Goal: Transaction & Acquisition: Purchase product/service

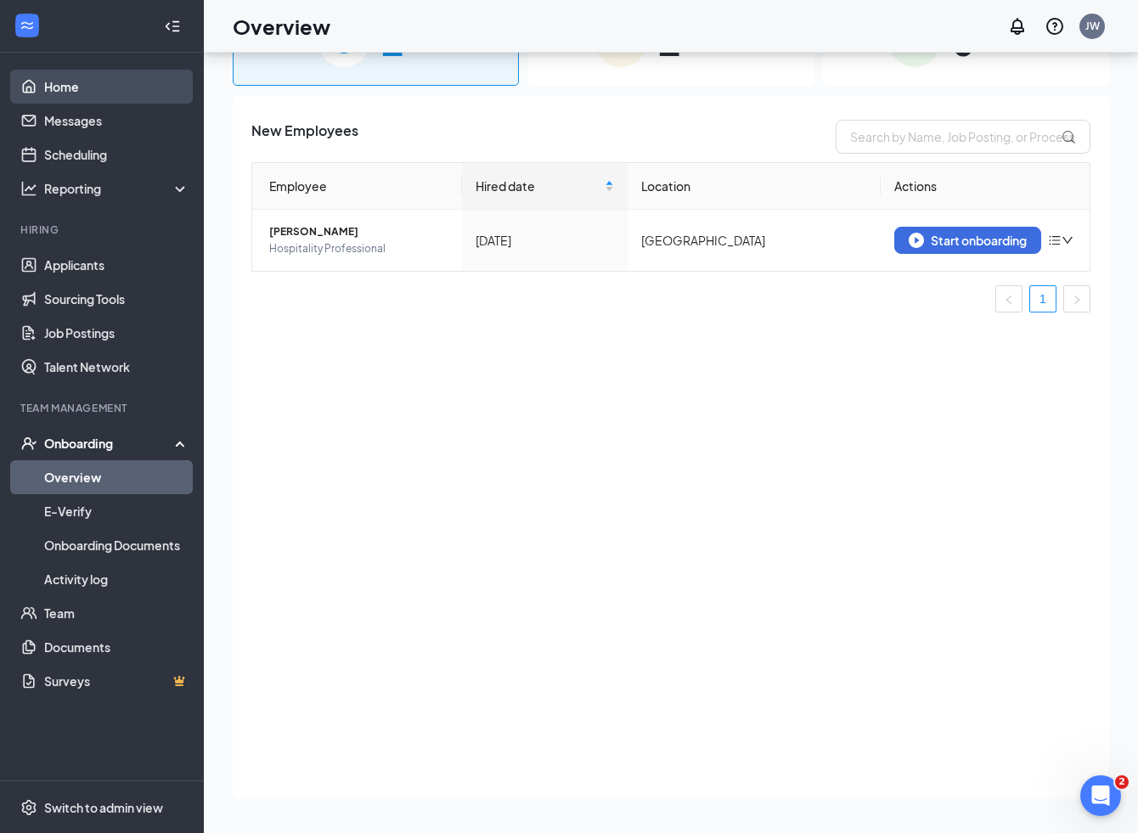
click at [76, 89] on link "Home" at bounding box center [116, 87] width 145 height 34
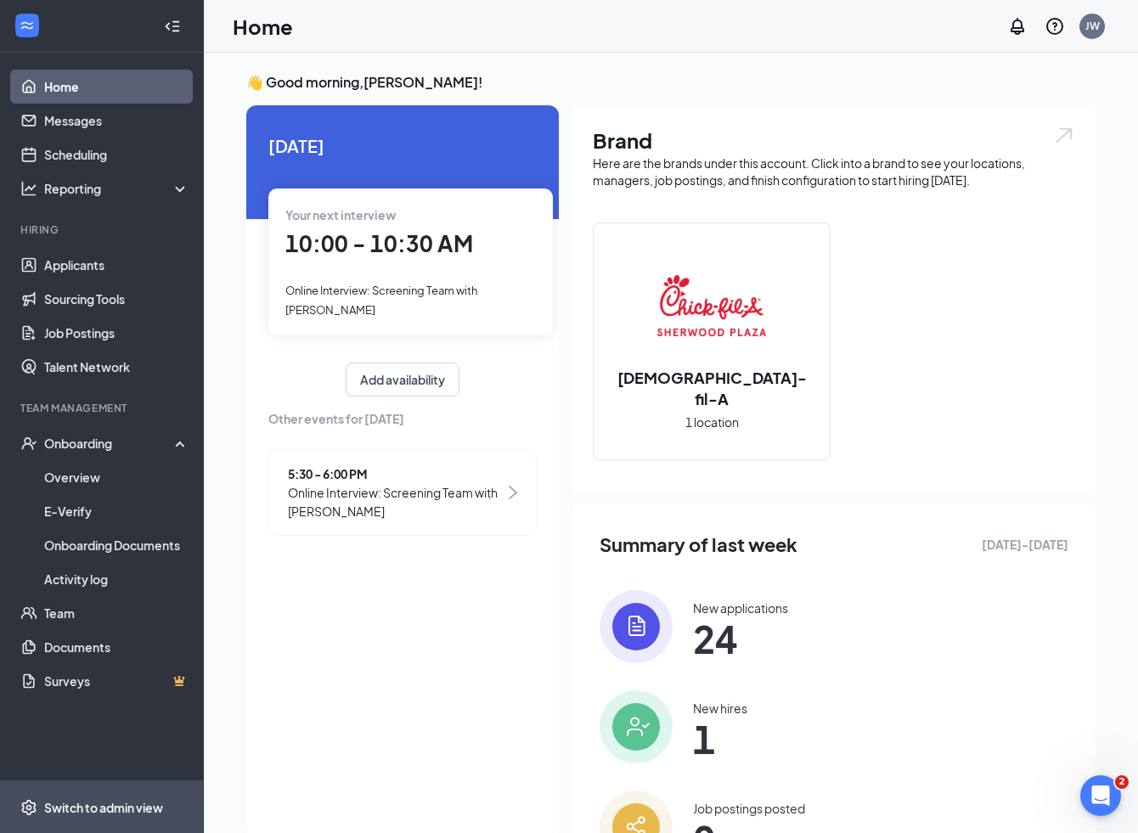
click at [127, 799] on div "Switch to admin view" at bounding box center [103, 807] width 119 height 17
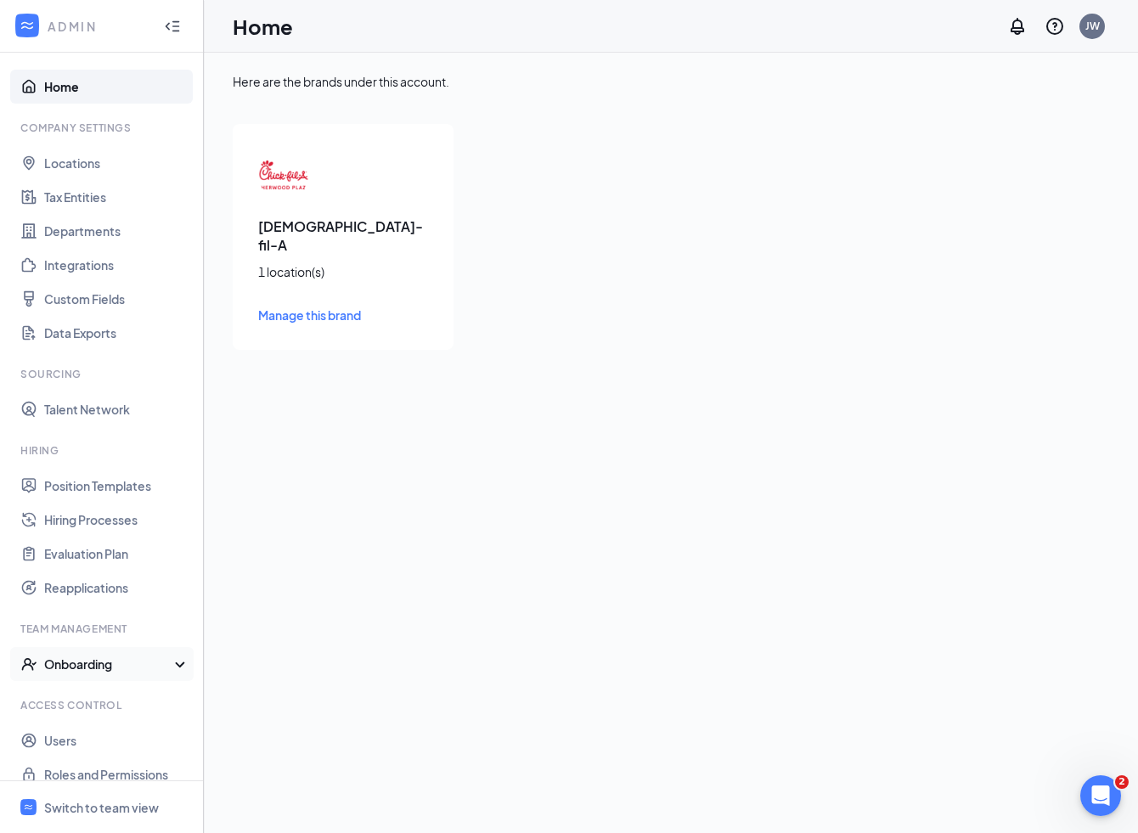
click at [109, 658] on div "Onboarding" at bounding box center [109, 664] width 131 height 17
click at [114, 696] on link "Onboarding Processes" at bounding box center [116, 698] width 145 height 34
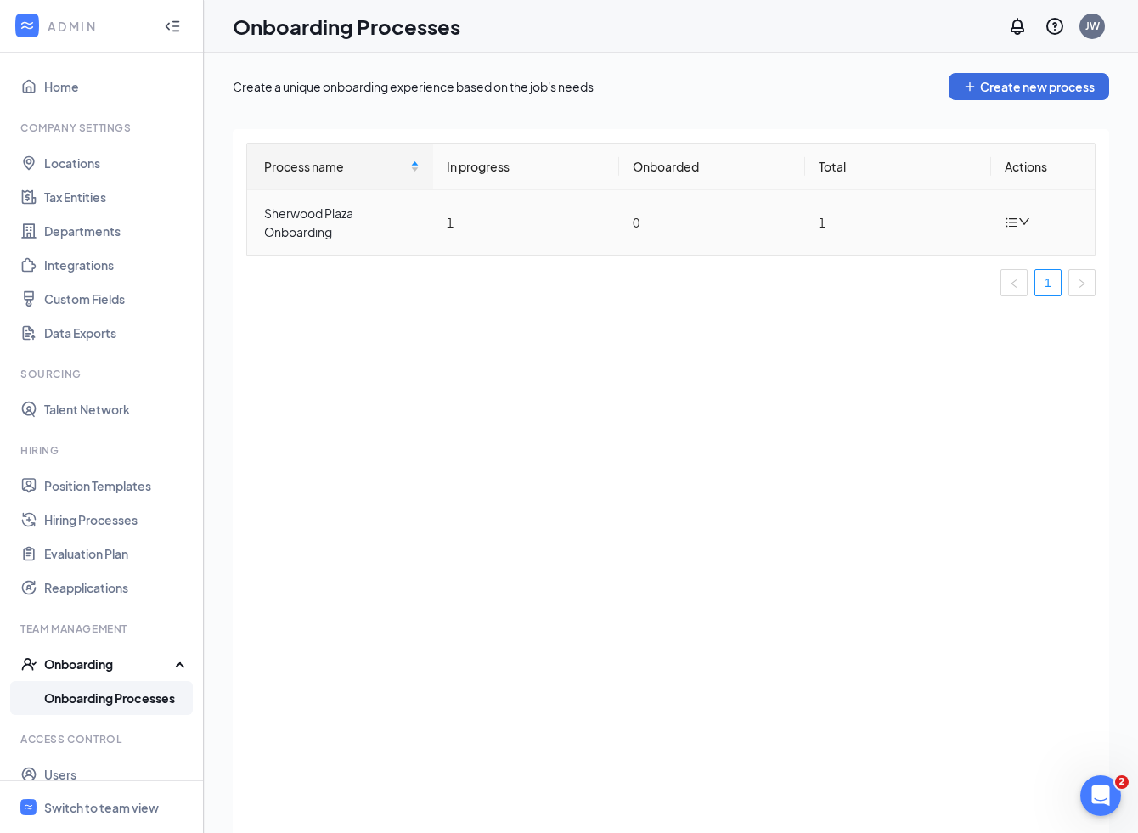
click at [1018, 227] on icon "bars" at bounding box center [1012, 223] width 14 height 14
click at [915, 262] on div "Edit process" at bounding box center [932, 261] width 183 height 20
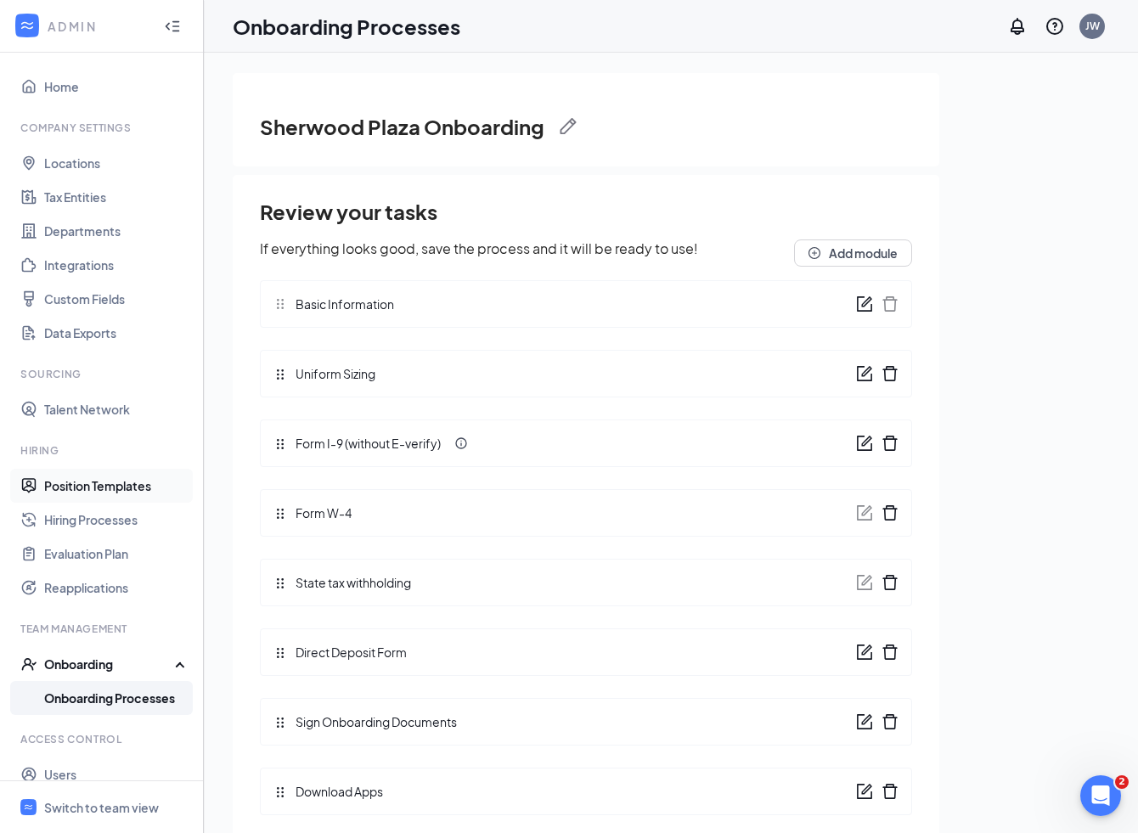
click at [92, 488] on link "Position Templates" at bounding box center [116, 486] width 145 height 34
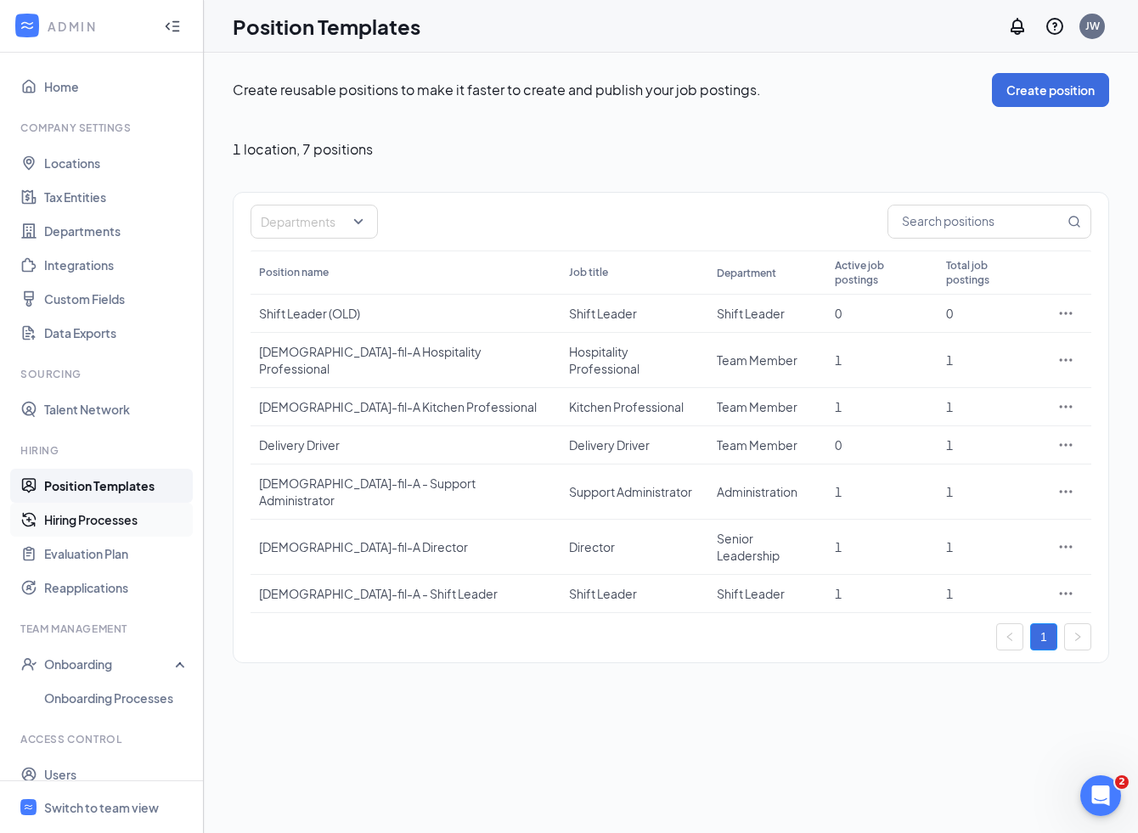
click at [96, 519] on link "Hiring Processes" at bounding box center [116, 520] width 145 height 34
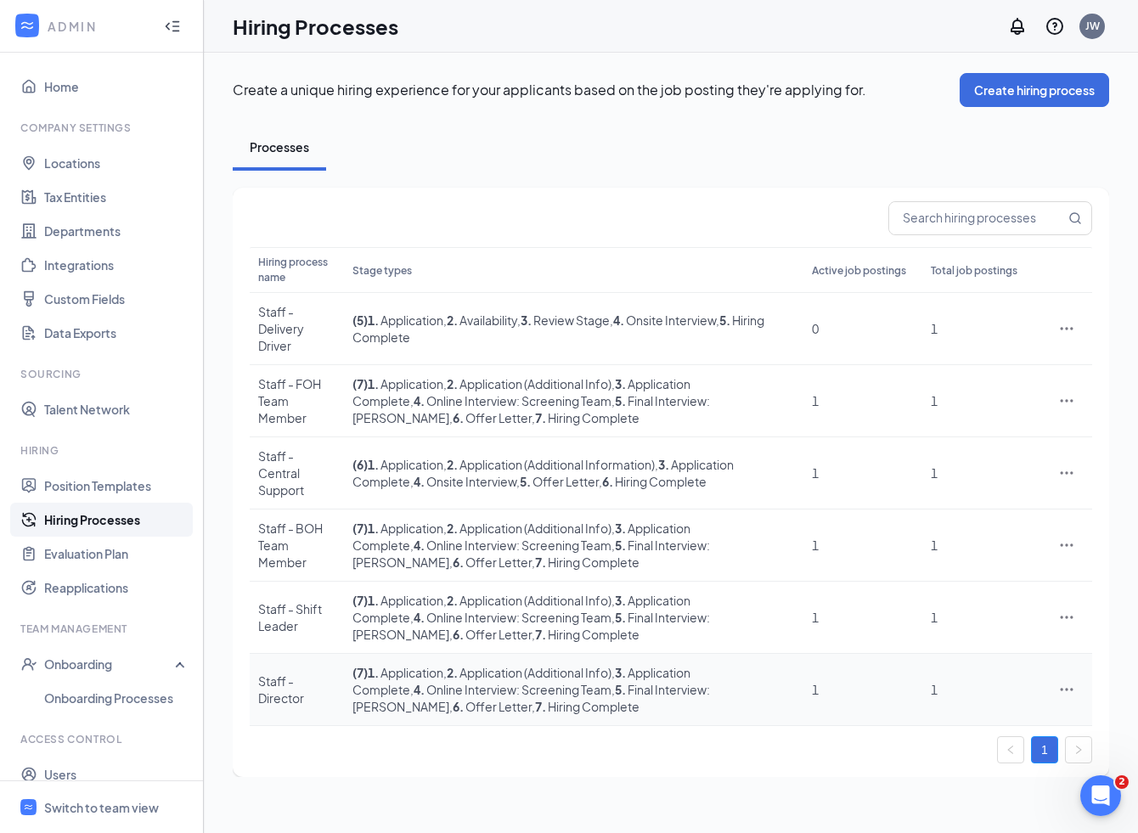
click at [1070, 688] on icon "Ellipses" at bounding box center [1067, 689] width 13 height 3
click at [935, 686] on span "Edit" at bounding box center [927, 690] width 22 height 15
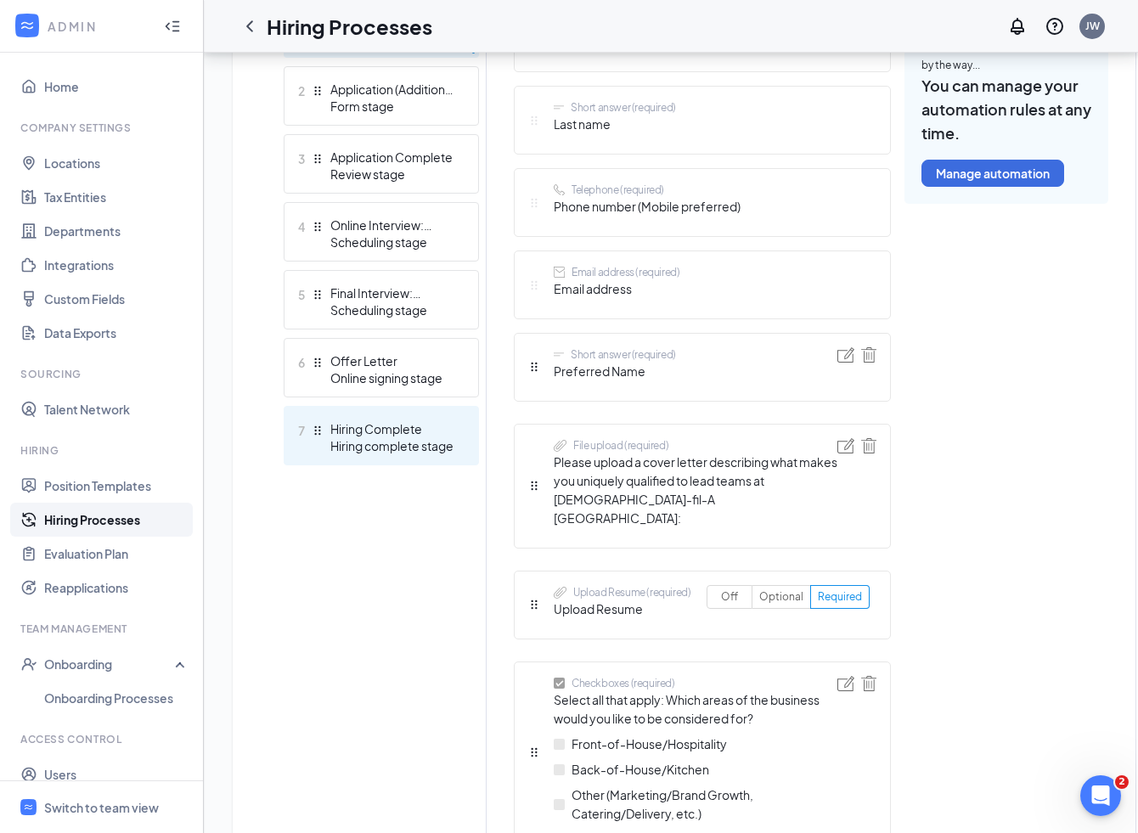
click at [408, 459] on div "7 Hiring Complete Hiring complete stage" at bounding box center [381, 435] width 195 height 59
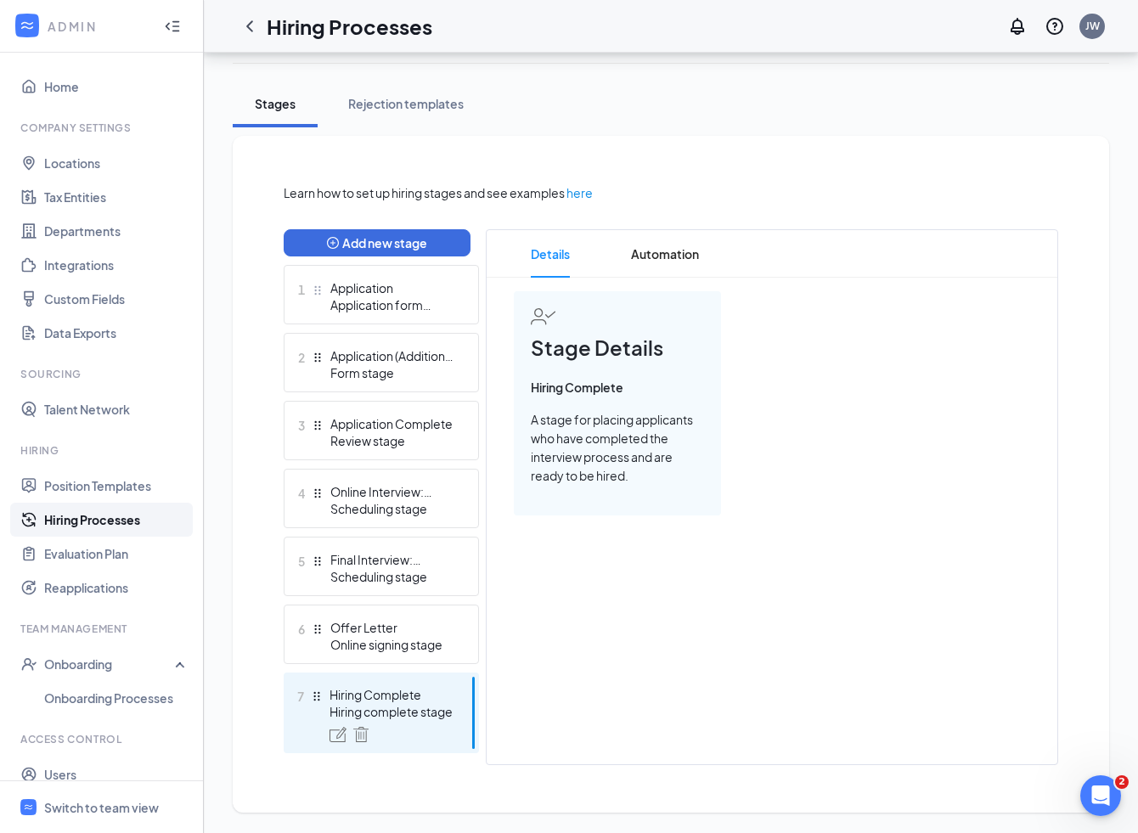
scroll to position [275, 0]
click at [672, 241] on span "Automation" at bounding box center [665, 254] width 68 height 48
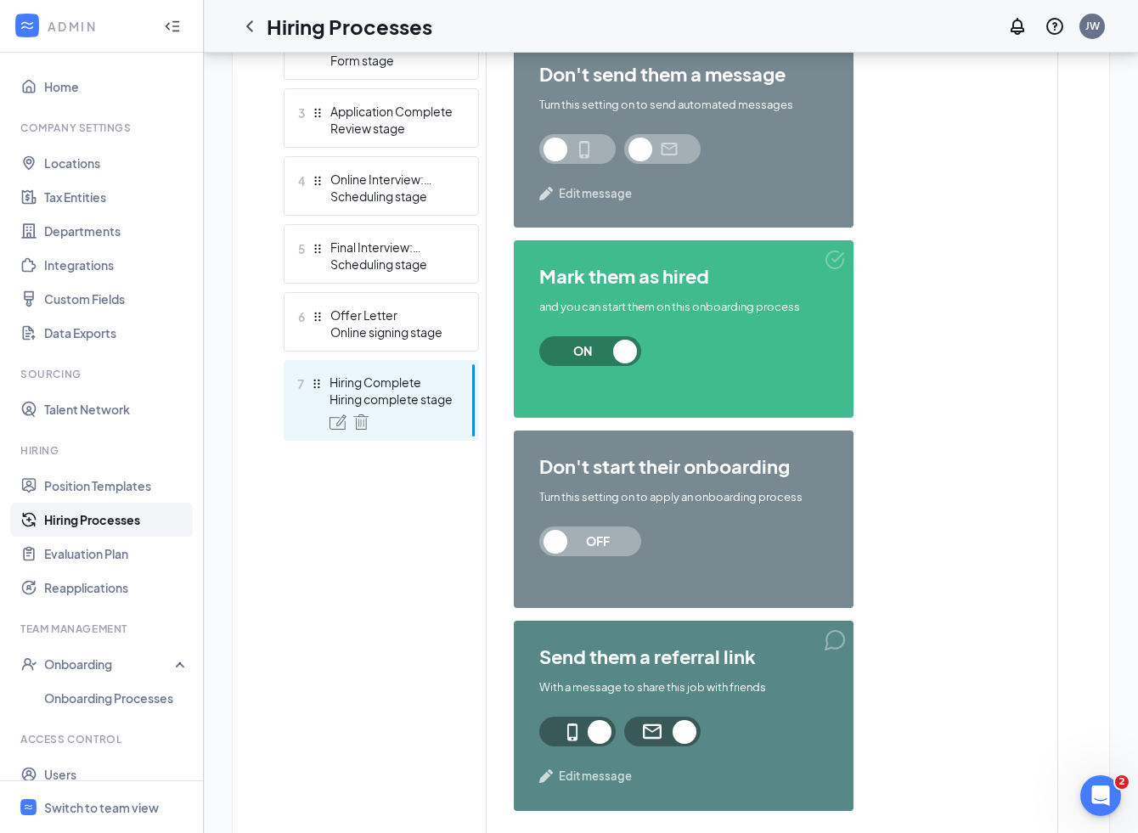
scroll to position [674, 0]
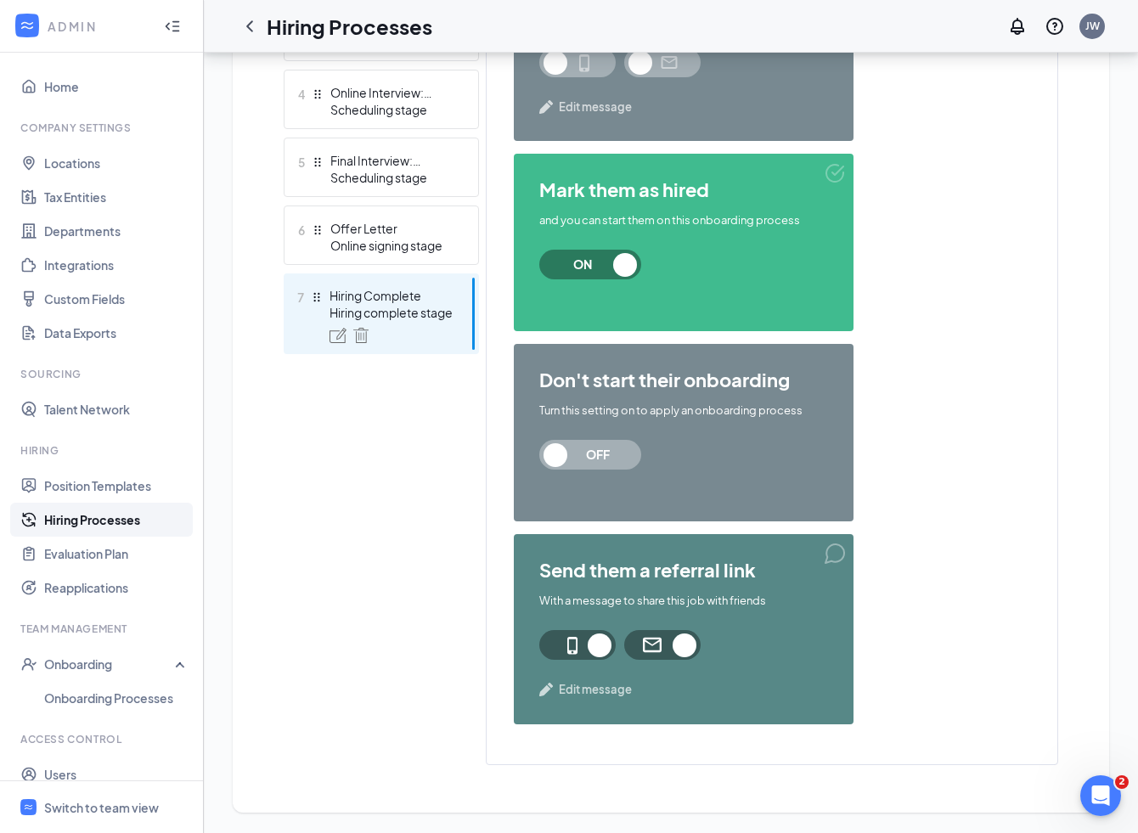
click at [599, 692] on span "Edit message" at bounding box center [595, 689] width 73 height 17
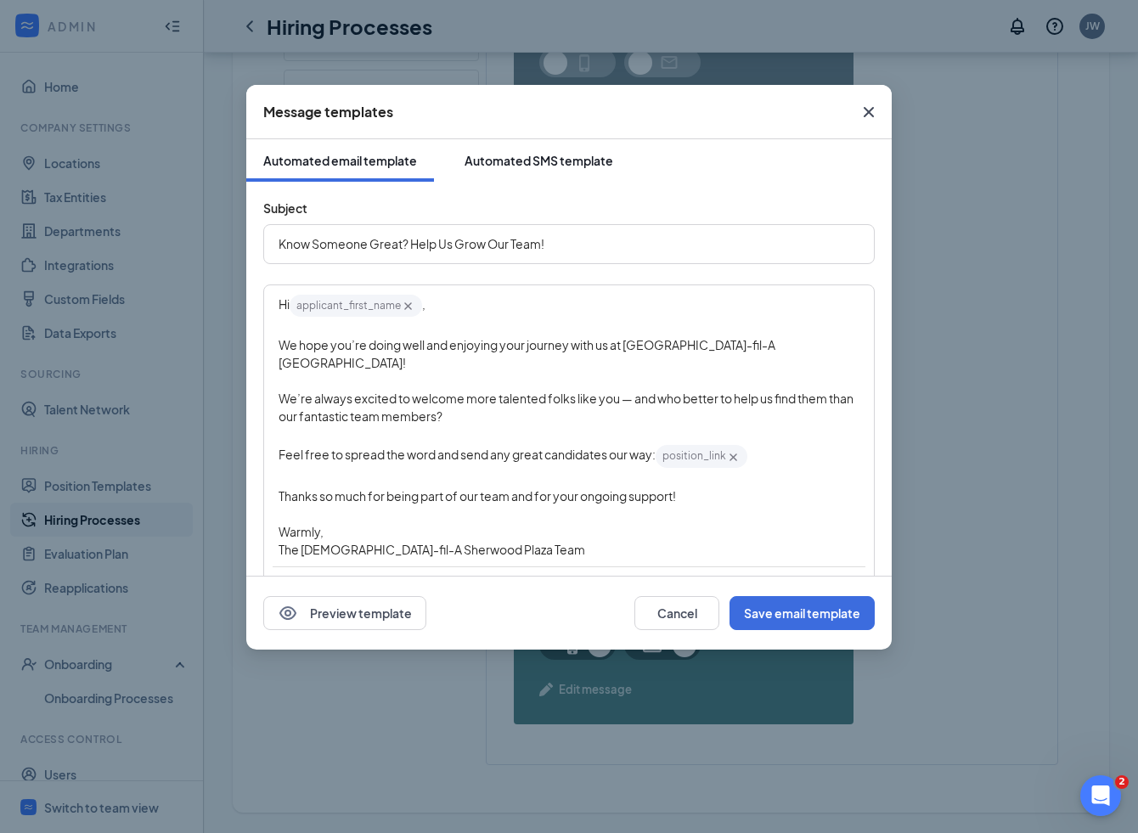
click at [524, 167] on div "Automated SMS template" at bounding box center [539, 160] width 149 height 17
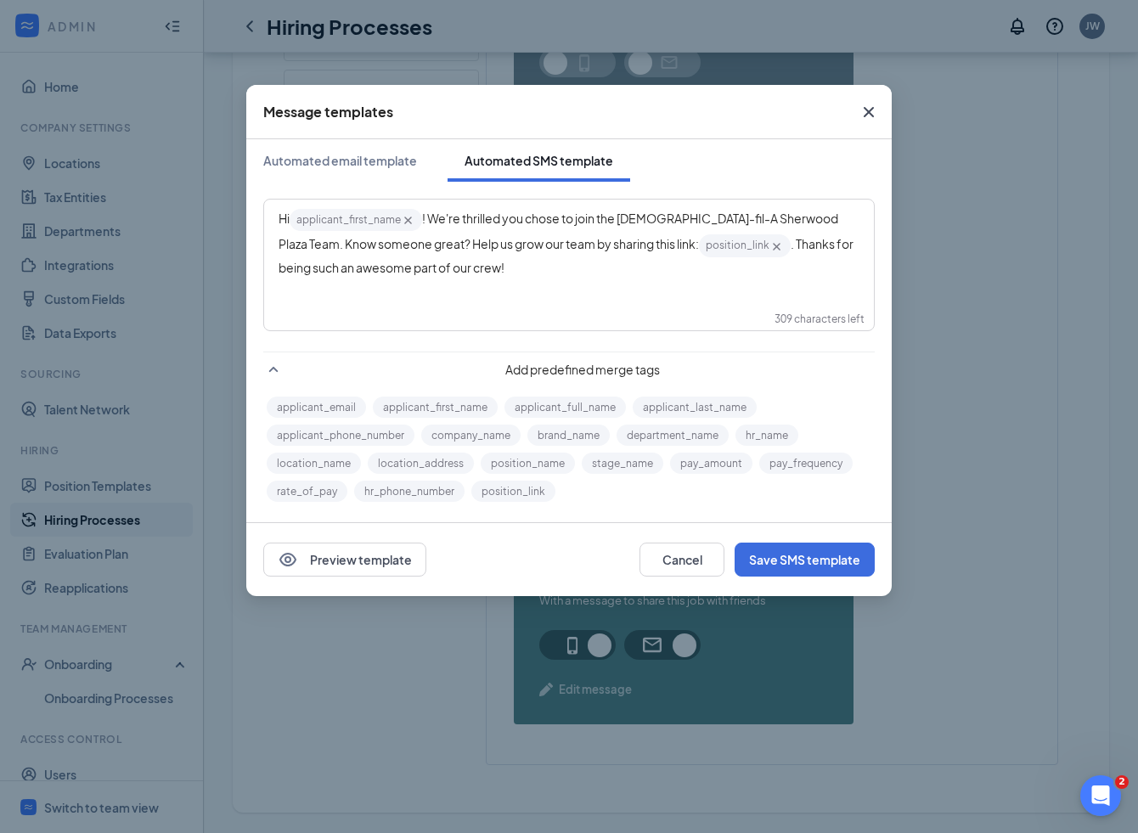
click at [874, 108] on icon "Cross" at bounding box center [869, 112] width 20 height 20
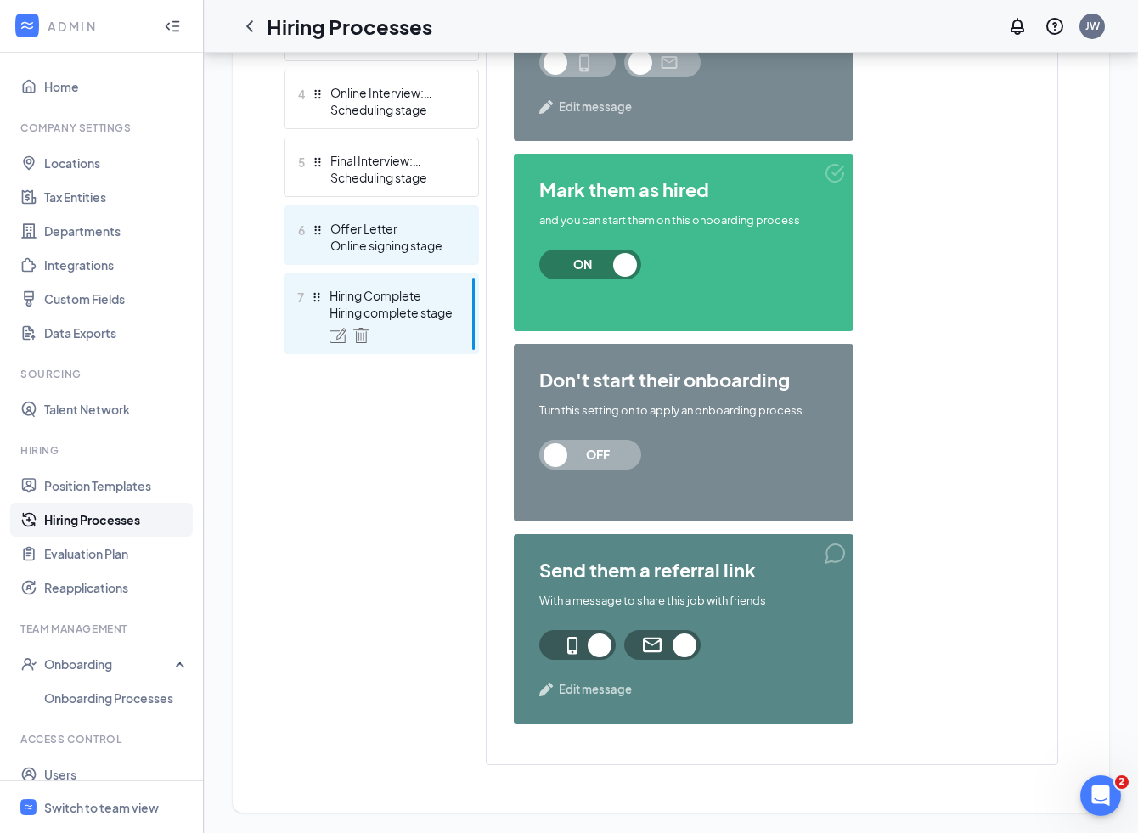
click at [381, 240] on div "Online signing stage" at bounding box center [392, 245] width 124 height 17
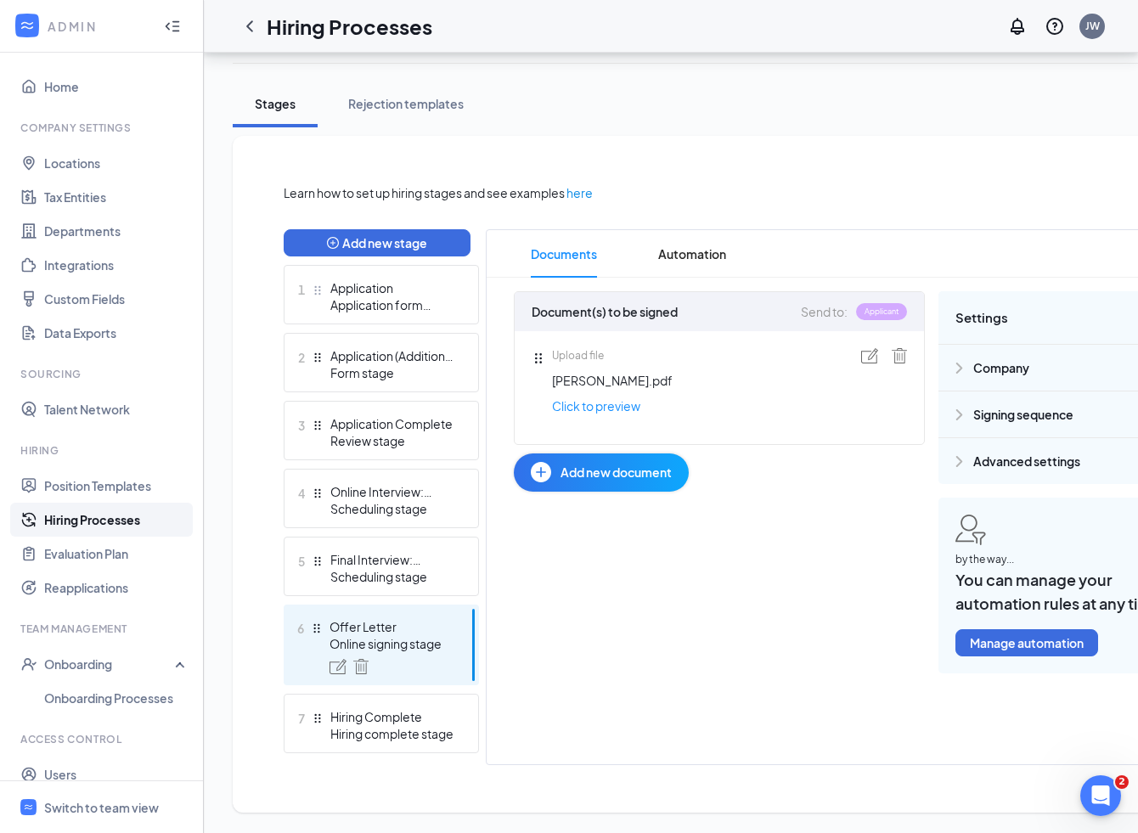
scroll to position [275, 0]
click at [689, 251] on span "Automation" at bounding box center [692, 254] width 68 height 48
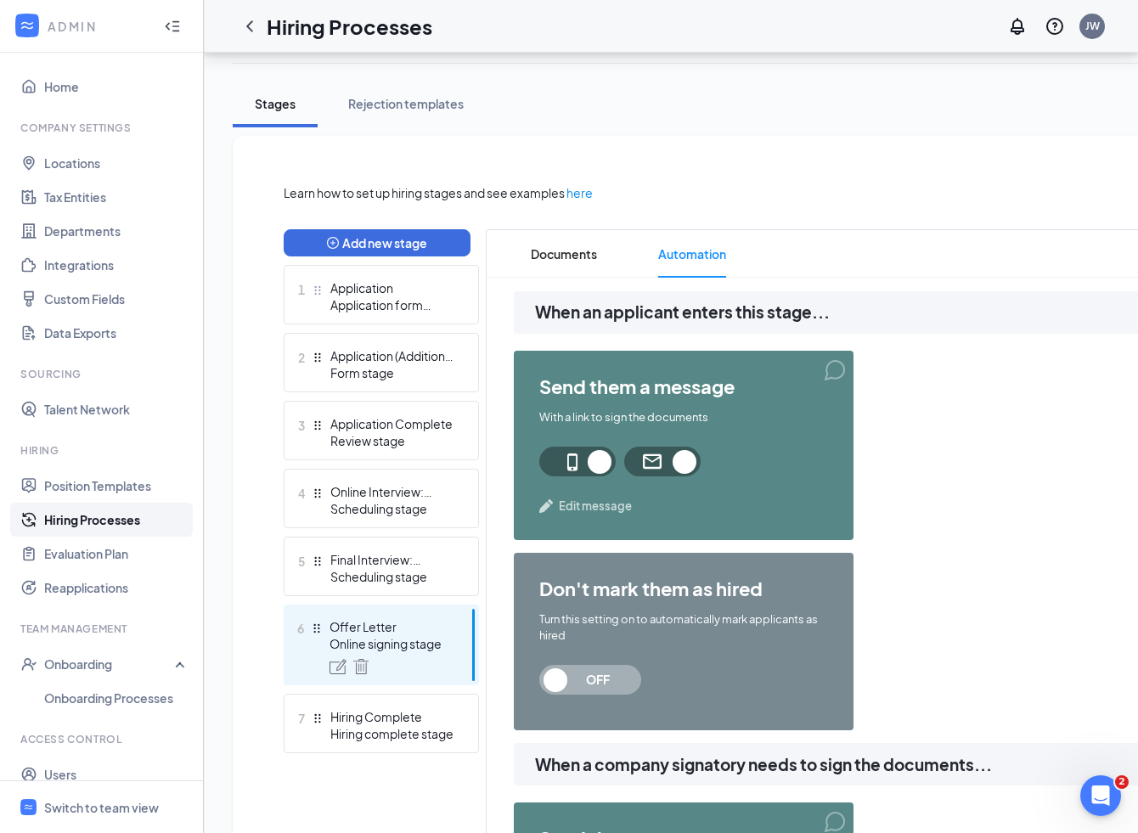
click at [601, 506] on span "Edit message" at bounding box center [595, 506] width 73 height 17
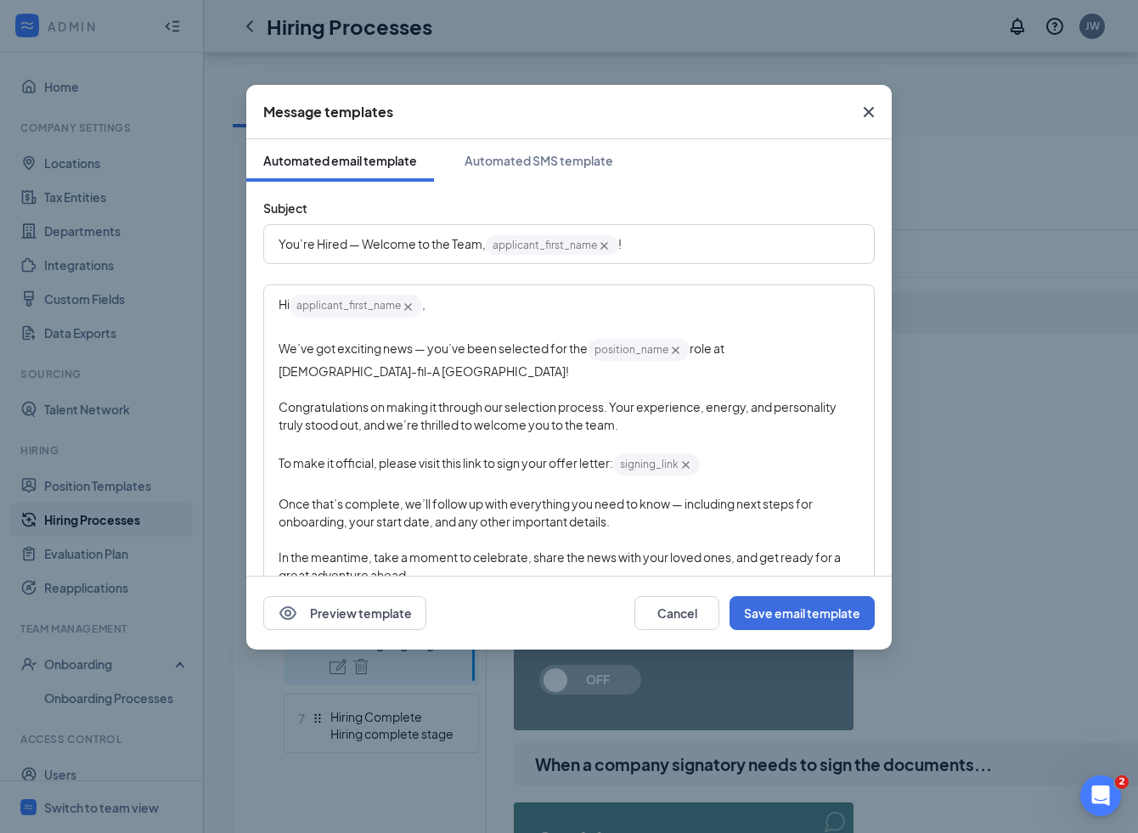
click at [869, 113] on icon "Cross" at bounding box center [869, 112] width 20 height 20
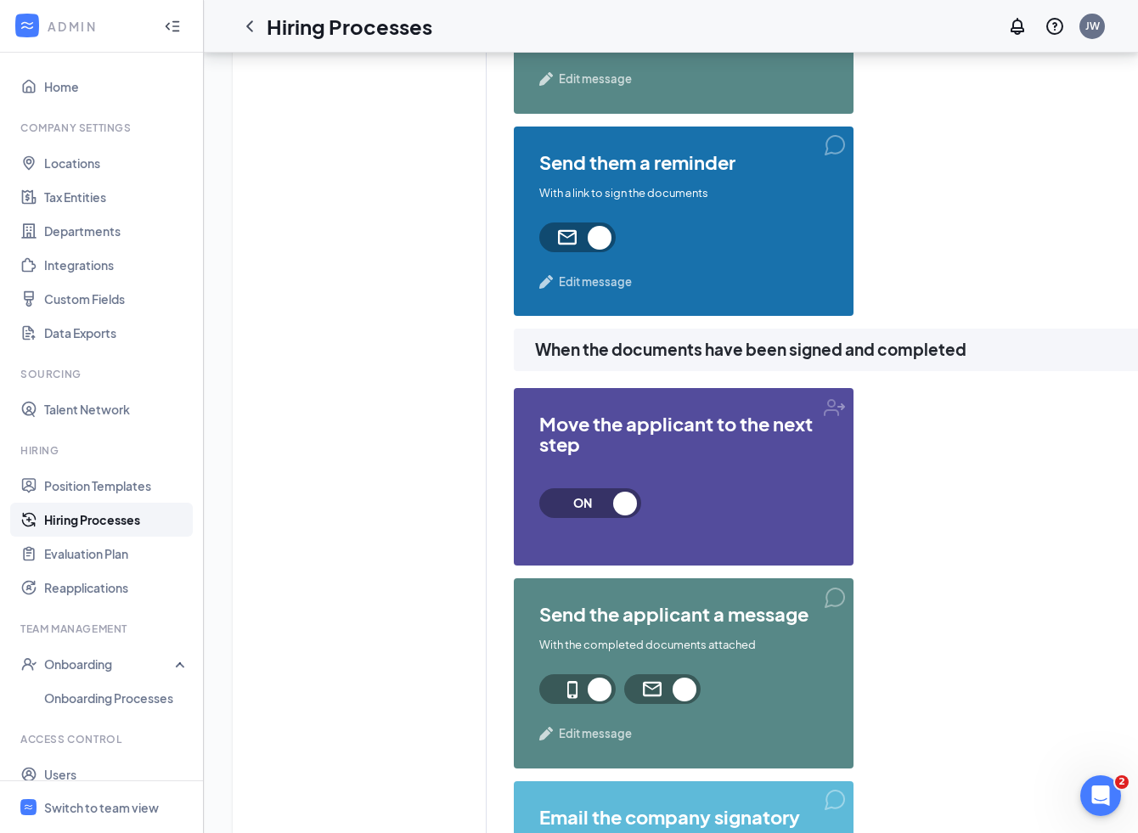
scroll to position [1165, 0]
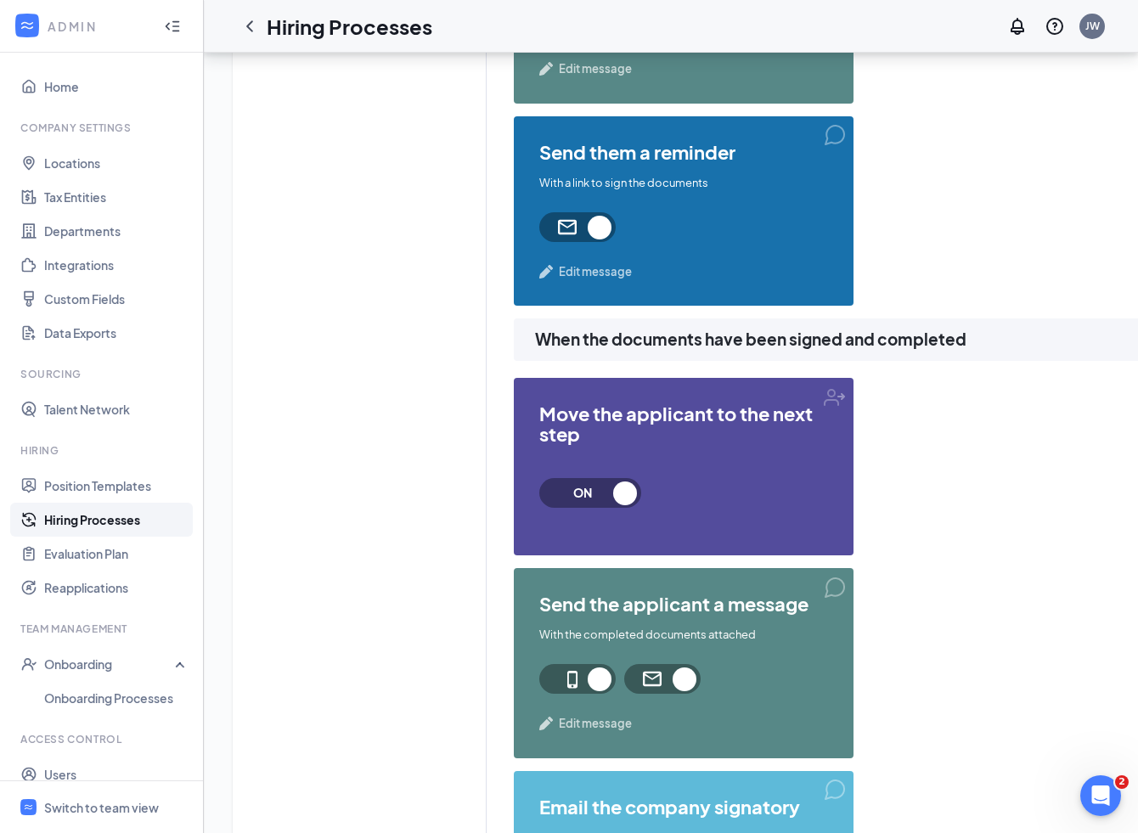
click at [601, 720] on span "Edit message" at bounding box center [595, 723] width 73 height 17
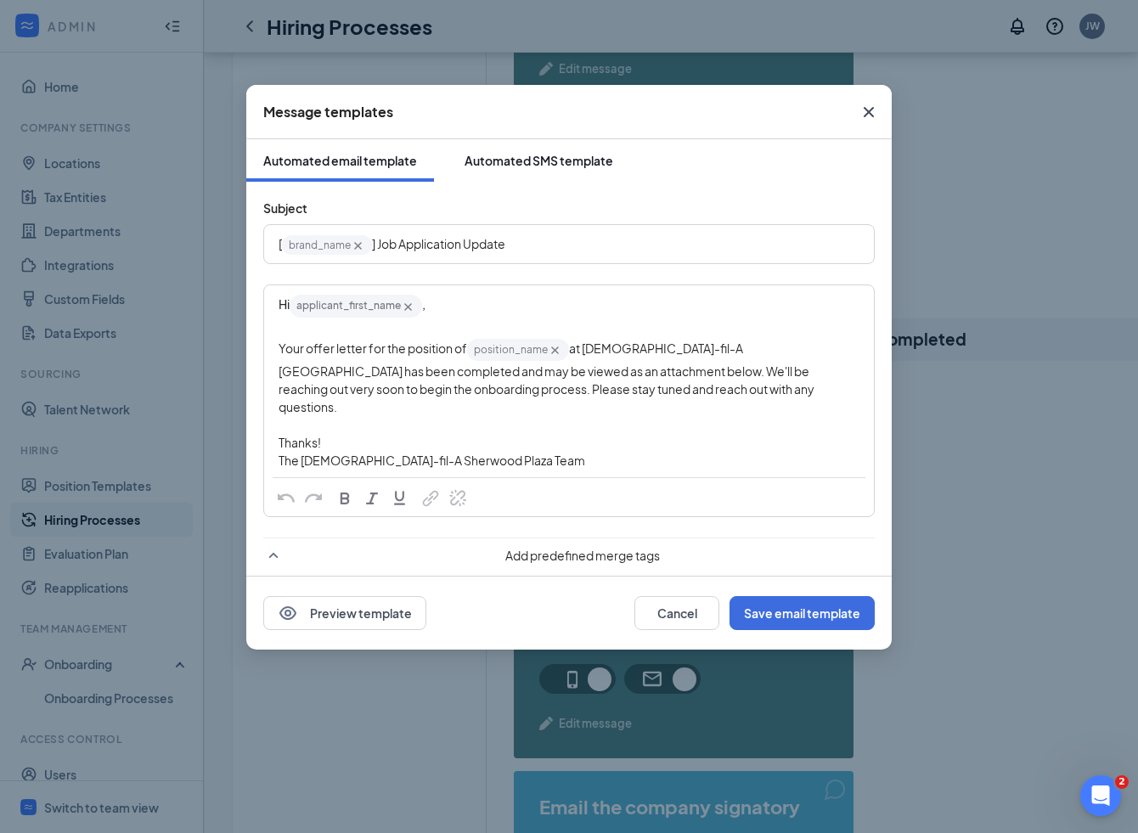
click at [567, 161] on div "Automated SMS template" at bounding box center [539, 160] width 149 height 17
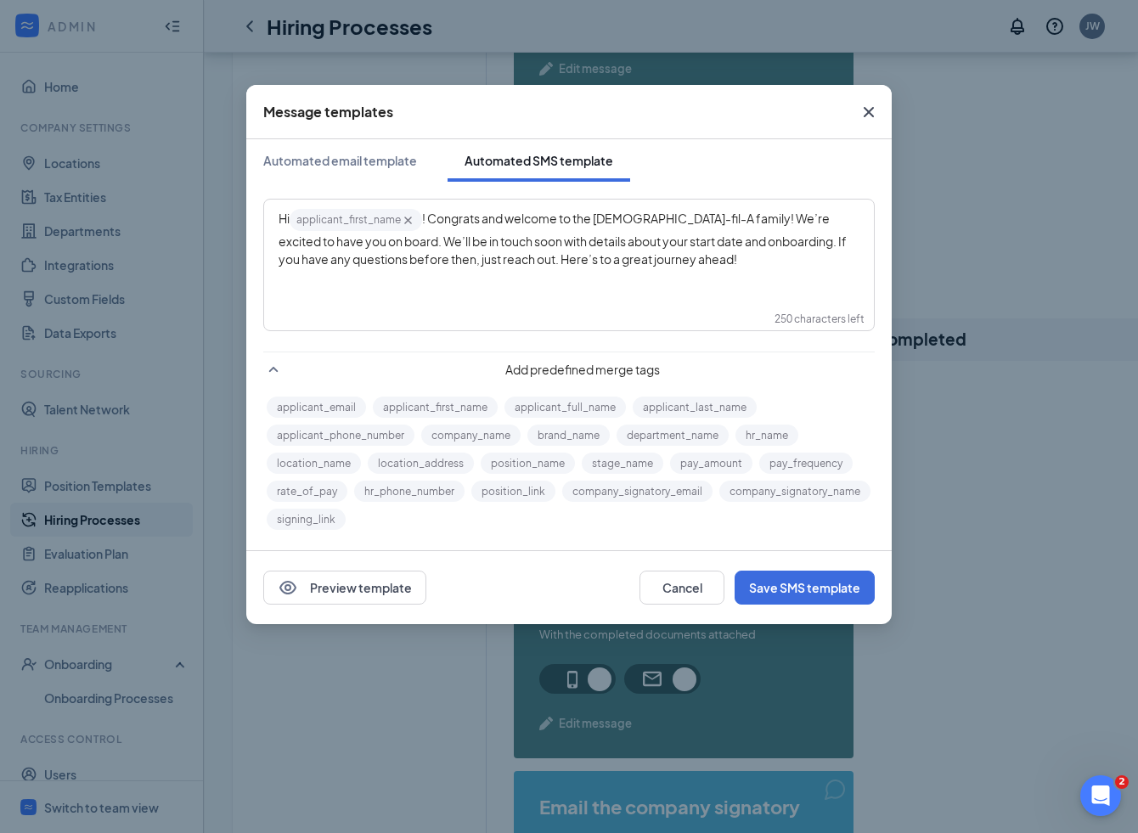
click at [872, 113] on icon "Cross" at bounding box center [869, 112] width 20 height 20
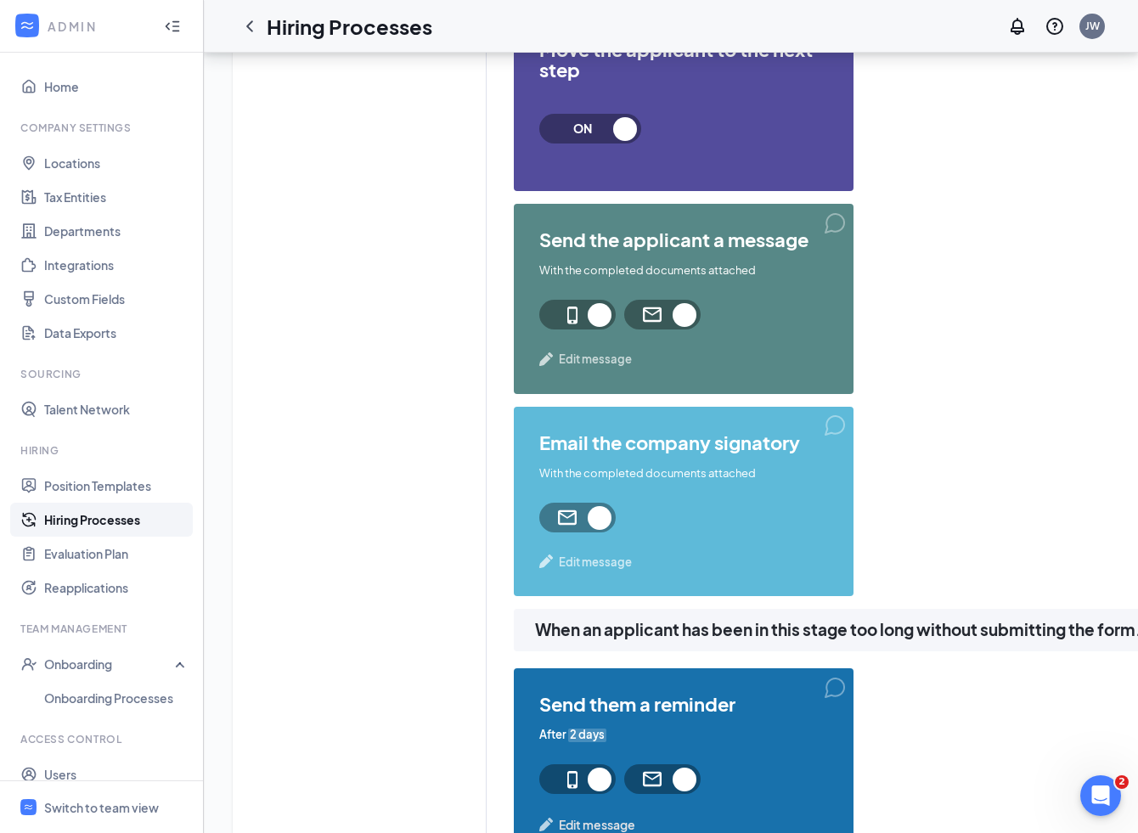
scroll to position [1540, 0]
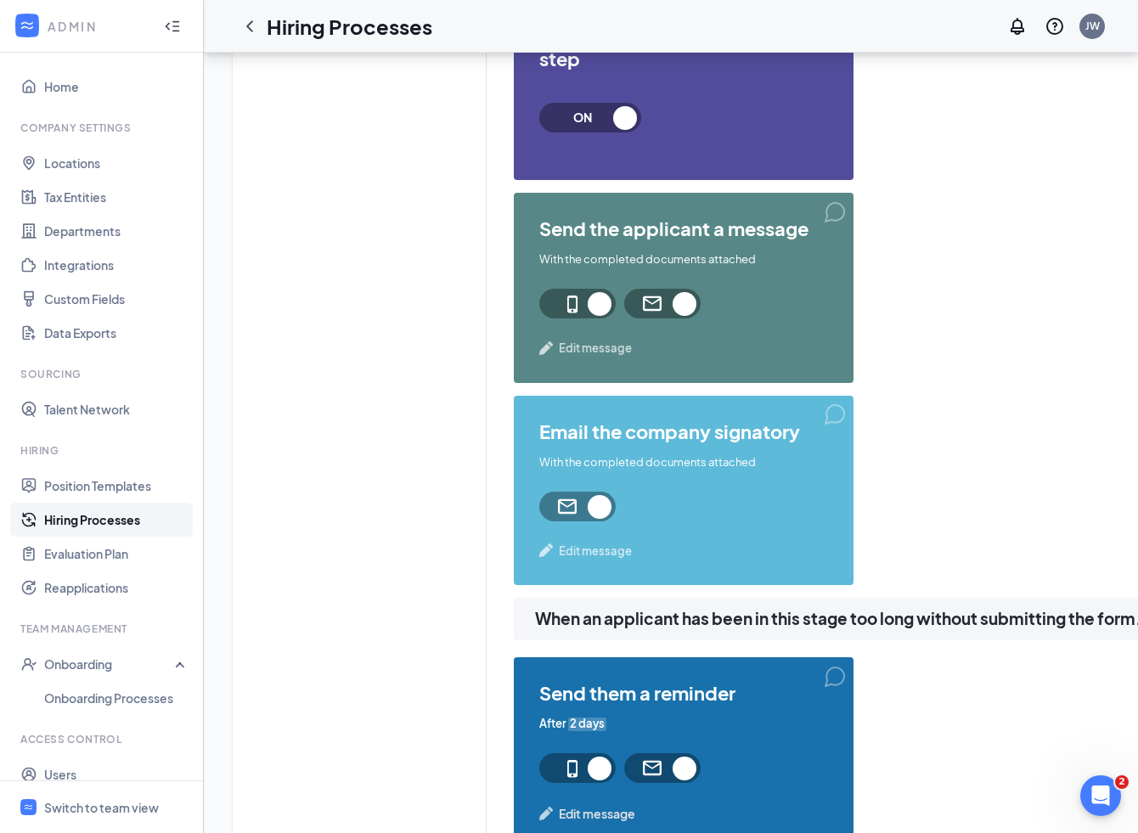
click at [609, 552] on span "Edit message" at bounding box center [595, 551] width 73 height 17
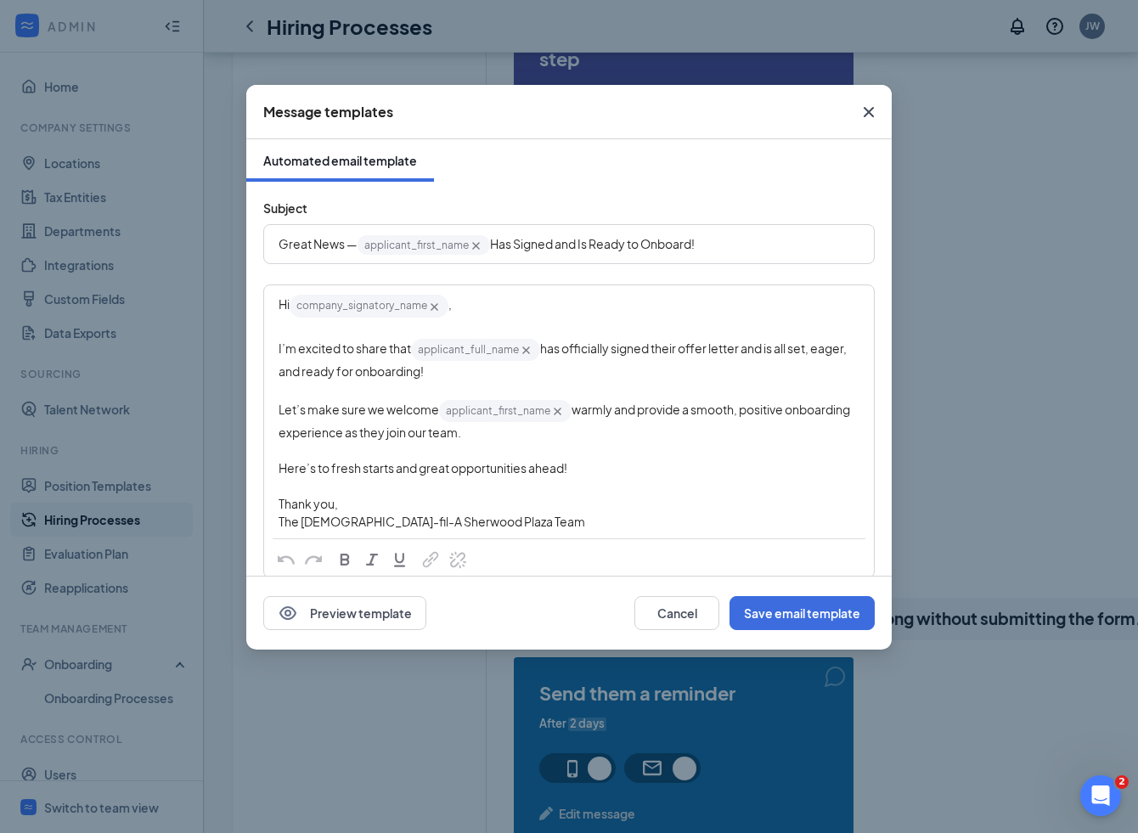
click at [865, 108] on icon "Cross" at bounding box center [869, 112] width 10 height 10
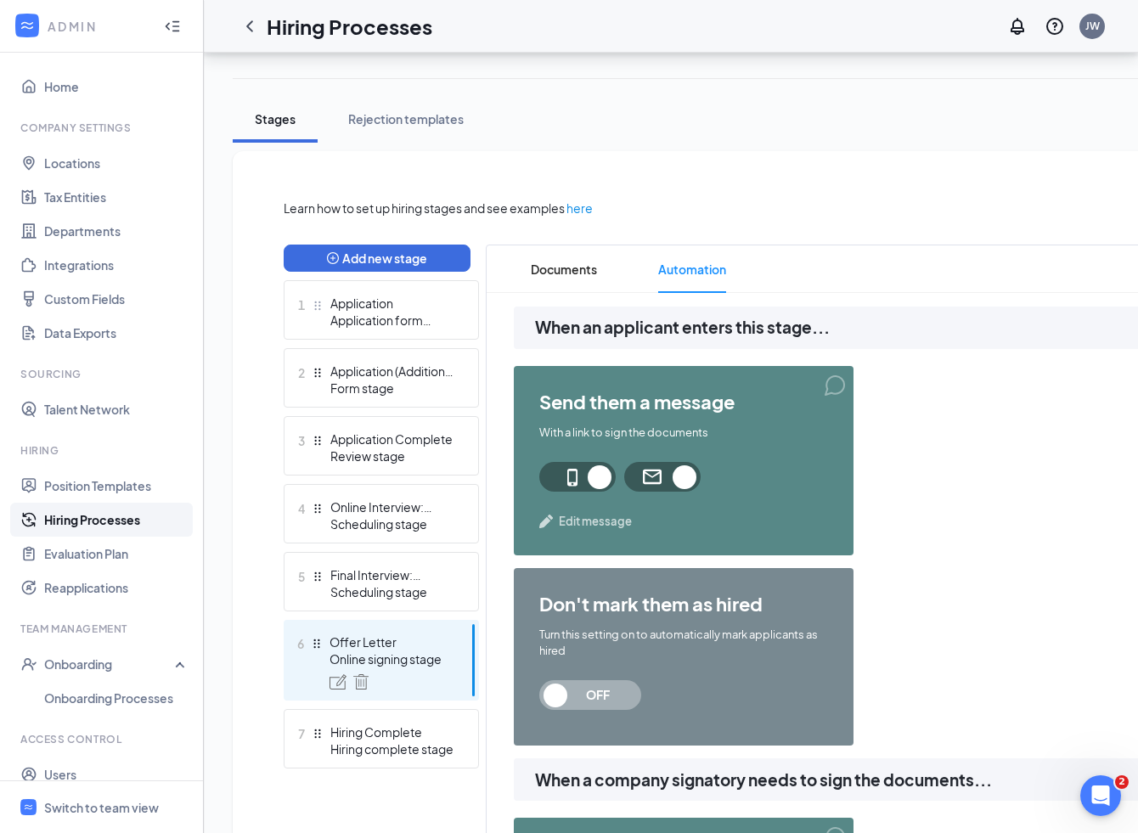
scroll to position [388, 0]
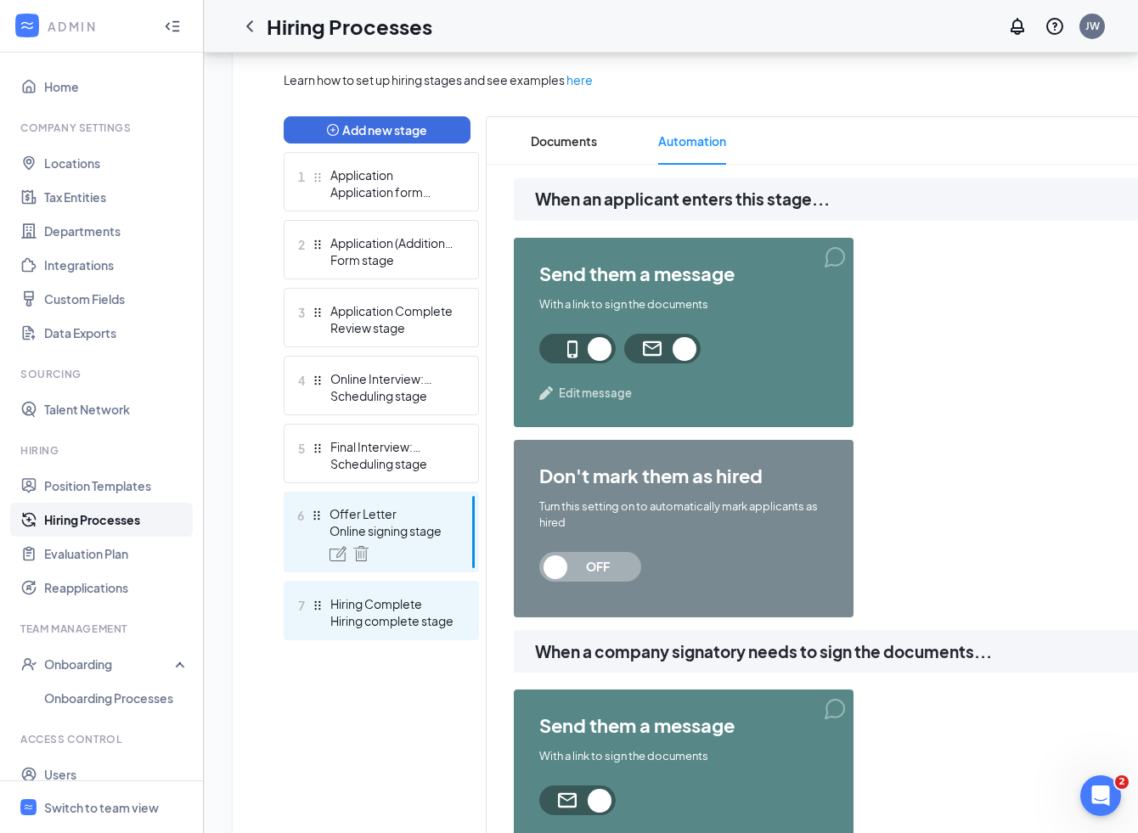
click at [395, 607] on div "Hiring Complete" at bounding box center [392, 603] width 124 height 17
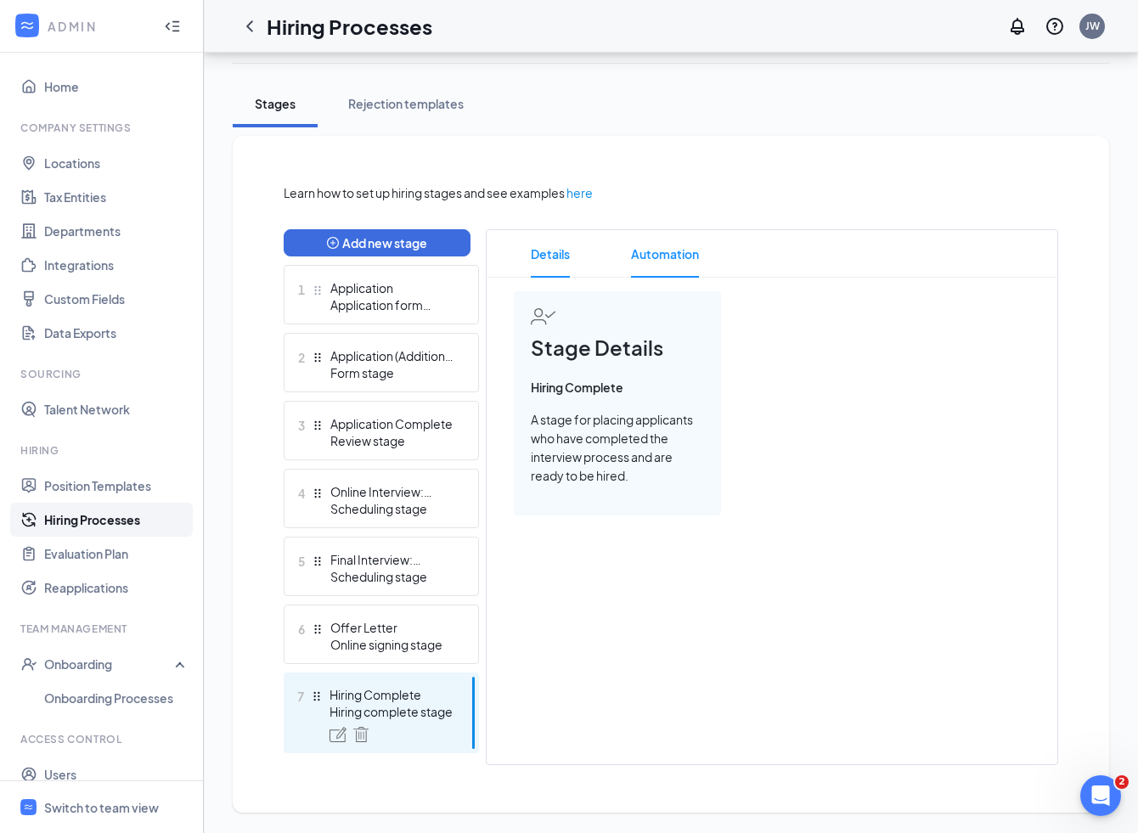
click at [674, 253] on span "Automation" at bounding box center [665, 254] width 68 height 48
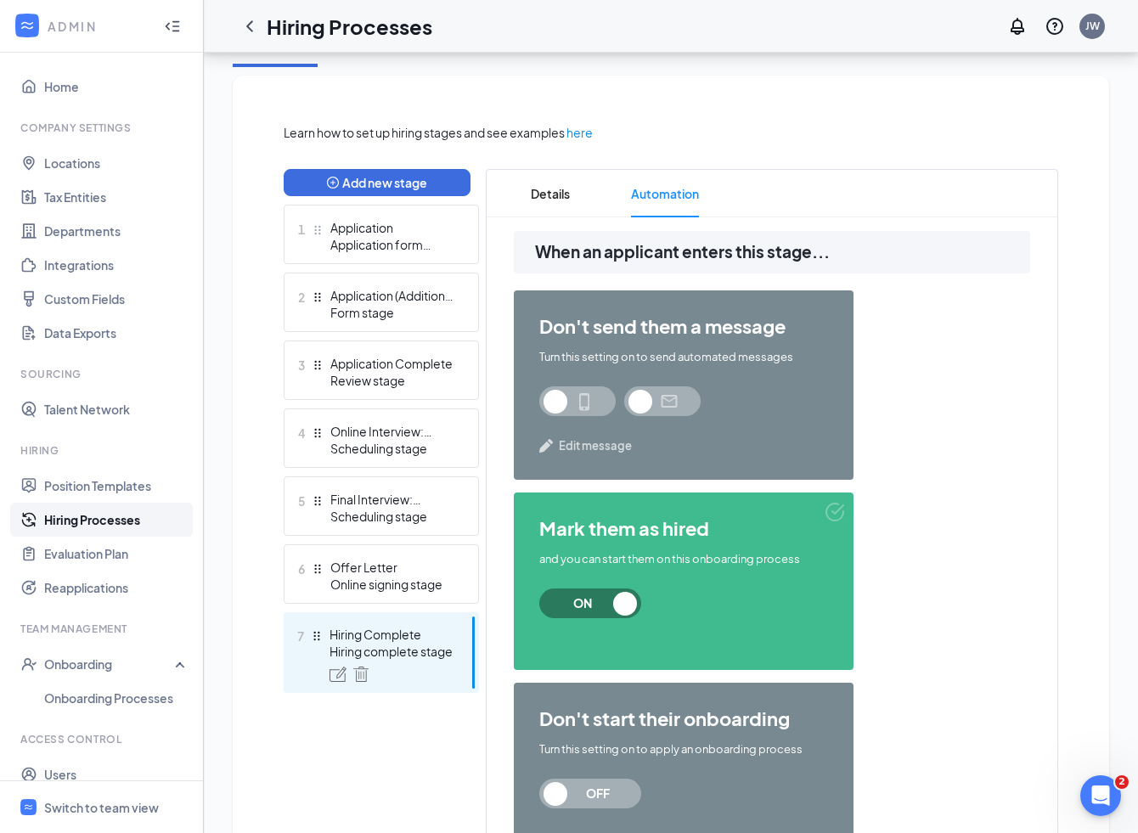
scroll to position [368, 0]
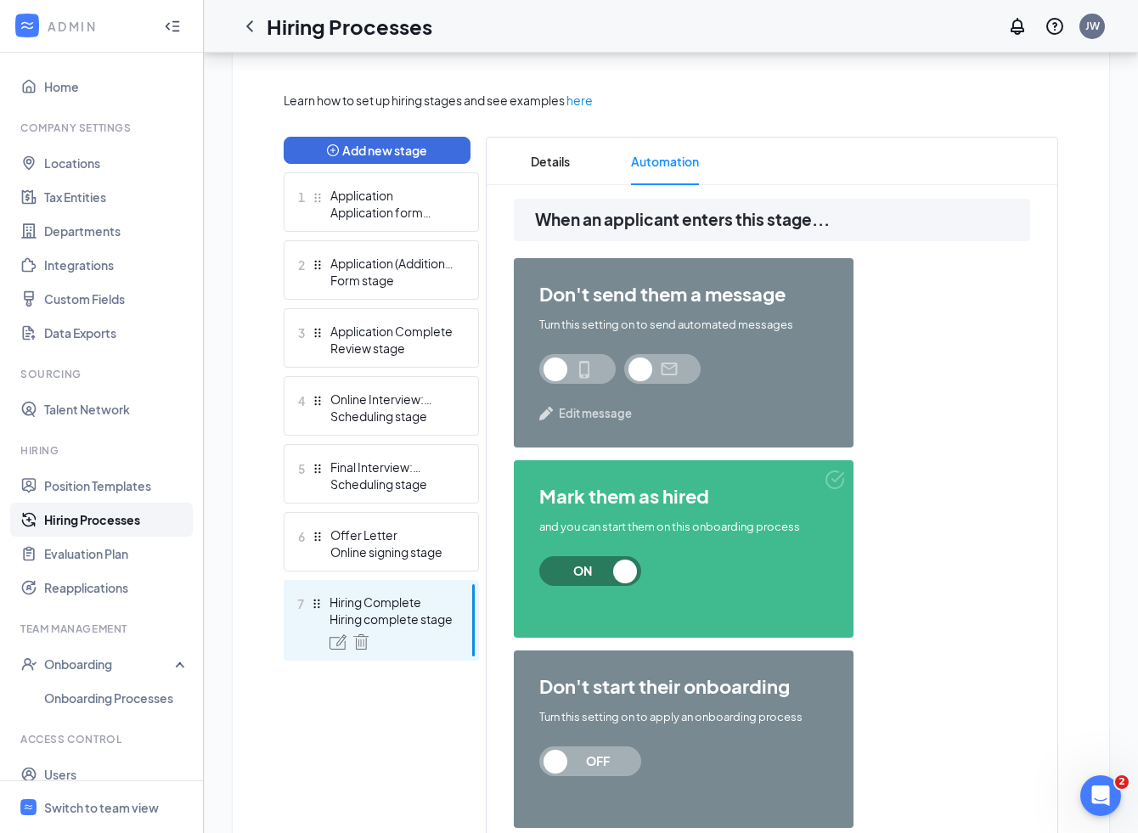
click at [99, 520] on link "Hiring Processes" at bounding box center [116, 520] width 145 height 34
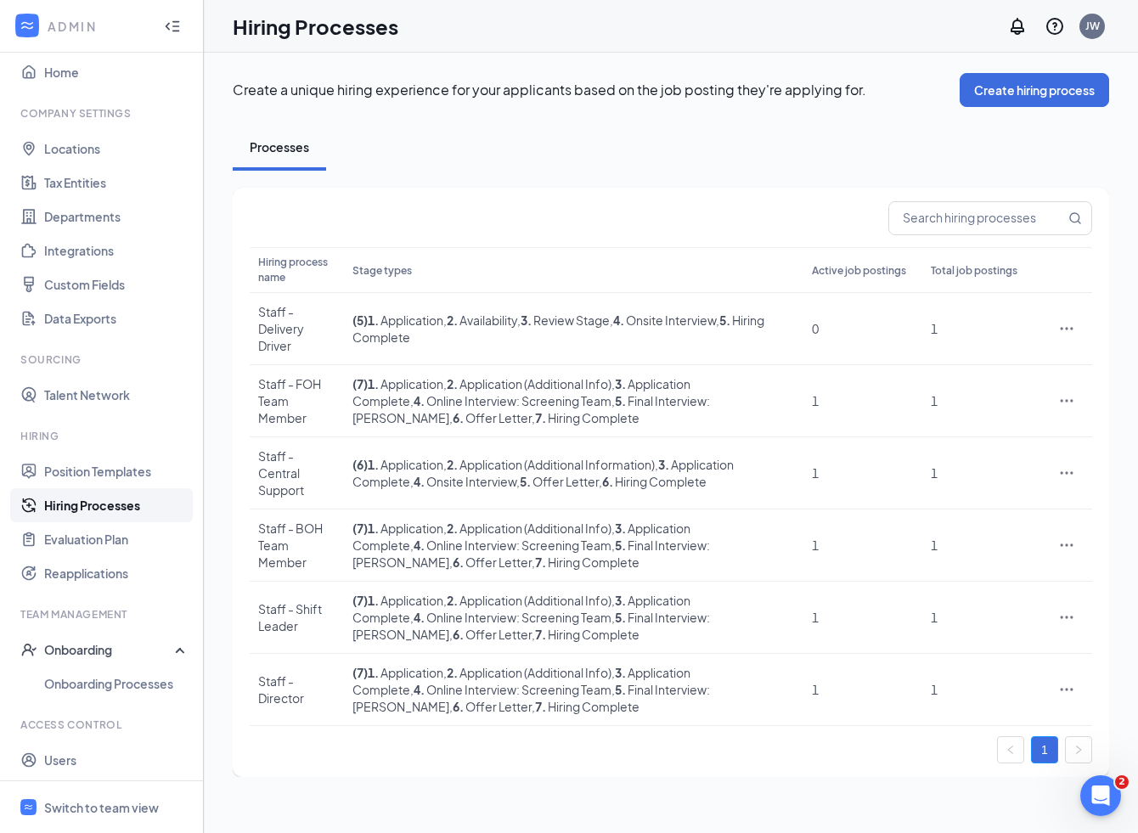
scroll to position [5, 0]
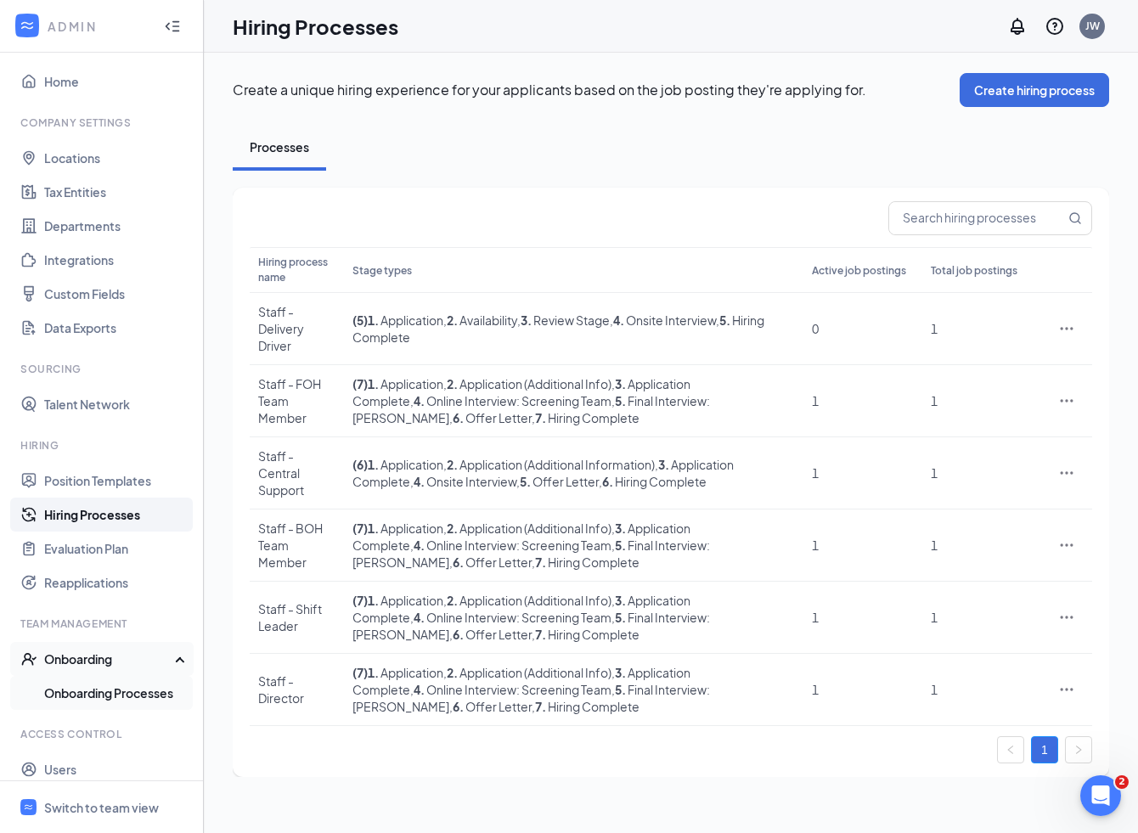
click at [106, 696] on link "Onboarding Processes" at bounding box center [116, 693] width 145 height 34
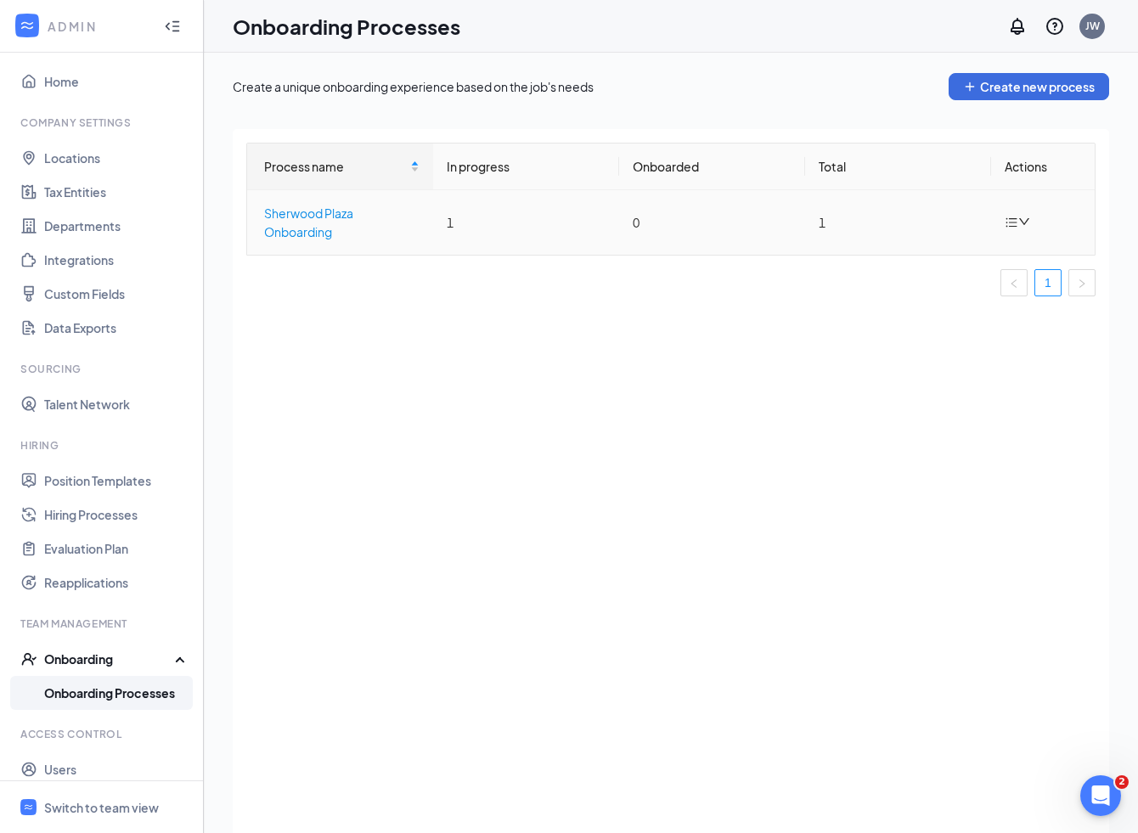
click at [340, 220] on div "Sherwood Plaza Onboarding" at bounding box center [341, 222] width 155 height 37
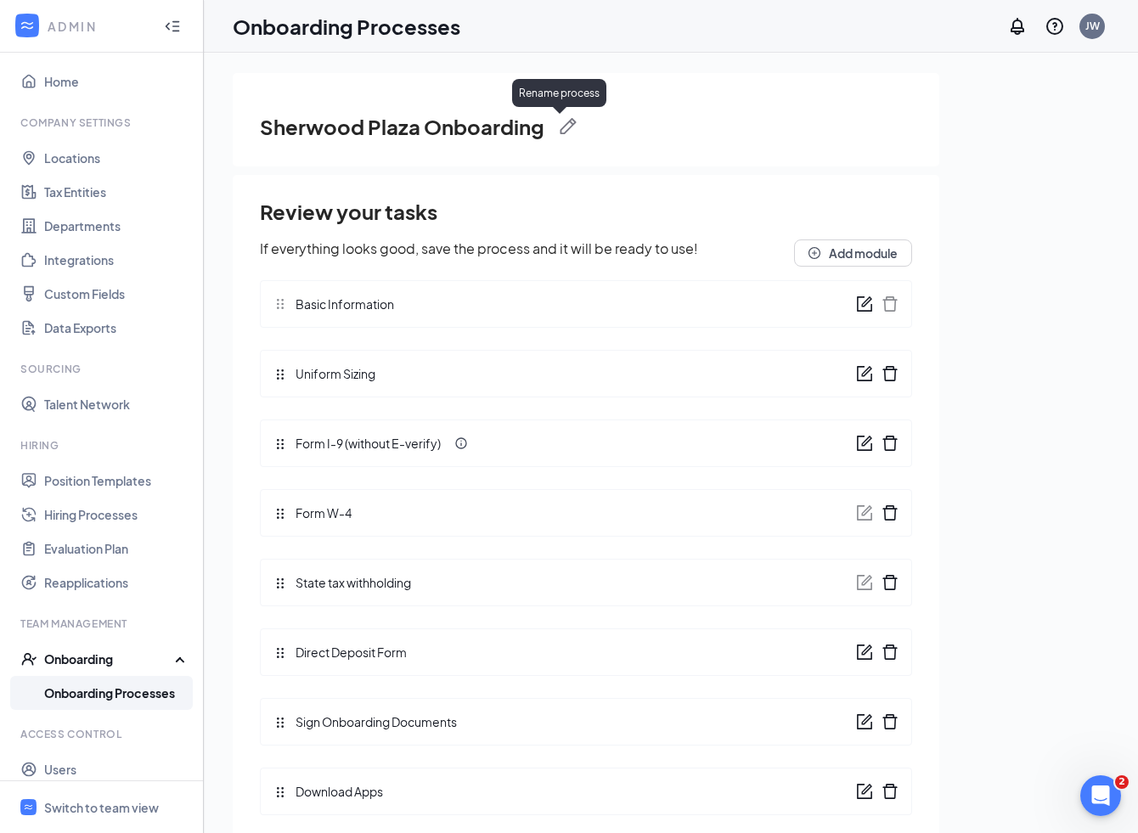
click at [567, 124] on img at bounding box center [568, 126] width 17 height 17
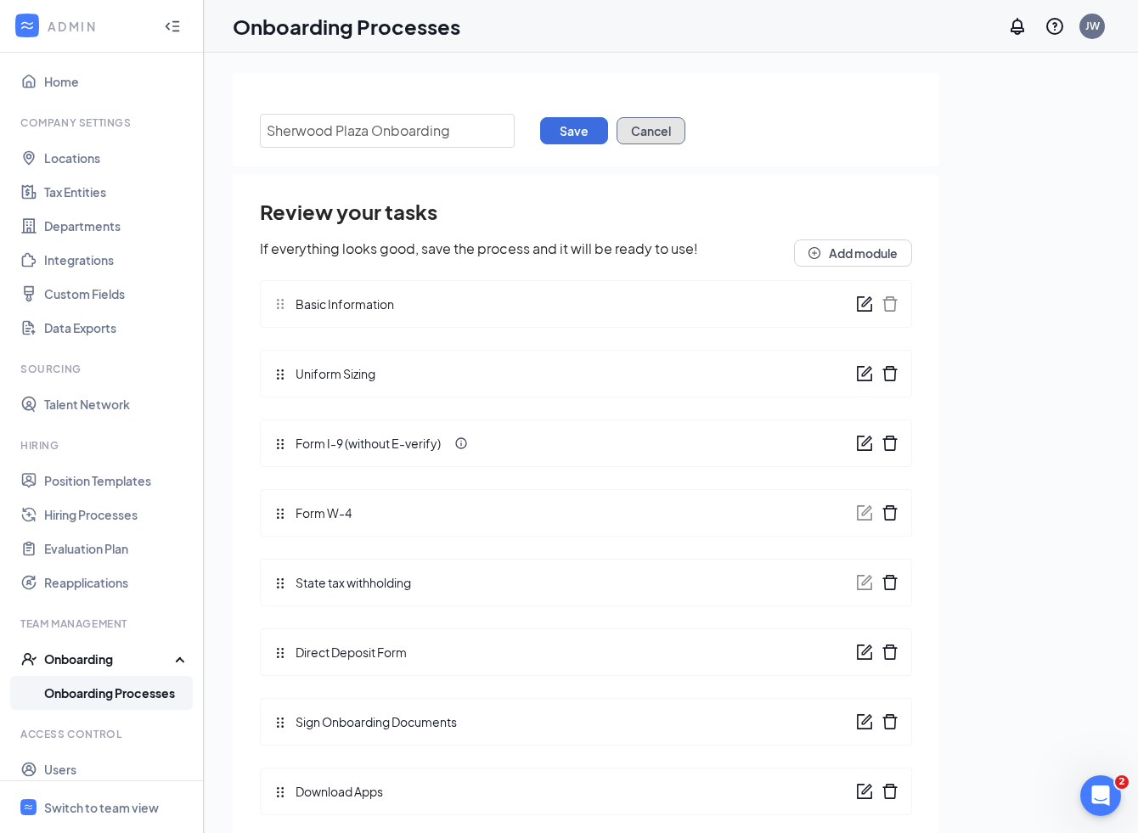
click at [649, 135] on button "Cancel" at bounding box center [651, 130] width 69 height 27
click at [861, 302] on icon "form" at bounding box center [864, 304] width 17 height 17
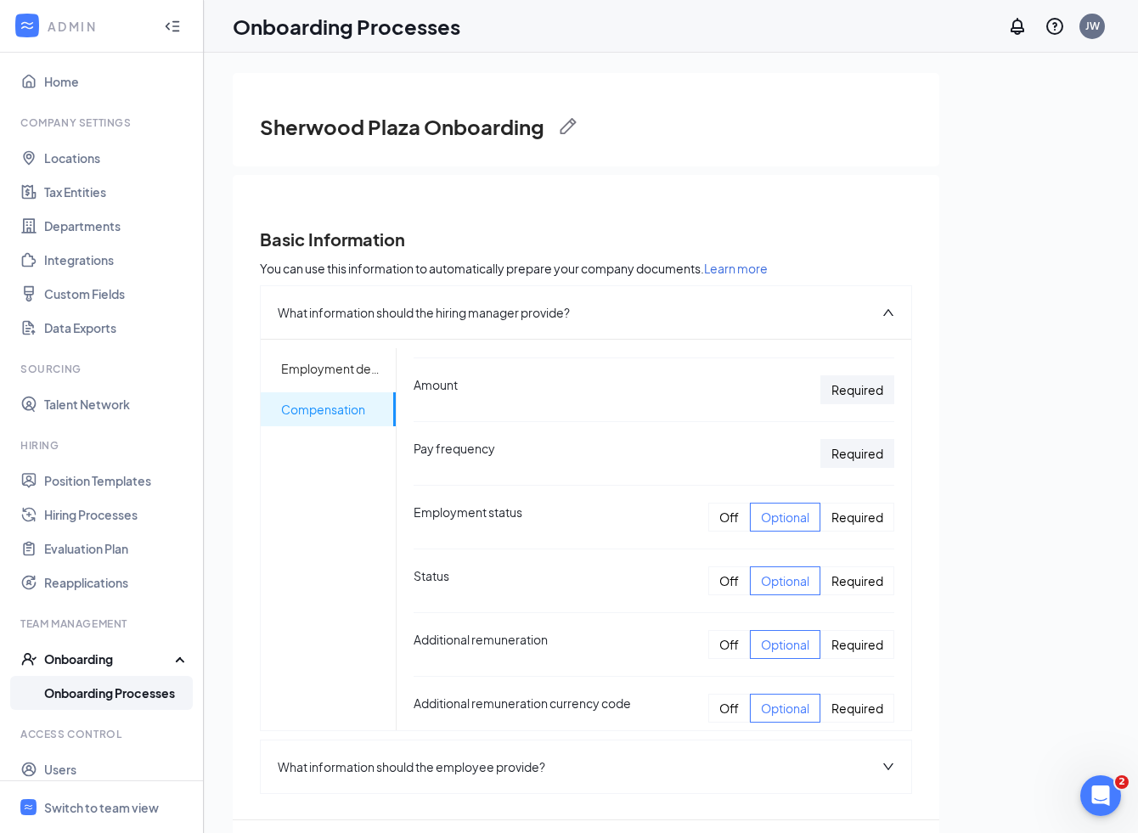
scroll to position [488, 0]
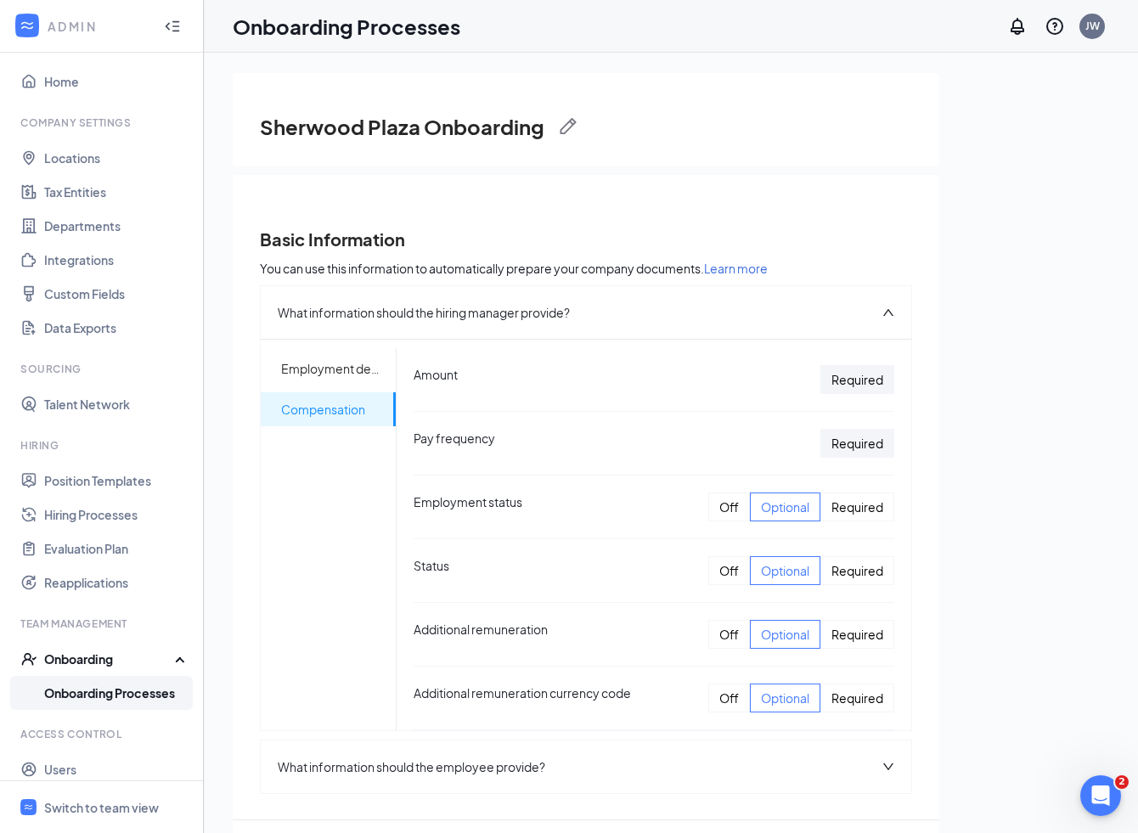
click at [728, 698] on div "Off" at bounding box center [729, 698] width 42 height 29
click at [730, 637] on div "Off" at bounding box center [729, 634] width 42 height 29
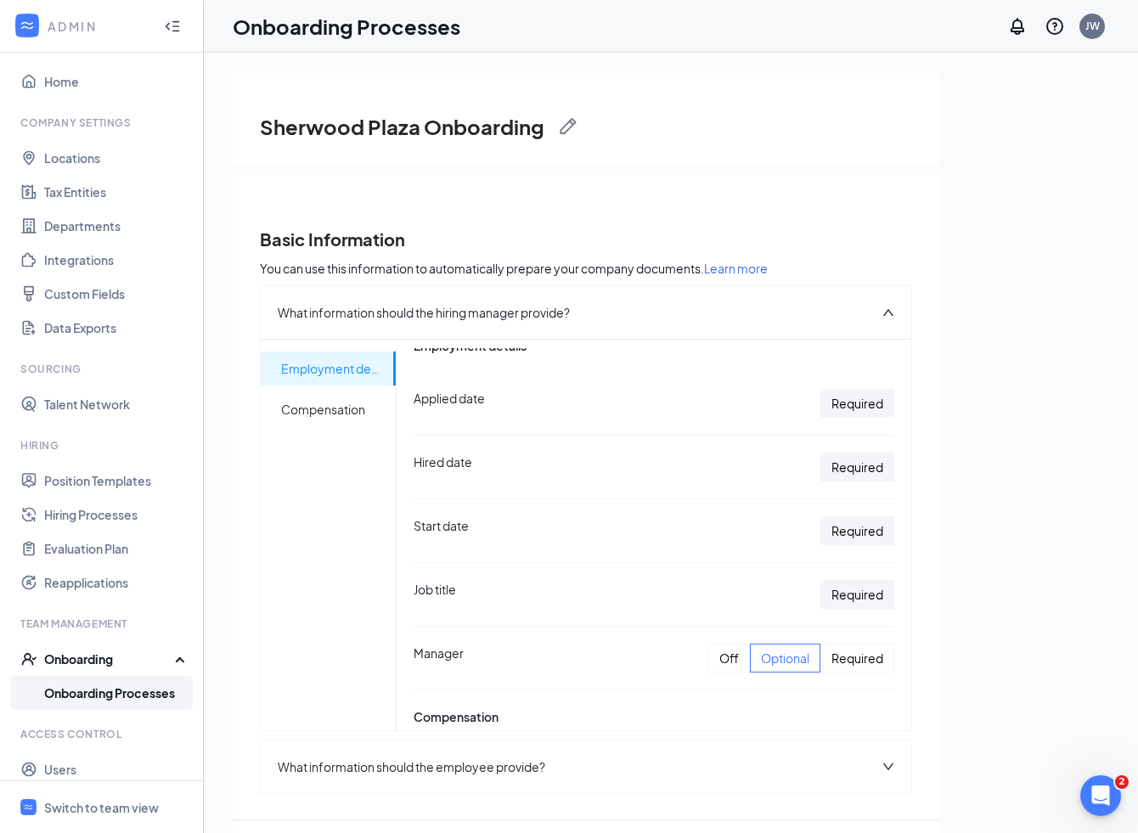
scroll to position [30, 0]
click at [346, 413] on span "Compensation" at bounding box center [331, 409] width 101 height 34
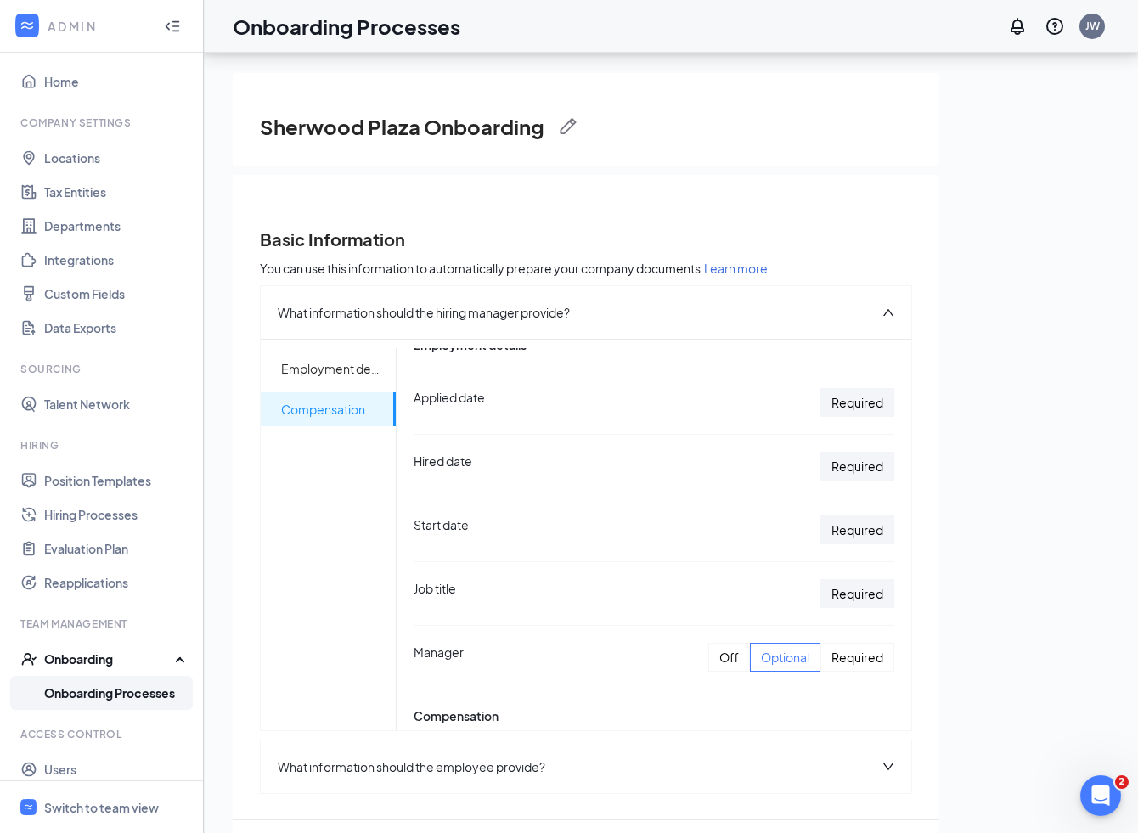
scroll to position [371, 0]
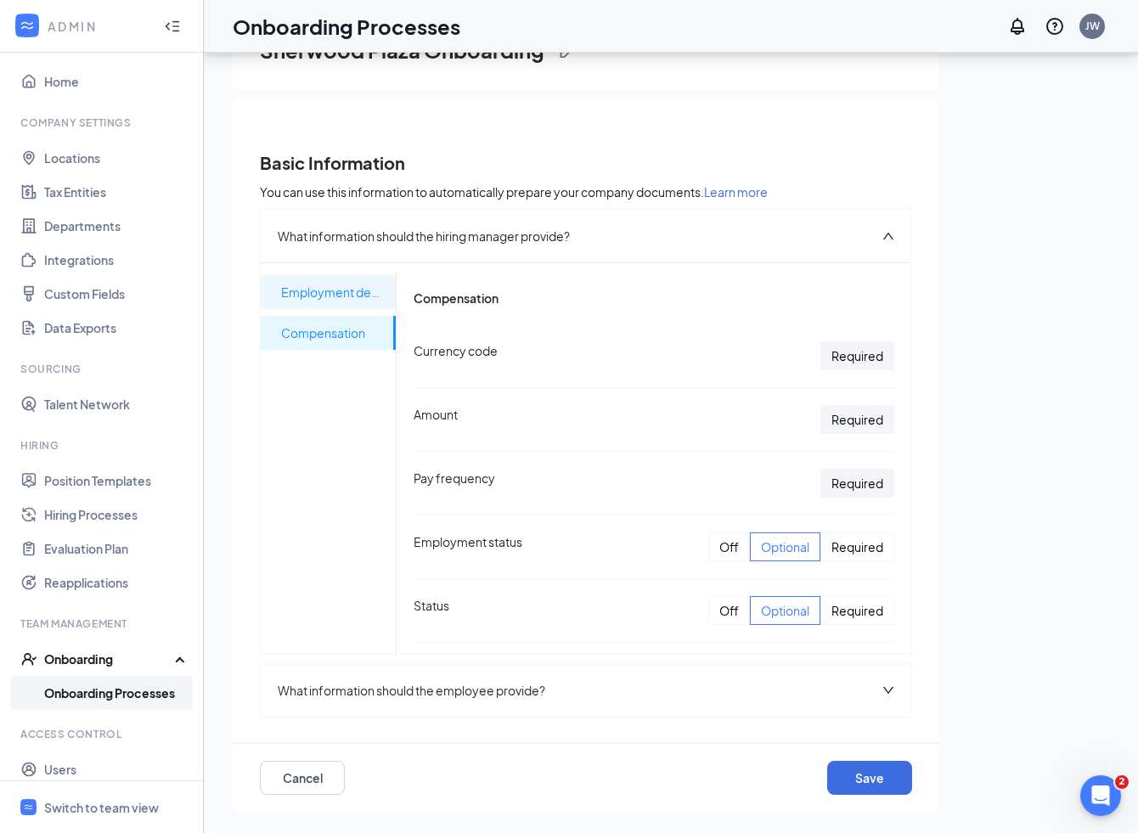
click at [326, 297] on span "Employment details" at bounding box center [331, 292] width 101 height 34
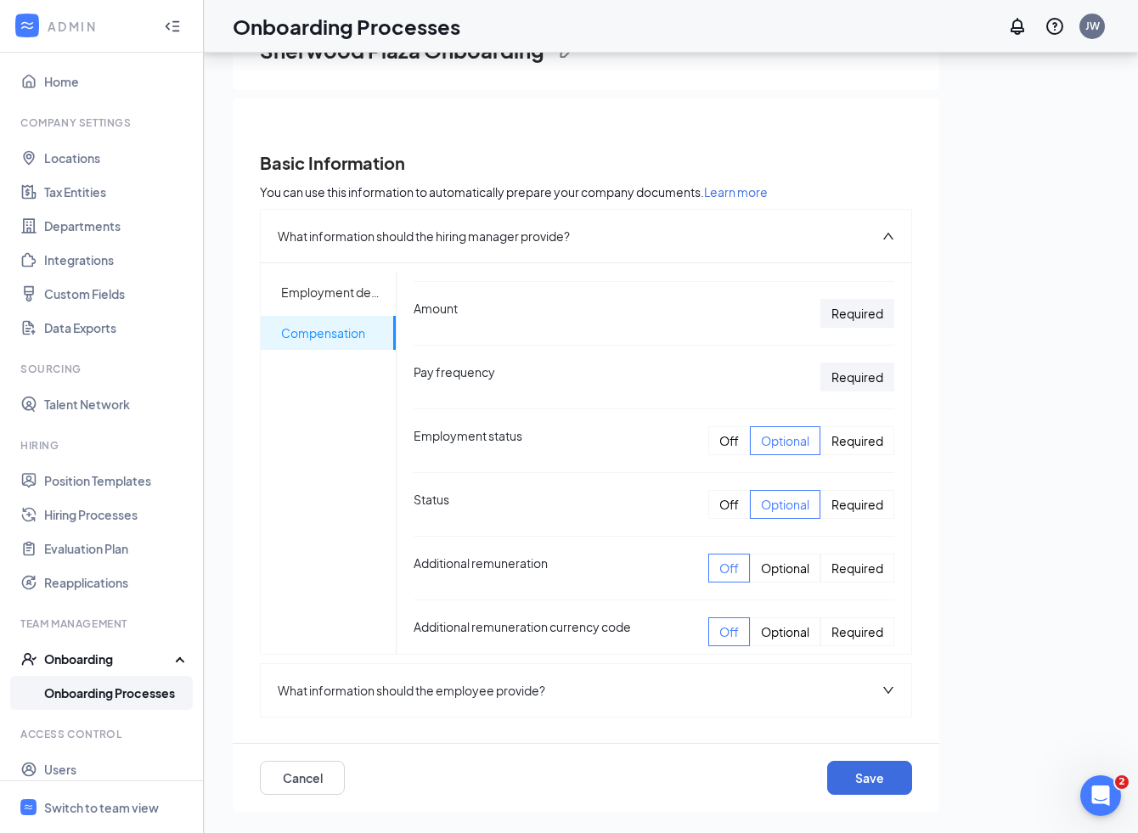
scroll to position [488, 0]
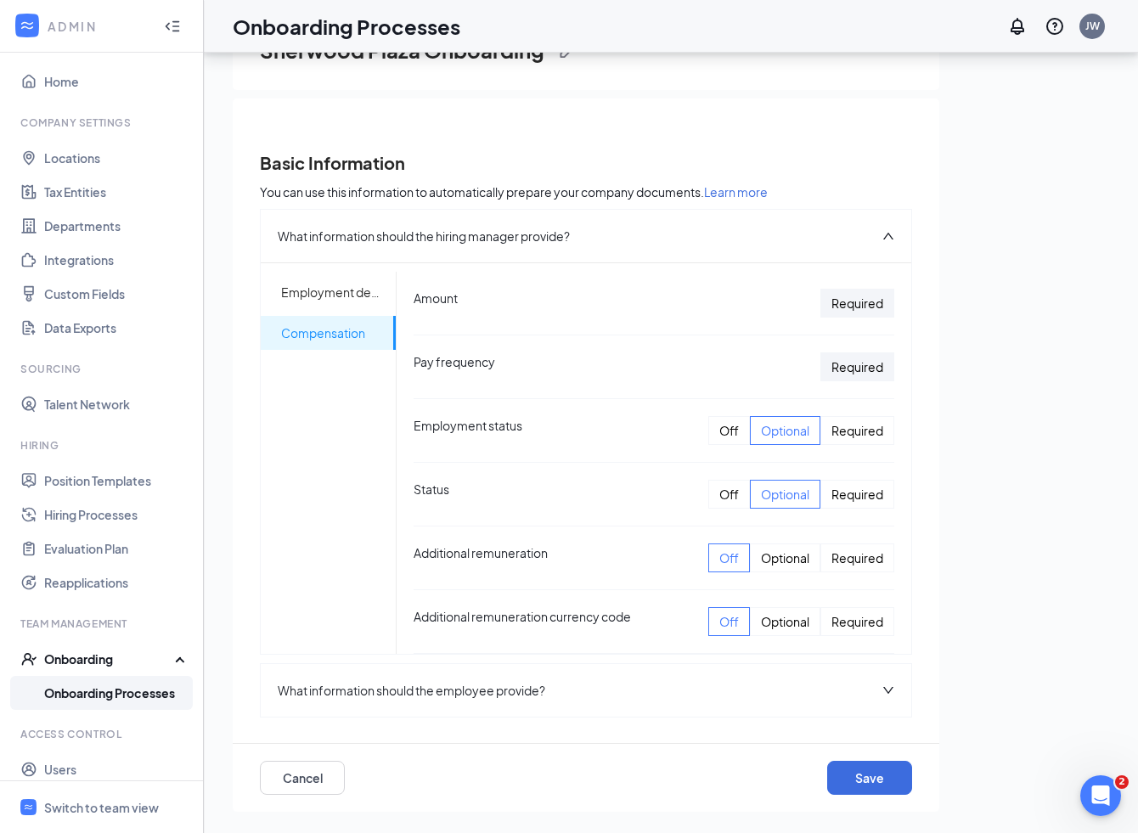
click at [668, 693] on div "What information should the employee provide?" at bounding box center [586, 690] width 651 height 53
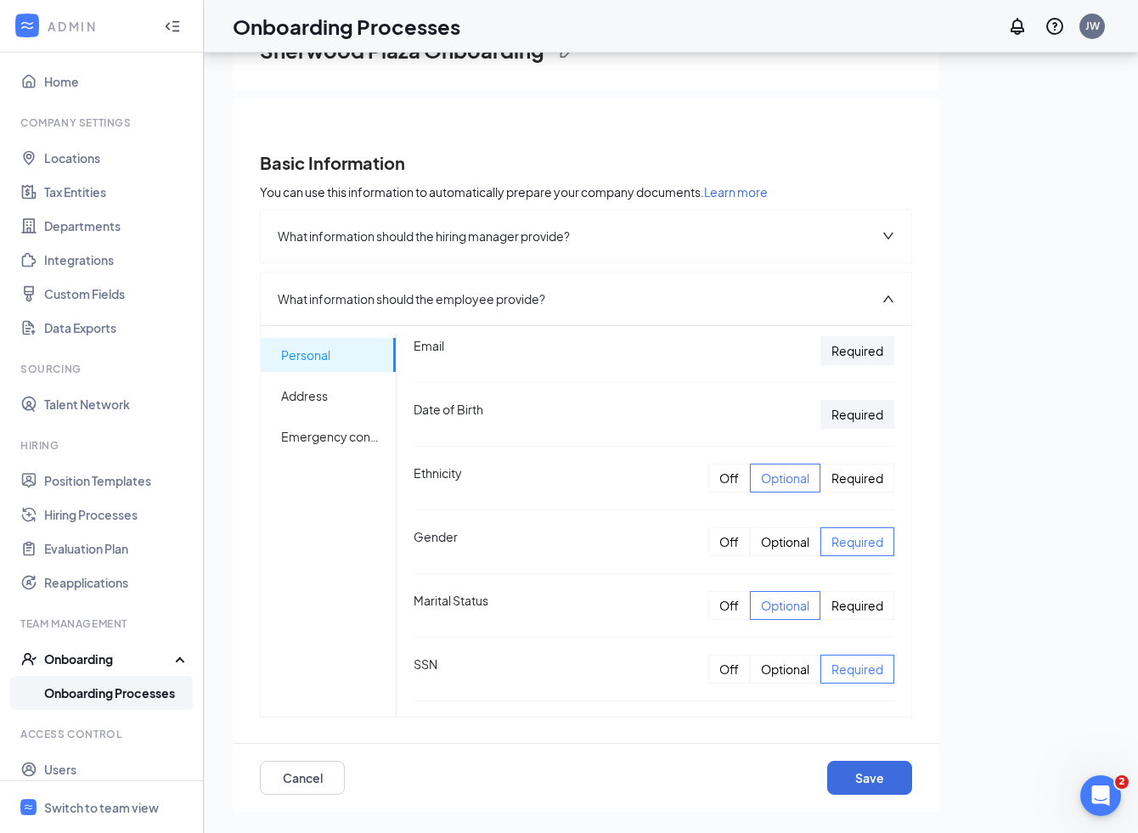
scroll to position [211, 0]
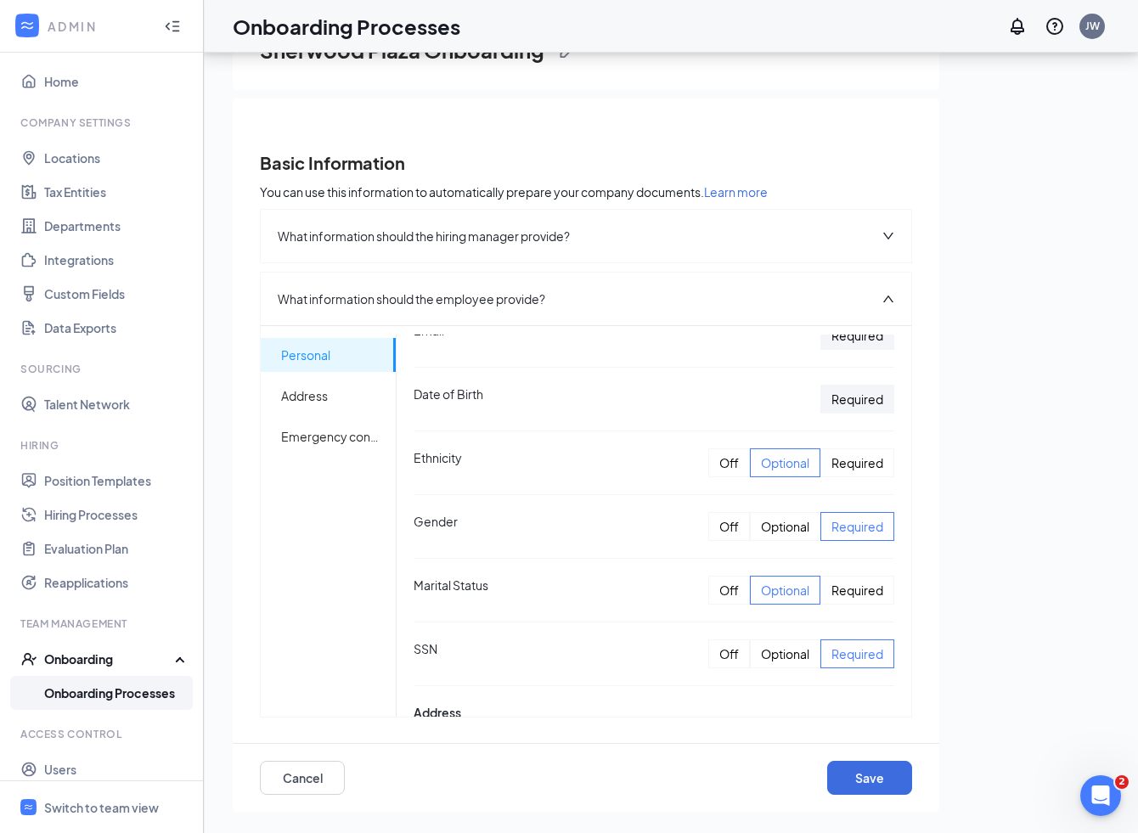
click at [861, 598] on div "Required" at bounding box center [858, 590] width 74 height 29
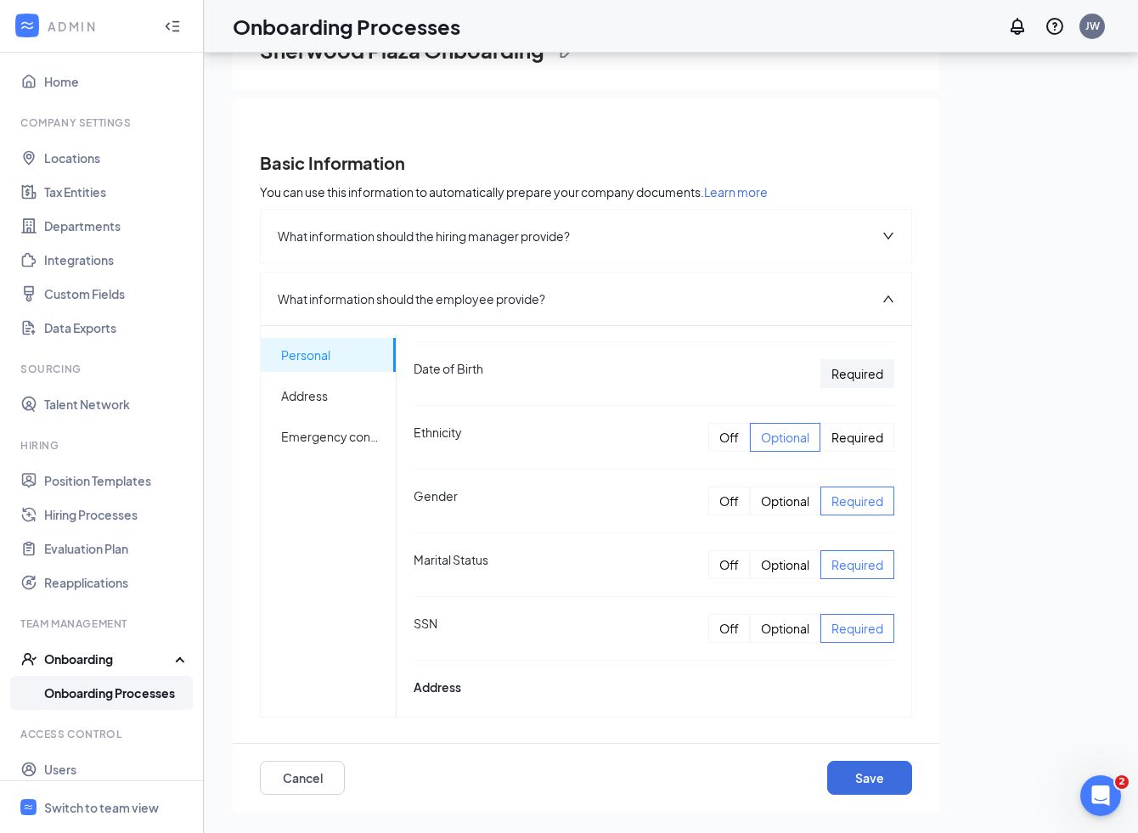
scroll to position [238, 0]
click at [792, 560] on div "Optional" at bounding box center [785, 563] width 70 height 29
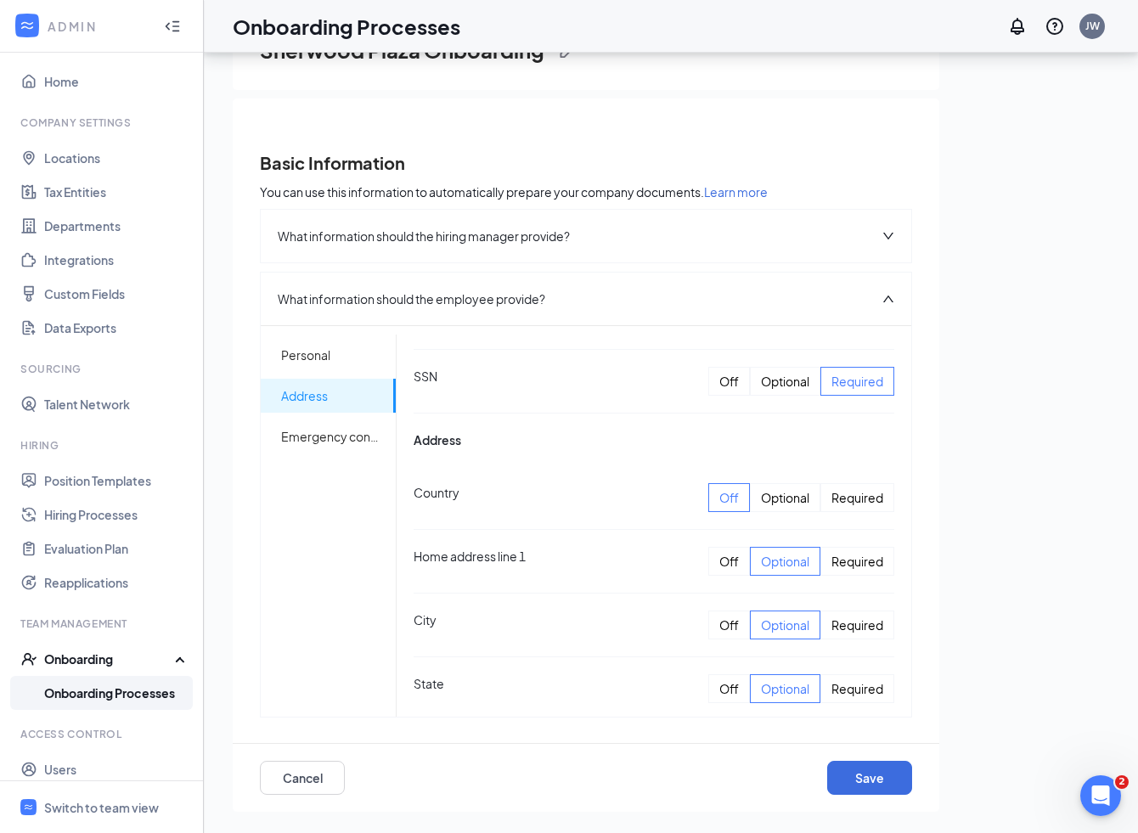
scroll to position [520, 0]
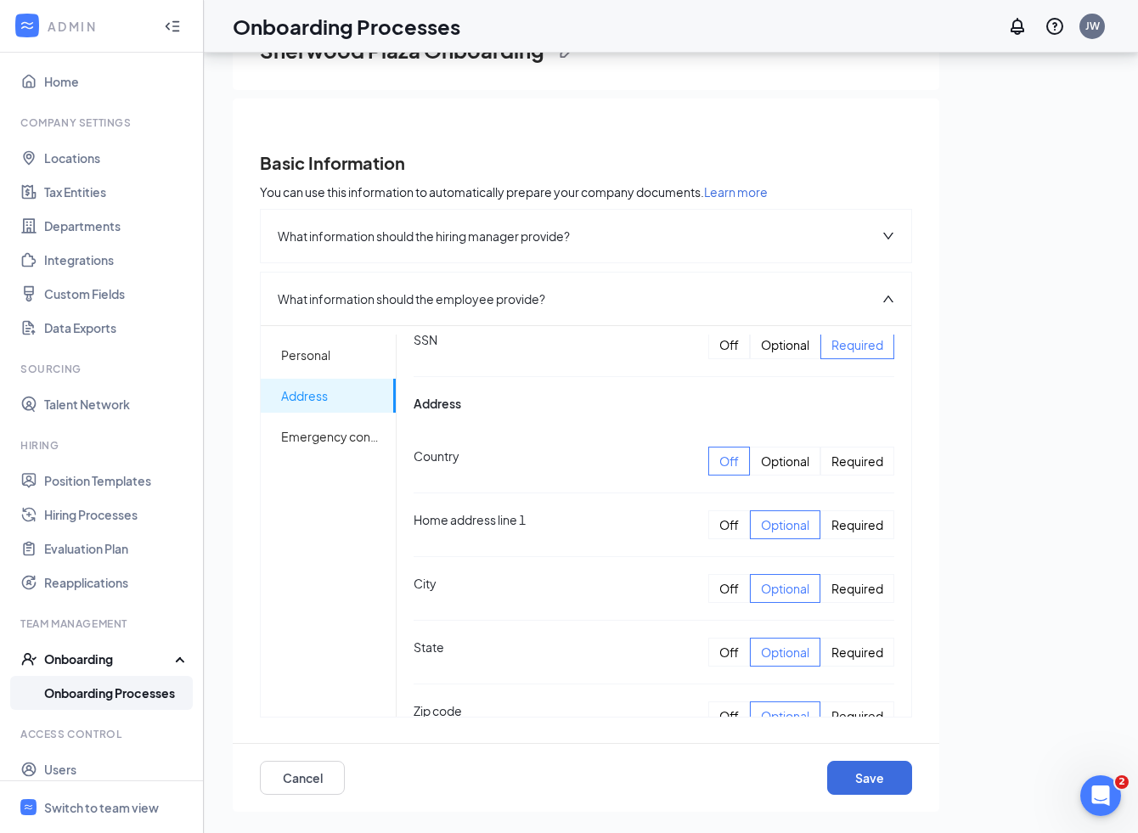
click at [839, 528] on div "Required" at bounding box center [858, 524] width 74 height 29
click at [849, 587] on div "Required" at bounding box center [858, 588] width 74 height 29
click at [862, 655] on div "Required" at bounding box center [858, 652] width 74 height 29
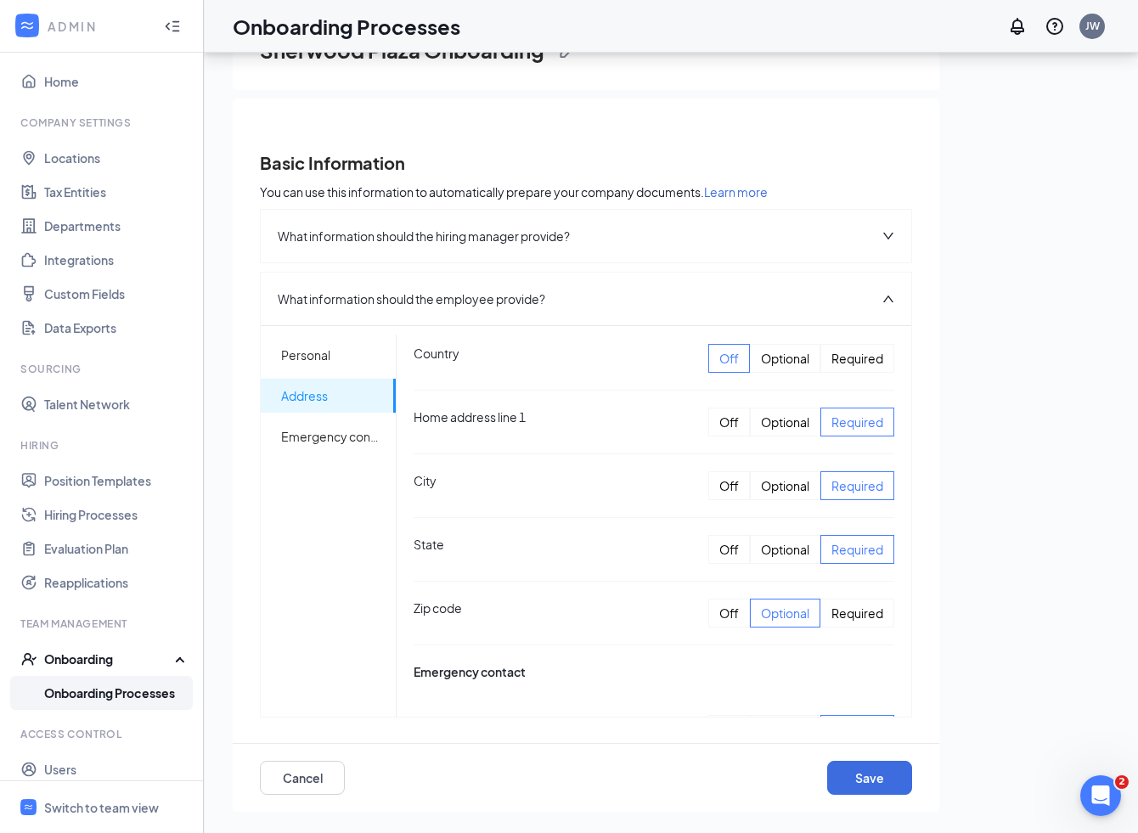
click at [857, 613] on div "Required" at bounding box center [858, 613] width 74 height 29
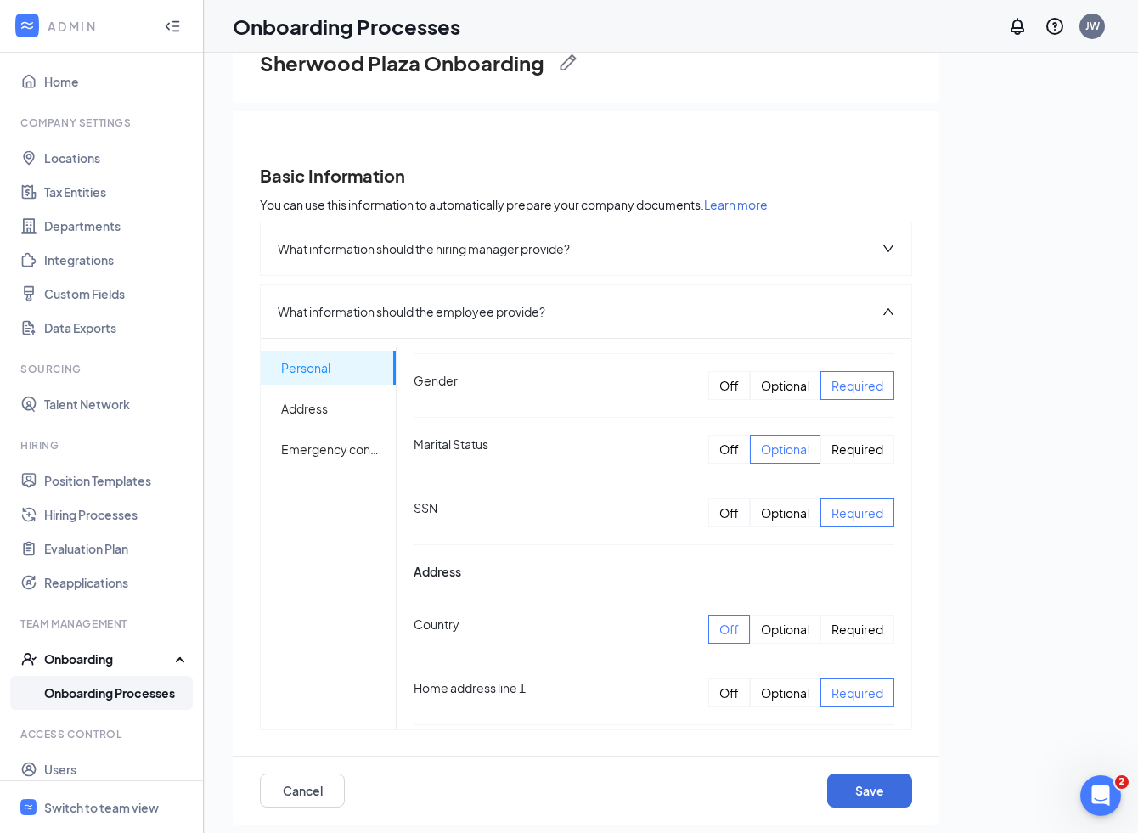
scroll to position [76, 0]
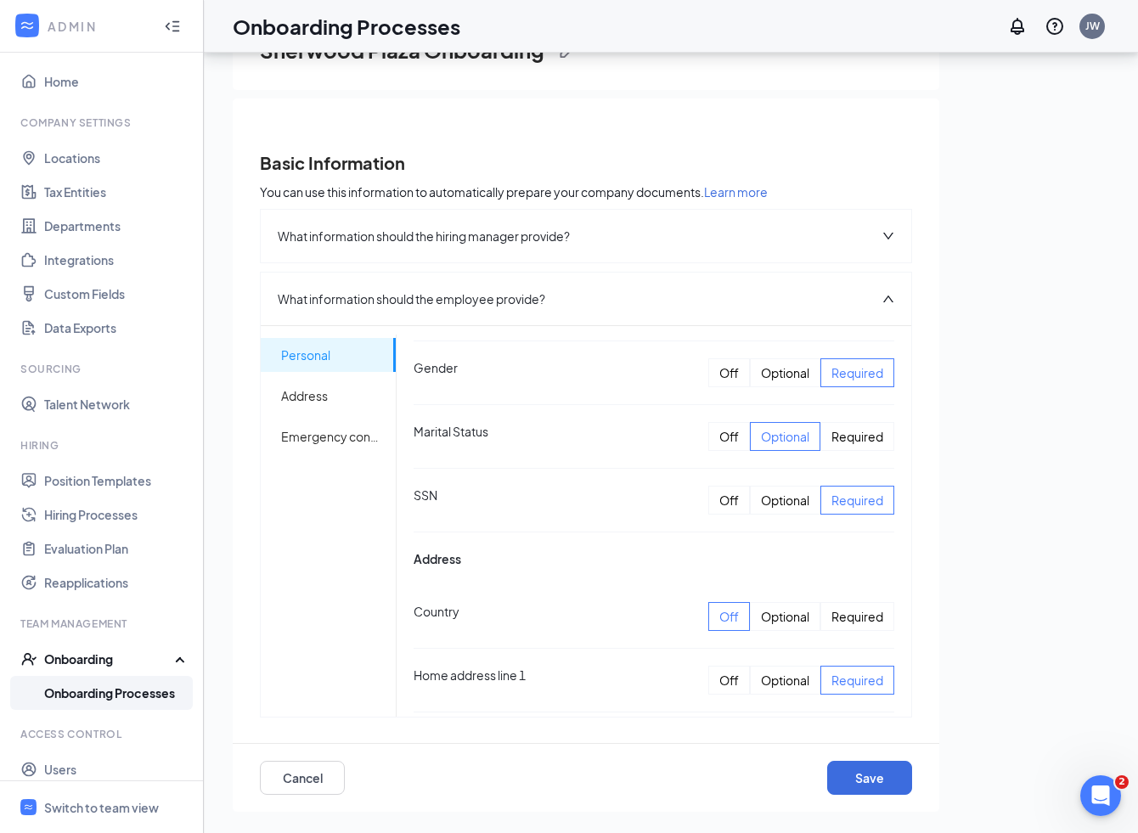
click at [870, 626] on div "Required" at bounding box center [858, 616] width 74 height 29
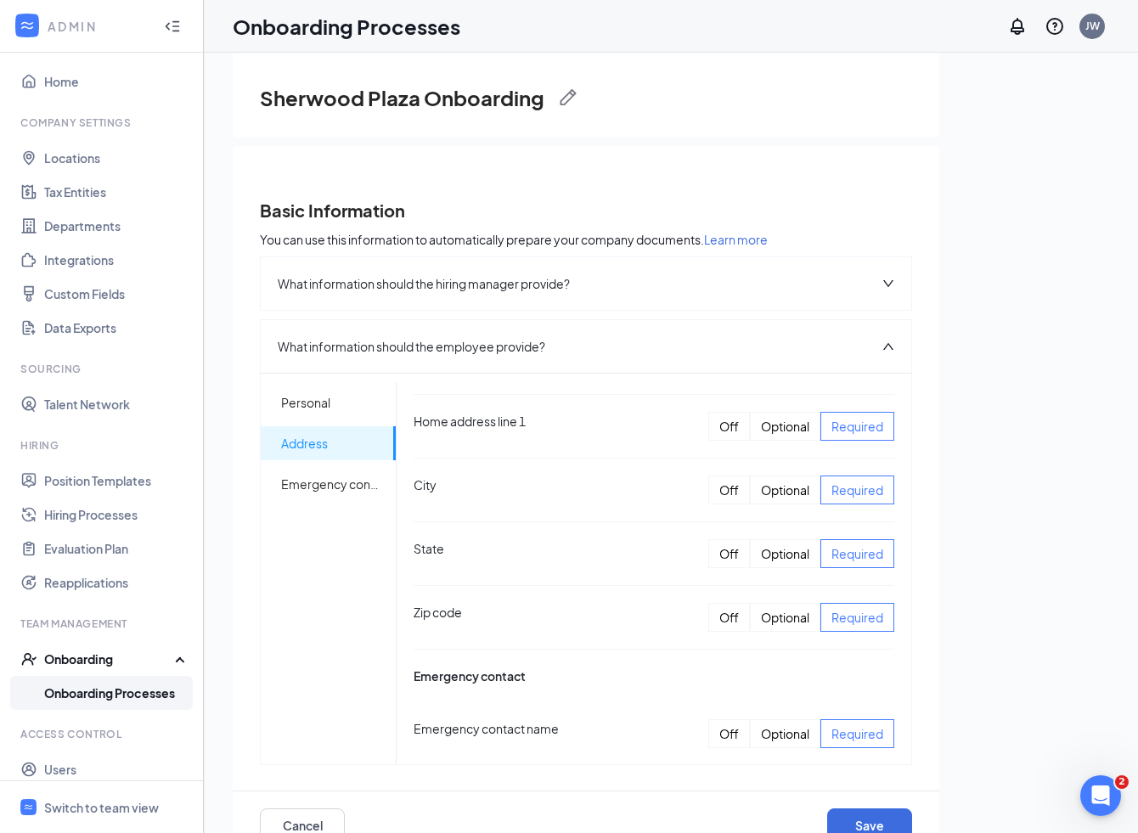
scroll to position [859, 0]
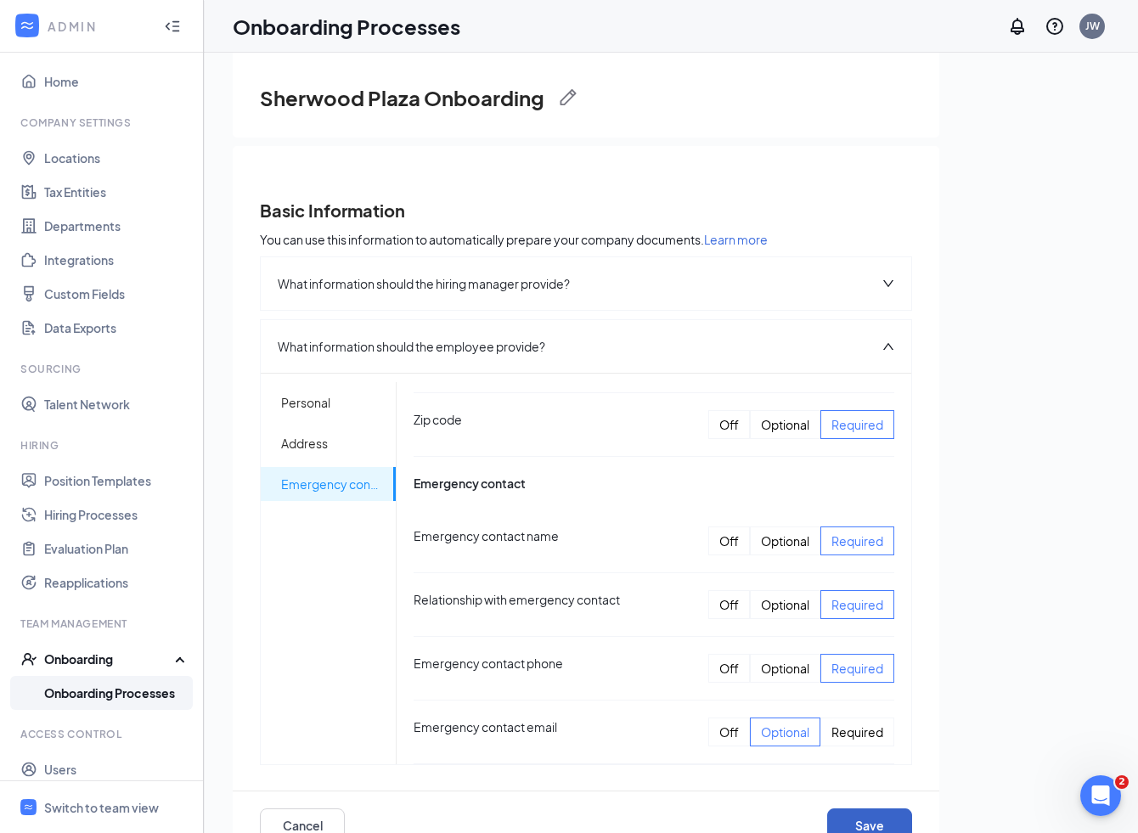
click at [875, 815] on button "Save" at bounding box center [869, 826] width 85 height 34
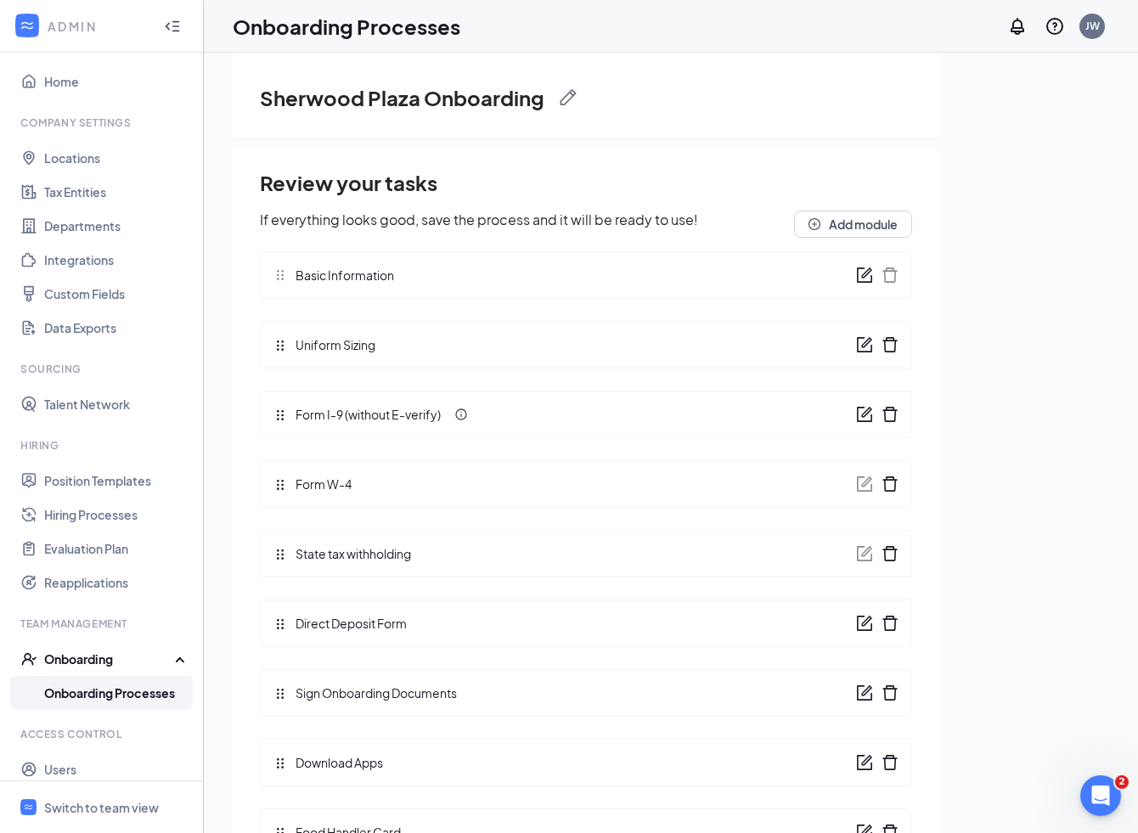
click at [869, 353] on div at bounding box center [864, 345] width 17 height 19
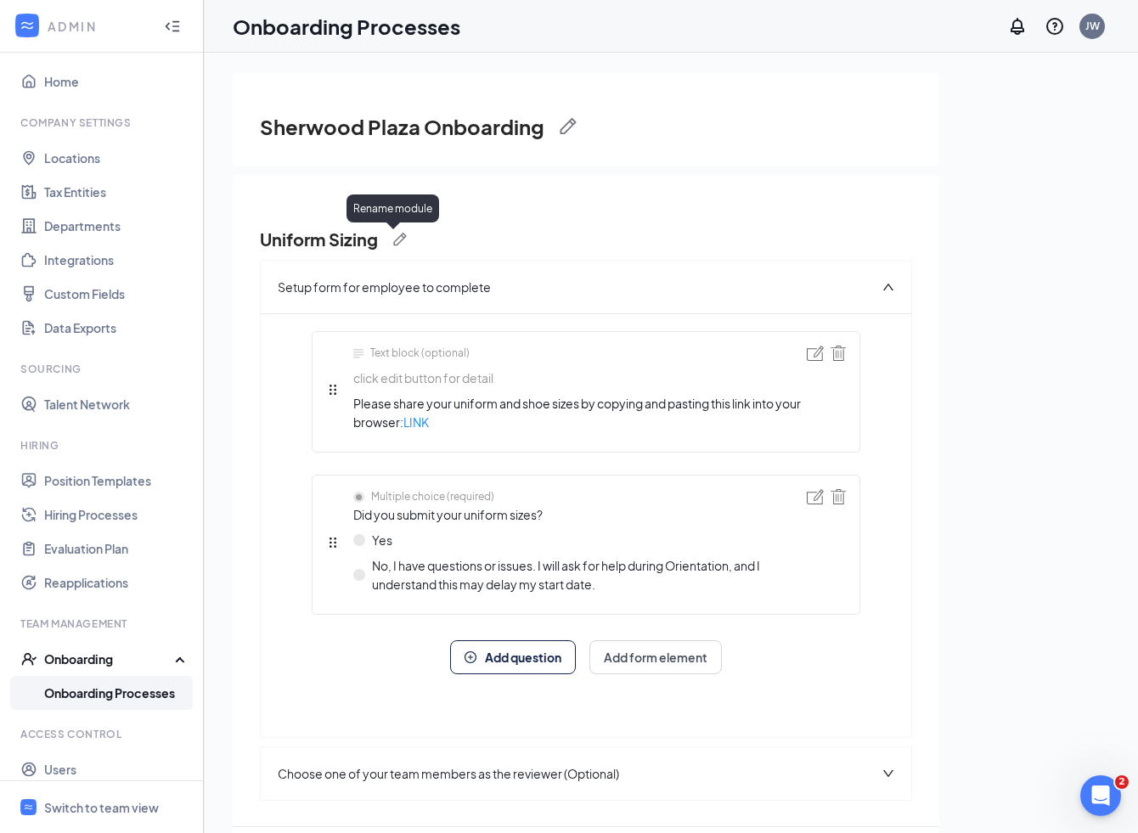
scroll to position [76, 0]
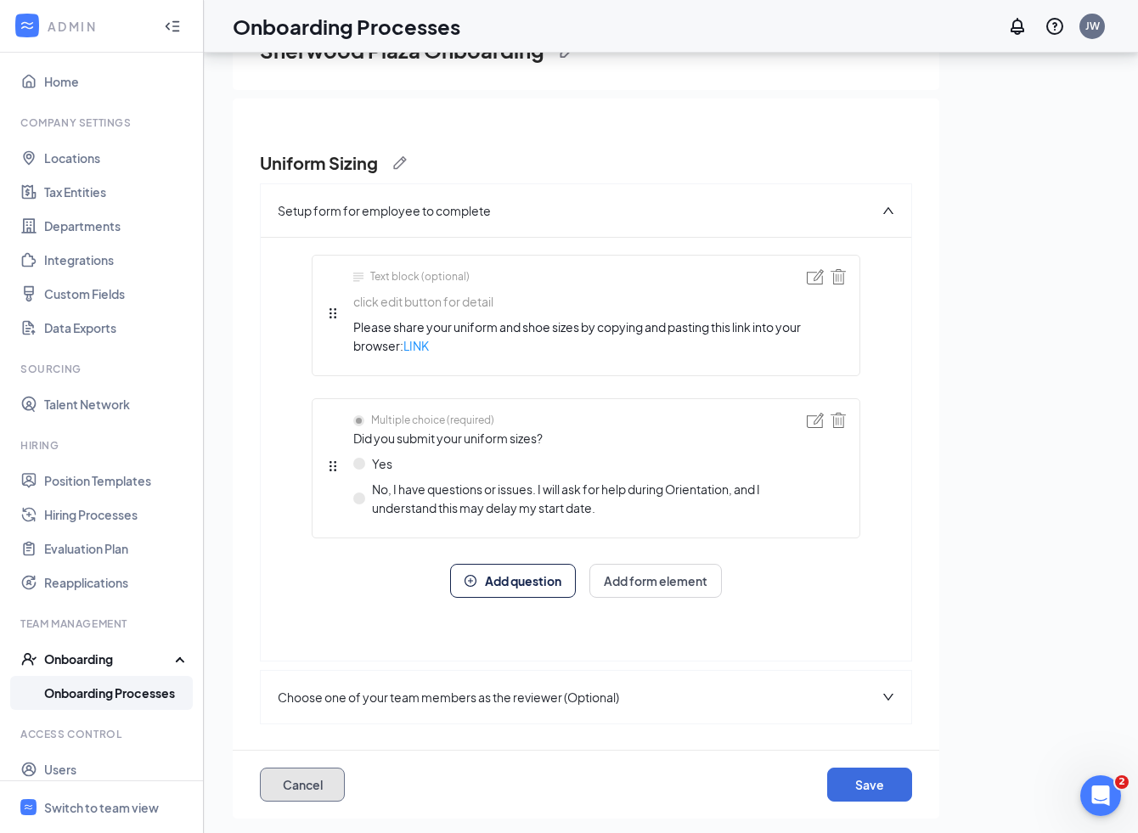
click at [311, 771] on button "Cancel" at bounding box center [302, 785] width 85 height 34
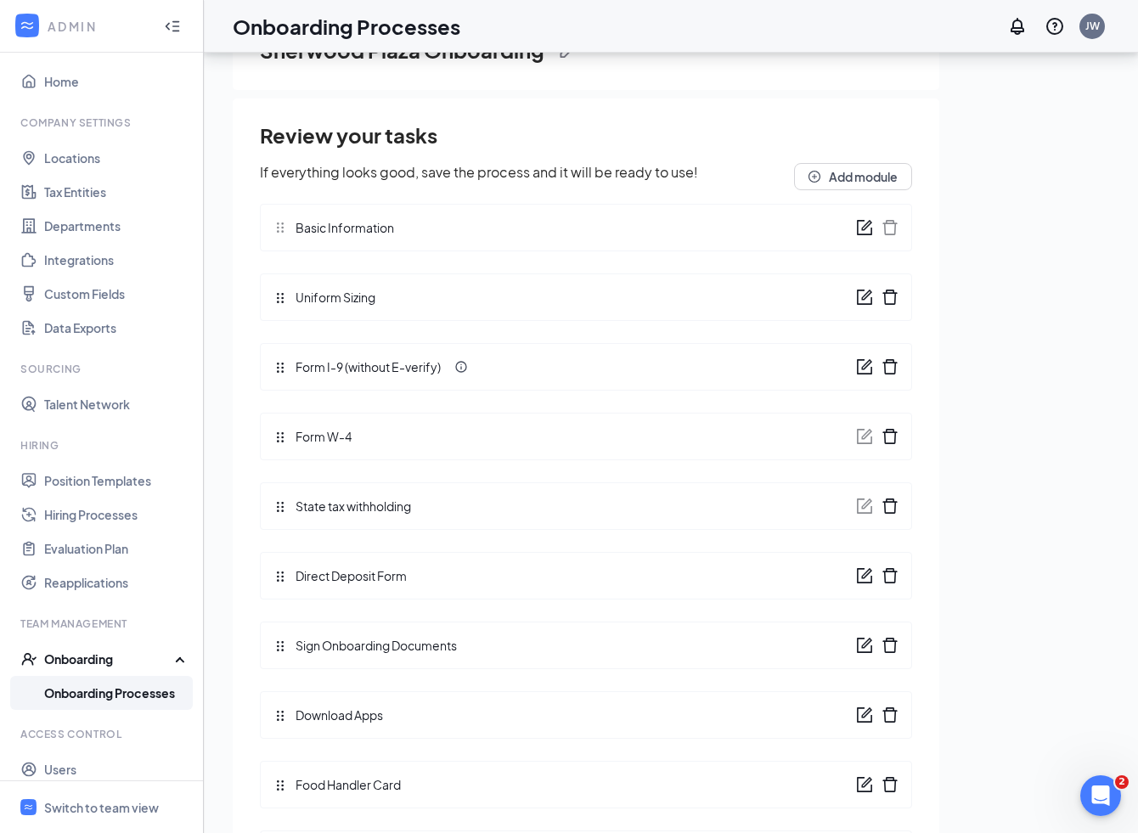
click at [864, 369] on icon "form" at bounding box center [866, 364] width 10 height 10
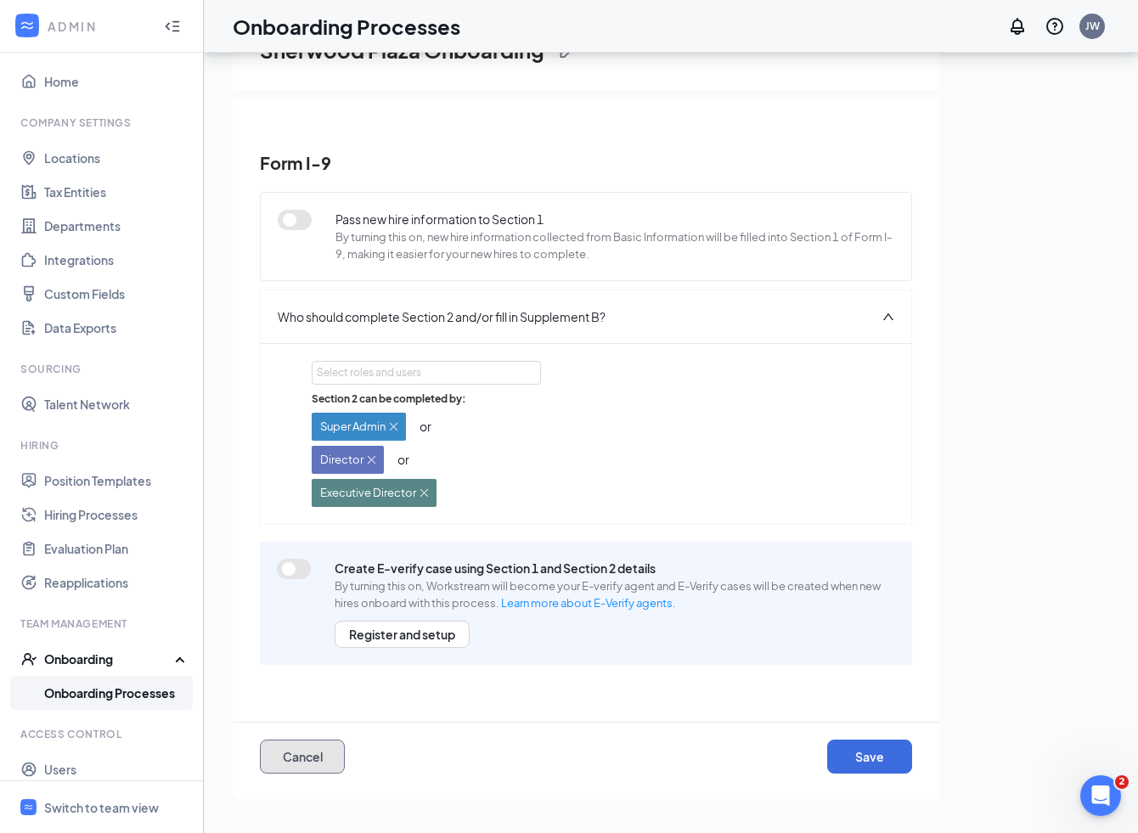
click at [316, 762] on button "Cancel" at bounding box center [302, 757] width 85 height 34
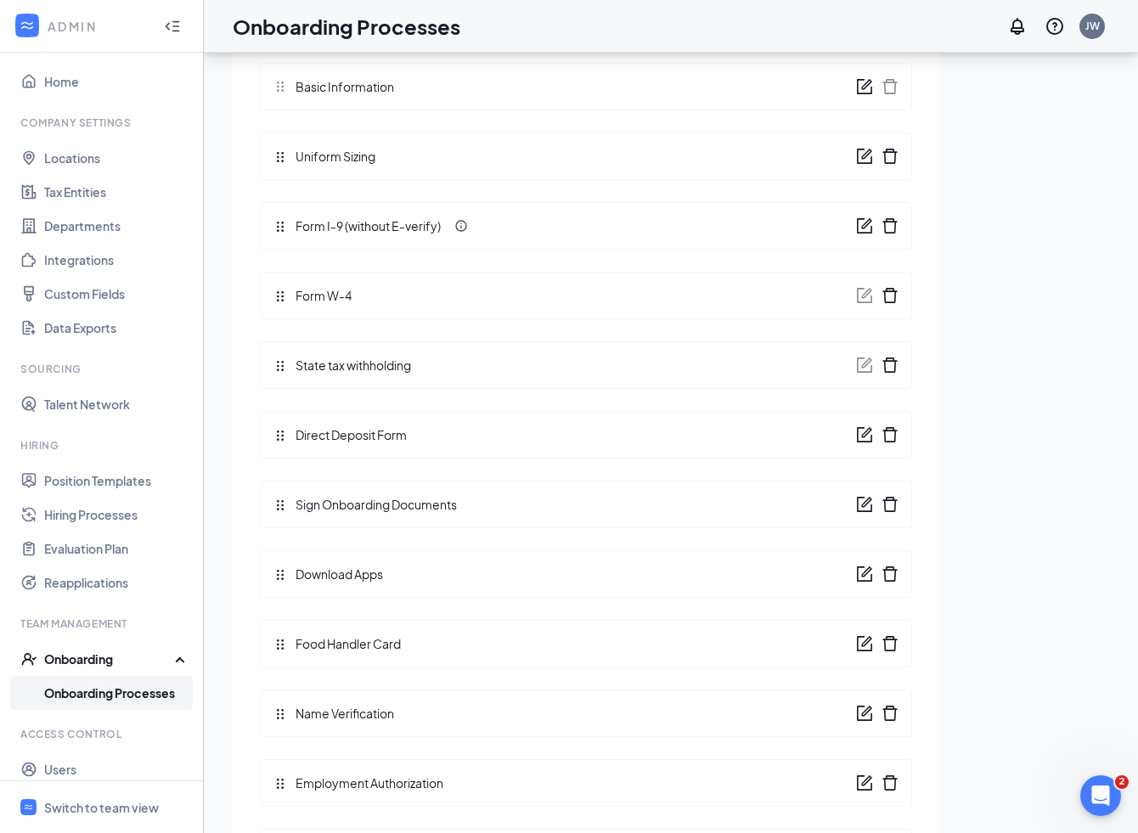
scroll to position [0, 0]
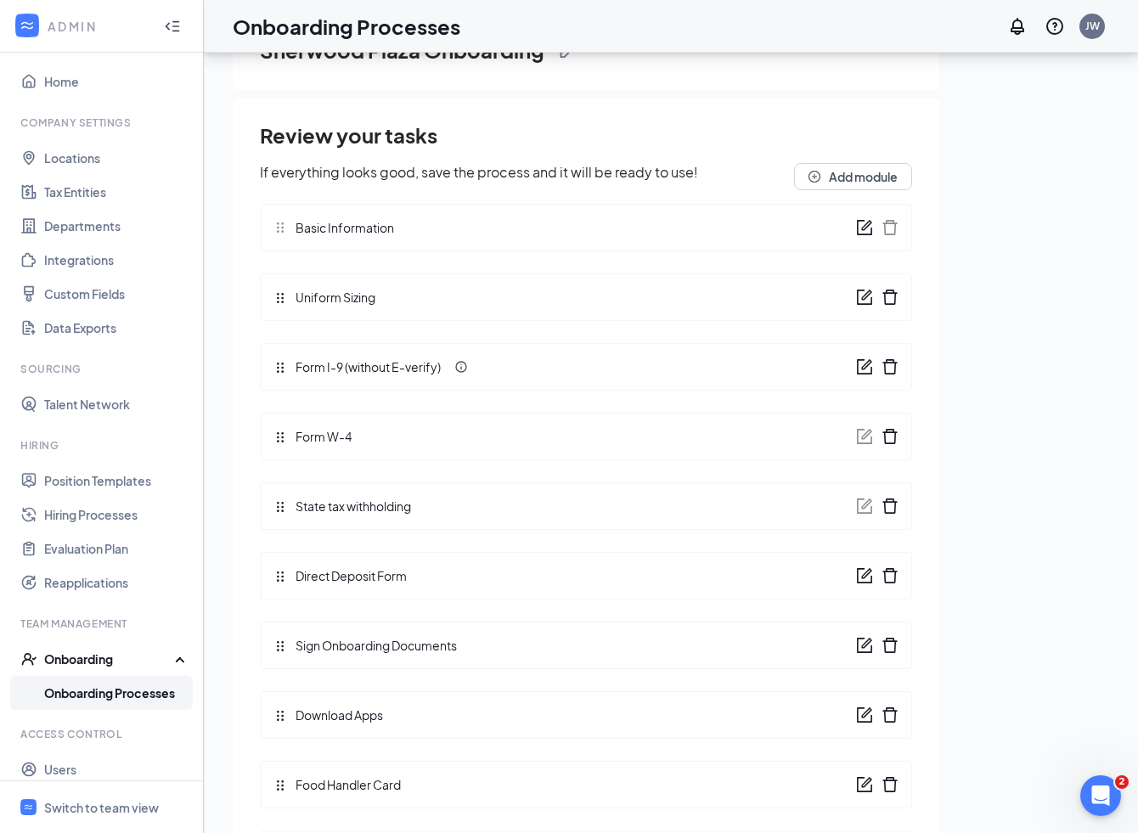
click at [858, 370] on icon "form" at bounding box center [864, 366] width 15 height 15
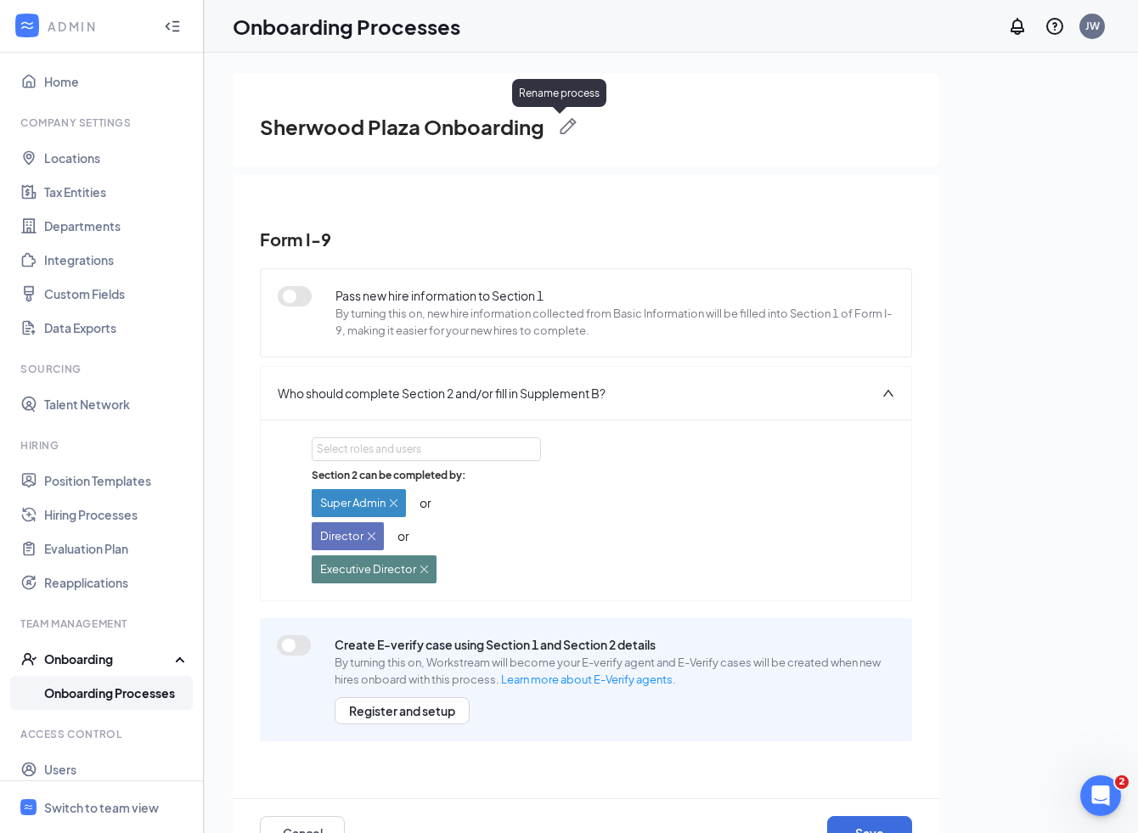
click at [567, 123] on img at bounding box center [568, 126] width 17 height 17
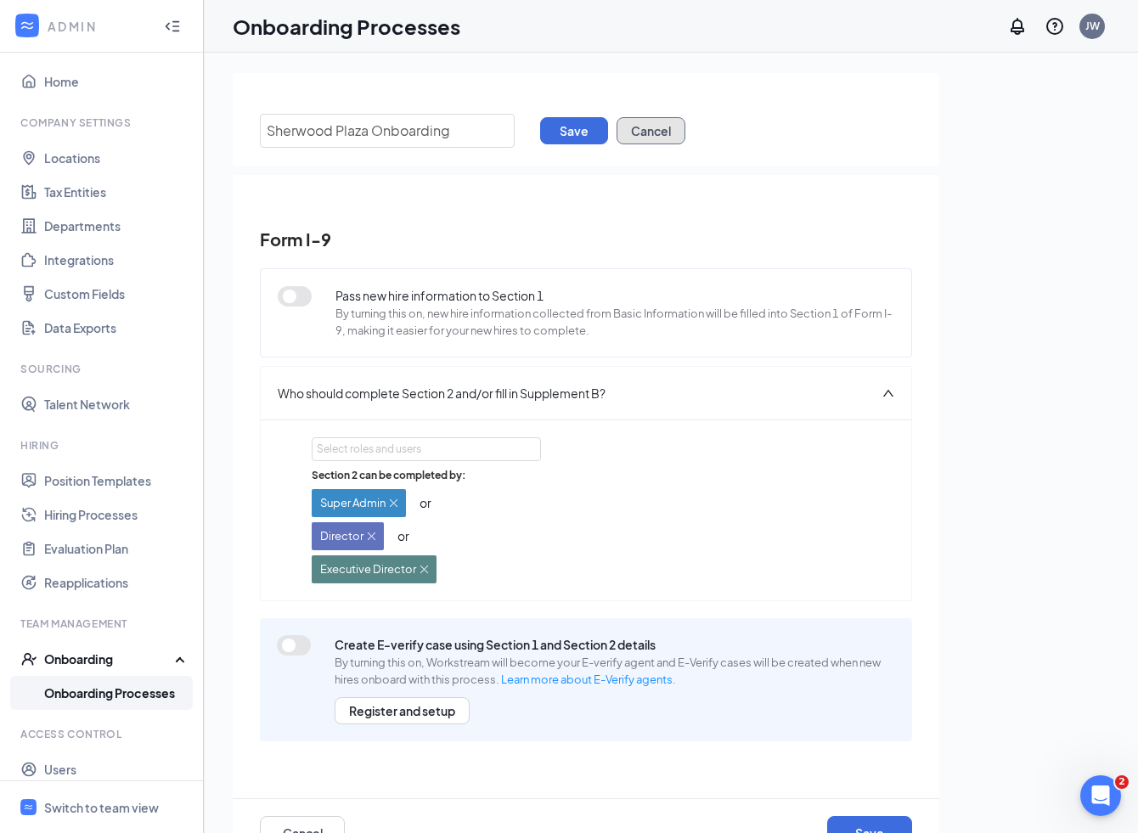
click at [652, 131] on button "Cancel" at bounding box center [651, 130] width 69 height 27
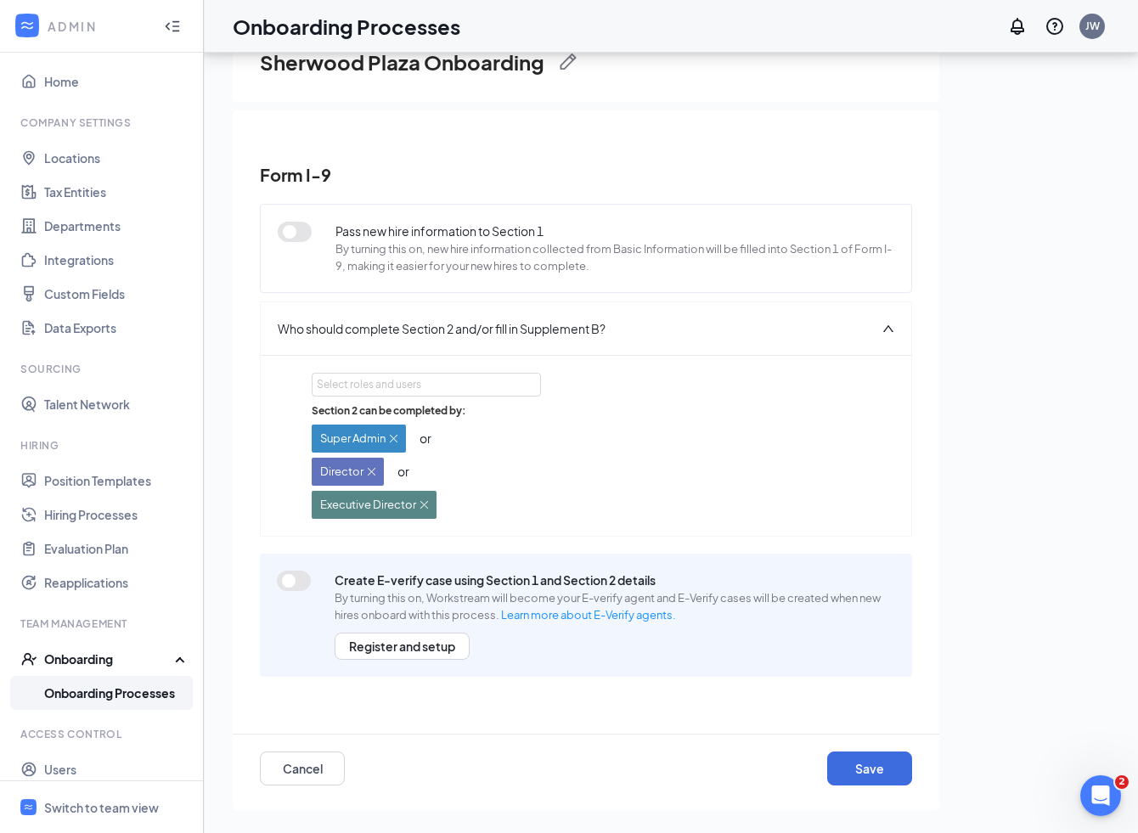
scroll to position [76, 0]
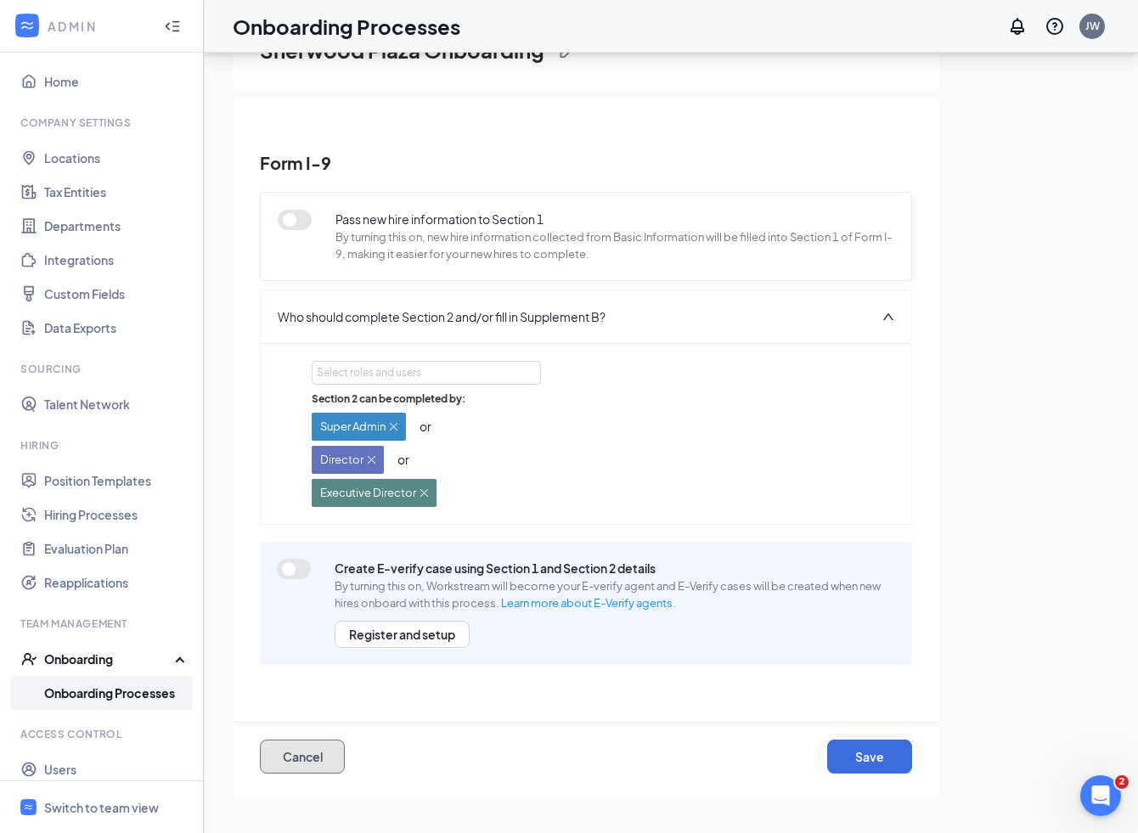
click at [325, 760] on button "Cancel" at bounding box center [302, 757] width 85 height 34
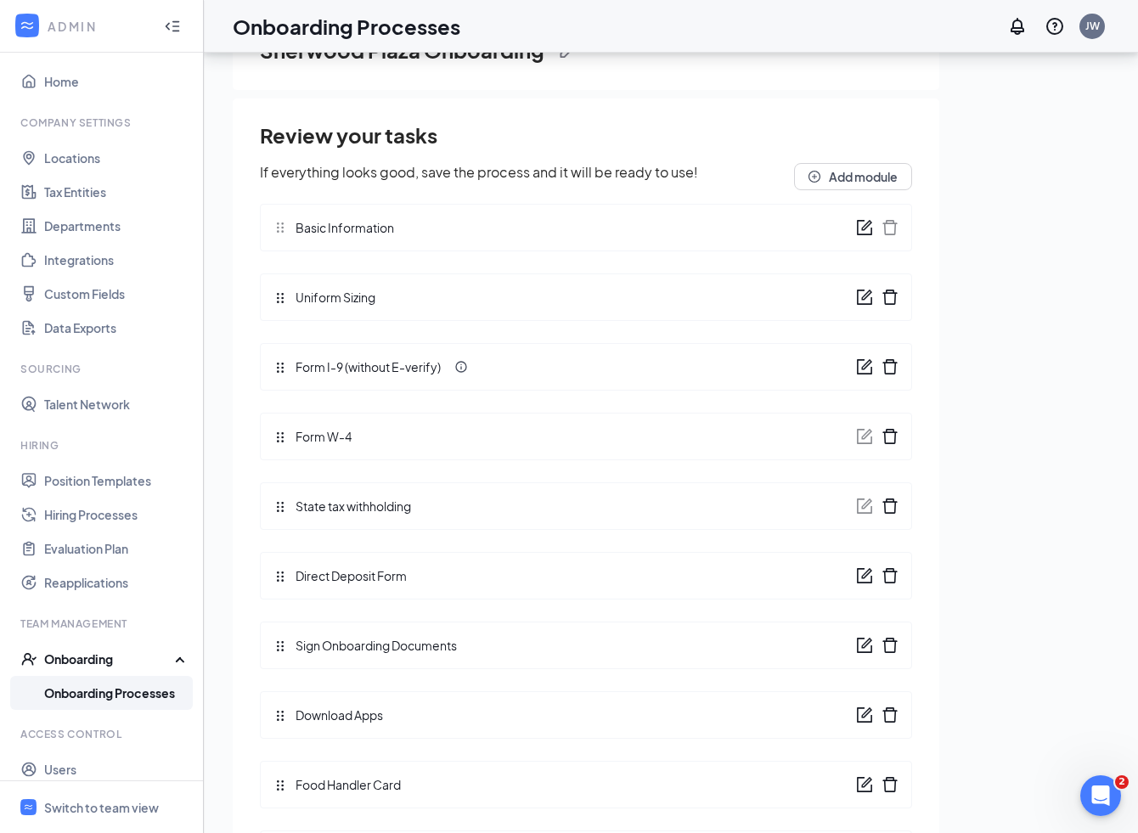
click at [866, 646] on icon "form" at bounding box center [866, 643] width 10 height 10
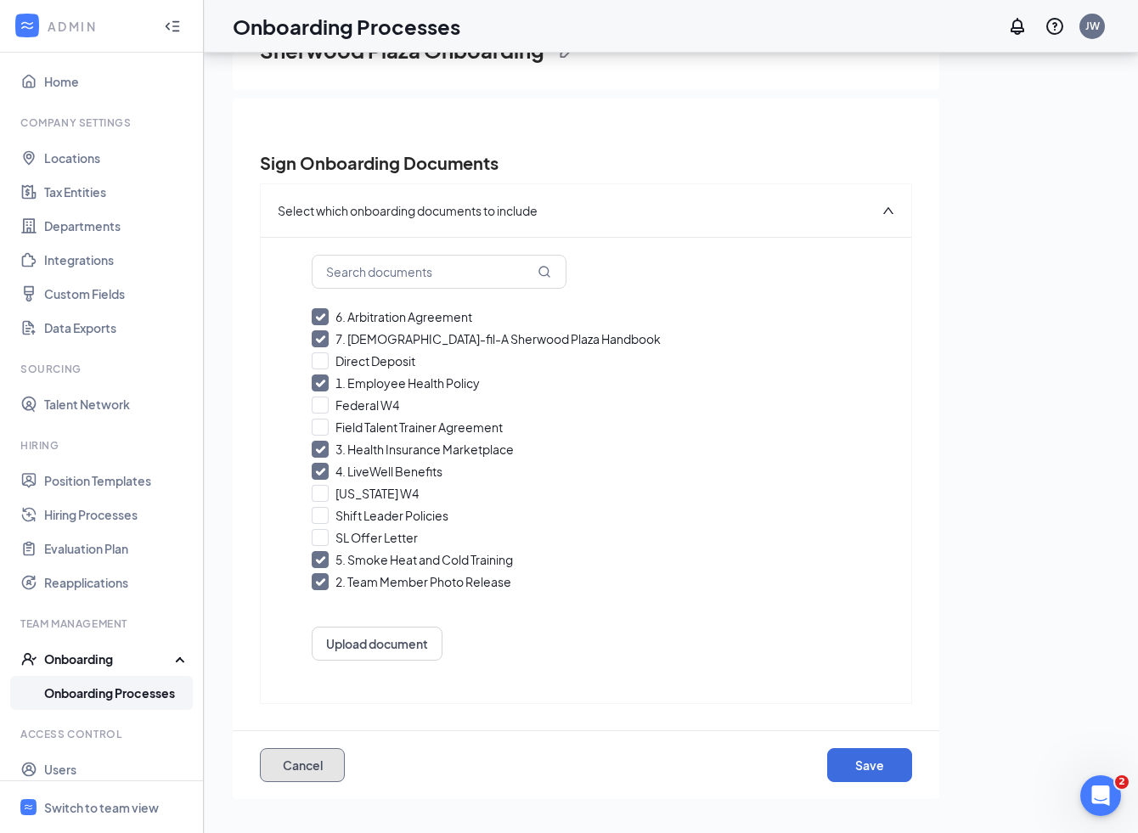
click at [311, 773] on button "Cancel" at bounding box center [302, 765] width 85 height 34
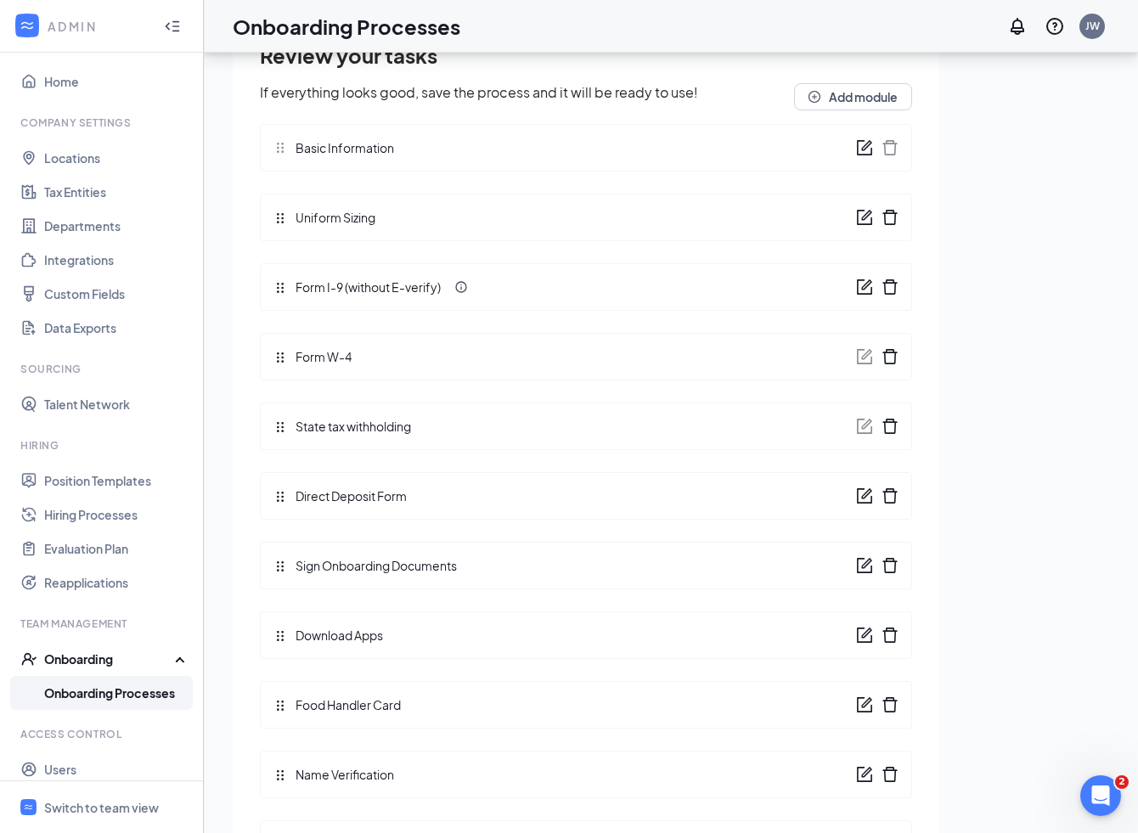
scroll to position [87, 0]
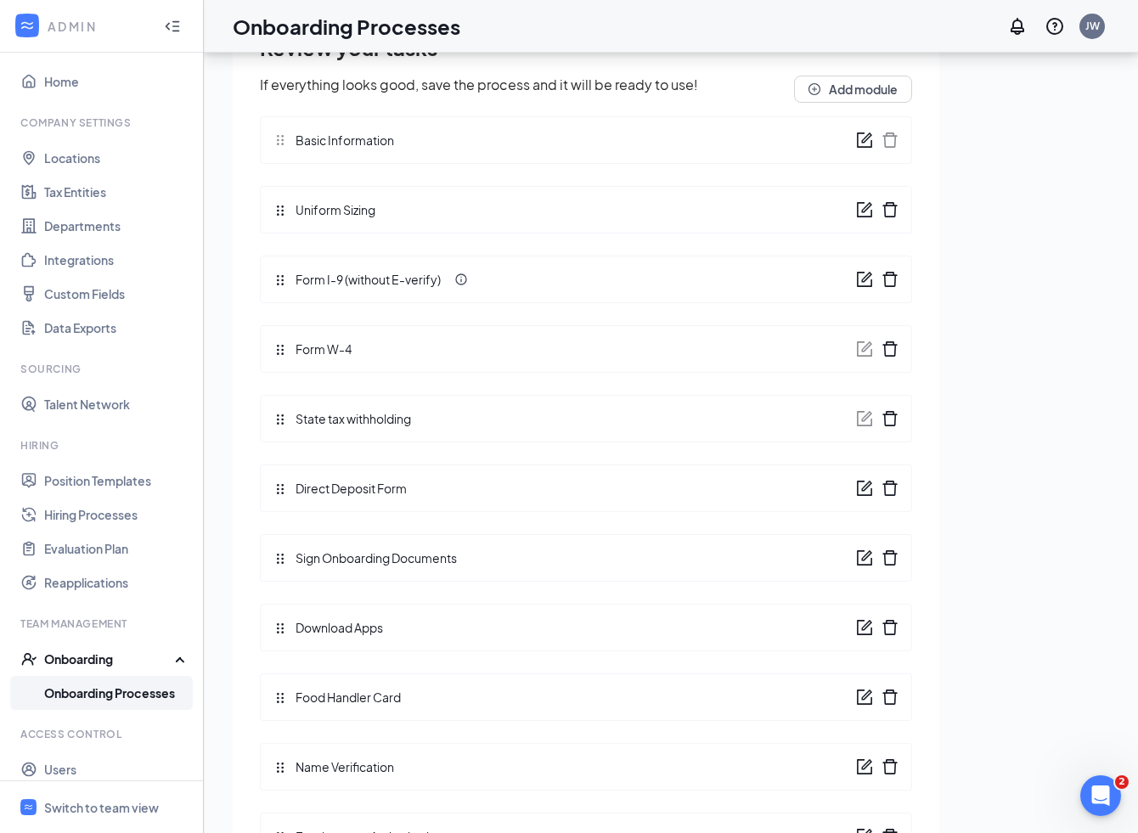
click at [860, 625] on icon "form" at bounding box center [864, 627] width 17 height 17
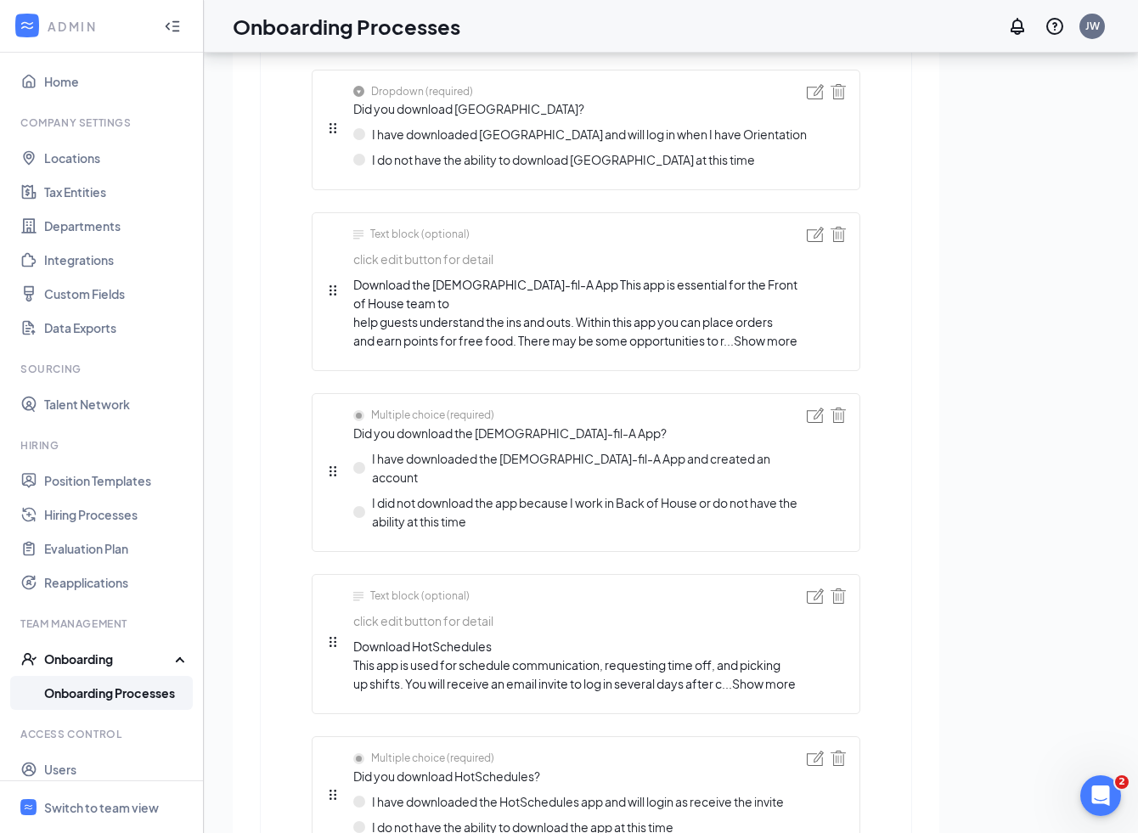
scroll to position [676, 0]
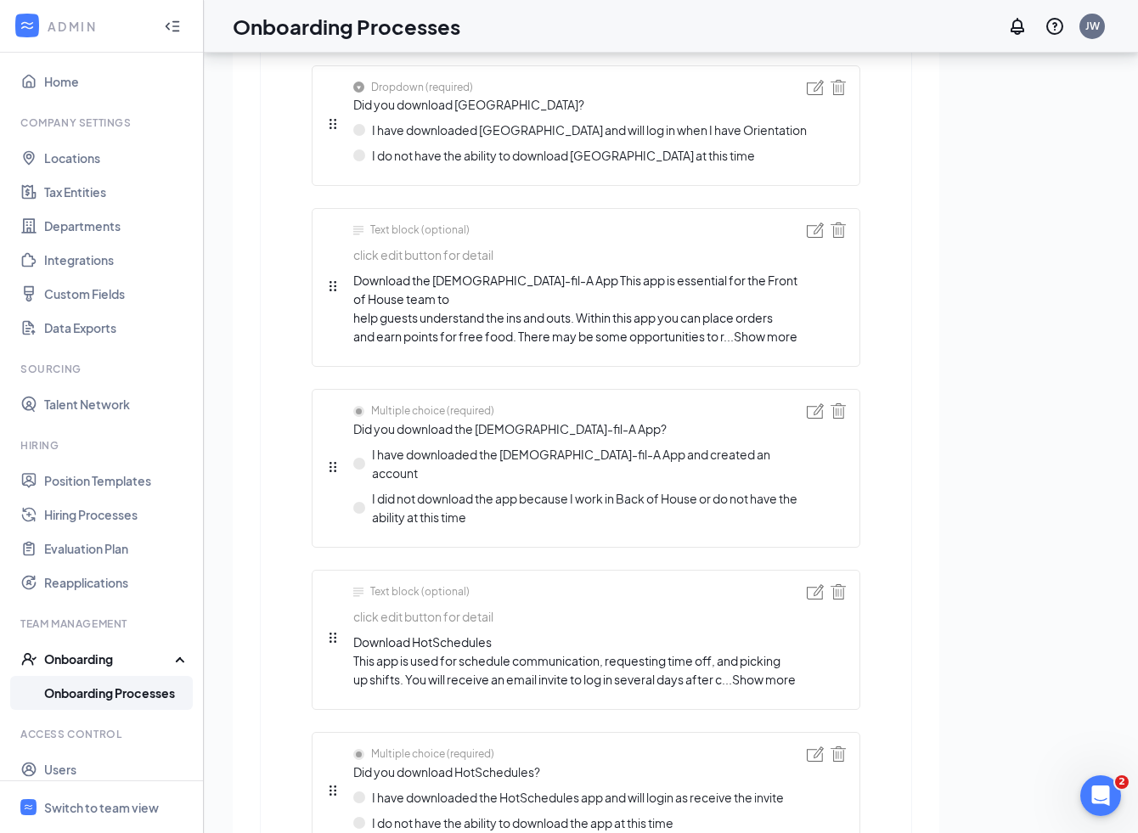
click at [764, 329] on span "Show more" at bounding box center [766, 336] width 64 height 15
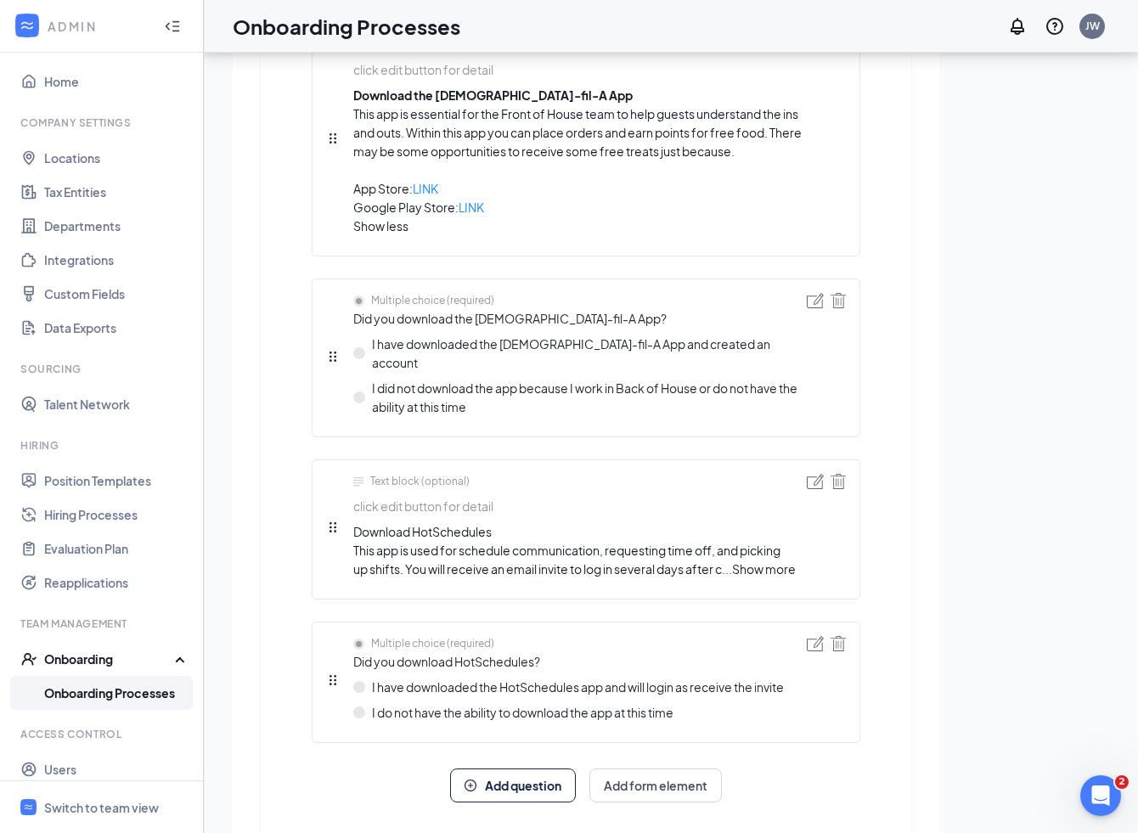
scroll to position [866, 0]
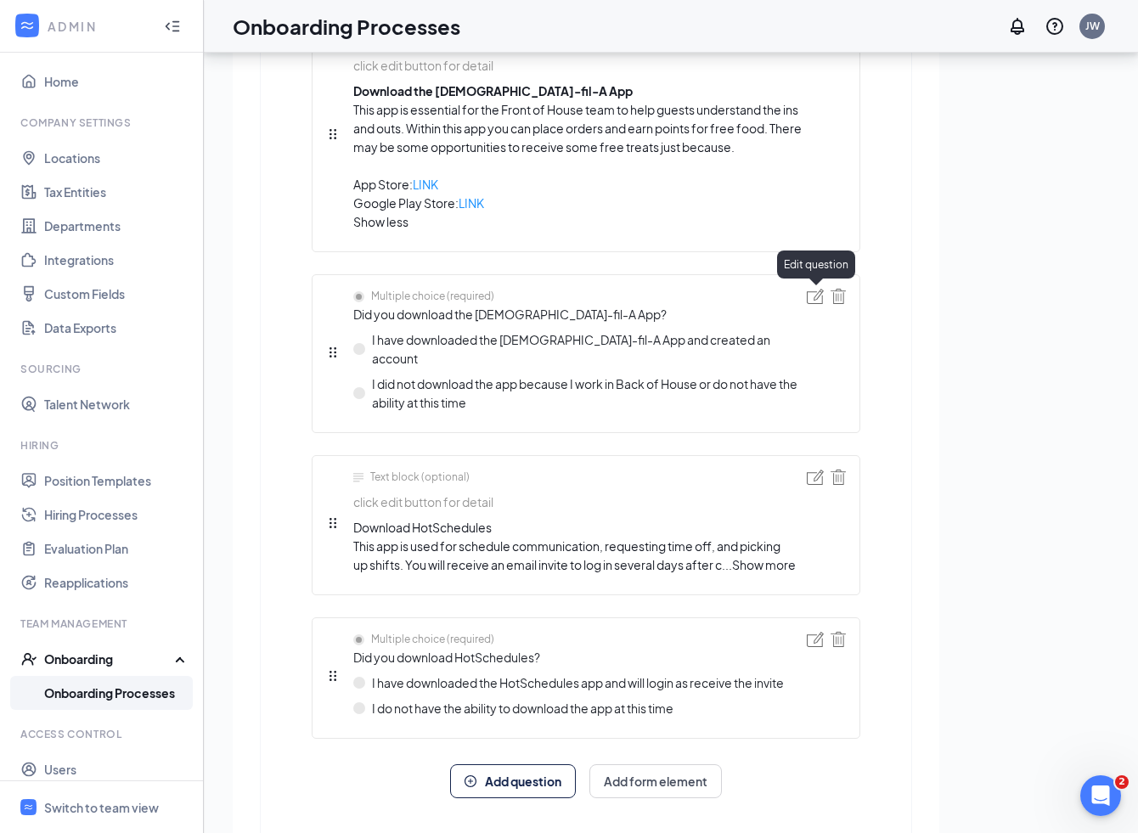
click at [815, 298] on img at bounding box center [815, 296] width 17 height 15
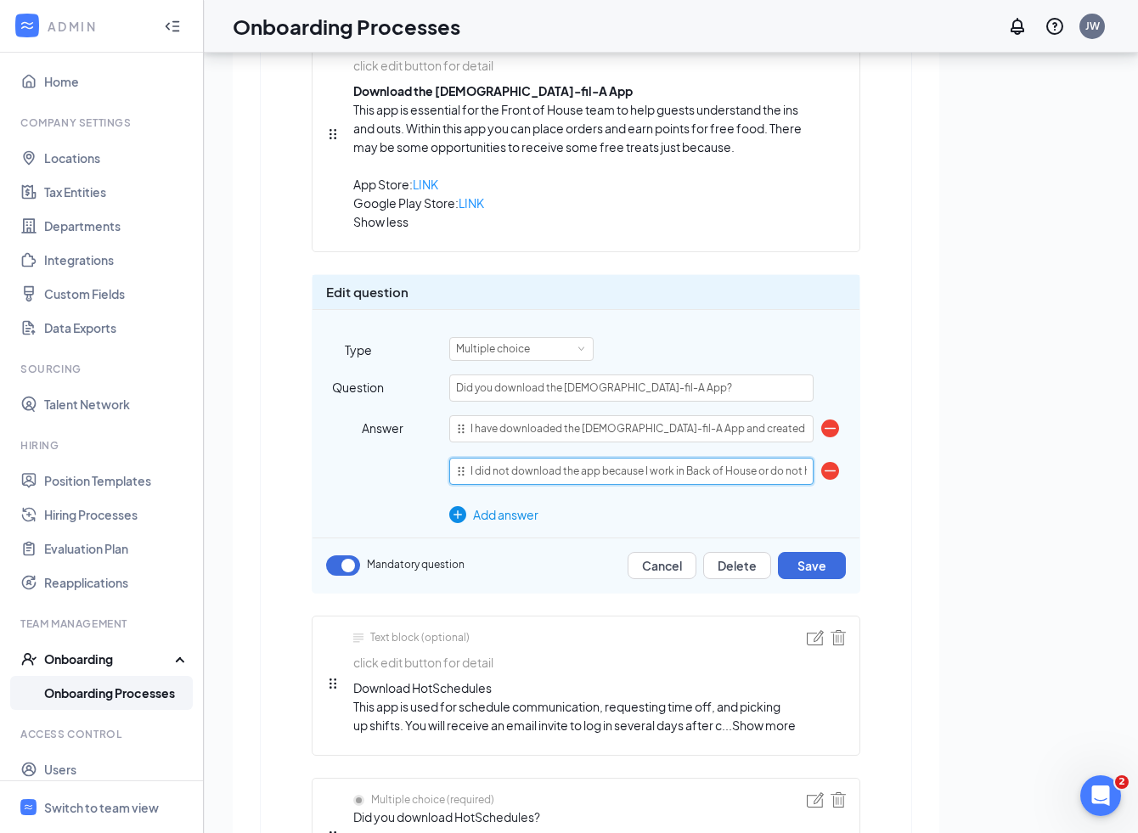
click at [648, 471] on input "I did not download the app because I work in Back of House or do not have the a…" at bounding box center [631, 471] width 364 height 27
drag, startPoint x: 601, startPoint y: 471, endPoint x: 764, endPoint y: 469, distance: 162.2
click at [764, 469] on input "I did not download the app because I work in Back of House or do not have the a…" at bounding box center [631, 471] width 364 height 27
type input "I did not download the app or do not have the ability at this time"
click at [815, 571] on button "Save" at bounding box center [812, 565] width 68 height 27
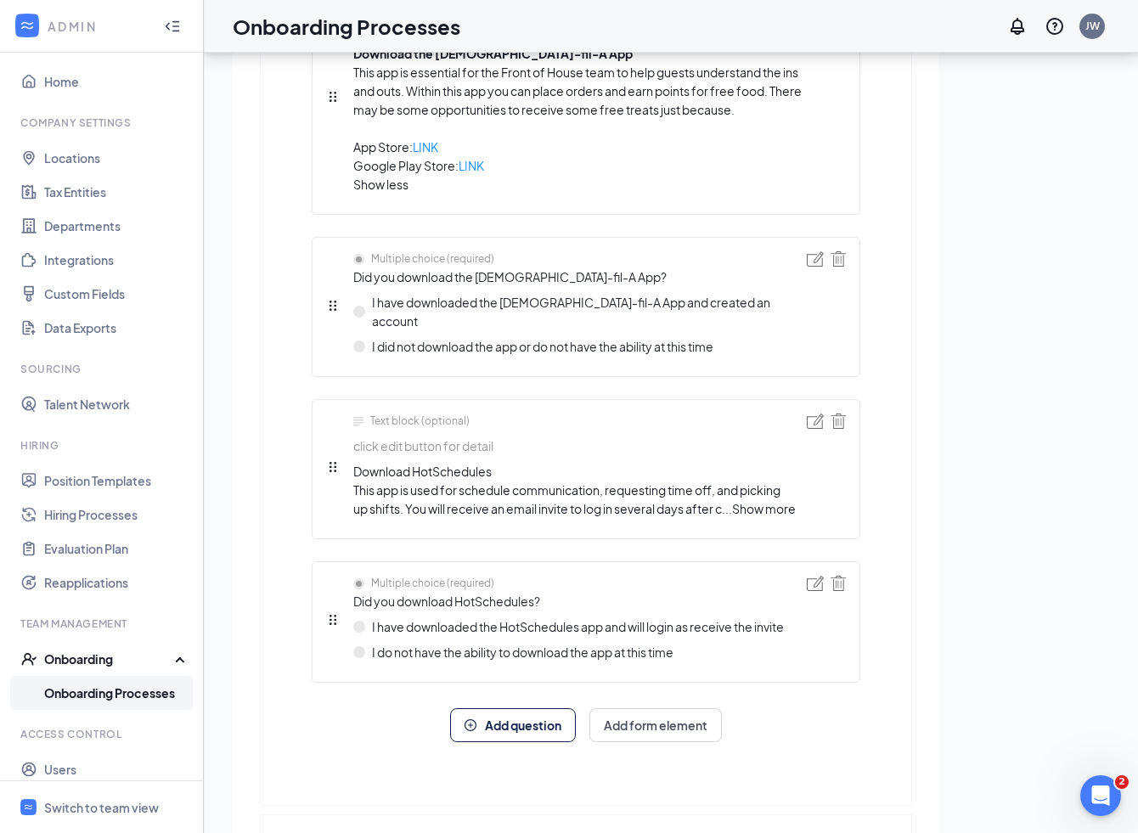
scroll to position [920, 0]
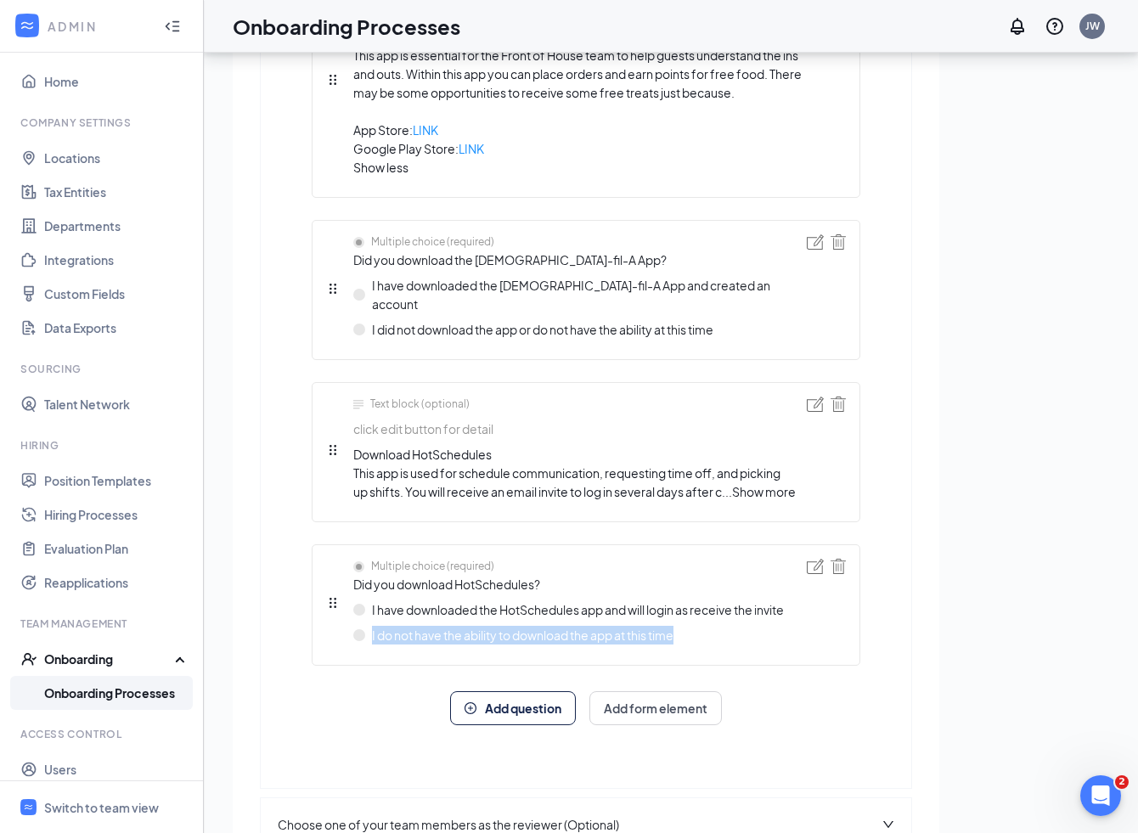
drag, startPoint x: 694, startPoint y: 625, endPoint x: 372, endPoint y: 620, distance: 322.0
click at [372, 626] on div "I do not have the ability to download the app at this time" at bounding box center [568, 635] width 431 height 19
copy span "I do not have the ability to download the app at this time"
click at [812, 244] on img at bounding box center [815, 241] width 17 height 15
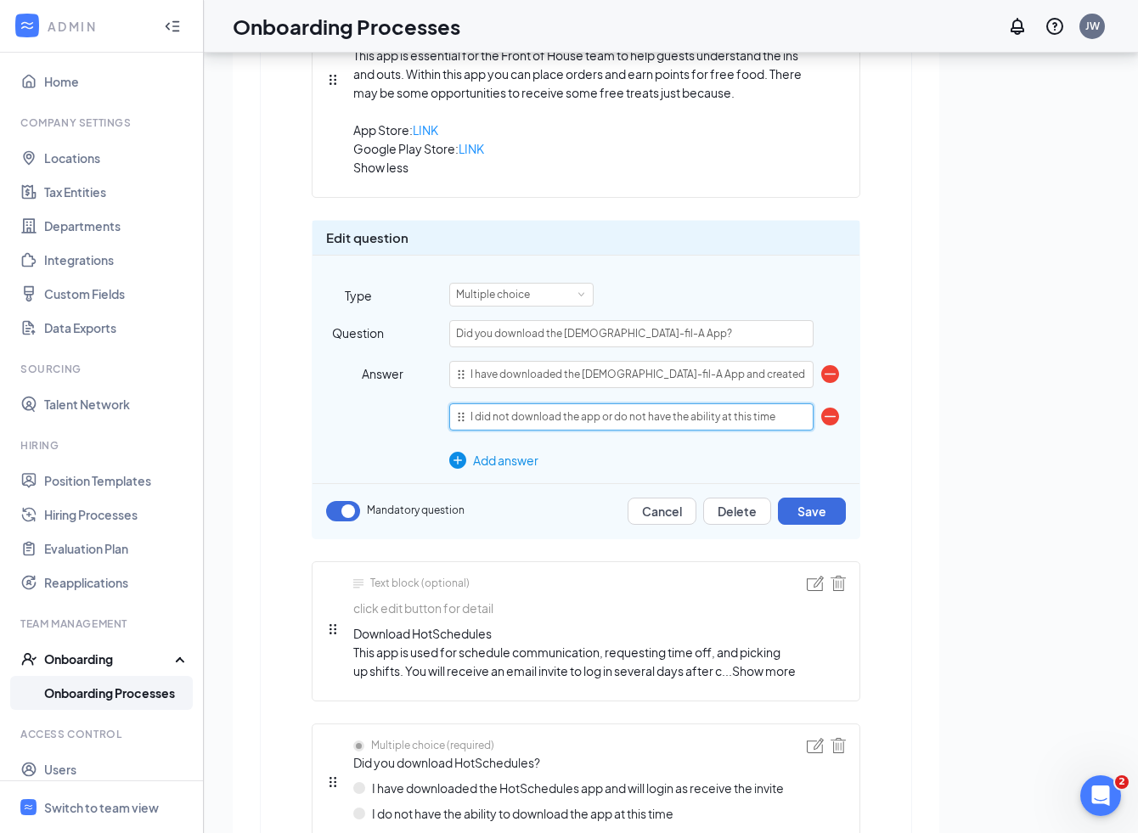
click at [490, 419] on input "I did not download the app or do not have the ability at this time" at bounding box center [631, 416] width 364 height 27
paste input "o not have the ability to download the app"
type input "I do not have the ability to download the app at this time"
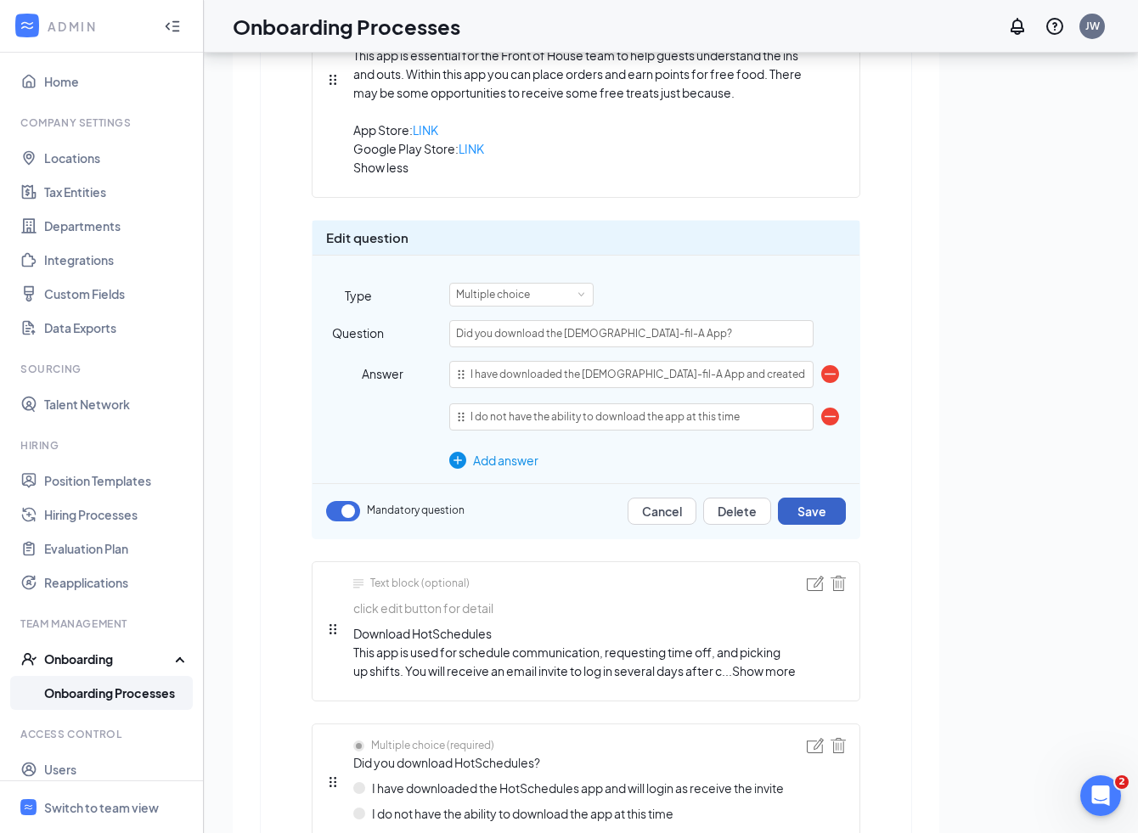
click at [807, 513] on button "Save" at bounding box center [812, 511] width 68 height 27
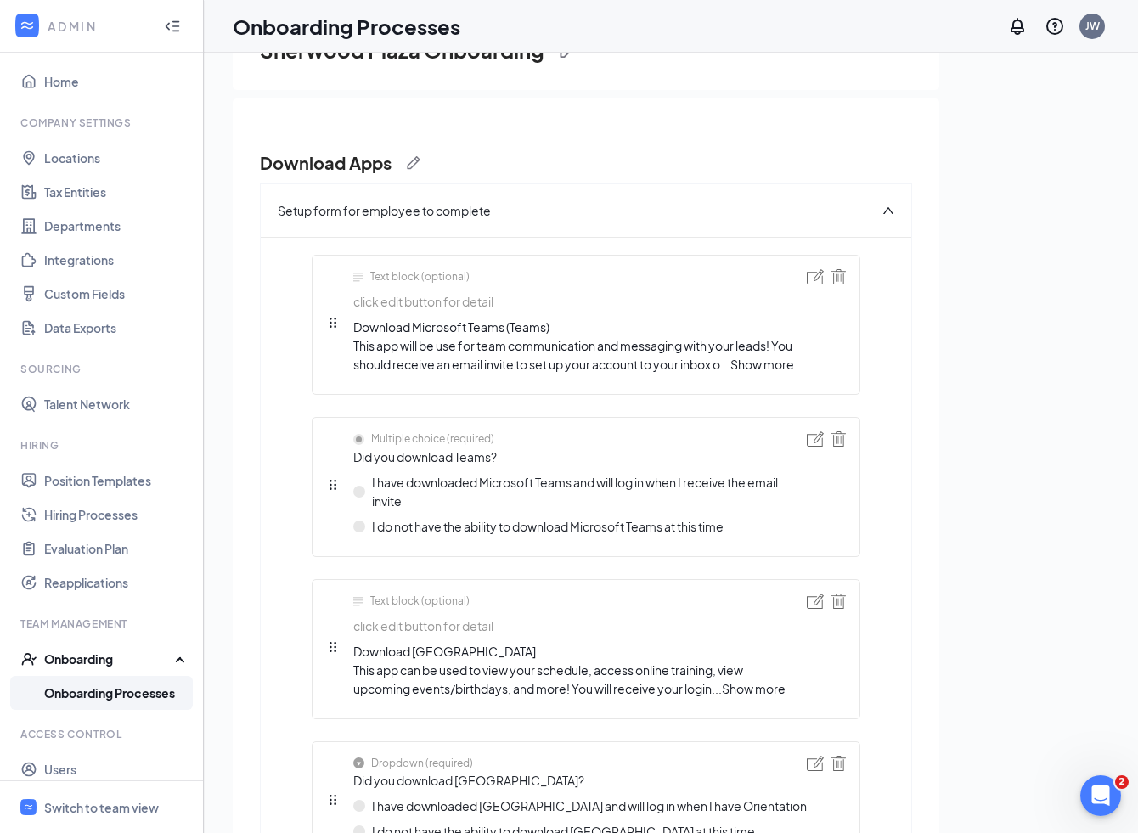
scroll to position [0, 0]
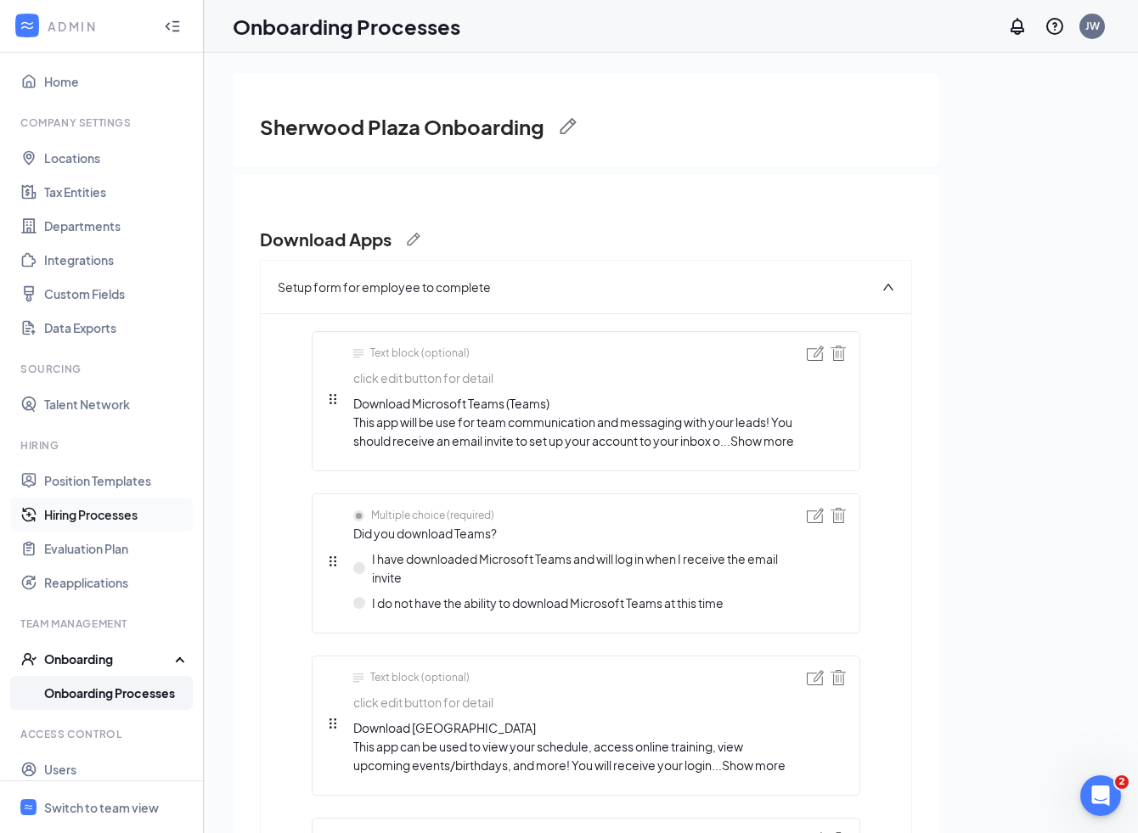
click at [110, 522] on link "Hiring Processes" at bounding box center [116, 515] width 145 height 34
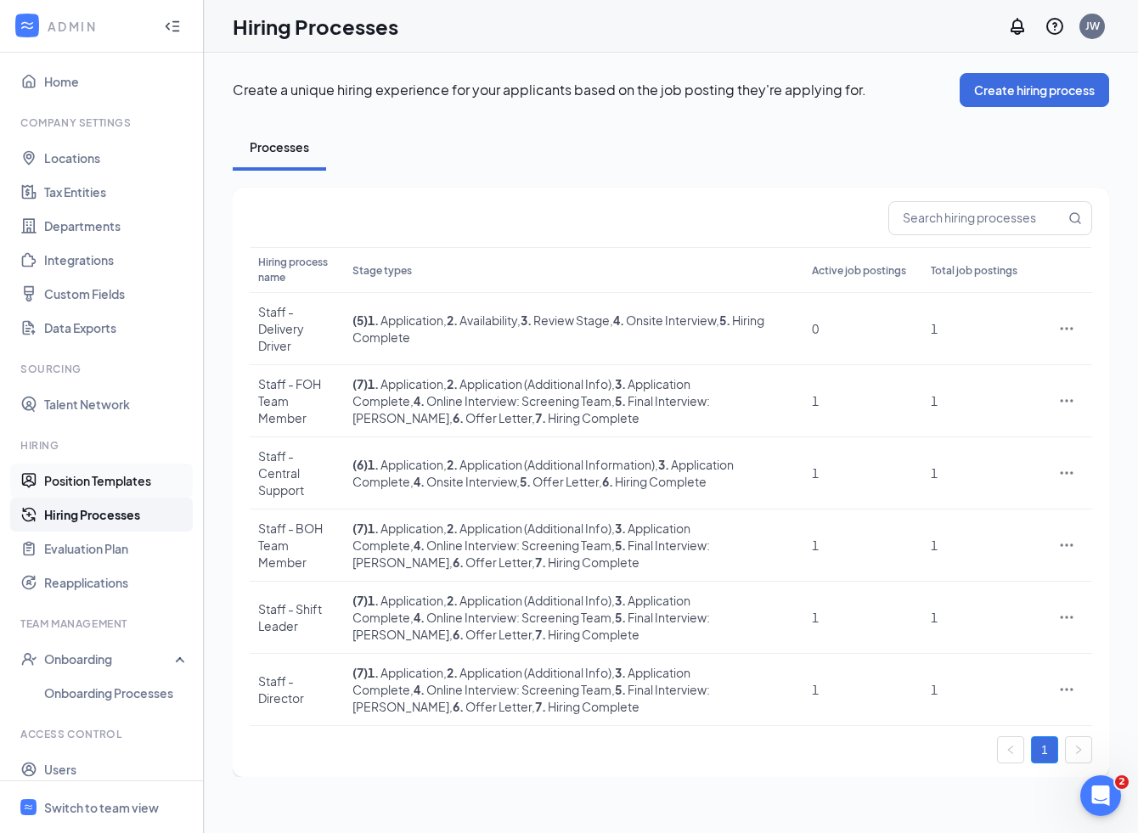
click at [111, 476] on link "Position Templates" at bounding box center [116, 481] width 145 height 34
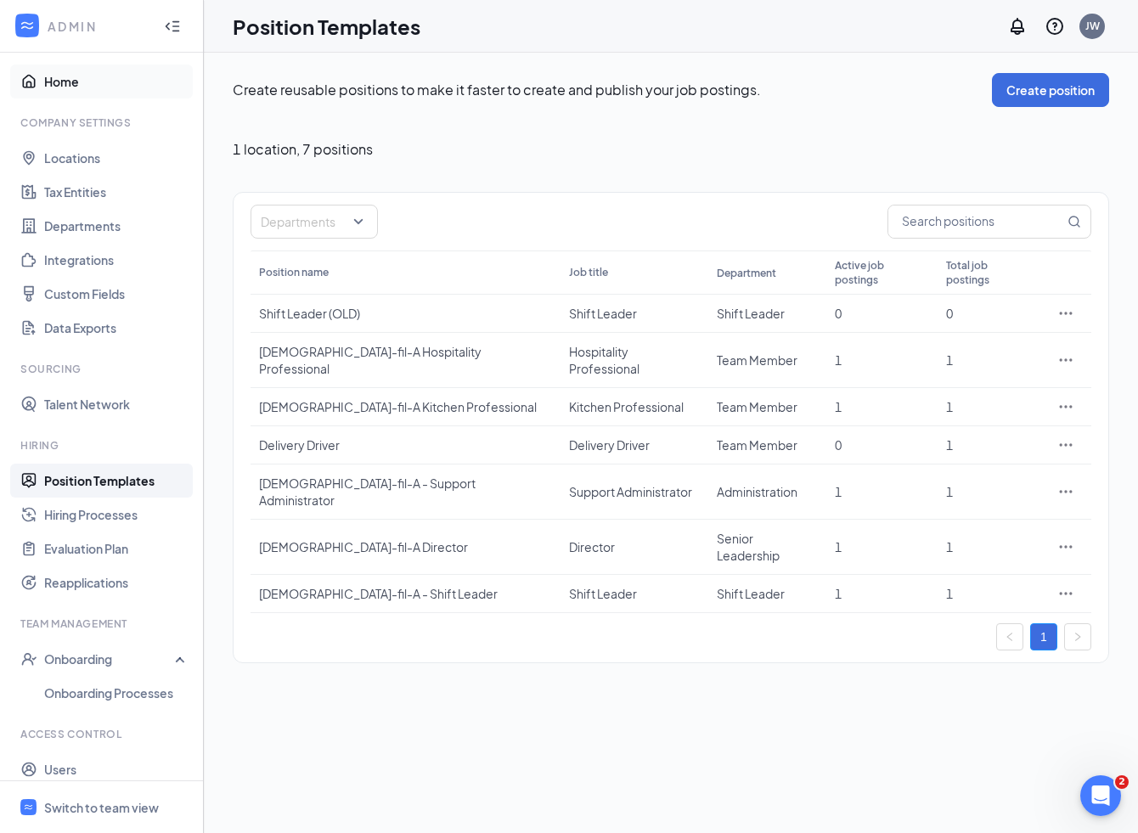
click at [65, 77] on link "Home" at bounding box center [116, 82] width 145 height 34
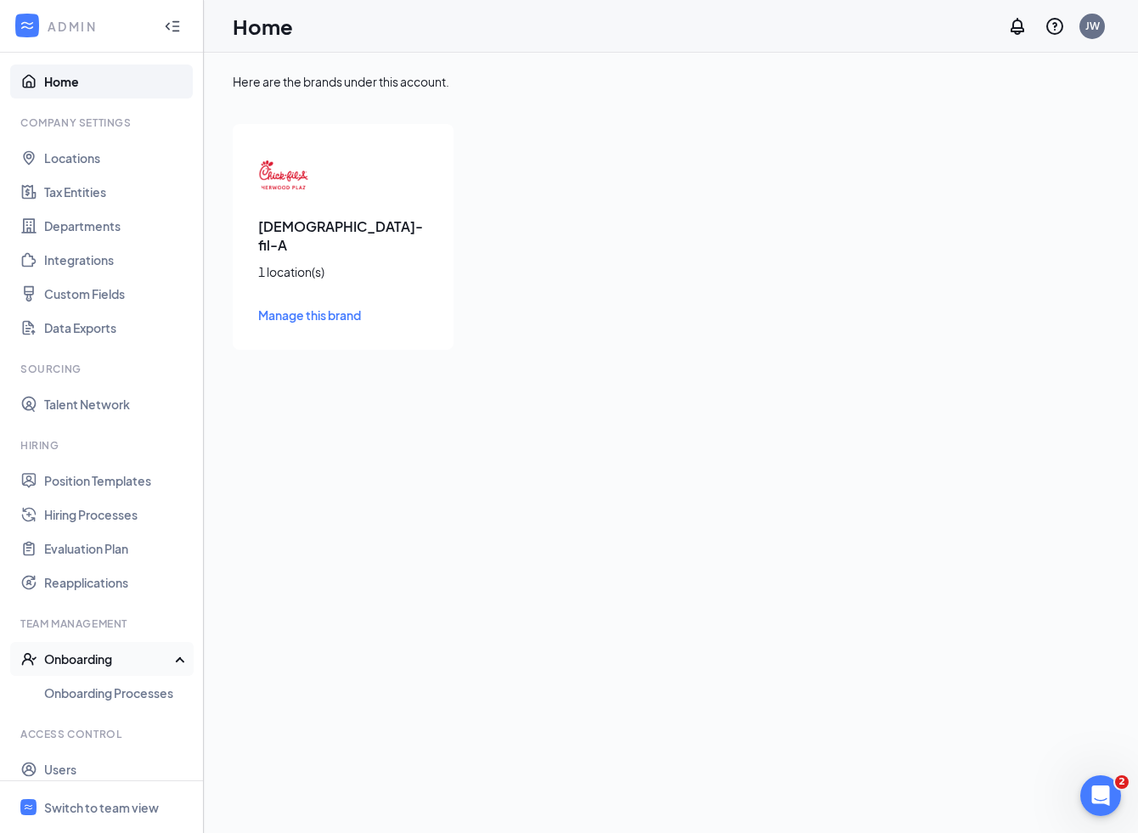
scroll to position [52, 0]
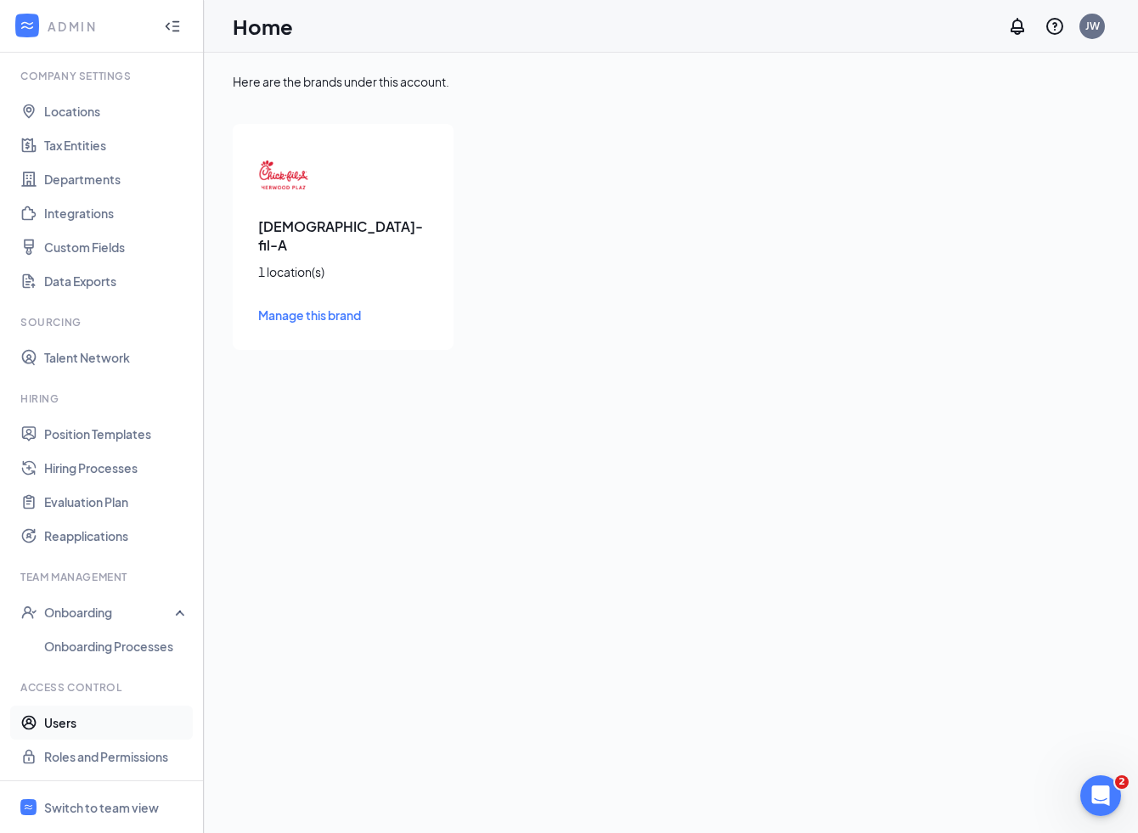
click at [65, 725] on link "Users" at bounding box center [116, 723] width 145 height 34
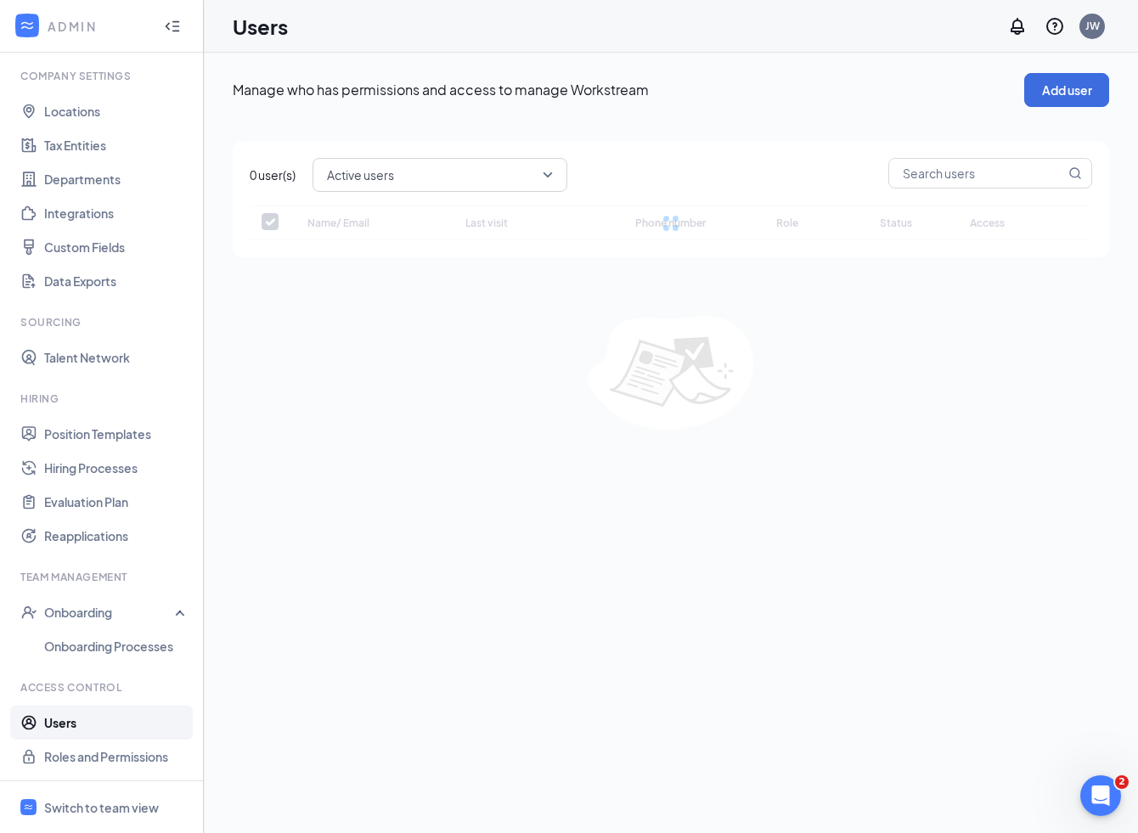
checkbox input "false"
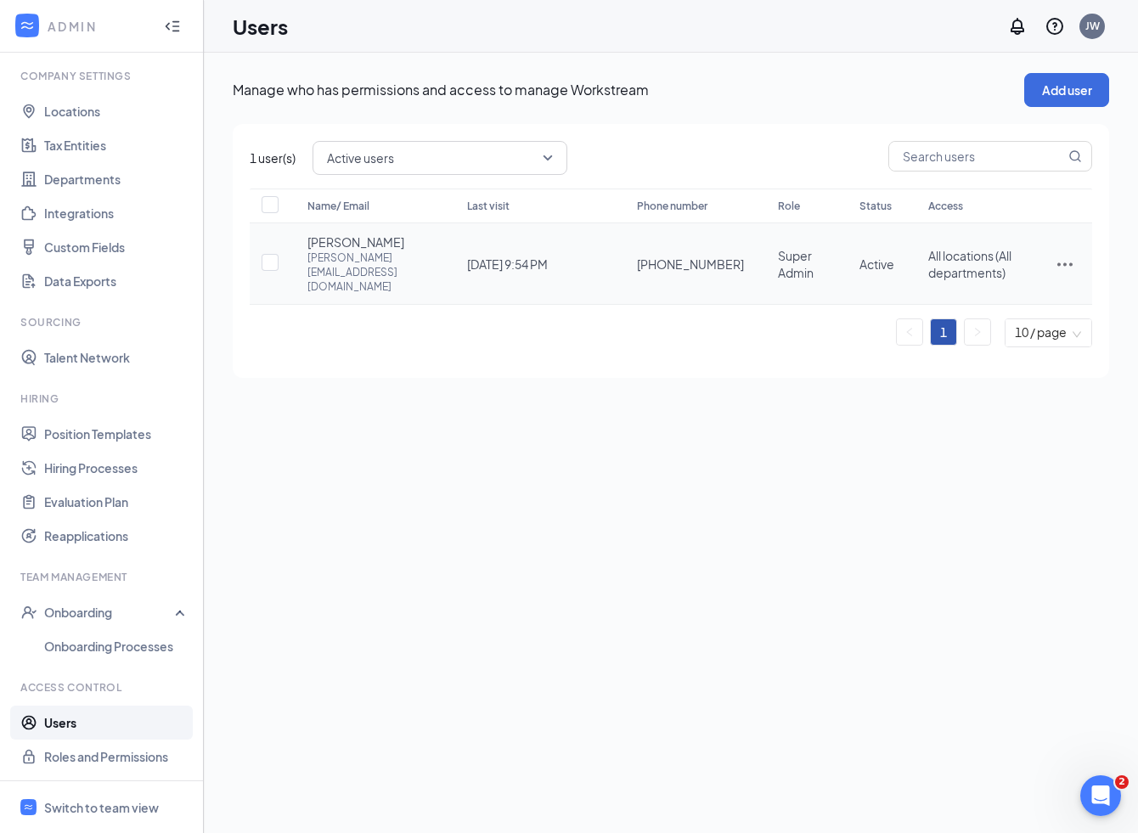
click at [343, 260] on div "[PERSON_NAME][EMAIL_ADDRESS][DOMAIN_NAME]" at bounding box center [370, 272] width 126 height 43
click at [1065, 254] on icon "ActionsIcon" at bounding box center [1065, 264] width 20 height 20
click at [996, 281] on span "Edit user" at bounding box center [980, 286] width 48 height 15
type input "(731) 697-9003"
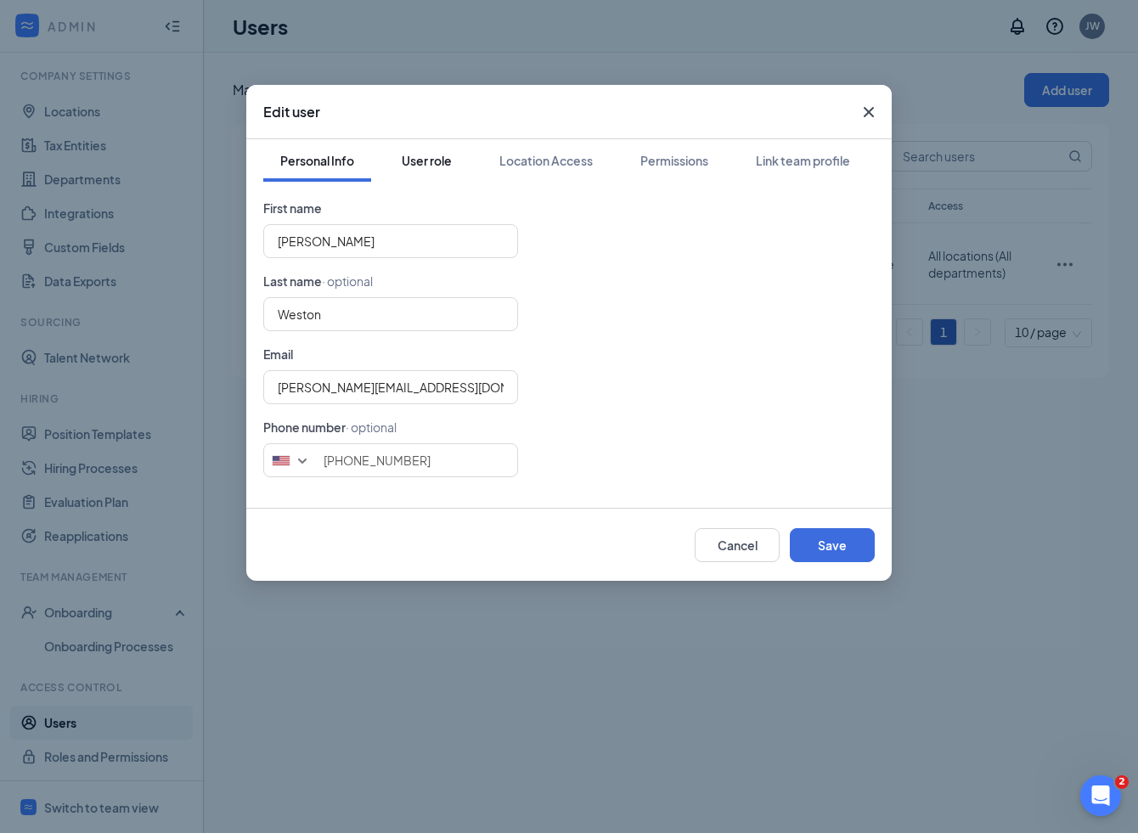
click at [433, 166] on div "User role" at bounding box center [427, 160] width 50 height 17
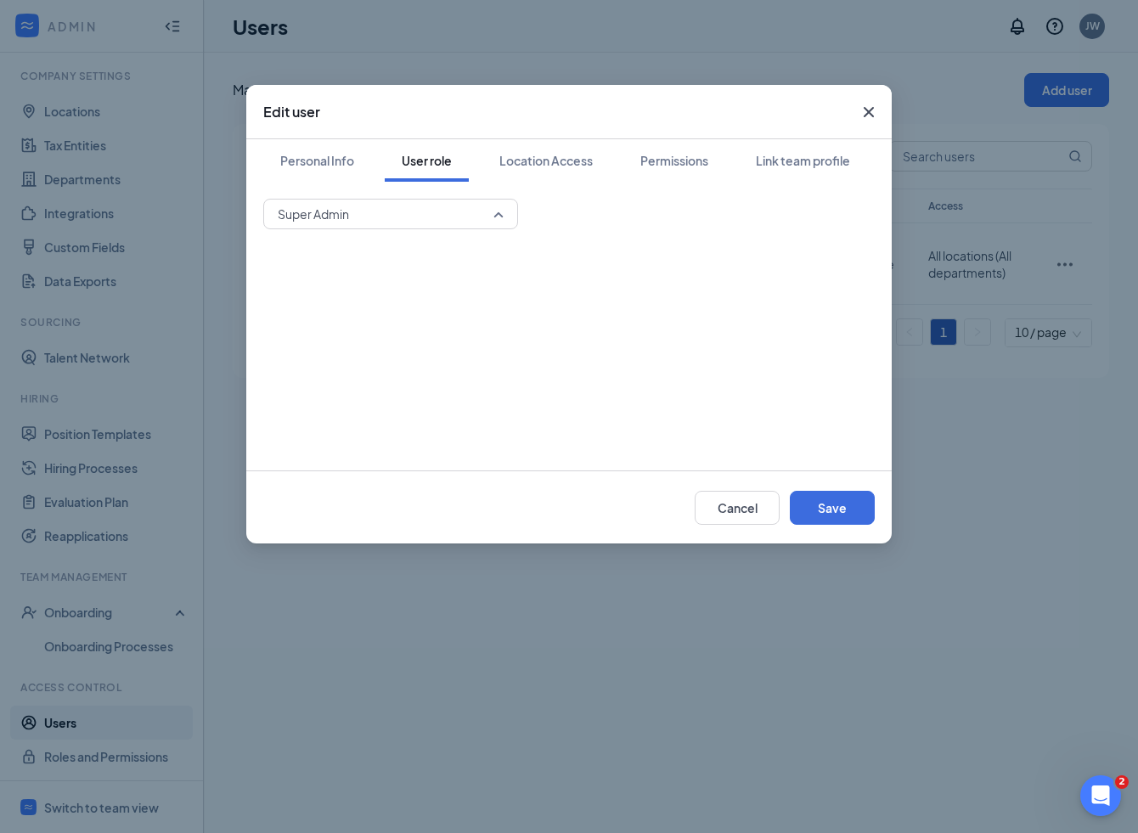
click at [416, 207] on span "Super Admin" at bounding box center [383, 213] width 211 height 25
click at [532, 168] on div "Location Access" at bounding box center [545, 160] width 93 height 17
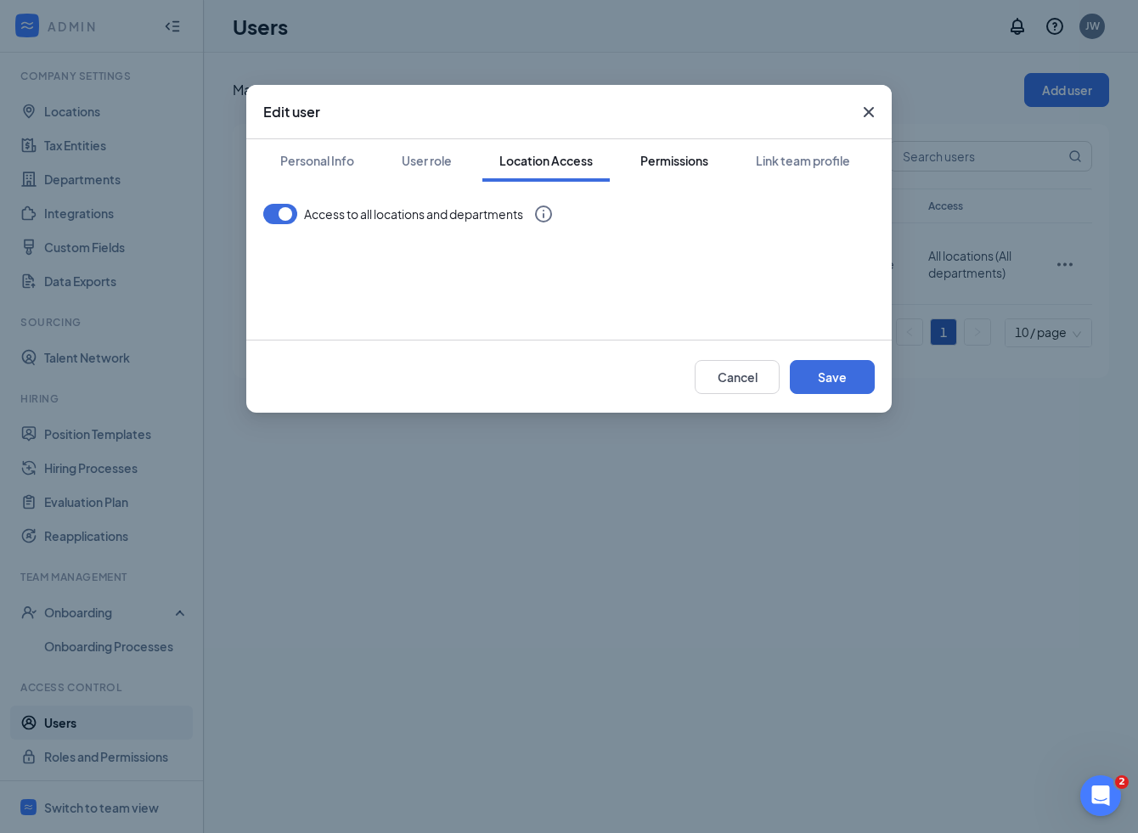
click at [678, 163] on div "Permissions" at bounding box center [674, 160] width 68 height 17
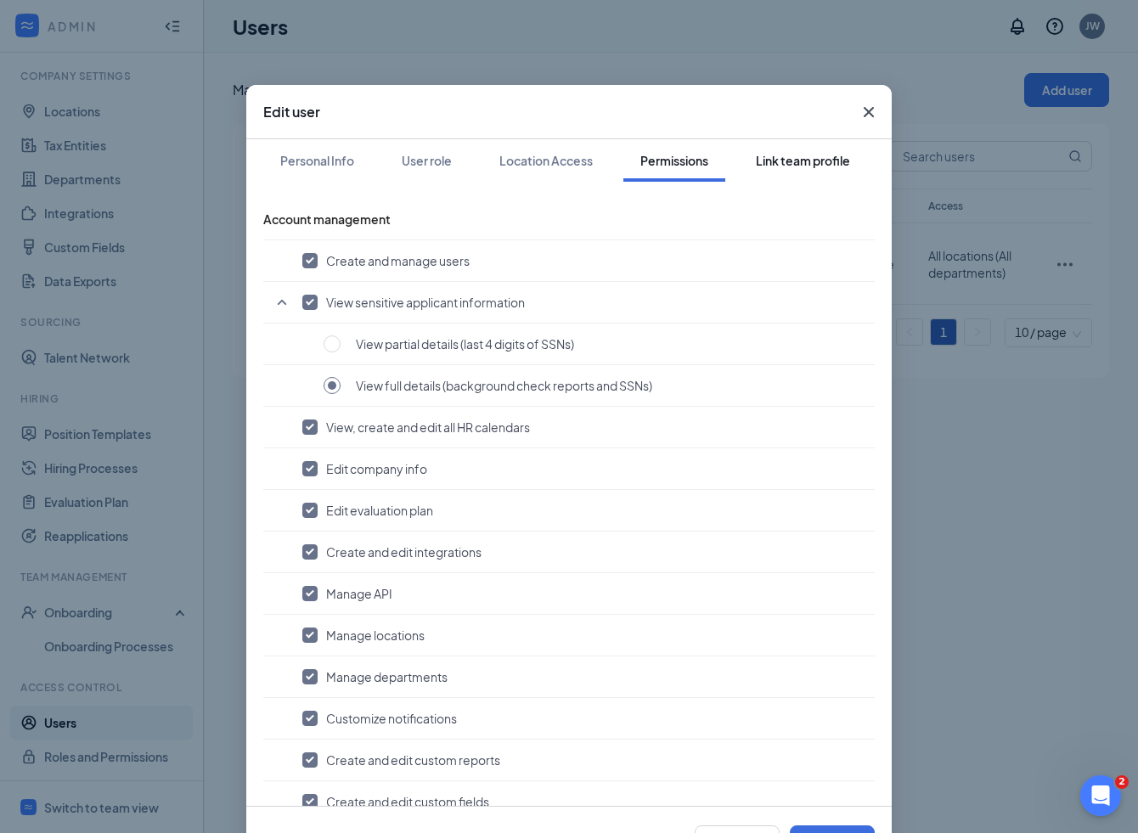
click at [797, 163] on div "Link team profile" at bounding box center [803, 160] width 94 height 17
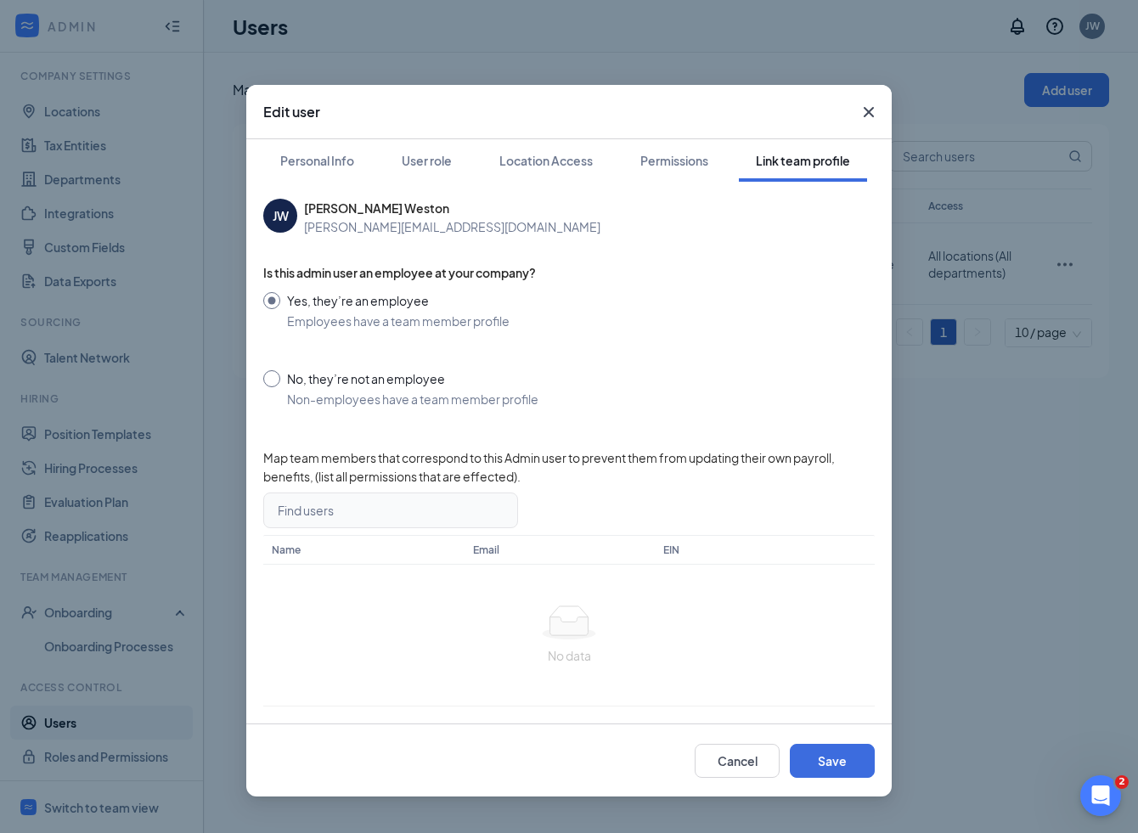
click at [373, 519] on input "search" at bounding box center [385, 510] width 223 height 34
click at [724, 764] on button "Cancel" at bounding box center [737, 761] width 85 height 34
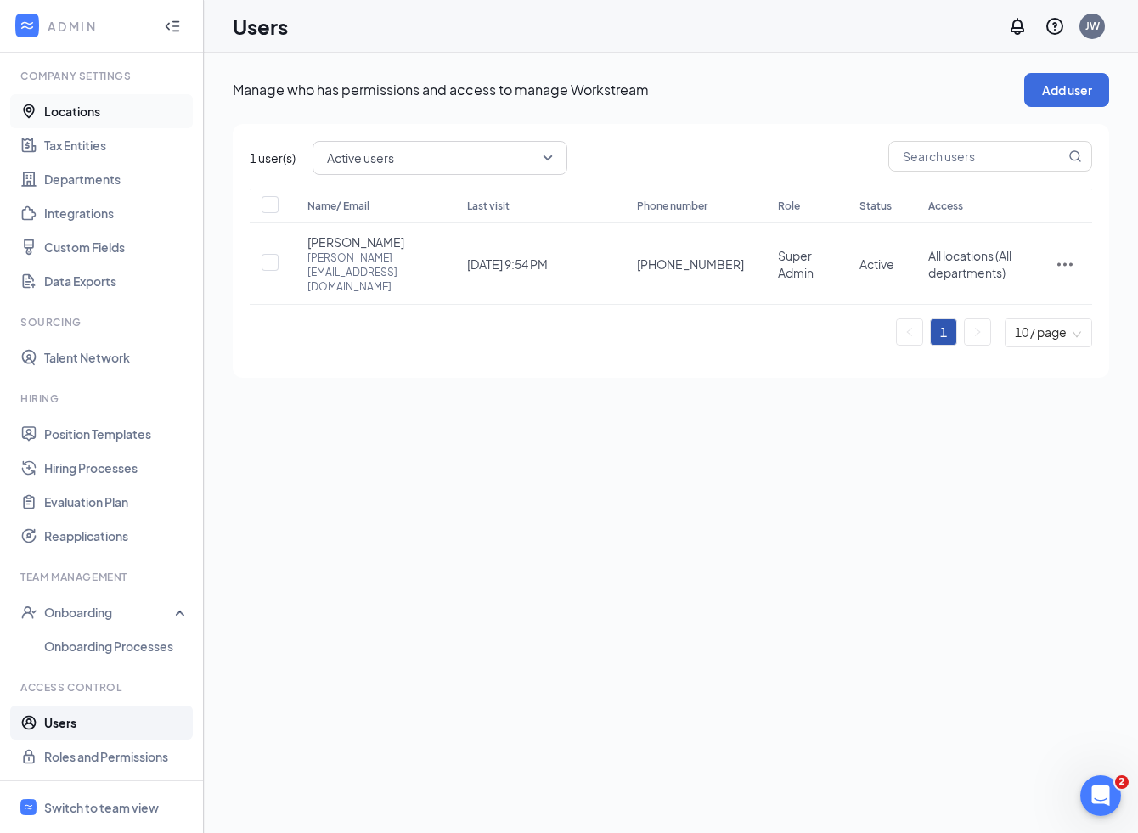
click at [69, 110] on link "Locations" at bounding box center [116, 111] width 145 height 34
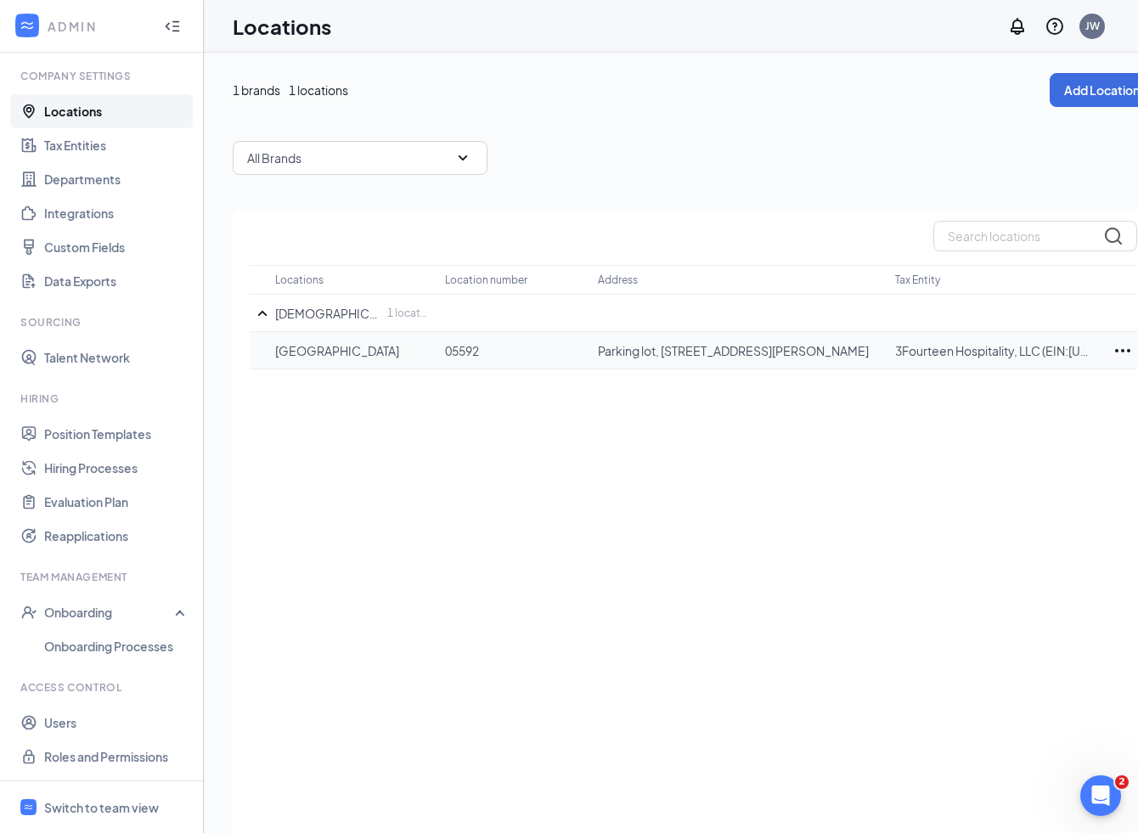
click at [330, 345] on p "Sherwood Plaza" at bounding box center [351, 350] width 153 height 17
click at [1119, 352] on icon "Ellipses" at bounding box center [1123, 351] width 20 height 20
click at [996, 407] on p "Edit" at bounding box center [1047, 401] width 143 height 17
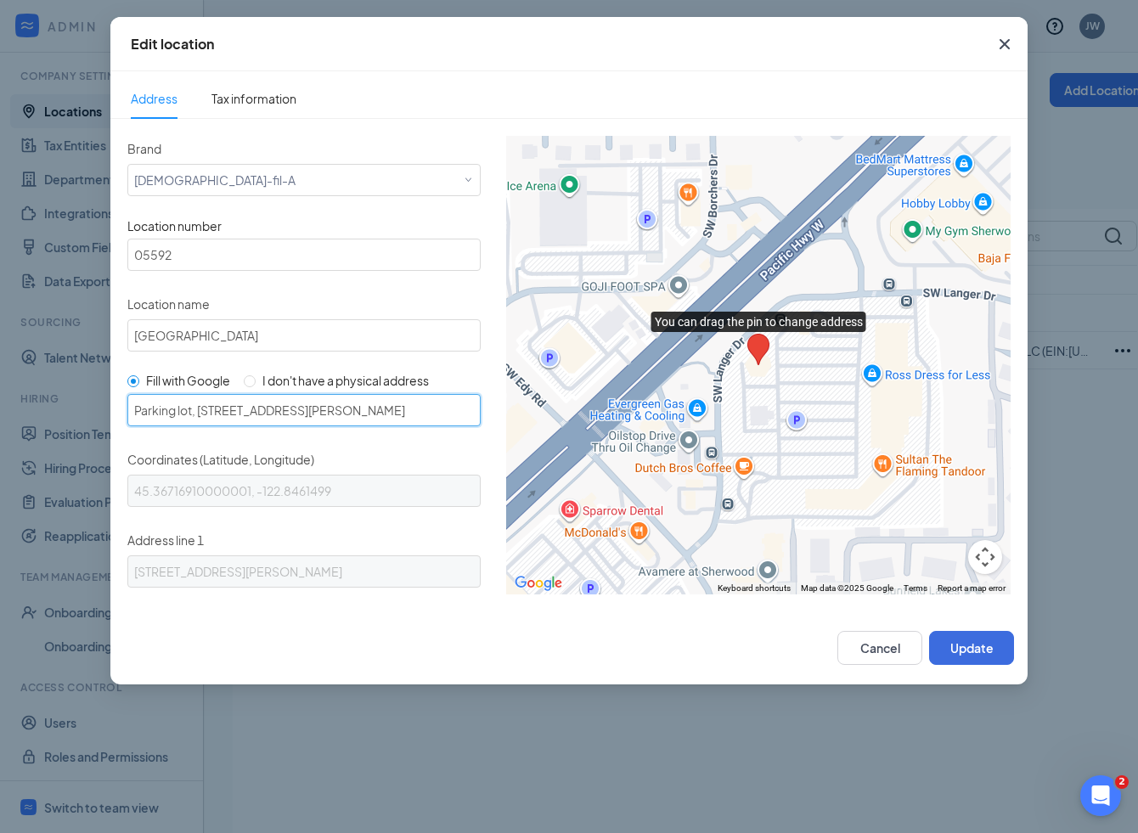
click at [211, 412] on input "Parking lot, 16280 SW Langer Dr, Sherwood, OR 97140, USA" at bounding box center [303, 410] width 353 height 32
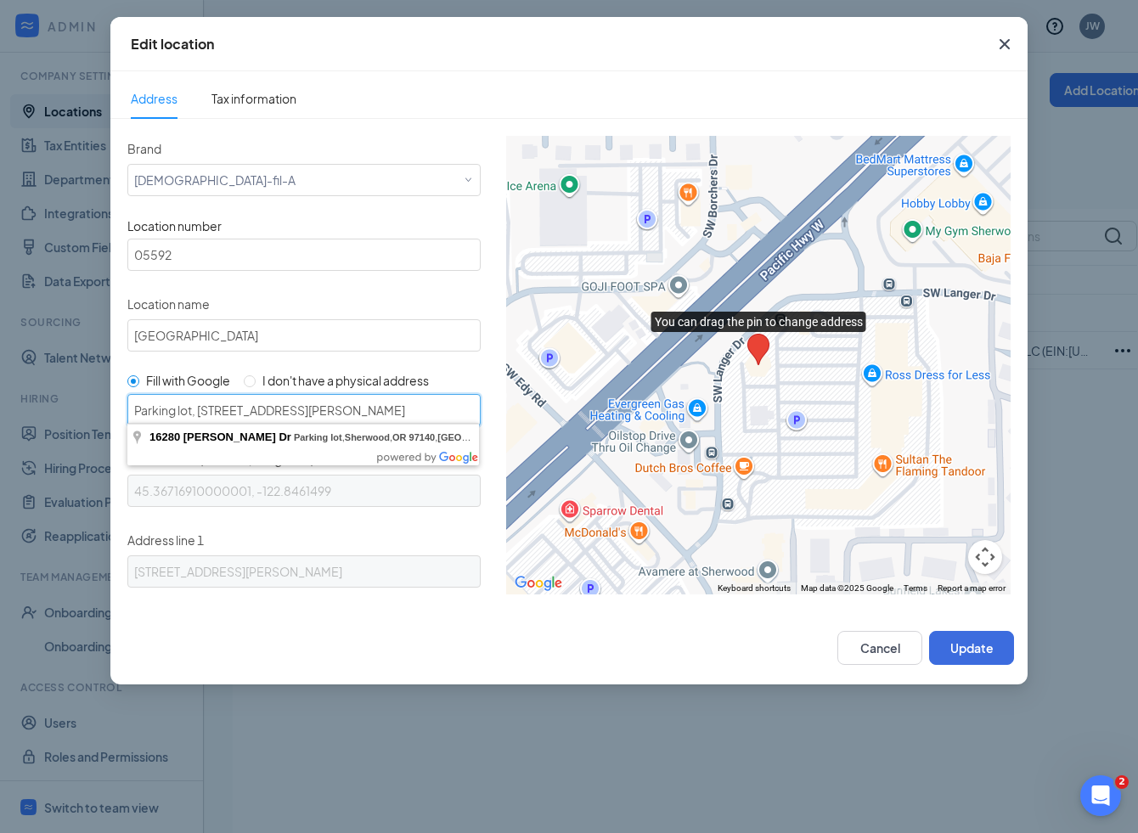
click at [211, 412] on input "Parking lot, 16280 SW Langer Dr, Sherwood, OR 97140, USA" at bounding box center [303, 410] width 353 height 32
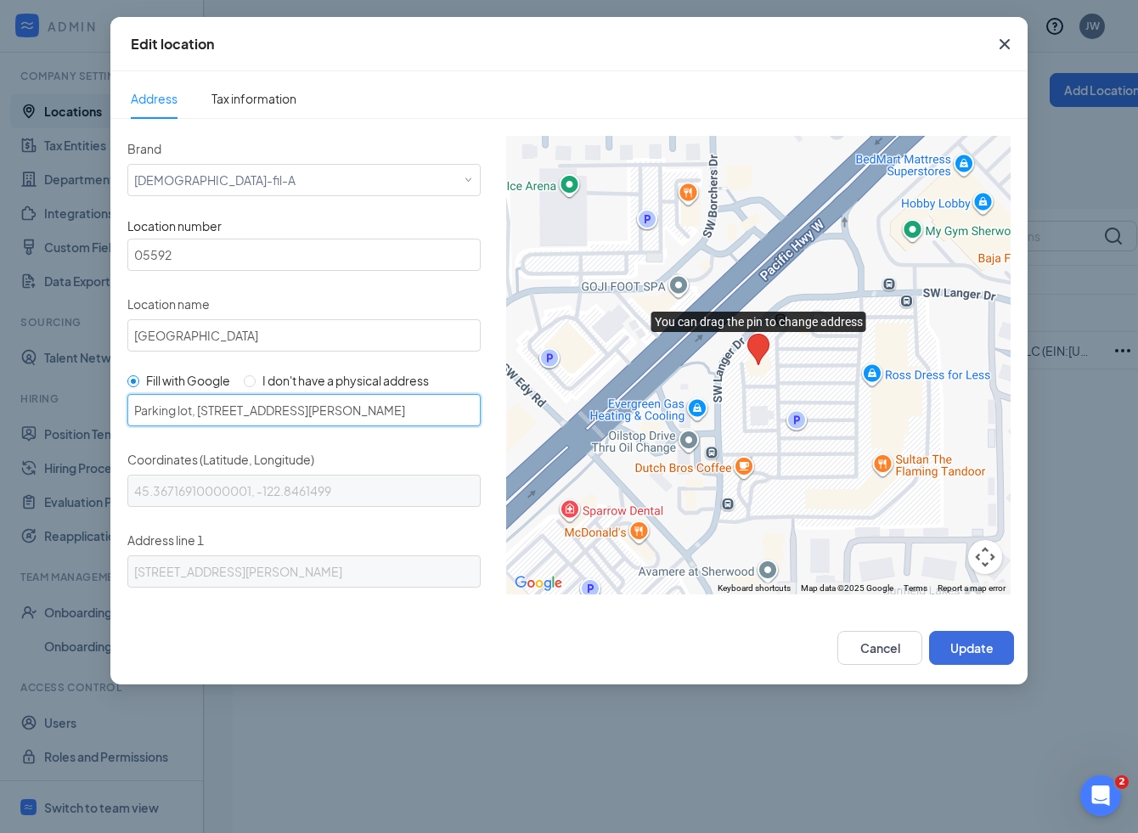
click at [193, 413] on input "Parking lot, 16280 SW Langer Dr, Sherwood, OR 97140, USA" at bounding box center [303, 410] width 353 height 32
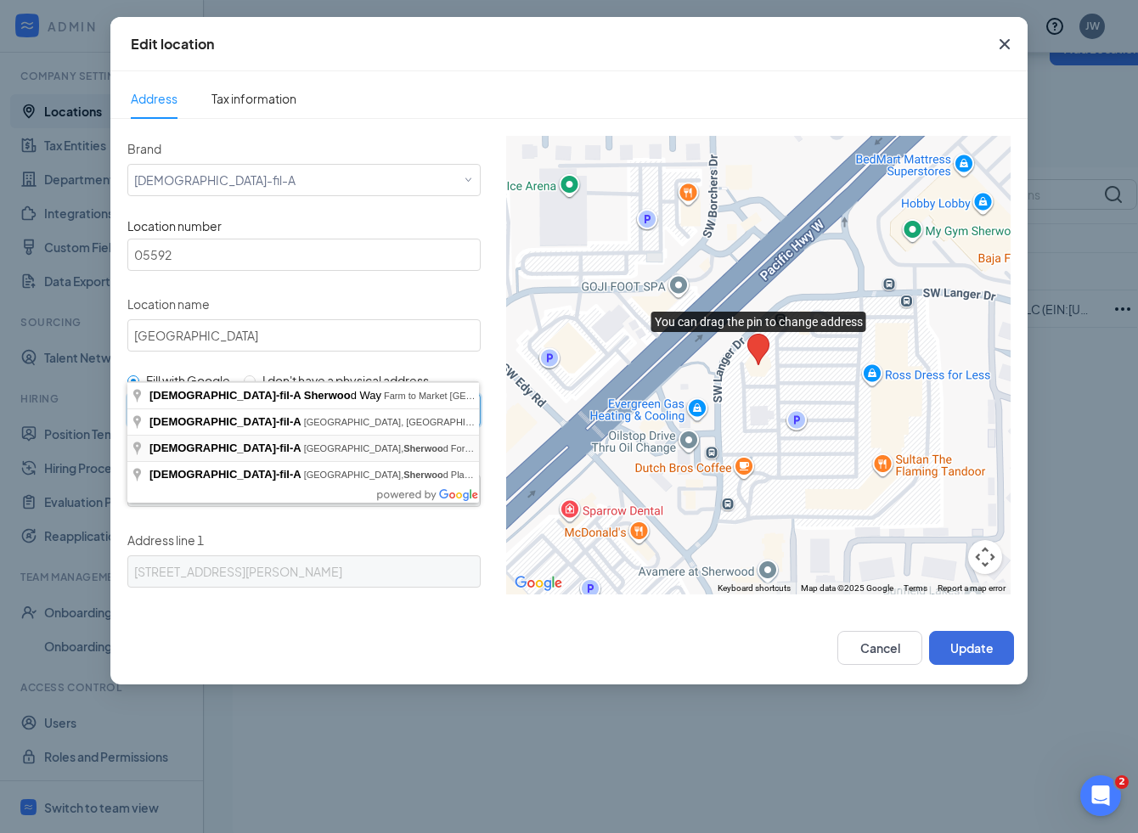
scroll to position [65, 0]
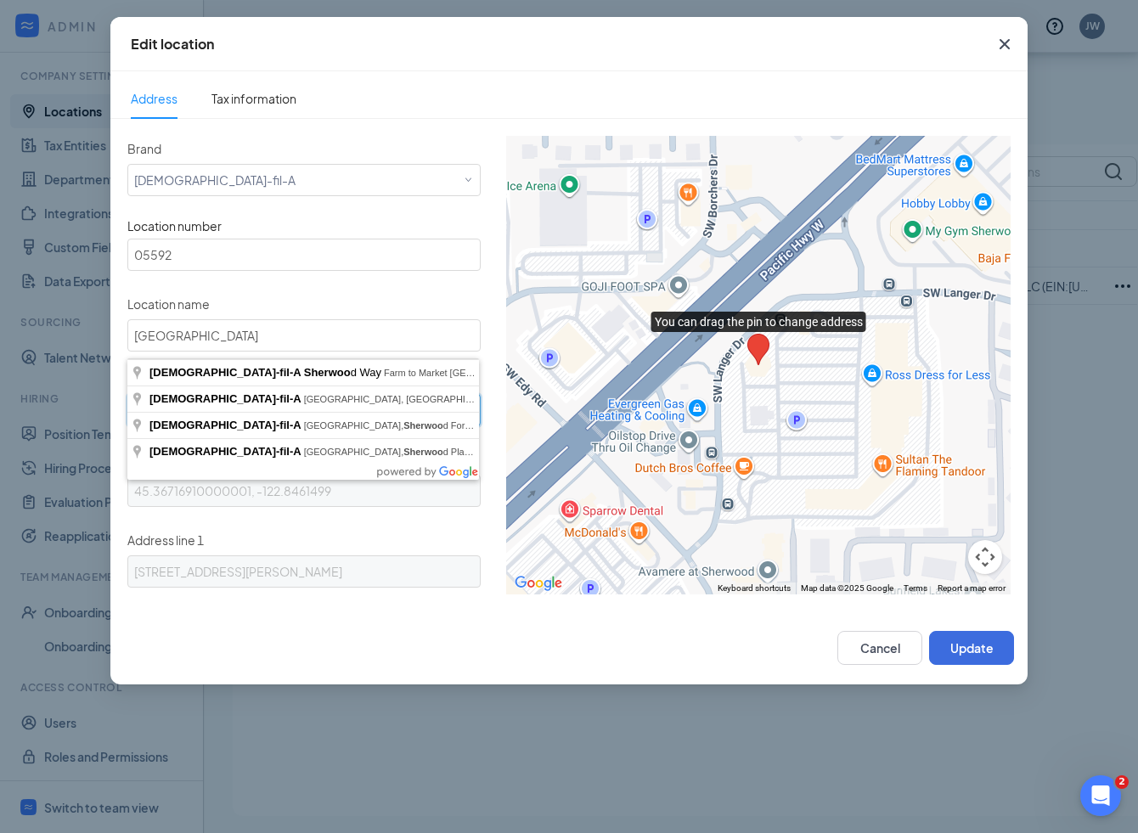
type input "chick-fil-a sherwoo"
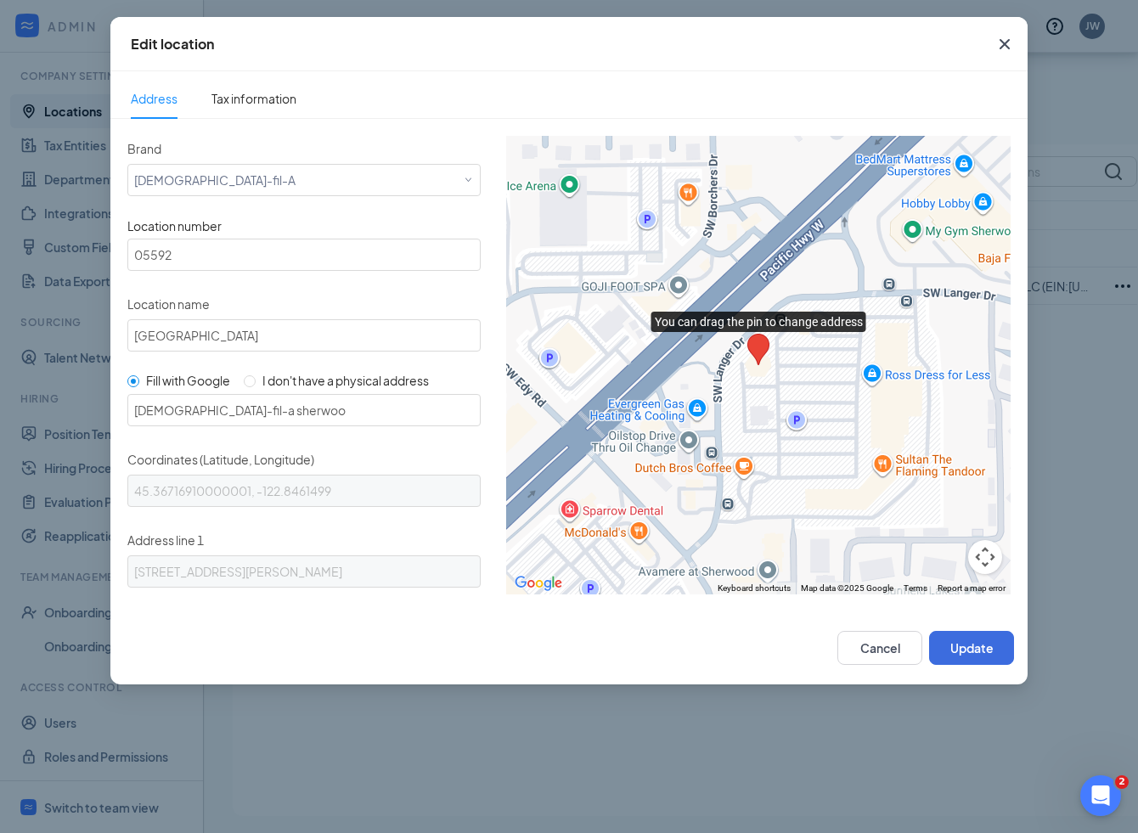
click at [632, 626] on div "Cancel Update" at bounding box center [568, 648] width 917 height 73
click at [893, 648] on button "Cancel" at bounding box center [879, 648] width 85 height 34
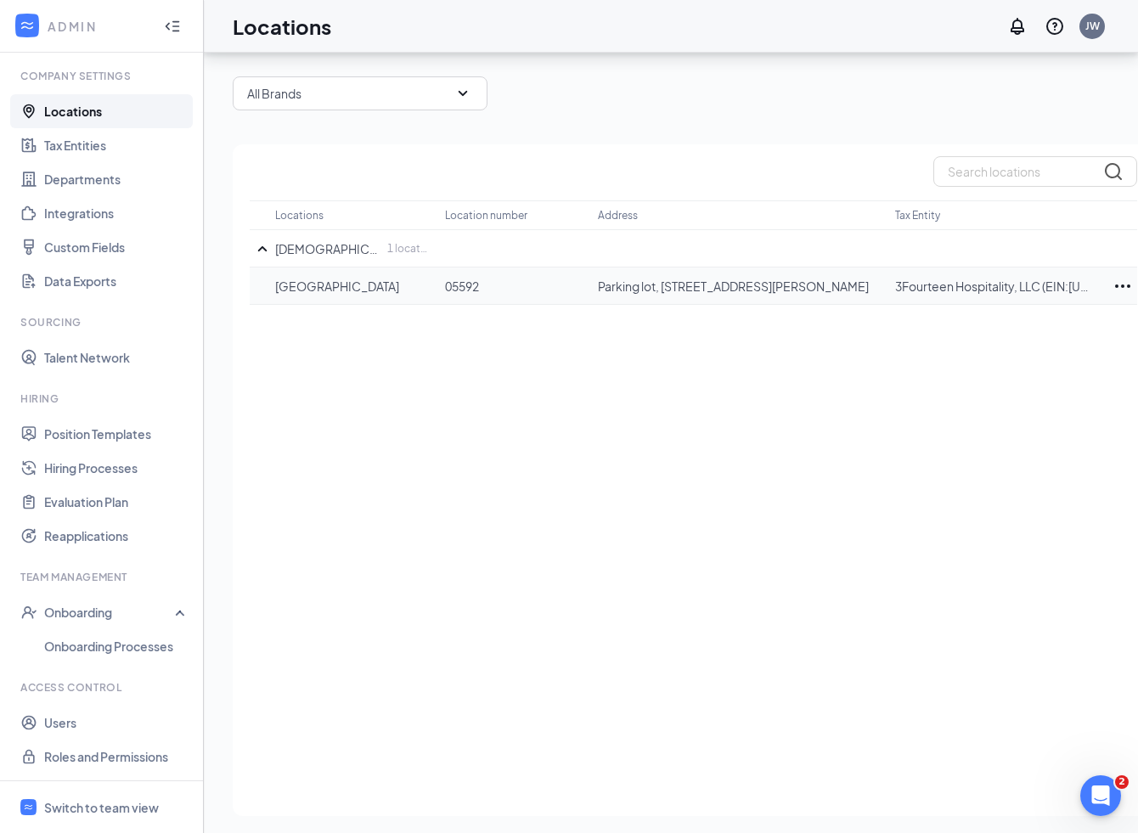
click at [1121, 285] on icon "Ellipses" at bounding box center [1122, 286] width 15 height 3
click at [998, 337] on p "Edit" at bounding box center [1047, 337] width 143 height 17
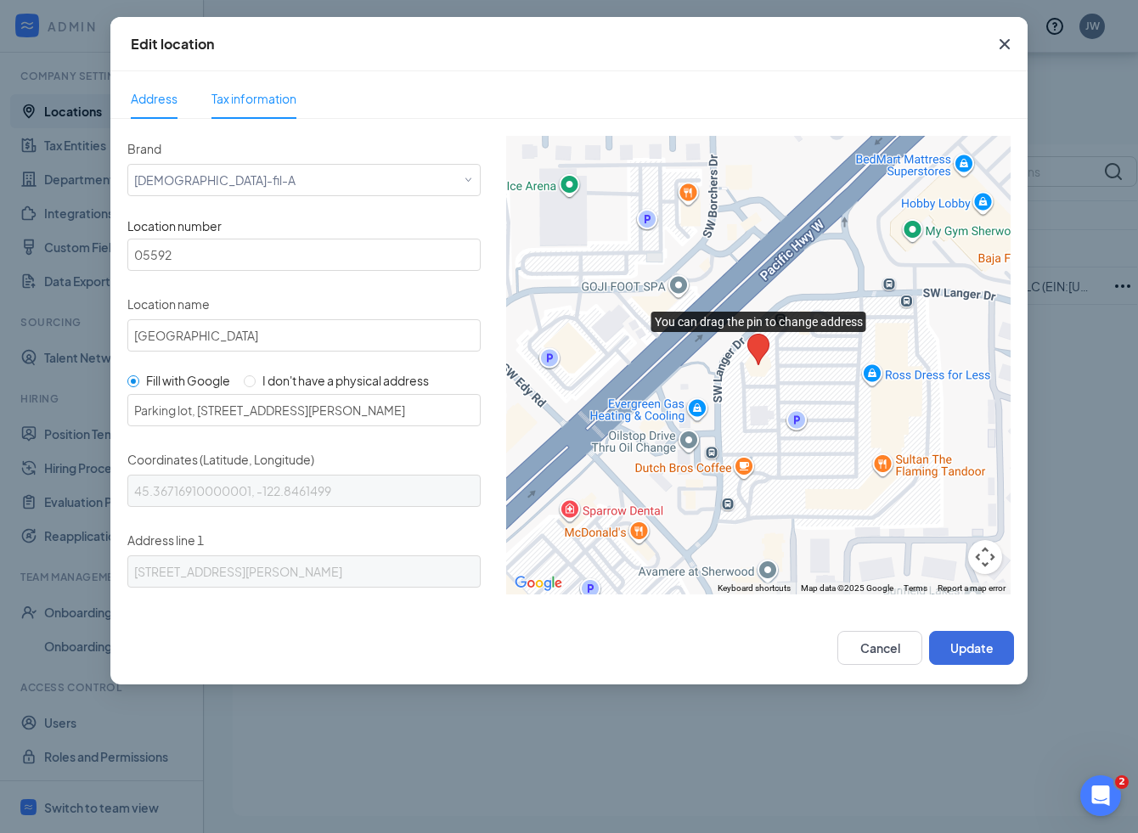
click at [290, 106] on span "Tax information" at bounding box center [253, 98] width 85 height 39
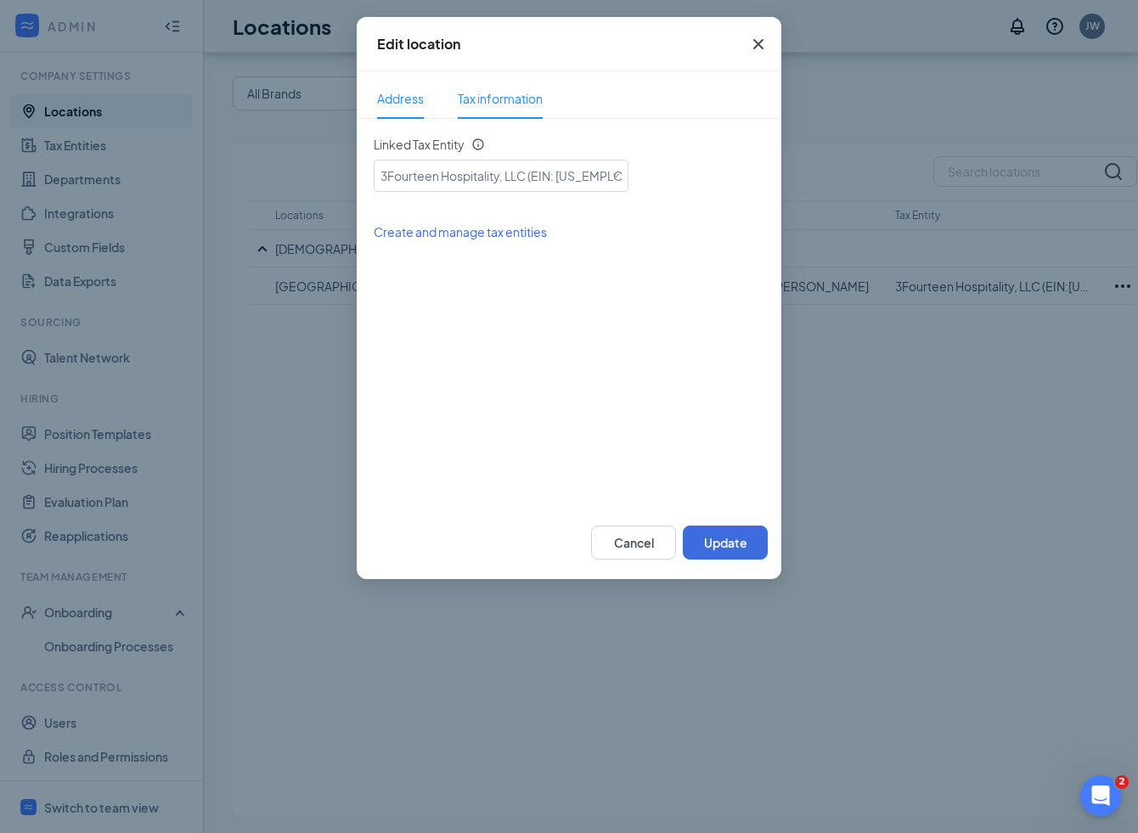
click at [410, 100] on span "Address" at bounding box center [400, 98] width 47 height 39
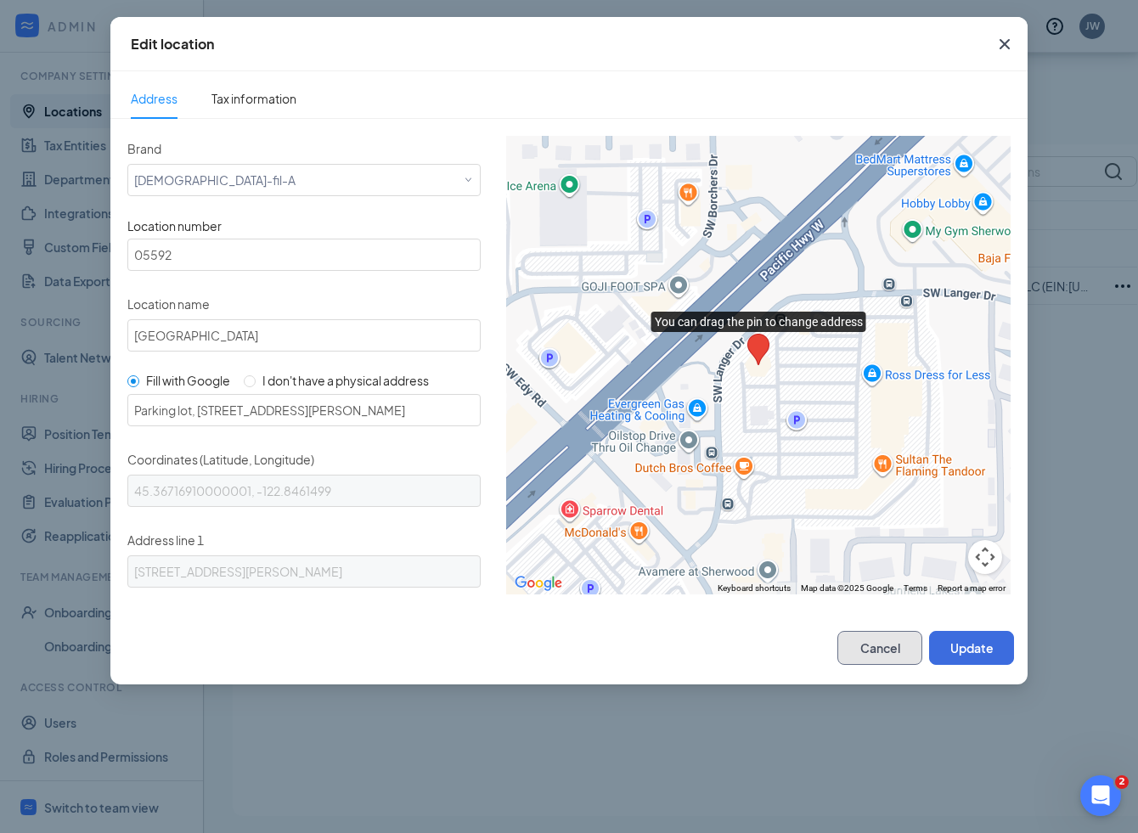
click at [891, 654] on button "Cancel" at bounding box center [879, 648] width 85 height 34
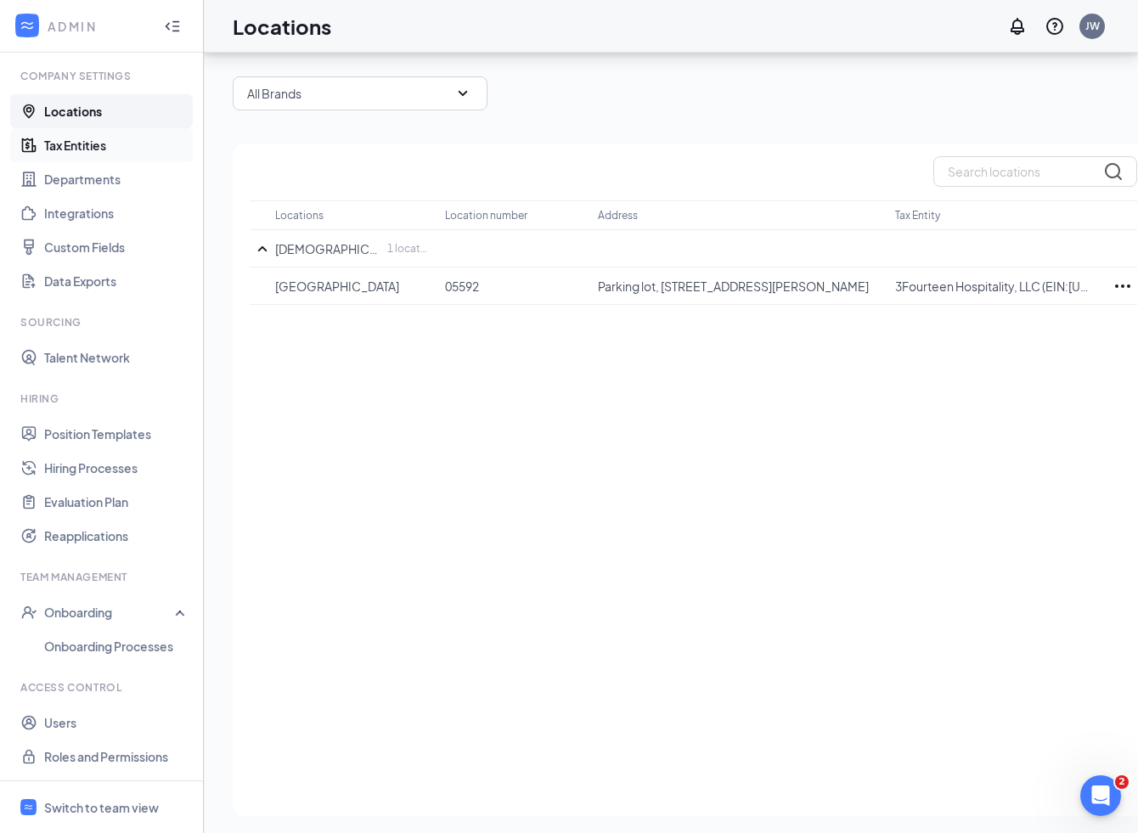
click at [85, 144] on link "Tax Entities" at bounding box center [116, 145] width 145 height 34
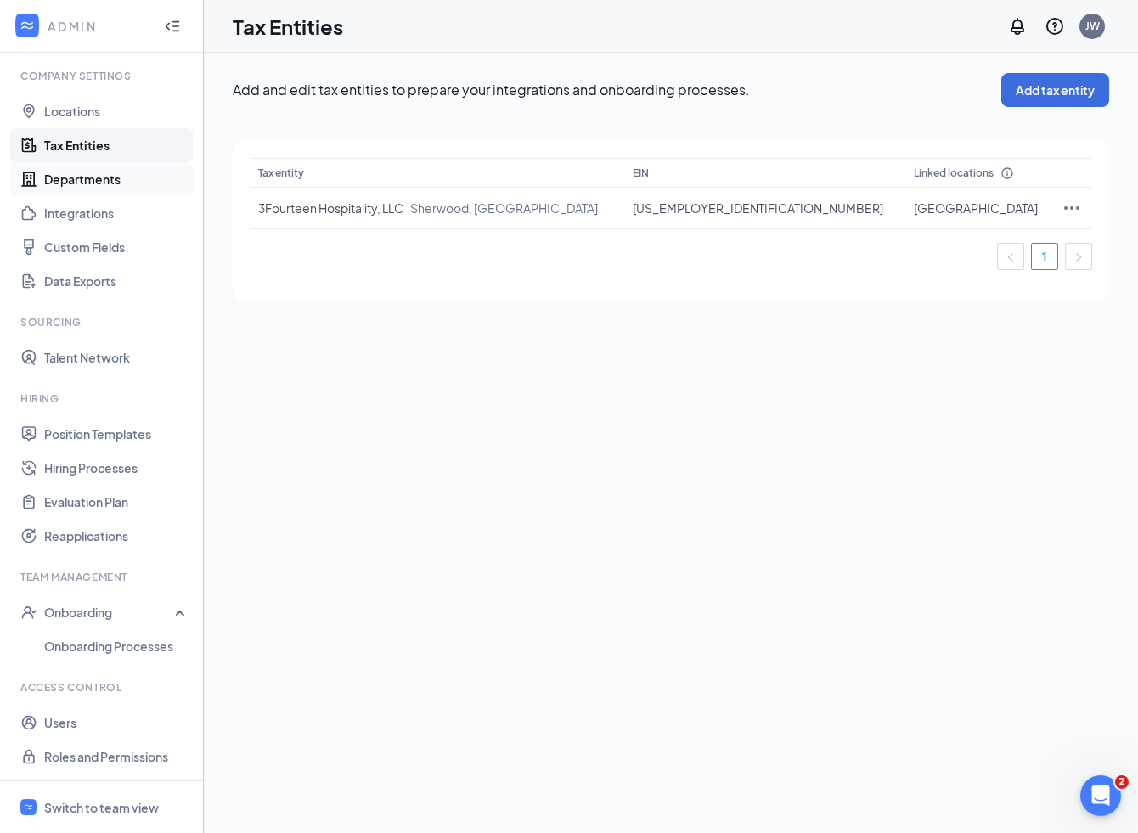
click at [79, 183] on link "Departments" at bounding box center [116, 179] width 145 height 34
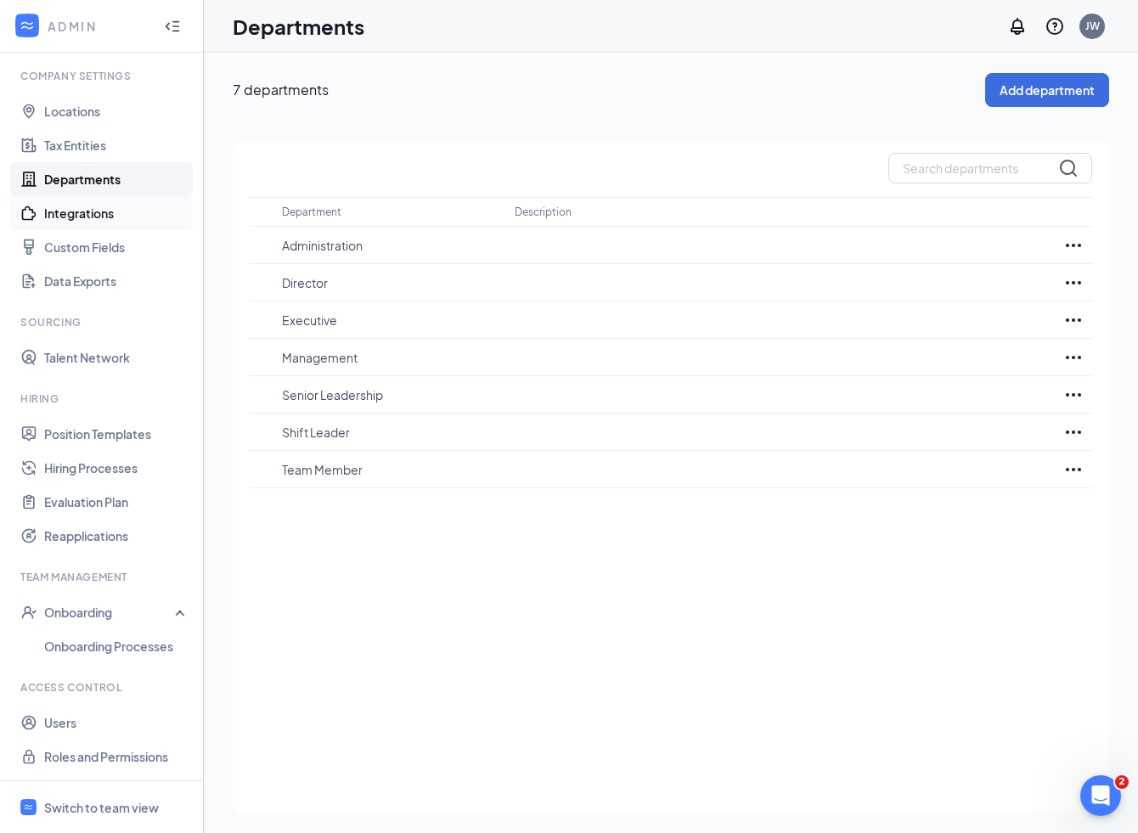
click at [68, 210] on link "Integrations" at bounding box center [116, 213] width 145 height 34
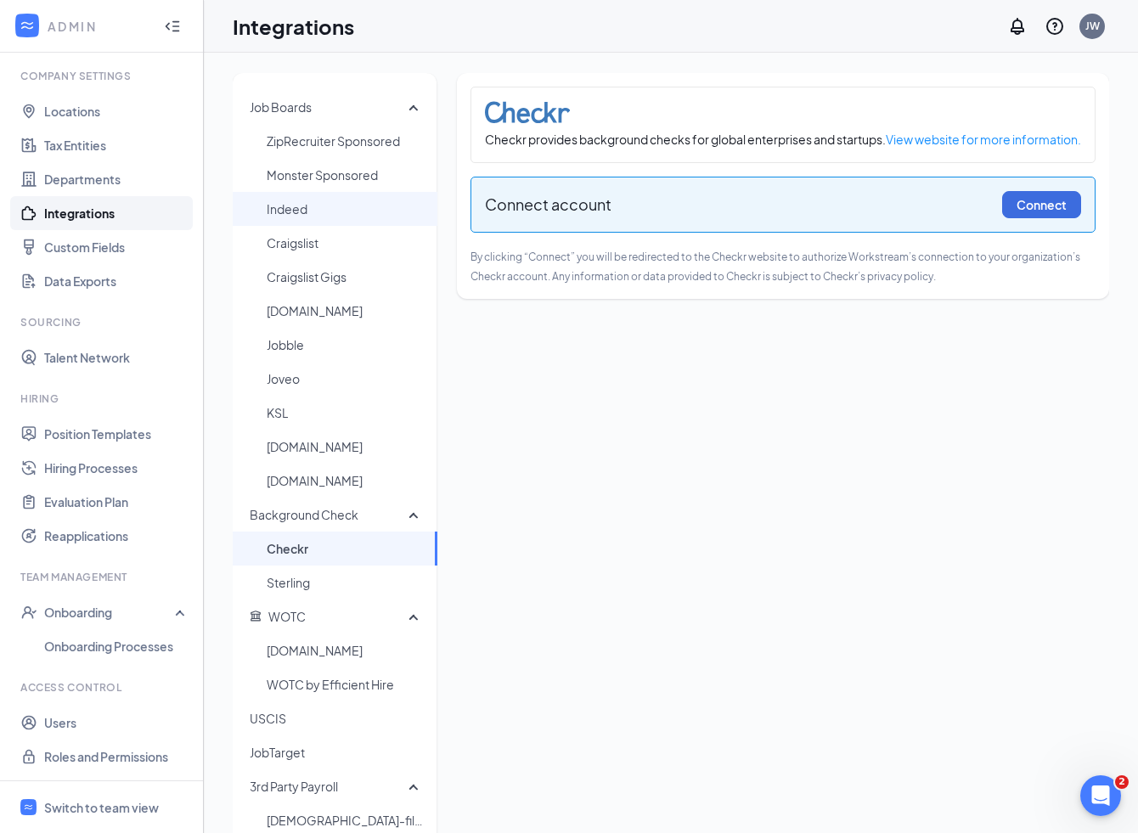
click at [301, 217] on span "Indeed" at bounding box center [345, 209] width 157 height 34
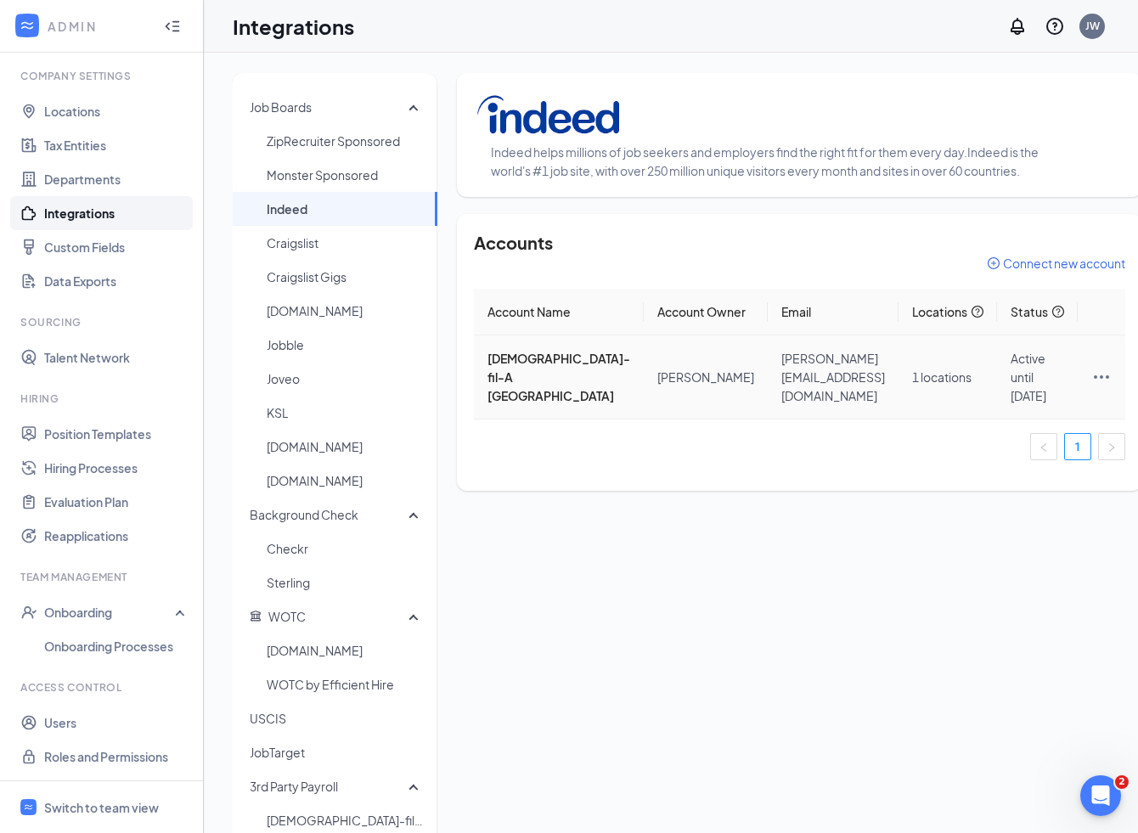
click at [1091, 387] on icon "Ellipses" at bounding box center [1101, 377] width 20 height 20
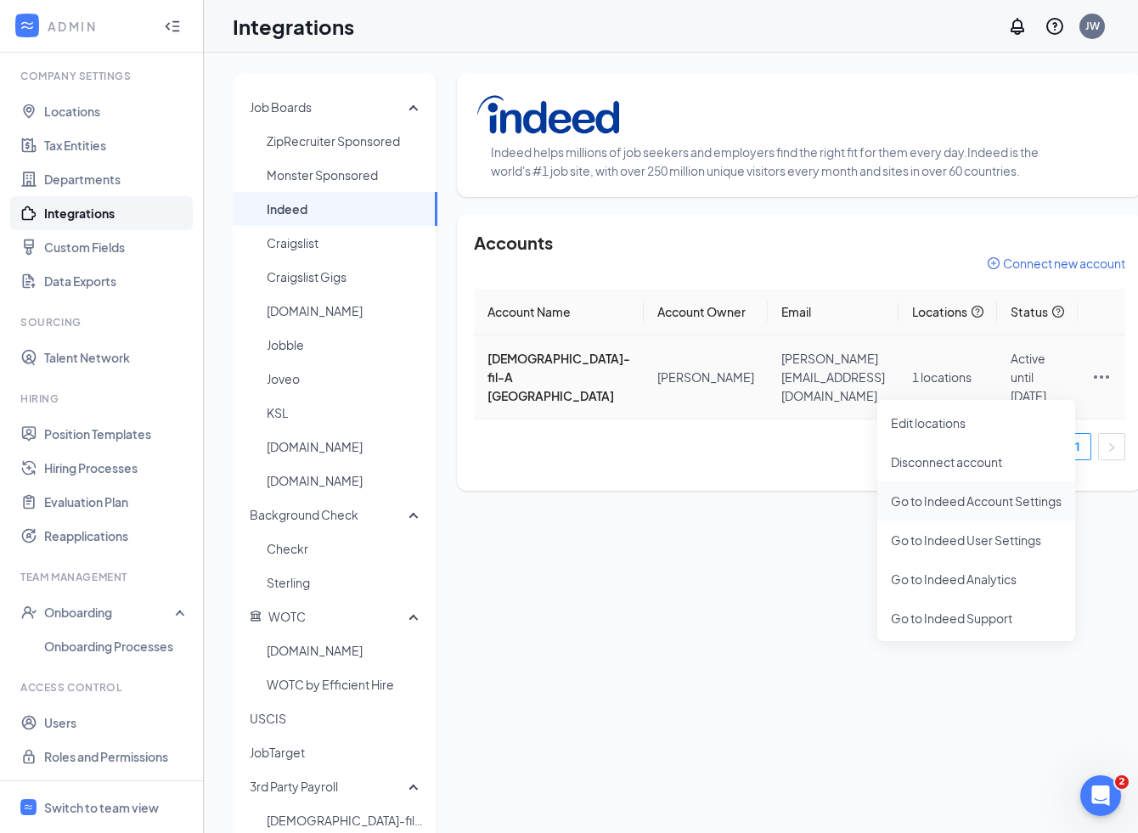
click at [987, 500] on span "Go to Indeed Account Settings" at bounding box center [976, 501] width 171 height 19
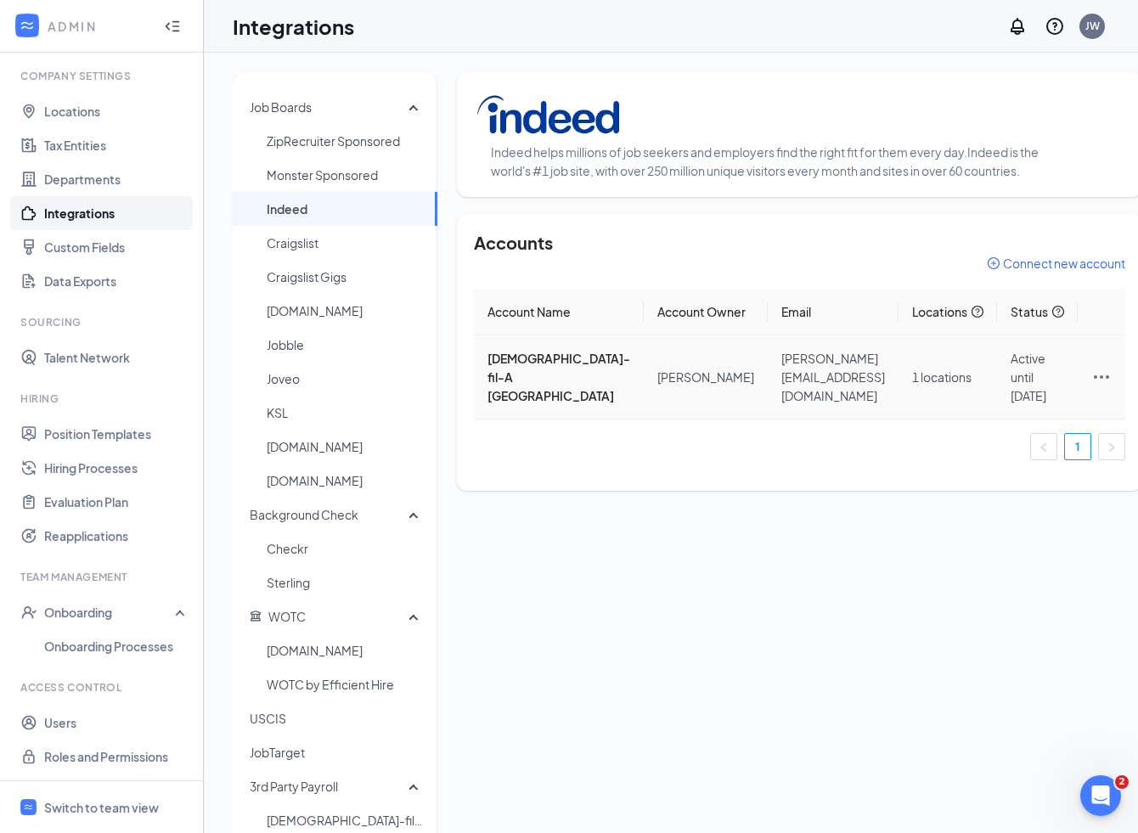
click at [1091, 387] on icon "Ellipses" at bounding box center [1101, 377] width 20 height 20
click at [835, 554] on div "Job Boards ZipRecruiter Sponsored Monster Sponsored Indeed Craigslist Craigslis…" at bounding box center [688, 532] width 910 height 919
click at [113, 647] on link "Onboarding Processes" at bounding box center [116, 646] width 145 height 34
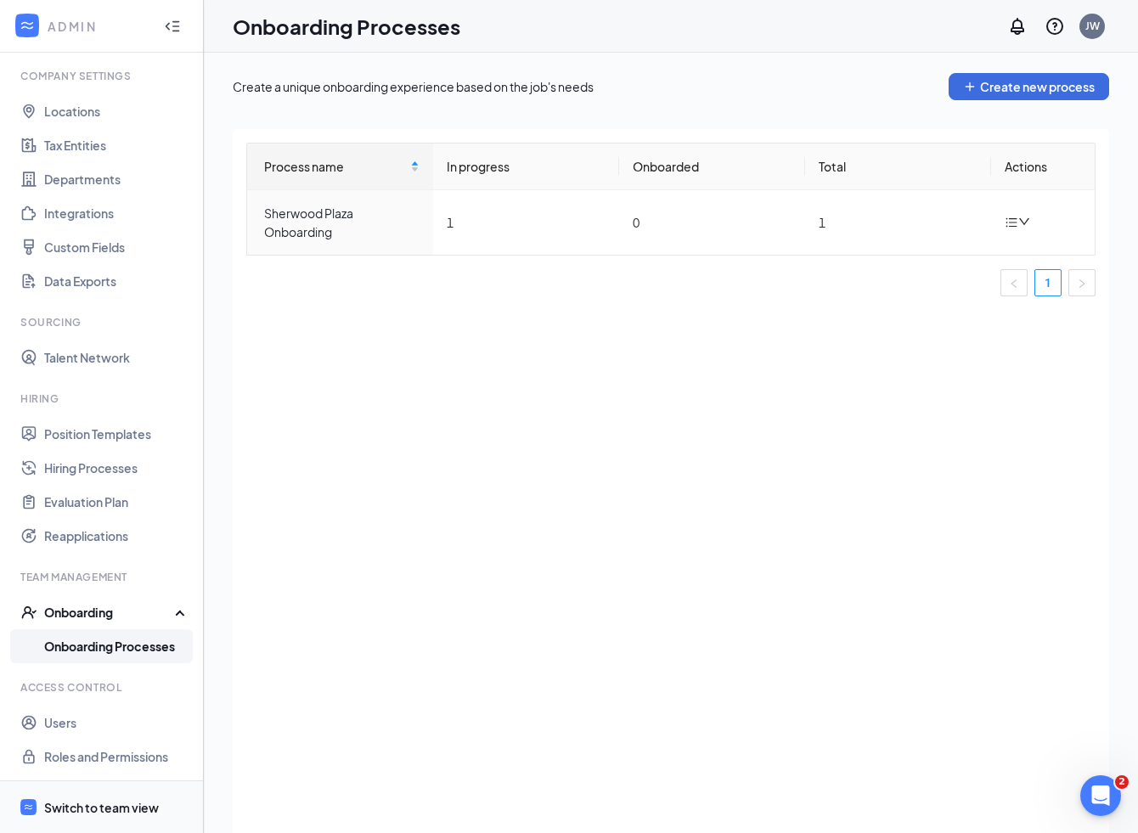
click at [117, 799] on div "Switch to team view" at bounding box center [101, 807] width 115 height 17
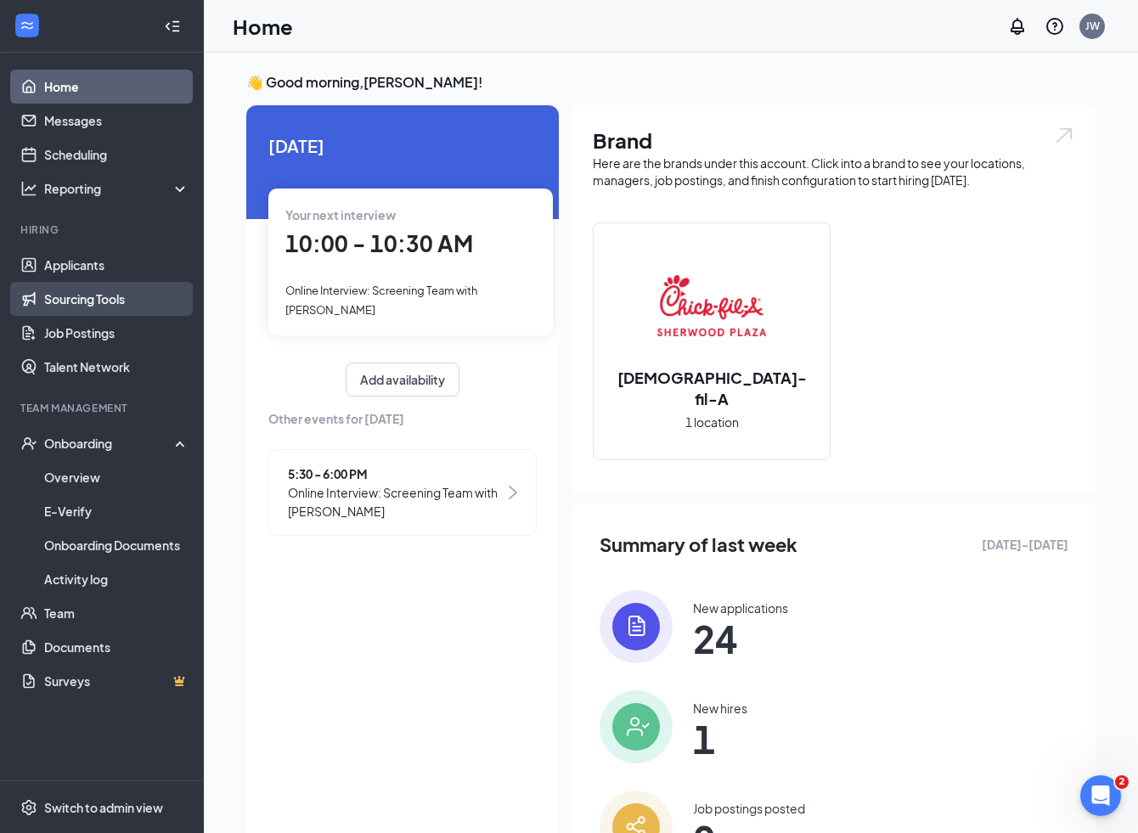
click at [99, 305] on link "Sourcing Tools" at bounding box center [116, 299] width 145 height 34
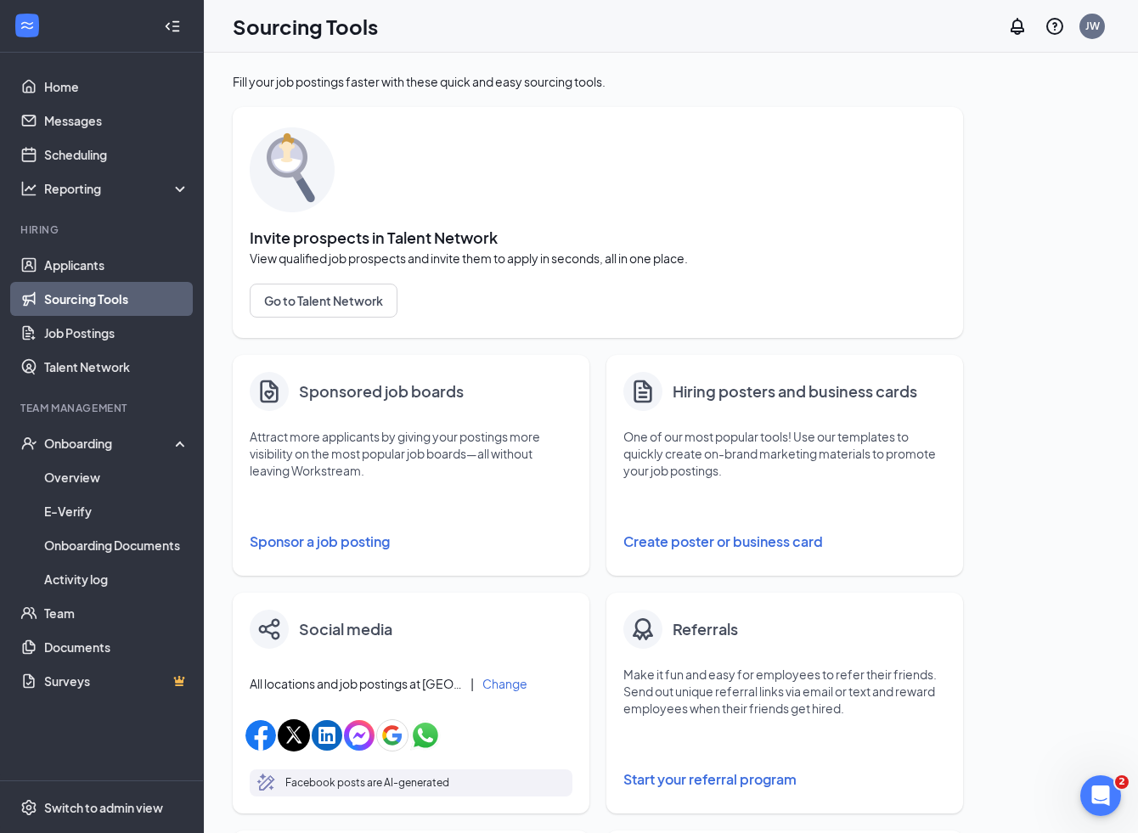
click at [342, 540] on button "Sponsor a job posting" at bounding box center [411, 542] width 323 height 34
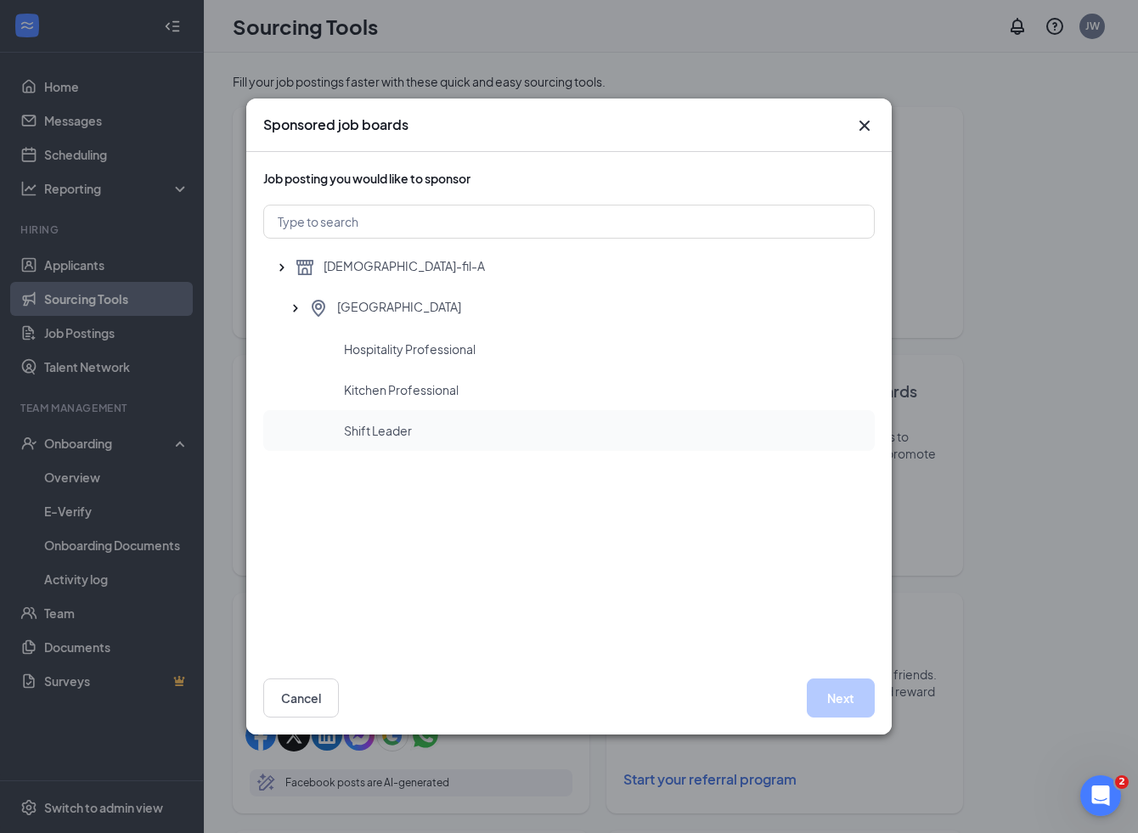
click at [408, 426] on span "Shift Leader" at bounding box center [378, 430] width 68 height 17
click at [830, 691] on button "Next" at bounding box center [841, 698] width 68 height 39
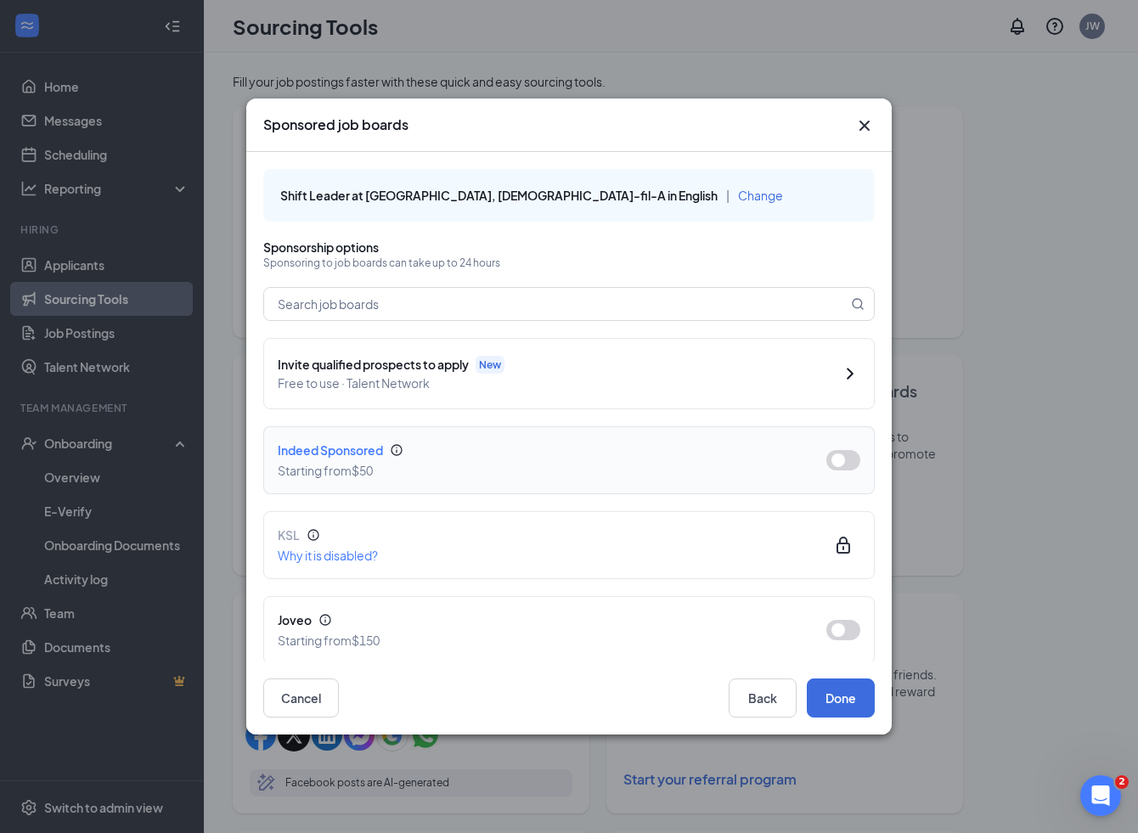
click at [850, 464] on button "button" at bounding box center [843, 460] width 34 height 20
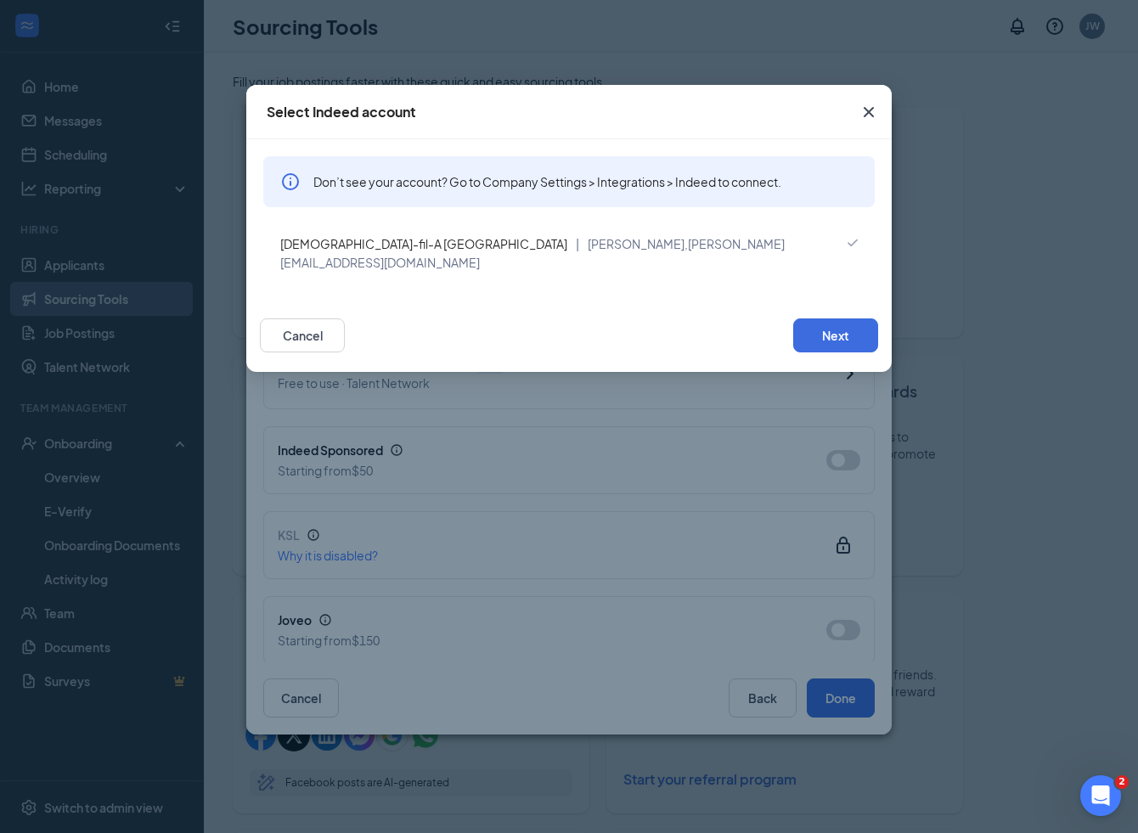
click at [587, 245] on span "[PERSON_NAME][EMAIL_ADDRESS][DOMAIN_NAME]" at bounding box center [532, 253] width 505 height 34
click at [815, 319] on button "Next" at bounding box center [835, 336] width 85 height 34
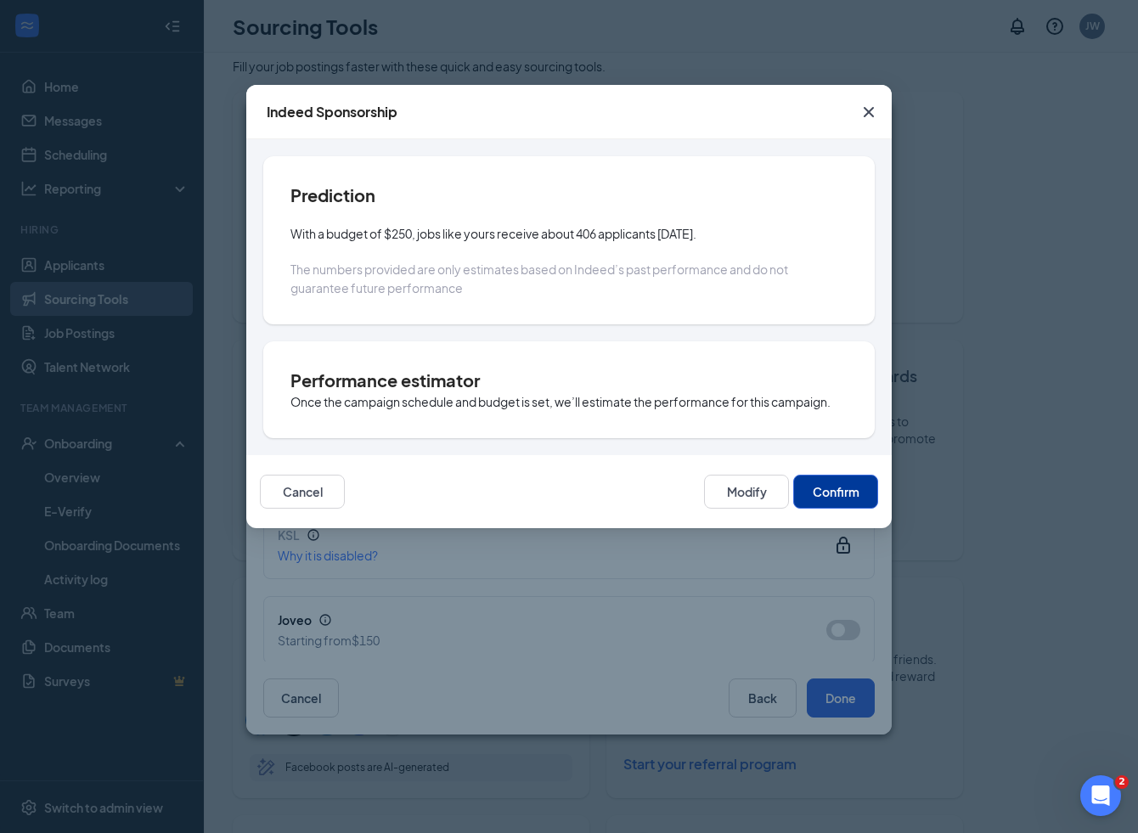
scroll to position [8, 0]
click at [733, 488] on button "Modify" at bounding box center [746, 492] width 85 height 34
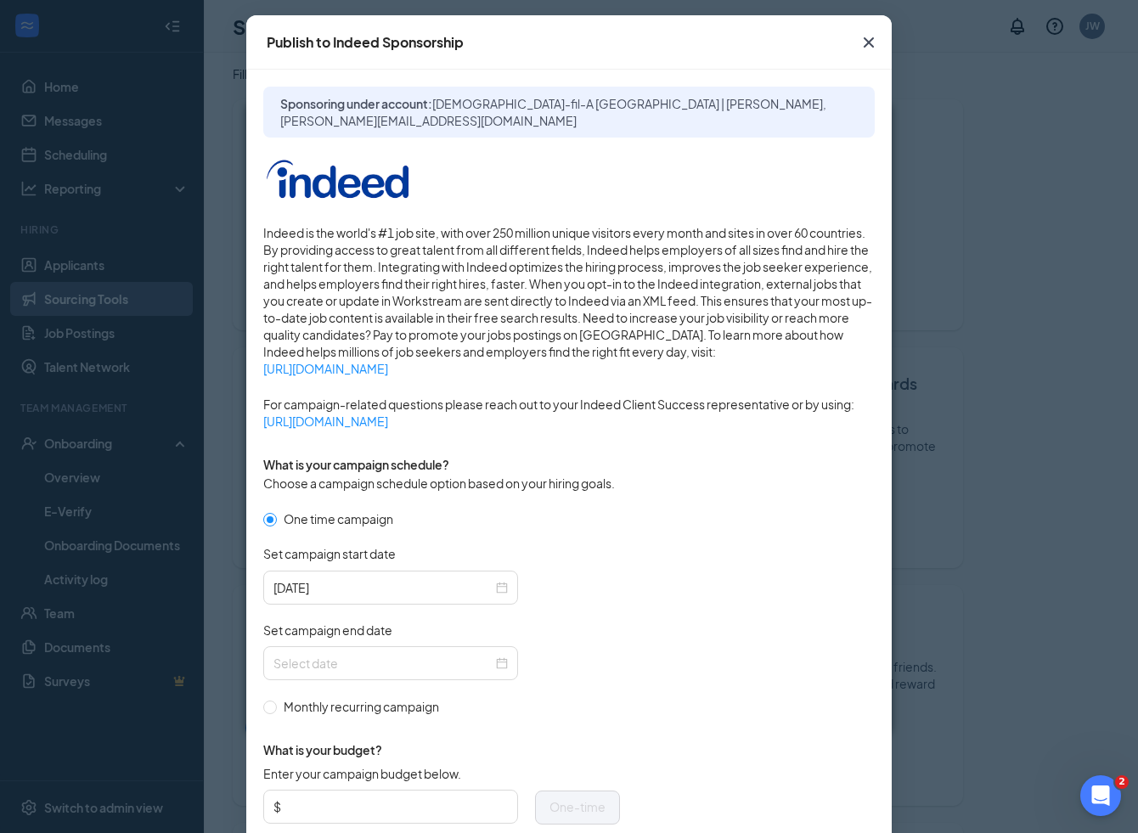
scroll to position [125, 0]
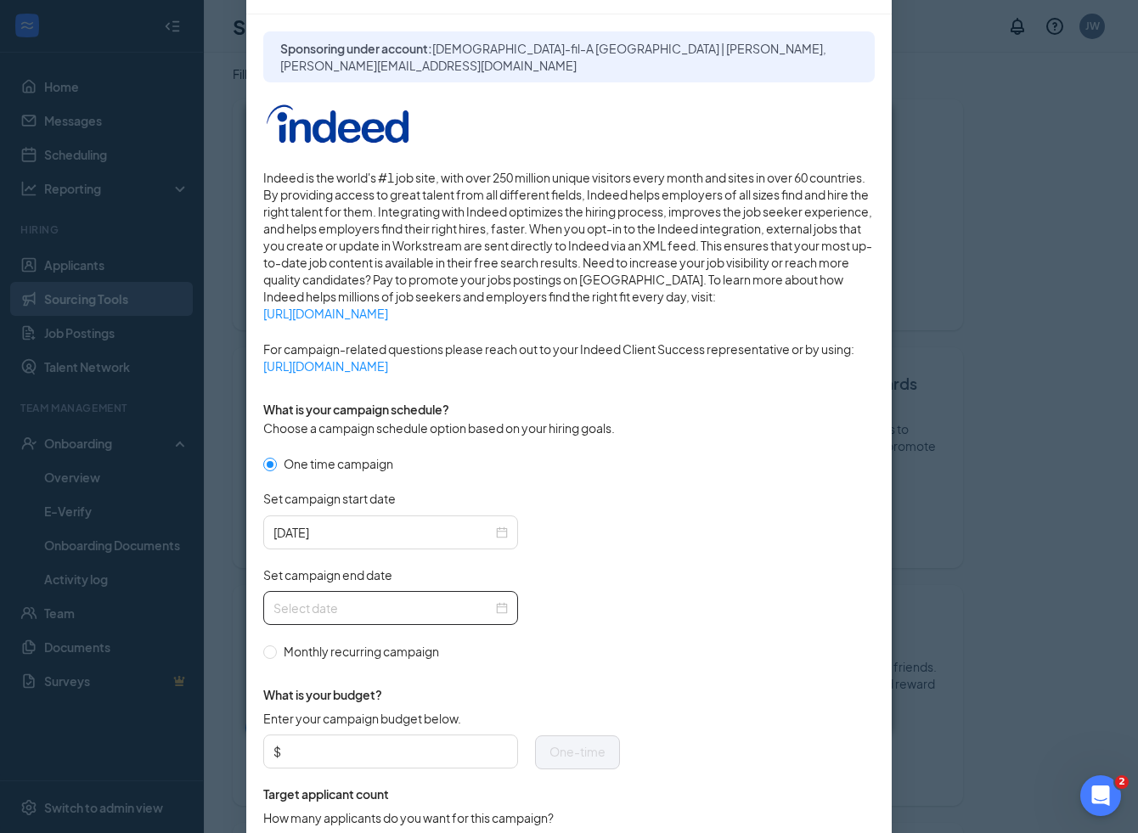
click at [508, 610] on div at bounding box center [390, 608] width 255 height 34
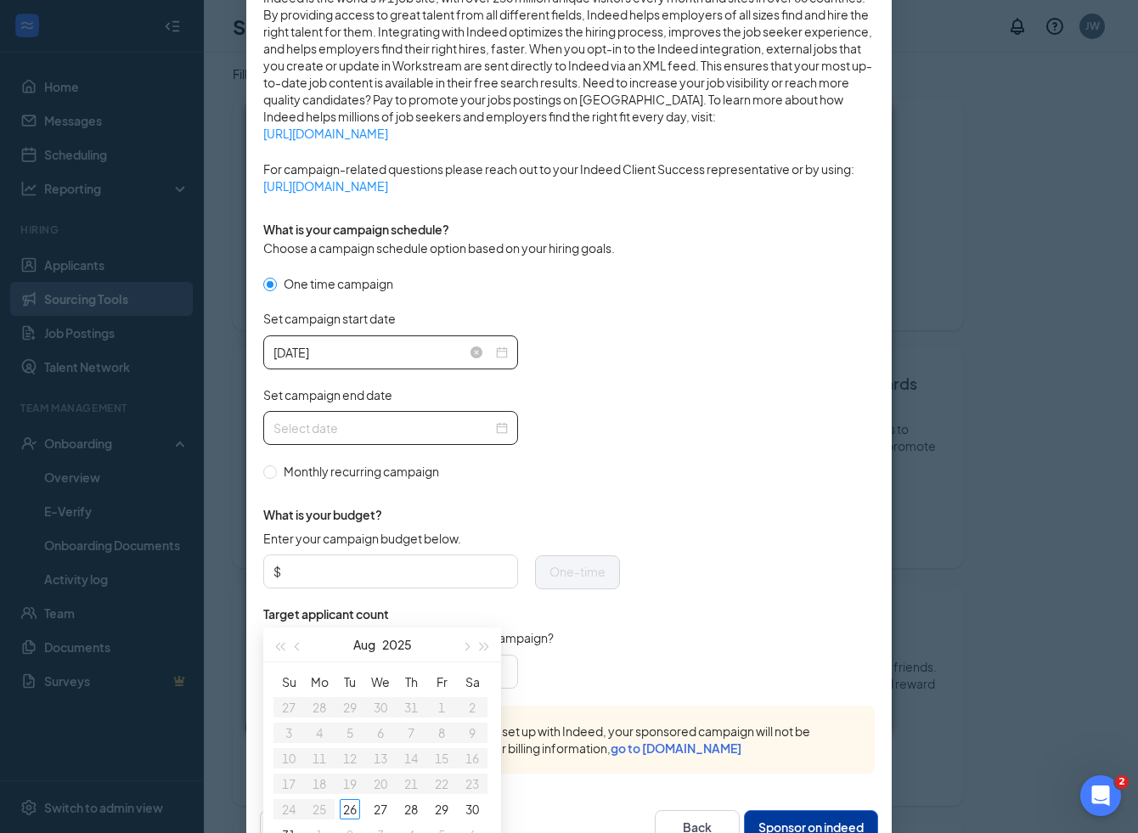
scroll to position [328, 0]
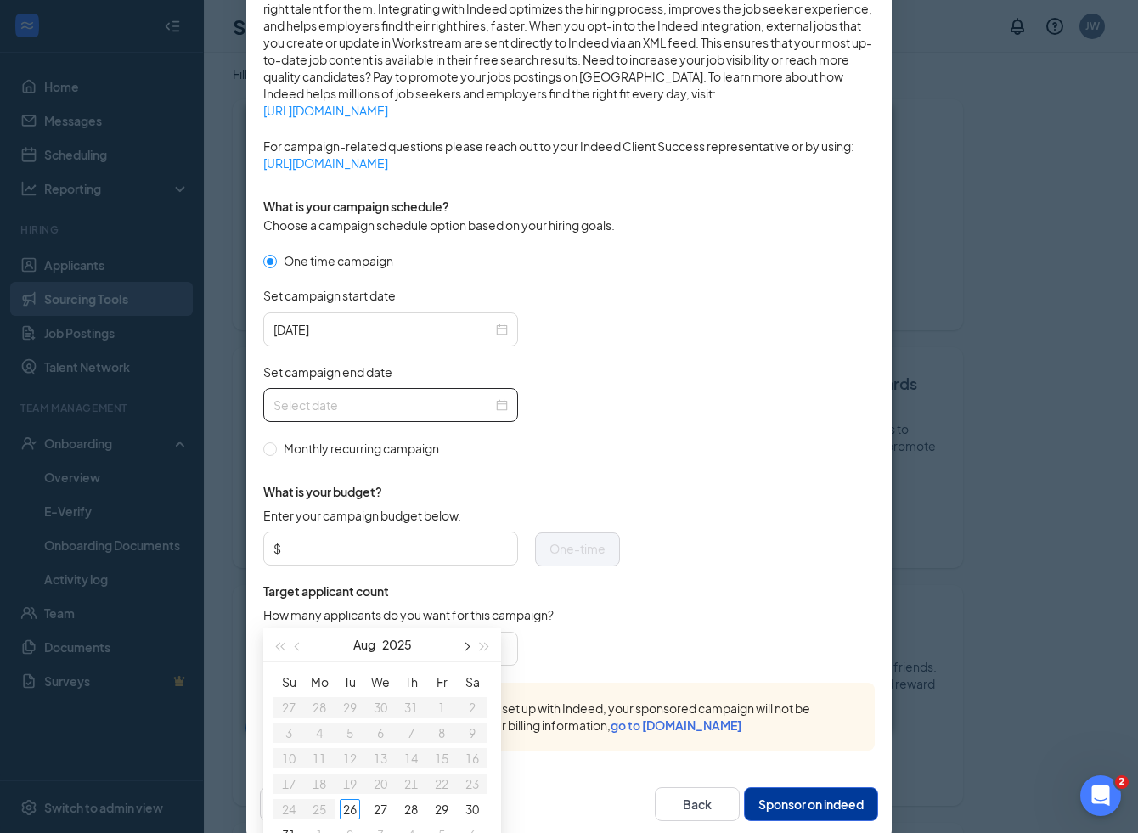
click at [465, 650] on span "button" at bounding box center [465, 647] width 8 height 8
type input "2025-09-20"
click at [476, 757] on div "20" at bounding box center [472, 758] width 20 height 20
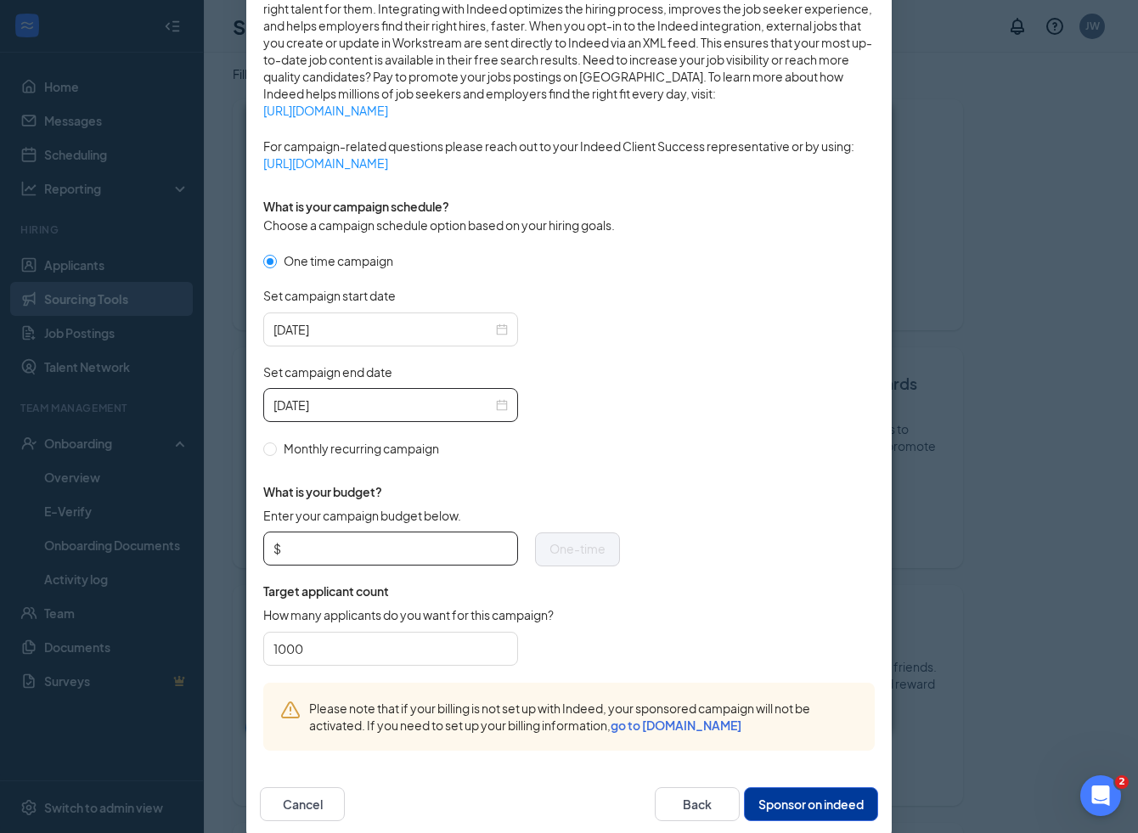
click at [377, 551] on input "Enter your campaign budget below." at bounding box center [396, 548] width 223 height 25
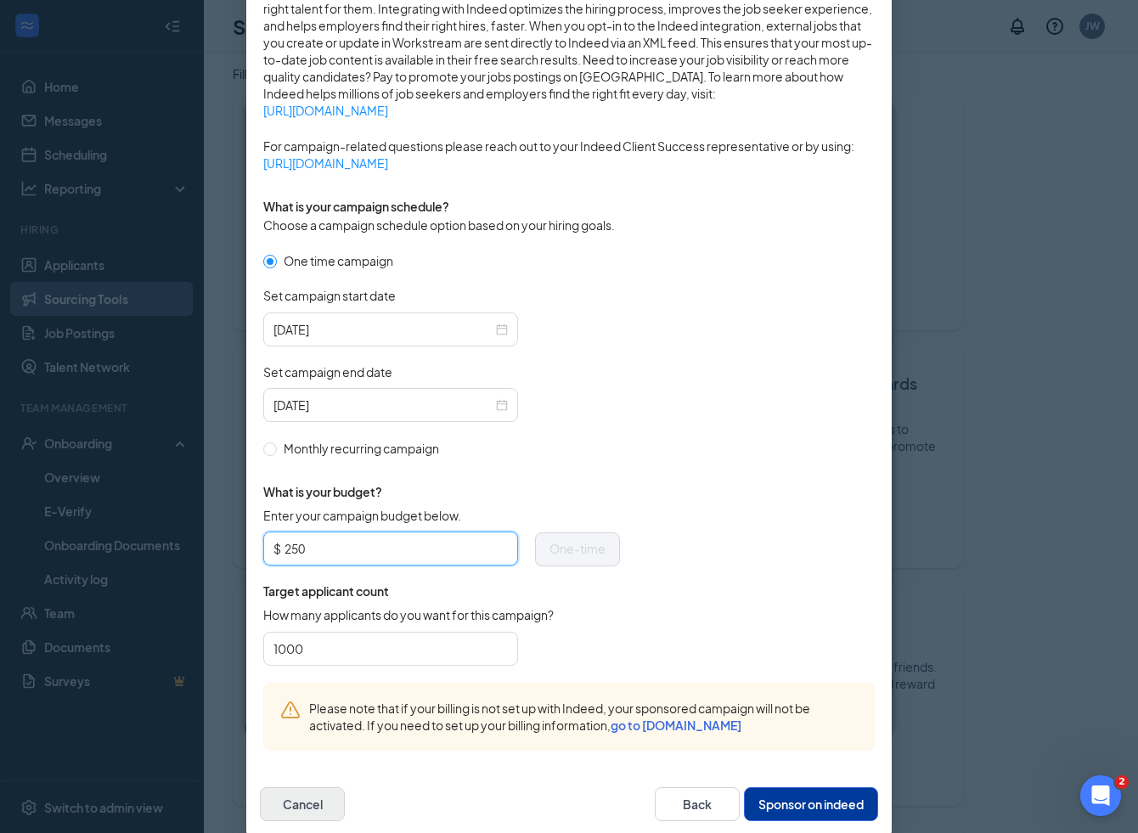
type input "250"
click at [313, 798] on button "Cancel" at bounding box center [302, 804] width 85 height 34
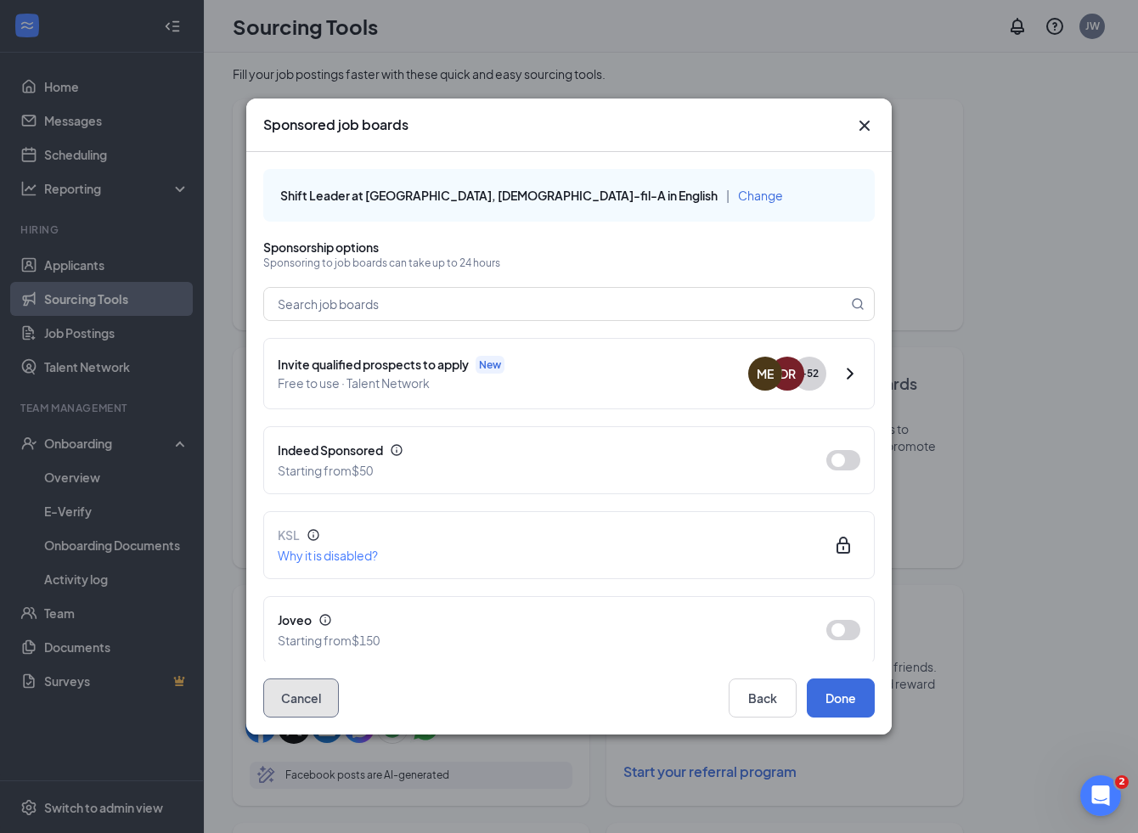
click at [317, 691] on button "Cancel" at bounding box center [301, 698] width 76 height 39
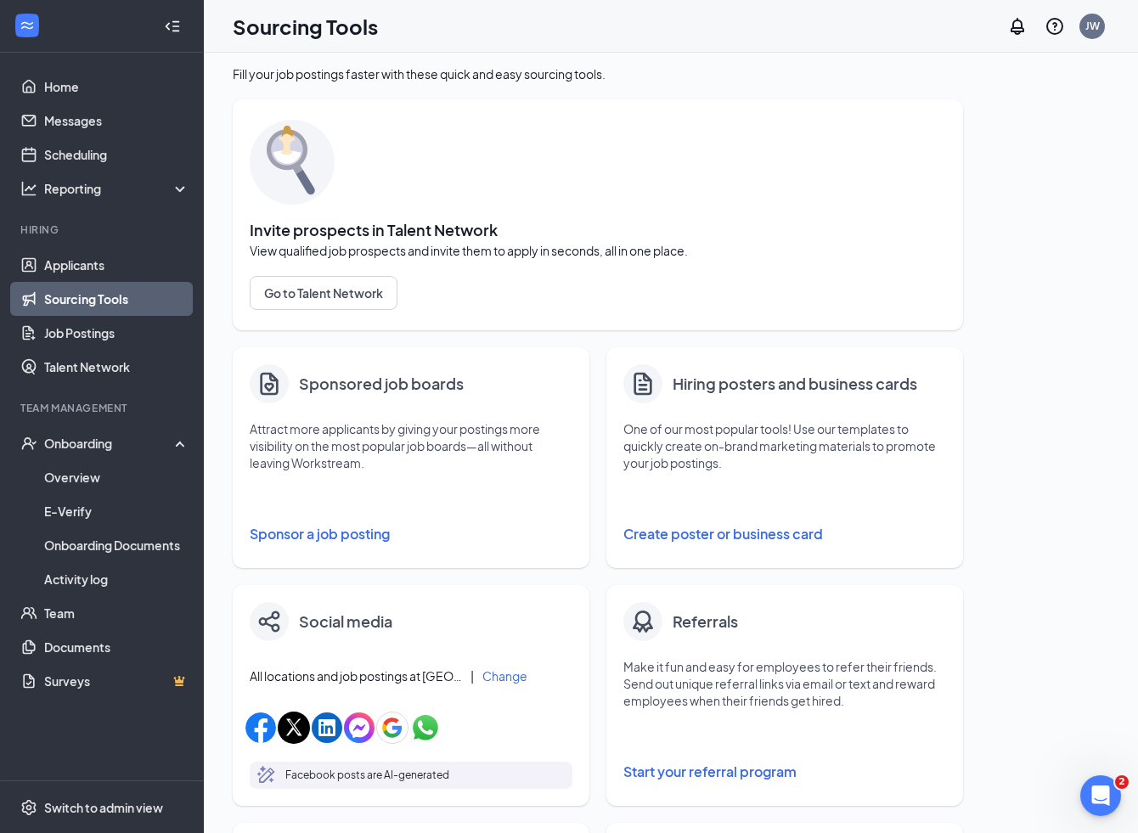
click at [369, 539] on button "Sponsor a job posting" at bounding box center [411, 534] width 323 height 34
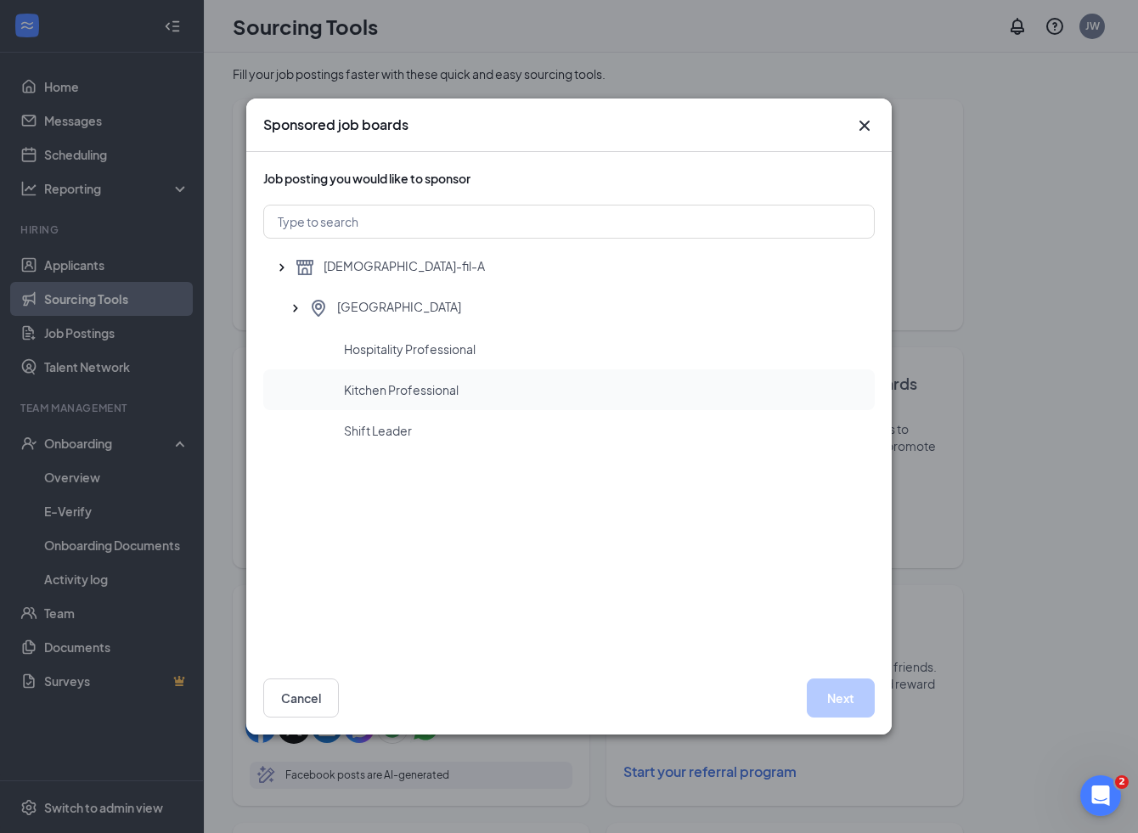
click at [394, 396] on span "Kitchen Professional" at bounding box center [401, 389] width 115 height 17
click at [405, 351] on span "Hospitality Professional" at bounding box center [410, 349] width 132 height 17
click at [438, 389] on span "Kitchen Professional" at bounding box center [401, 389] width 115 height 17
click at [832, 692] on button "Next" at bounding box center [841, 698] width 68 height 39
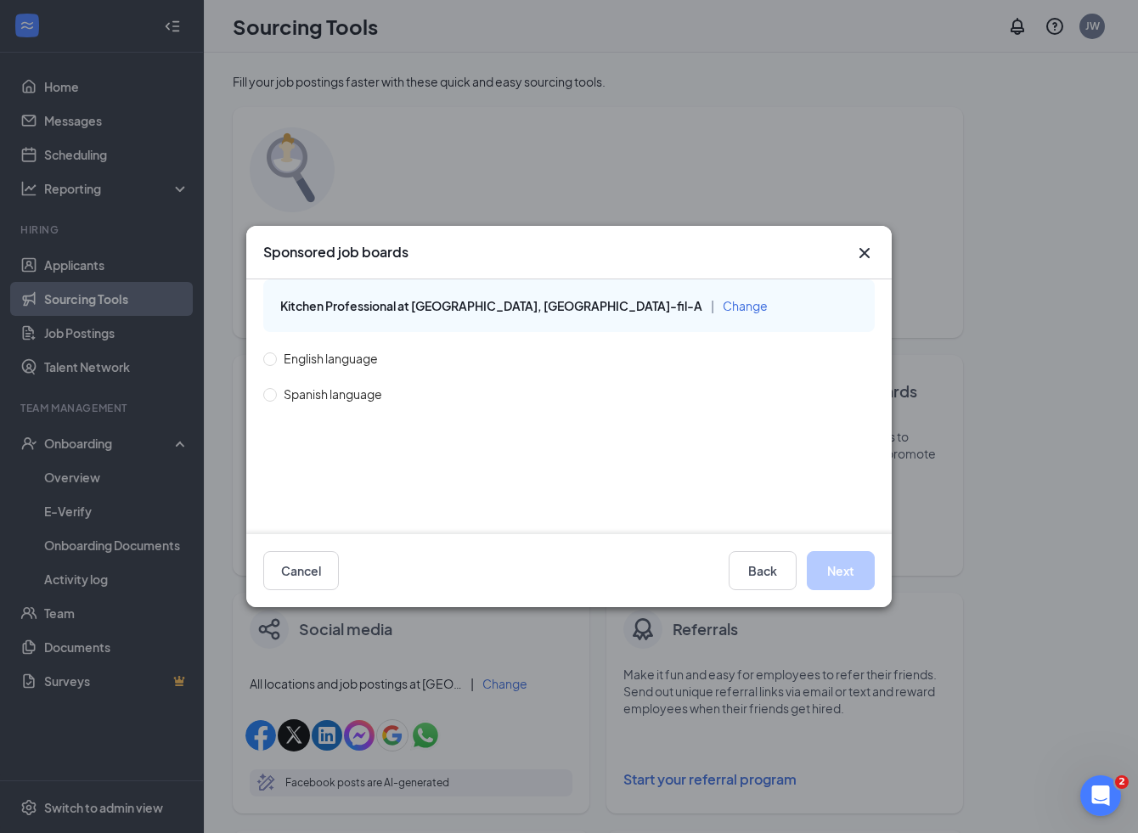
click at [352, 371] on div "English language Spanish language" at bounding box center [339, 376] width 153 height 54
click at [304, 394] on span "Spanish language" at bounding box center [333, 394] width 112 height 19
click at [275, 394] on input "Spanish language" at bounding box center [269, 394] width 12 height 12
radio input "true"
click at [281, 359] on span "English language" at bounding box center [331, 358] width 108 height 19
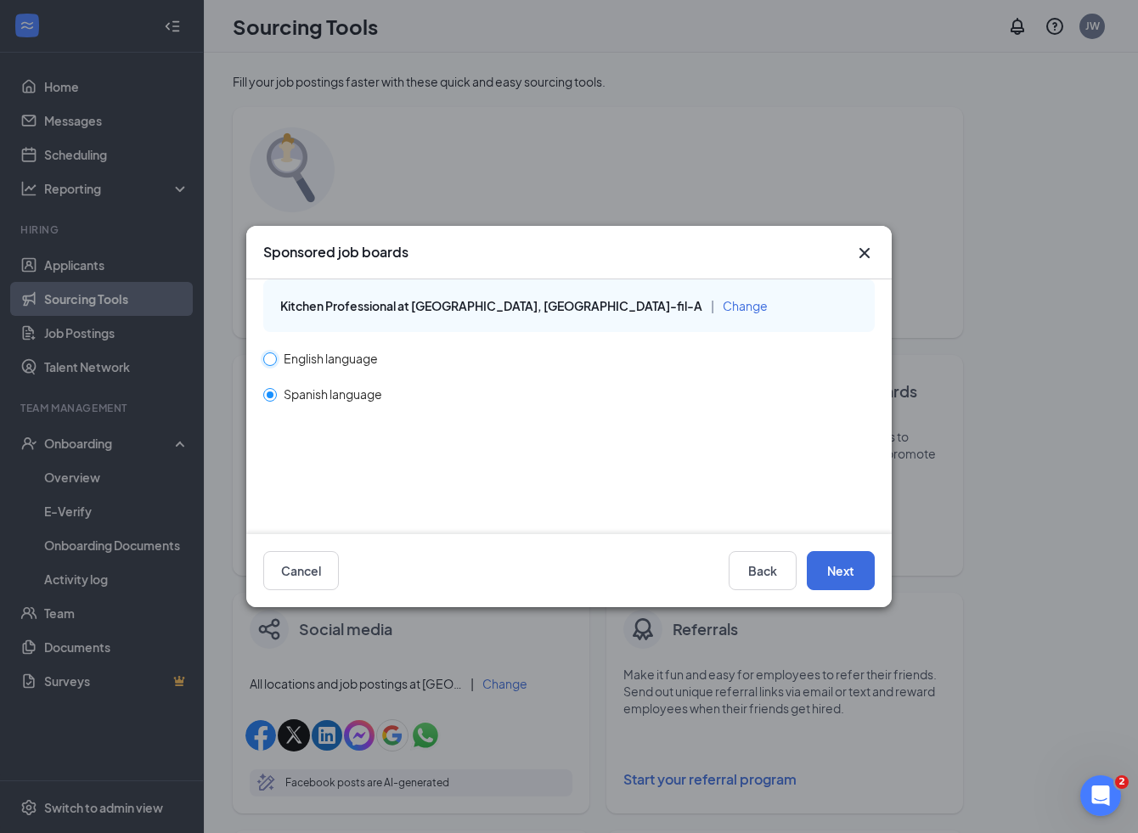
click at [275, 359] on input "English language" at bounding box center [269, 358] width 12 height 12
radio input "true"
radio input "false"
click at [370, 401] on span "Spanish language" at bounding box center [333, 394] width 112 height 19
click at [275, 400] on input "Spanish language" at bounding box center [269, 394] width 12 height 12
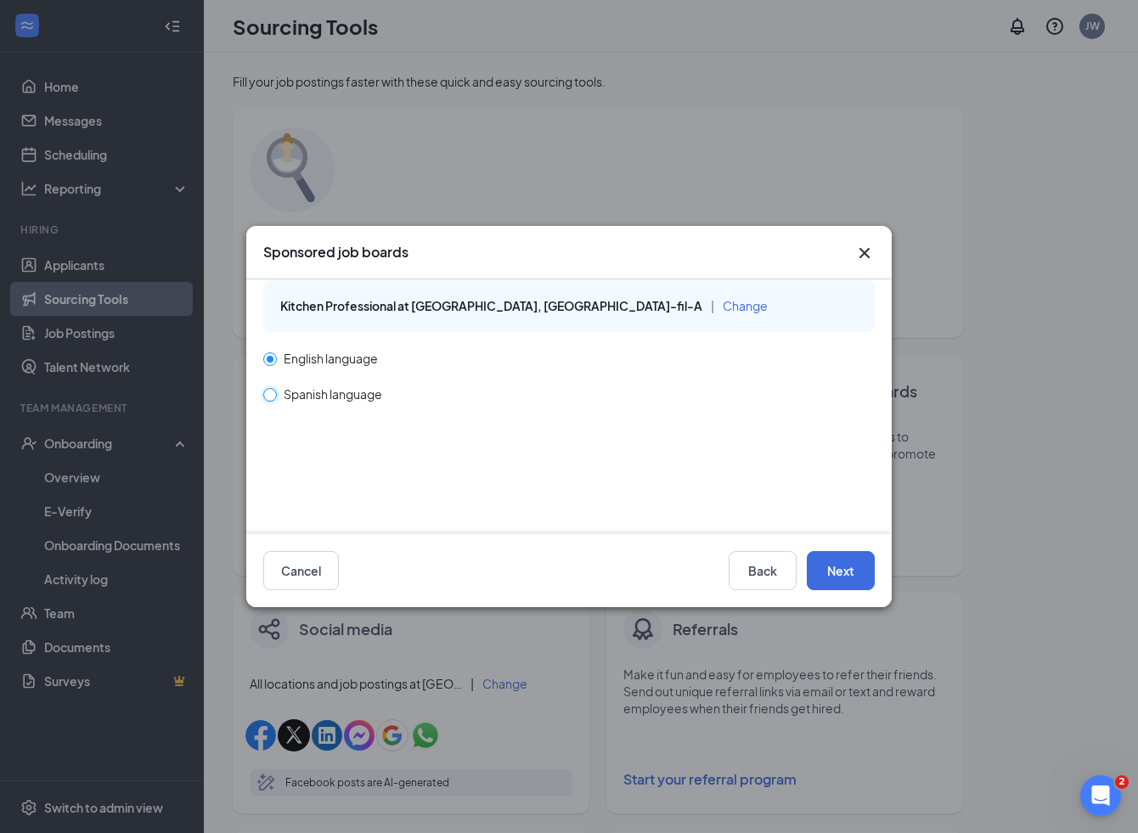
radio input "false"
radio input "true"
click at [367, 366] on span "English language" at bounding box center [331, 358] width 108 height 19
click at [275, 364] on input "English language" at bounding box center [269, 358] width 12 height 12
radio input "true"
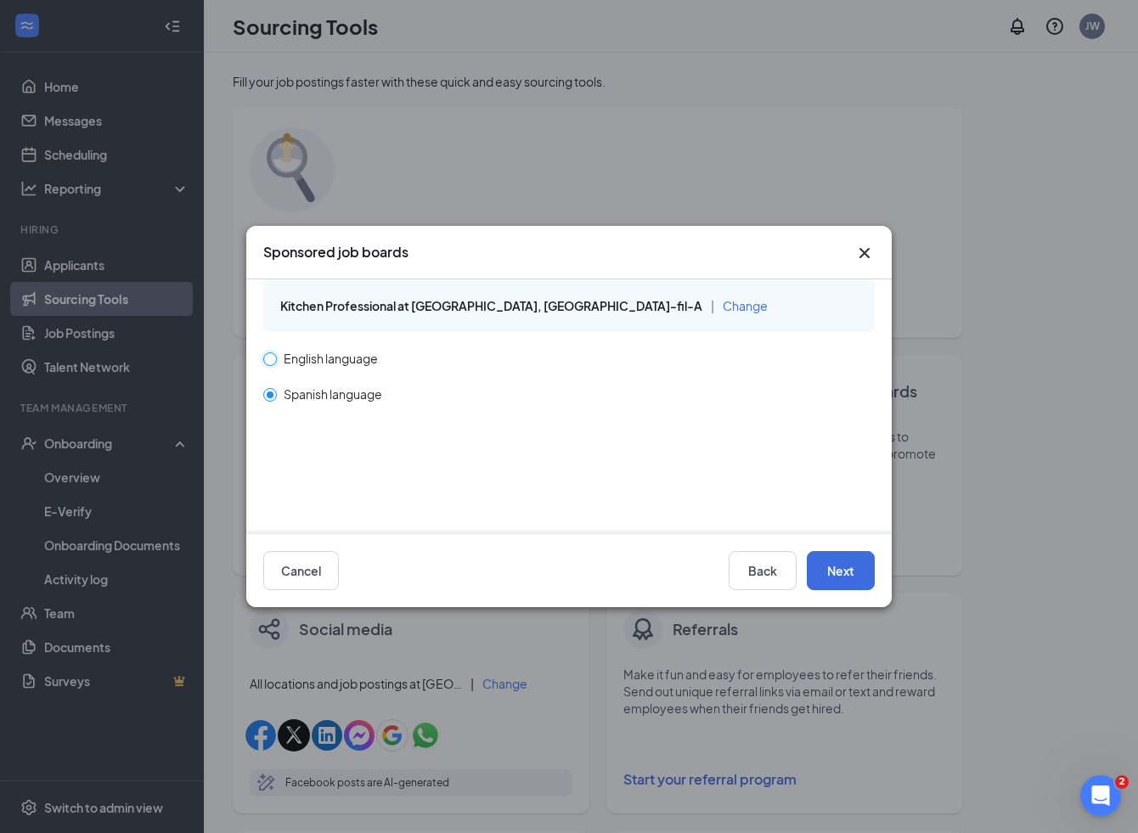
radio input "false"
click at [837, 579] on button "Next" at bounding box center [841, 570] width 68 height 39
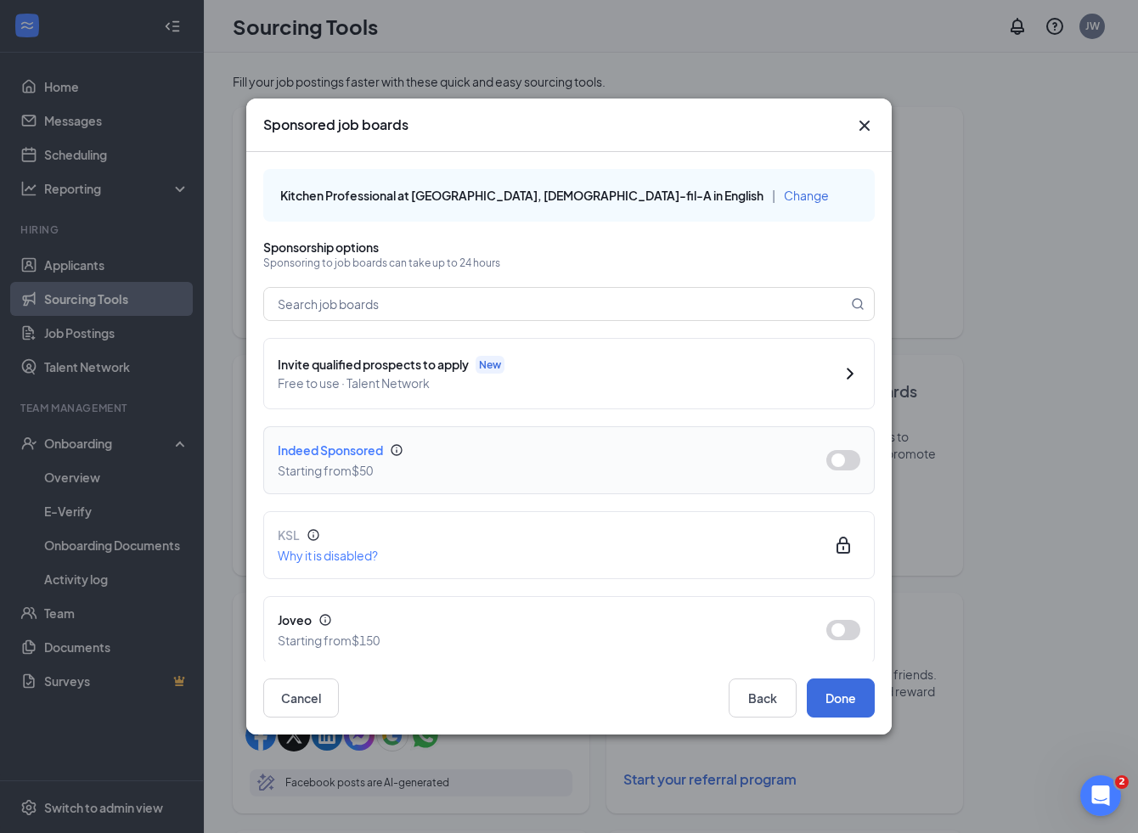
click at [854, 460] on button "button" at bounding box center [843, 460] width 34 height 20
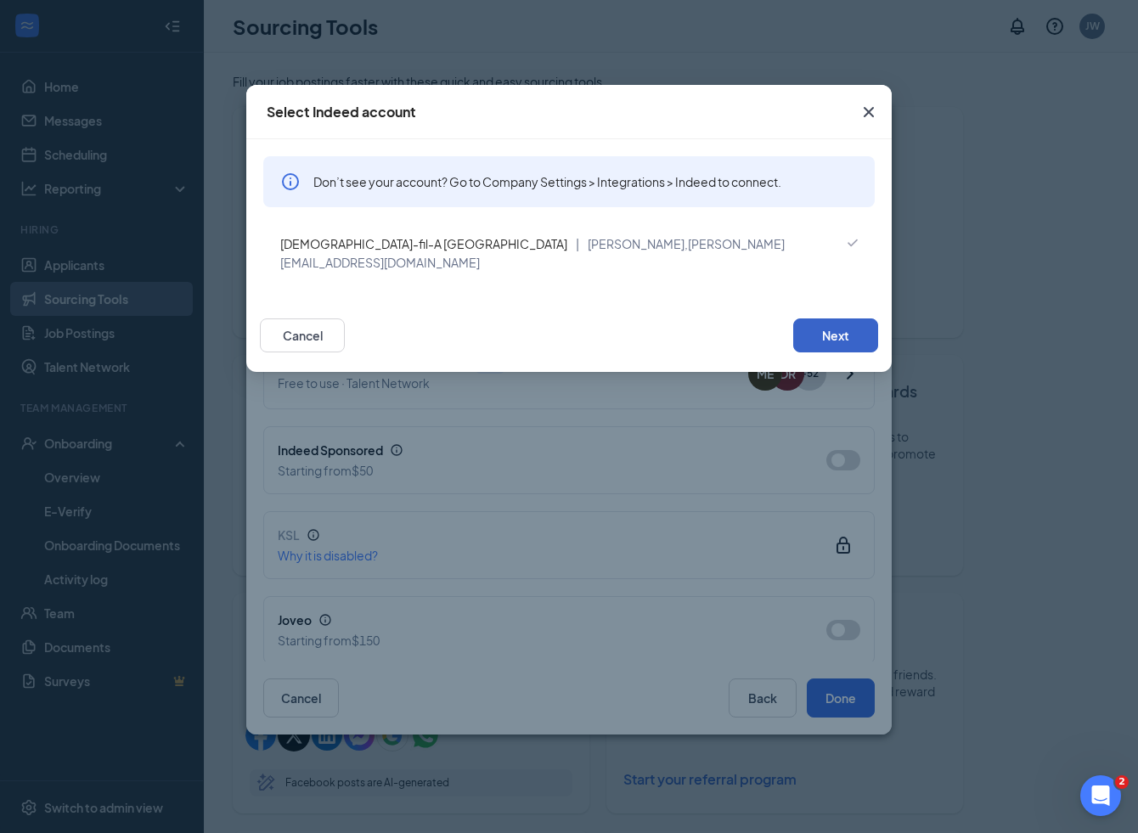
click at [819, 319] on button "Next" at bounding box center [835, 336] width 85 height 34
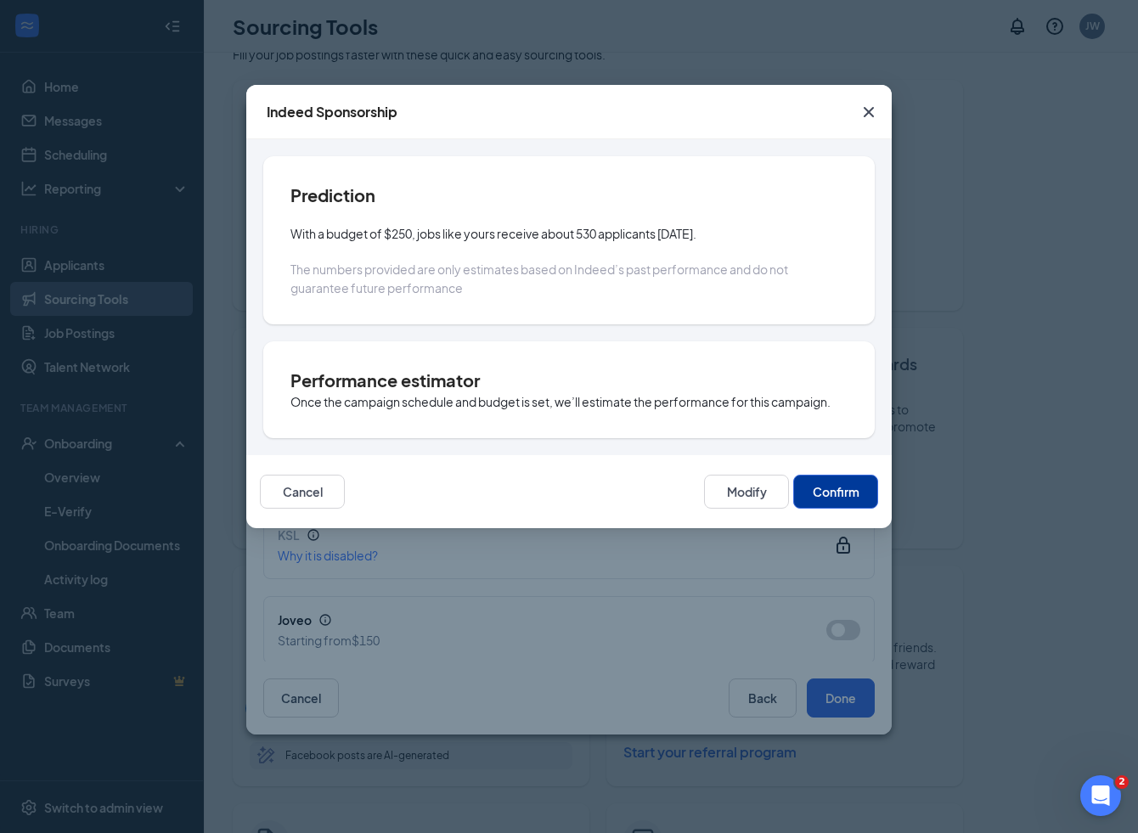
scroll to position [31, 0]
click at [834, 493] on button "Confirm" at bounding box center [835, 492] width 85 height 34
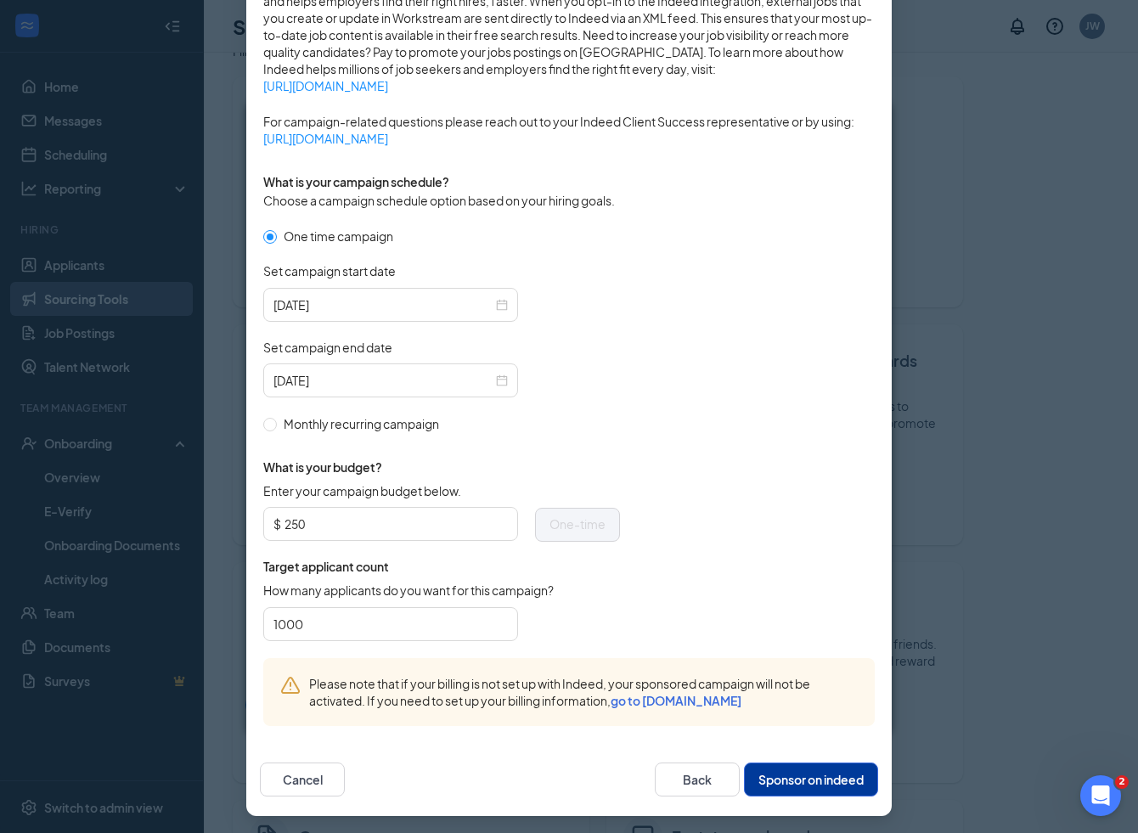
scroll to position [354, 0]
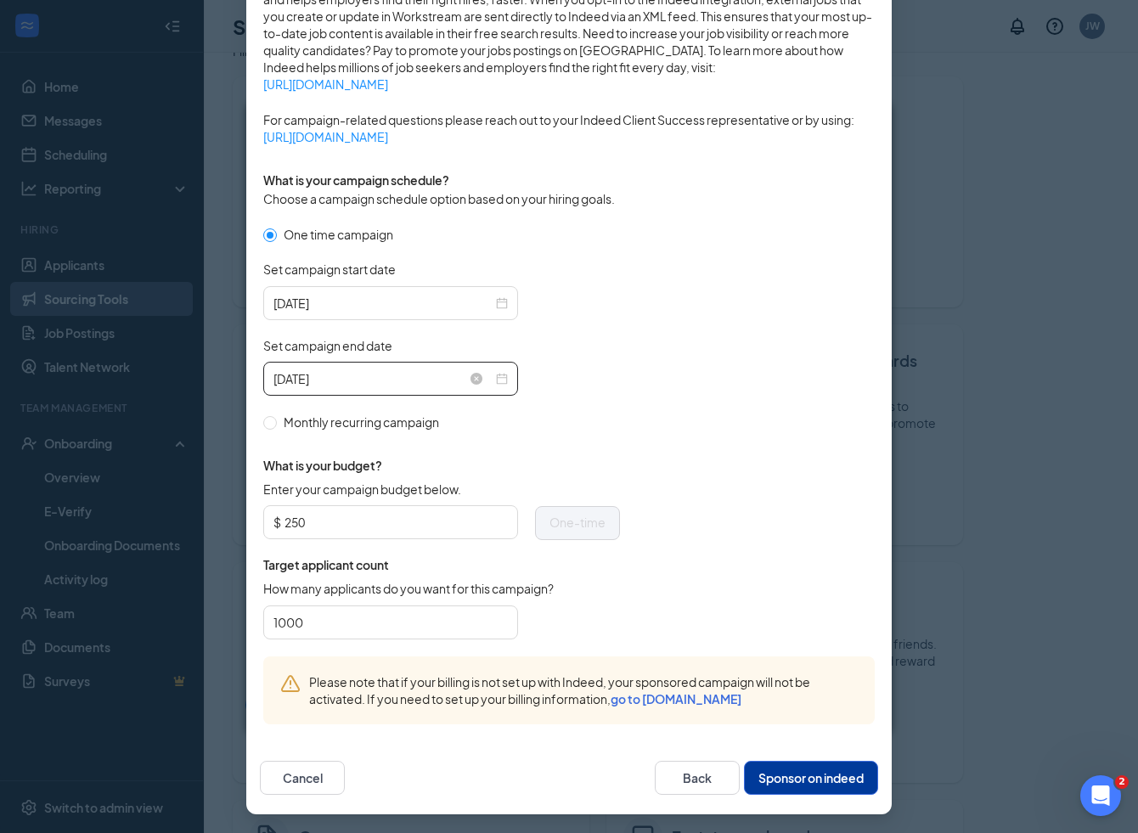
click at [503, 379] on div "2025-09-25" at bounding box center [391, 378] width 234 height 19
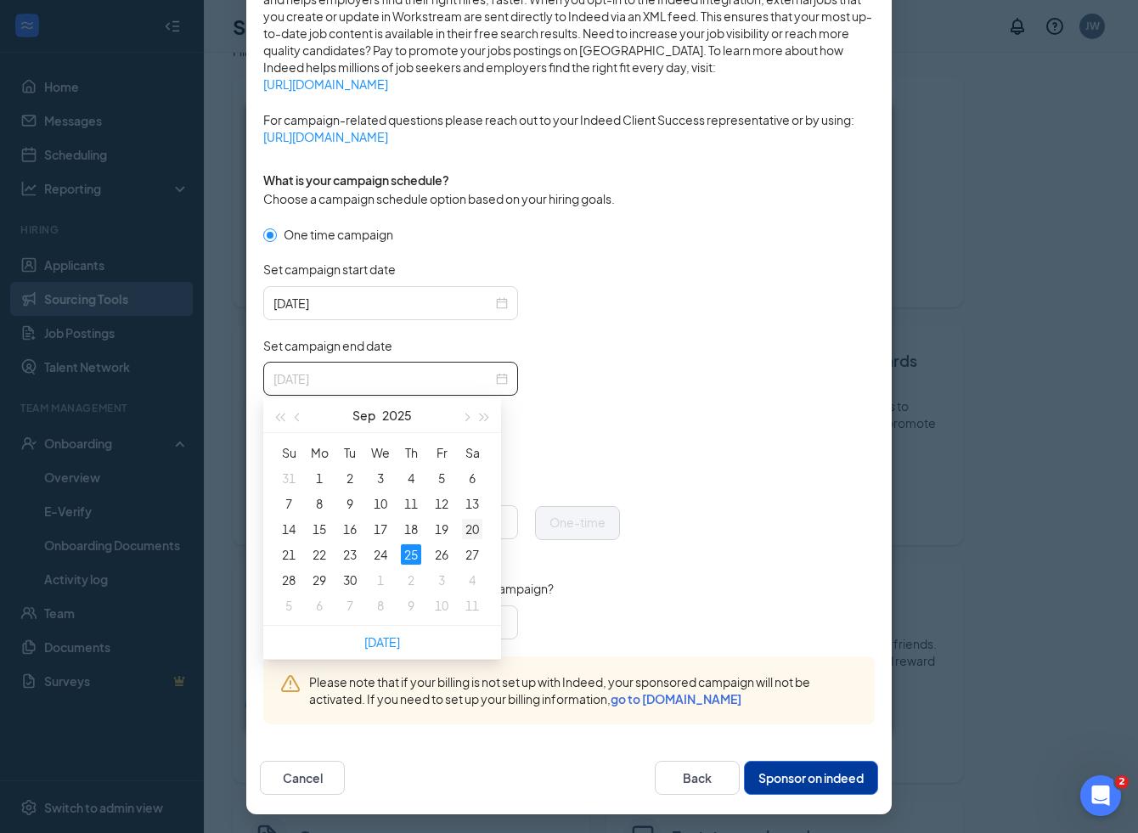
type input "2025-09-20"
click at [474, 529] on div "20" at bounding box center [472, 529] width 20 height 20
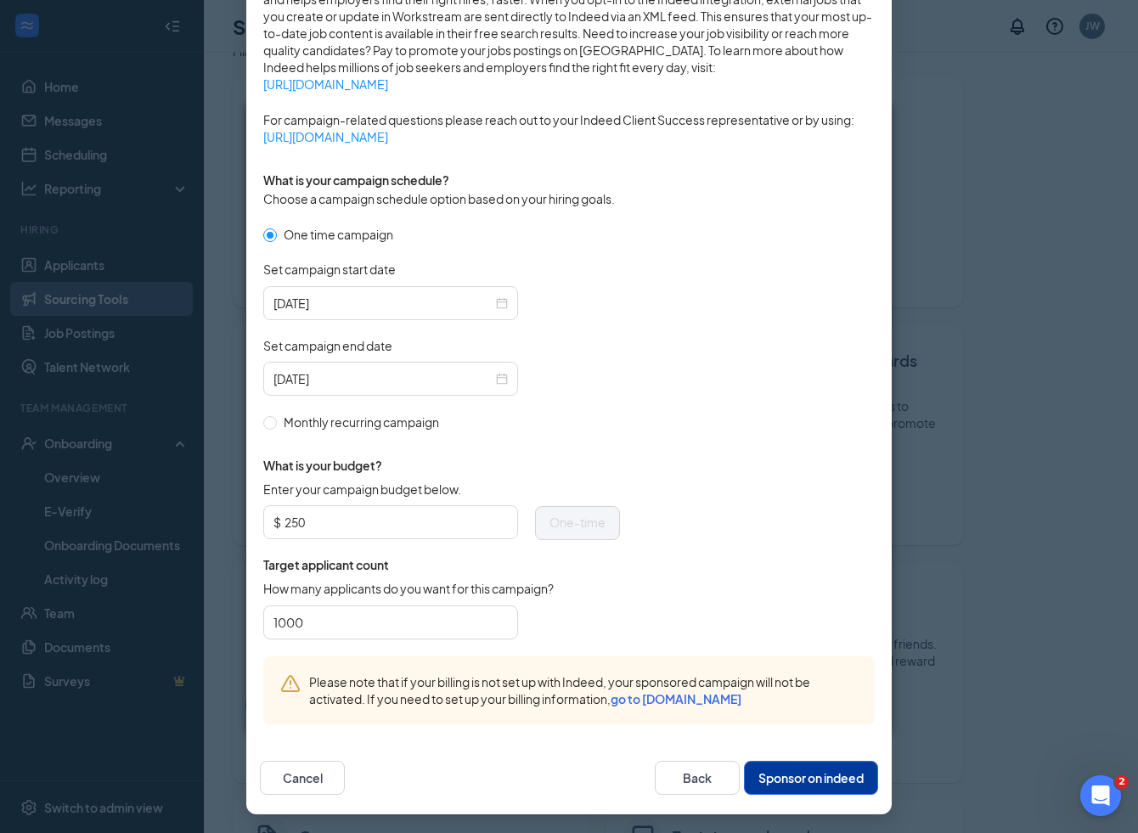
click at [691, 382] on form "One time campaign Set campaign start date 2025-08-26 Set campaign end date 2025…" at bounding box center [569, 440] width 612 height 431
click at [773, 770] on button "Sponsor on indeed" at bounding box center [811, 778] width 134 height 34
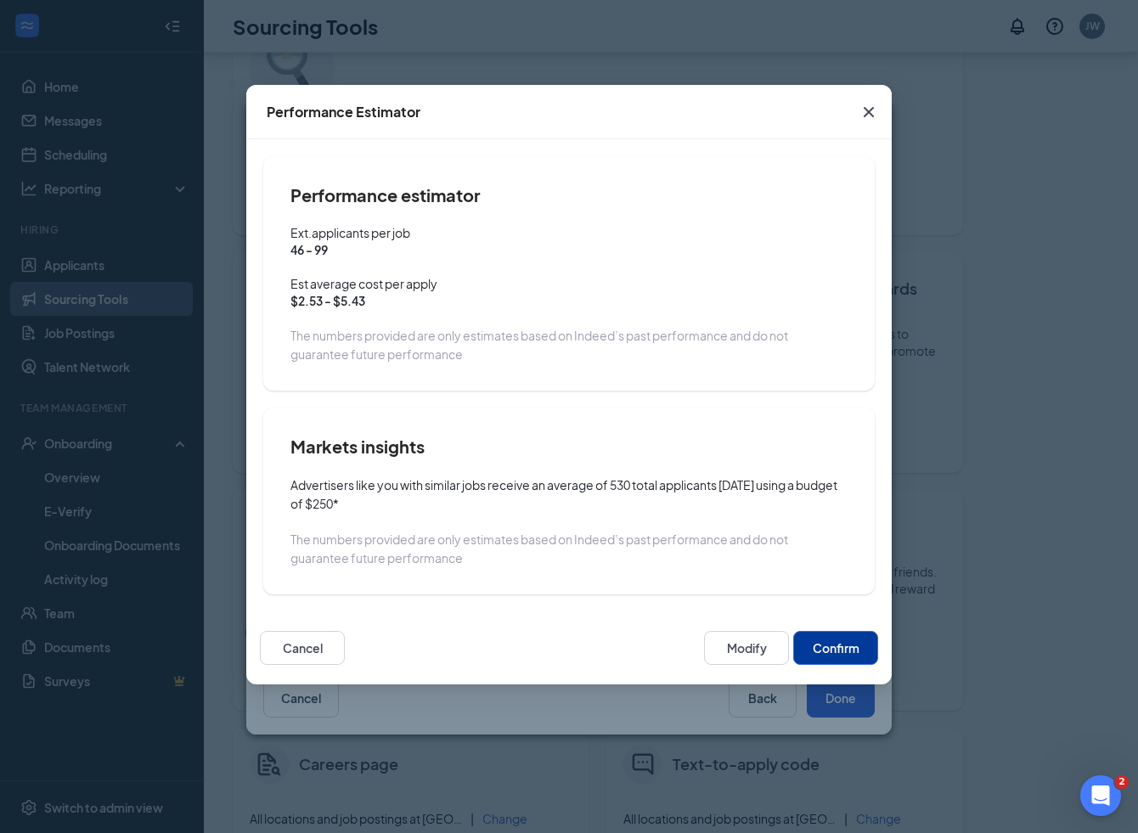
scroll to position [100, 0]
click at [837, 661] on button "Confirm" at bounding box center [835, 648] width 85 height 34
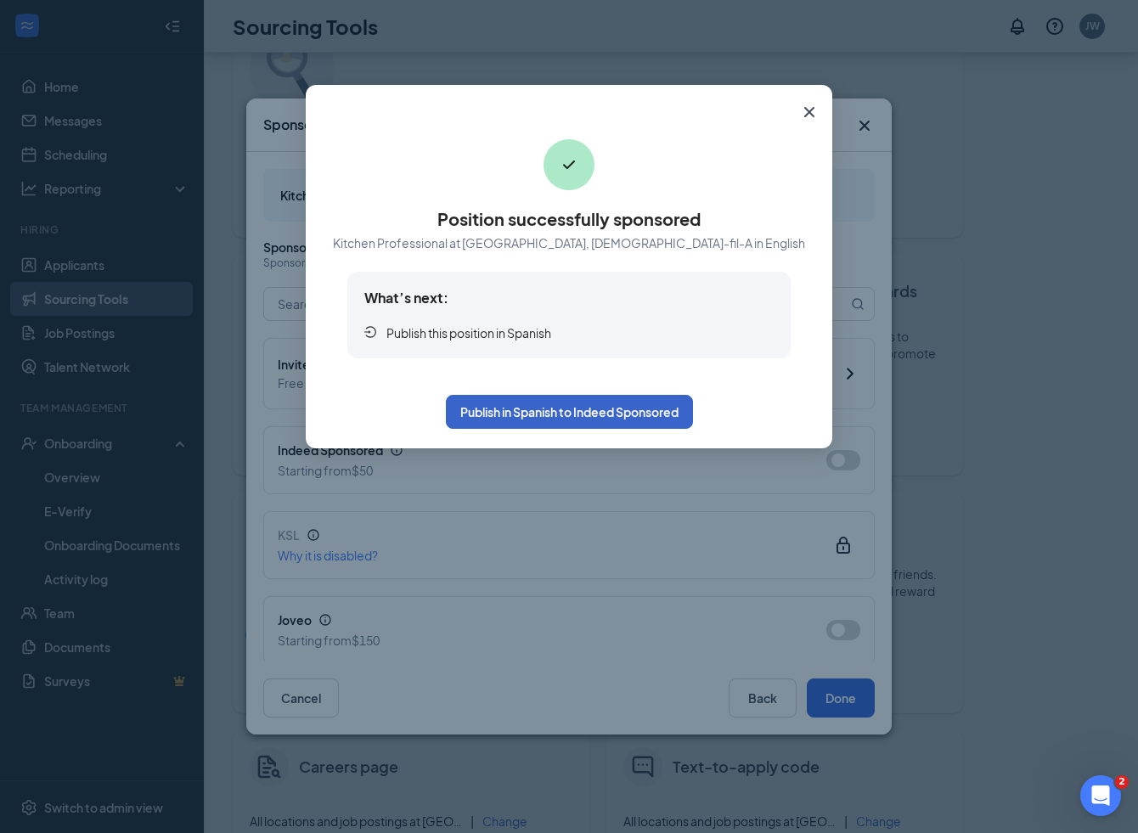
click at [601, 413] on button "Publish in Spanish to Indeed Sponsored" at bounding box center [569, 412] width 247 height 34
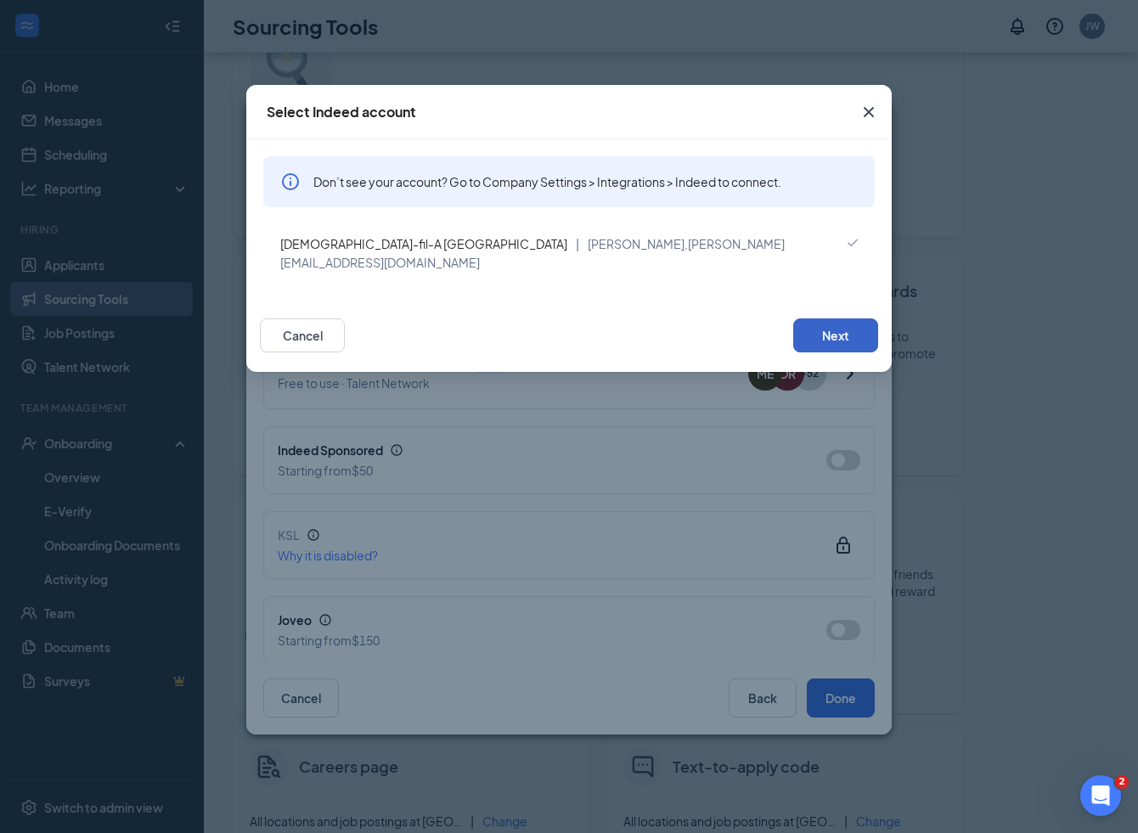
click at [828, 319] on button "Next" at bounding box center [835, 336] width 85 height 34
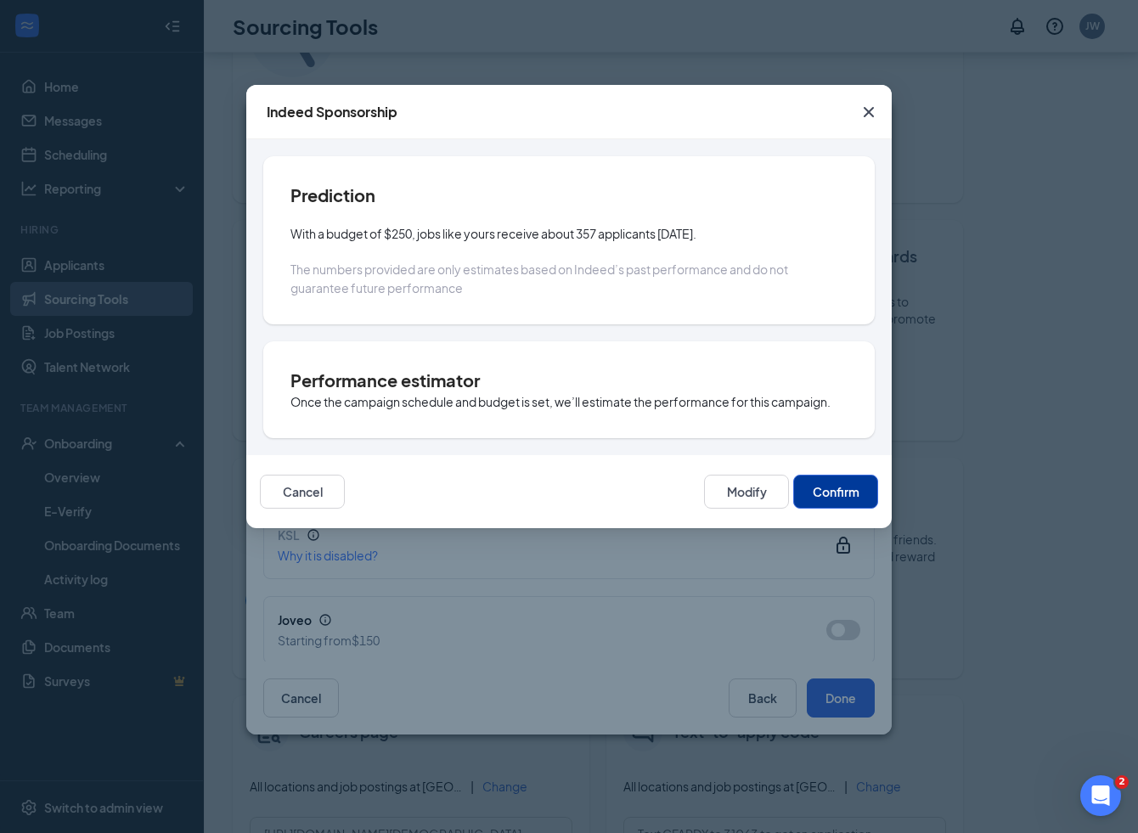
scroll to position [112, 0]
click at [750, 488] on button "Modify" at bounding box center [746, 492] width 85 height 34
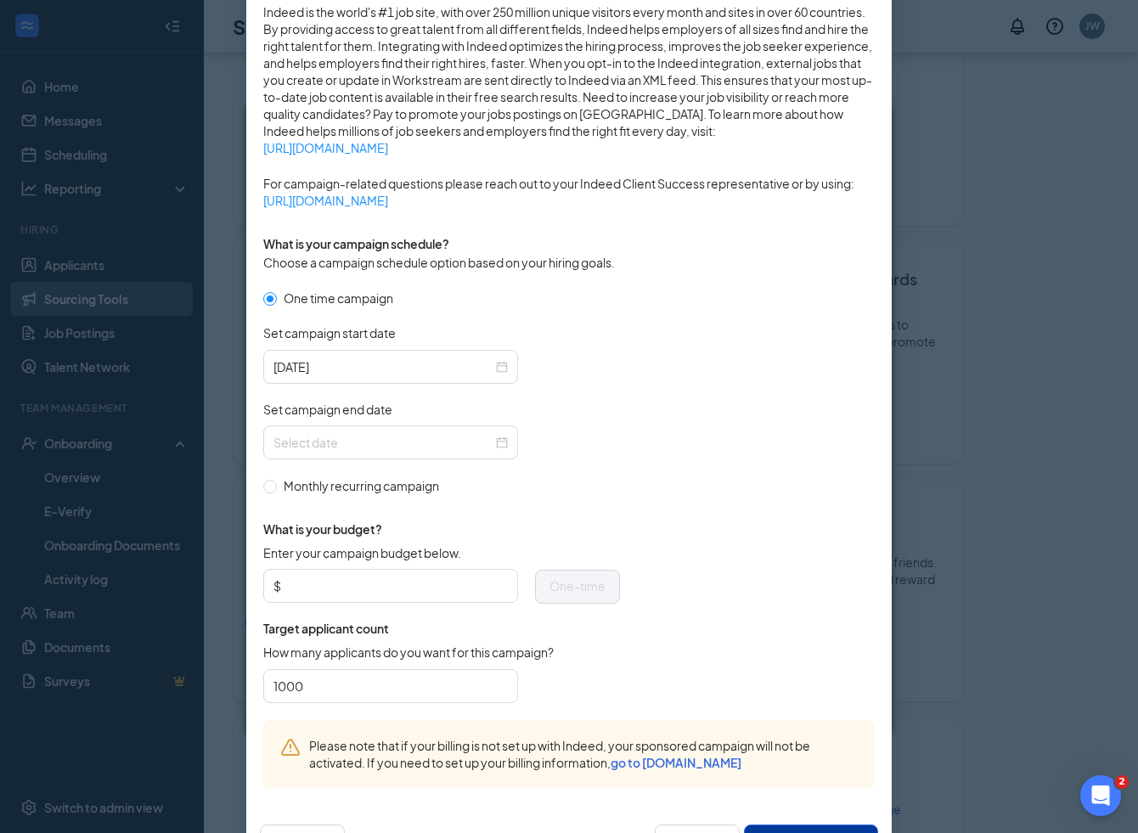
scroll to position [295, 0]
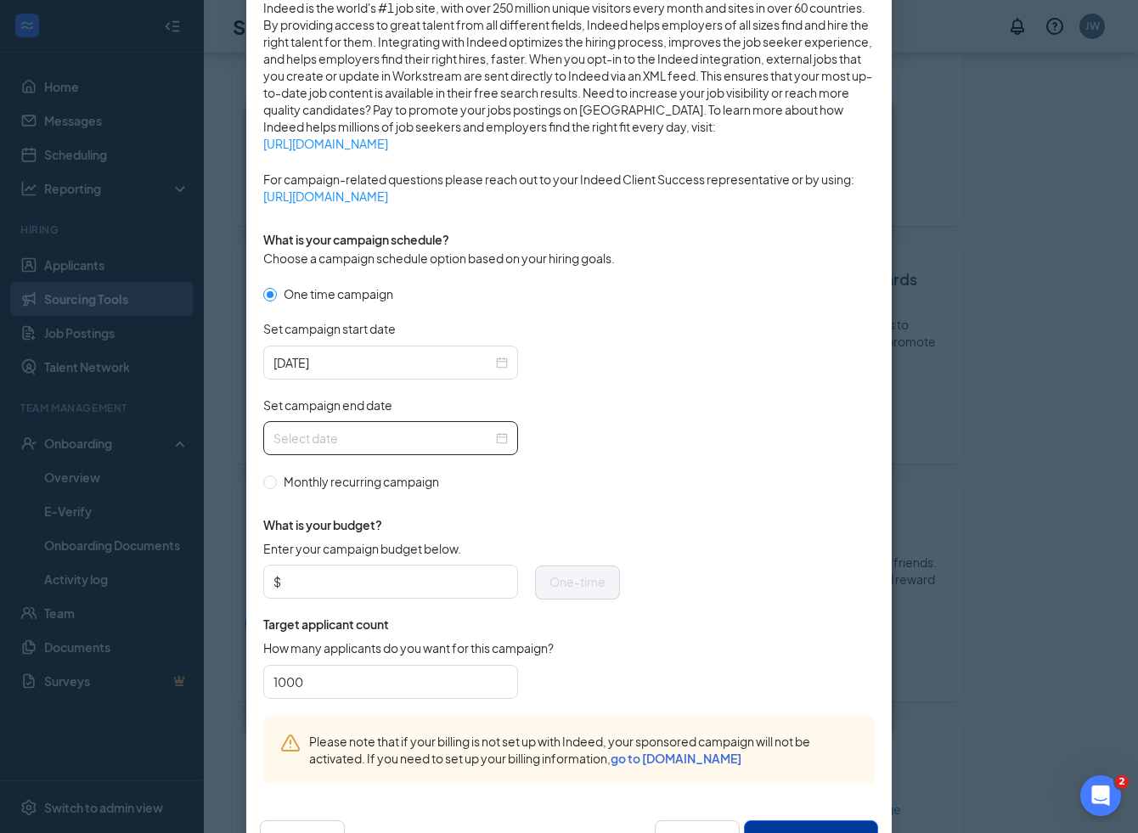
click at [505, 441] on div at bounding box center [391, 438] width 234 height 19
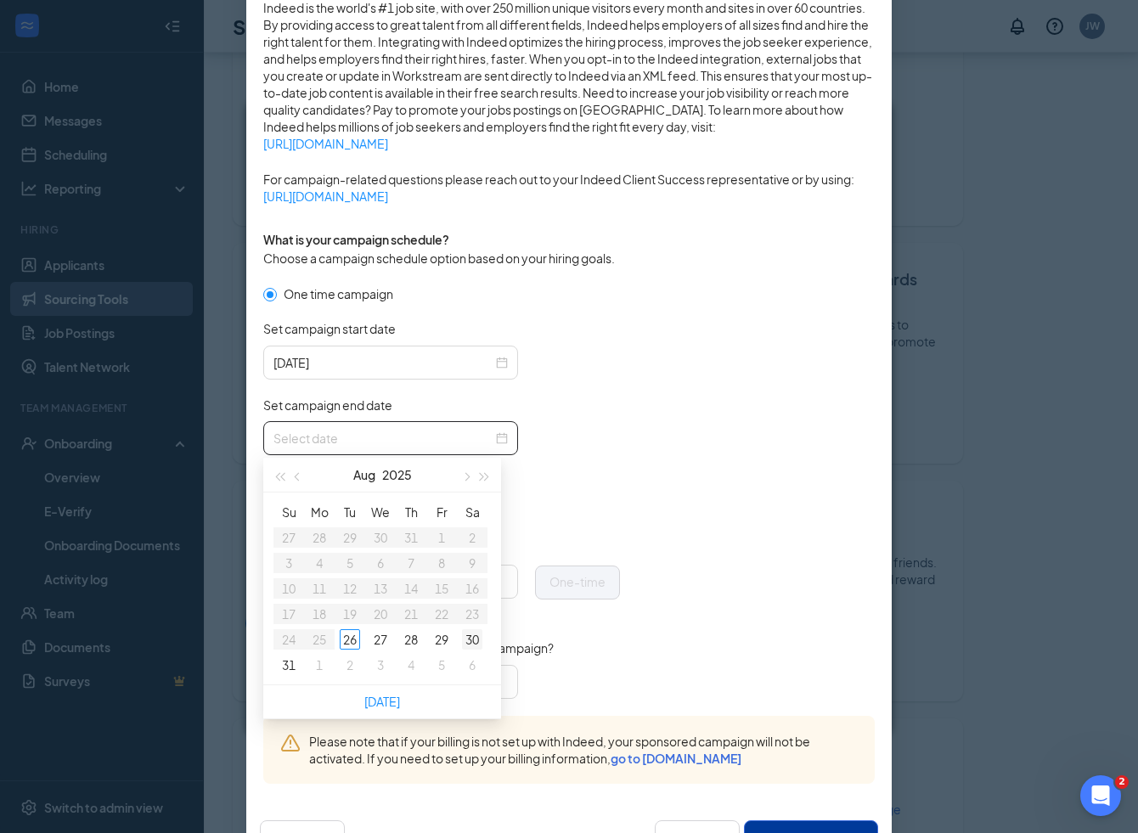
type input "2025-08-30"
click at [465, 478] on span "button" at bounding box center [465, 477] width 8 height 8
type input "2025-09-20"
click at [472, 584] on div "20" at bounding box center [472, 588] width 20 height 20
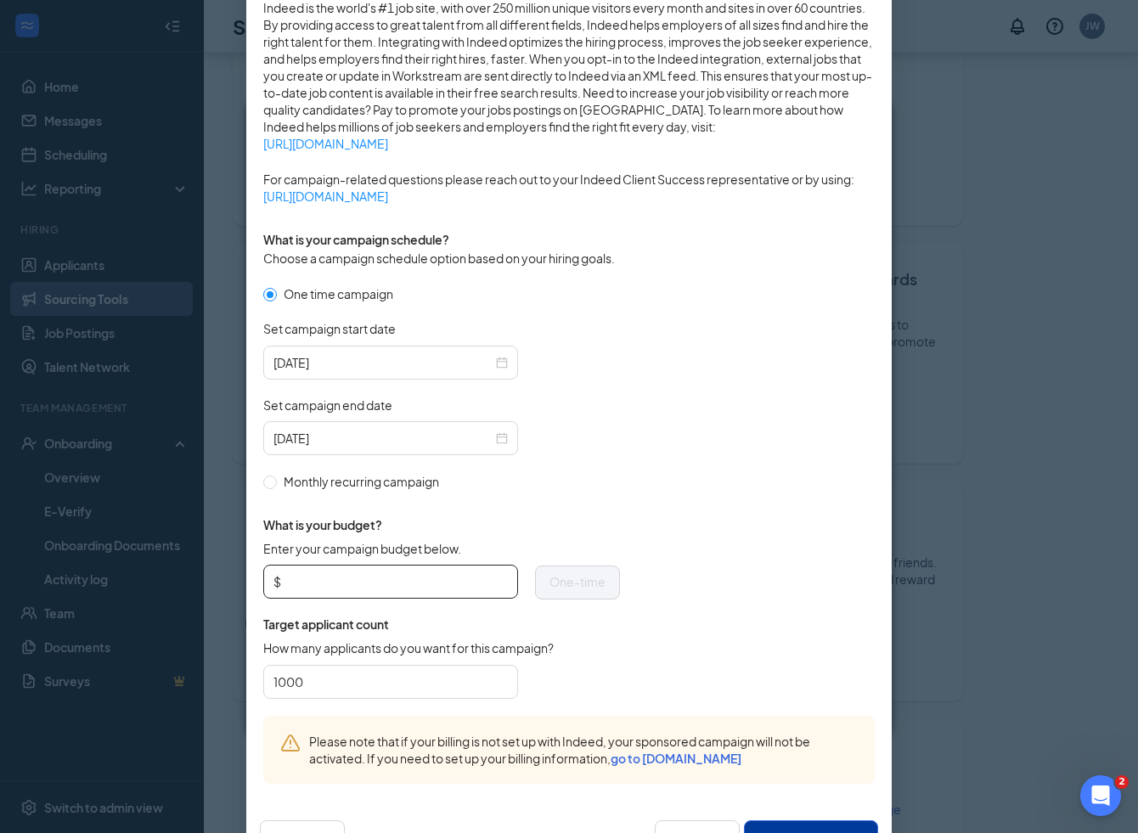
click at [417, 587] on input "Enter your campaign budget below." at bounding box center [396, 581] width 223 height 25
click at [587, 506] on div "What is your budget? Enter your campaign budget below. $ 200 One-time Target ap…" at bounding box center [441, 603] width 357 height 225
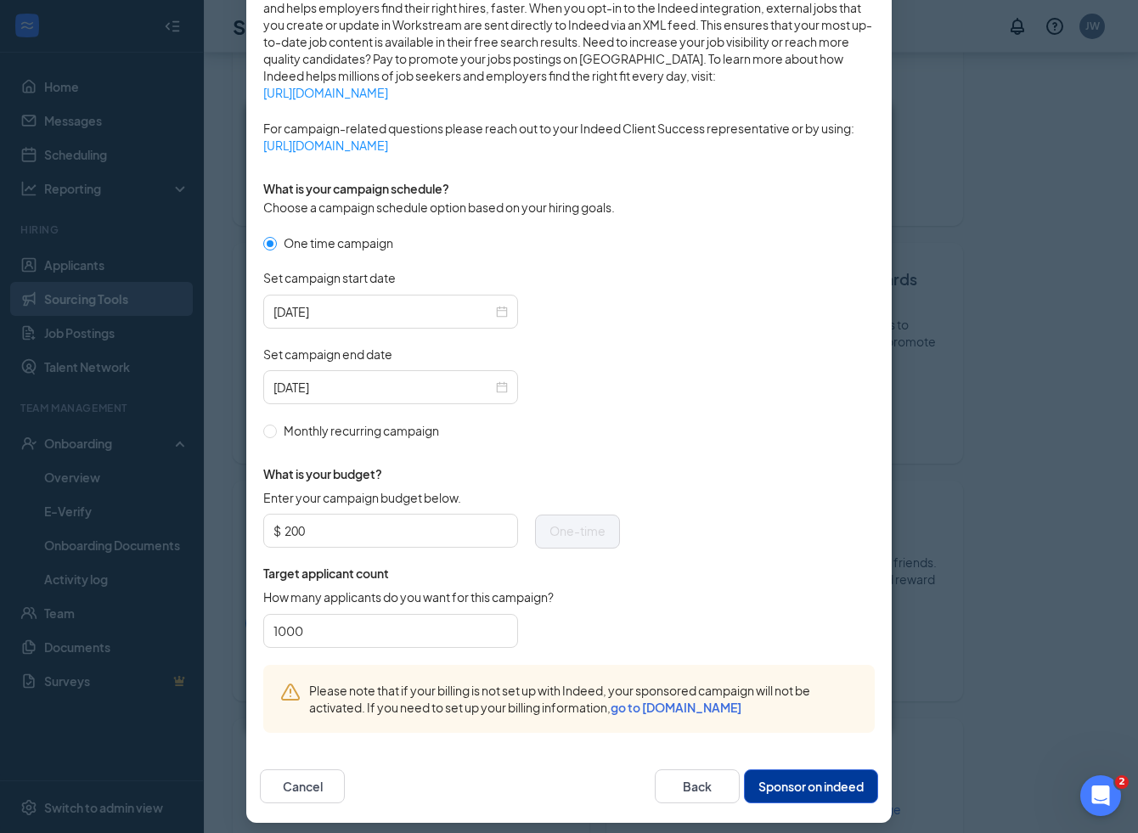
scroll to position [354, 0]
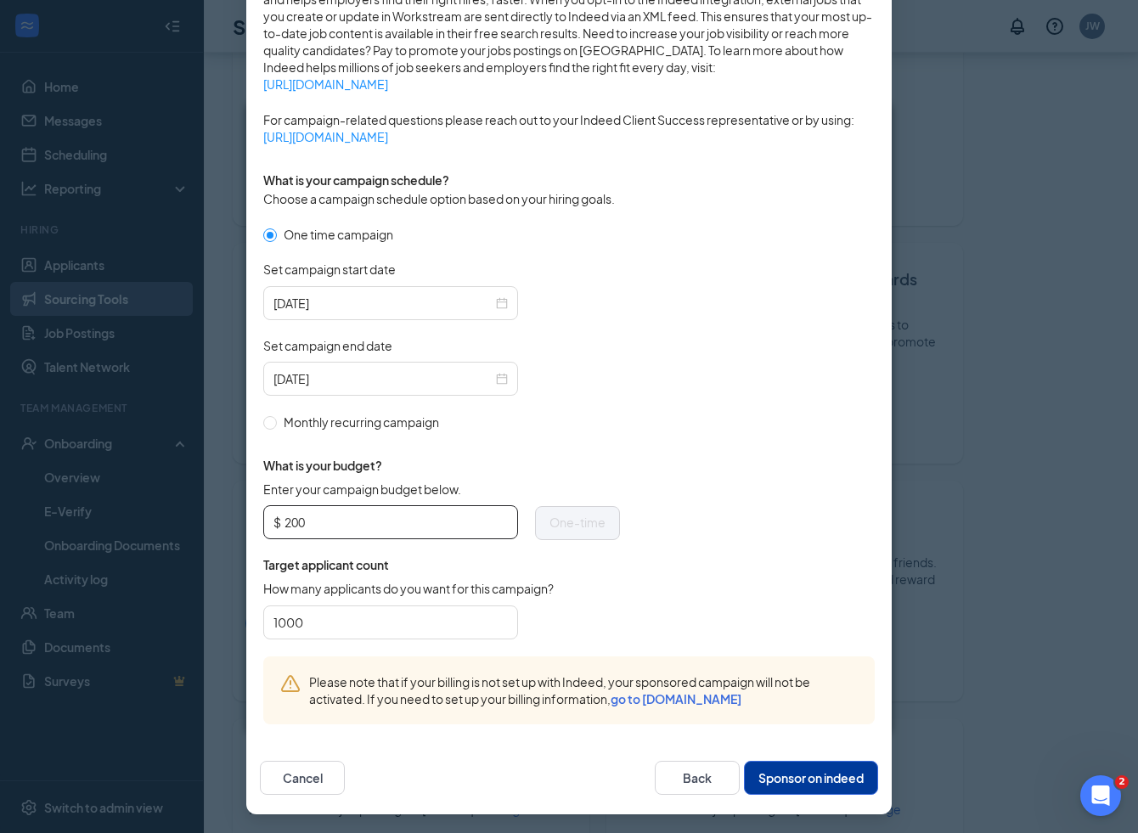
click at [313, 525] on input "200" at bounding box center [396, 522] width 223 height 25
click at [745, 429] on form "One time campaign Set campaign start date 2025-08-26 Set campaign end date 2025…" at bounding box center [569, 440] width 612 height 431
click at [392, 524] on input "250" at bounding box center [396, 522] width 223 height 25
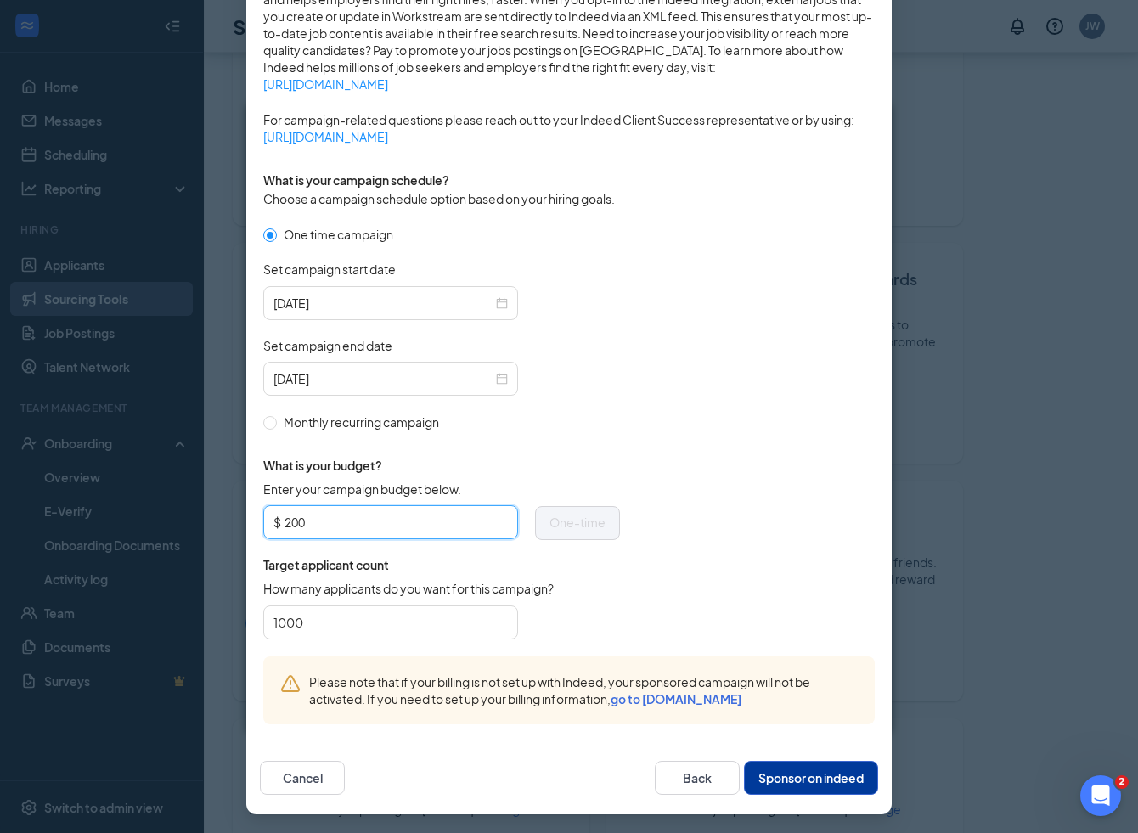
type input "200"
click at [802, 774] on button "Sponsor on indeed" at bounding box center [811, 778] width 134 height 34
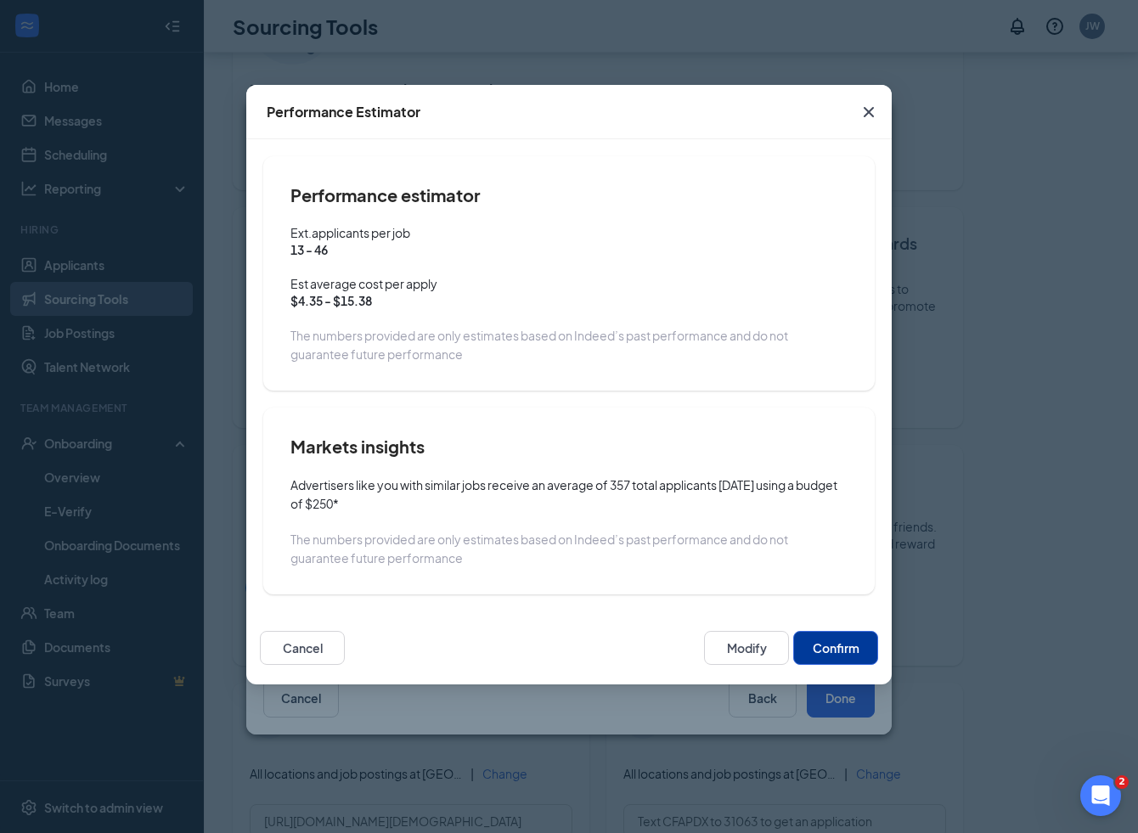
scroll to position [149, 0]
click at [843, 650] on button "Confirm" at bounding box center [835, 648] width 85 height 34
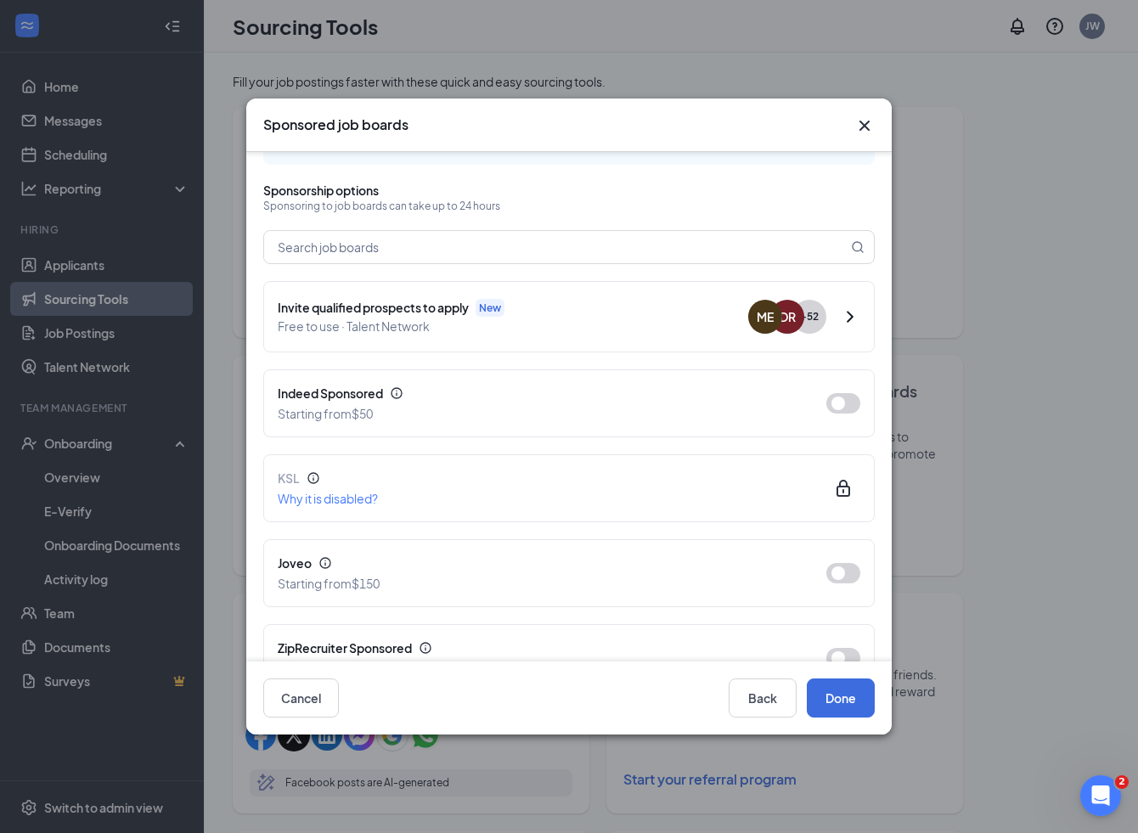
scroll to position [0, 0]
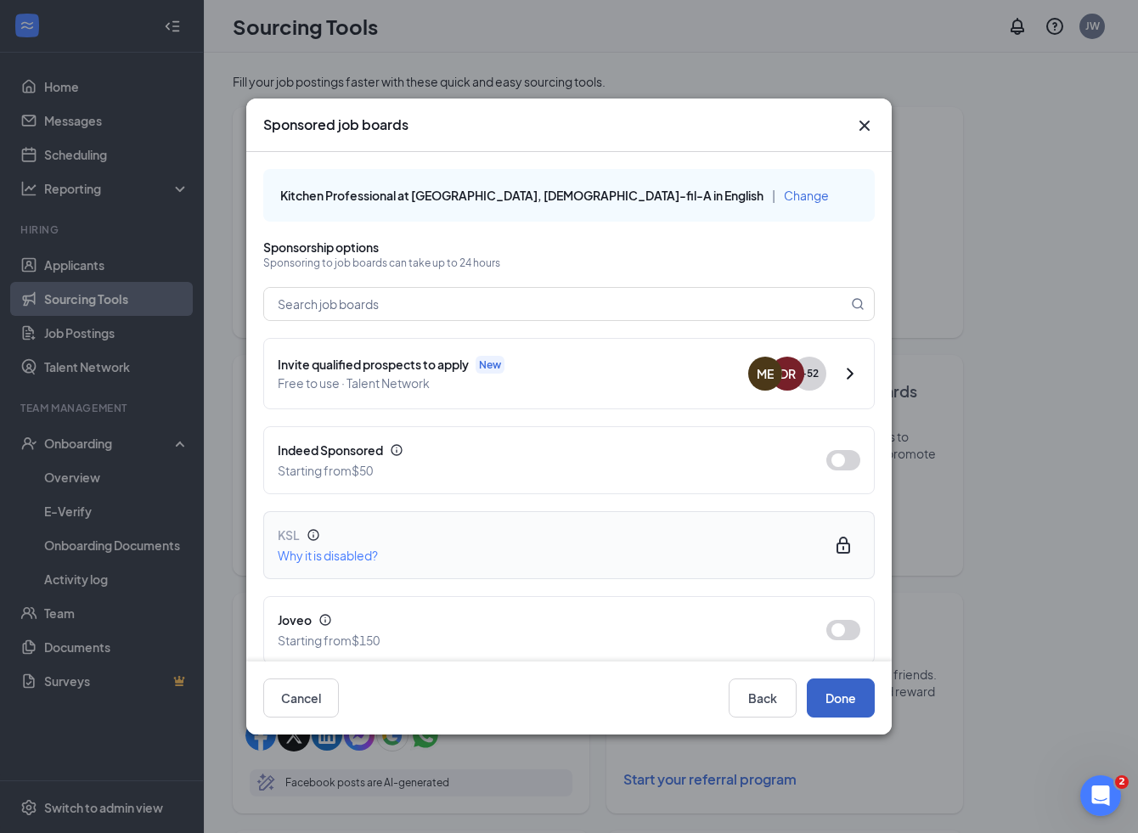
drag, startPoint x: 849, startPoint y: 705, endPoint x: 667, endPoint y: 518, distance: 260.7
click at [666, 521] on div "Sponsored job boards Kitchen Professional at Sherwood Plaza, Chick-fil-A in Eng…" at bounding box center [569, 417] width 646 height 636
click at [848, 462] on button "button" at bounding box center [843, 460] width 34 height 20
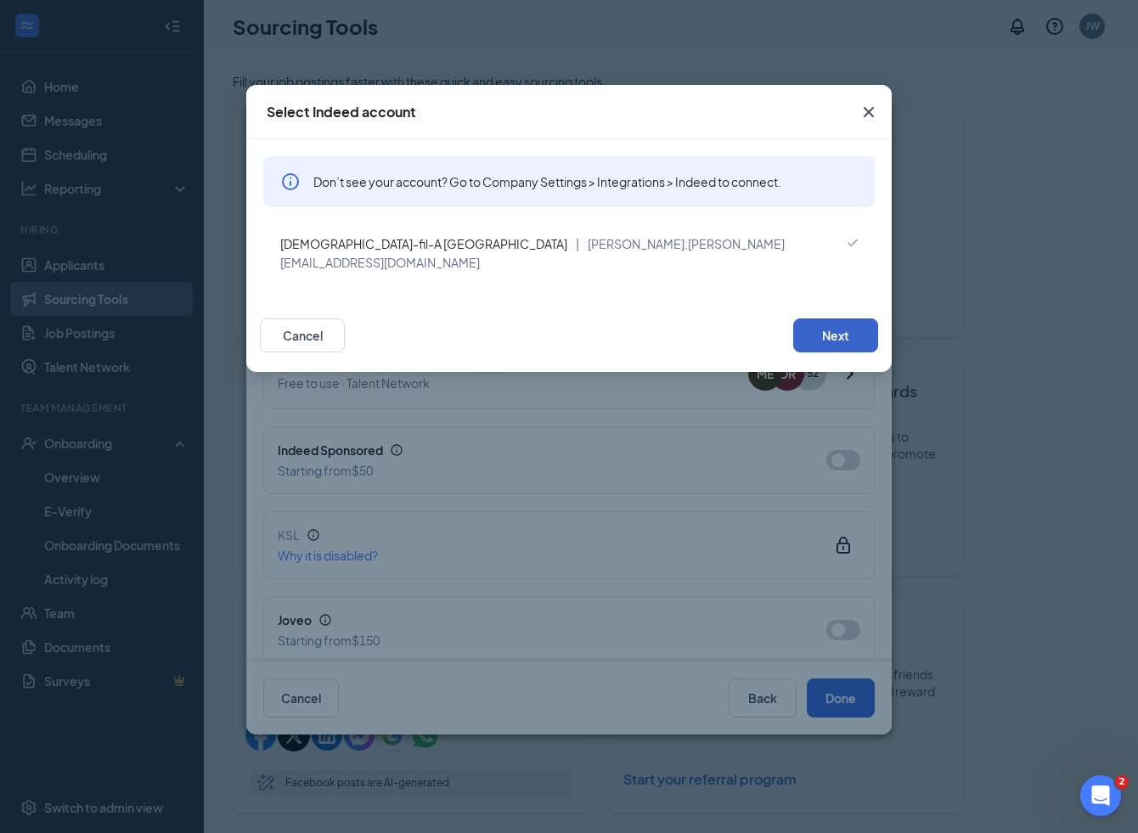
click at [860, 320] on button "Next" at bounding box center [835, 336] width 85 height 34
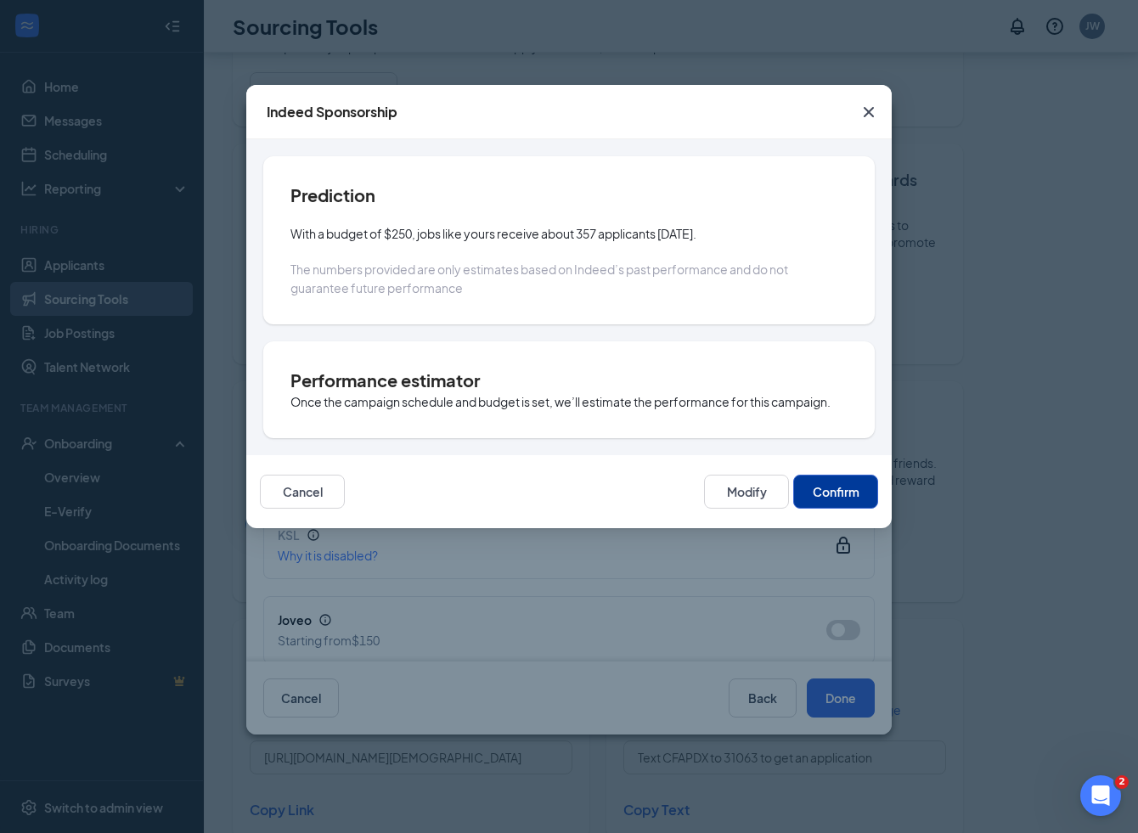
scroll to position [208, 0]
click at [825, 498] on button "Confirm" at bounding box center [835, 492] width 85 height 34
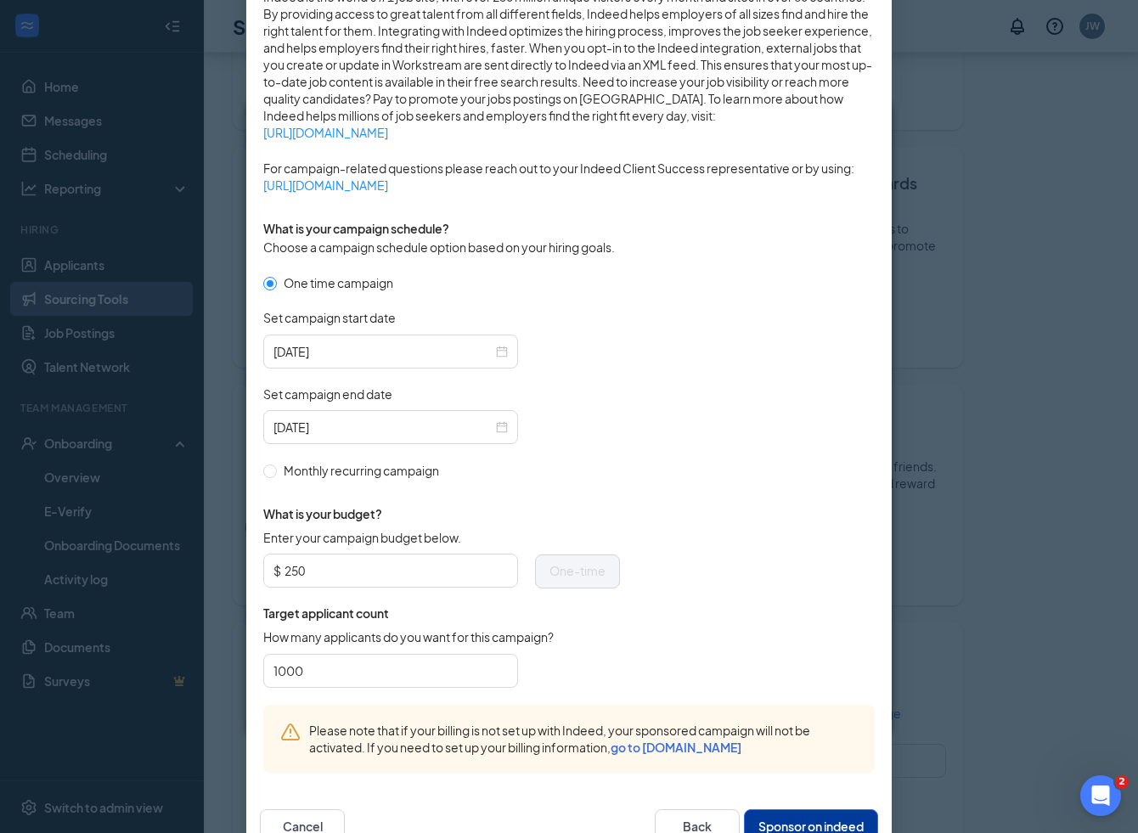
scroll to position [319, 0]
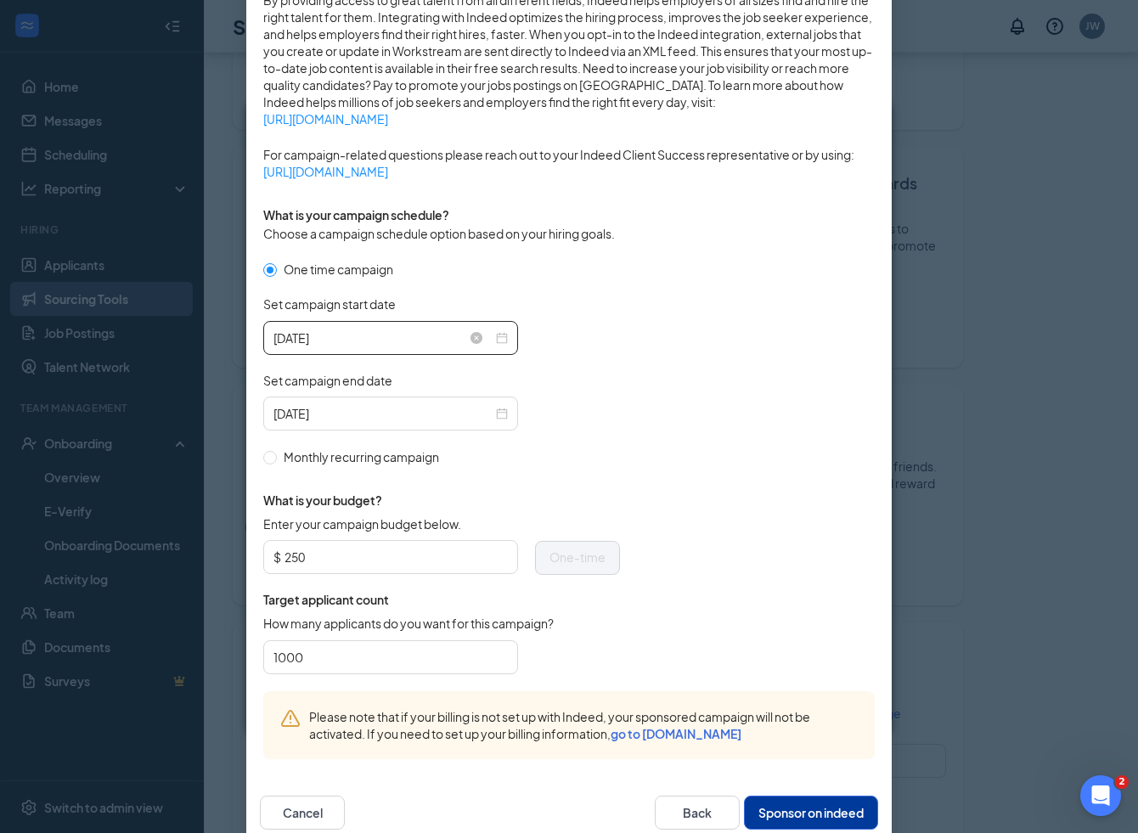
click at [502, 340] on div "2025-08-26" at bounding box center [391, 338] width 234 height 19
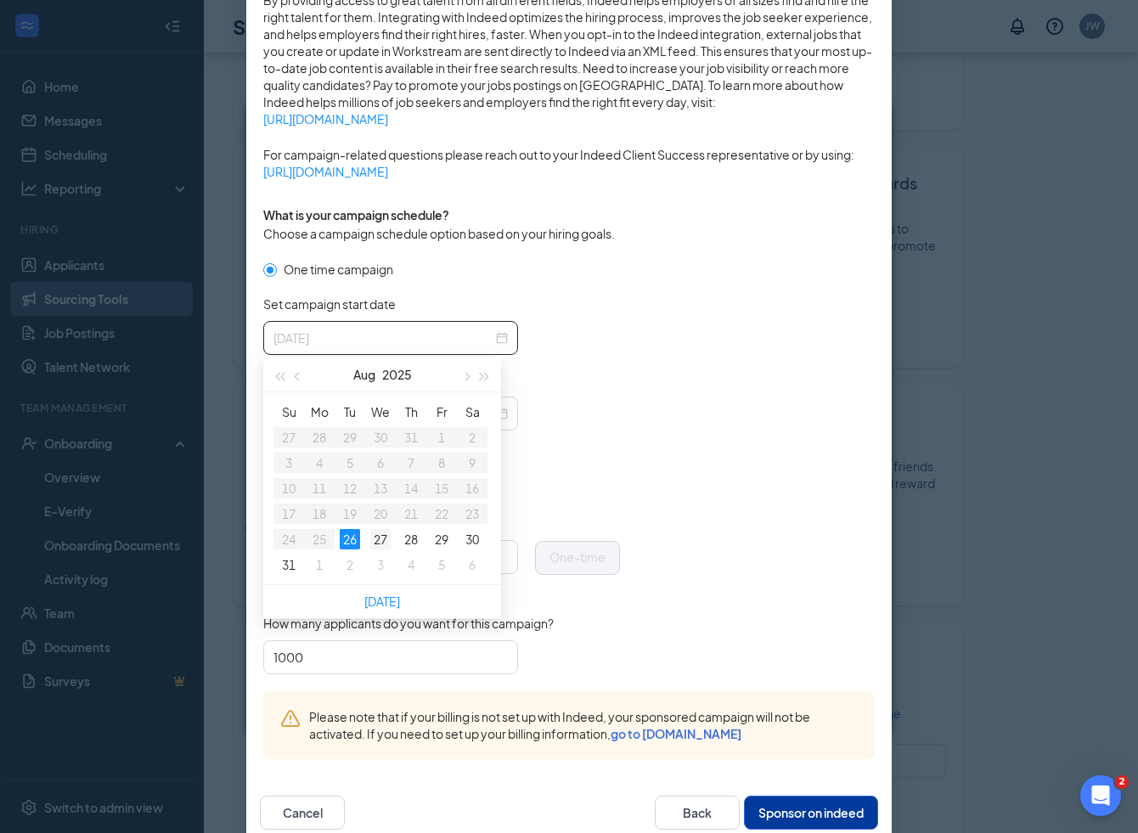
type input "2025-08-27"
click at [377, 542] on div "27" at bounding box center [380, 539] width 20 height 20
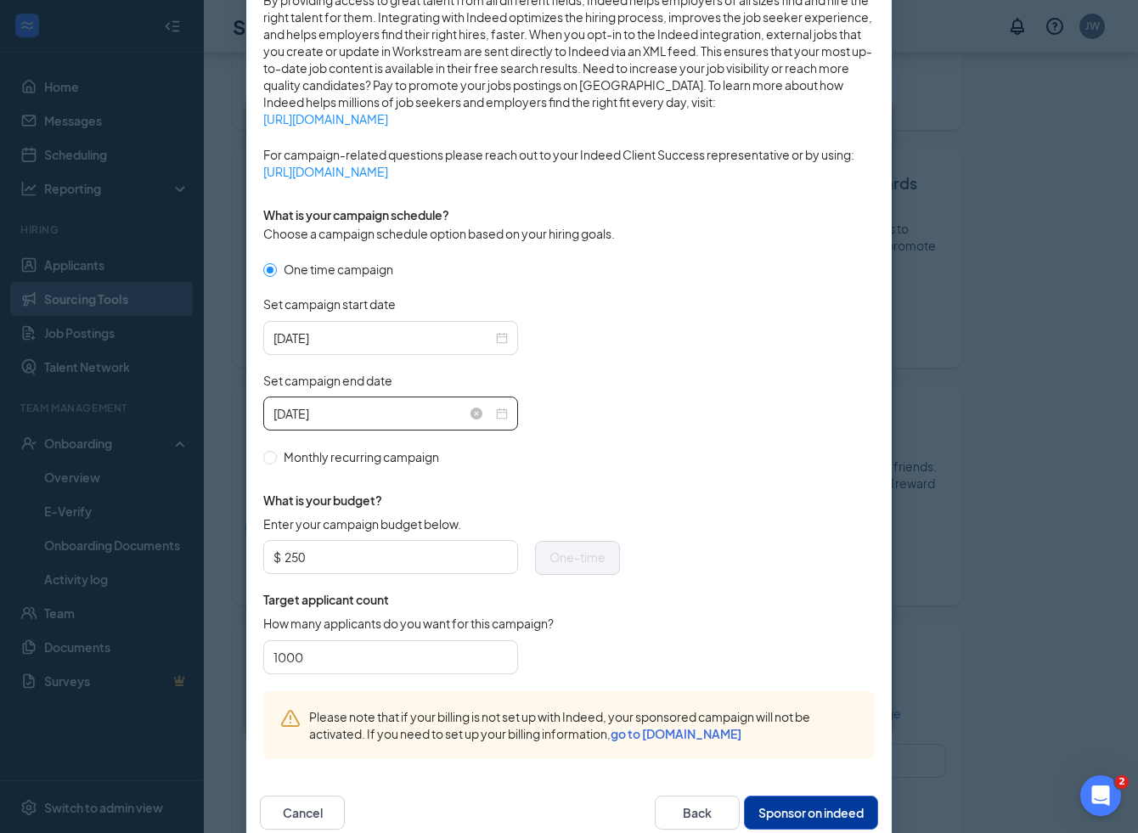
click at [497, 415] on div "2025-09-25" at bounding box center [391, 413] width 234 height 19
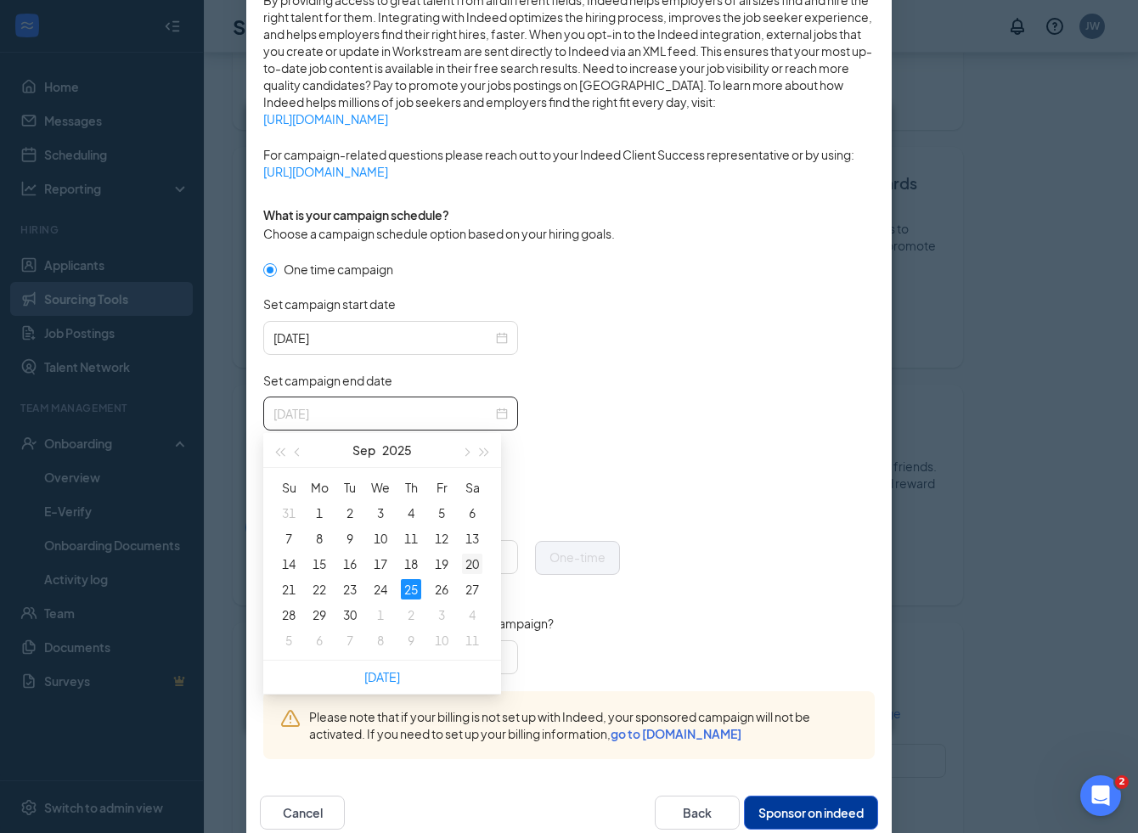
type input "2025-09-20"
click at [471, 564] on div "20" at bounding box center [472, 564] width 20 height 20
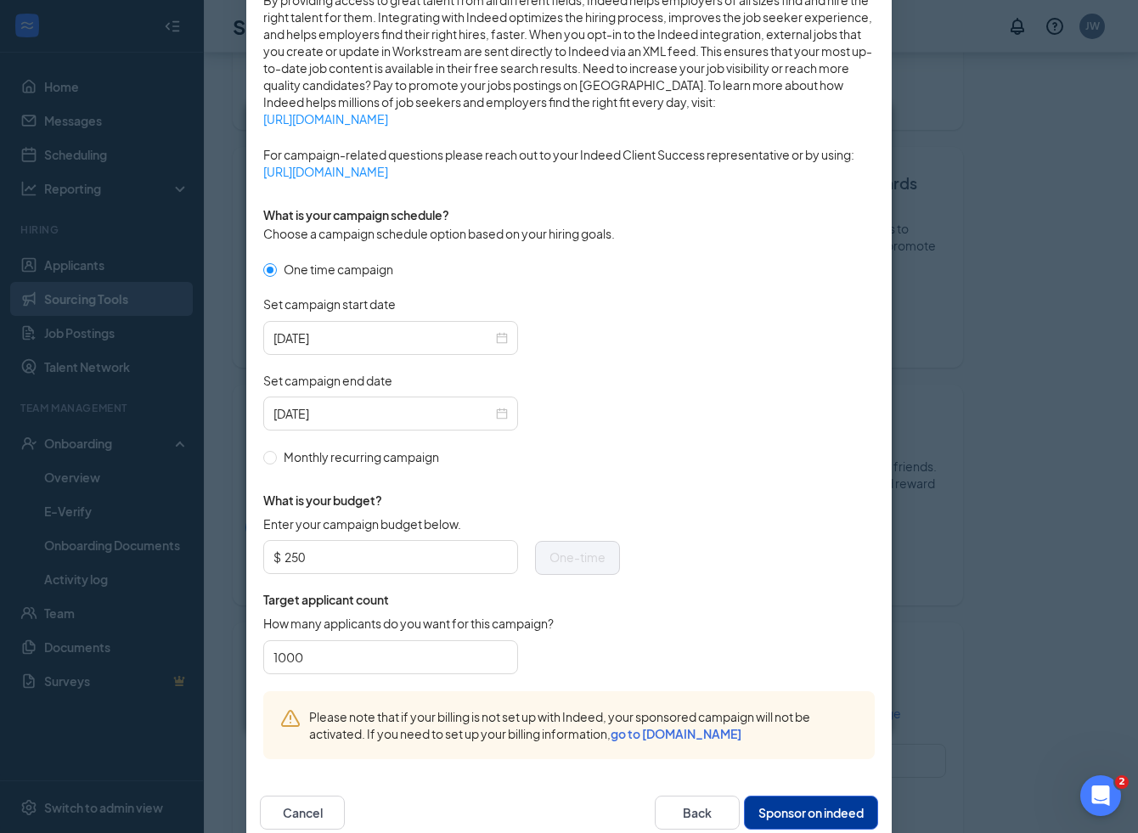
click at [619, 454] on div "One time campaign Set campaign start date 2025-08-27 Set campaign end date 2025…" at bounding box center [441, 363] width 357 height 206
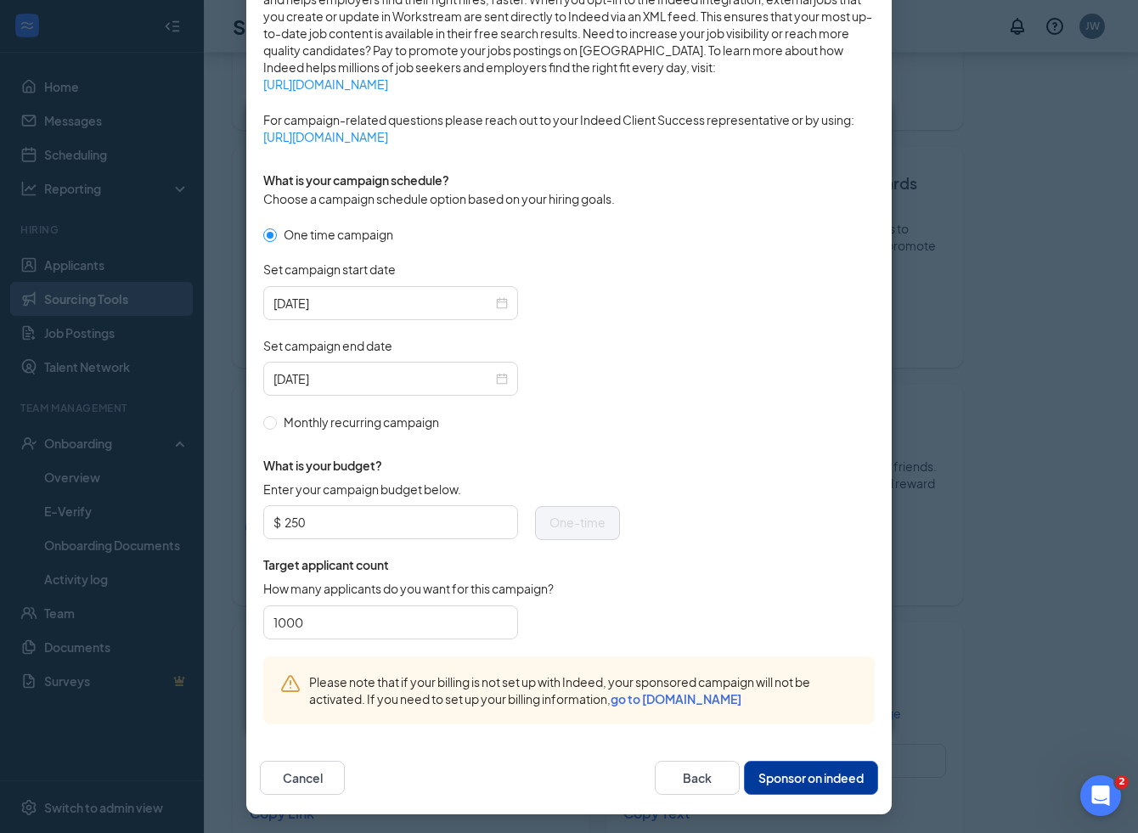
click at [788, 768] on button "Sponsor on indeed" at bounding box center [811, 778] width 134 height 34
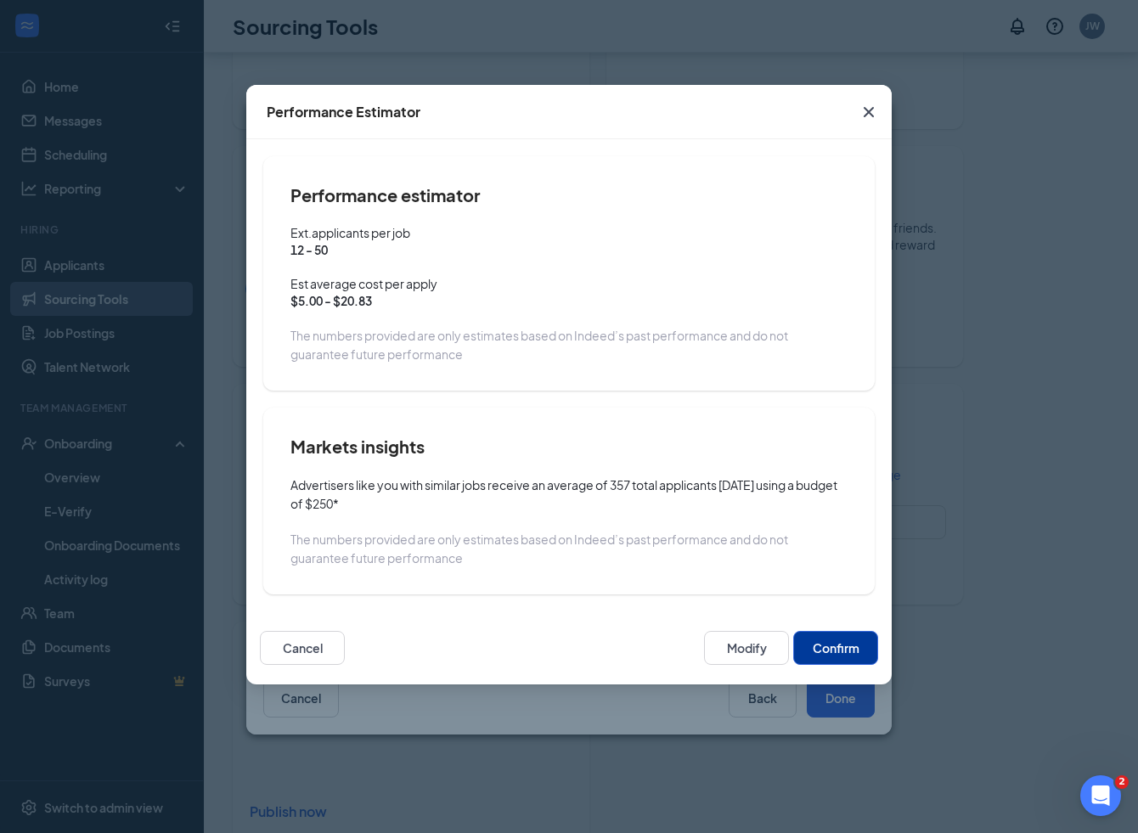
scroll to position [459, 0]
click at [824, 643] on button "Confirm" at bounding box center [835, 648] width 85 height 34
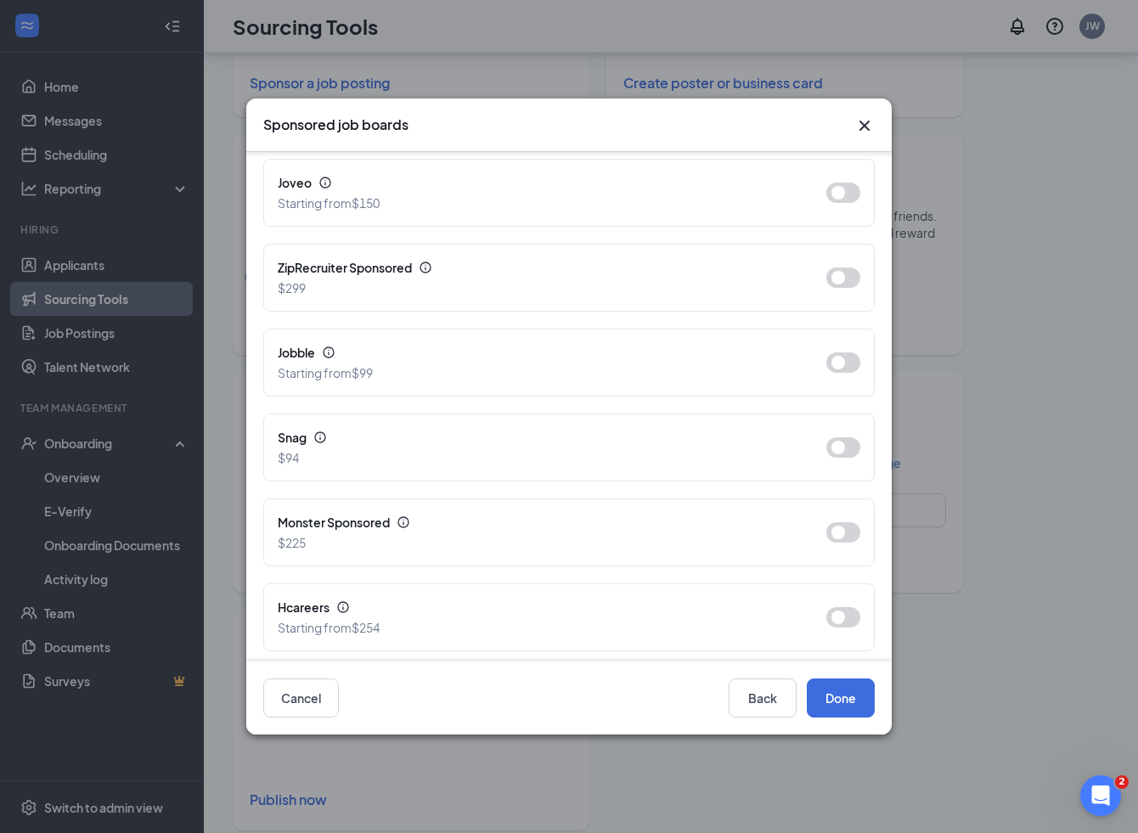
scroll to position [0, 0]
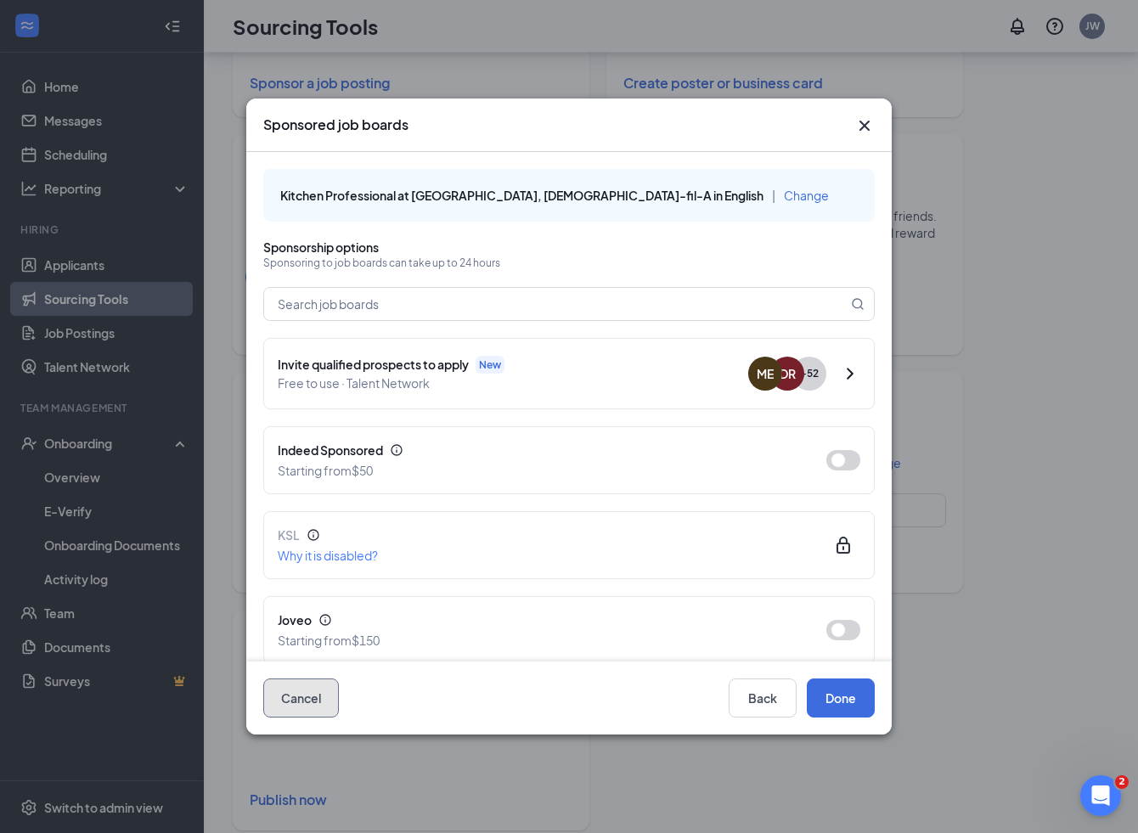
click at [302, 709] on button "Cancel" at bounding box center [301, 698] width 76 height 39
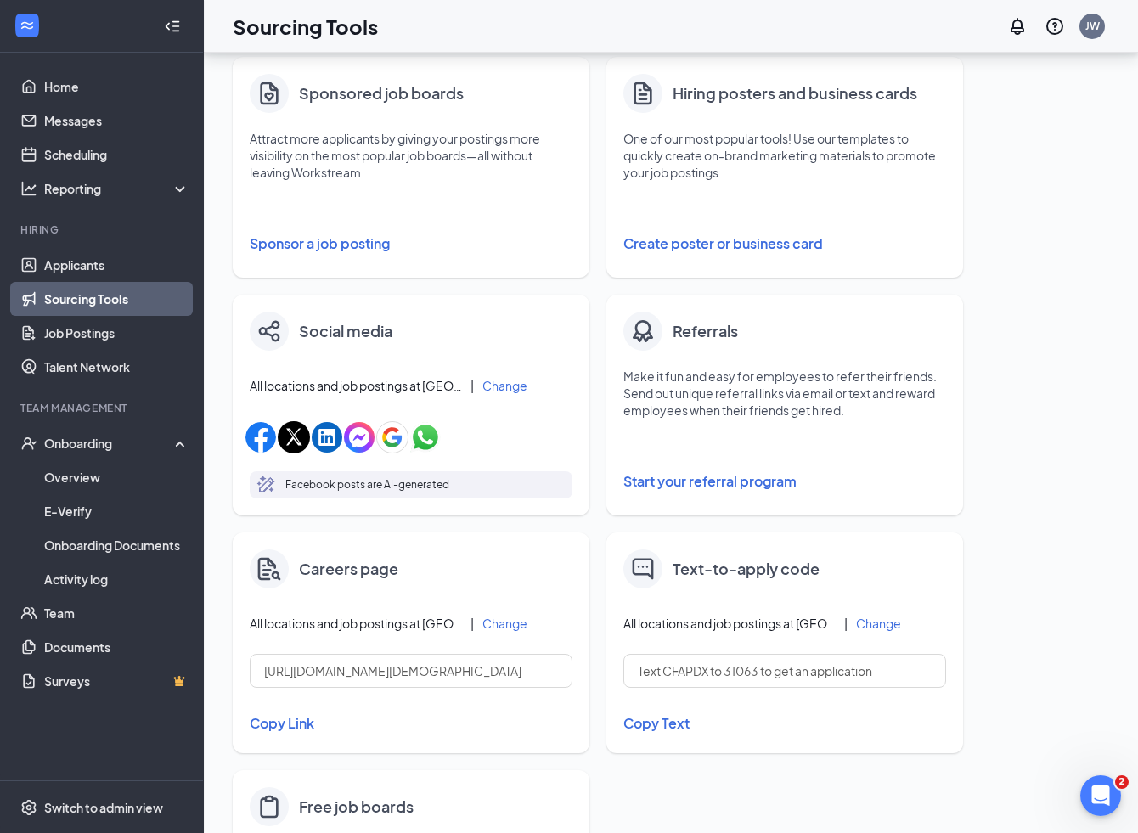
scroll to position [290, 0]
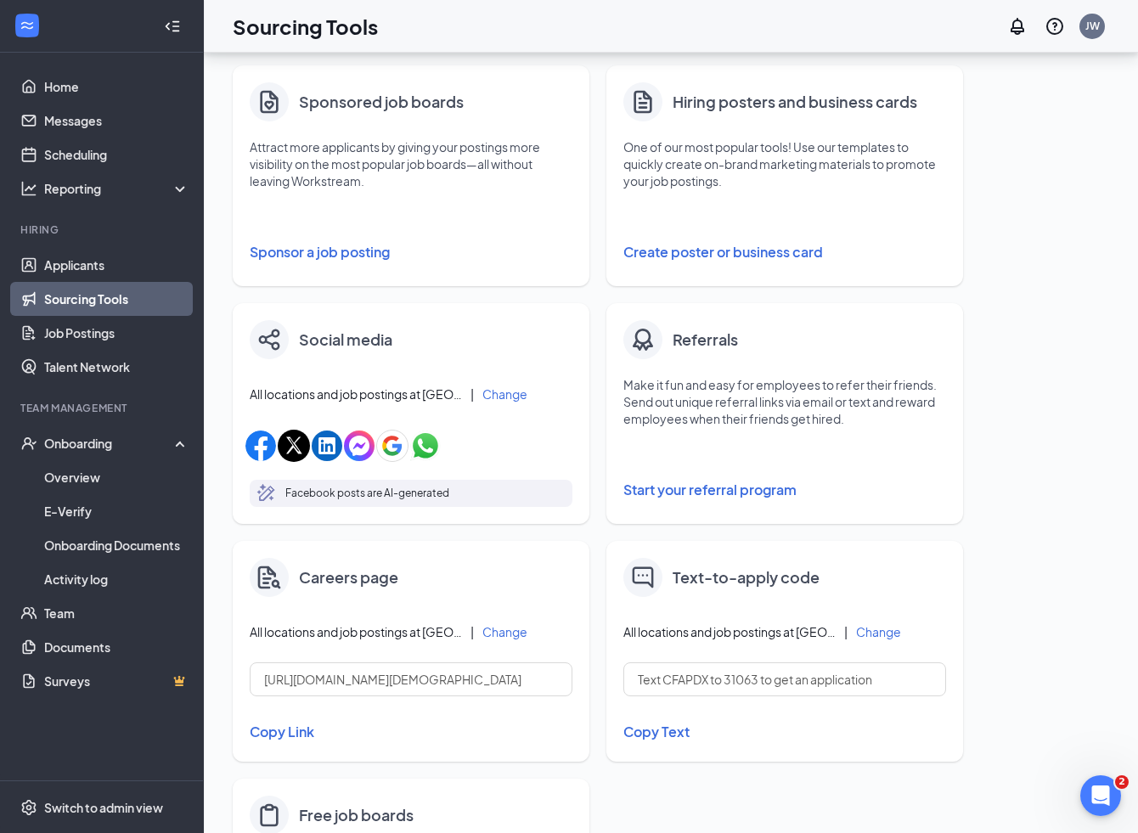
click at [381, 252] on button "Sponsor a job posting" at bounding box center [411, 252] width 323 height 34
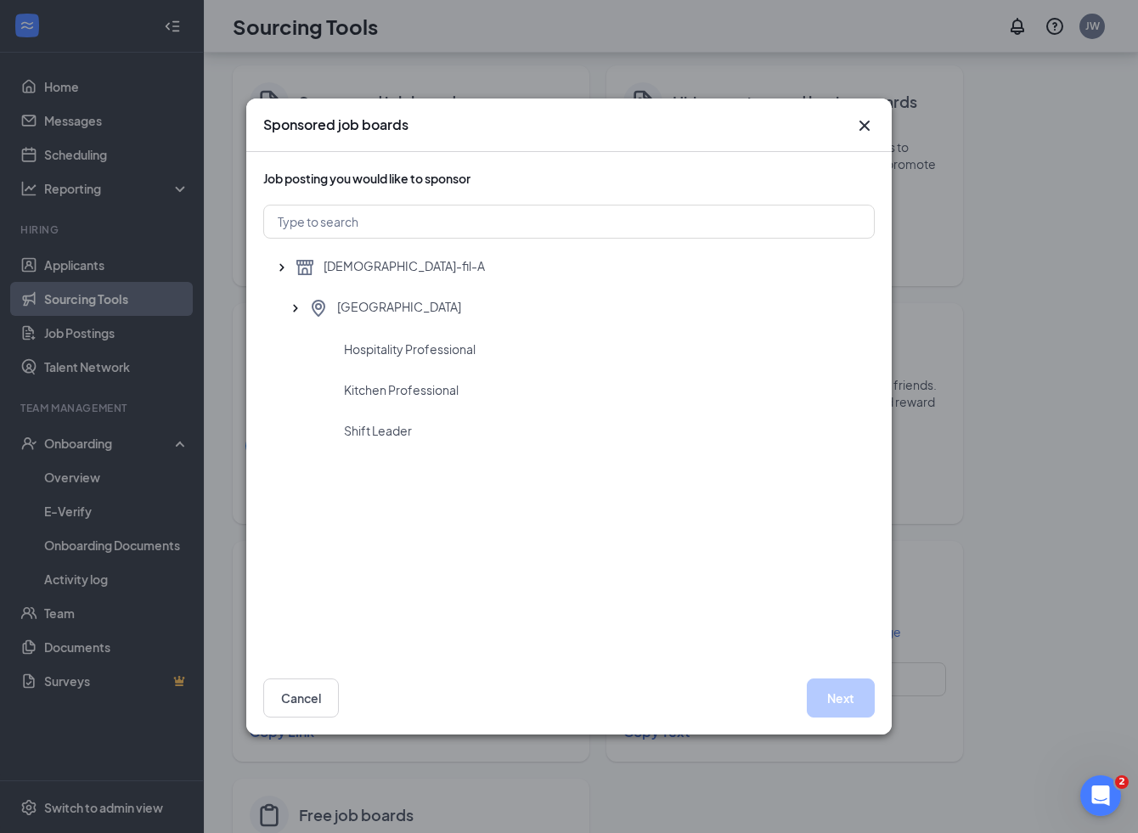
click at [866, 127] on icon "Cross" at bounding box center [865, 126] width 10 height 10
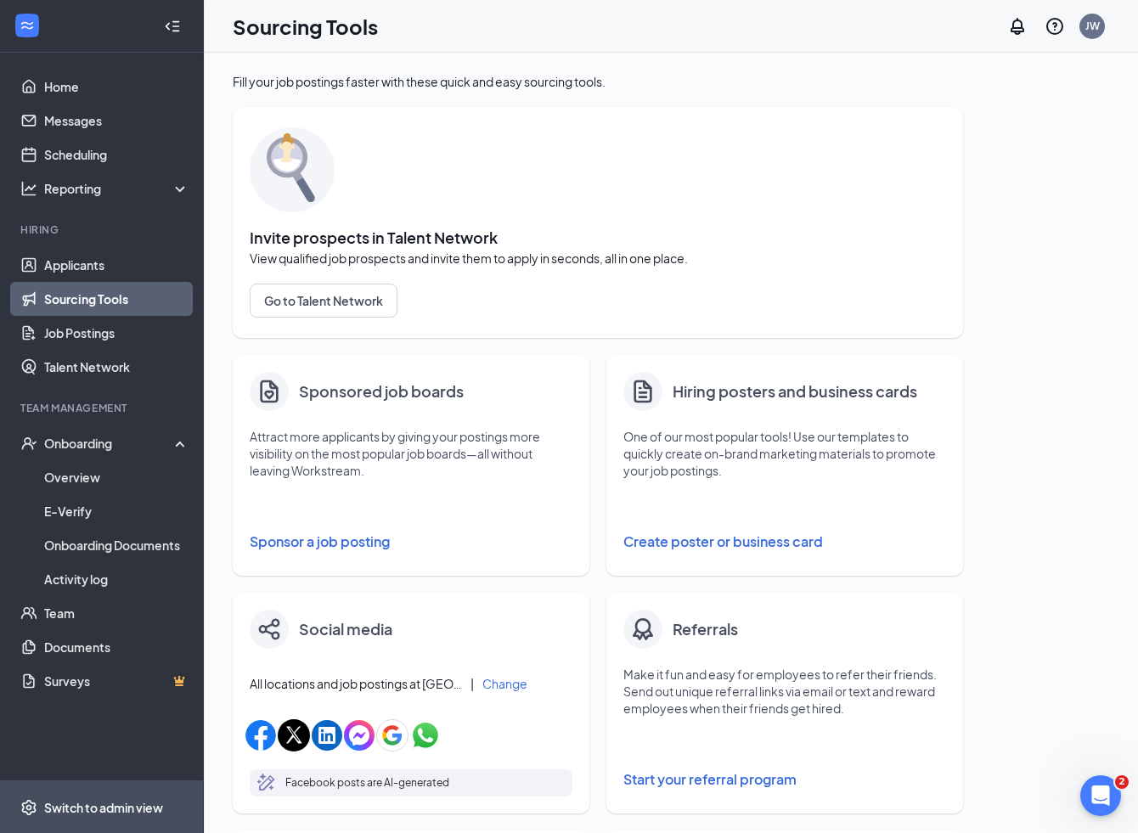
click at [129, 799] on div "Switch to admin view" at bounding box center [103, 807] width 119 height 17
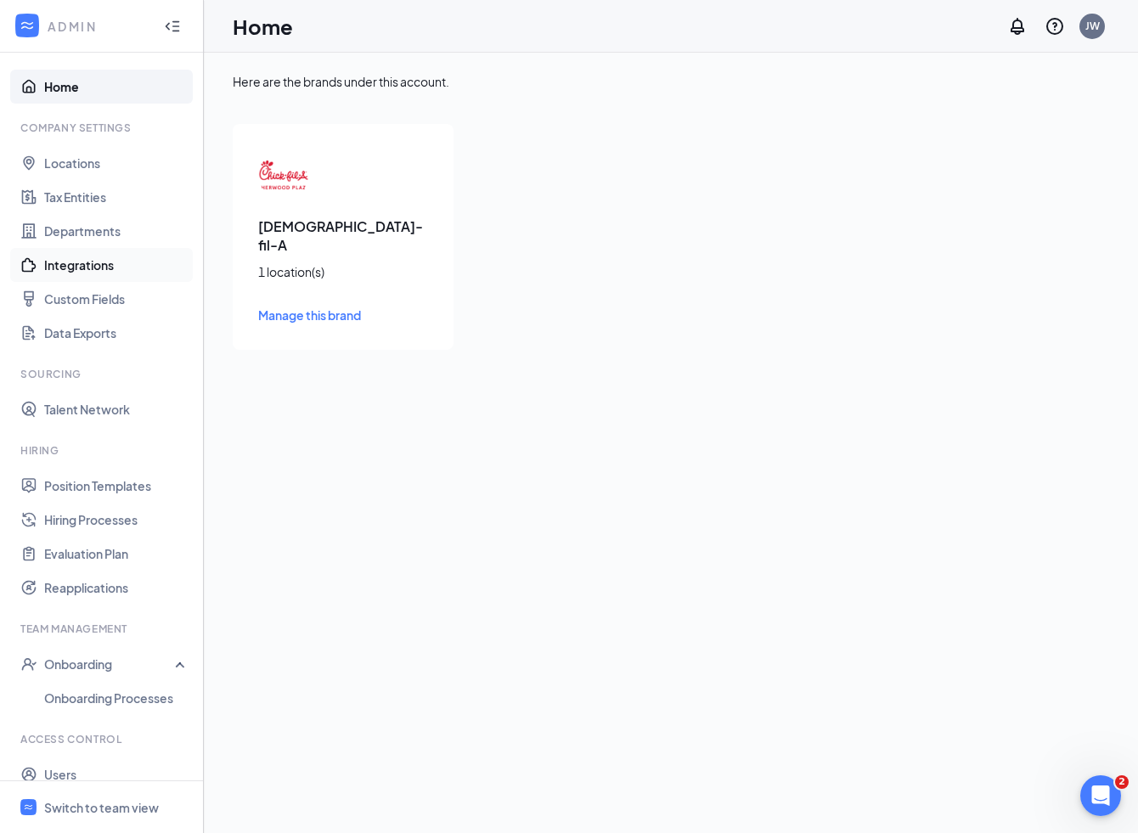
click at [91, 264] on link "Integrations" at bounding box center [116, 265] width 145 height 34
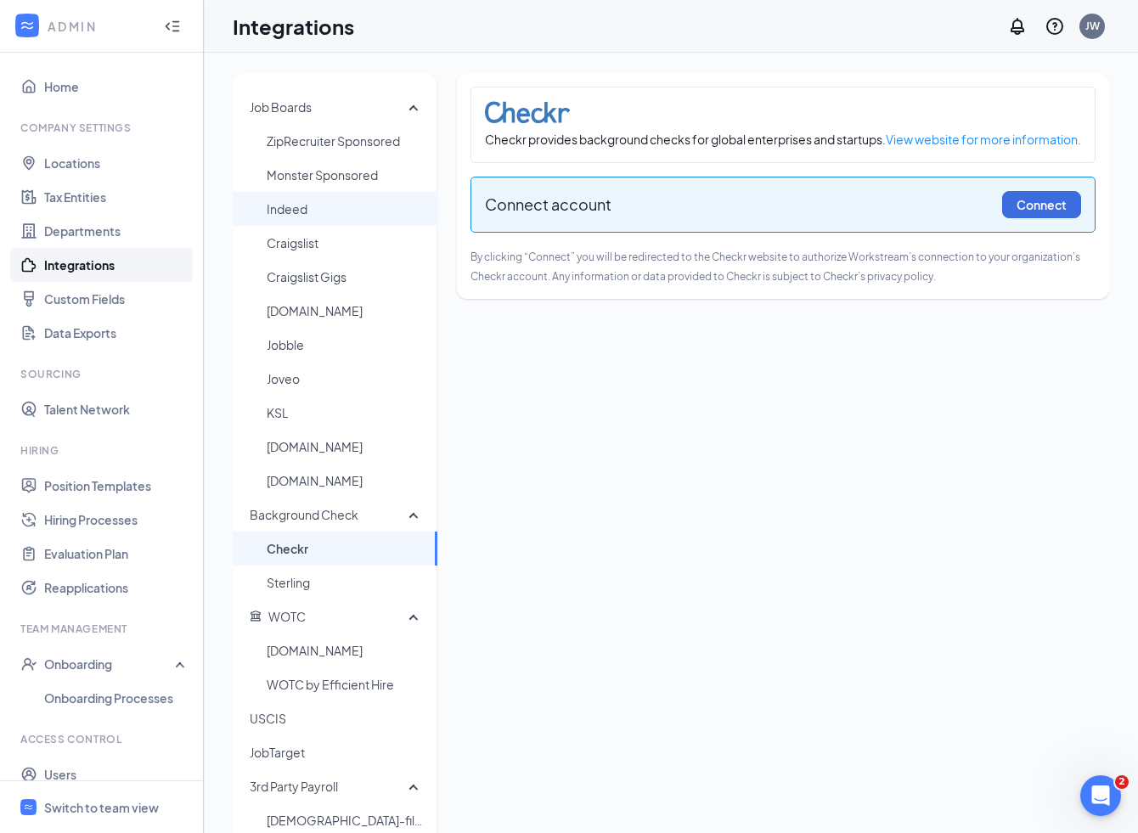
click at [301, 202] on span "Indeed" at bounding box center [345, 209] width 157 height 34
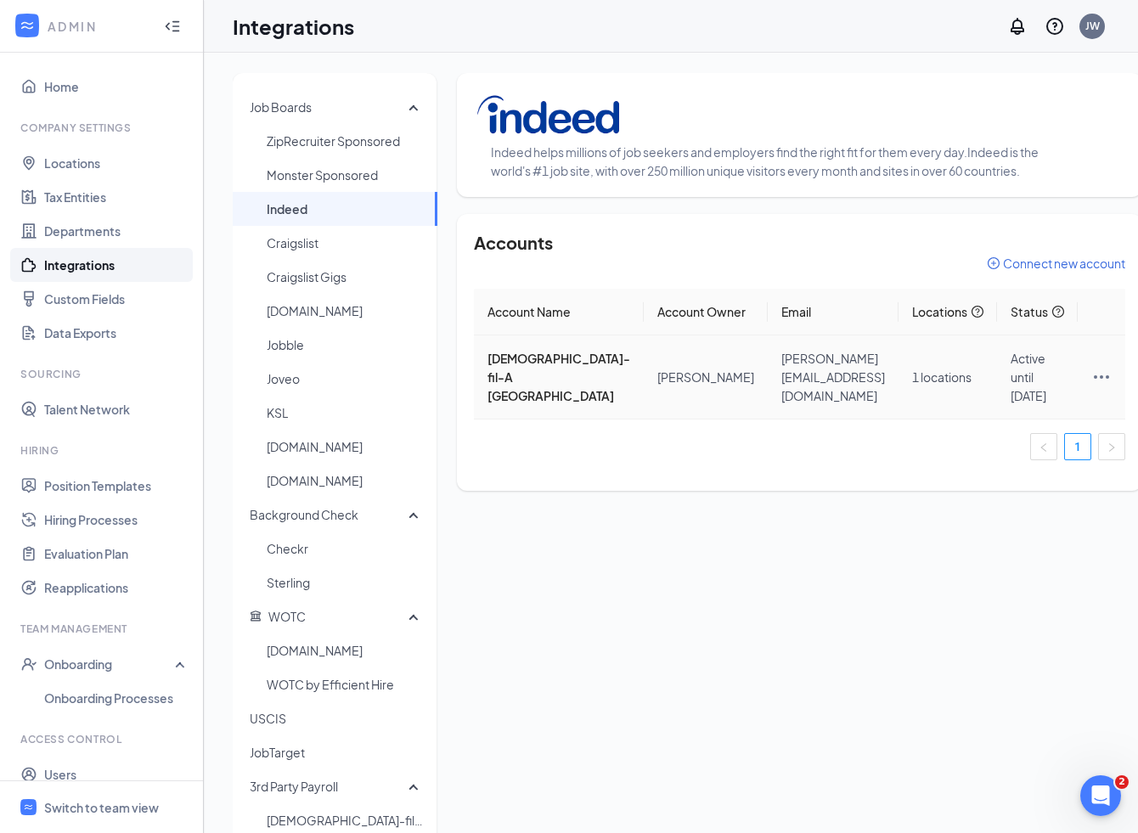
click at [1091, 384] on icon "Ellipses" at bounding box center [1101, 377] width 20 height 20
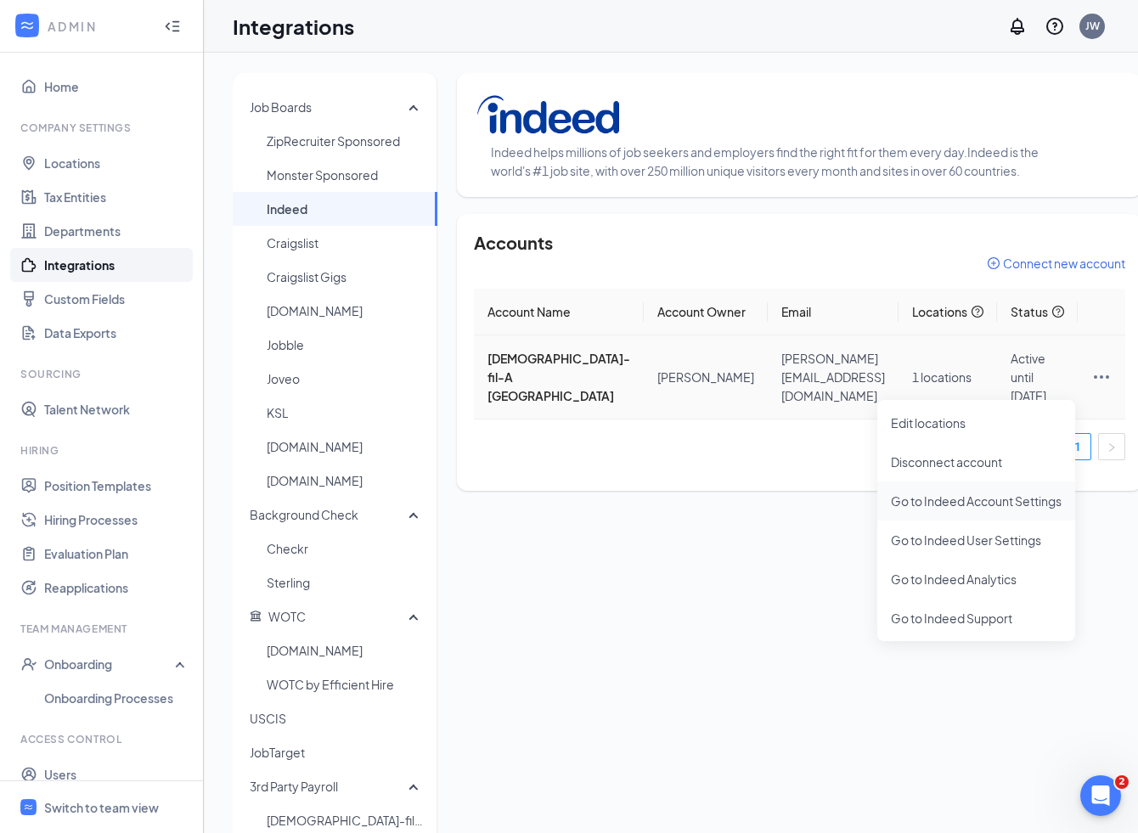
click at [986, 506] on span "Go to Indeed Account Settings" at bounding box center [976, 501] width 171 height 19
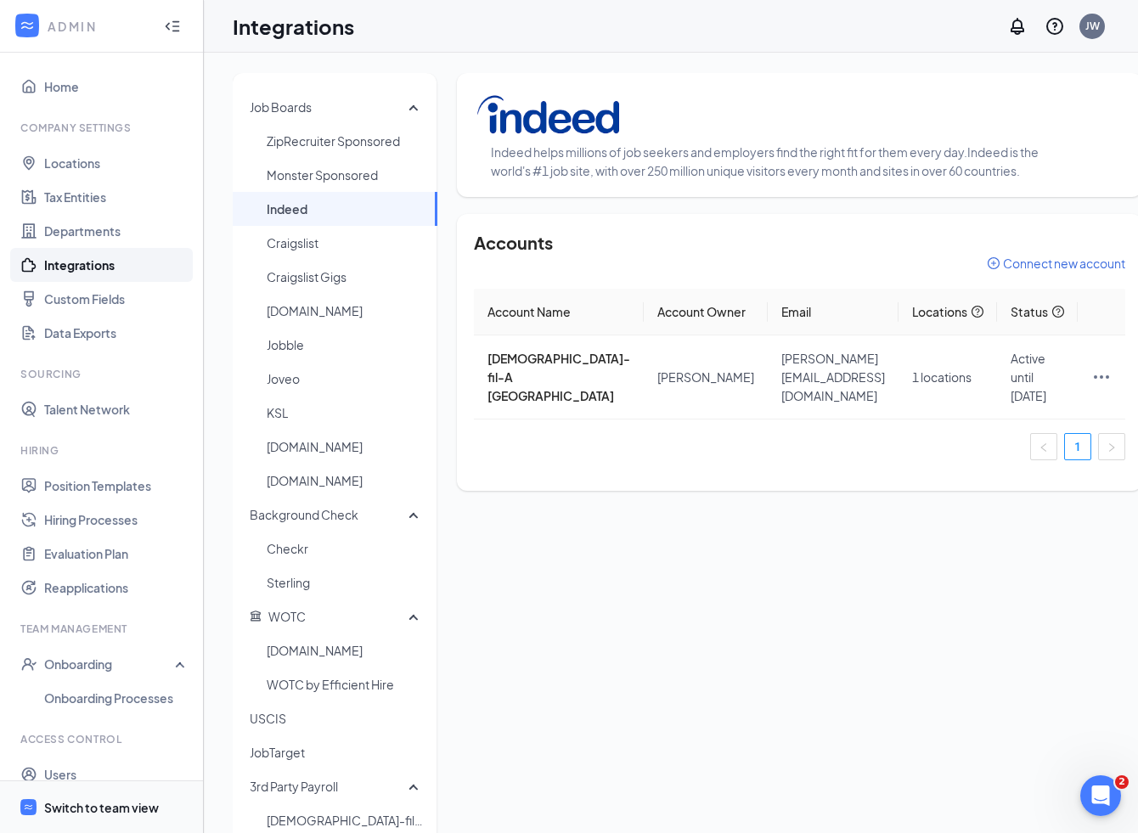
click at [99, 807] on div "Switch to team view" at bounding box center [101, 807] width 115 height 17
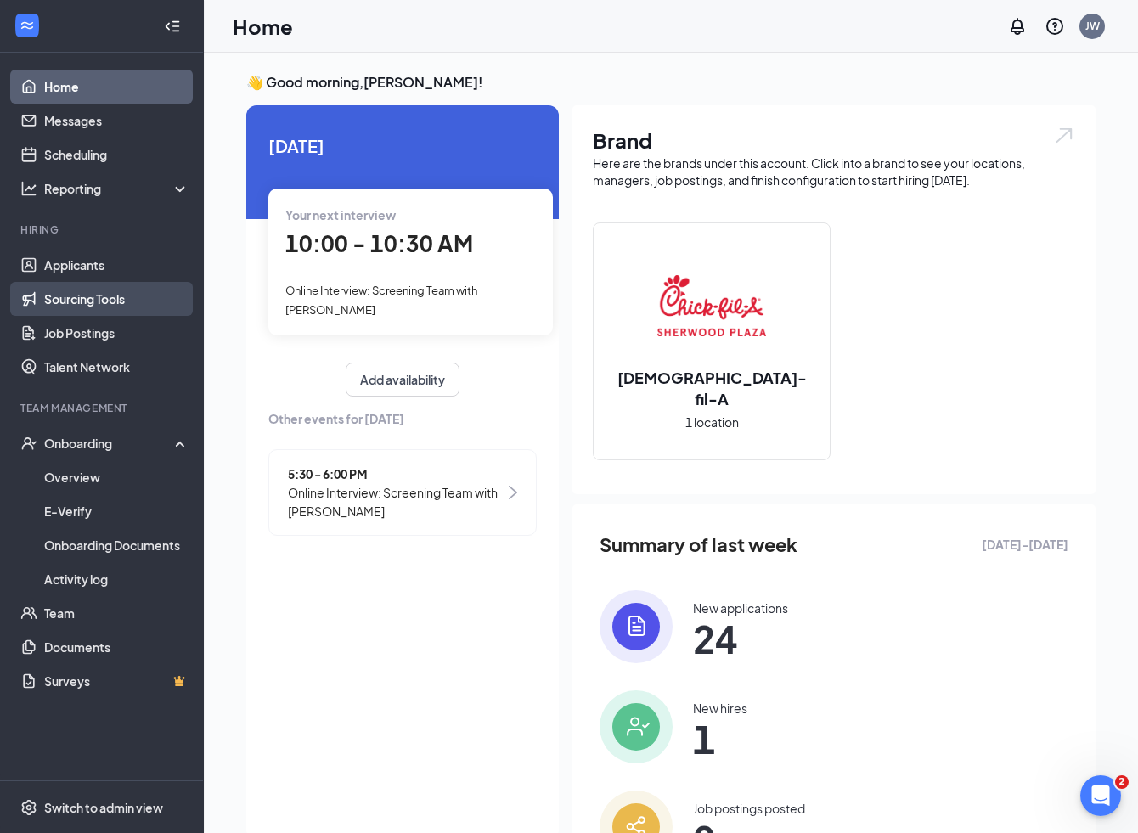
click at [84, 303] on link "Sourcing Tools" at bounding box center [116, 299] width 145 height 34
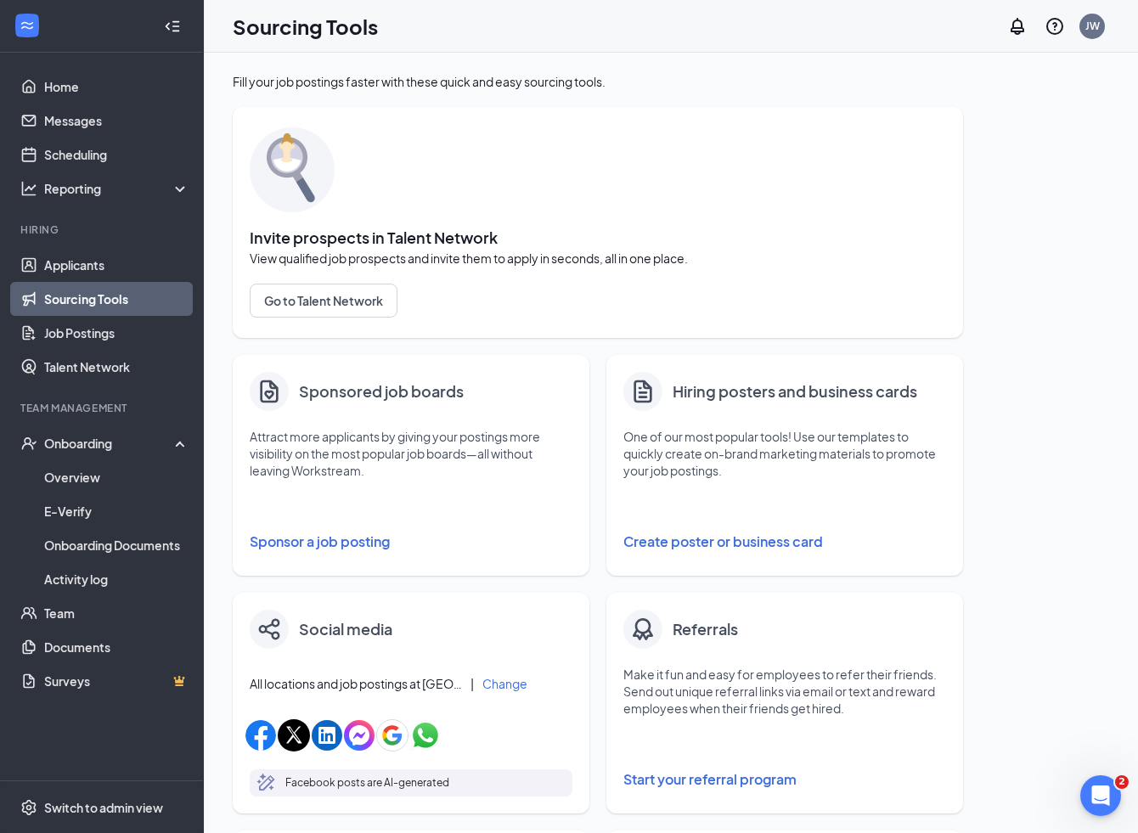
click at [336, 543] on button "Sponsor a job posting" at bounding box center [411, 542] width 323 height 34
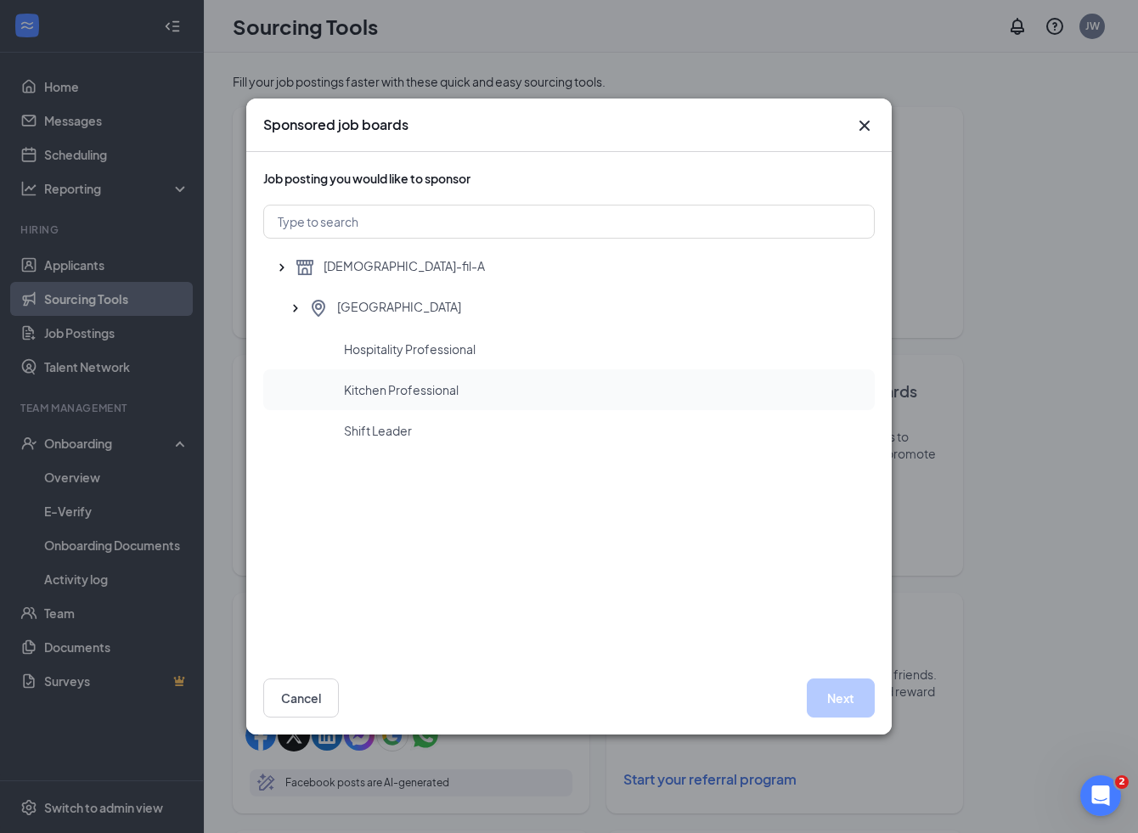
click at [421, 387] on span "Kitchen Professional" at bounding box center [401, 389] width 115 height 17
click at [833, 696] on button "Next" at bounding box center [841, 698] width 68 height 39
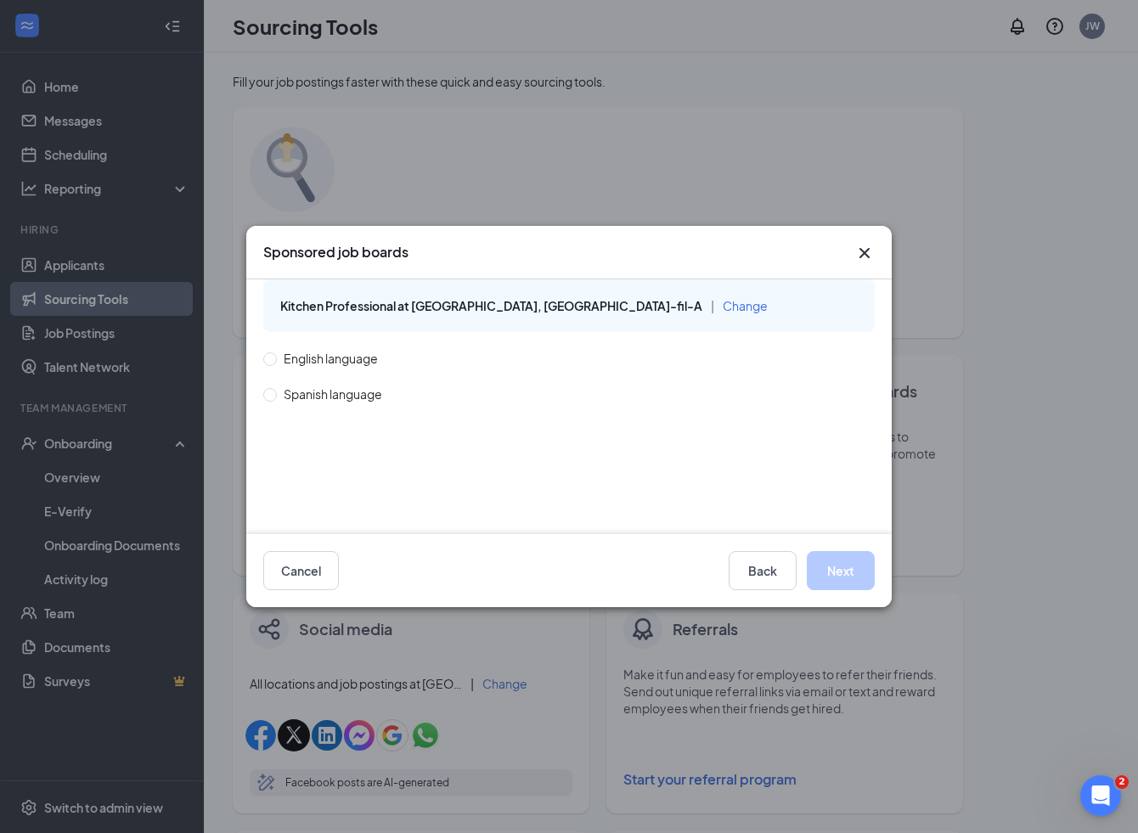
click at [368, 363] on span "English language" at bounding box center [331, 358] width 108 height 19
click at [275, 363] on input "English language" at bounding box center [269, 358] width 12 height 12
radio input "true"
click at [833, 572] on button "Next" at bounding box center [841, 570] width 68 height 39
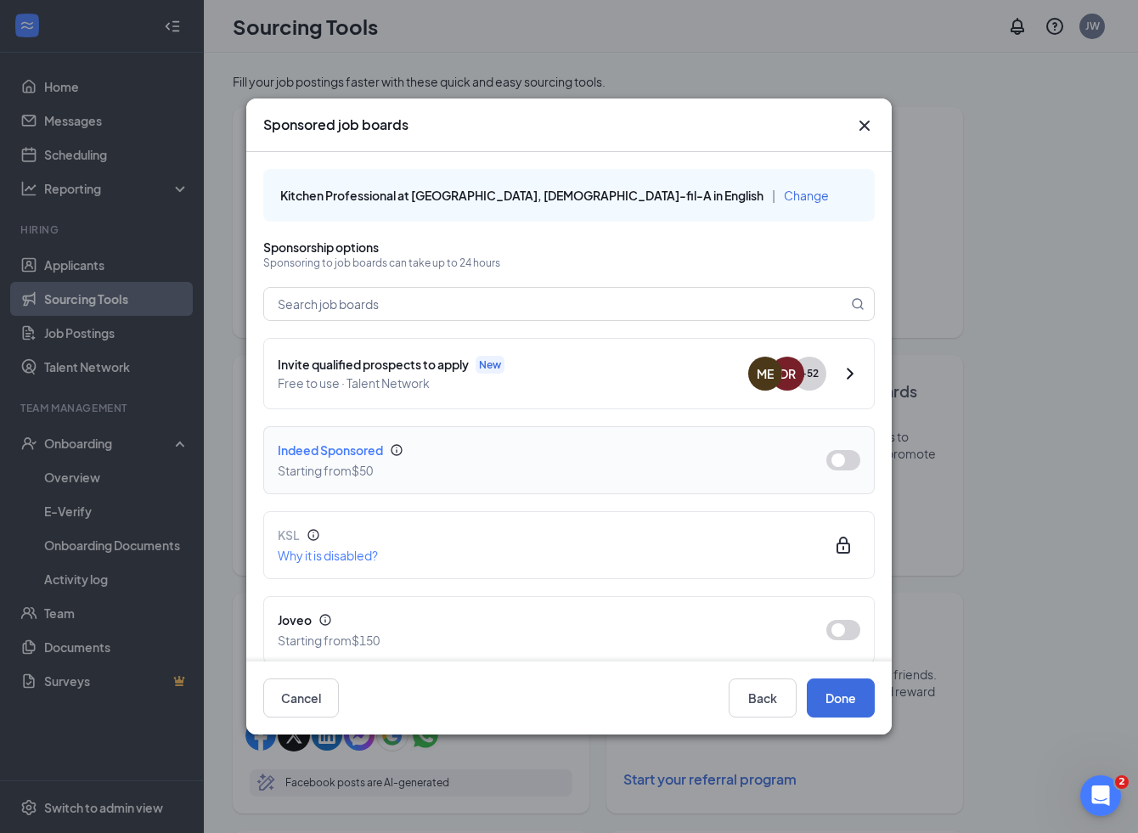
click at [850, 458] on button "button" at bounding box center [843, 460] width 34 height 20
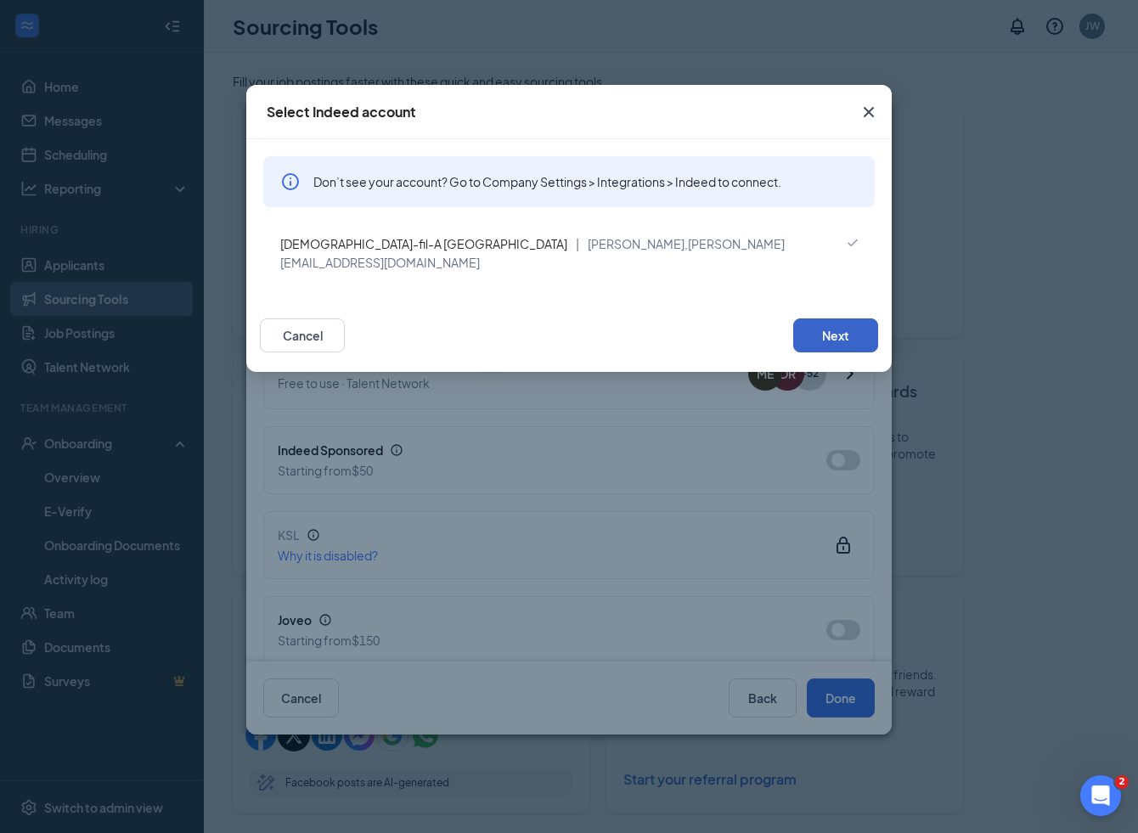
click at [815, 319] on button "Next" at bounding box center [835, 336] width 85 height 34
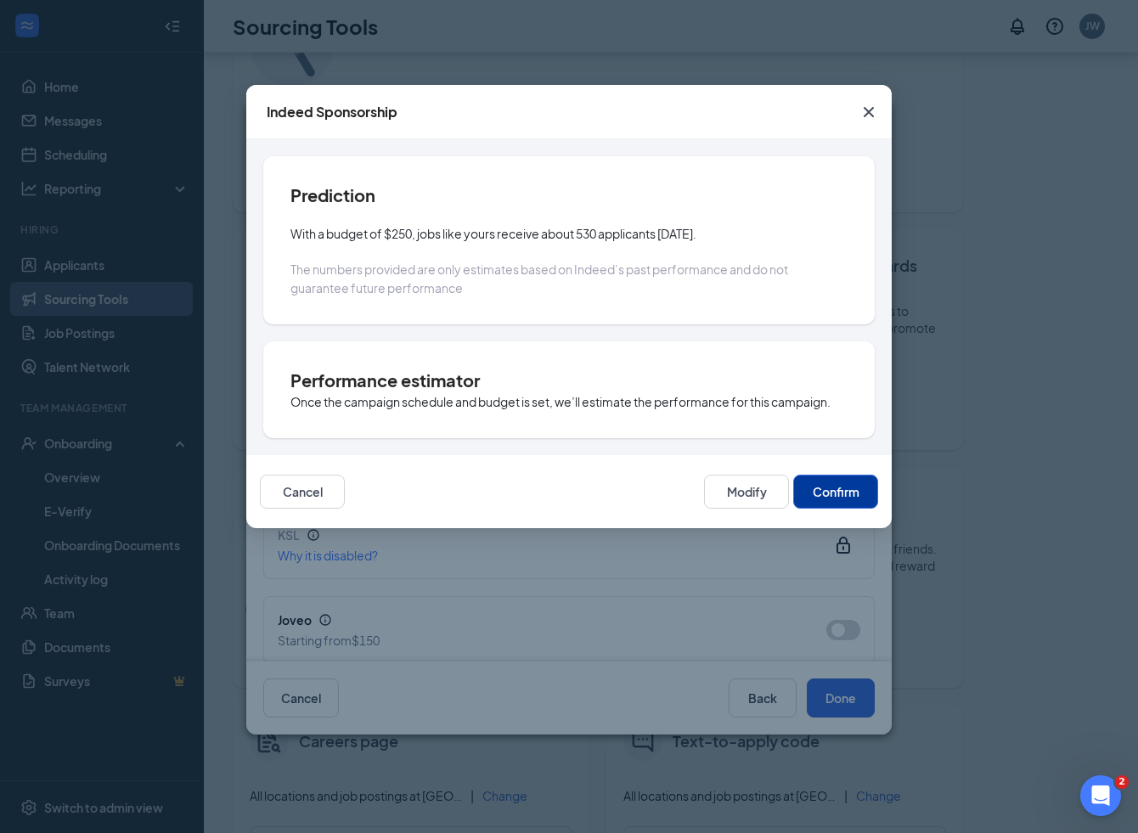
scroll to position [133, 0]
click at [828, 489] on button "Confirm" at bounding box center [835, 492] width 85 height 34
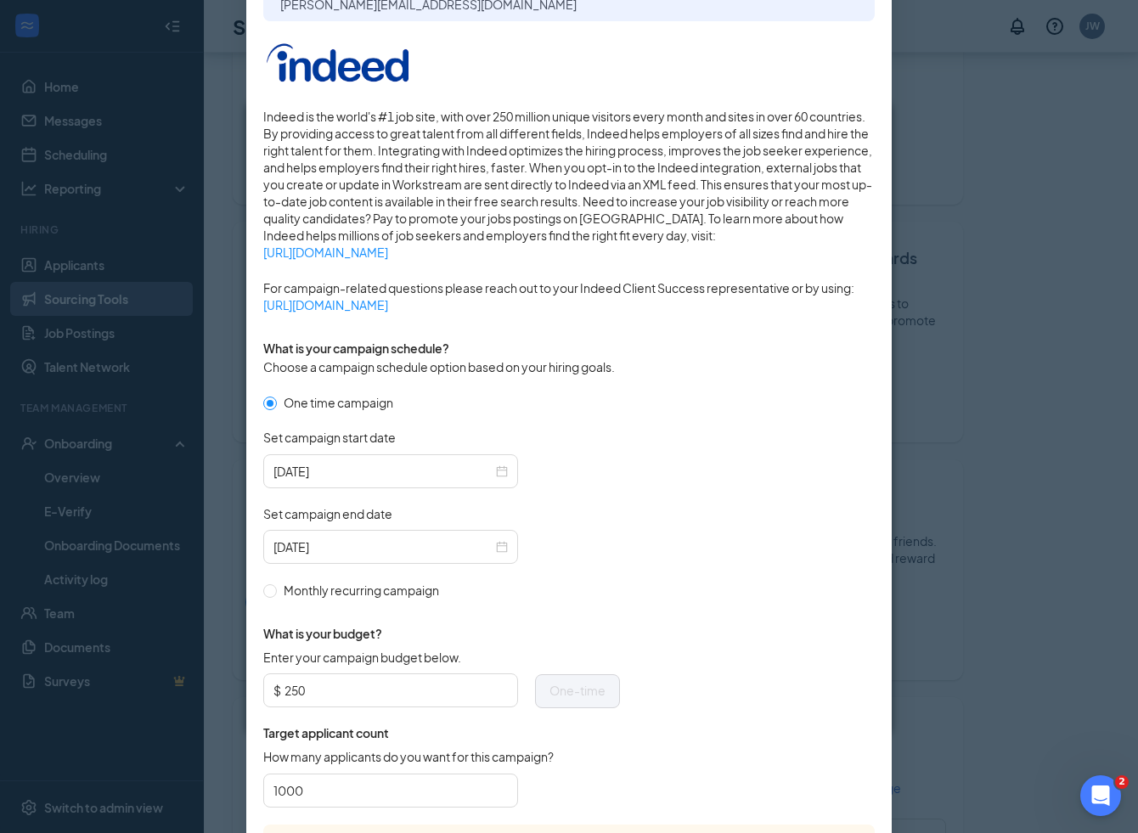
scroll to position [252, 0]
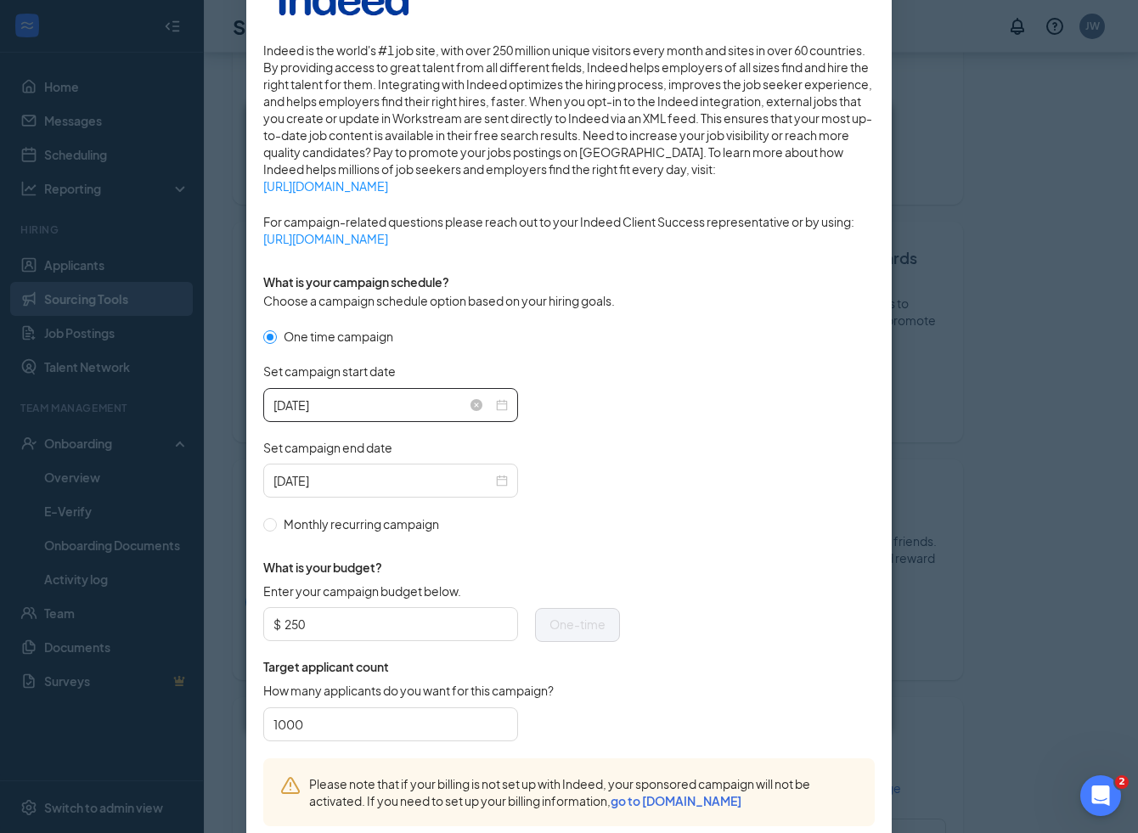
click at [499, 406] on div "2025-08-26" at bounding box center [391, 405] width 234 height 19
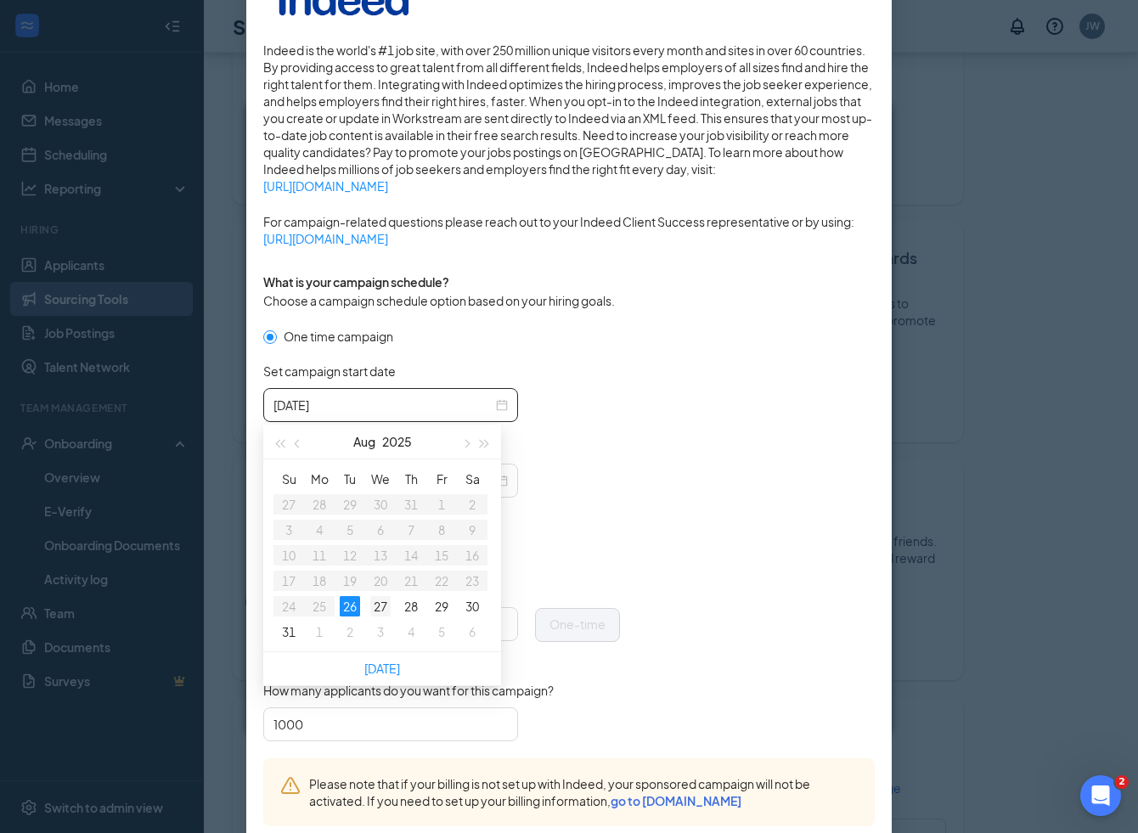
type input "2025-08-27"
click at [375, 609] on div "27" at bounding box center [380, 606] width 20 height 20
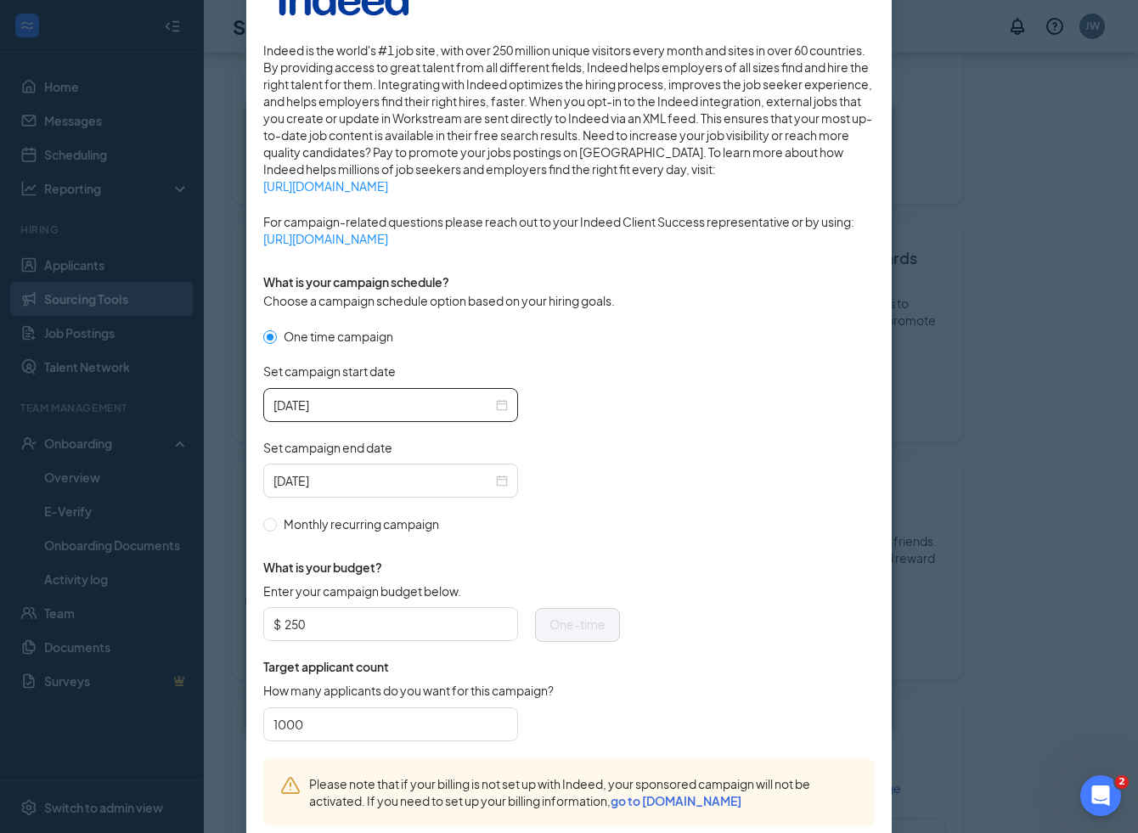
click at [559, 485] on div "2025-09-25" at bounding box center [441, 481] width 357 height 34
click at [505, 482] on div "2025-09-25" at bounding box center [391, 480] width 234 height 19
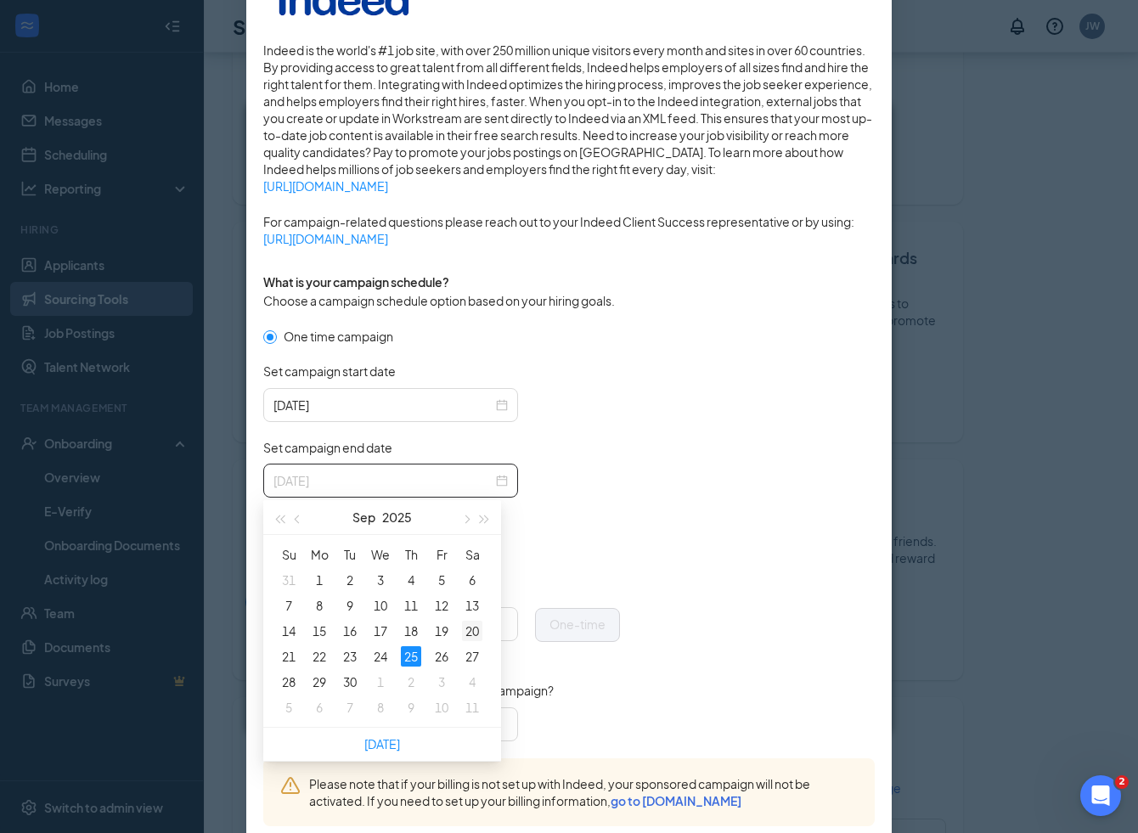
type input "2025-09-20"
click at [468, 634] on div "20" at bounding box center [472, 631] width 20 height 20
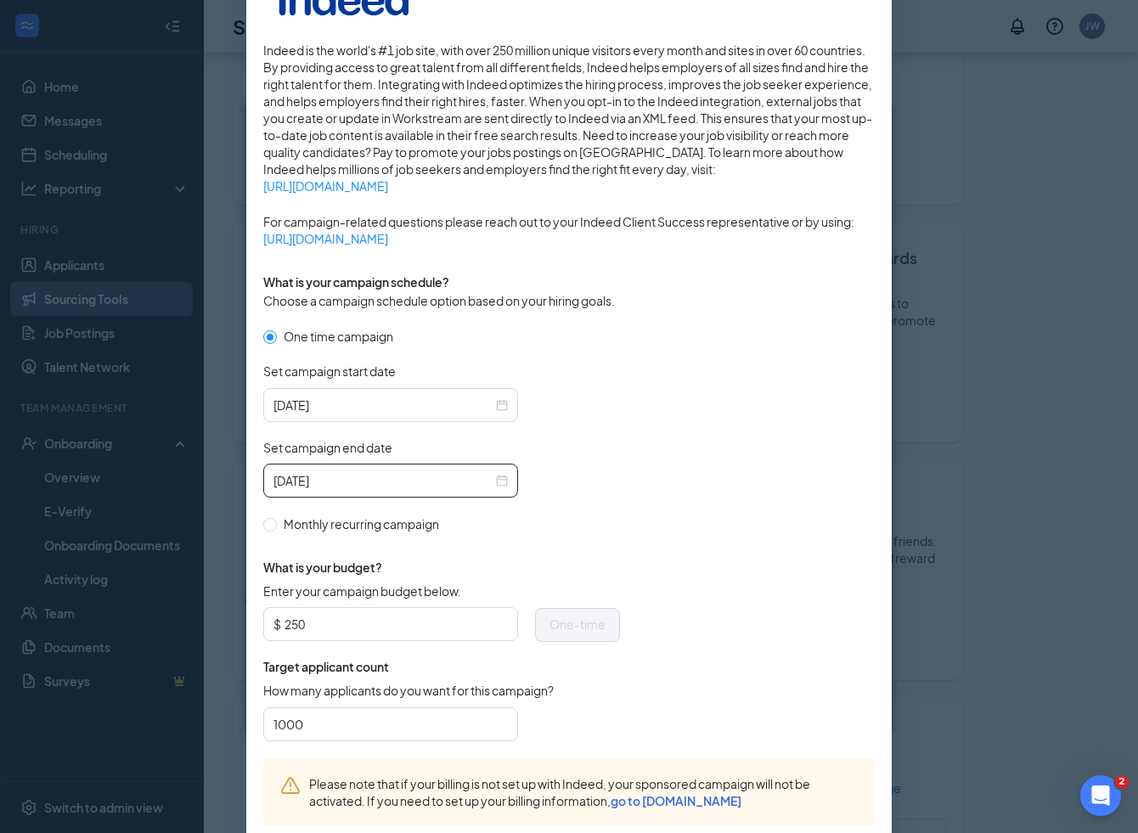
click at [583, 491] on div "2025-09-20" at bounding box center [441, 481] width 357 height 34
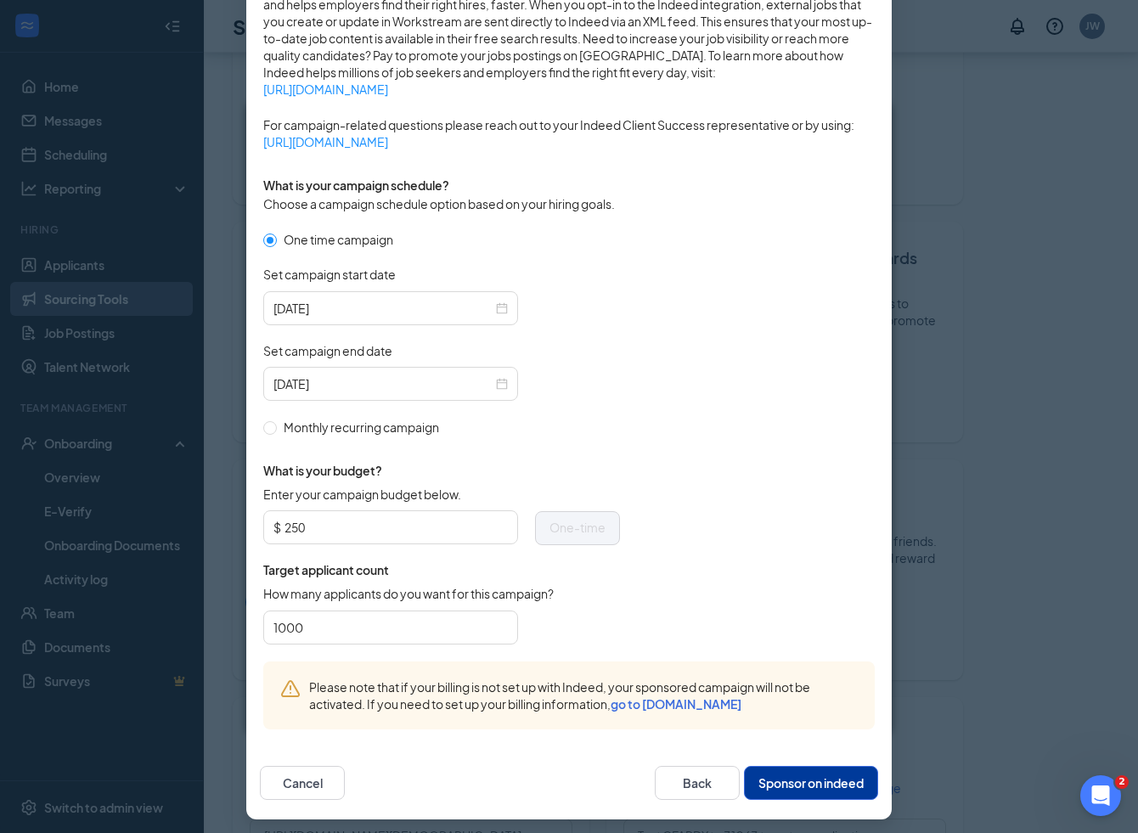
scroll to position [354, 0]
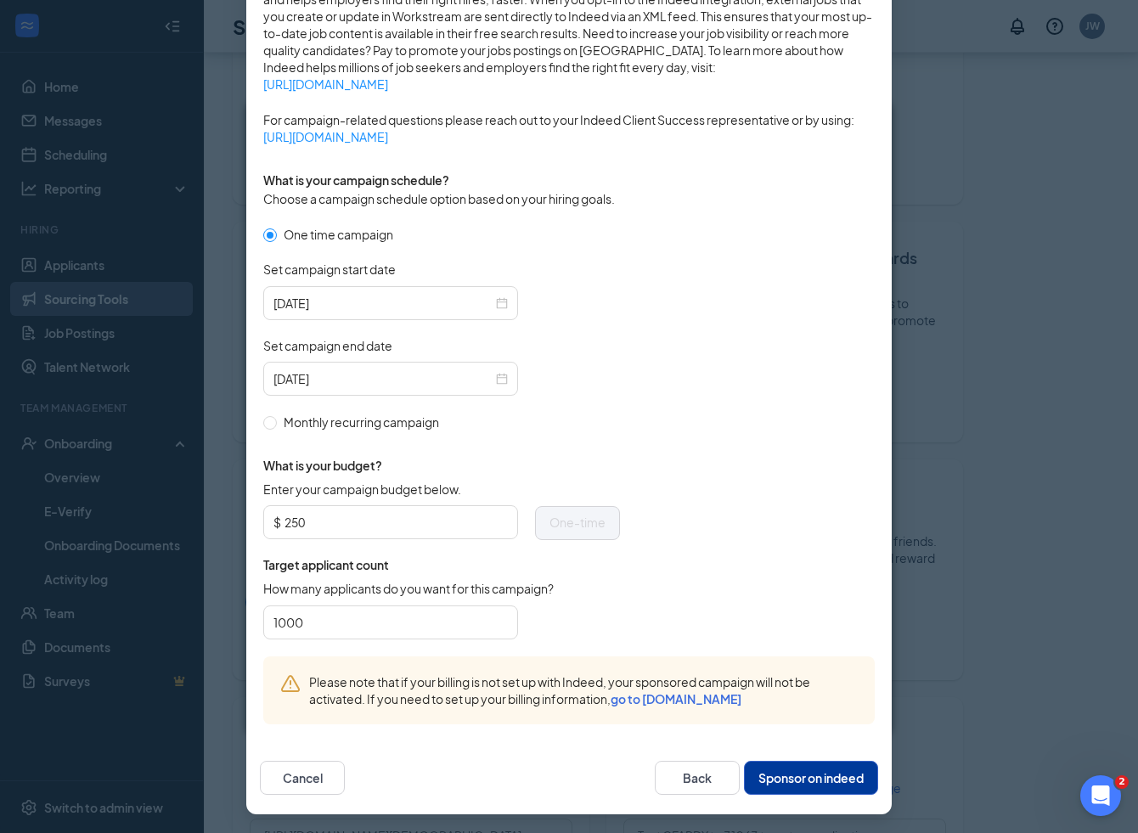
click at [787, 773] on button "Sponsor on indeed" at bounding box center [811, 778] width 134 height 34
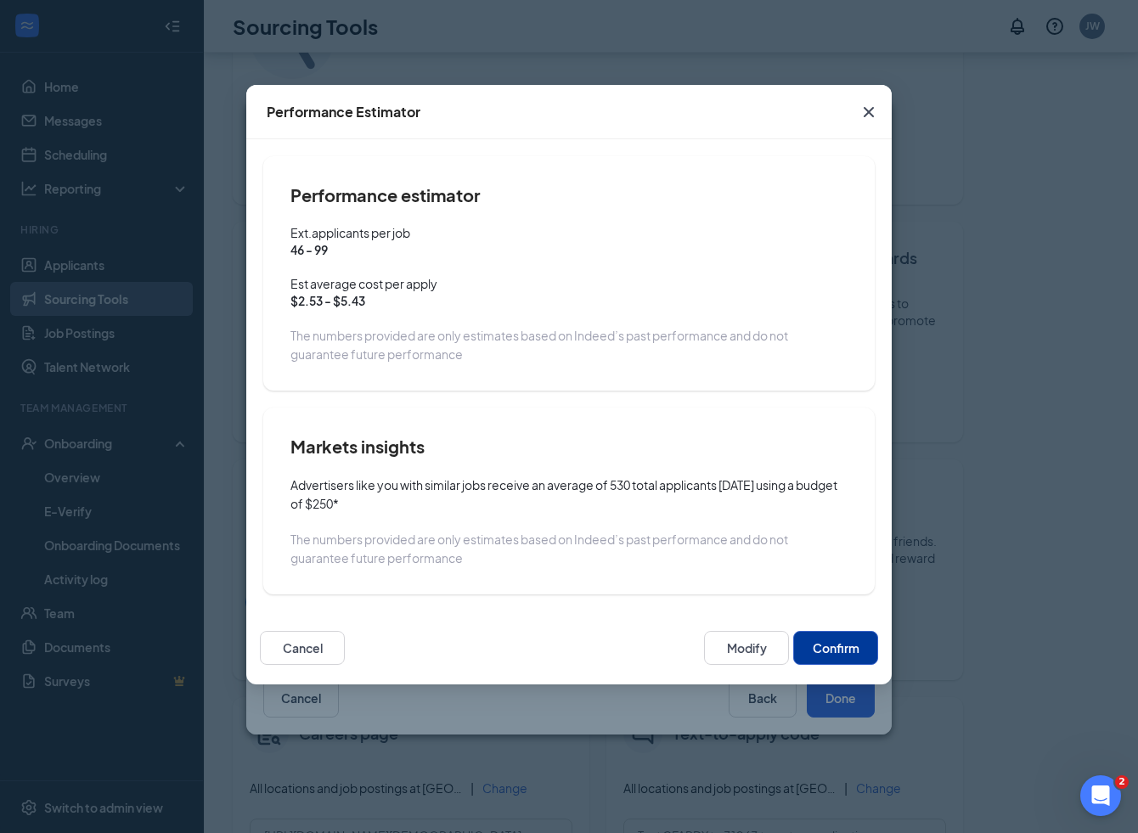
click at [851, 650] on button "Confirm" at bounding box center [835, 648] width 85 height 34
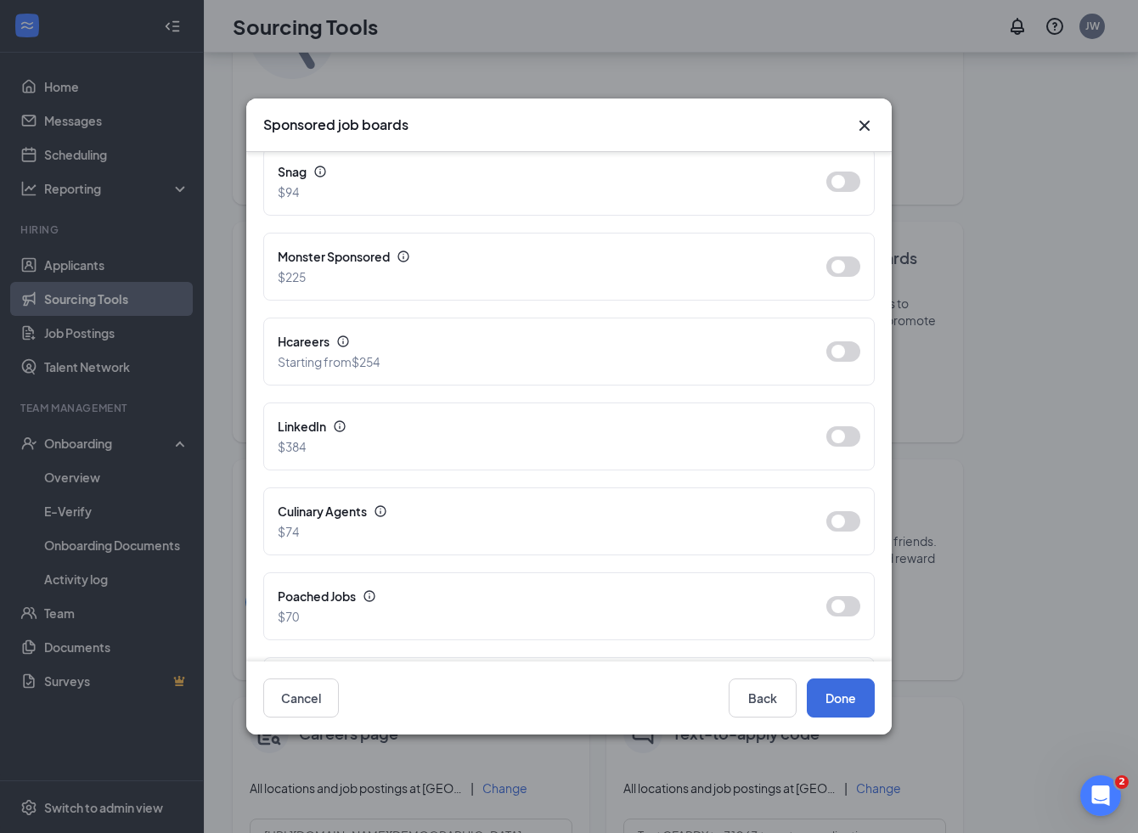
scroll to position [1020, 0]
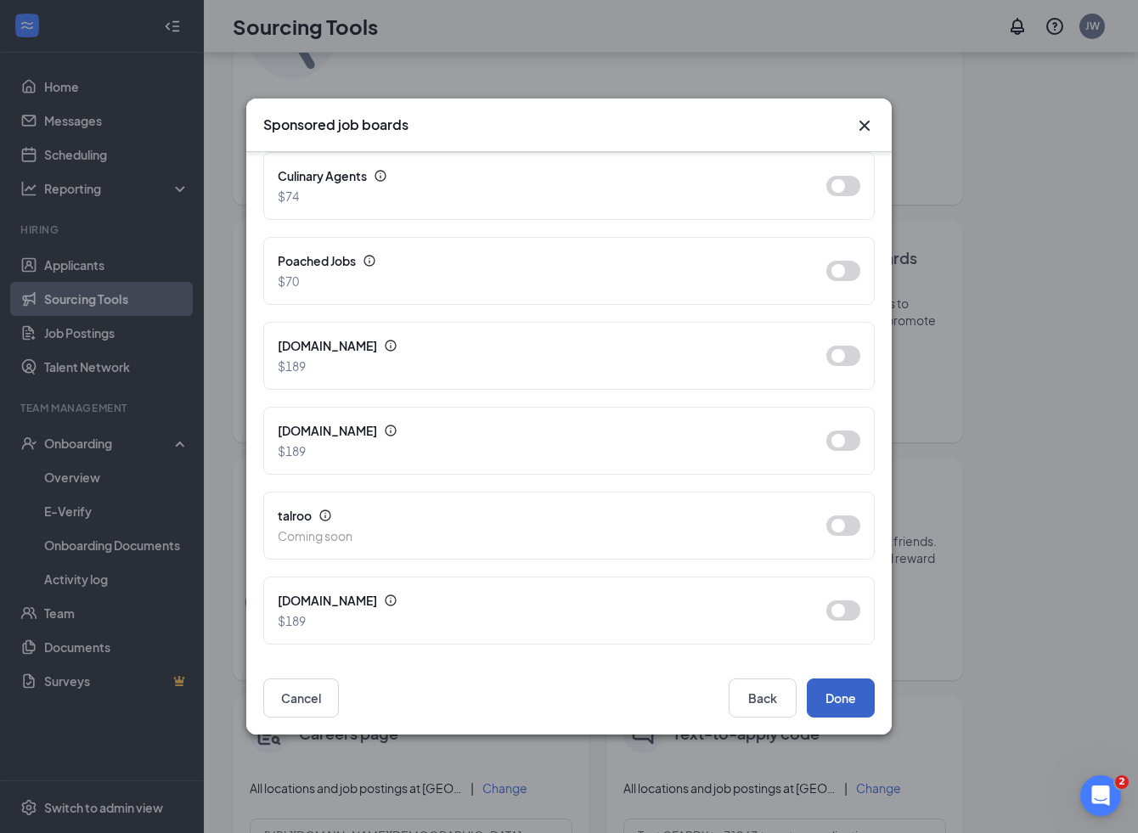
click at [839, 703] on button "Done" at bounding box center [841, 698] width 68 height 39
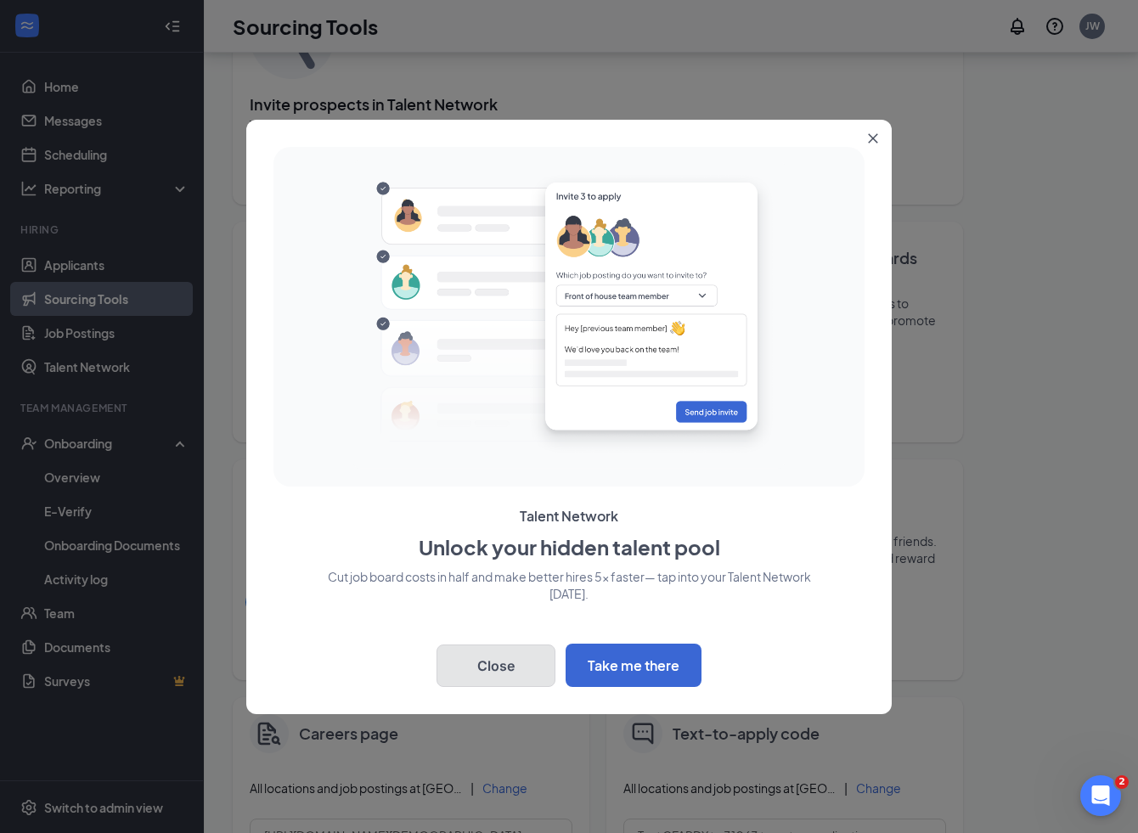
click at [511, 663] on button "Close" at bounding box center [496, 666] width 119 height 42
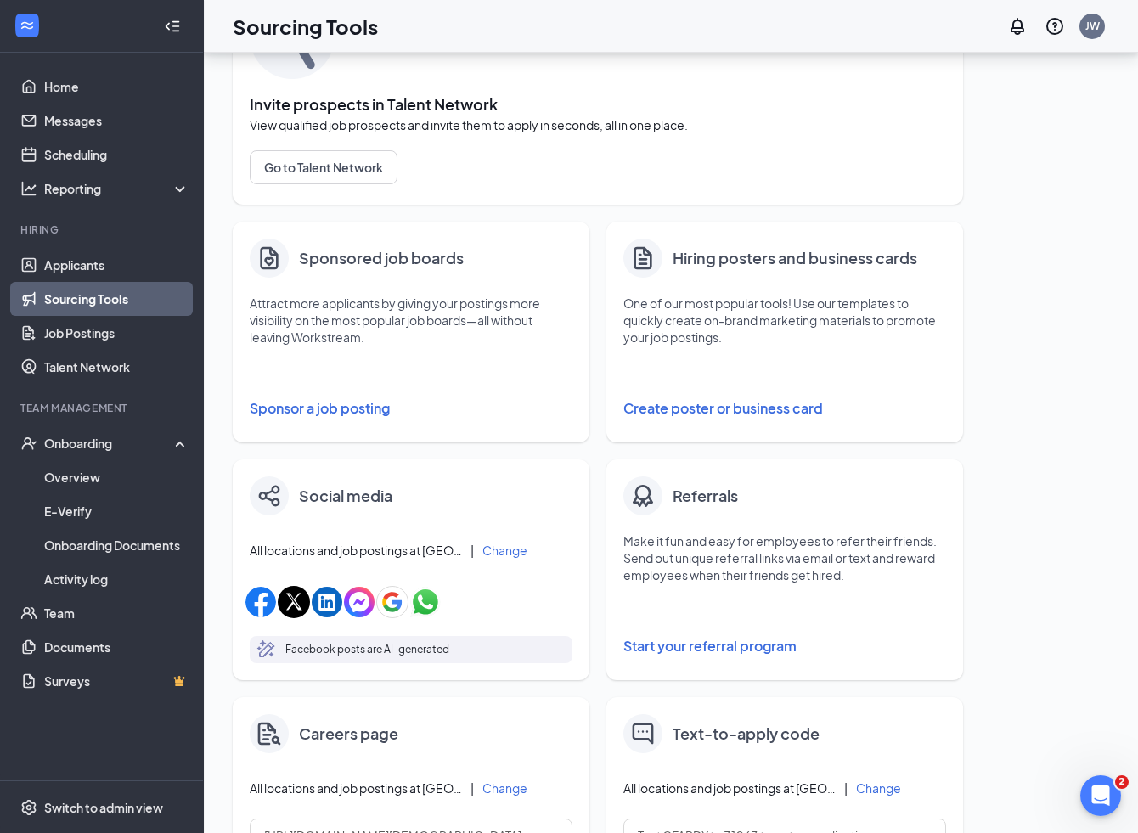
click at [348, 403] on button "Sponsor a job posting" at bounding box center [411, 409] width 323 height 34
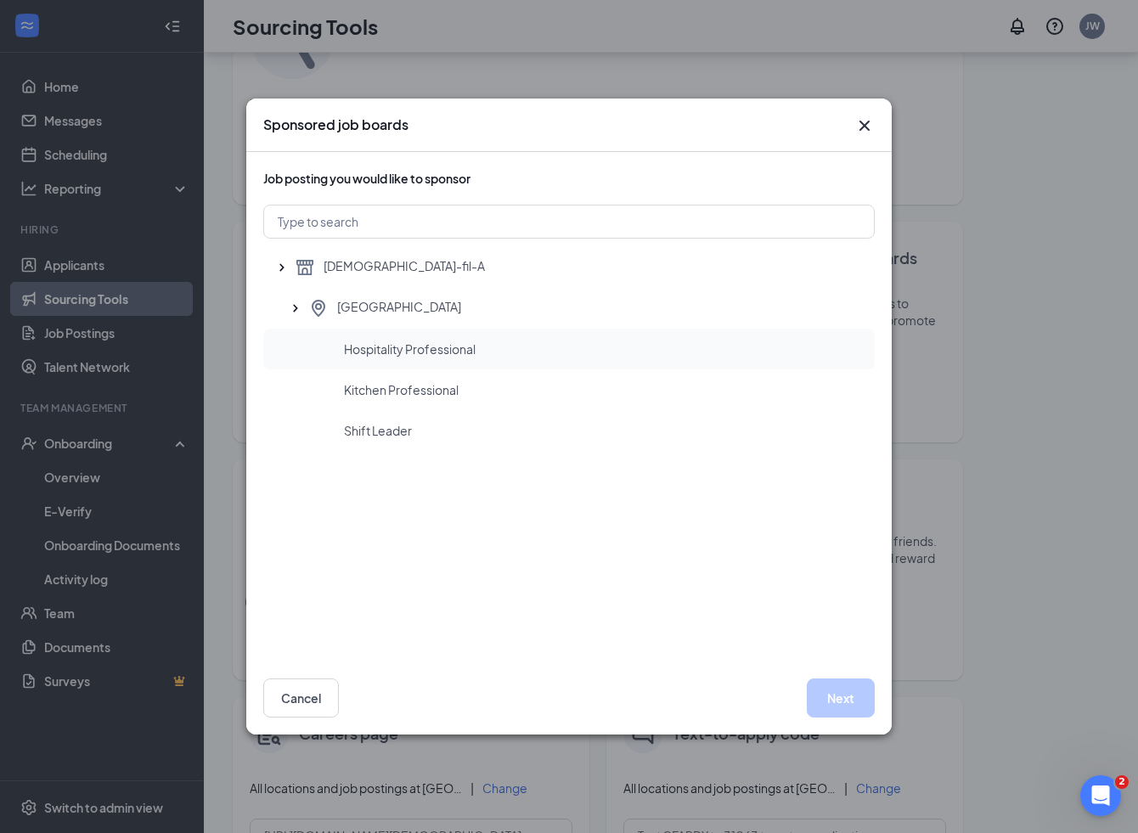
click at [416, 352] on span "Hospitality Professional" at bounding box center [410, 349] width 132 height 17
click at [837, 688] on button "Next" at bounding box center [841, 698] width 68 height 39
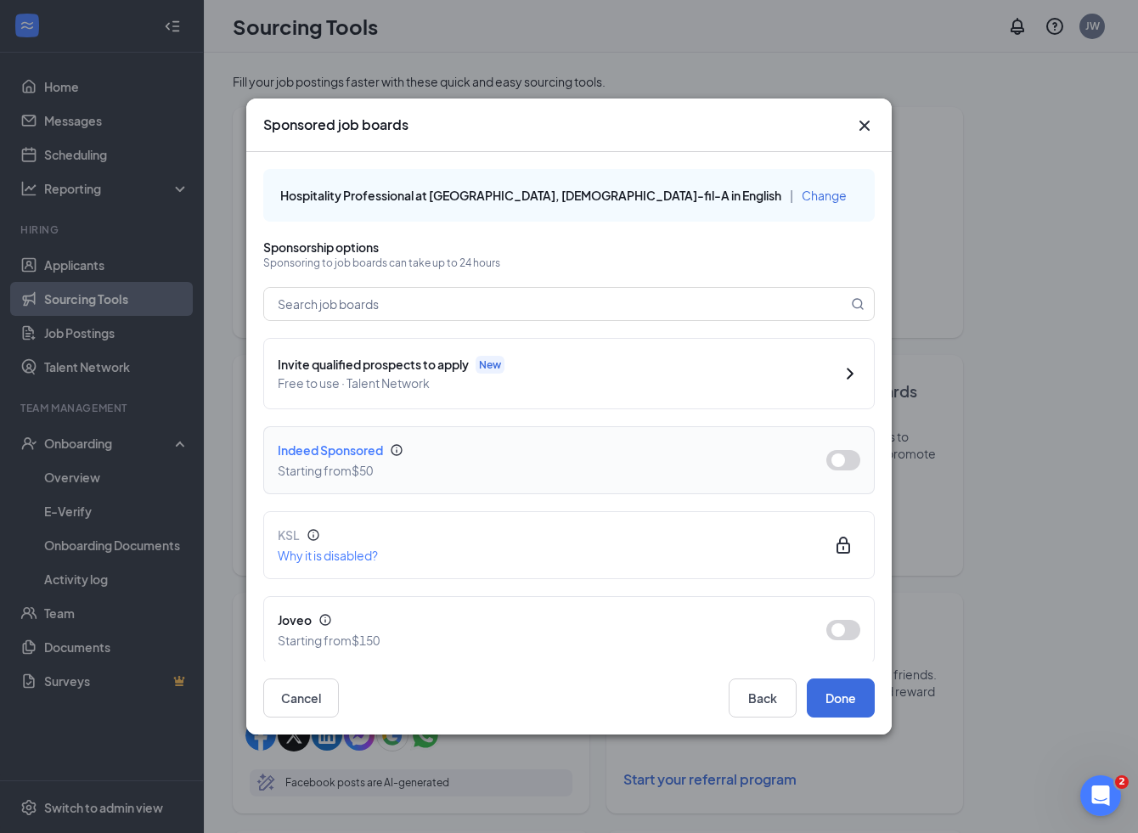
click at [854, 456] on button "button" at bounding box center [843, 460] width 34 height 20
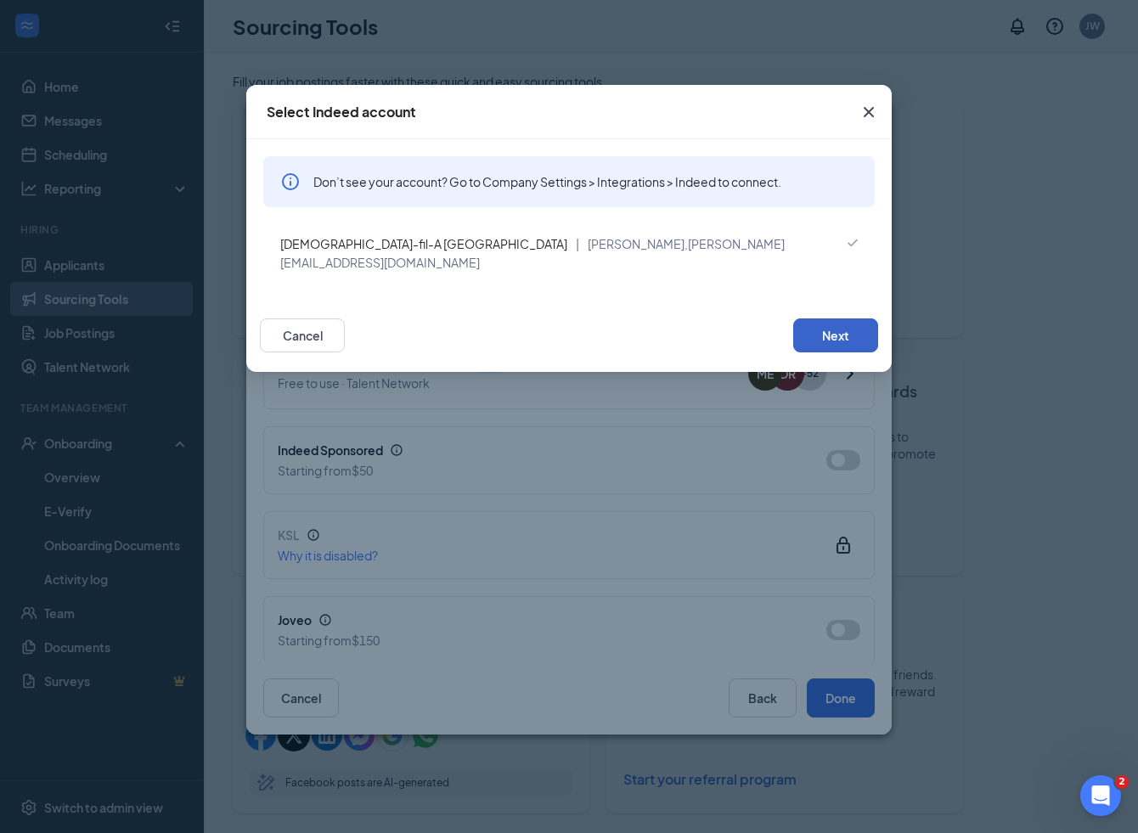
click at [831, 319] on button "Next" at bounding box center [835, 336] width 85 height 34
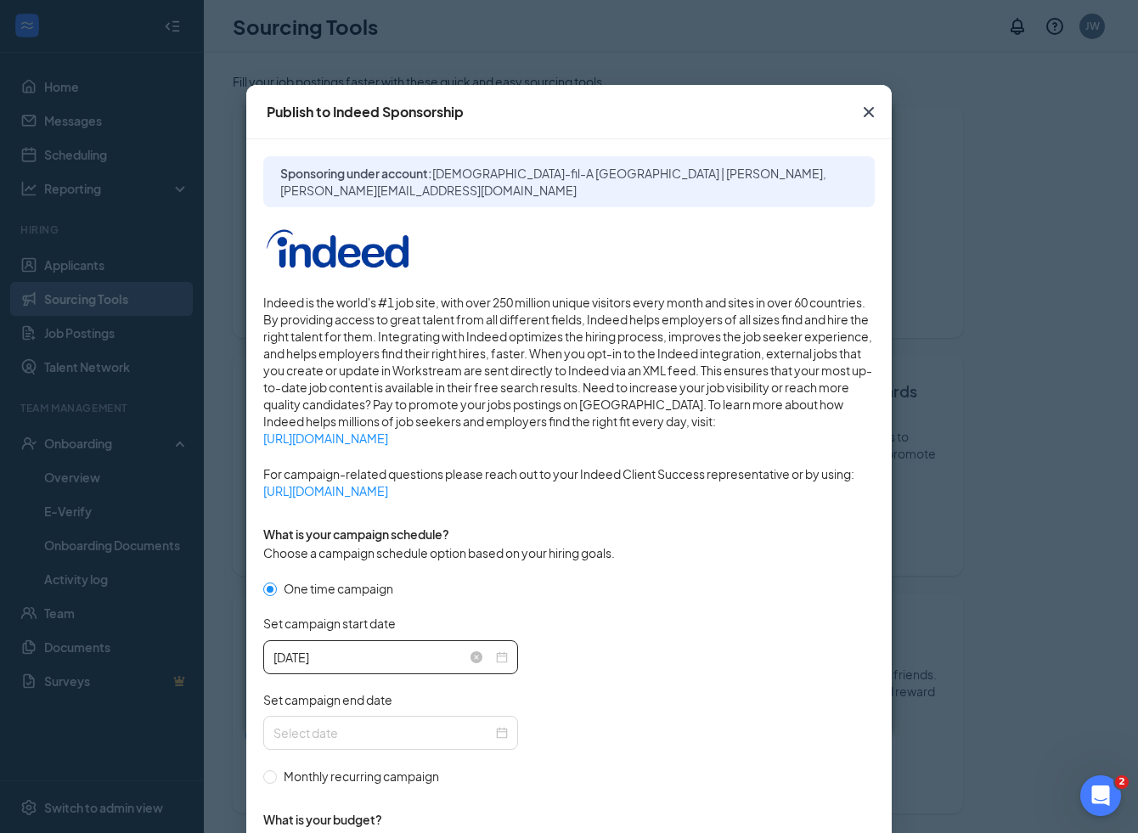
click at [496, 657] on div "2025-08-26" at bounding box center [391, 657] width 234 height 19
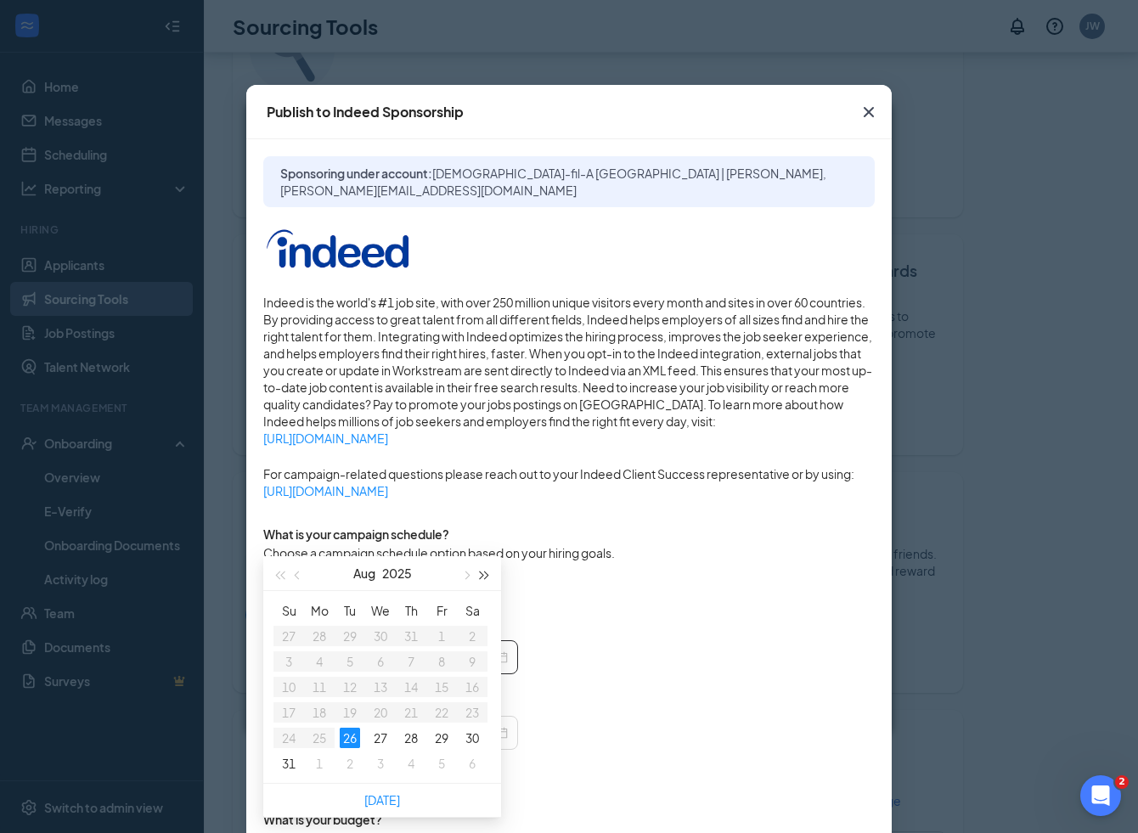
scroll to position [149, 0]
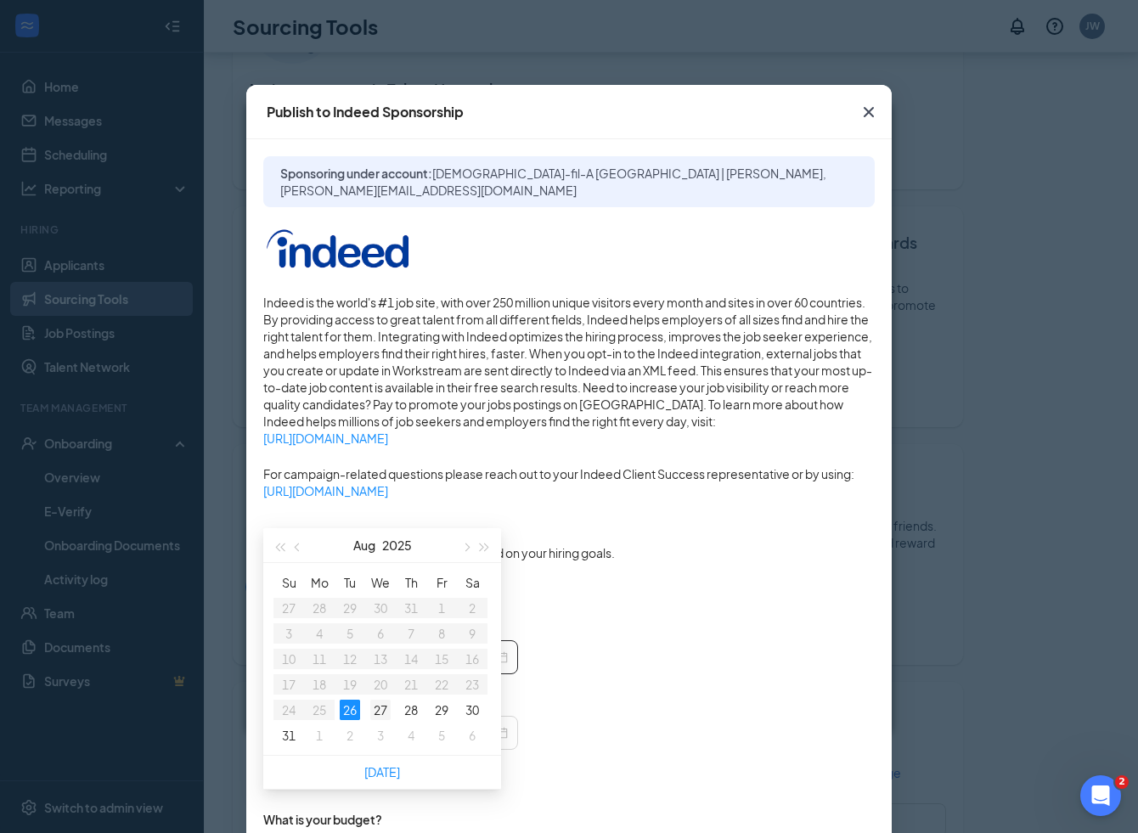
type input "2025-08-27"
click at [381, 708] on div "27" at bounding box center [380, 710] width 20 height 20
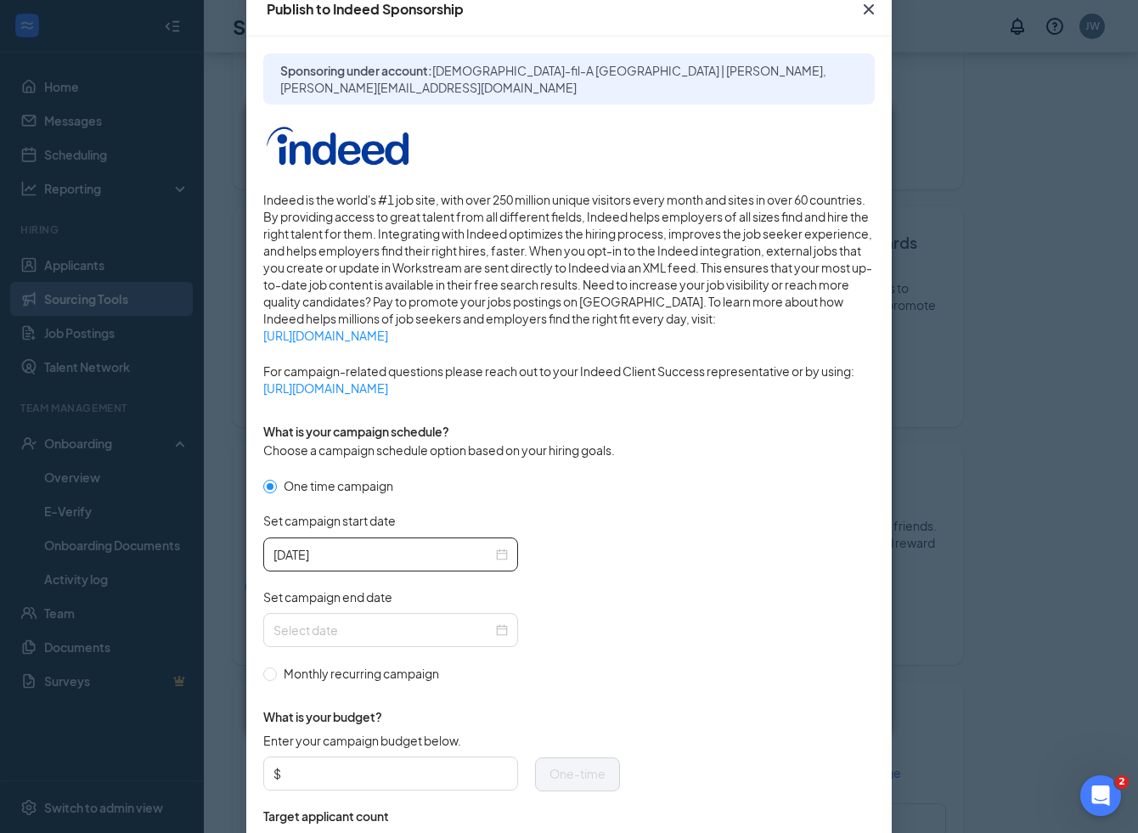
scroll to position [148, 0]
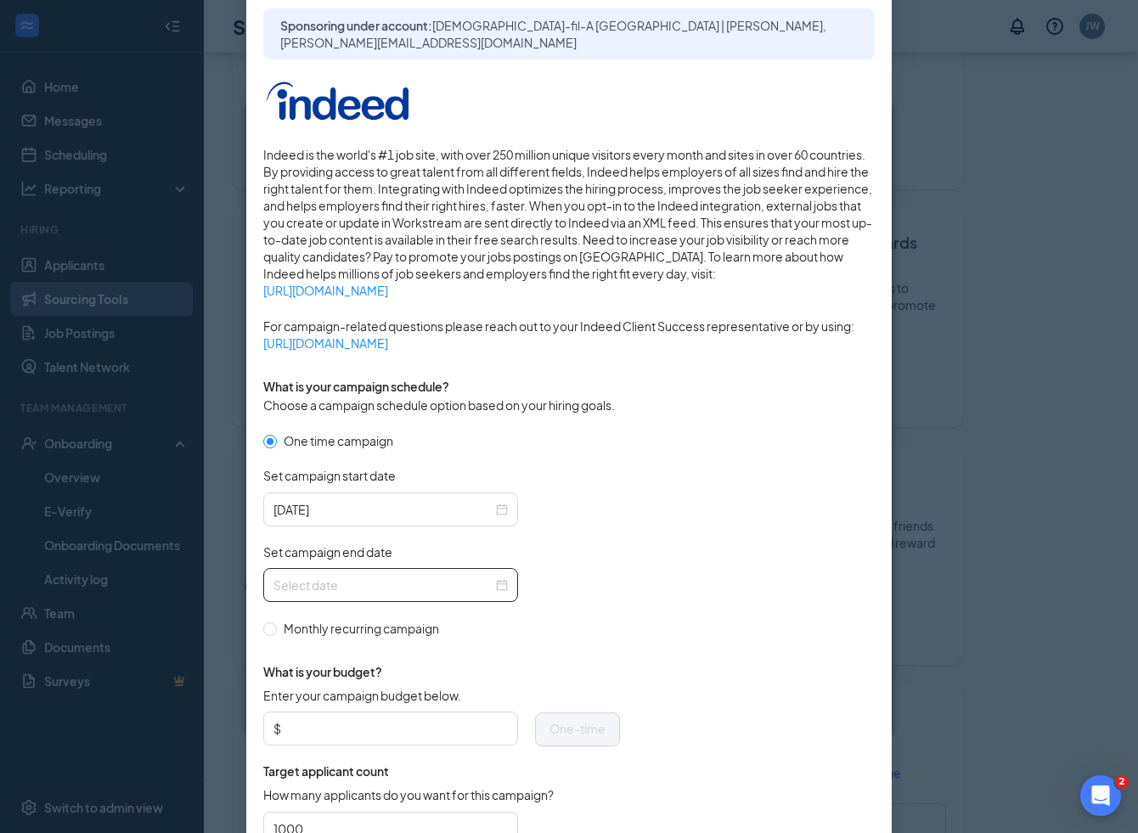
click at [507, 586] on div at bounding box center [391, 585] width 234 height 19
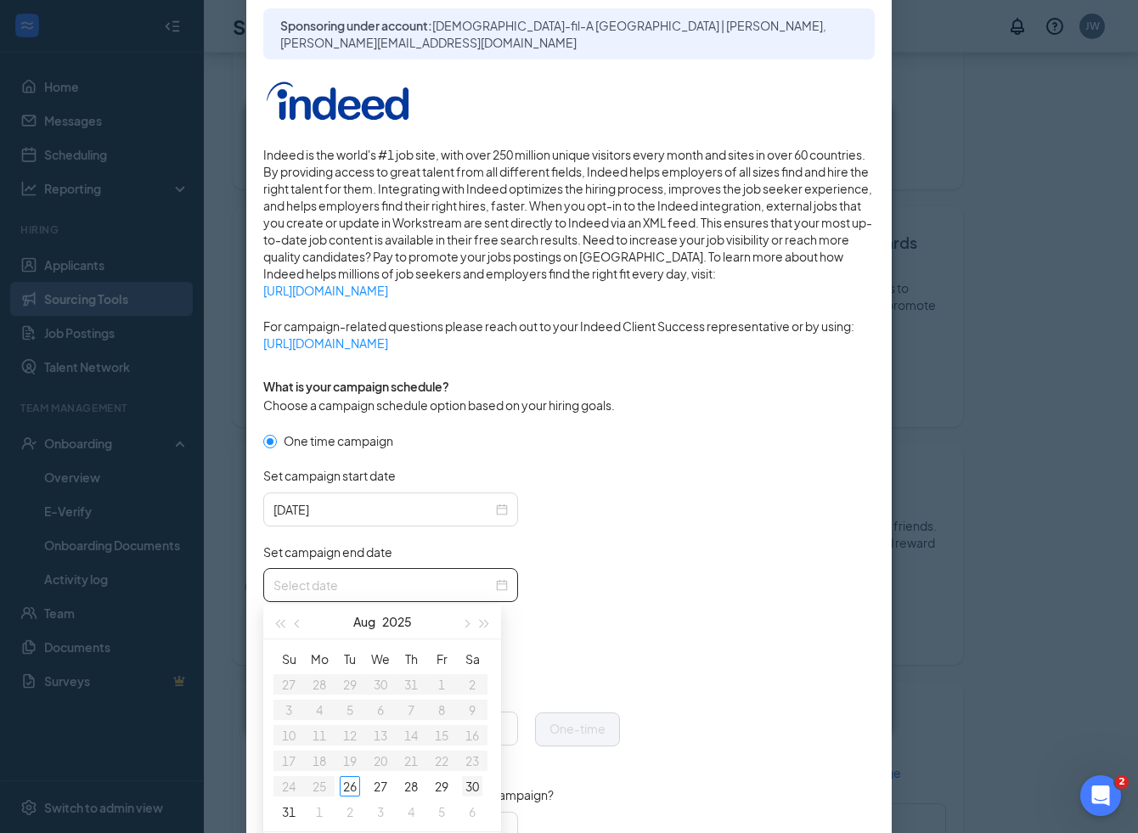
type input "2025-08-30"
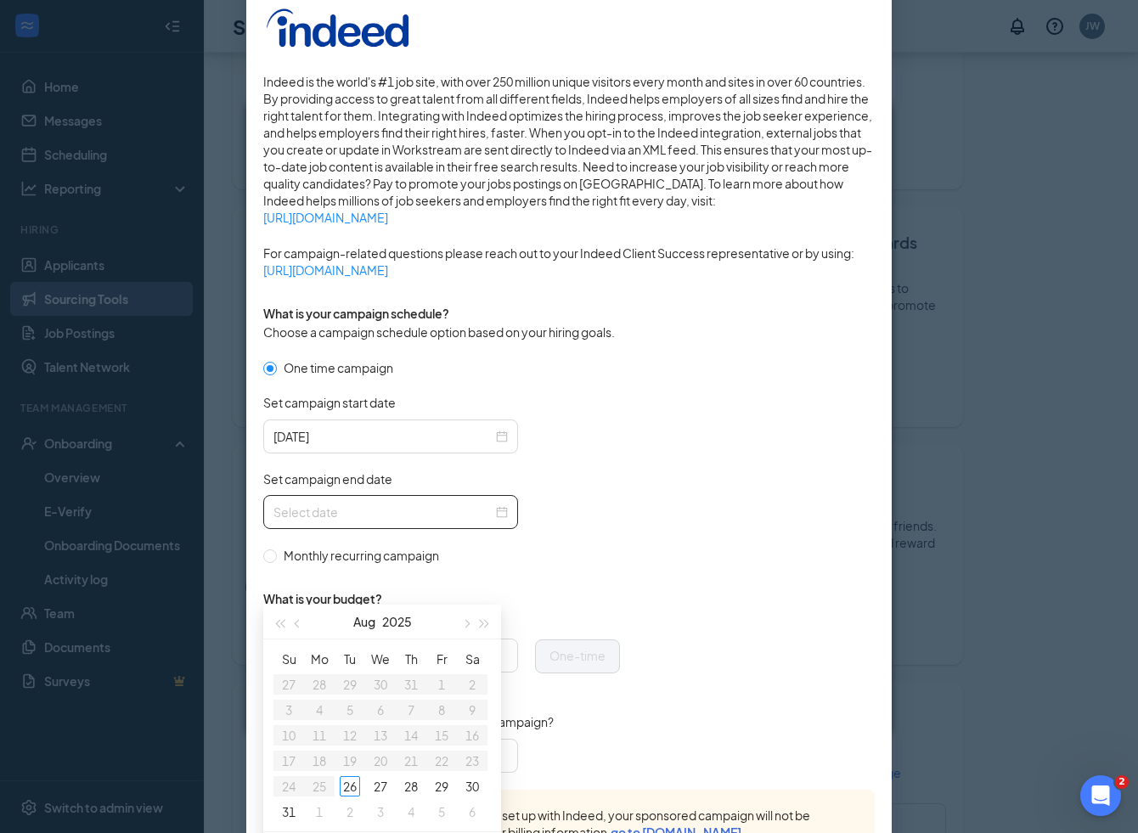
scroll to position [226, 0]
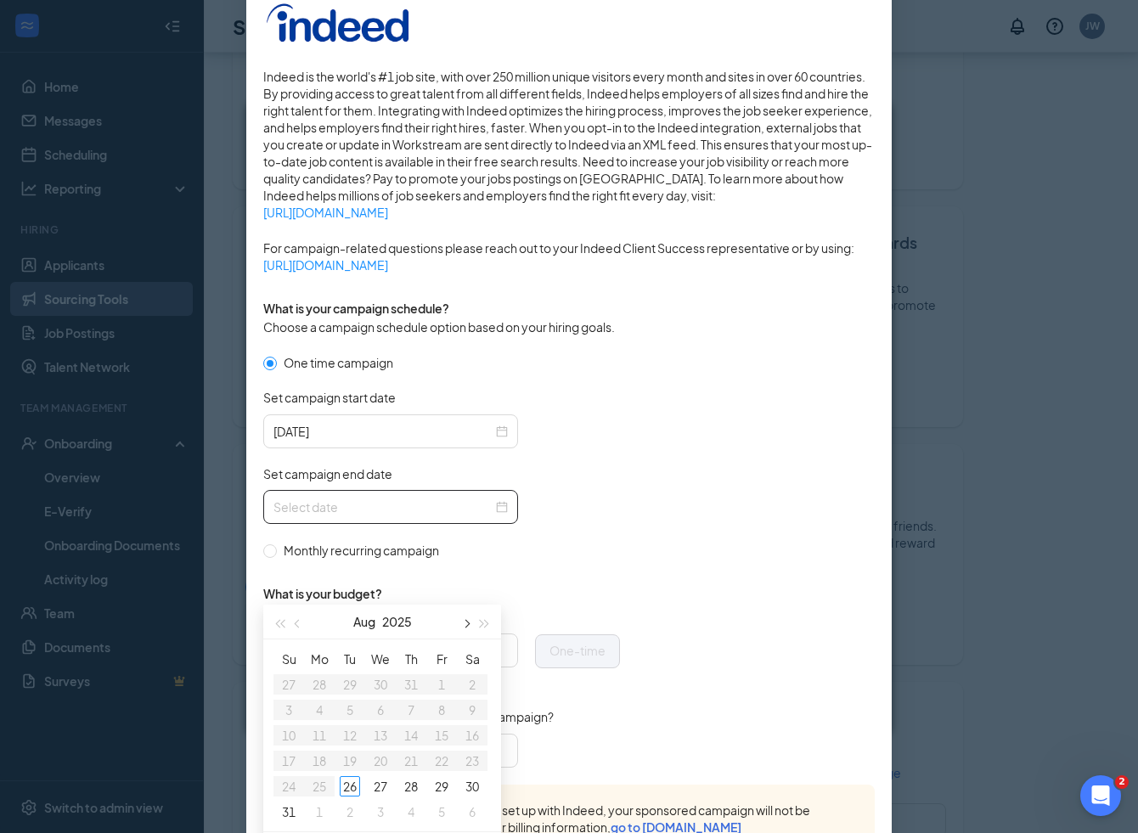
click at [467, 624] on span "button" at bounding box center [465, 624] width 8 height 8
type input "2025-09-20"
click at [475, 739] on div "20" at bounding box center [472, 735] width 20 height 20
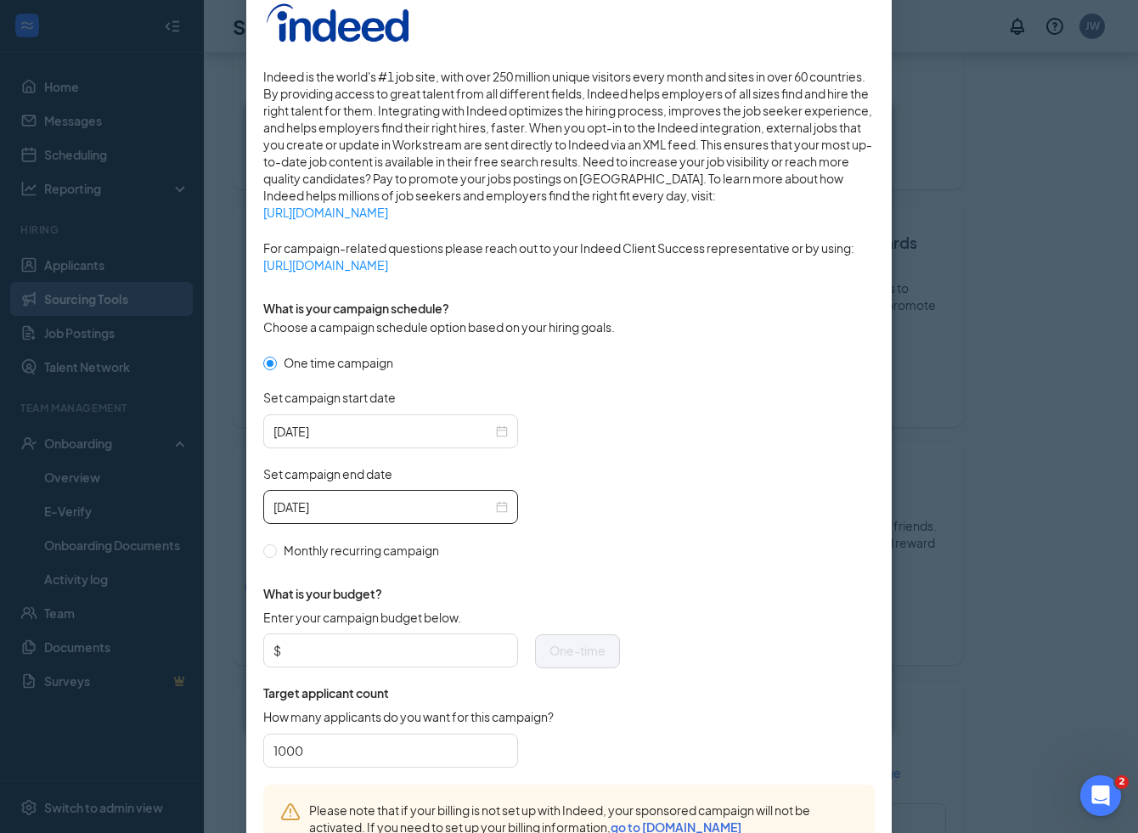
click at [589, 577] on div "What is your budget? Enter your campaign budget below. $ One-time Target applic…" at bounding box center [441, 672] width 357 height 225
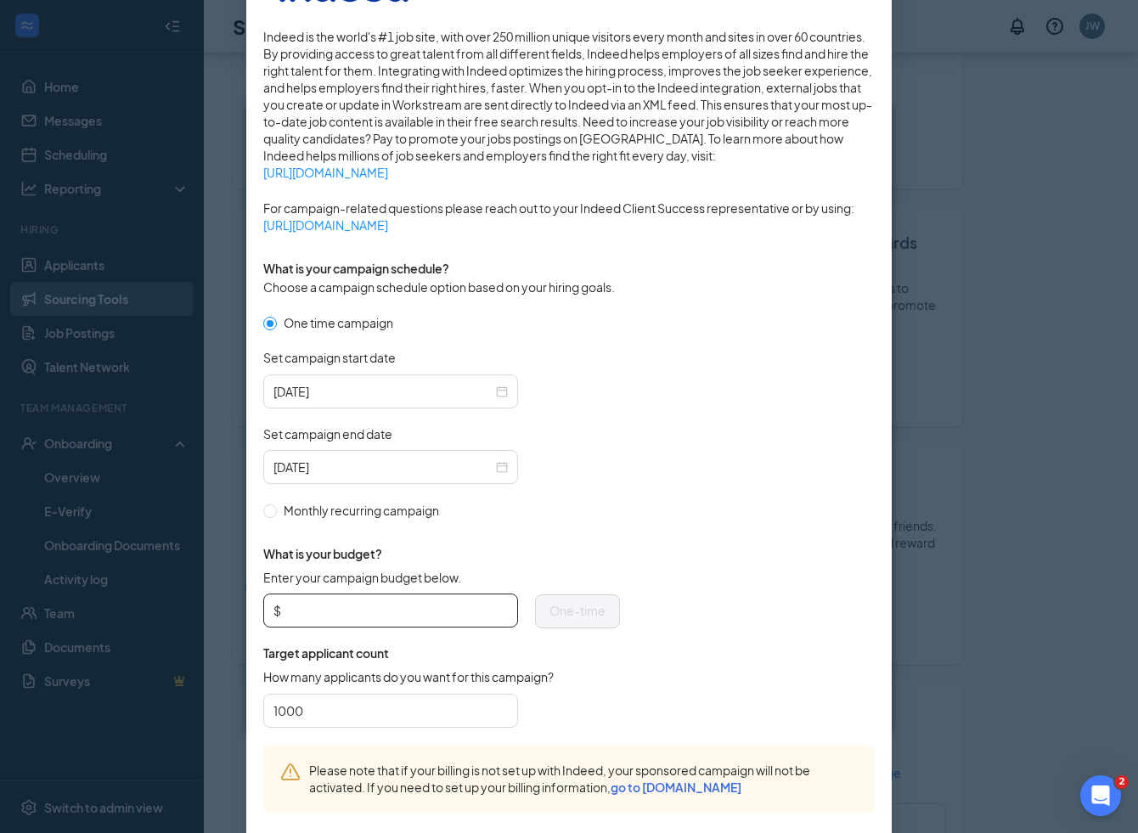
scroll to position [274, 0]
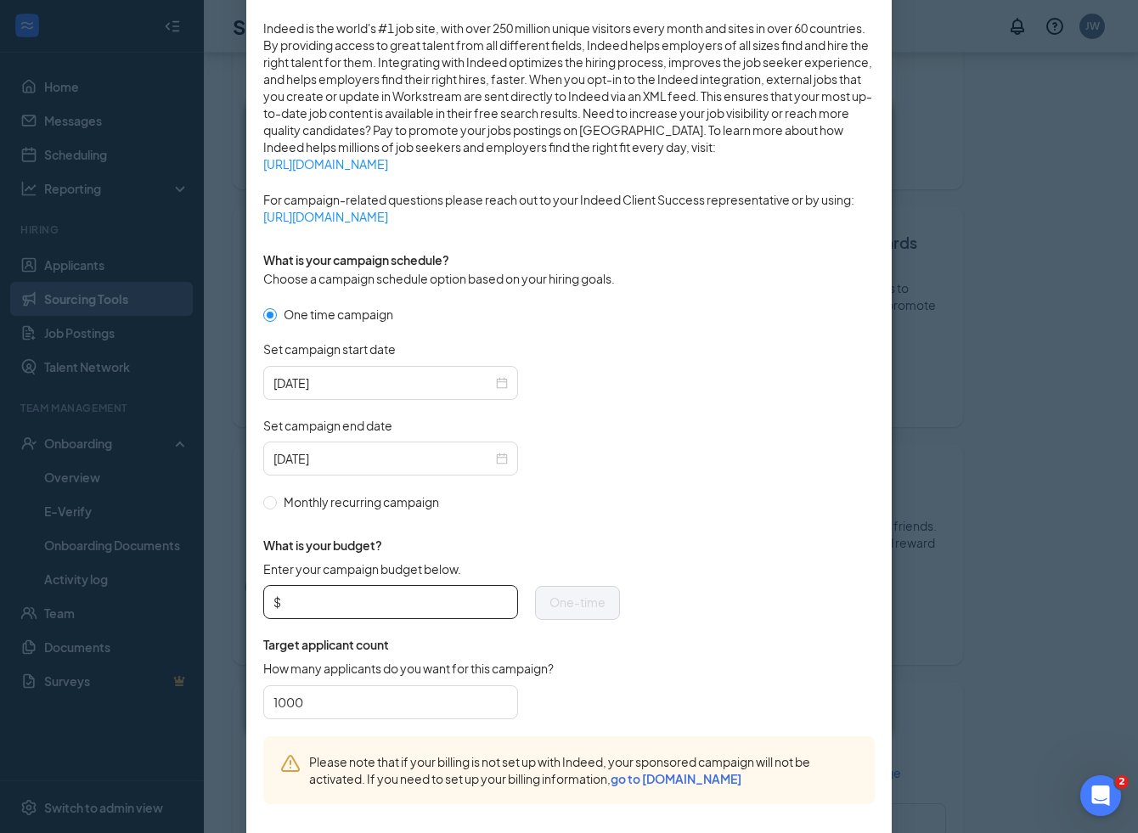
click at [386, 594] on input "Enter your campaign budget below." at bounding box center [396, 601] width 223 height 25
type input "200"
click at [736, 501] on form "One time campaign Set campaign start date 2025-08-27 Set campaign end date 2025…" at bounding box center [569, 520] width 612 height 431
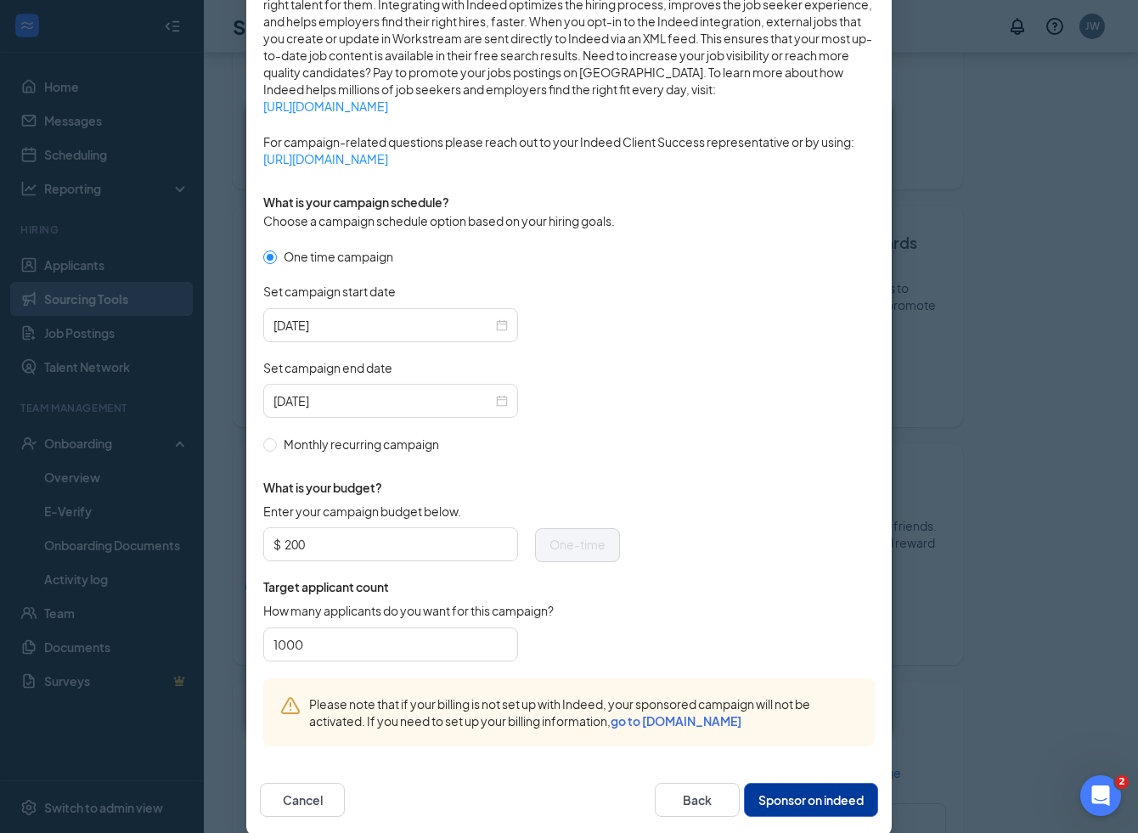
scroll to position [354, 0]
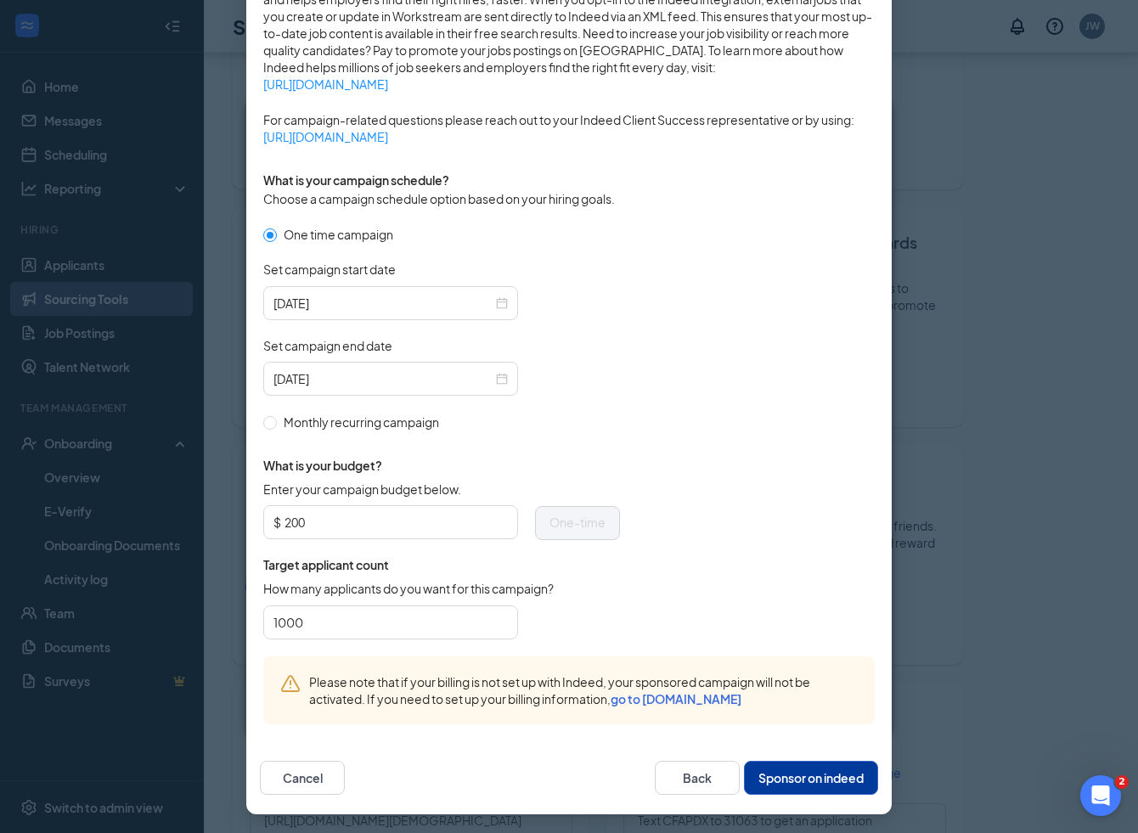
click at [799, 777] on button "Sponsor on indeed" at bounding box center [811, 778] width 134 height 34
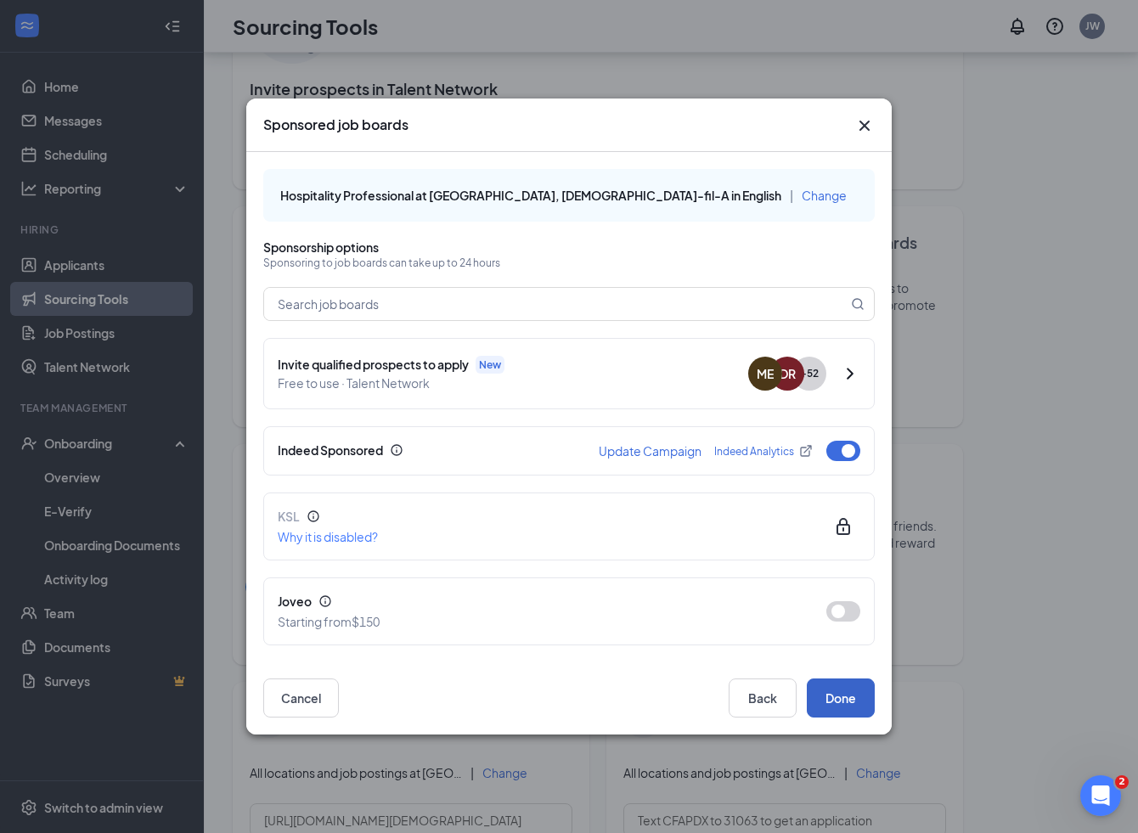
click at [834, 691] on button "Done" at bounding box center [841, 698] width 68 height 39
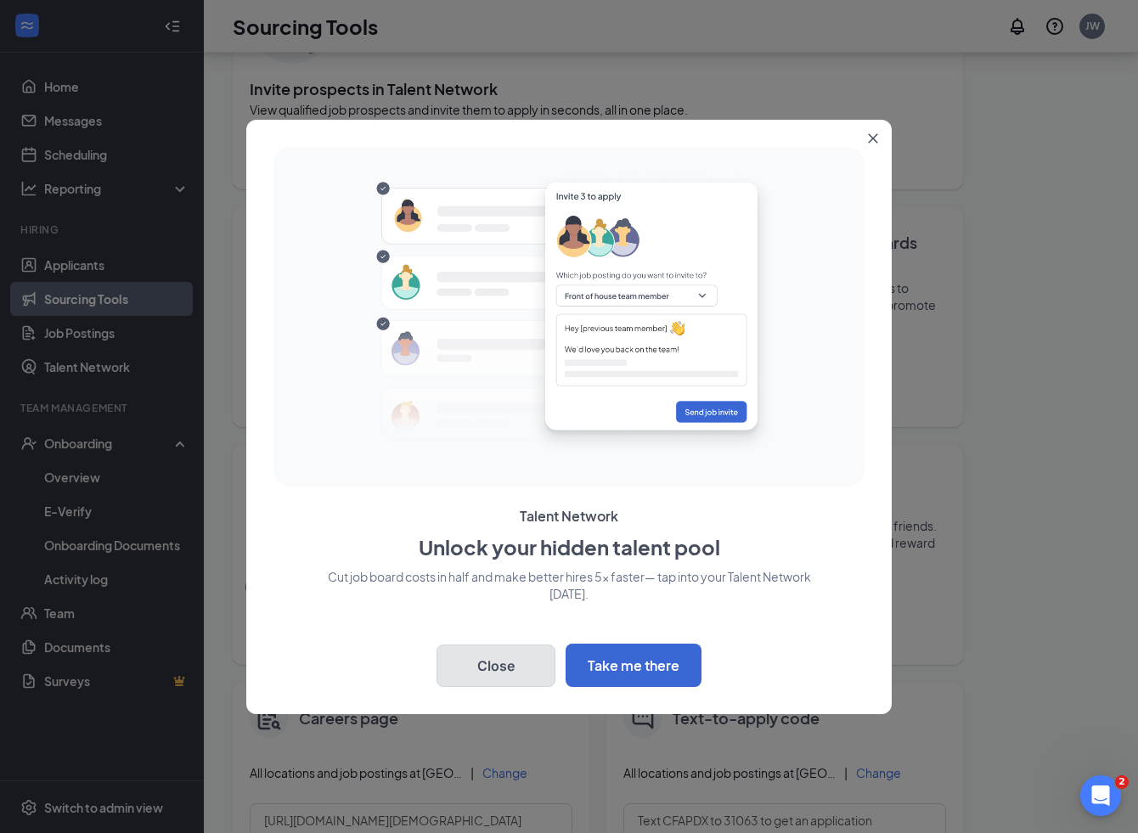
click at [498, 668] on button "Close" at bounding box center [496, 666] width 119 height 42
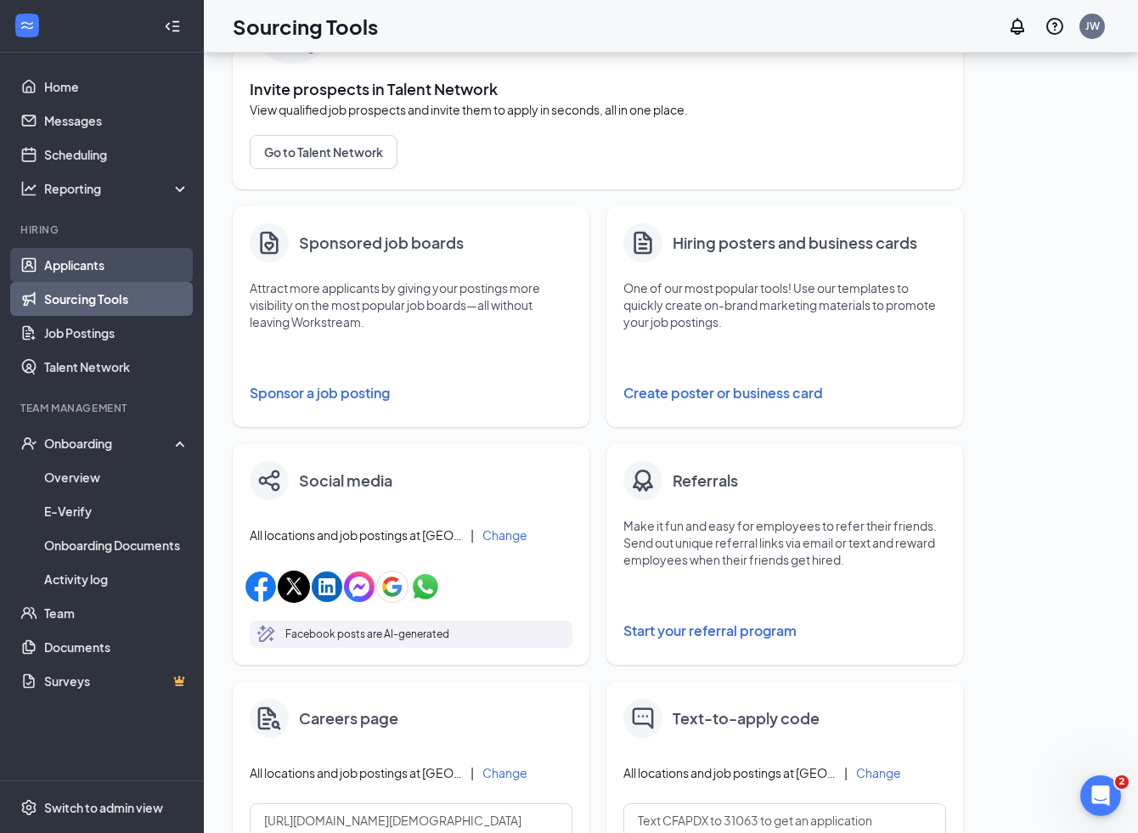
click at [65, 265] on link "Applicants" at bounding box center [116, 265] width 145 height 34
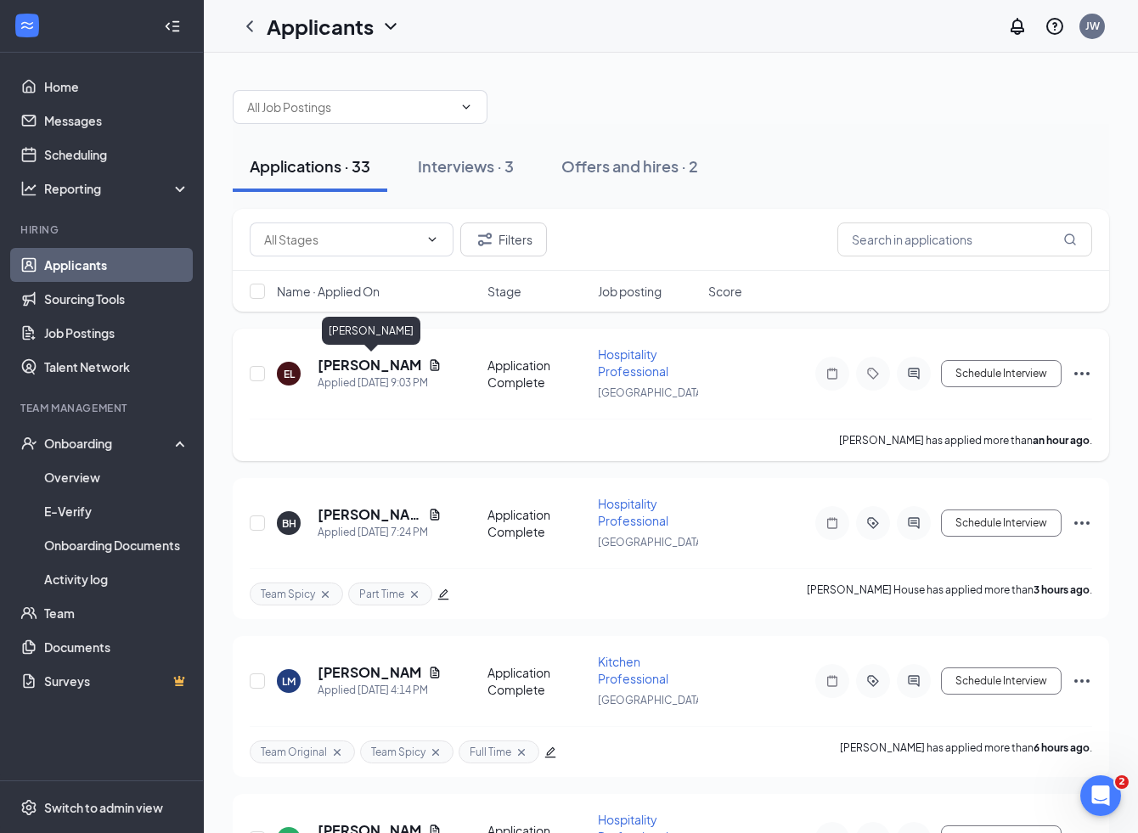
click at [356, 363] on h5 "Edward Lee" at bounding box center [370, 365] width 104 height 19
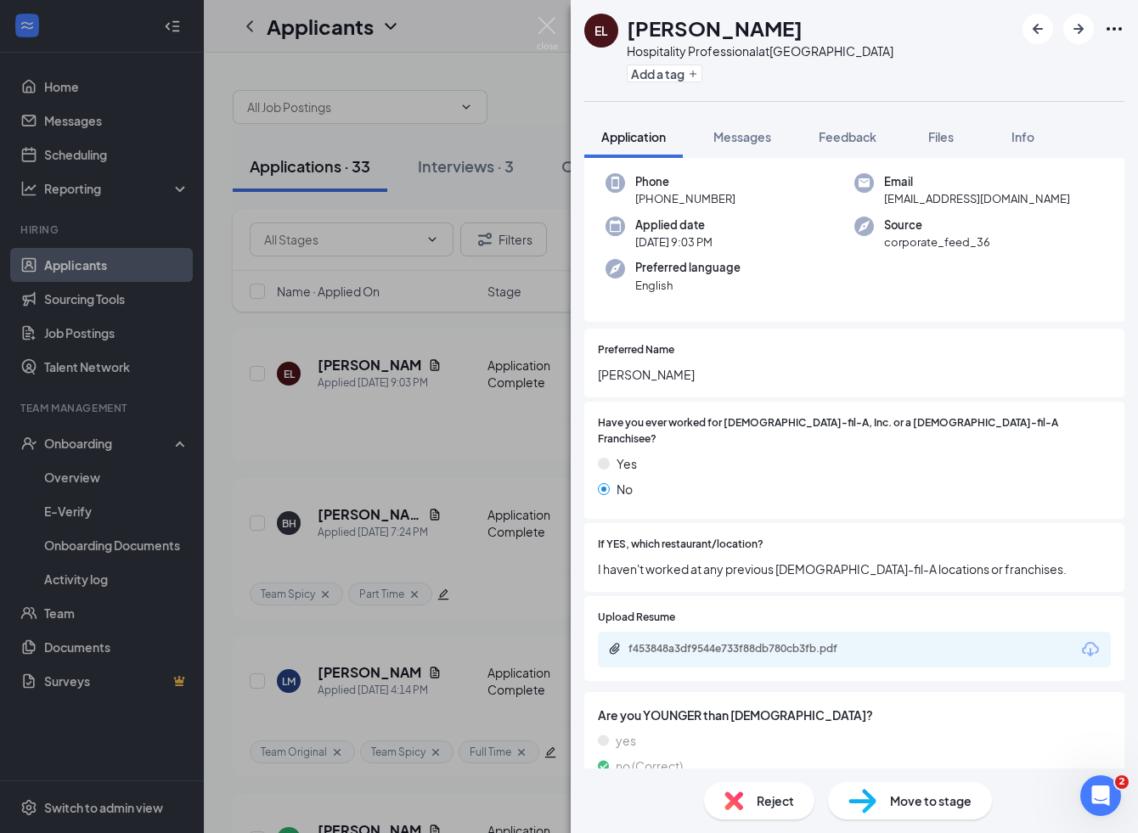
scroll to position [89, 0]
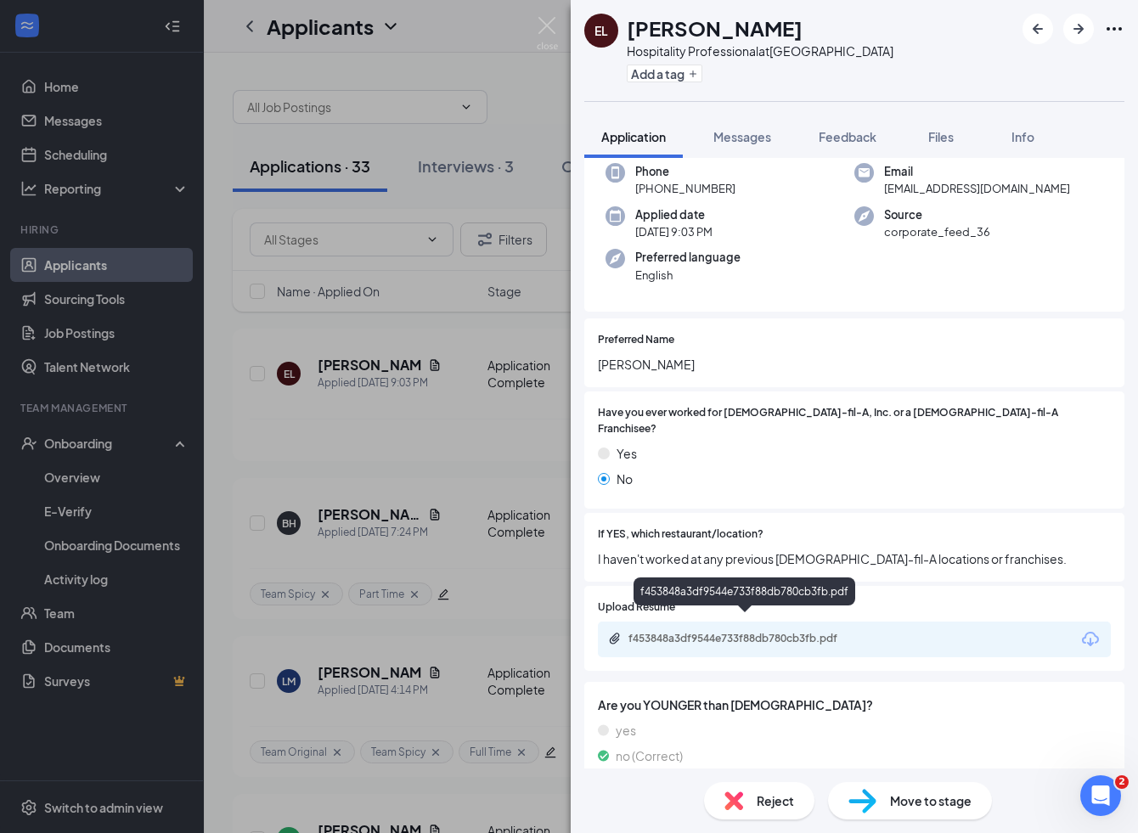
click at [738, 632] on div "f453848a3df9544e733f88db780cb3fb.pdf" at bounding box center [748, 639] width 238 height 14
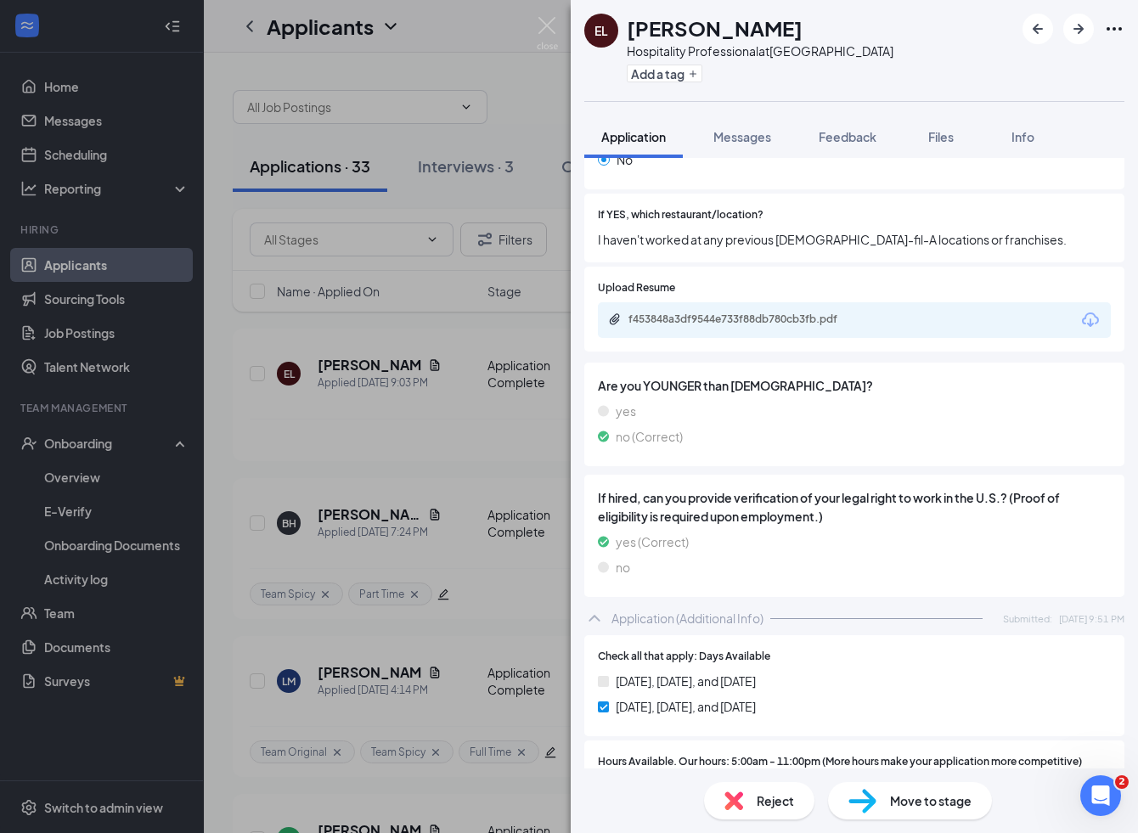
scroll to position [314, 0]
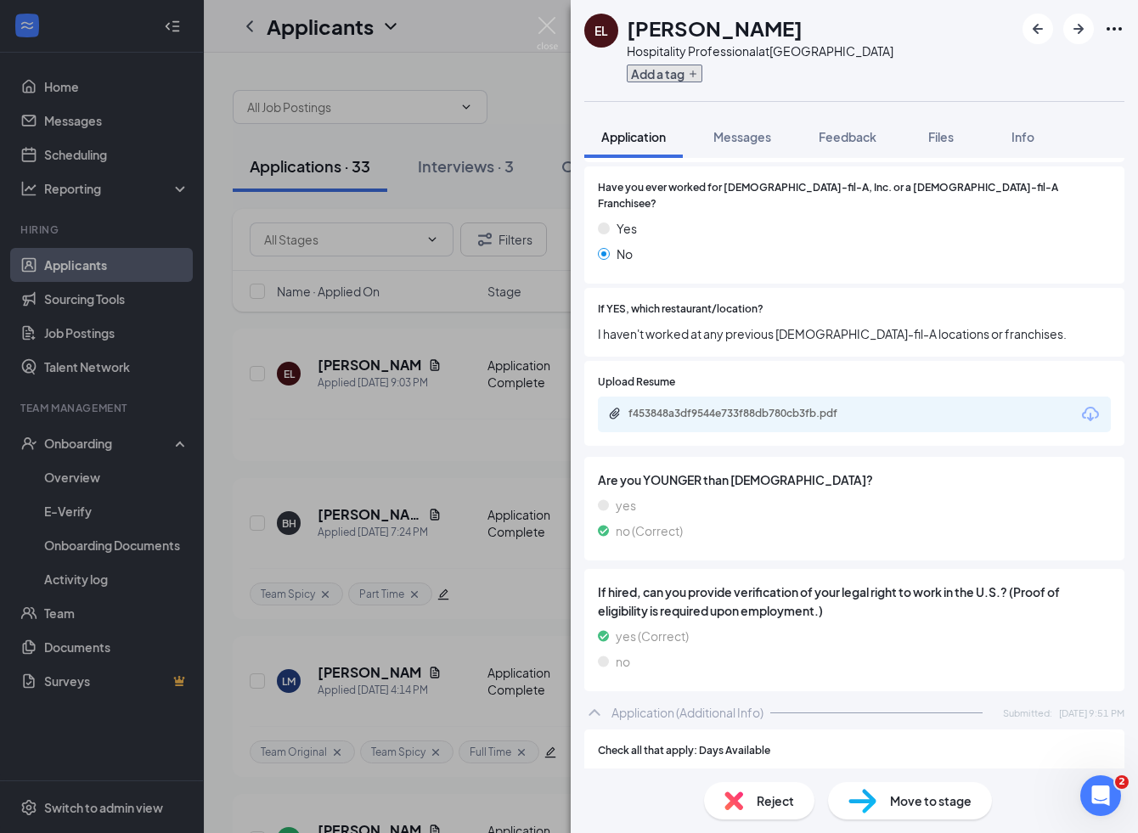
click at [677, 81] on button "Add a tag" at bounding box center [665, 74] width 76 height 18
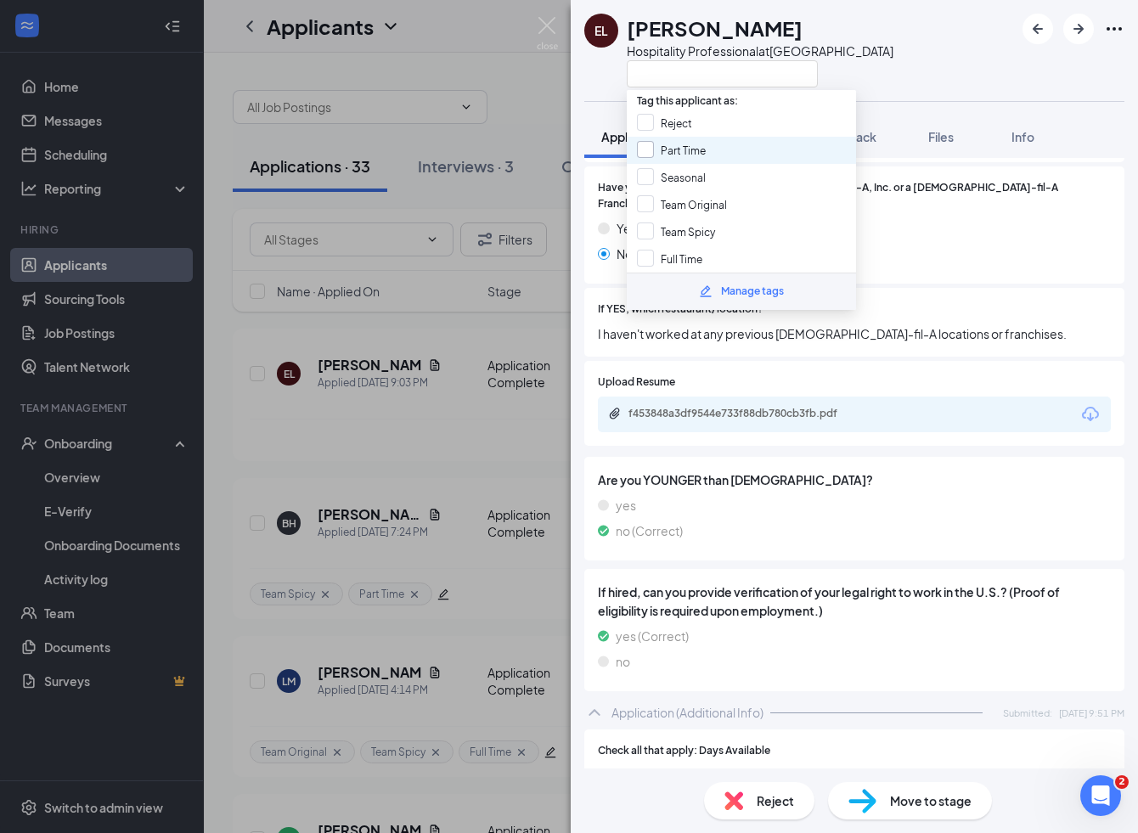
click at [691, 149] on input "Part Time" at bounding box center [671, 150] width 69 height 19
checkbox input "true"
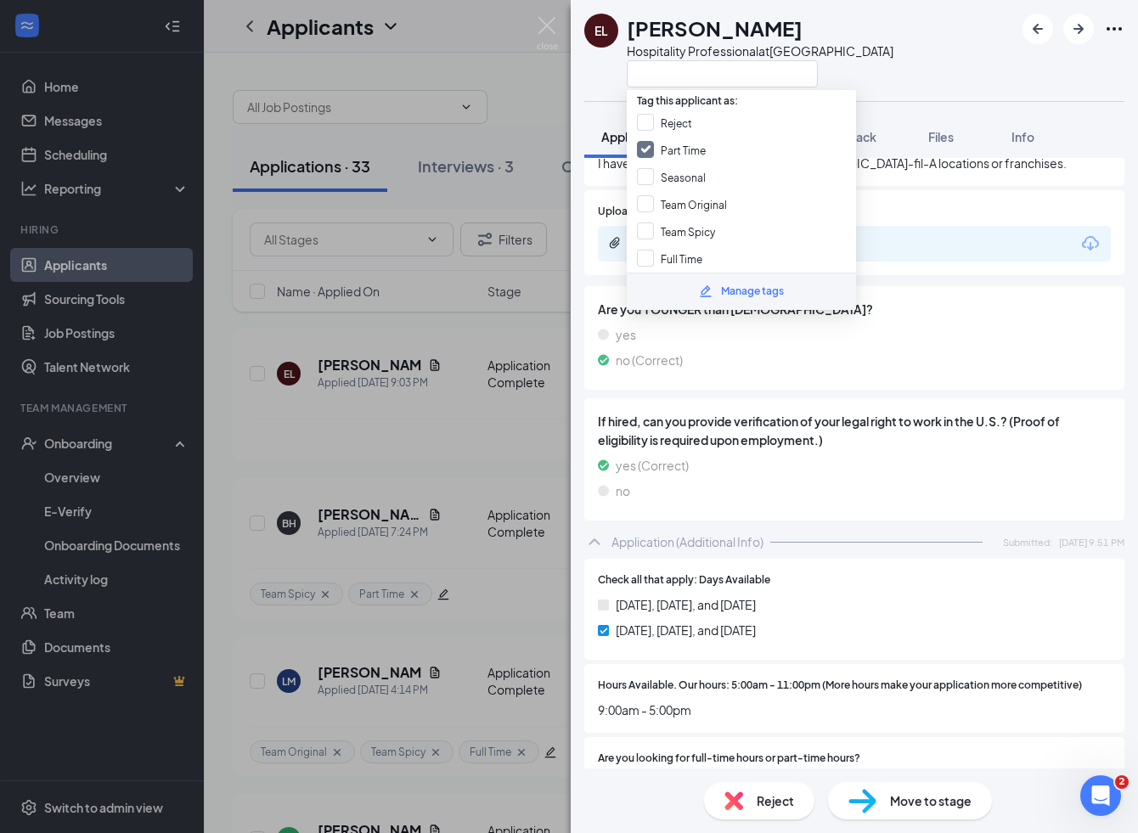
scroll to position [493, 0]
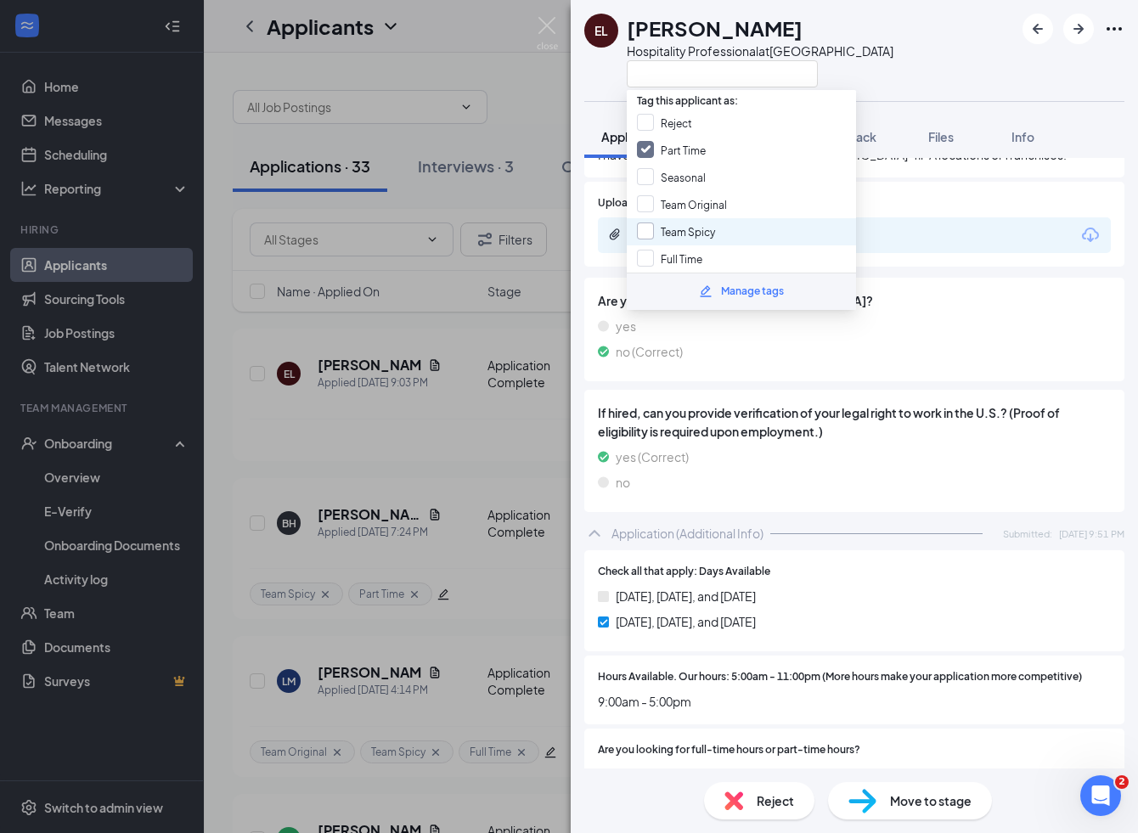
click at [685, 223] on input "Team Spicy" at bounding box center [676, 232] width 78 height 19
checkbox input "true"
click at [936, 75] on div "EL Edward Lee Hospitality Professional at Sherwood Plaza" at bounding box center [854, 50] width 567 height 101
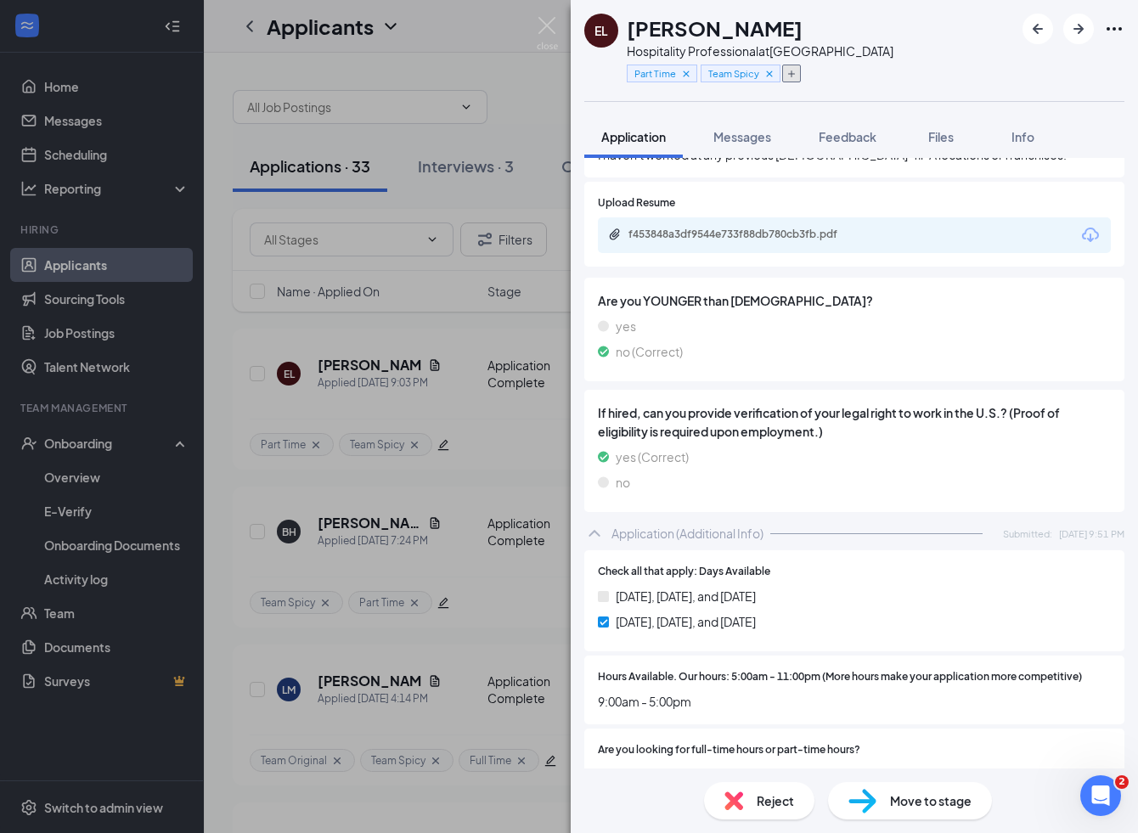
click at [794, 73] on icon "Plus" at bounding box center [792, 74] width 10 height 10
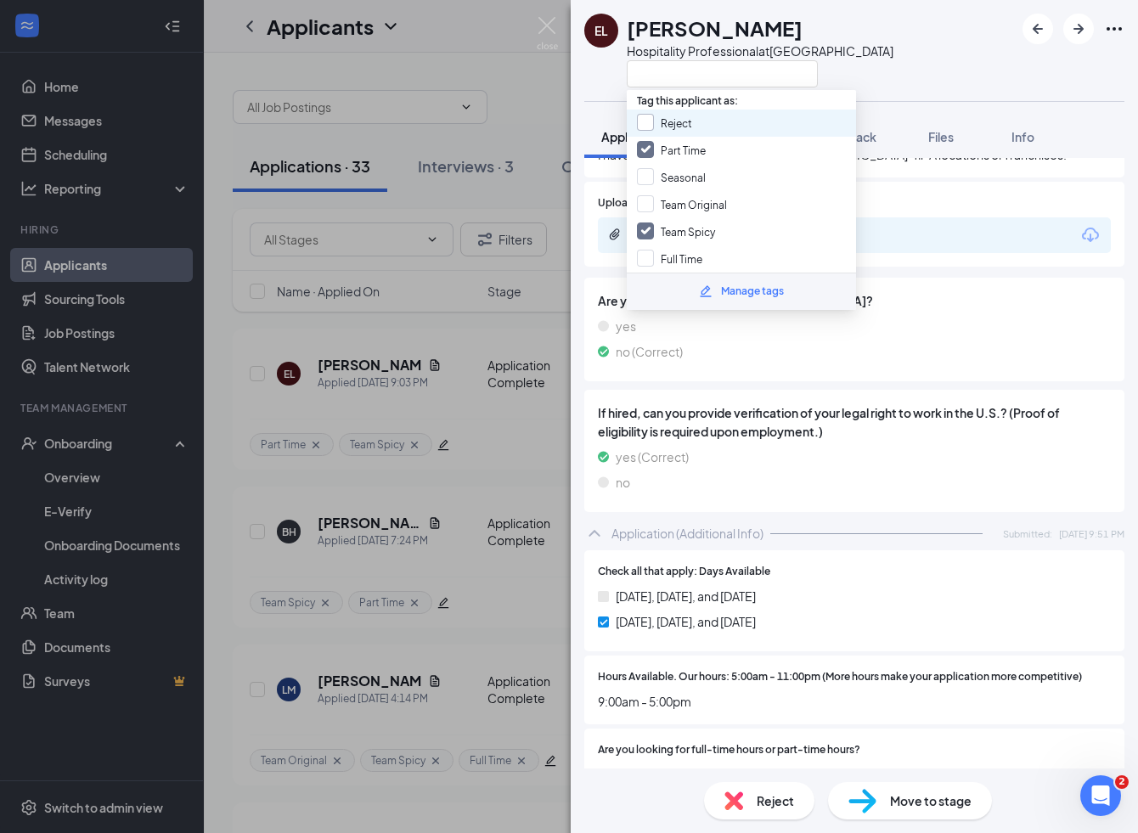
click at [689, 126] on input "Reject" at bounding box center [664, 123] width 55 height 19
checkbox input "true"
click at [900, 48] on div "EL Edward Lee Hospitality Professional at Sherwood Plaza" at bounding box center [854, 50] width 567 height 101
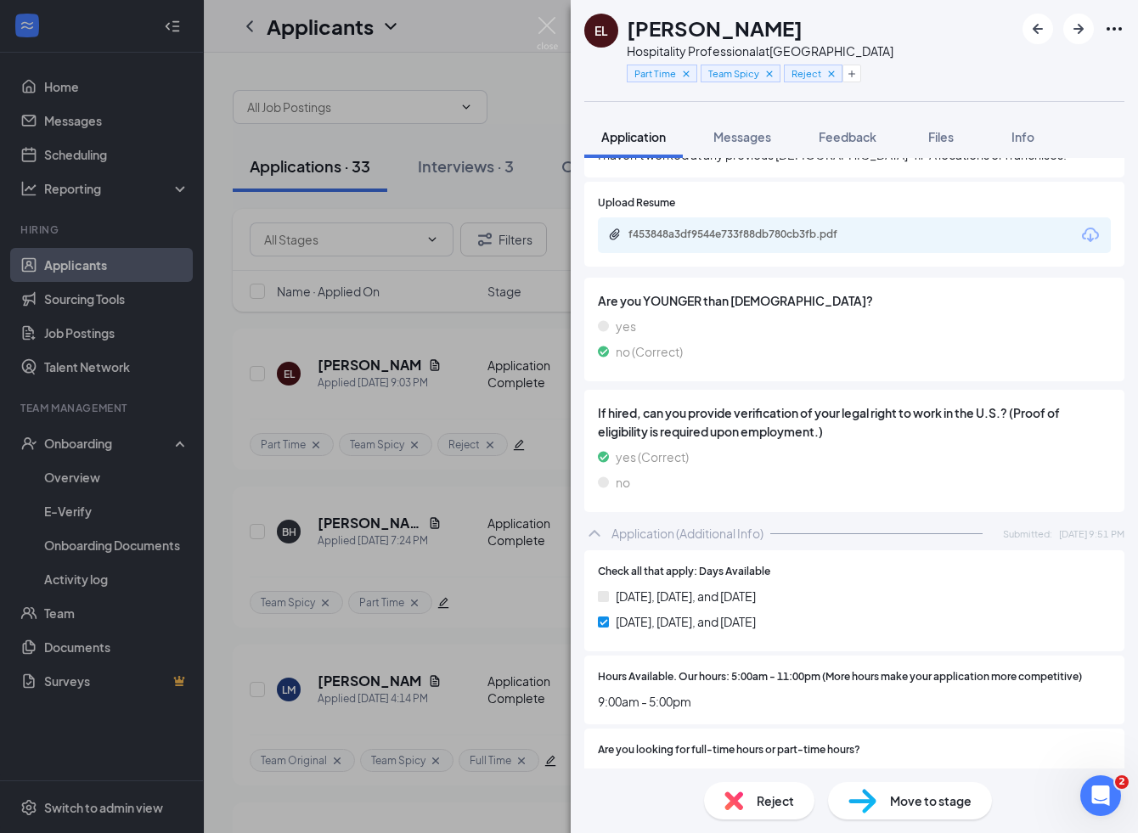
click at [228, 332] on div "EL Edward Lee Hospitality Professional at Sherwood Plaza Part Time Team Spicy R…" at bounding box center [569, 416] width 1138 height 833
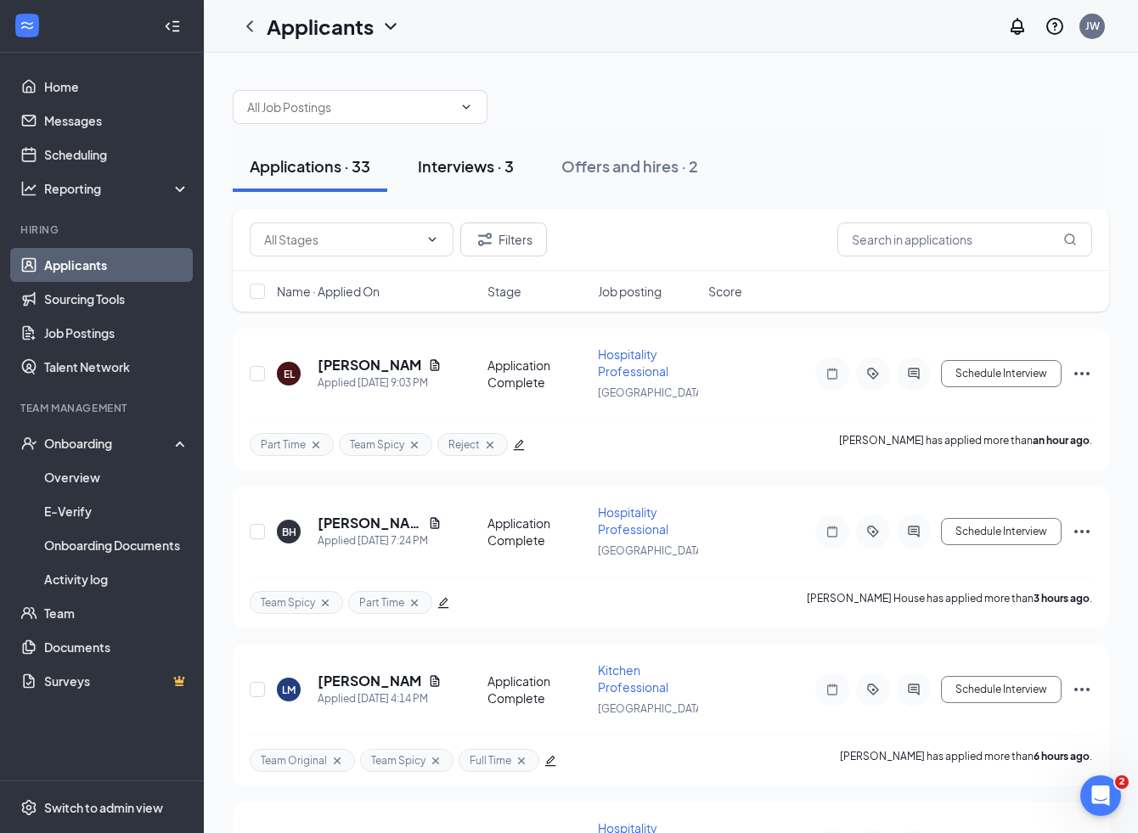
click at [483, 170] on div "Interviews · 3" at bounding box center [466, 165] width 96 height 21
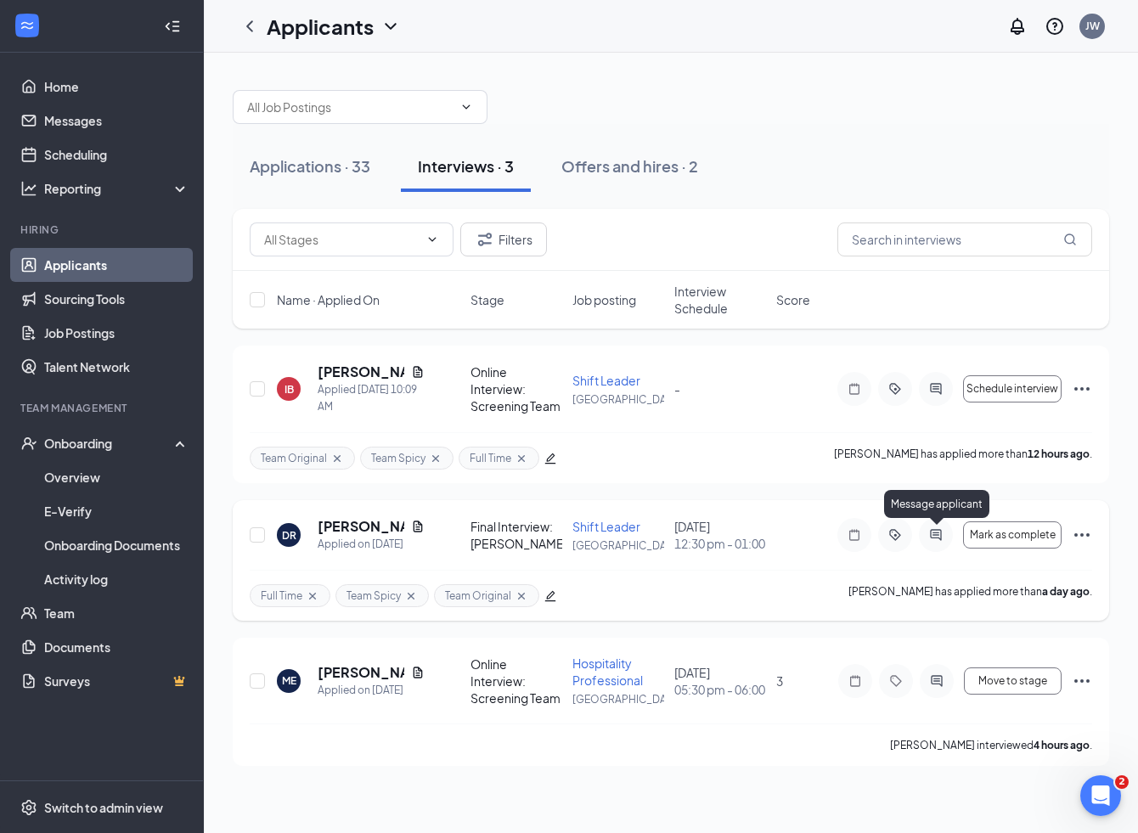
click at [933, 533] on icon "ActiveChat" at bounding box center [936, 535] width 20 height 14
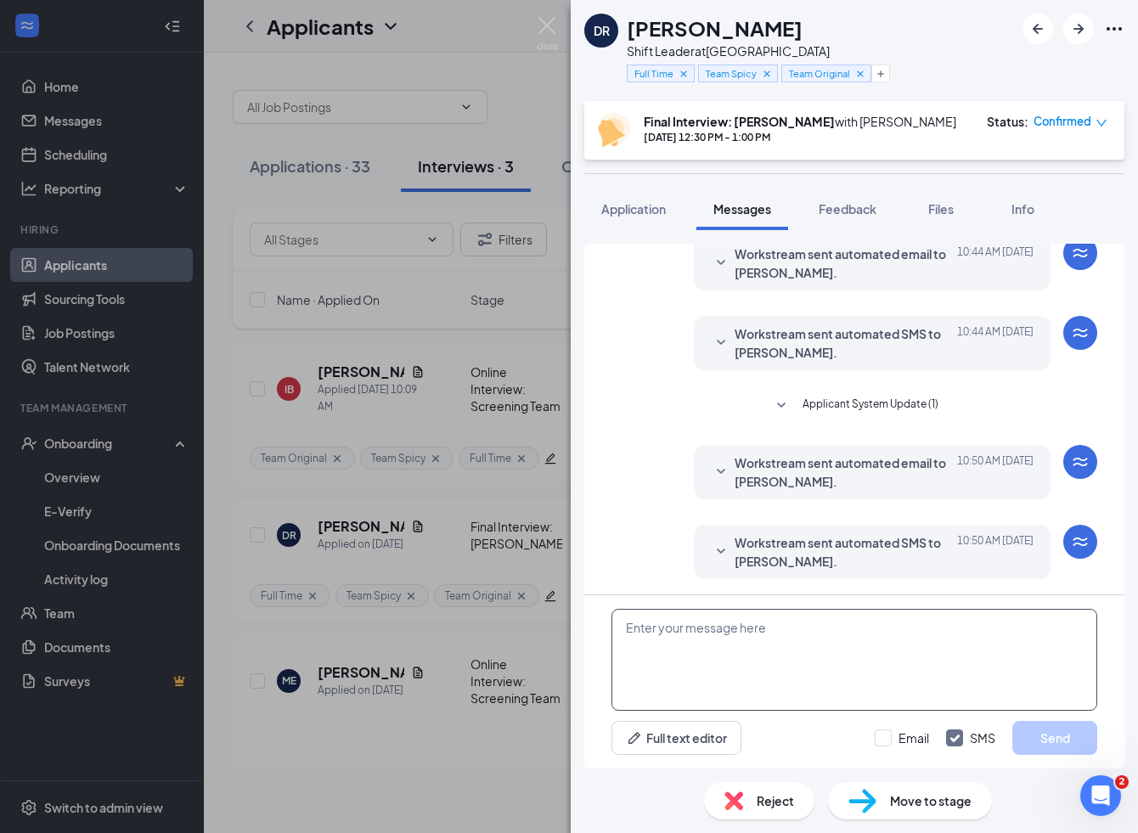
scroll to position [361, 0]
click at [747, 643] on textarea at bounding box center [855, 660] width 486 height 102
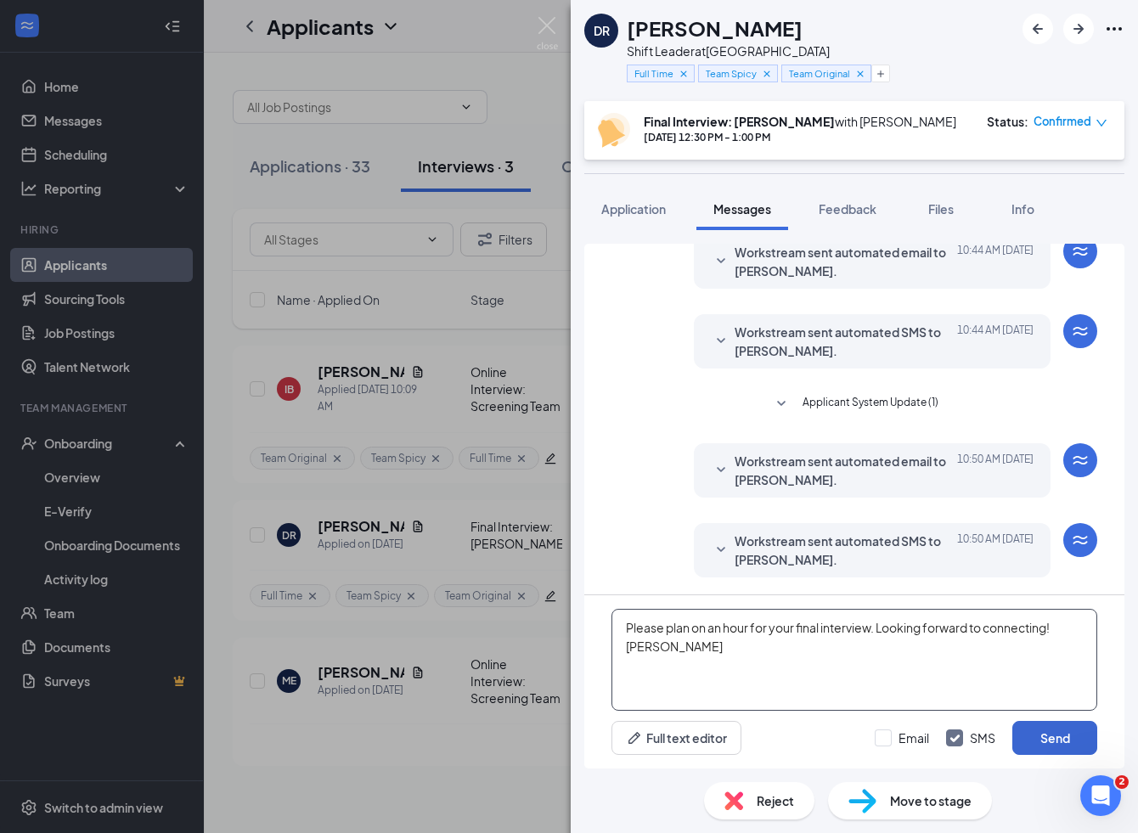
type textarea "Please plan on an hour for your final interview. Looking forward to connecting!…"
click at [1054, 734] on button "Send" at bounding box center [1054, 738] width 85 height 34
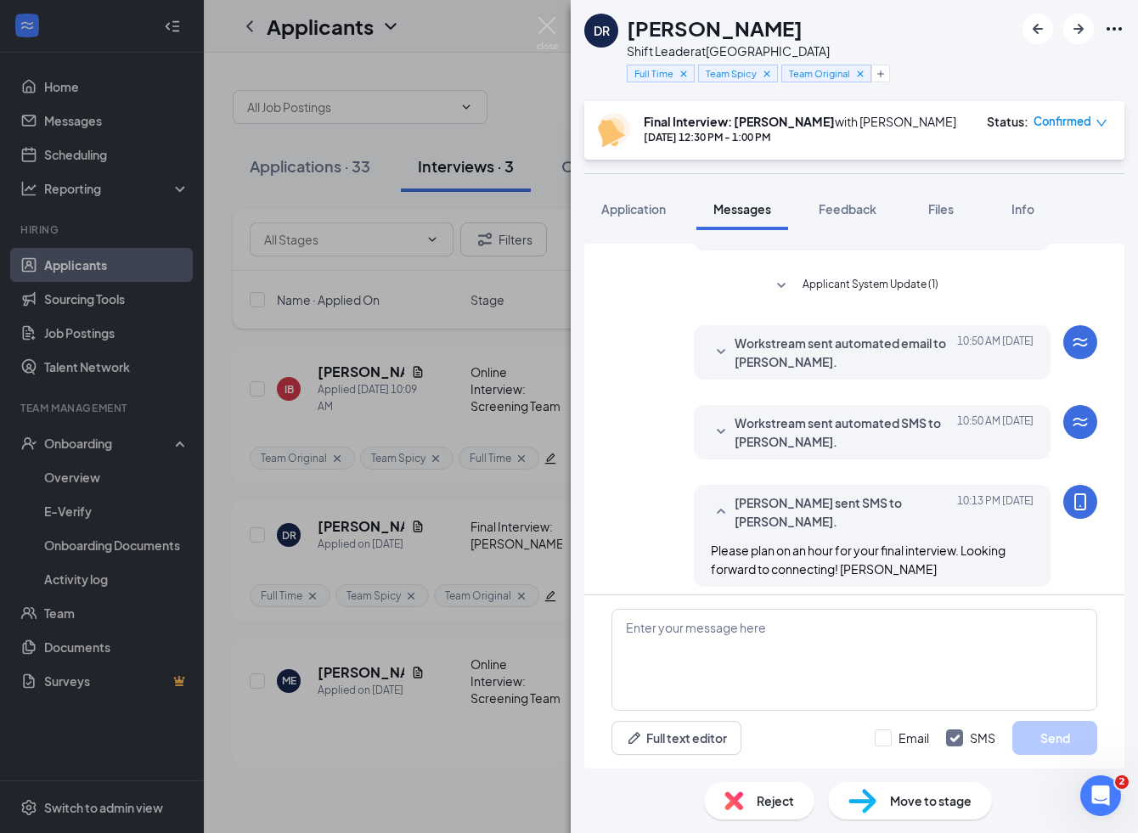
scroll to position [488, 0]
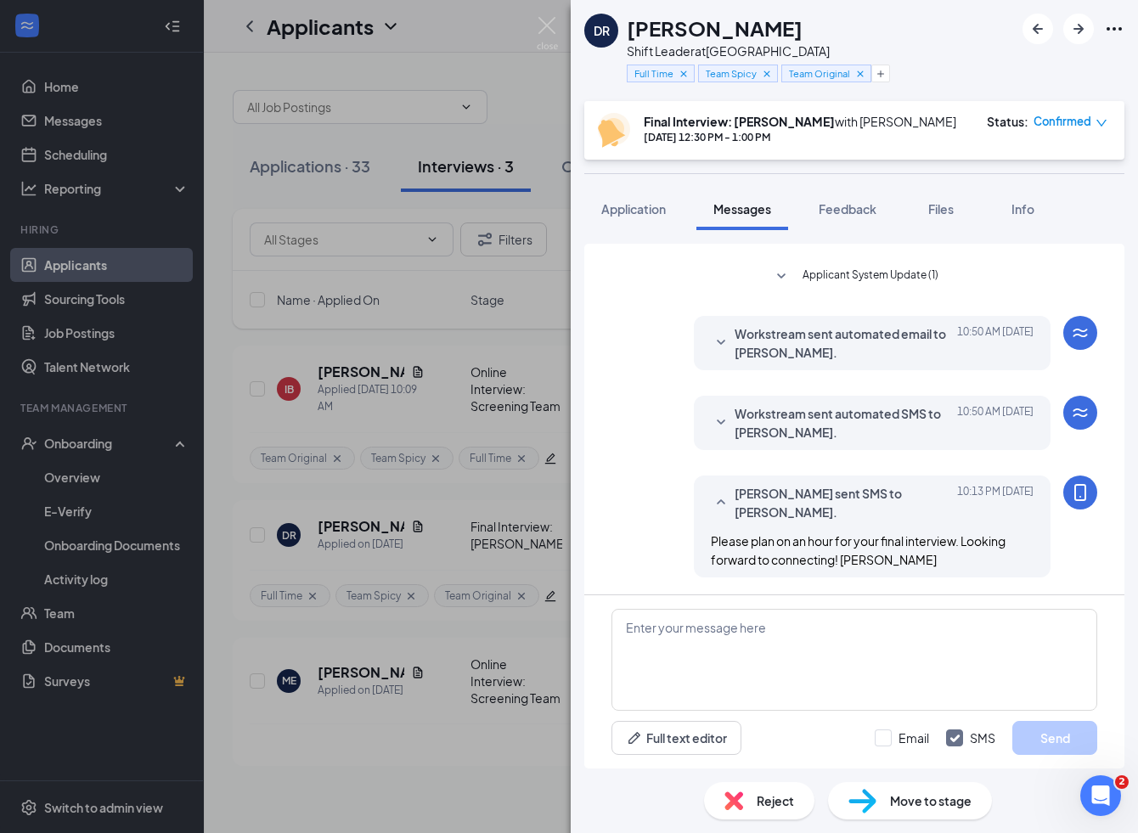
click at [399, 783] on div "DR Devlin Reberry Shift Leader at Sherwood Plaza Full Time Team Spicy Team Orig…" at bounding box center [569, 416] width 1138 height 833
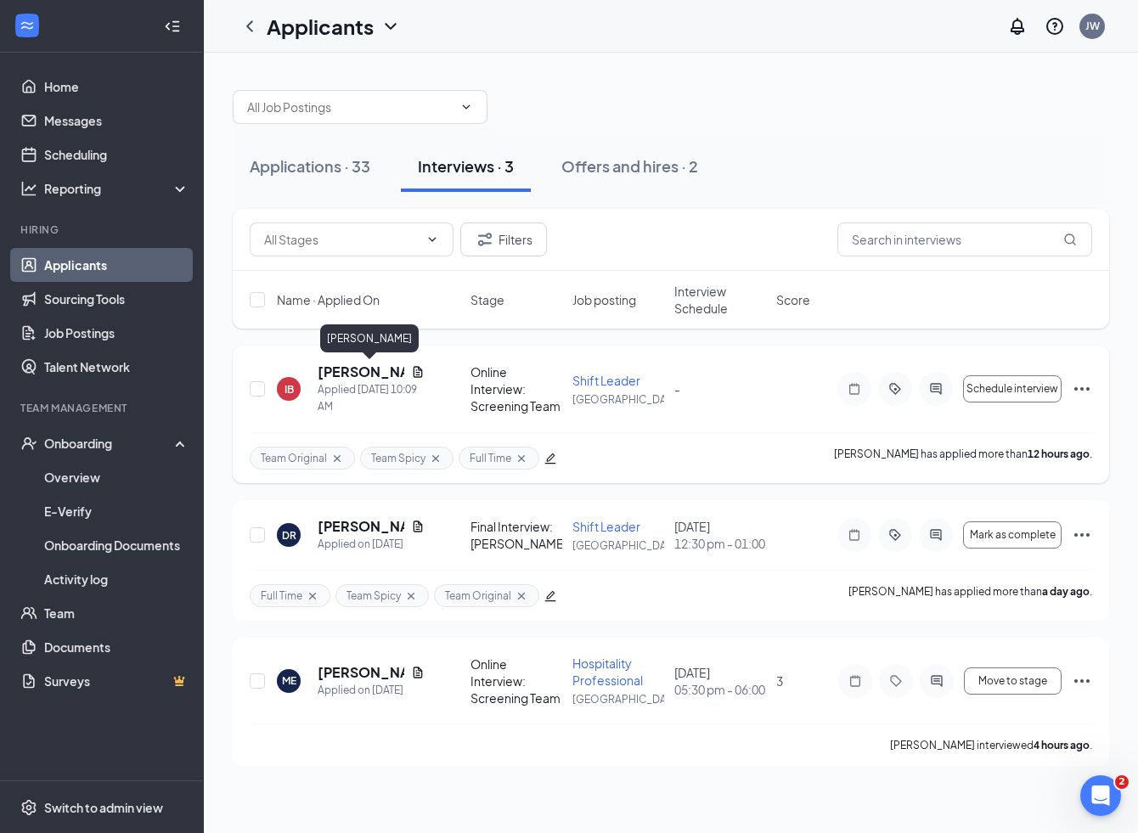
click at [365, 375] on h5 "Isaac Bikis" at bounding box center [361, 372] width 87 height 19
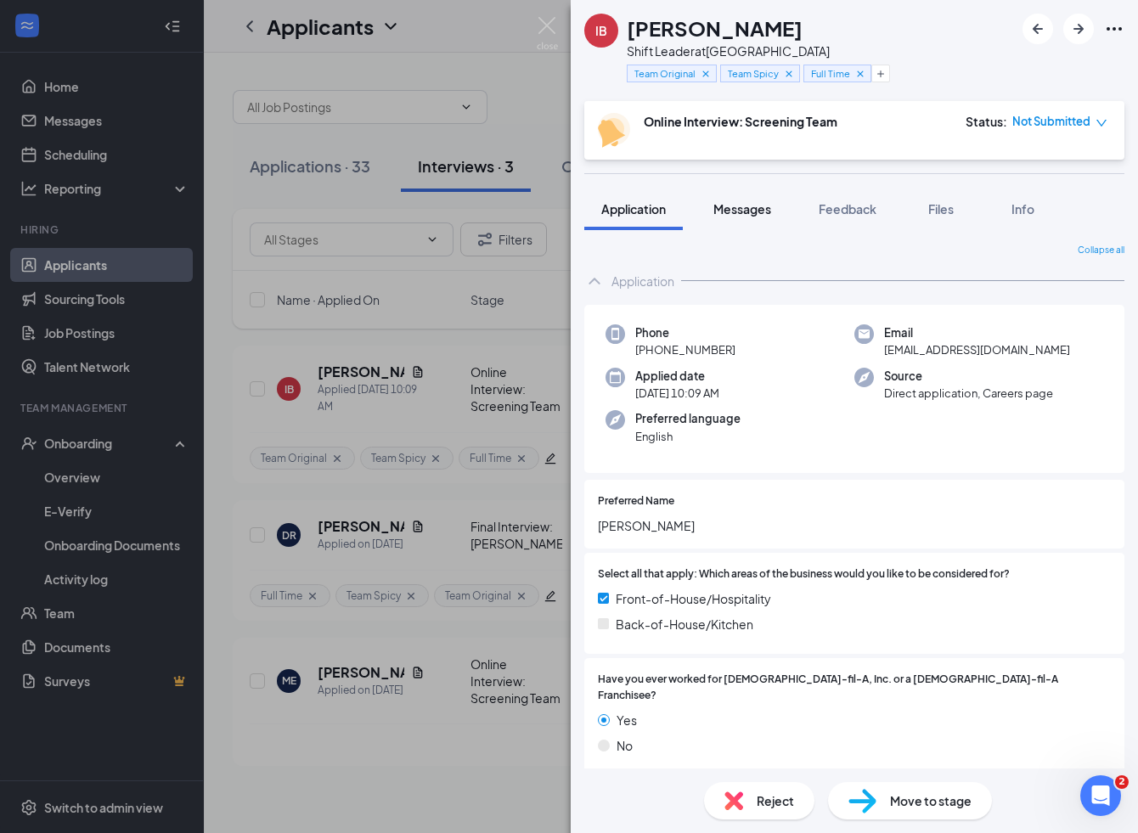
click at [758, 209] on span "Messages" at bounding box center [742, 208] width 58 height 15
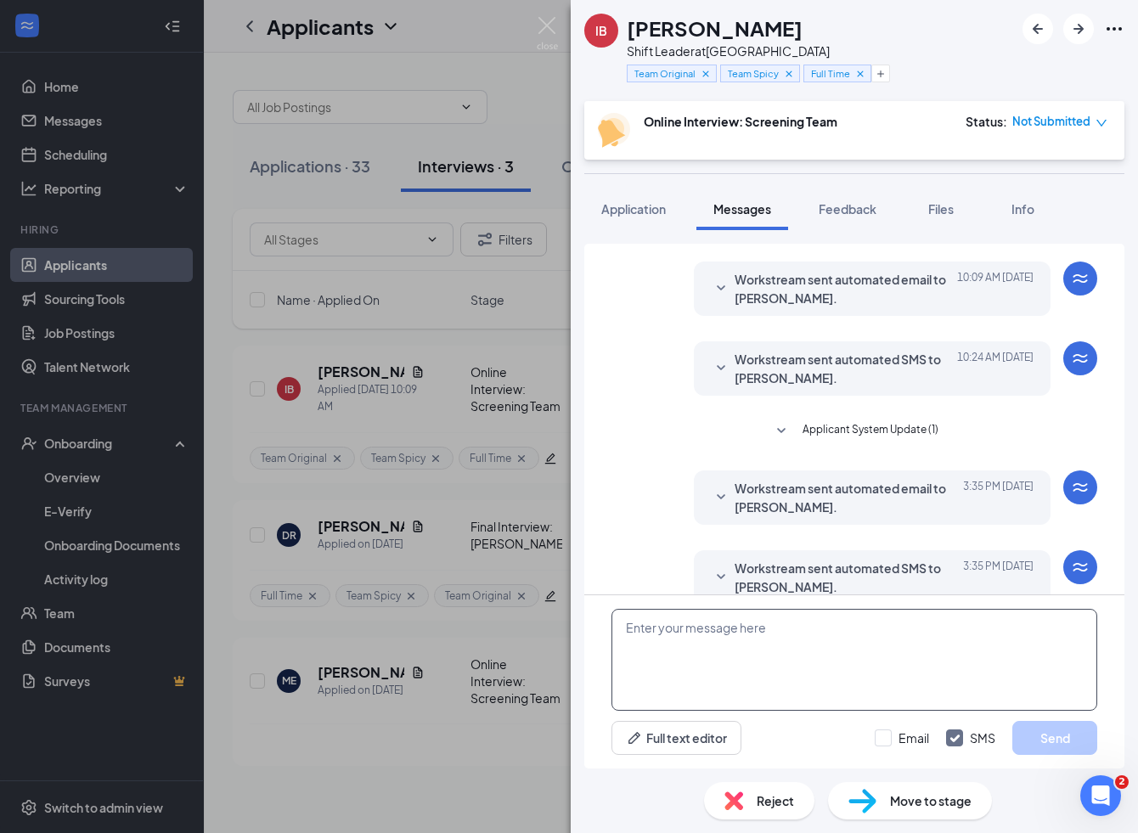
scroll to position [67, 0]
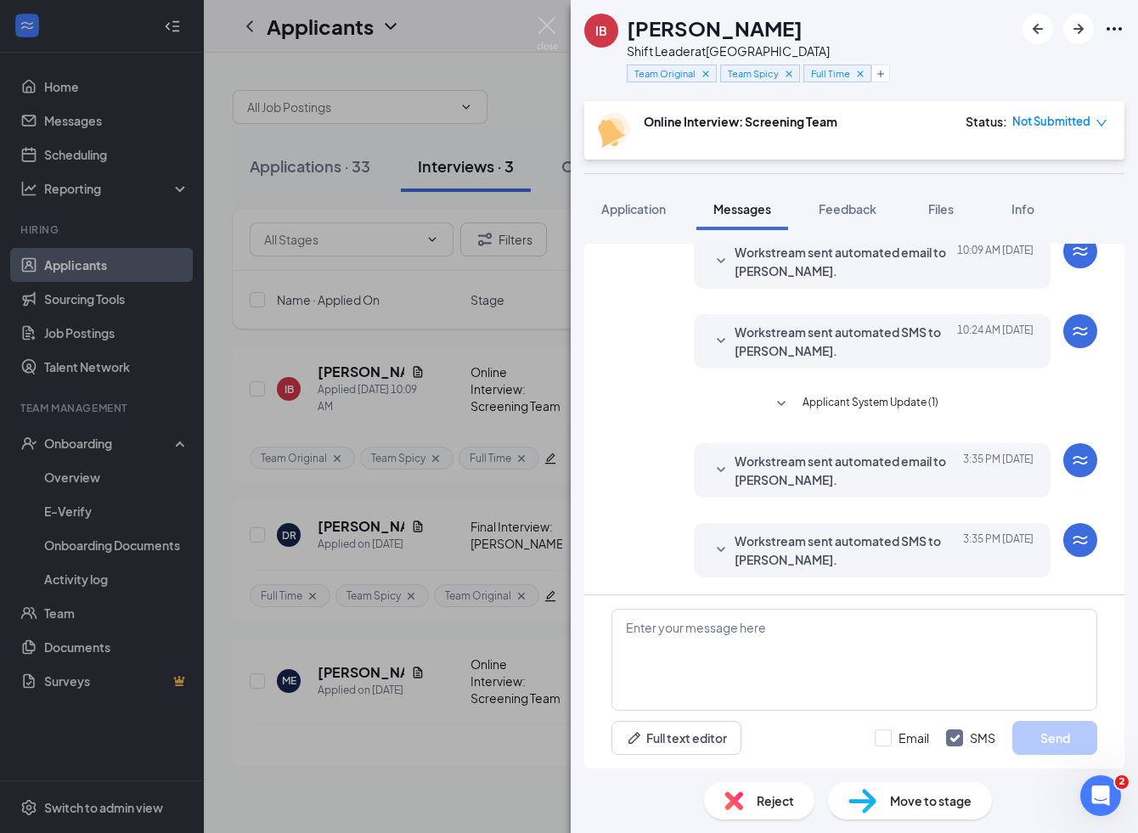
click at [726, 550] on icon "SmallChevronDown" at bounding box center [721, 550] width 20 height 20
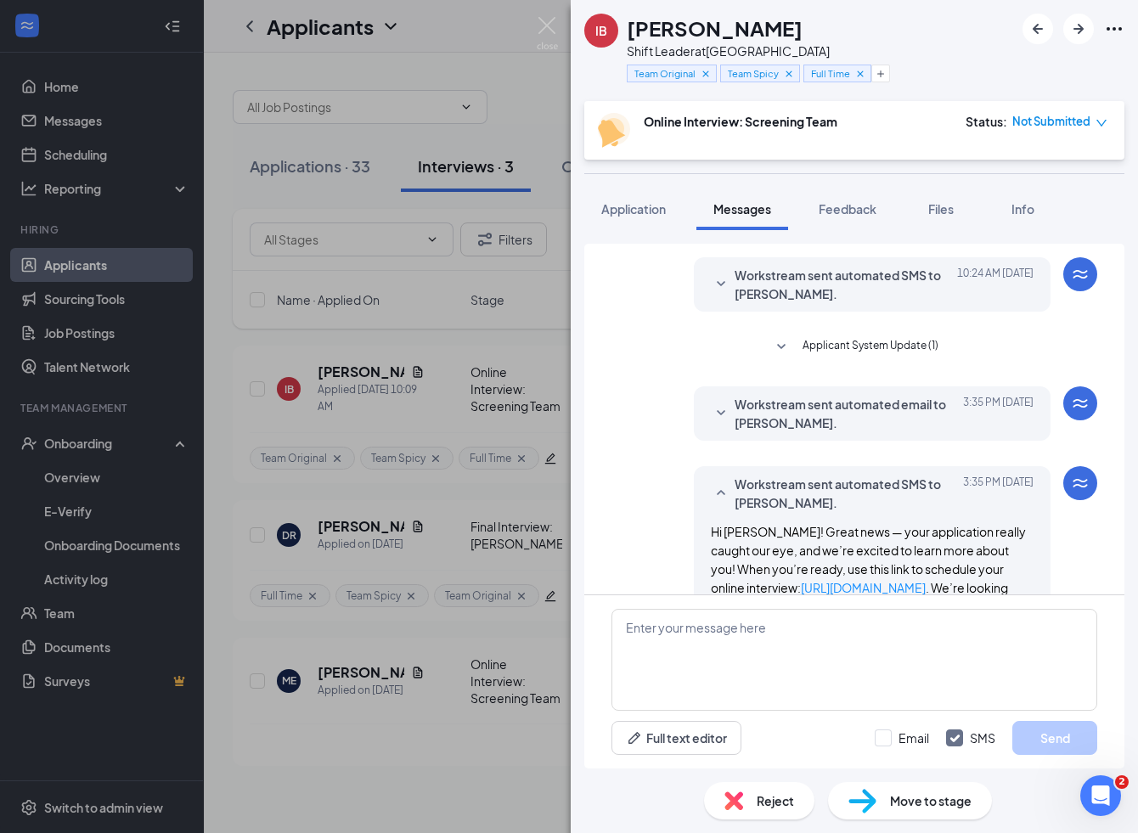
scroll to position [171, 0]
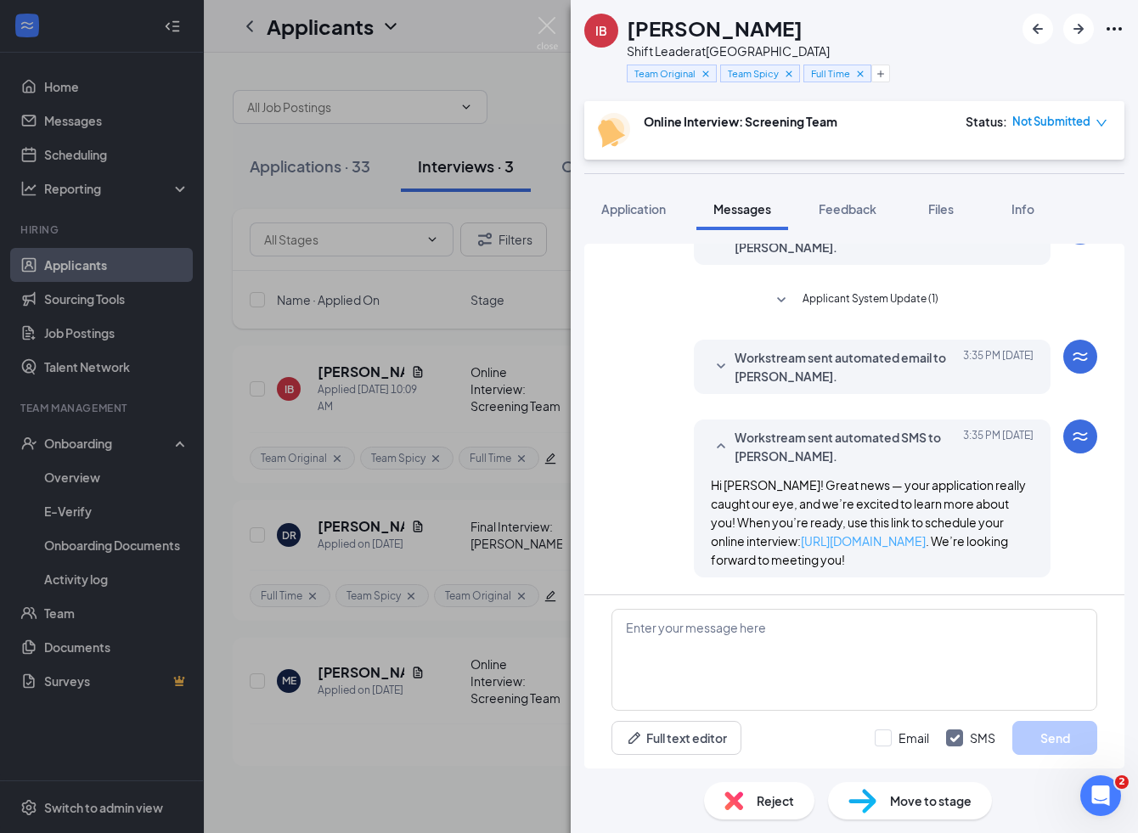
click at [890, 543] on link "https://l.wrkstrm.us/SKDuoA69p" at bounding box center [863, 540] width 125 height 15
click at [550, 25] on img at bounding box center [547, 33] width 21 height 33
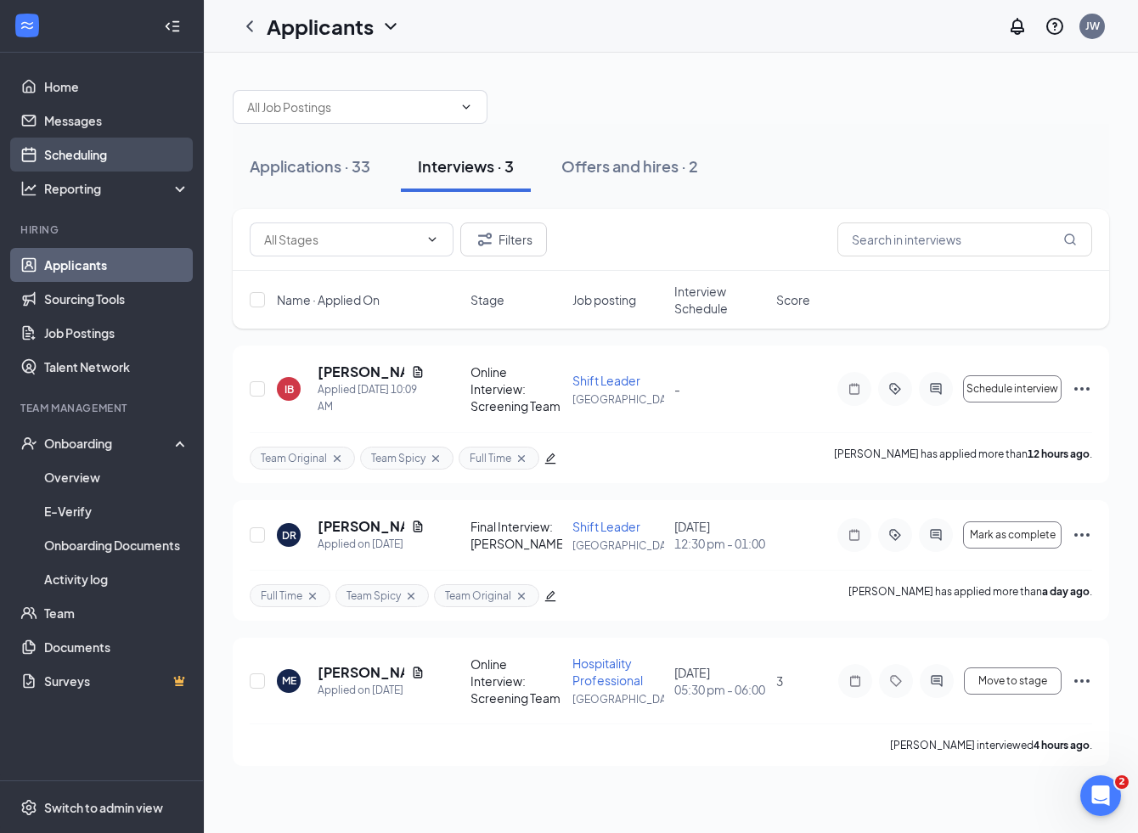
click at [93, 161] on link "Scheduling" at bounding box center [116, 155] width 145 height 34
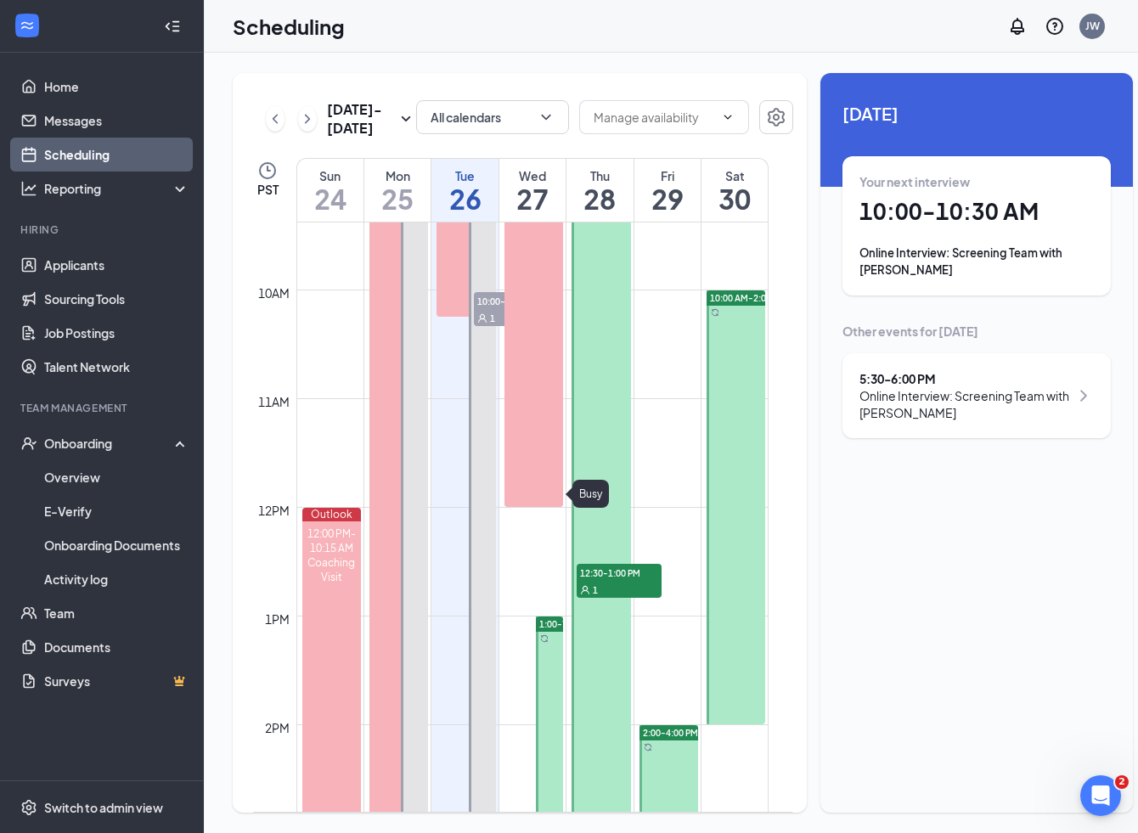
scroll to position [1024, 0]
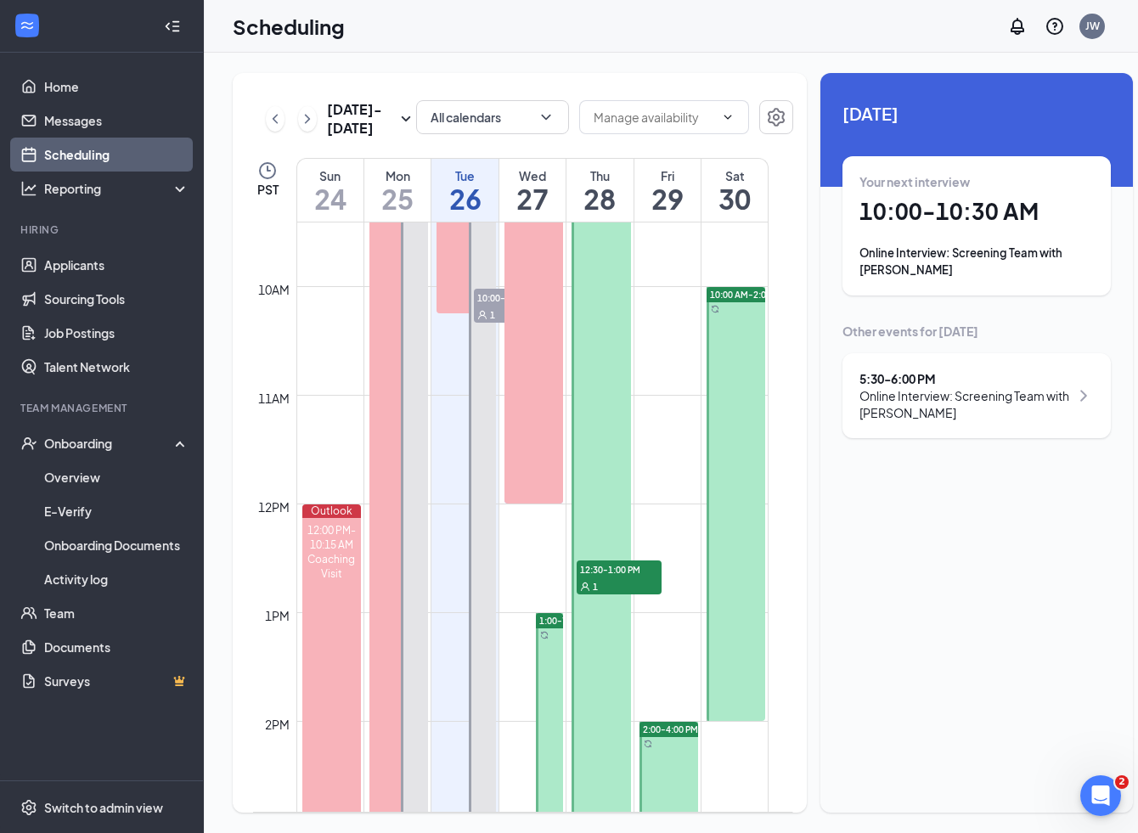
click at [415, 546] on div at bounding box center [414, 667] width 27 height 978
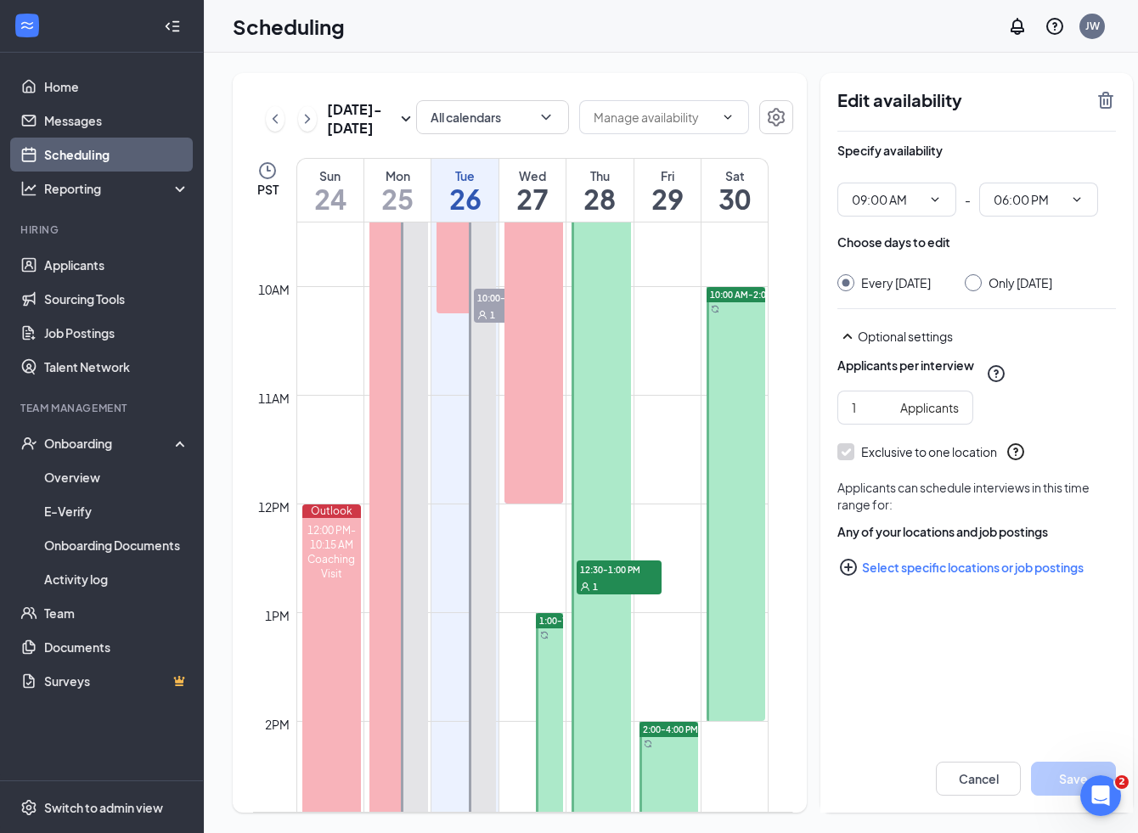
click at [480, 505] on div at bounding box center [482, 667] width 27 height 1195
click at [606, 513] on div at bounding box center [601, 612] width 59 height 869
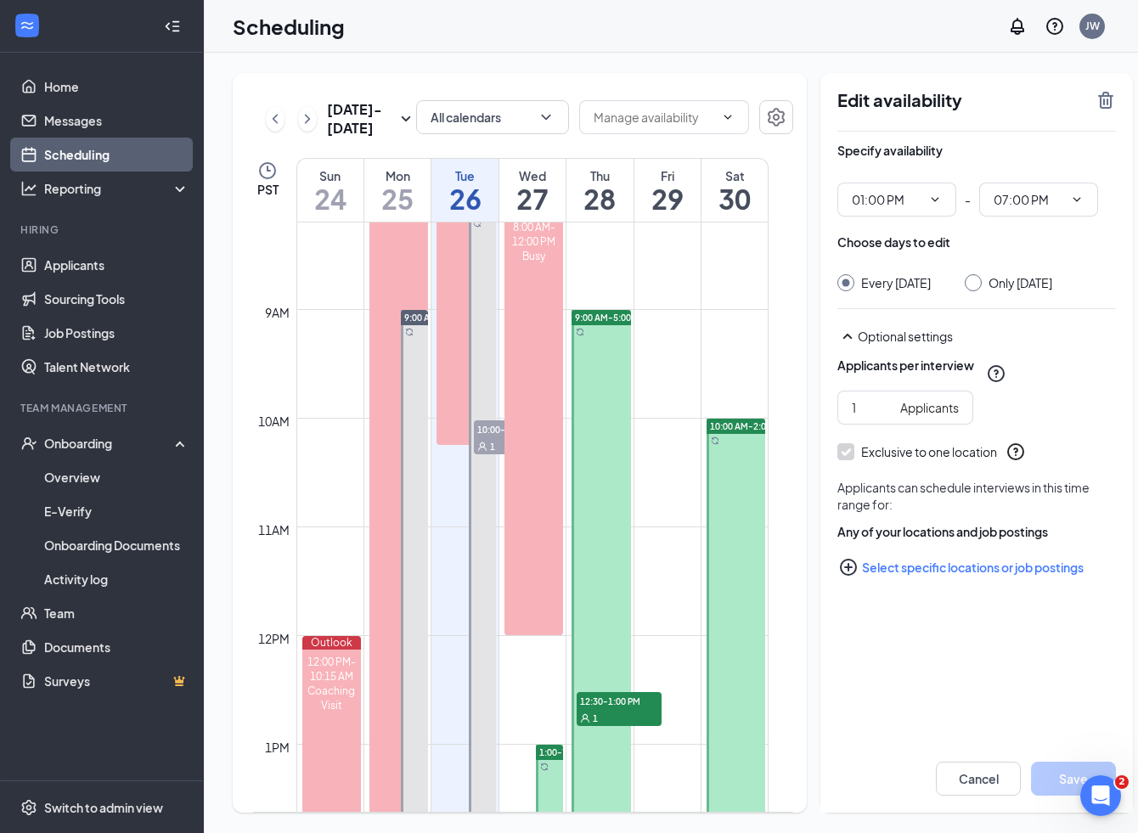
scroll to position [791, 0]
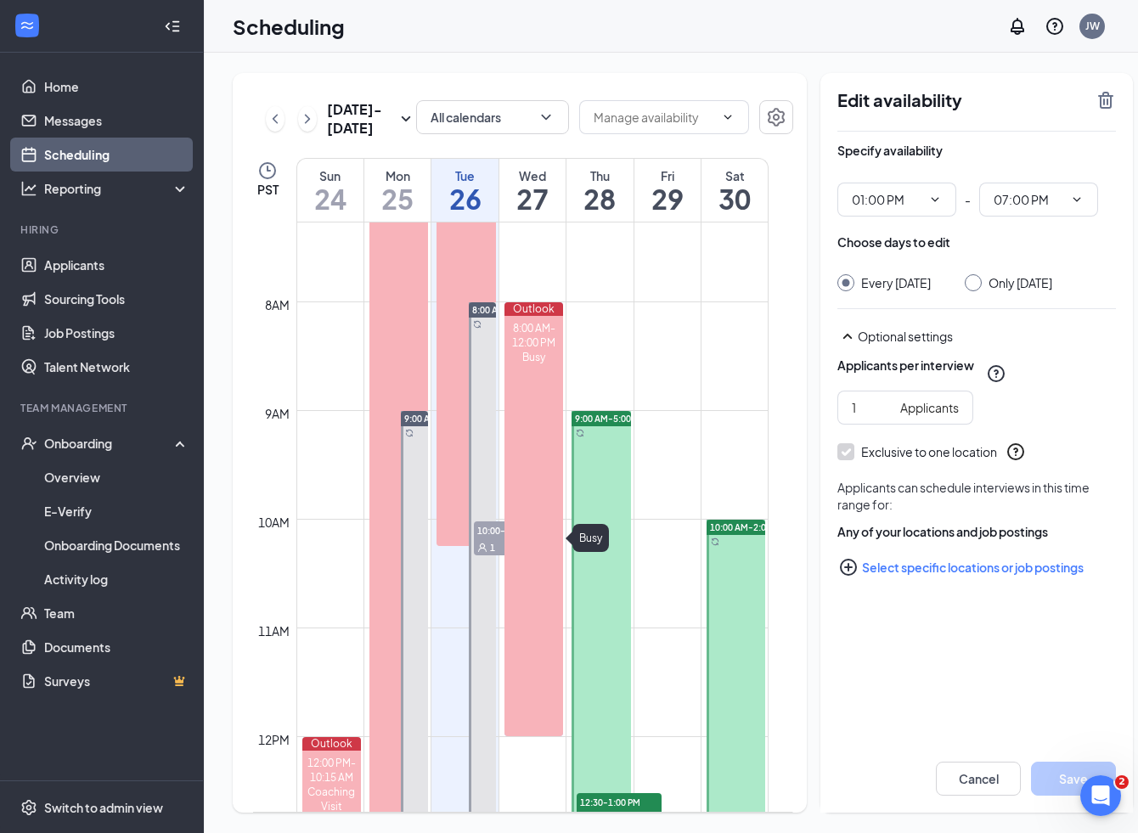
click at [541, 575] on div "8:00 AM-12:00 PM Busy" at bounding box center [534, 526] width 59 height 420
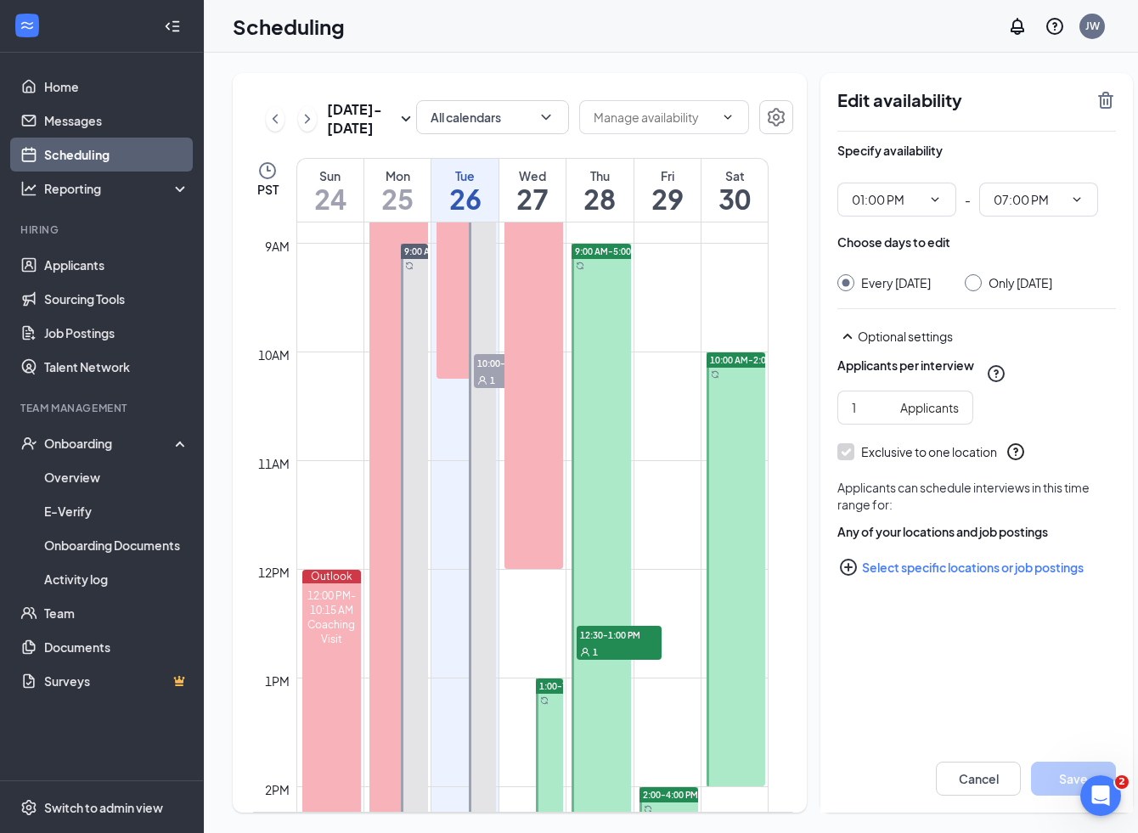
scroll to position [965, 0]
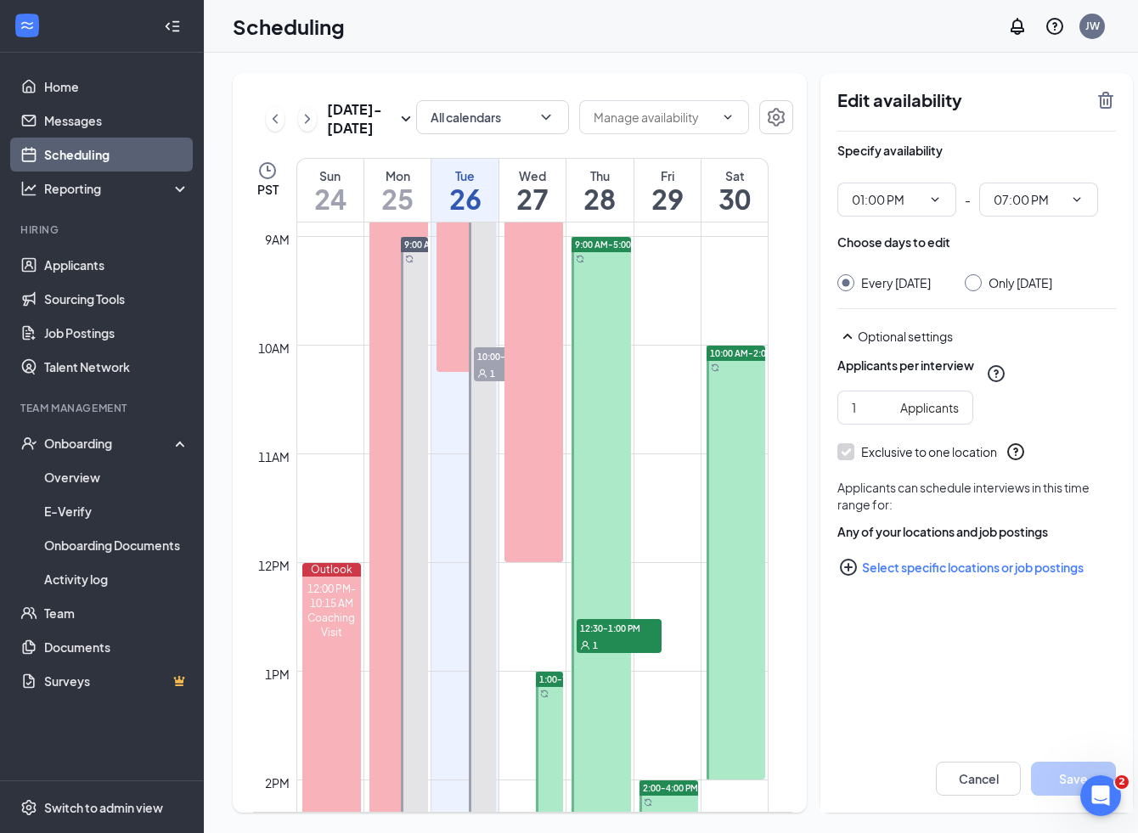
click at [726, 530] on div at bounding box center [736, 563] width 59 height 434
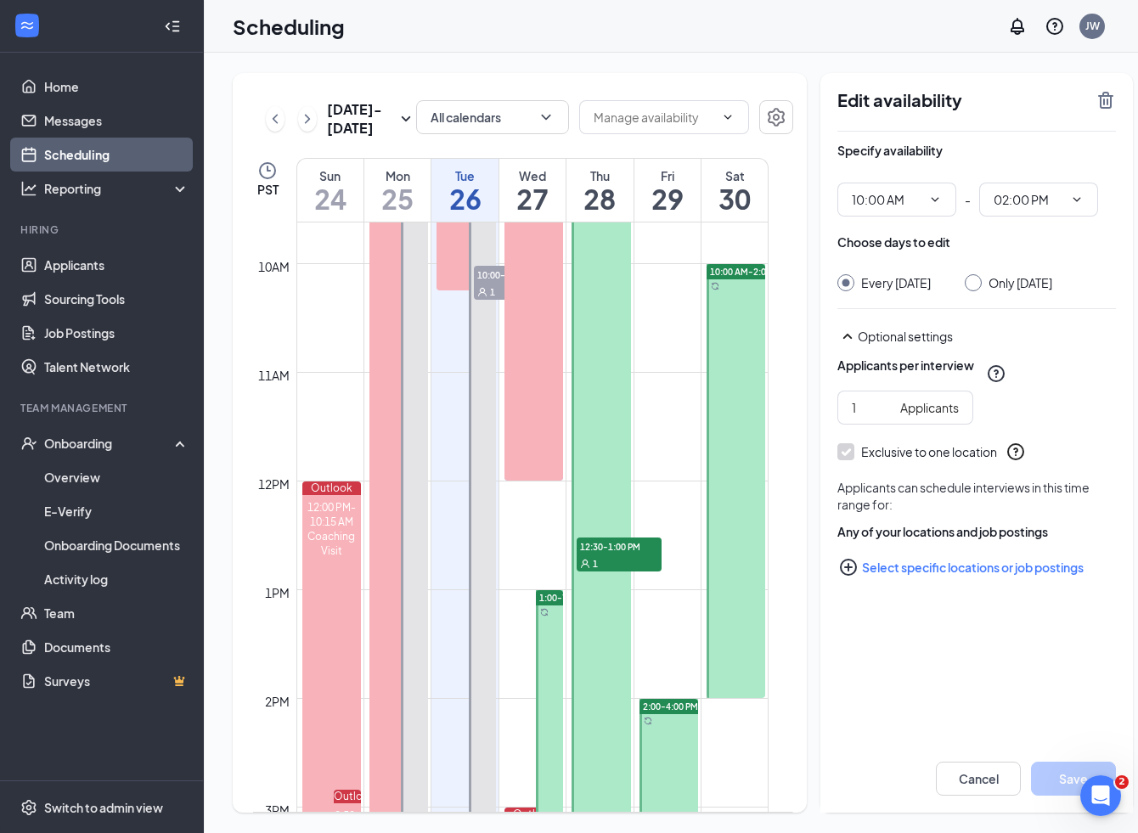
scroll to position [1072, 0]
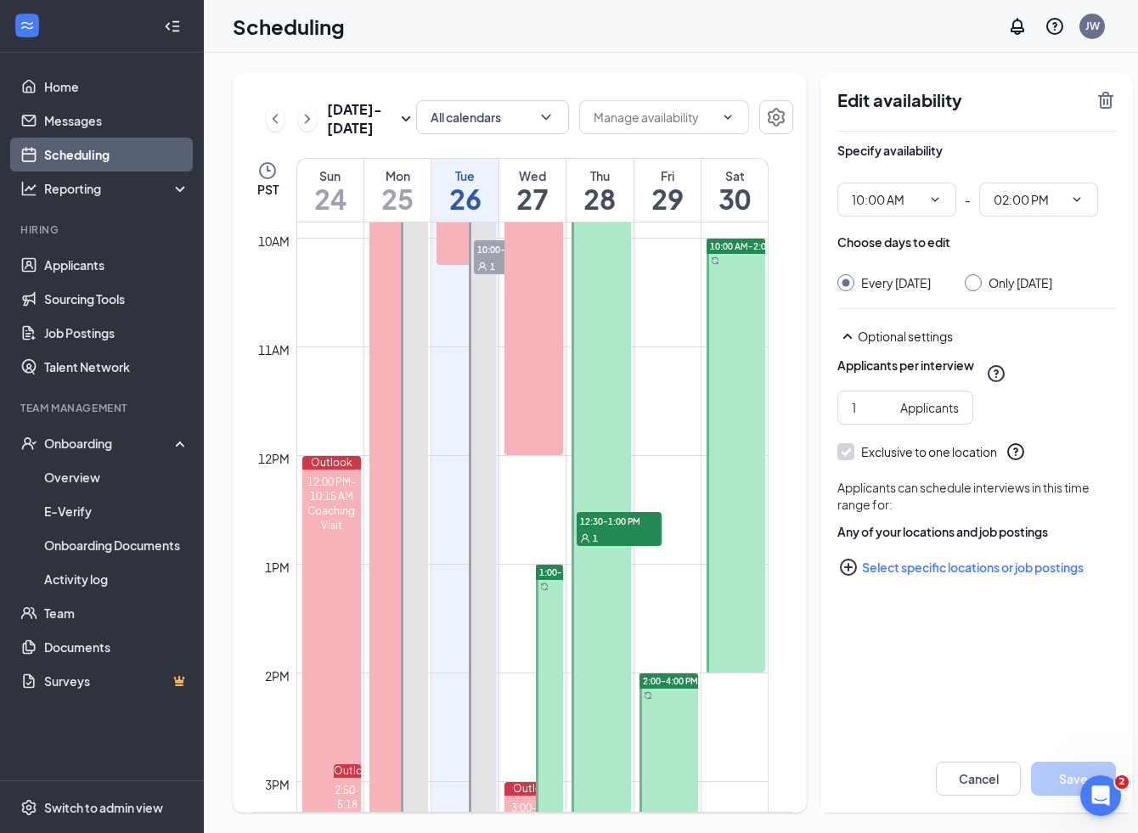
click at [662, 726] on div at bounding box center [669, 782] width 59 height 217
click at [616, 719] on div at bounding box center [601, 564] width 59 height 869
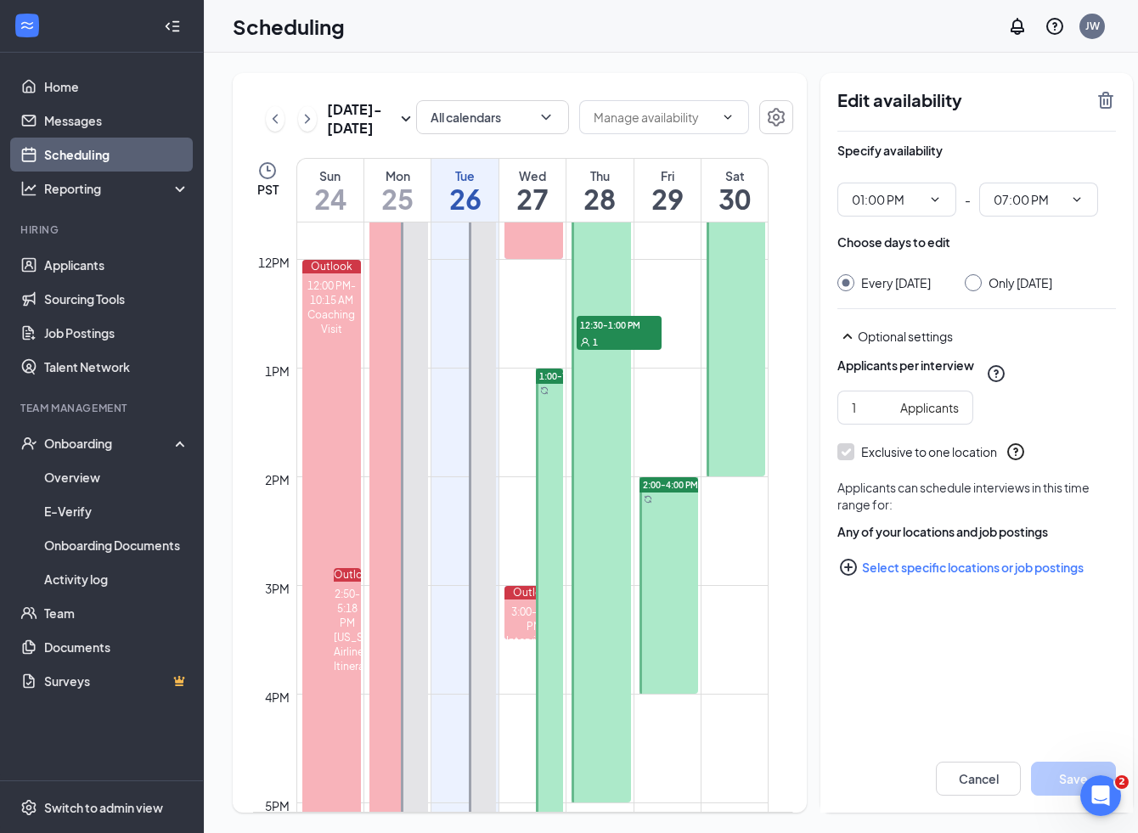
scroll to position [1140, 0]
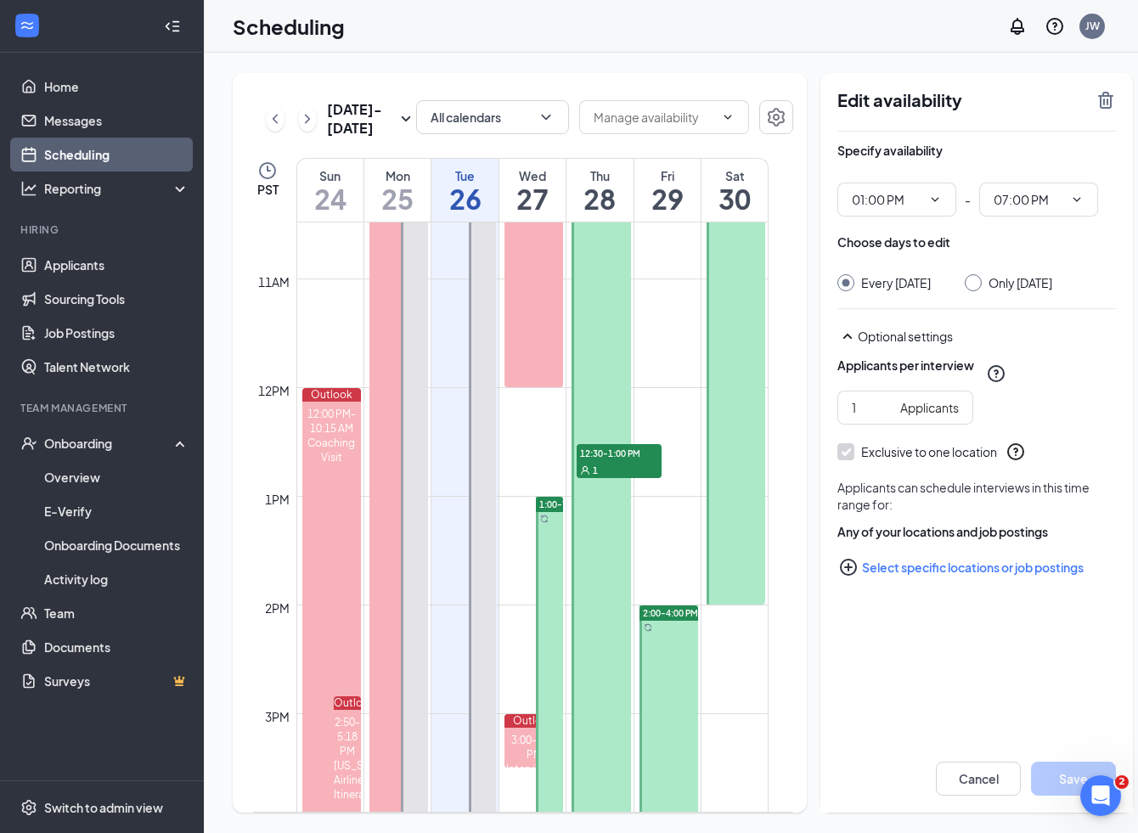
click at [611, 461] on span "12:30-1:00 PM" at bounding box center [619, 452] width 85 height 17
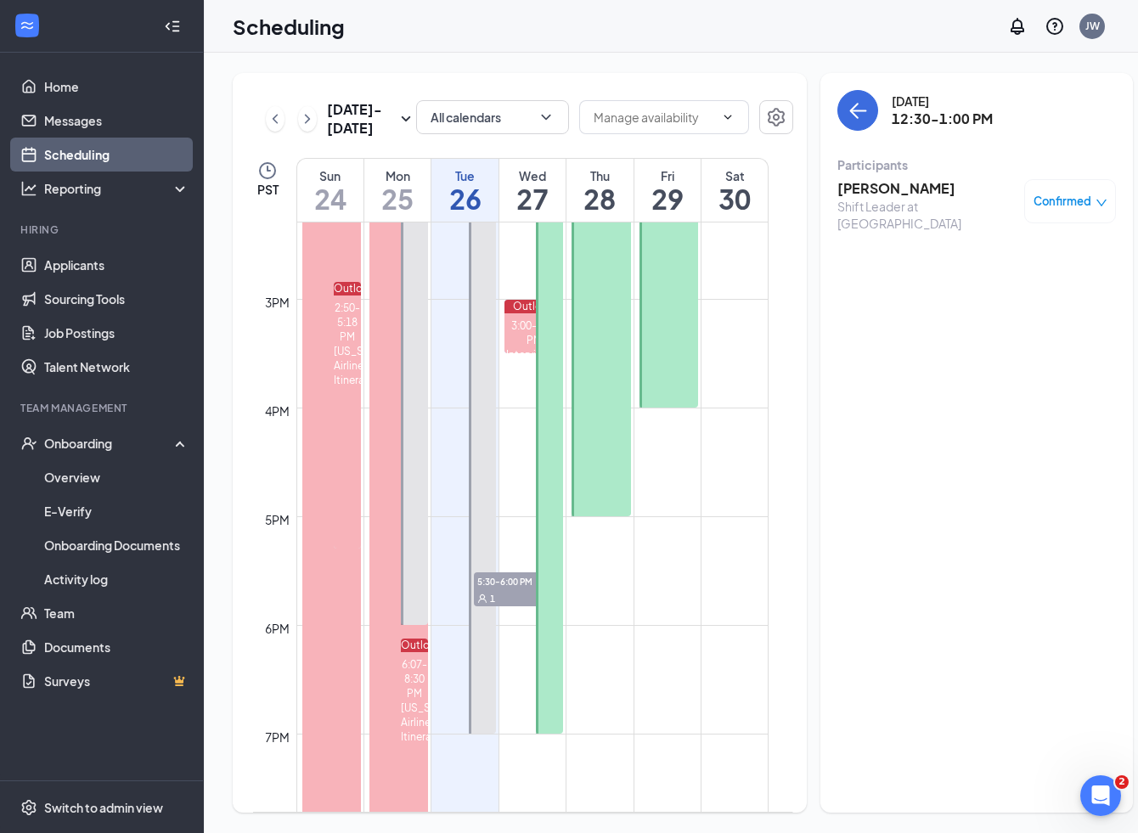
scroll to position [1550, 0]
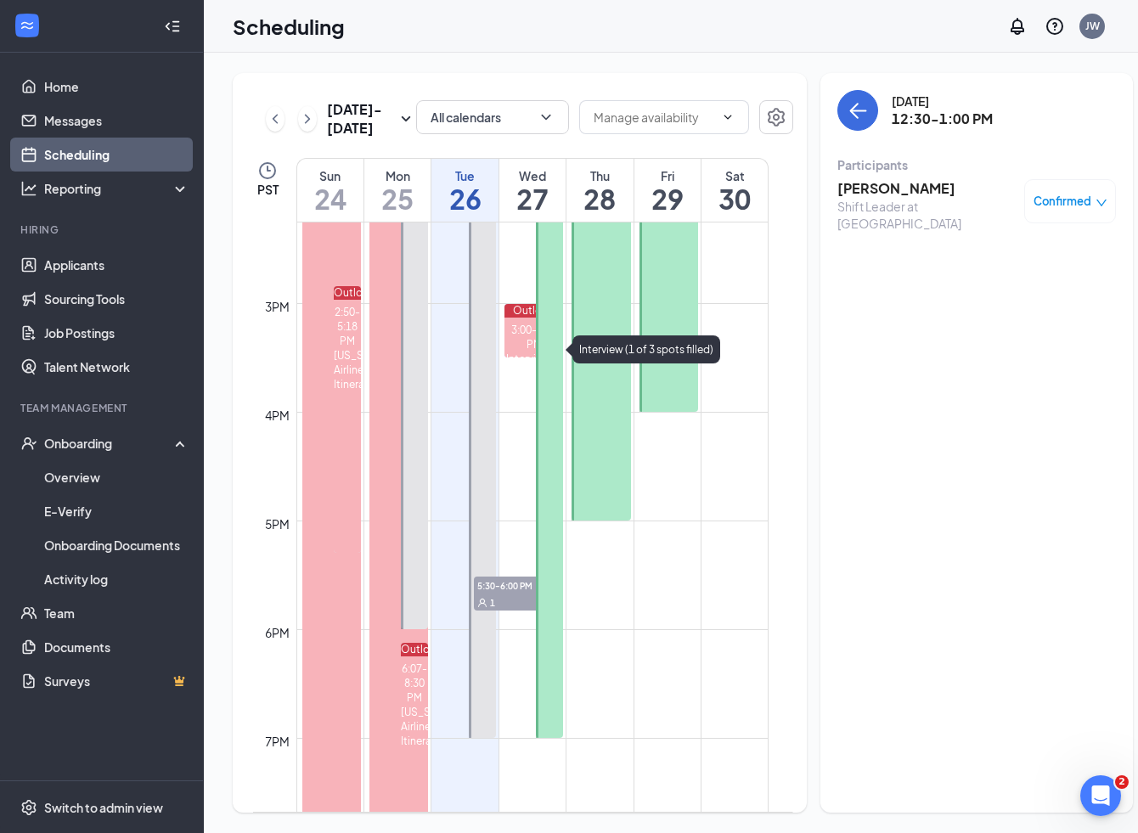
click at [522, 352] on div "3:00-3:30 PM" at bounding box center [534, 337] width 59 height 29
click at [558, 385] on div at bounding box center [549, 412] width 27 height 651
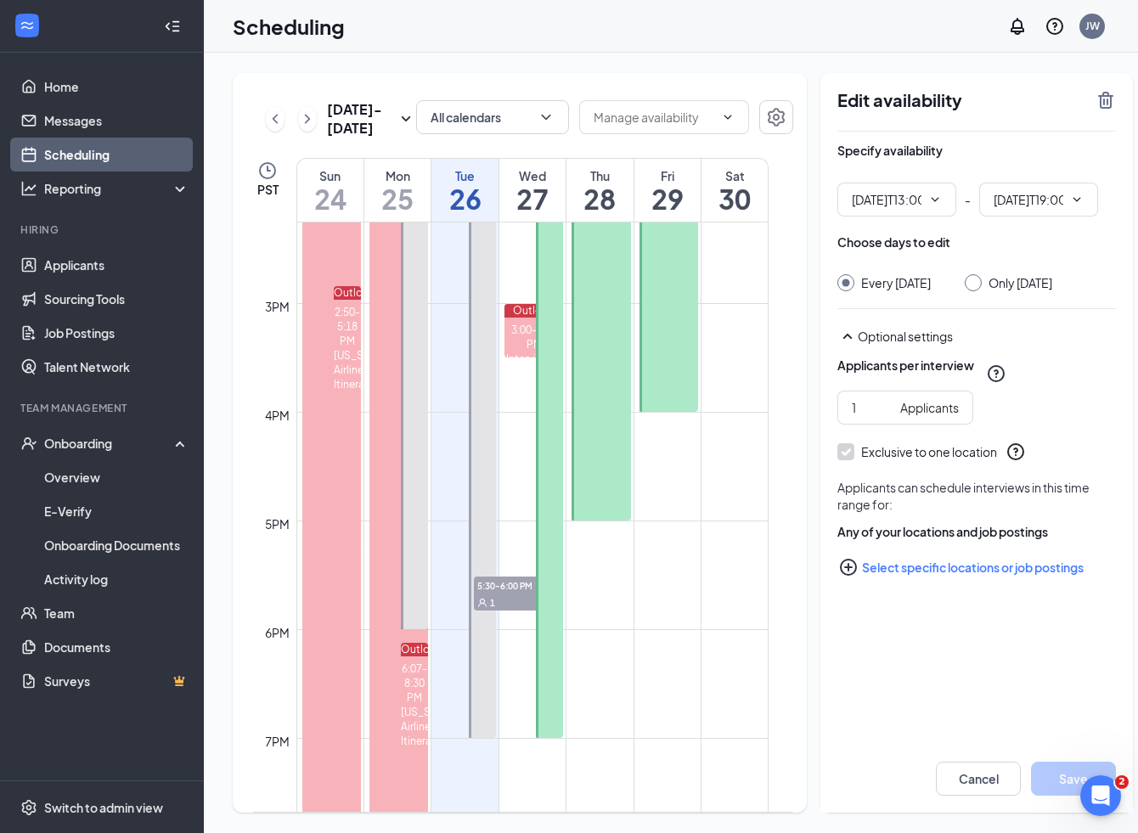
type input "01:00 PM"
type input "07:00 PM"
click at [510, 352] on div "3:00-3:30 PM" at bounding box center [534, 337] width 59 height 29
click at [516, 352] on div "3:00-3:30 PM" at bounding box center [534, 337] width 59 height 29
click at [522, 352] on div "3:00-3:30 PM" at bounding box center [534, 337] width 59 height 29
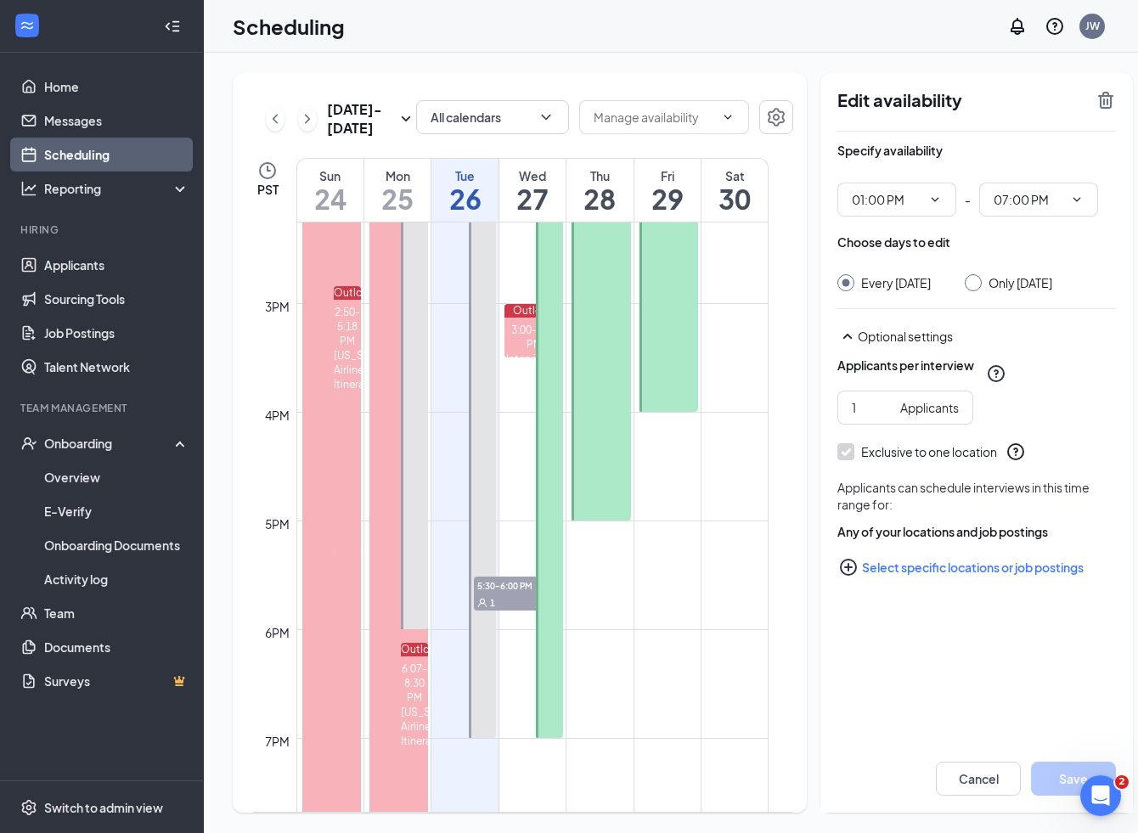
click at [660, 288] on div at bounding box center [669, 303] width 59 height 217
click at [525, 347] on div "3:00-3:30 PM" at bounding box center [534, 337] width 59 height 29
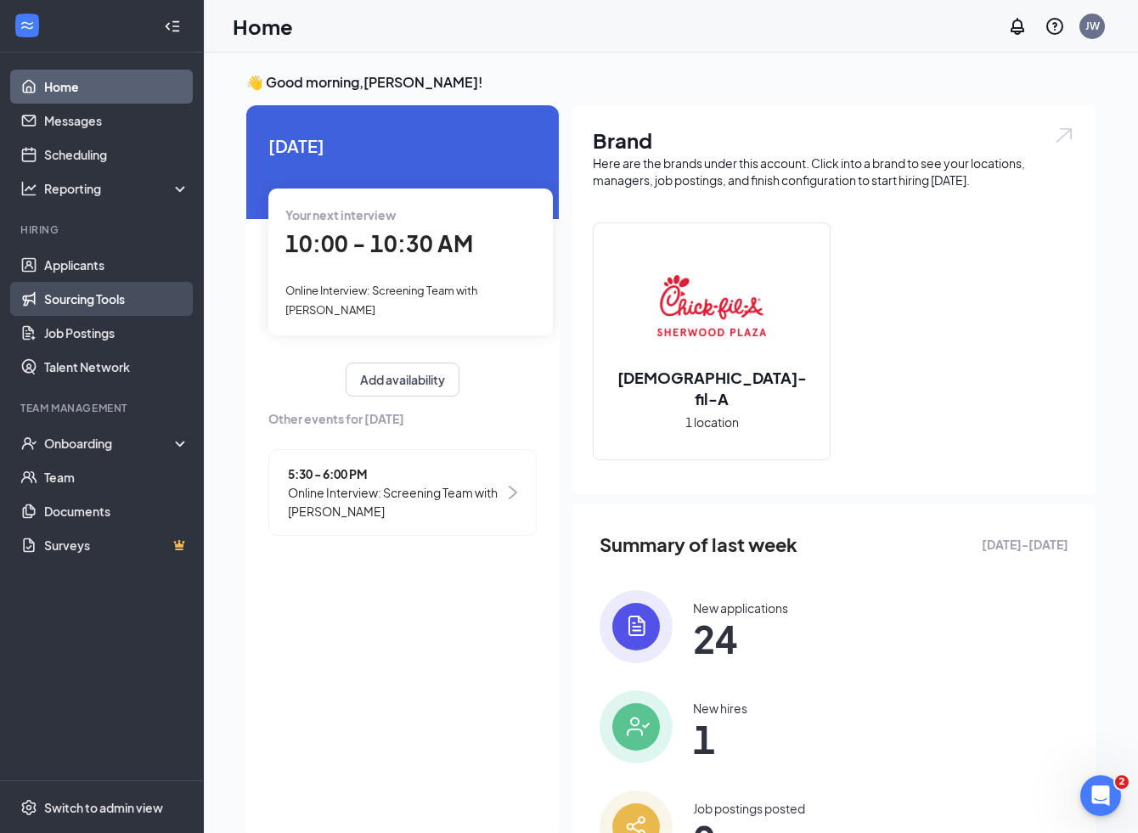
click at [93, 299] on link "Sourcing Tools" at bounding box center [116, 299] width 145 height 34
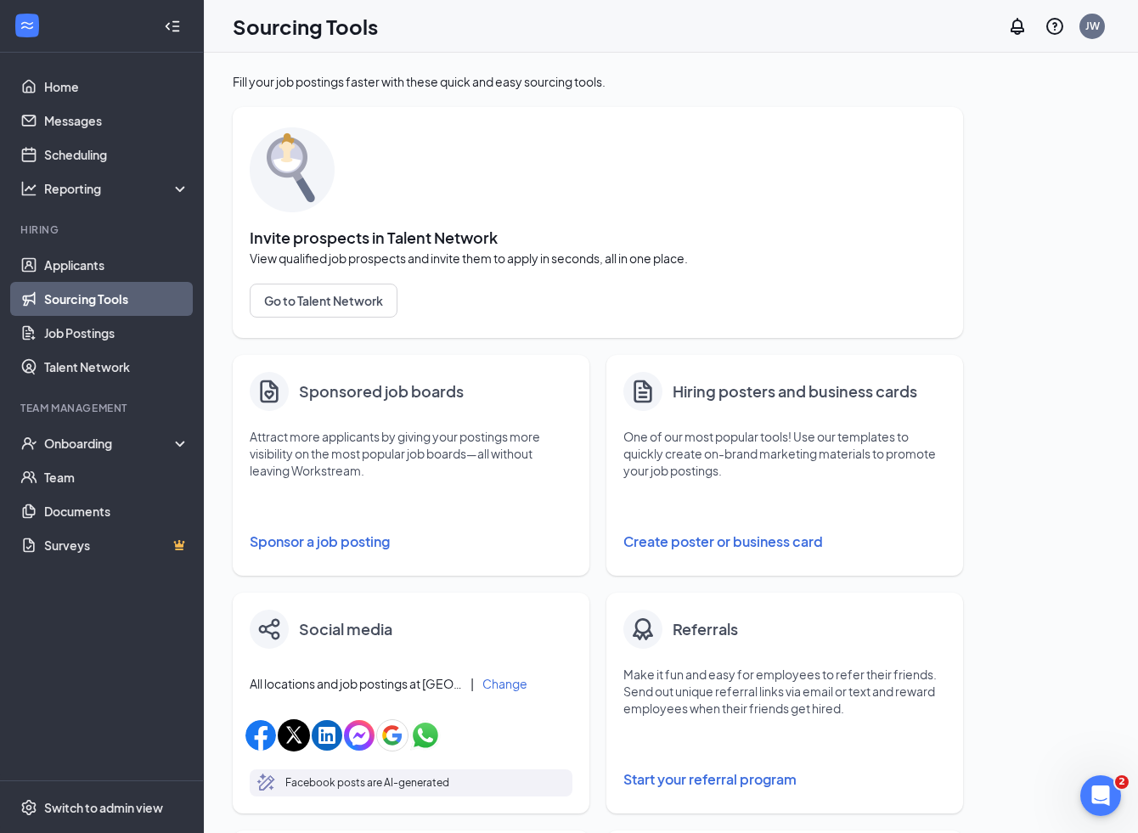
click at [352, 545] on button "Sponsor a job posting" at bounding box center [411, 542] width 323 height 34
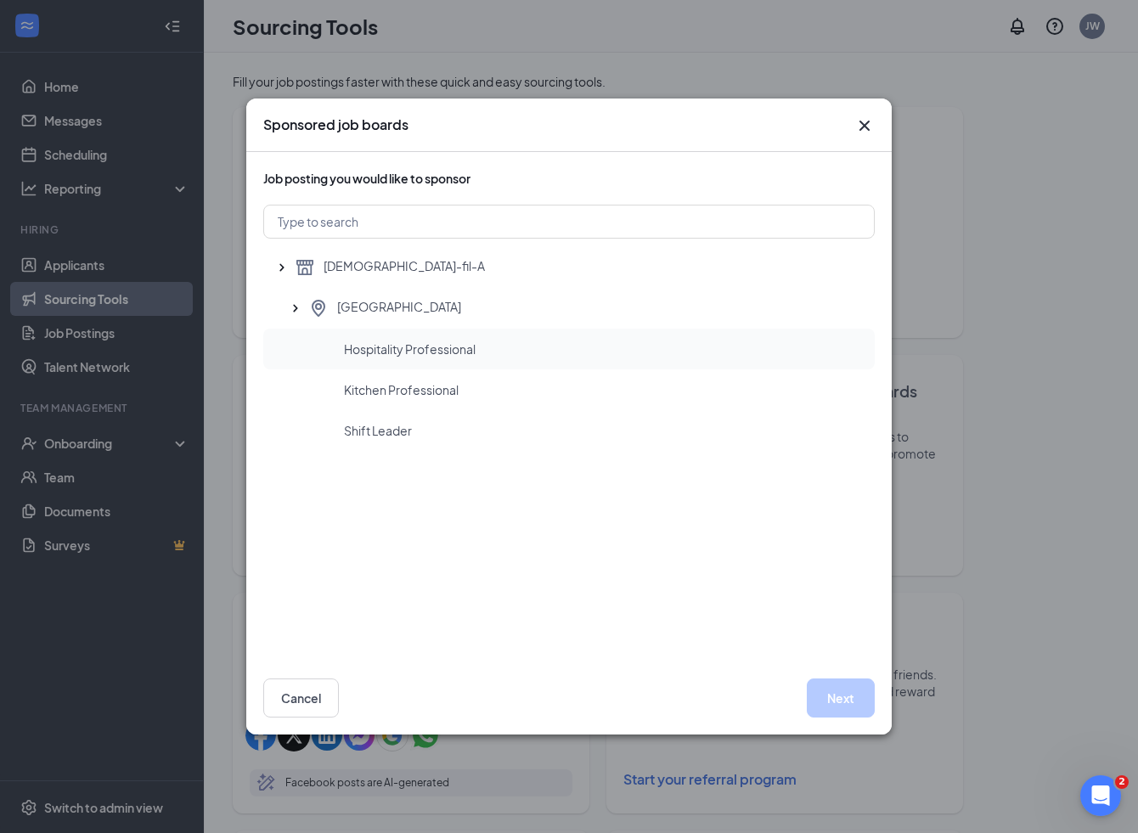
click at [409, 356] on span "Hospitality Professional" at bounding box center [410, 349] width 132 height 17
click at [836, 691] on button "Next" at bounding box center [841, 698] width 68 height 39
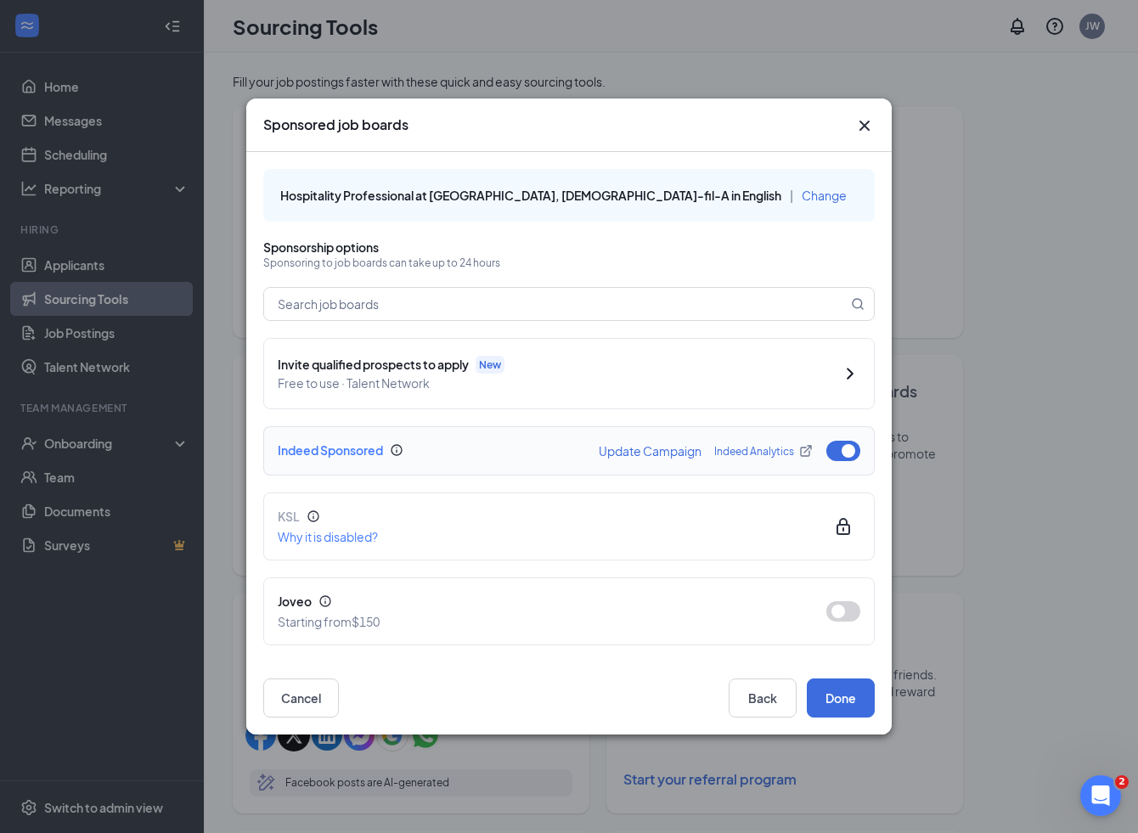
click at [850, 447] on button "button" at bounding box center [843, 451] width 34 height 20
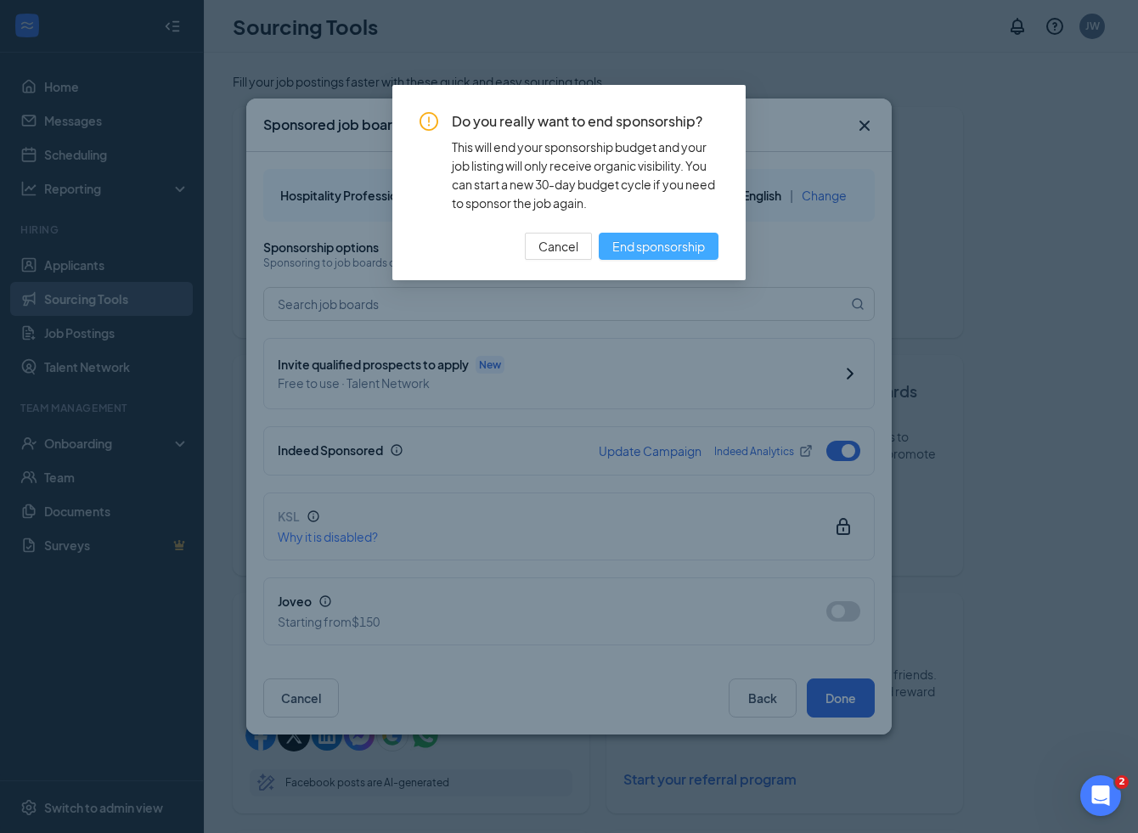
click at [695, 249] on span "End sponsorship" at bounding box center [658, 246] width 93 height 19
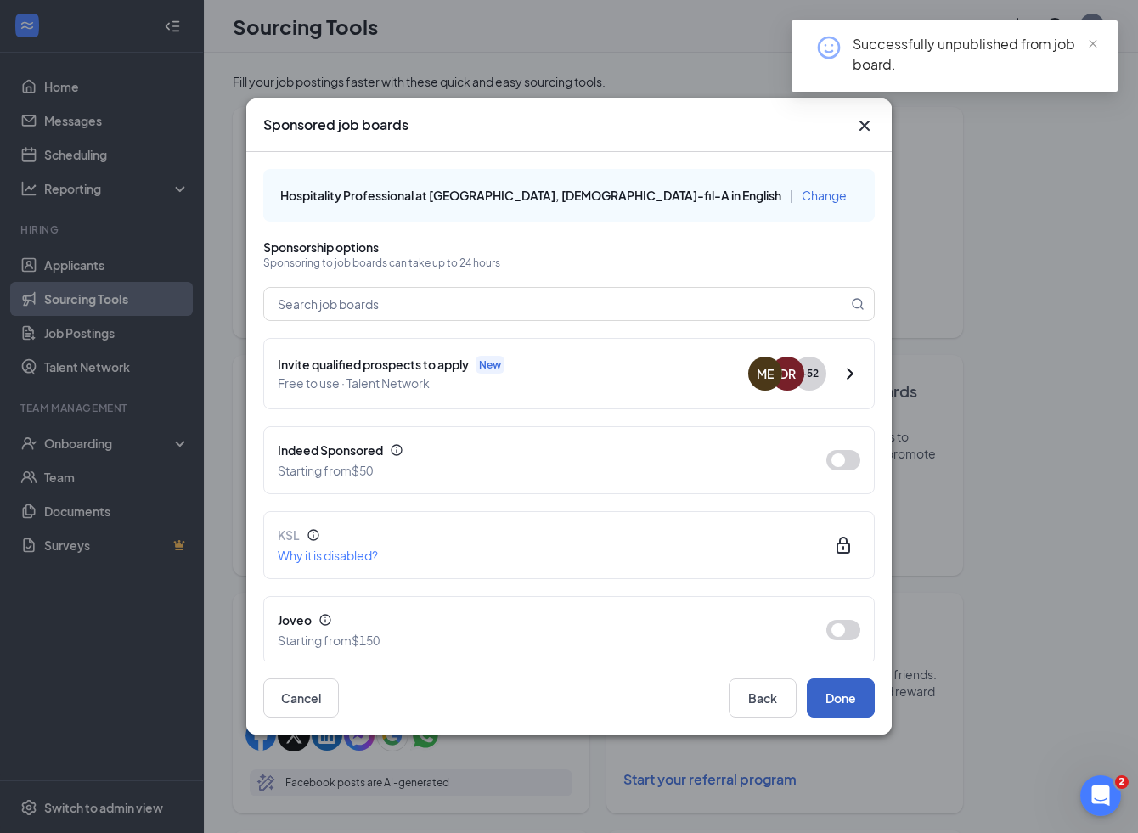
click at [855, 706] on button "Done" at bounding box center [841, 698] width 68 height 39
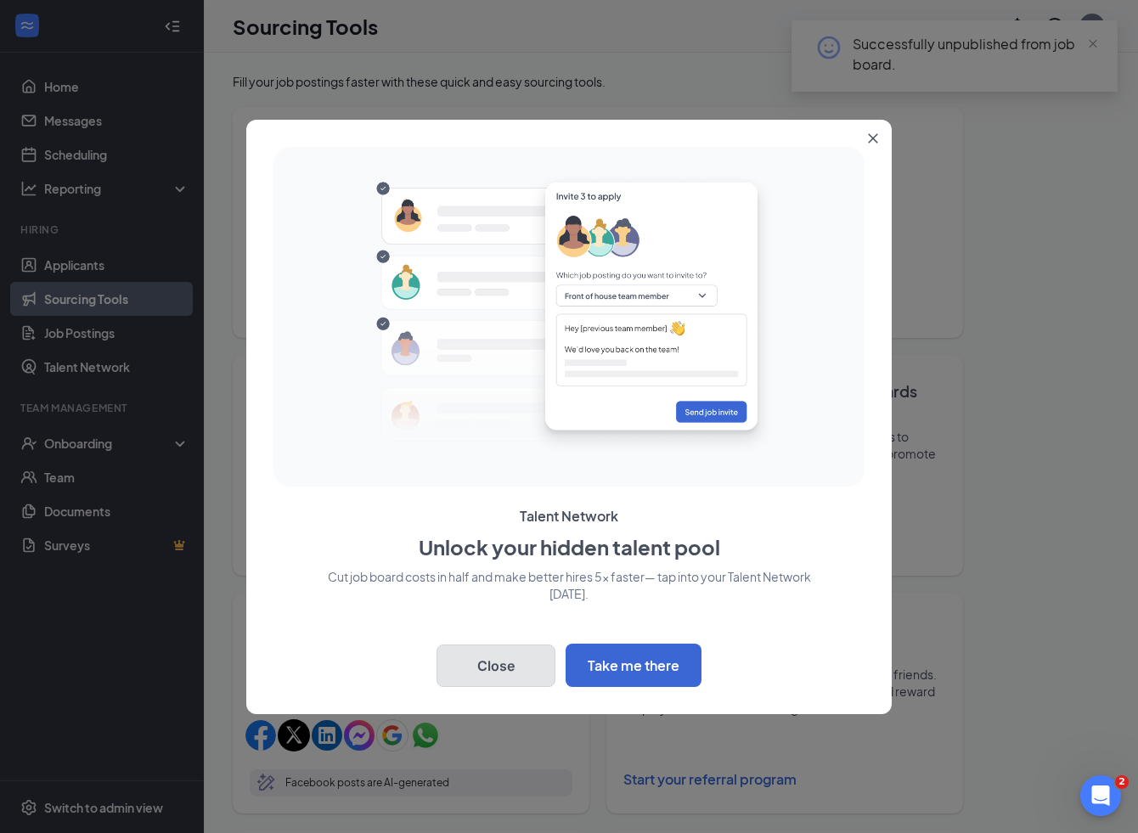
click at [508, 663] on button "Close" at bounding box center [496, 666] width 119 height 42
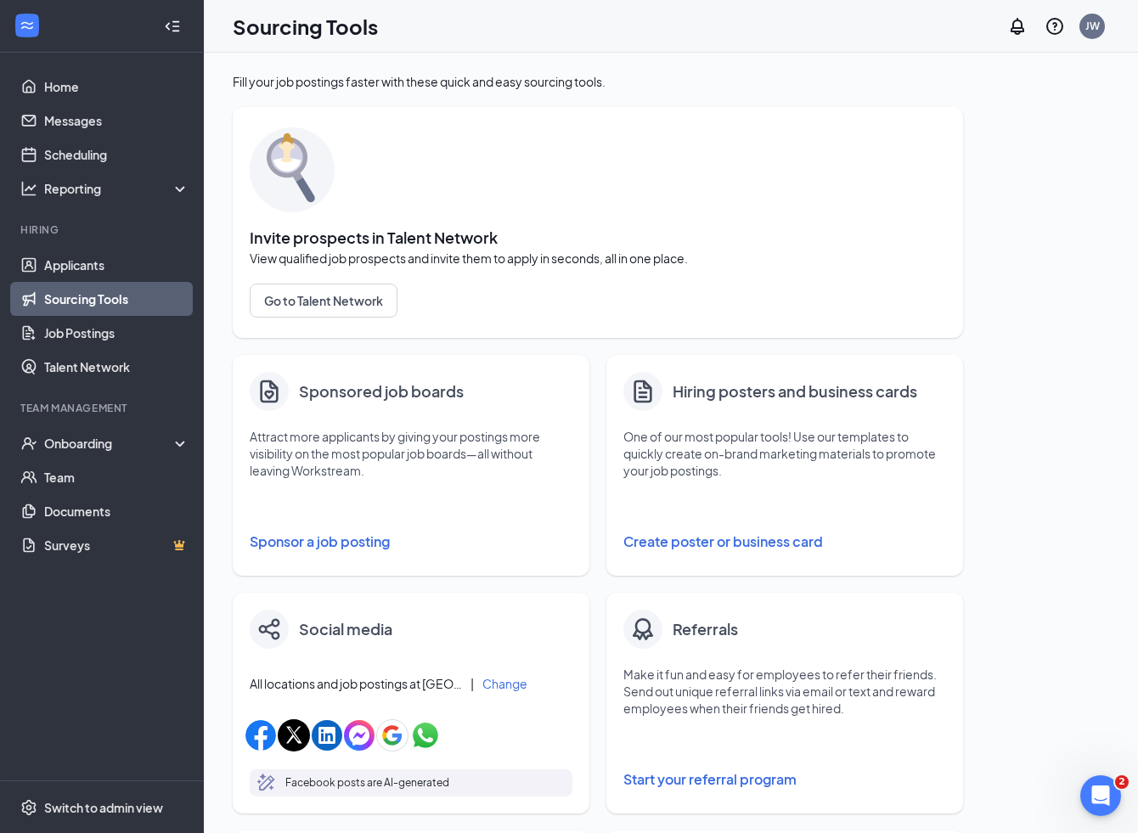
click at [327, 529] on button "Sponsor a job posting" at bounding box center [411, 542] width 323 height 34
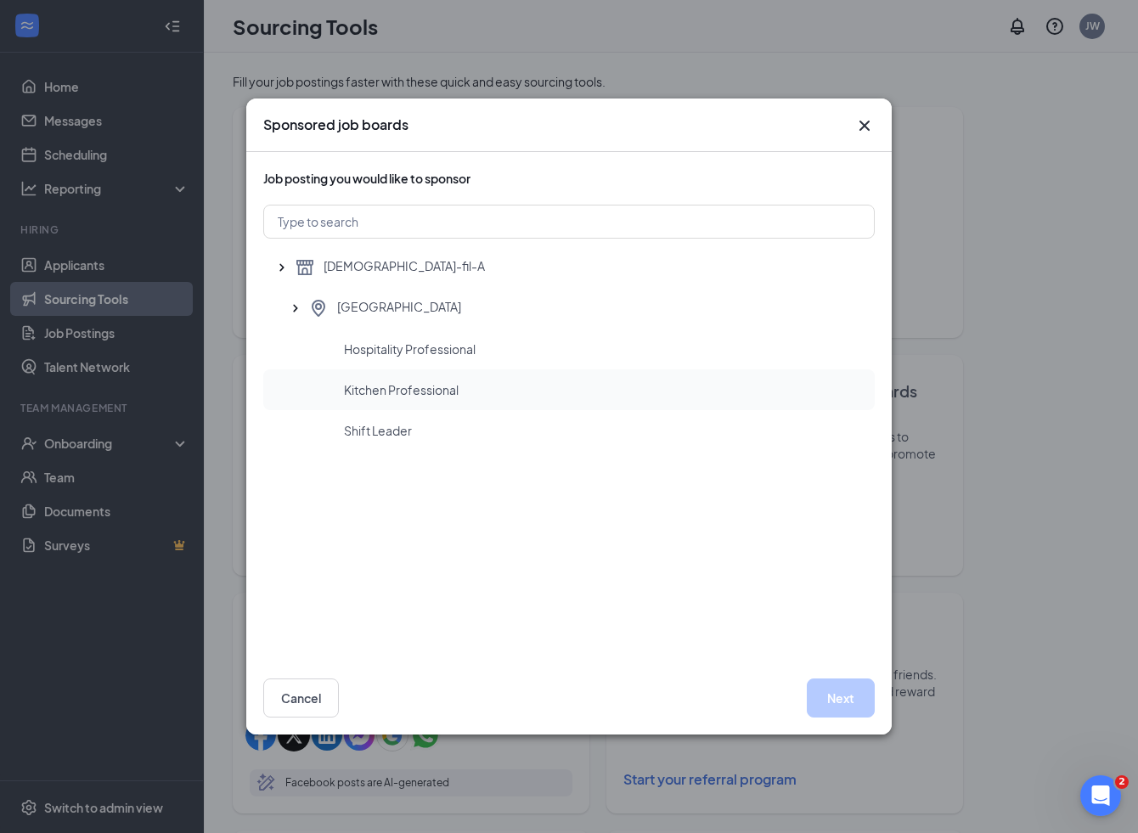
click at [398, 392] on span "Kitchen Professional" at bounding box center [401, 389] width 115 height 17
click at [822, 692] on button "Next" at bounding box center [841, 698] width 68 height 39
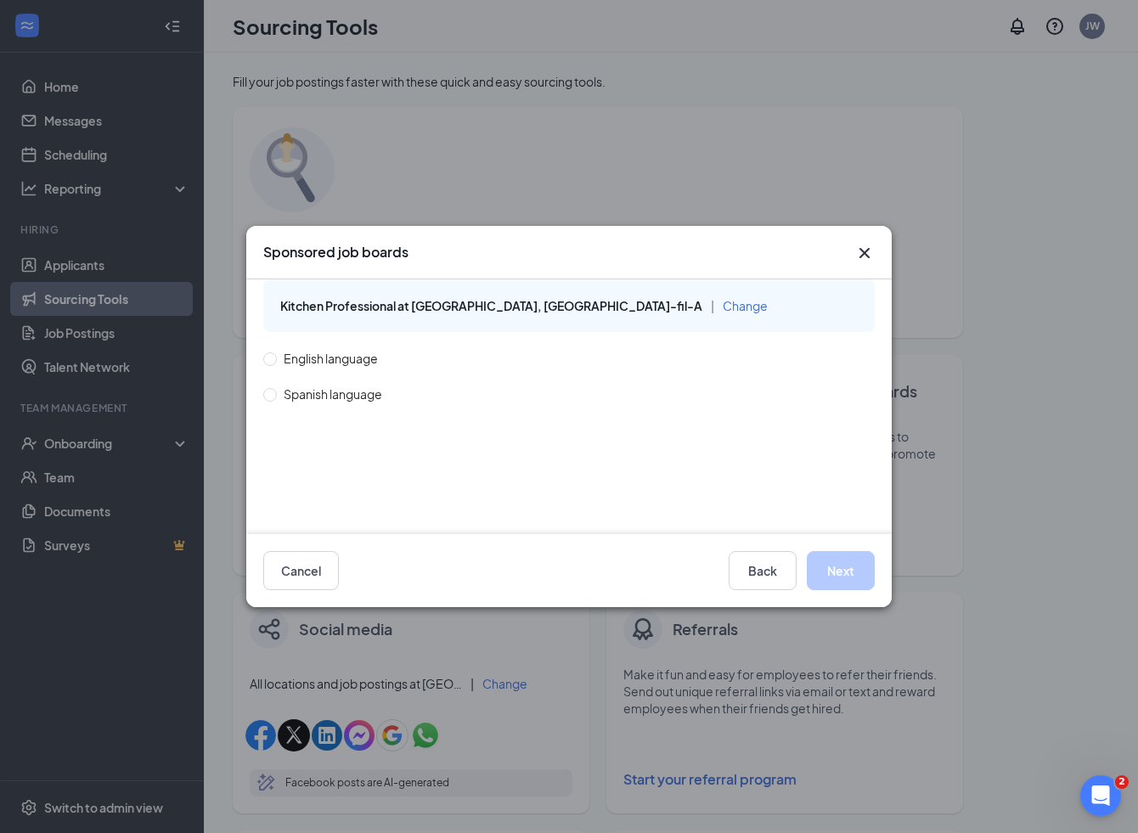
click at [319, 361] on span "English language" at bounding box center [331, 358] width 108 height 19
click at [275, 361] on input "English language" at bounding box center [269, 358] width 12 height 12
radio input "true"
click at [836, 566] on button "Next" at bounding box center [841, 570] width 68 height 39
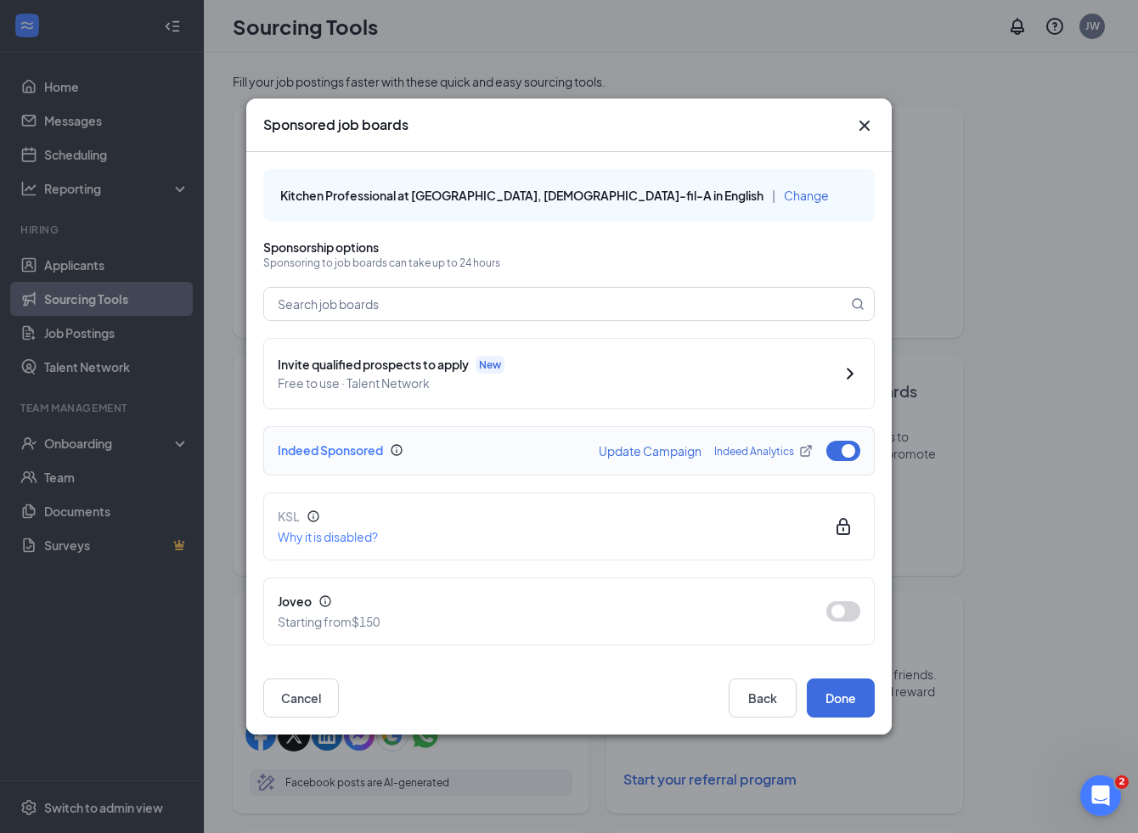
click at [841, 452] on button "button" at bounding box center [843, 451] width 34 height 20
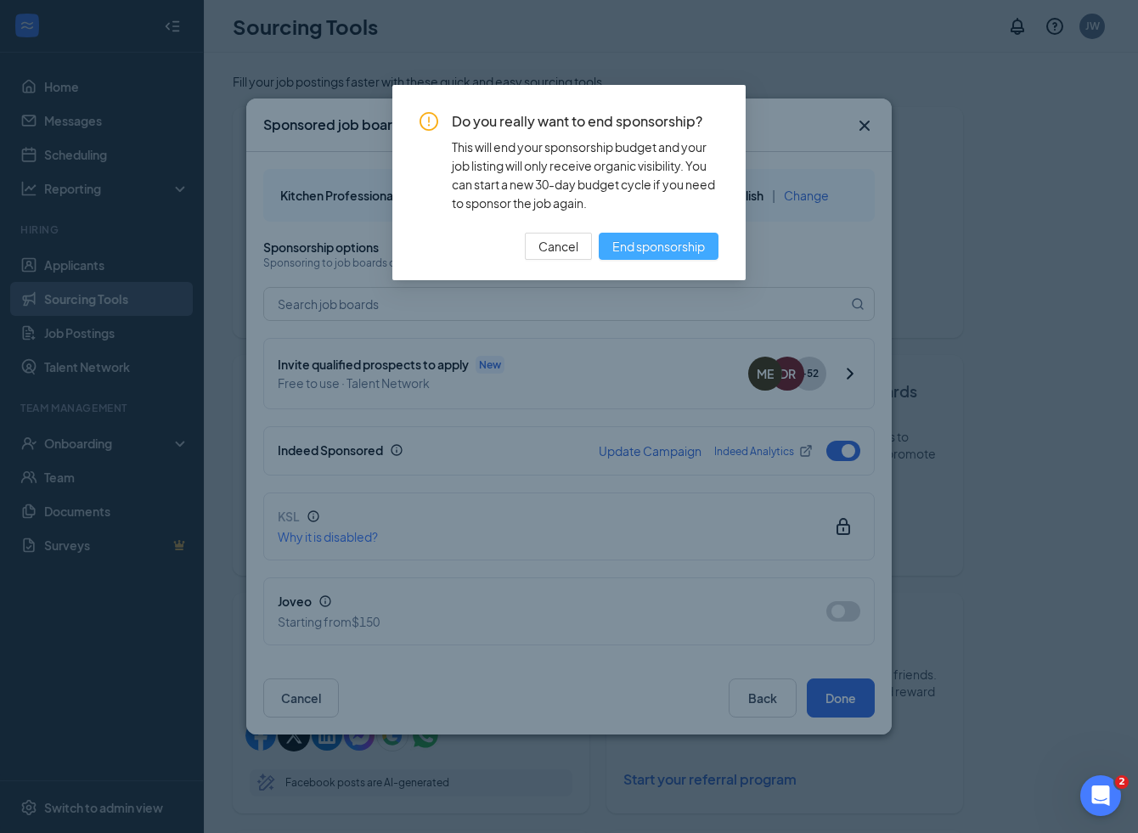
click at [683, 250] on span "End sponsorship" at bounding box center [658, 246] width 93 height 19
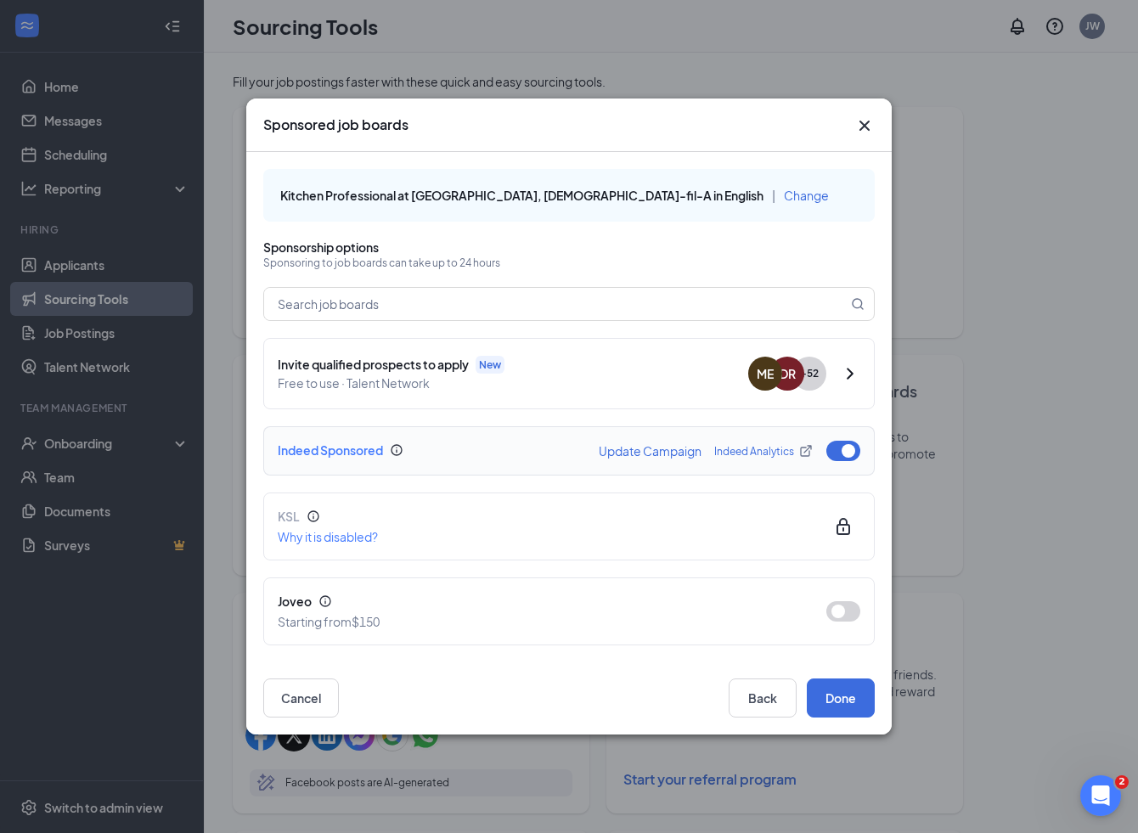
click at [849, 454] on button "button" at bounding box center [843, 451] width 34 height 20
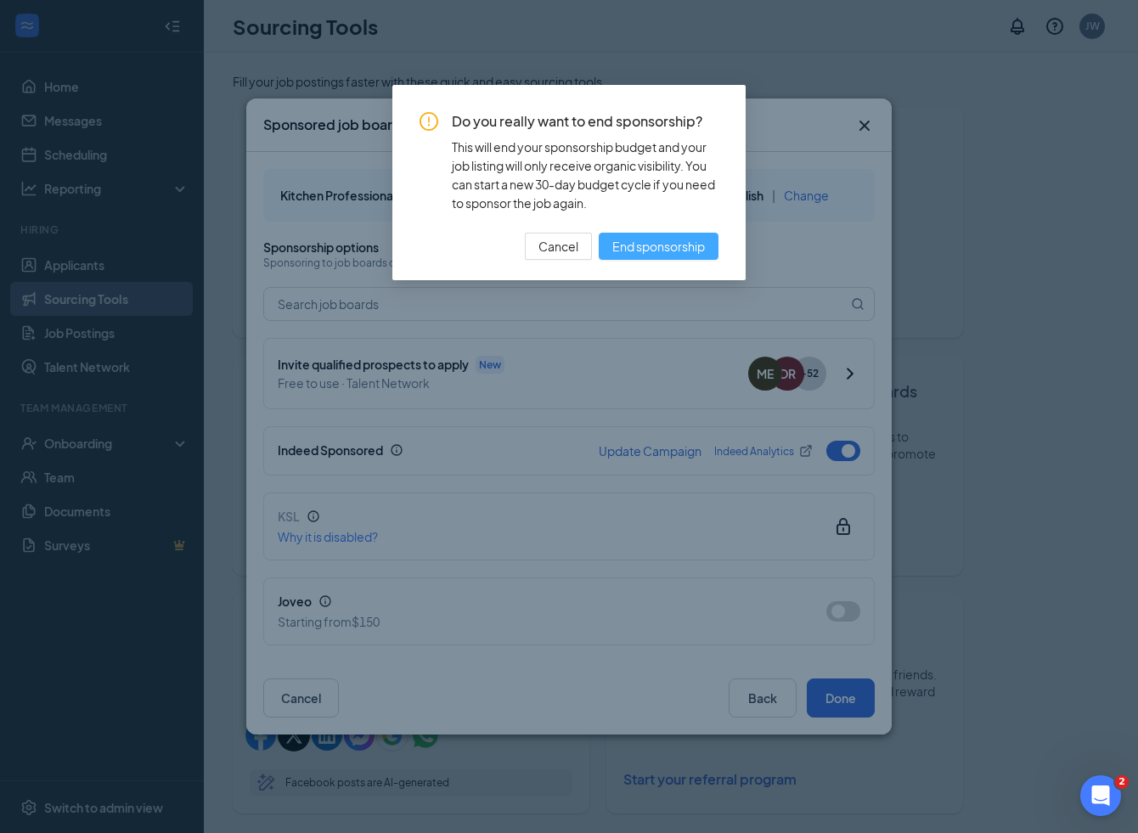
click at [657, 245] on span "End sponsorship" at bounding box center [658, 246] width 93 height 19
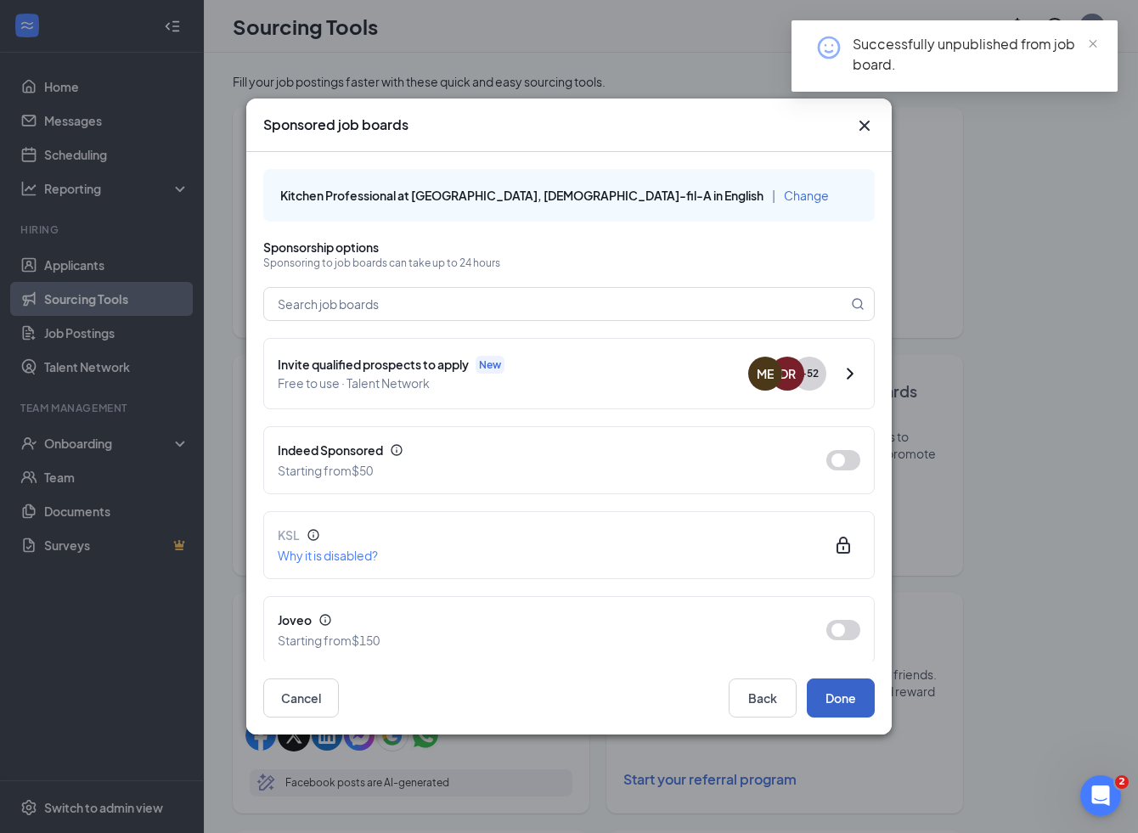
click at [844, 702] on button "Done" at bounding box center [841, 698] width 68 height 39
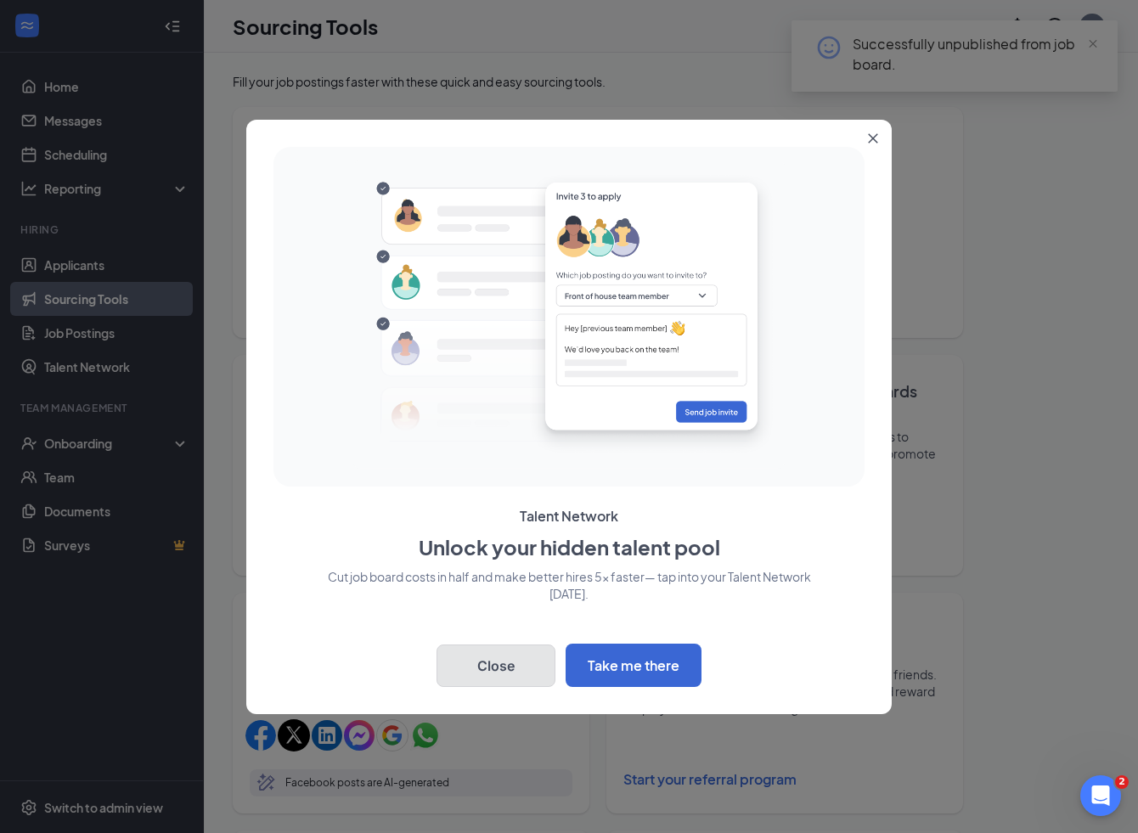
click at [508, 658] on button "Close" at bounding box center [496, 666] width 119 height 42
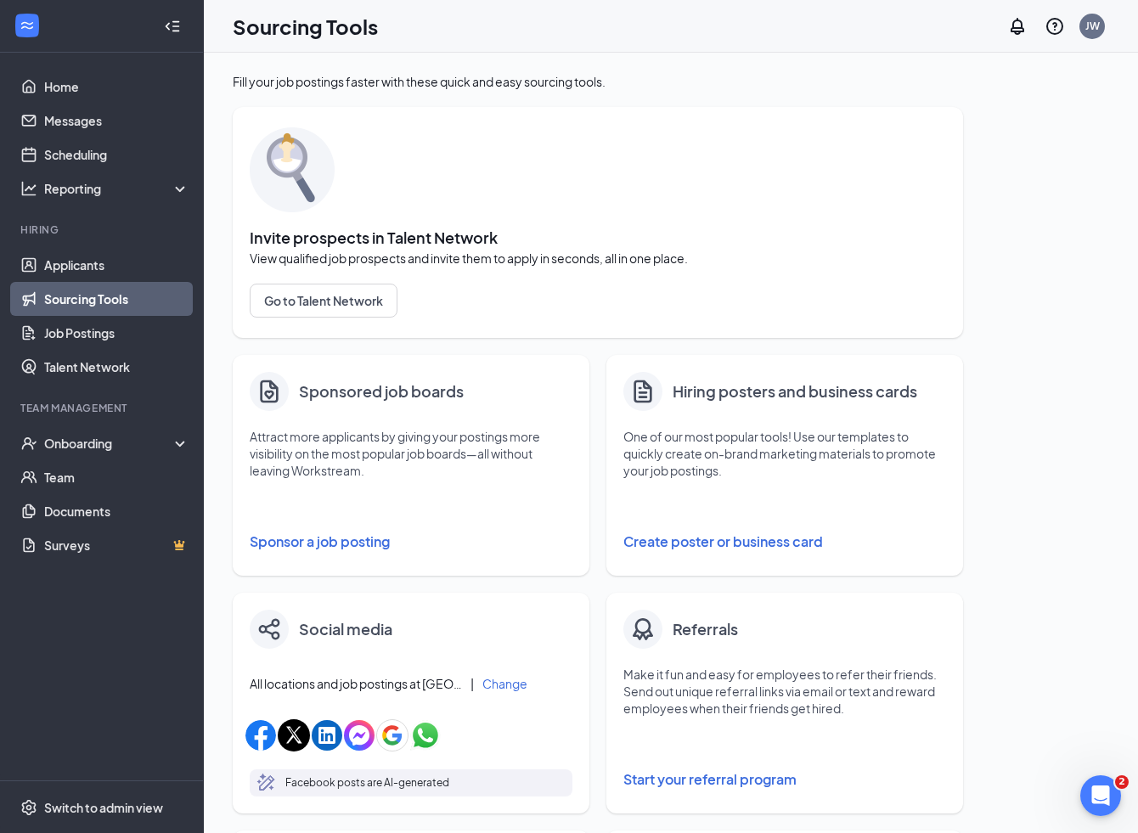
click at [336, 533] on button "Sponsor a job posting" at bounding box center [411, 542] width 323 height 34
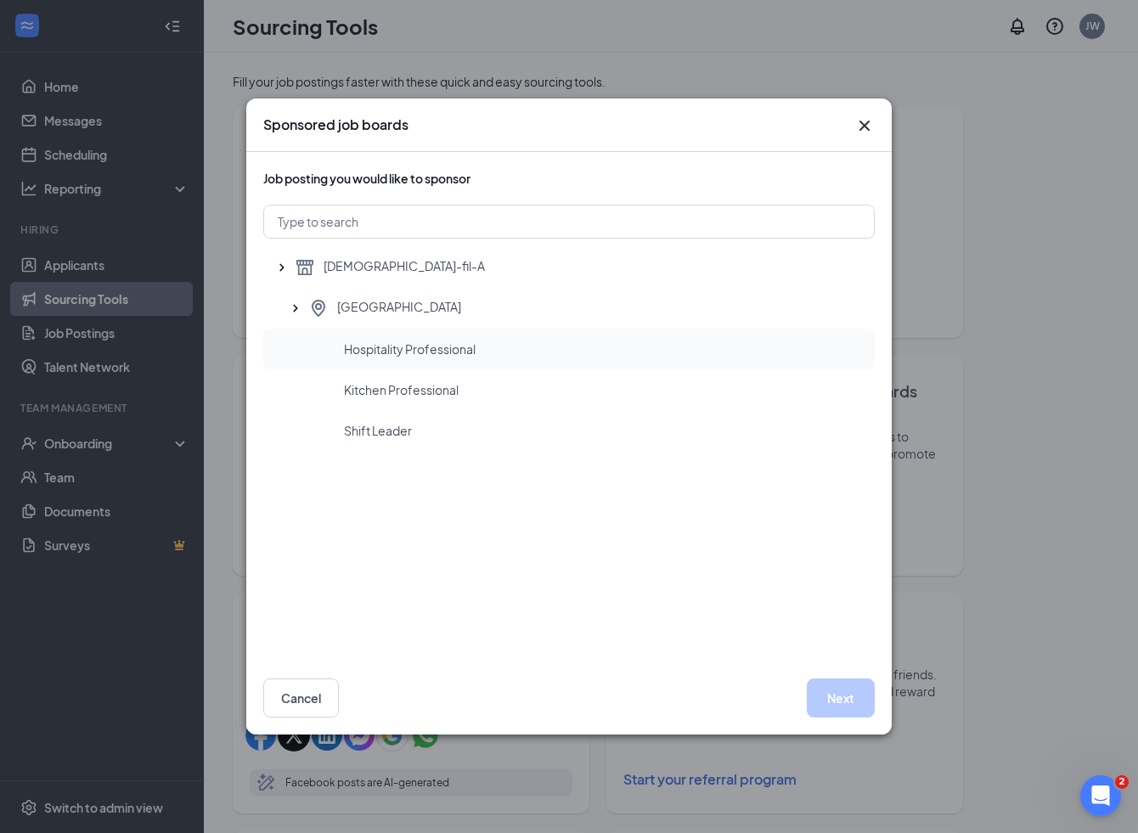
click at [392, 344] on span "Hospitality Professional" at bounding box center [410, 349] width 132 height 17
click at [846, 702] on button "Next" at bounding box center [841, 698] width 68 height 39
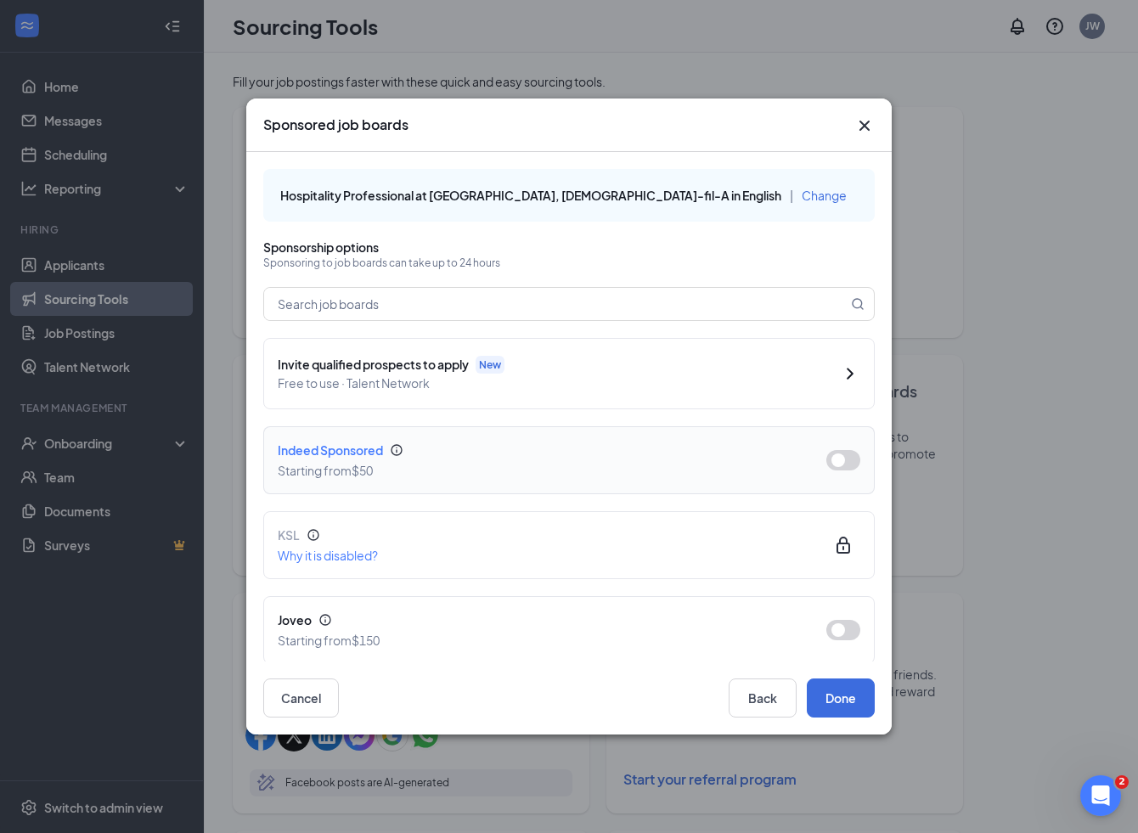
click at [856, 453] on button "button" at bounding box center [843, 460] width 34 height 20
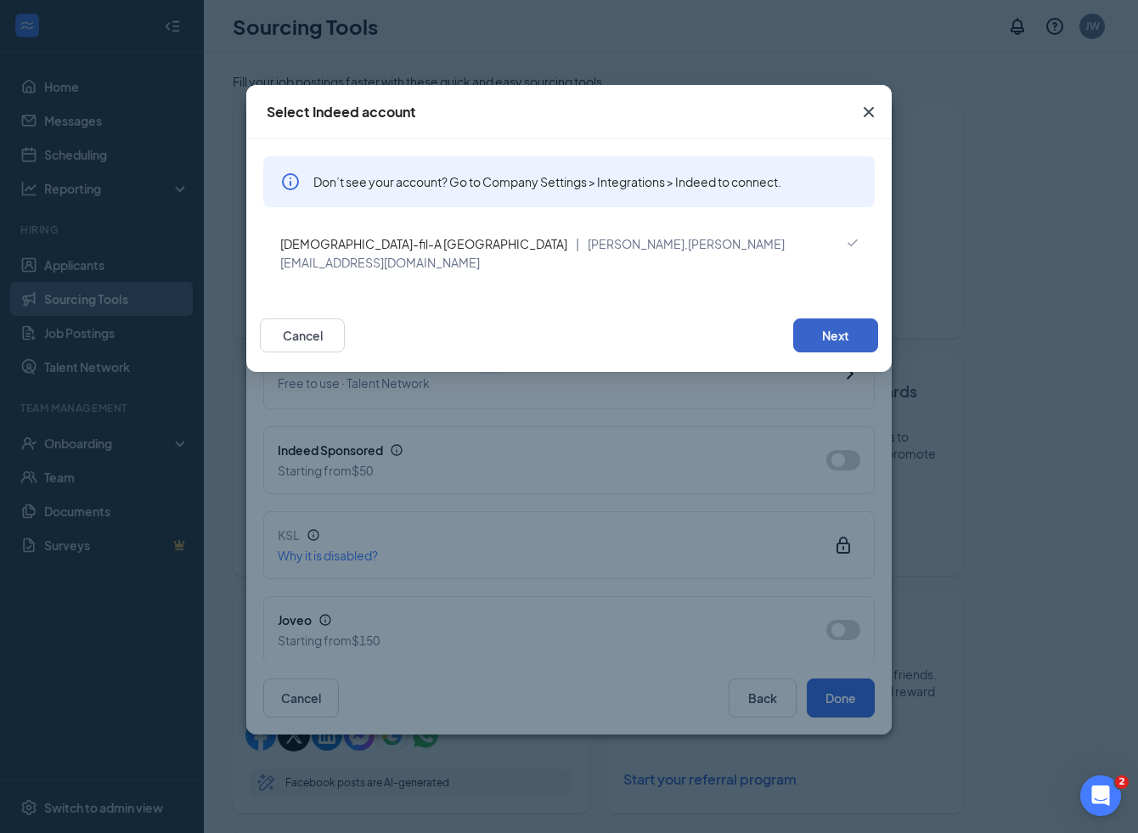
click at [822, 319] on button "Next" at bounding box center [835, 336] width 85 height 34
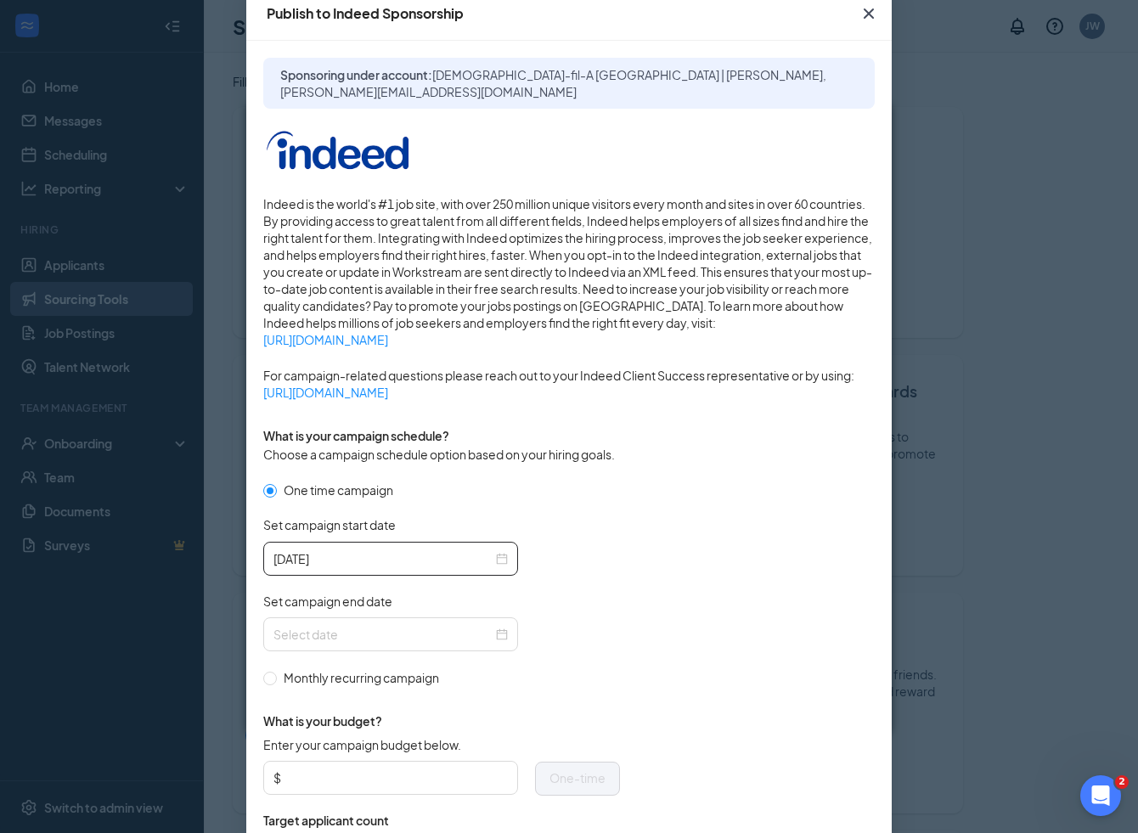
scroll to position [103, 0]
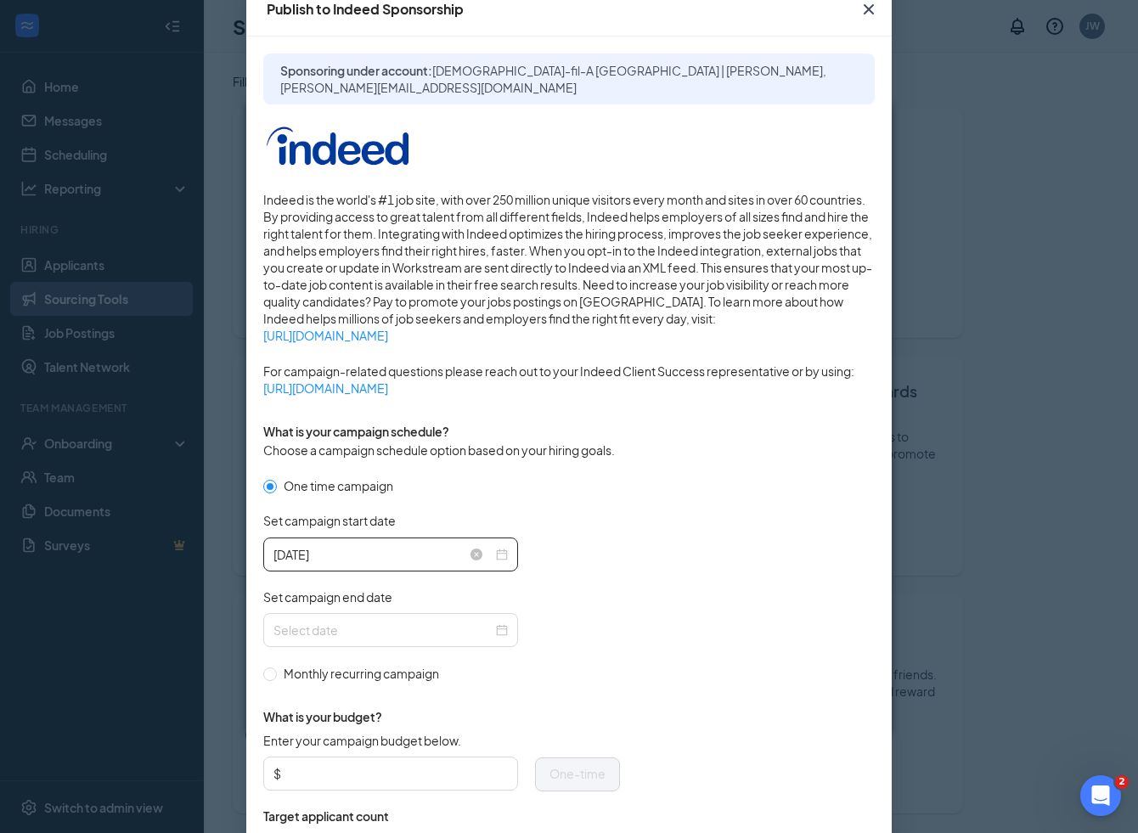
click at [502, 546] on div "2025-08-26" at bounding box center [391, 554] width 234 height 19
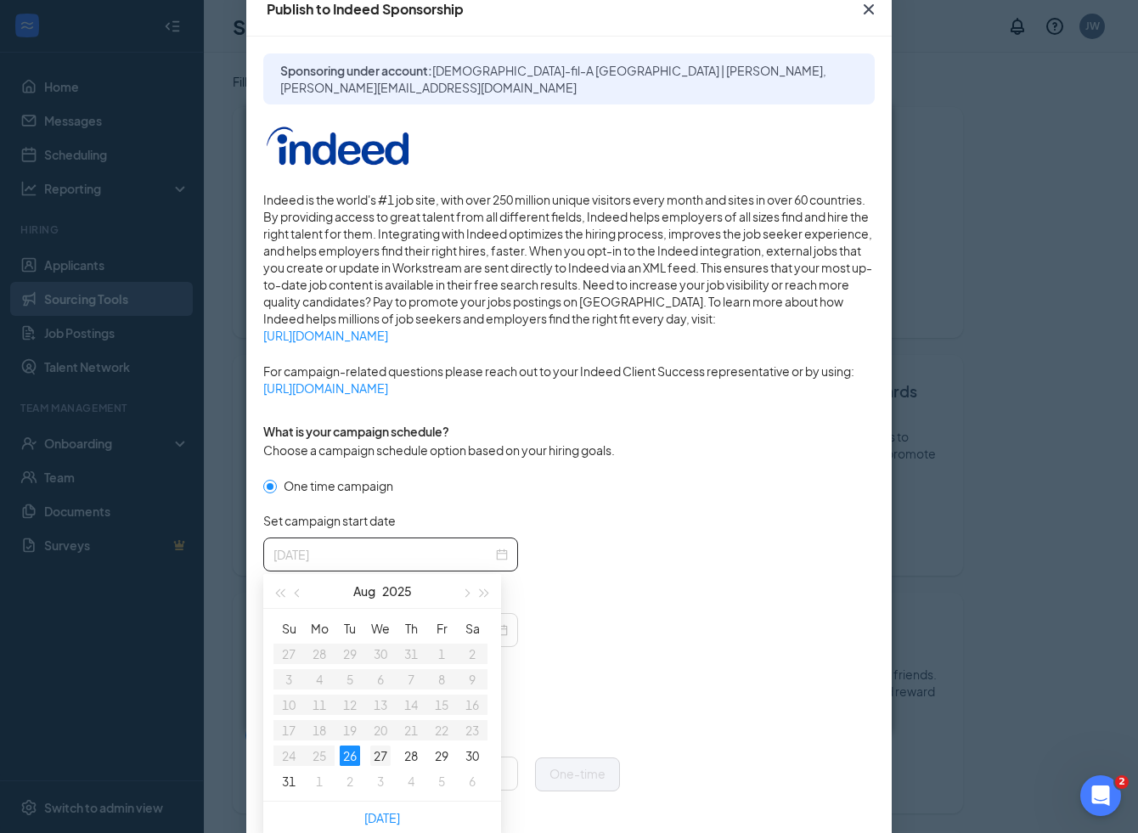
type input "2025-08-27"
click at [381, 755] on div "27" at bounding box center [380, 756] width 20 height 20
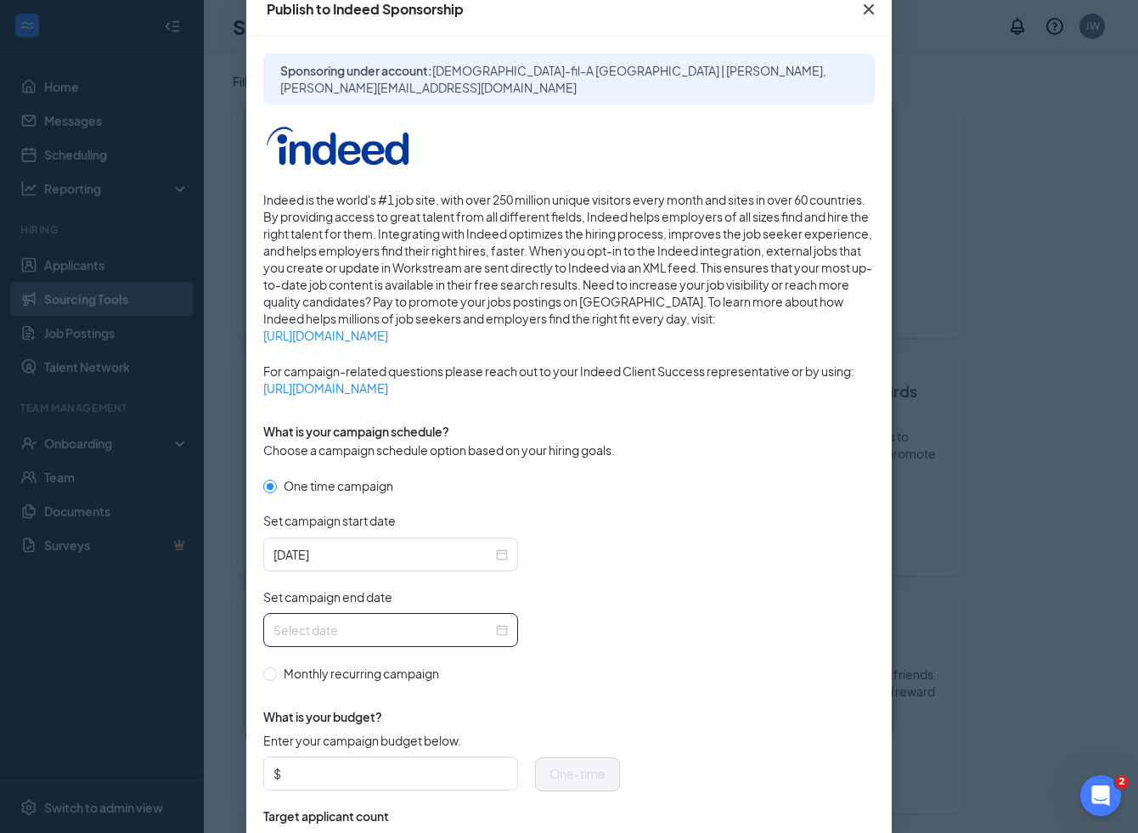
click at [500, 628] on div at bounding box center [391, 630] width 234 height 19
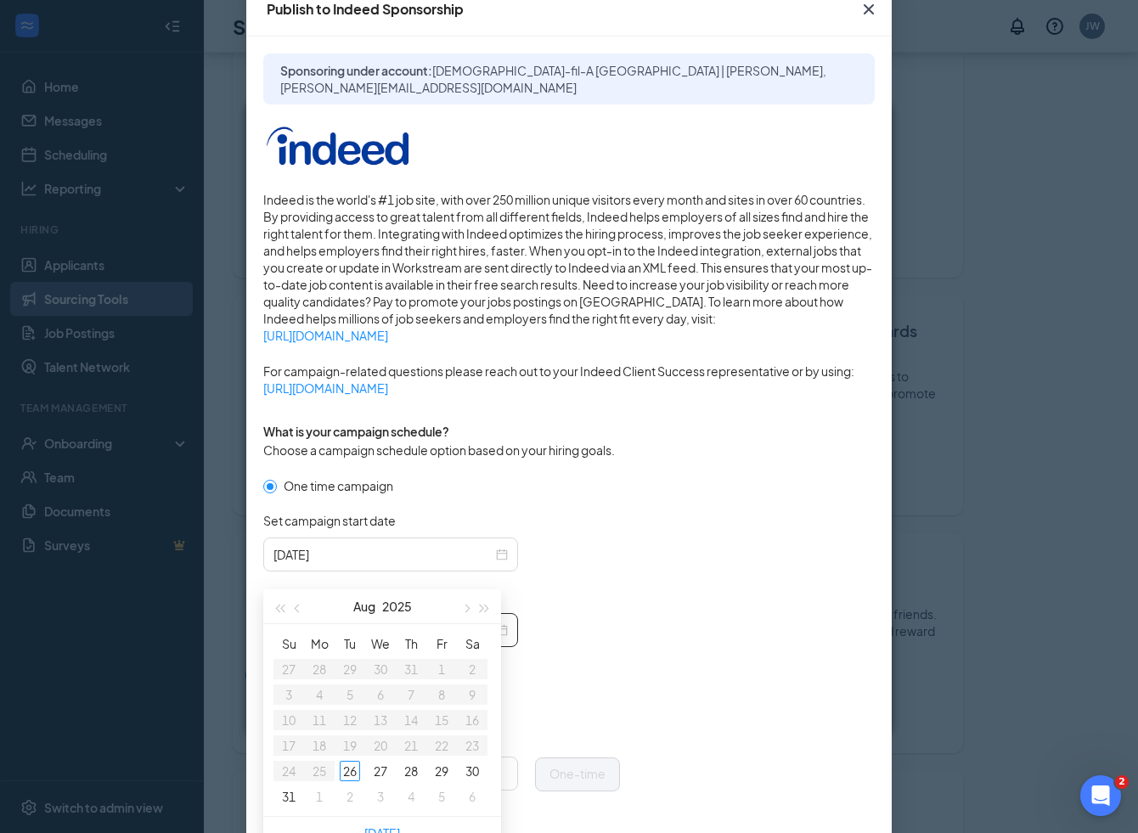
scroll to position [61, 0]
type input "2025-08-30"
click at [465, 601] on button "button" at bounding box center [465, 606] width 19 height 34
type input "2025-09-13"
type input "2025-09-20"
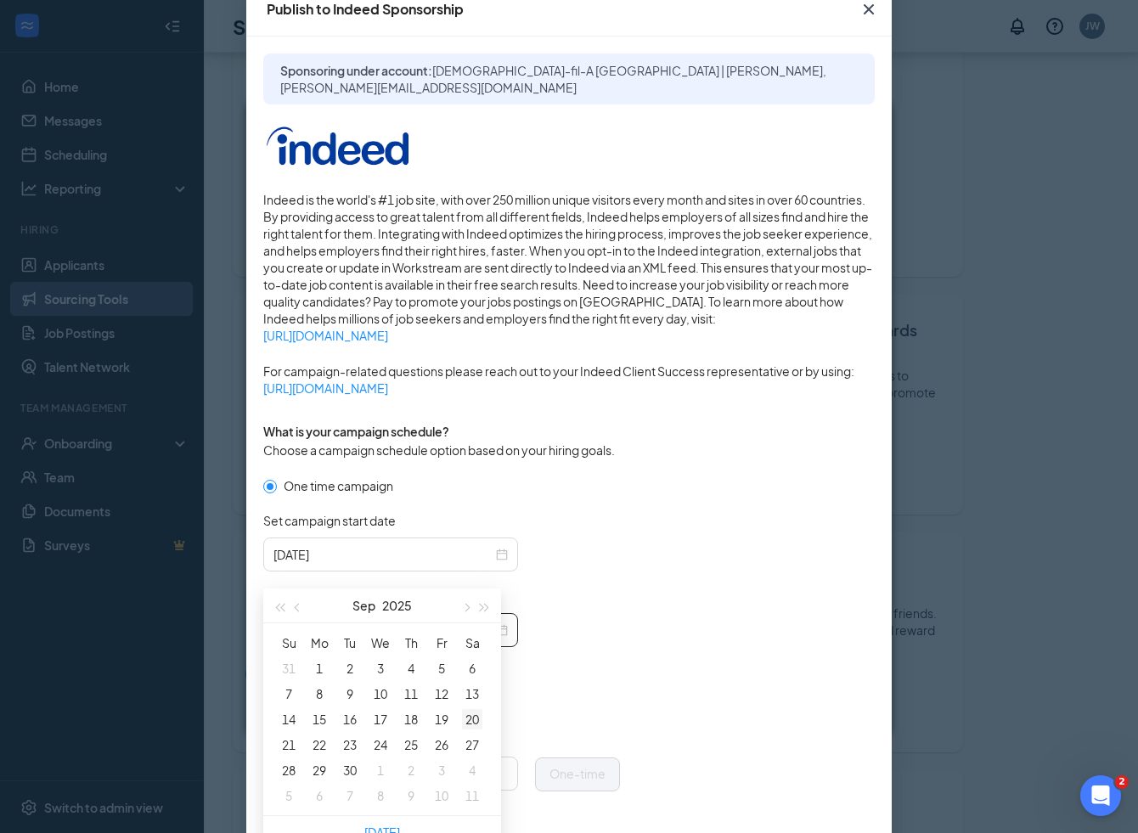
click at [470, 715] on div "20" at bounding box center [472, 719] width 20 height 20
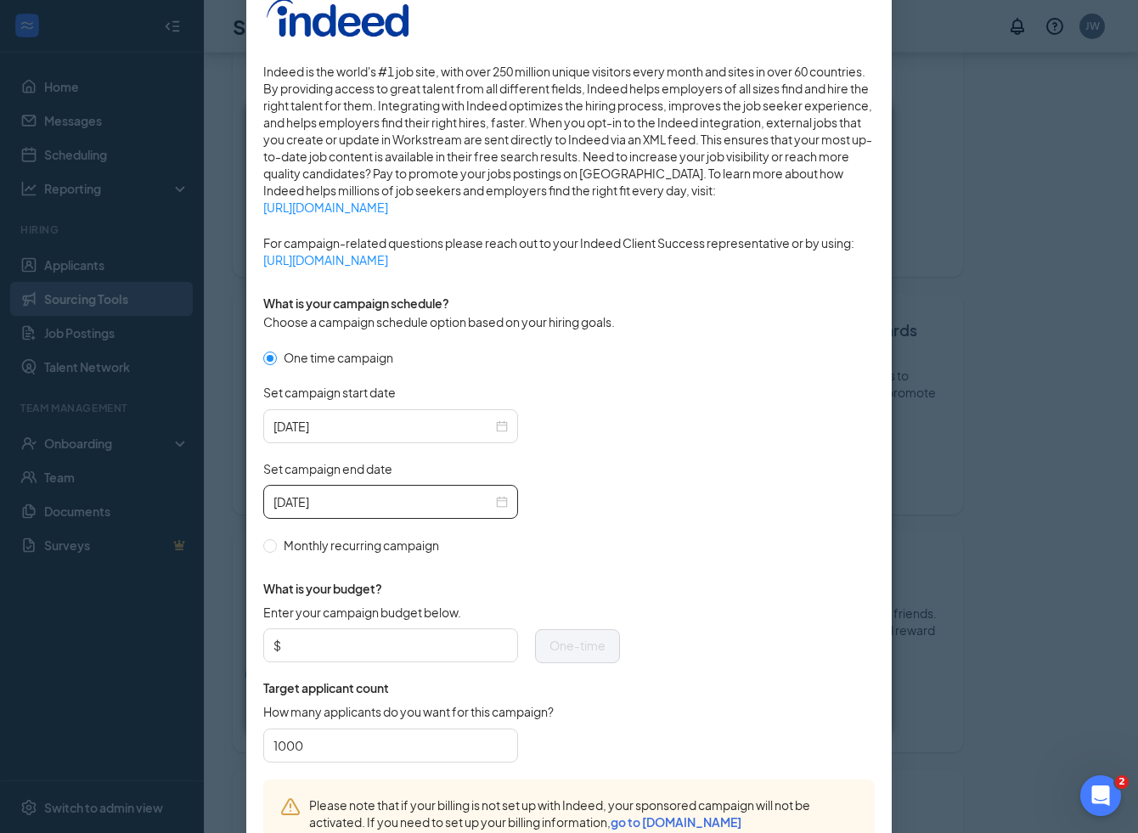
scroll to position [265, 0]
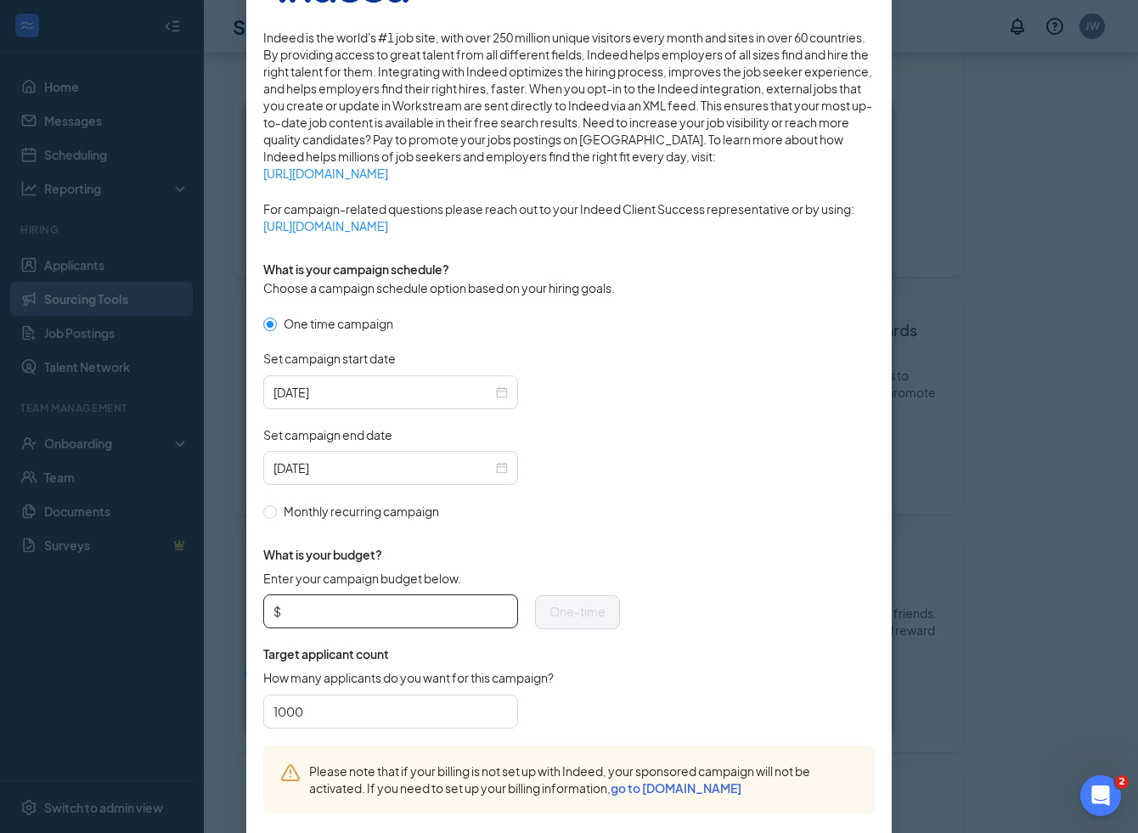
click at [429, 607] on input "Enter your campaign budget below." at bounding box center [396, 611] width 223 height 25
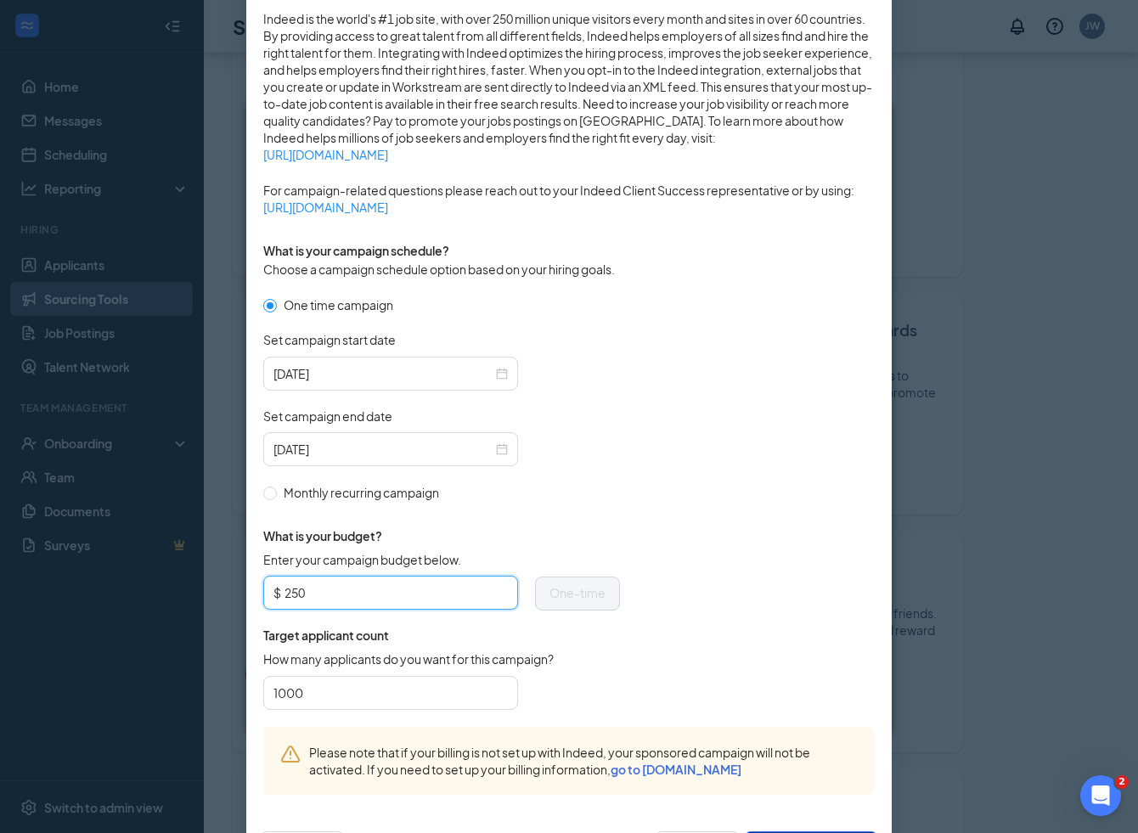
scroll to position [354, 0]
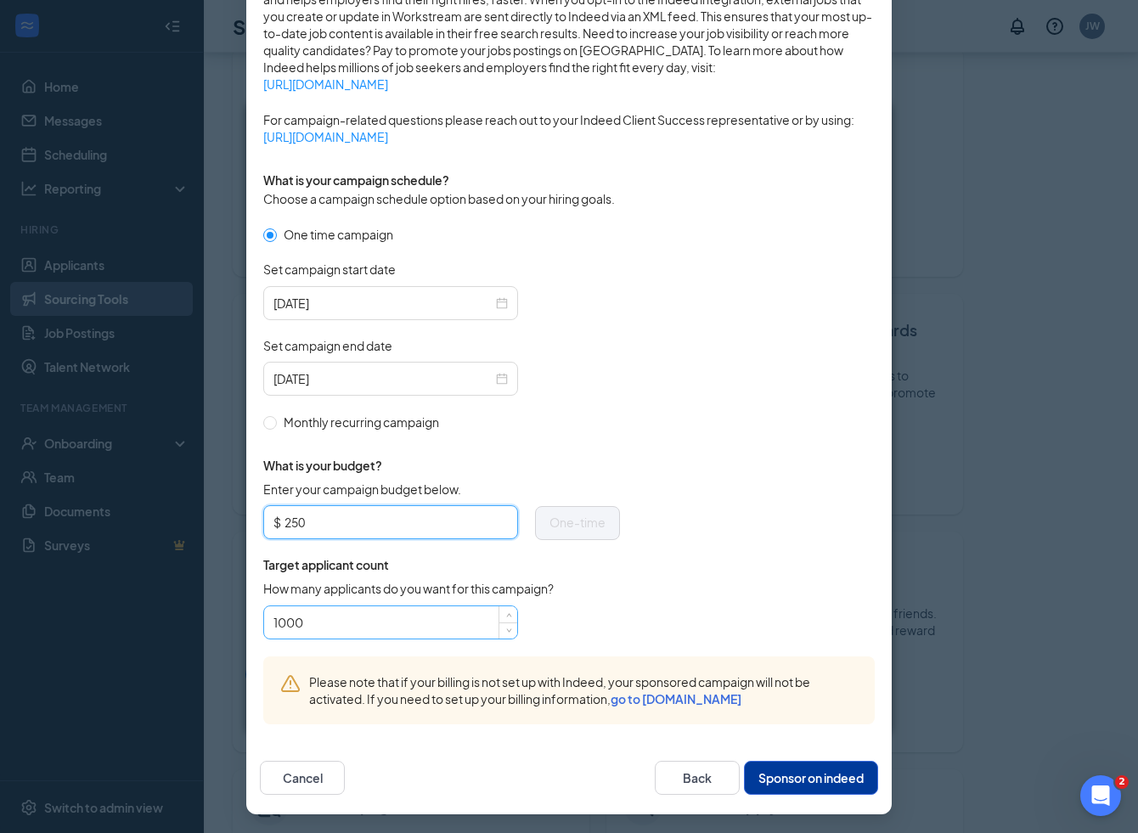
type input "250"
click at [391, 616] on input "1000" at bounding box center [391, 622] width 234 height 25
type input "500"
click at [698, 596] on form "One time campaign Set campaign start date 2025-08-27 Set campaign end date 2025…" at bounding box center [569, 440] width 612 height 431
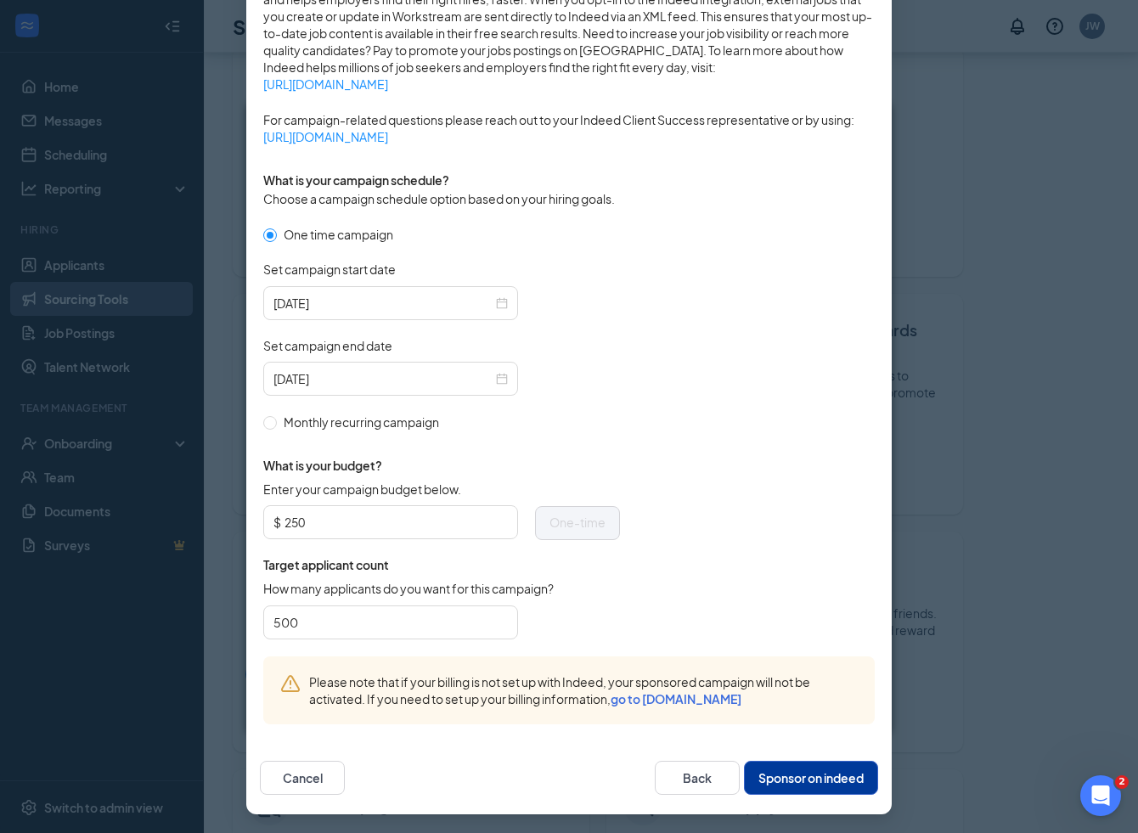
click at [809, 772] on button "Sponsor on indeed" at bounding box center [811, 778] width 134 height 34
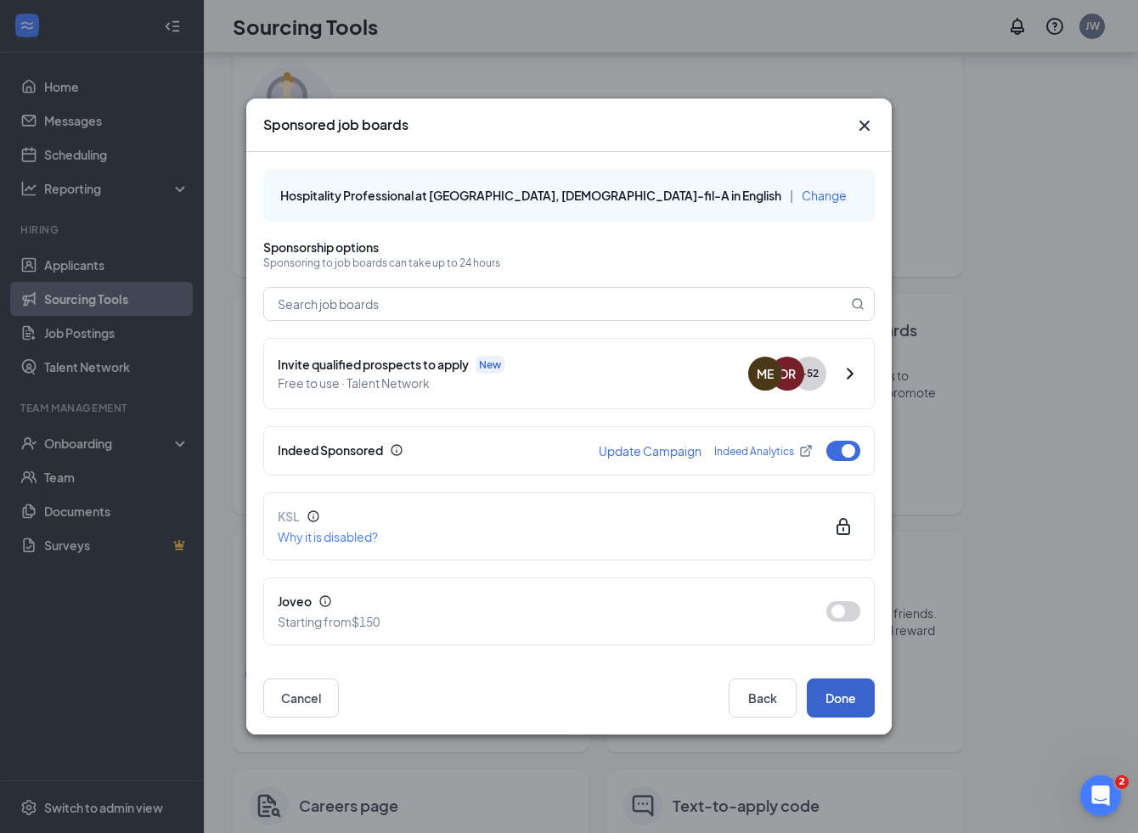
click at [844, 699] on button "Done" at bounding box center [841, 698] width 68 height 39
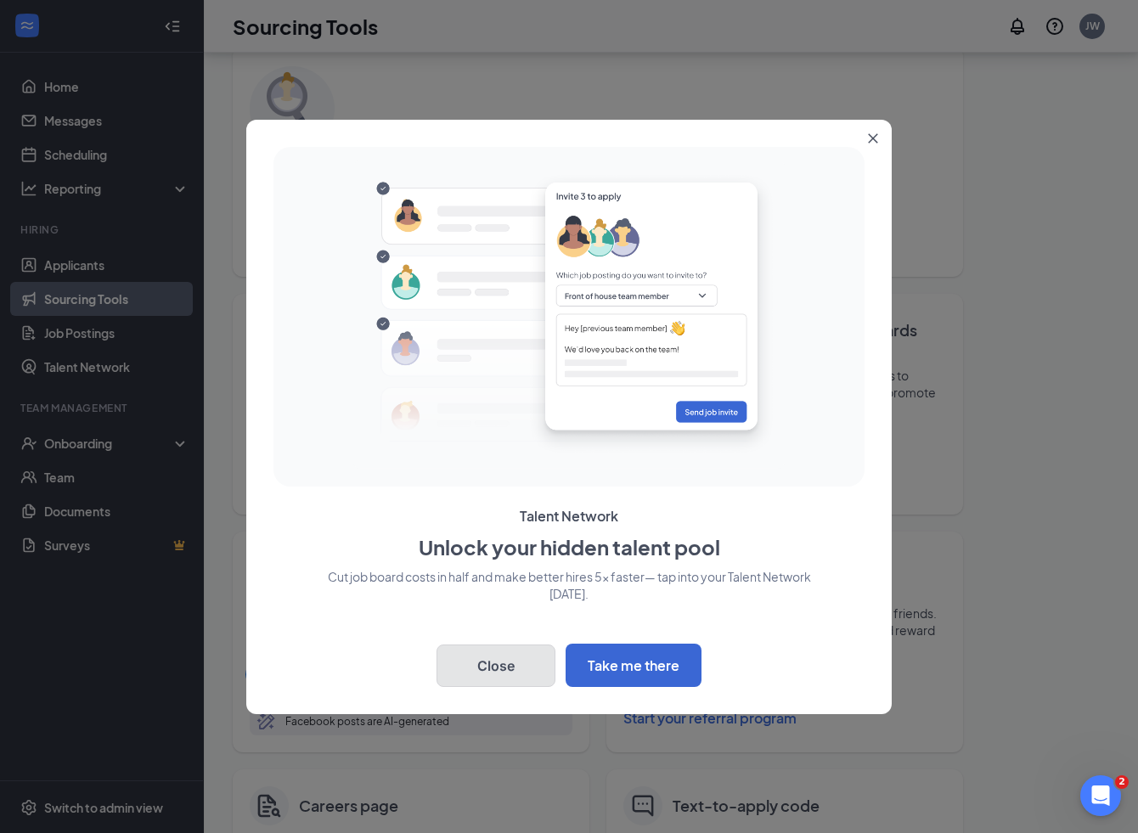
click at [516, 668] on button "Close" at bounding box center [496, 666] width 119 height 42
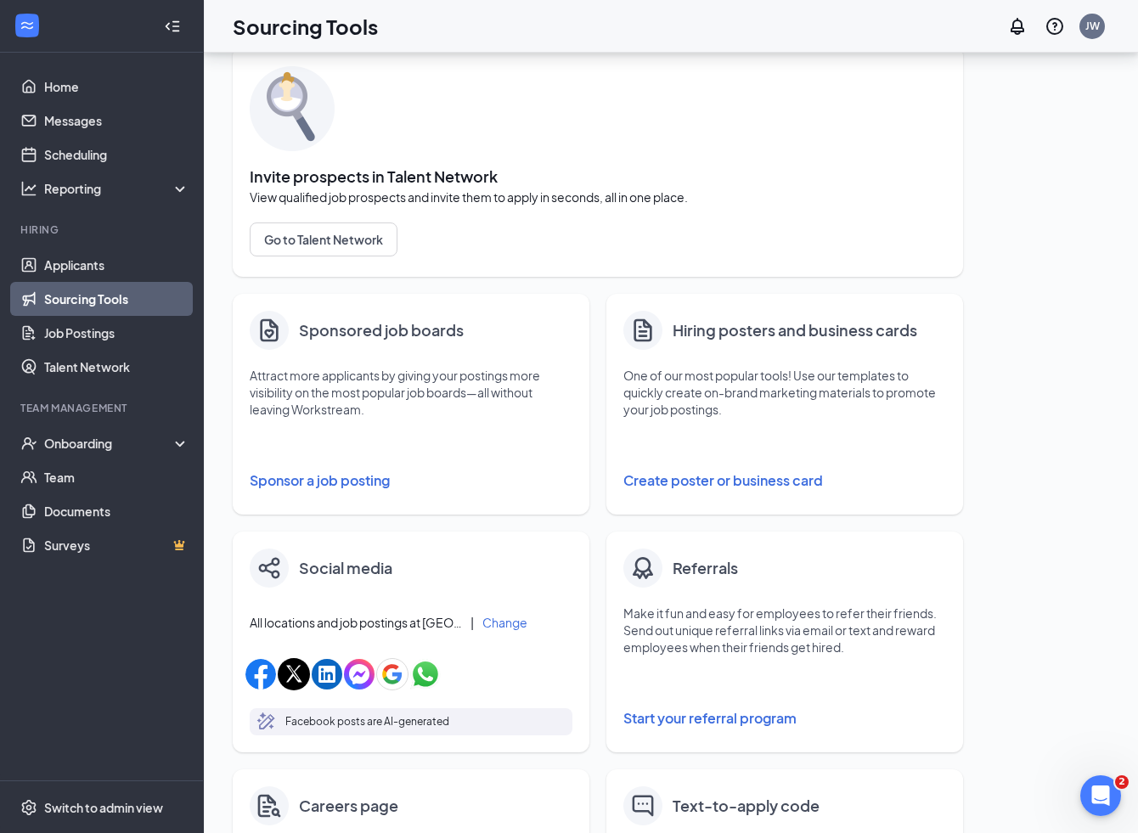
click at [374, 482] on button "Sponsor a job posting" at bounding box center [411, 481] width 323 height 34
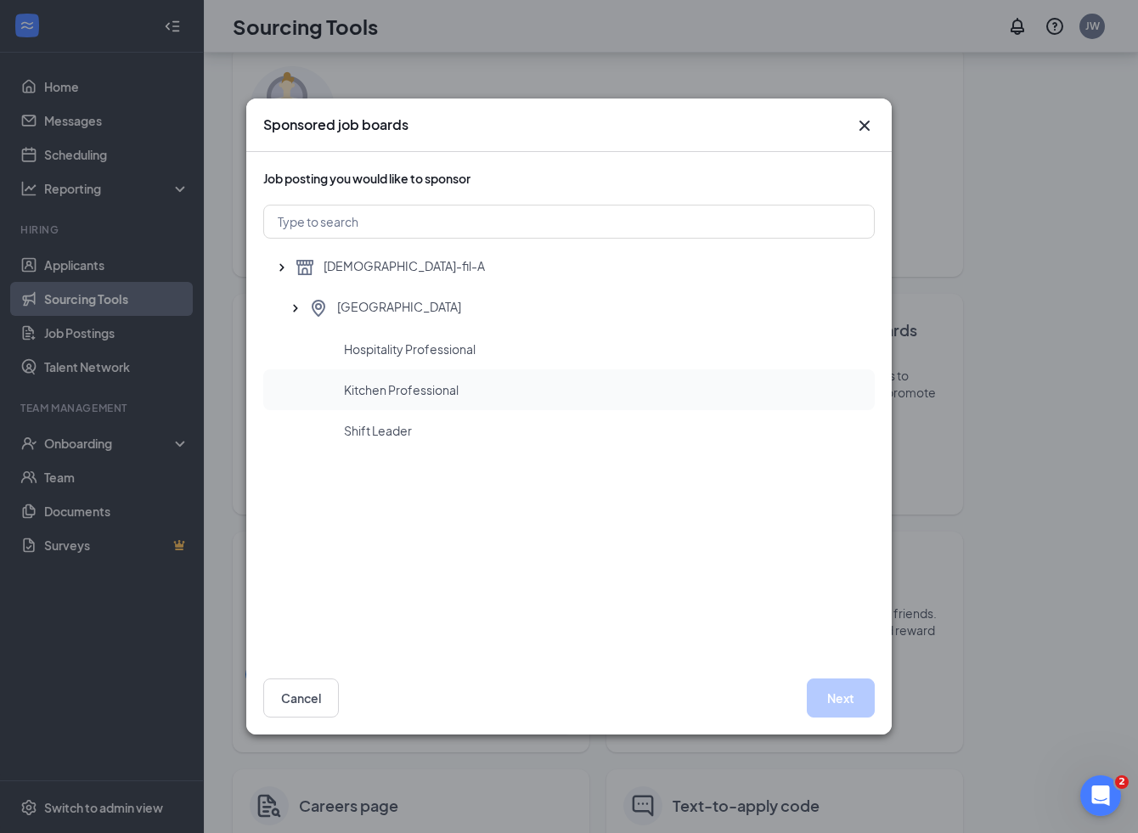
click at [417, 391] on span "Kitchen Professional" at bounding box center [401, 389] width 115 height 17
click at [846, 709] on button "Next" at bounding box center [841, 698] width 68 height 39
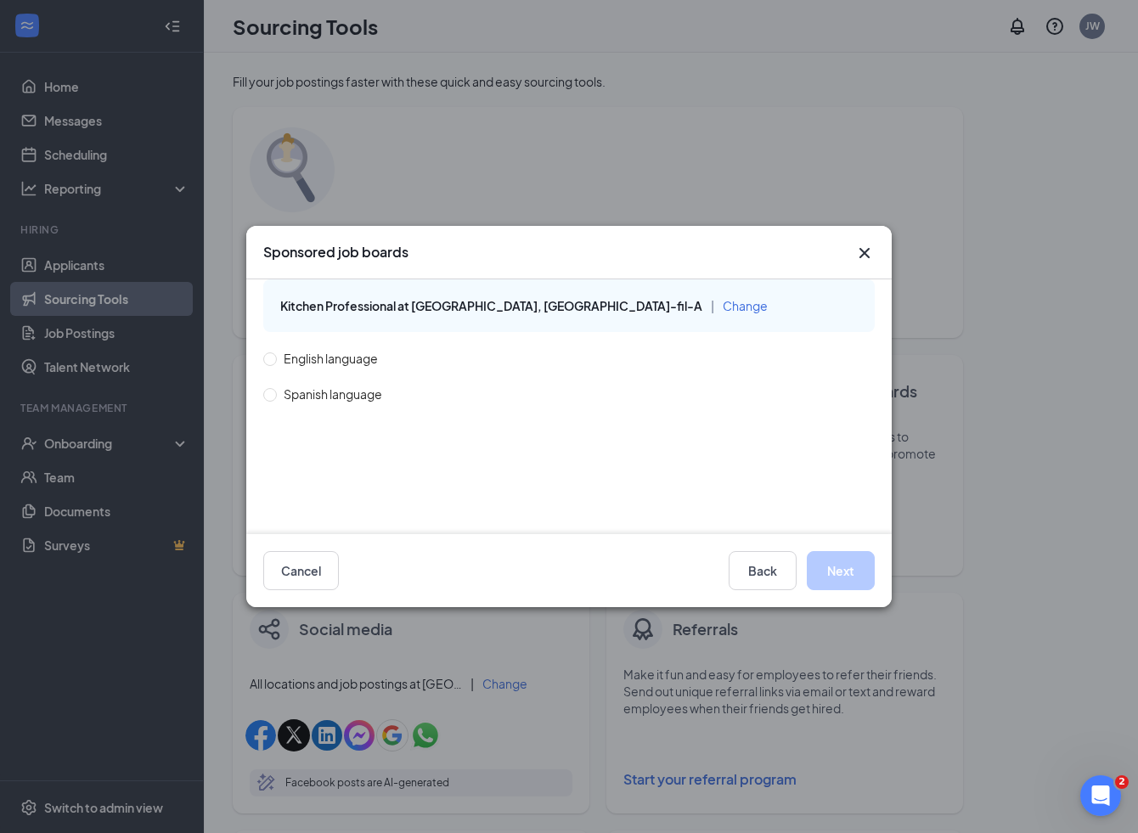
click at [342, 392] on span "Spanish language" at bounding box center [333, 394] width 112 height 19
click at [275, 392] on input "Spanish language" at bounding box center [269, 394] width 12 height 12
radio input "true"
click at [840, 578] on button "Next" at bounding box center [841, 570] width 68 height 39
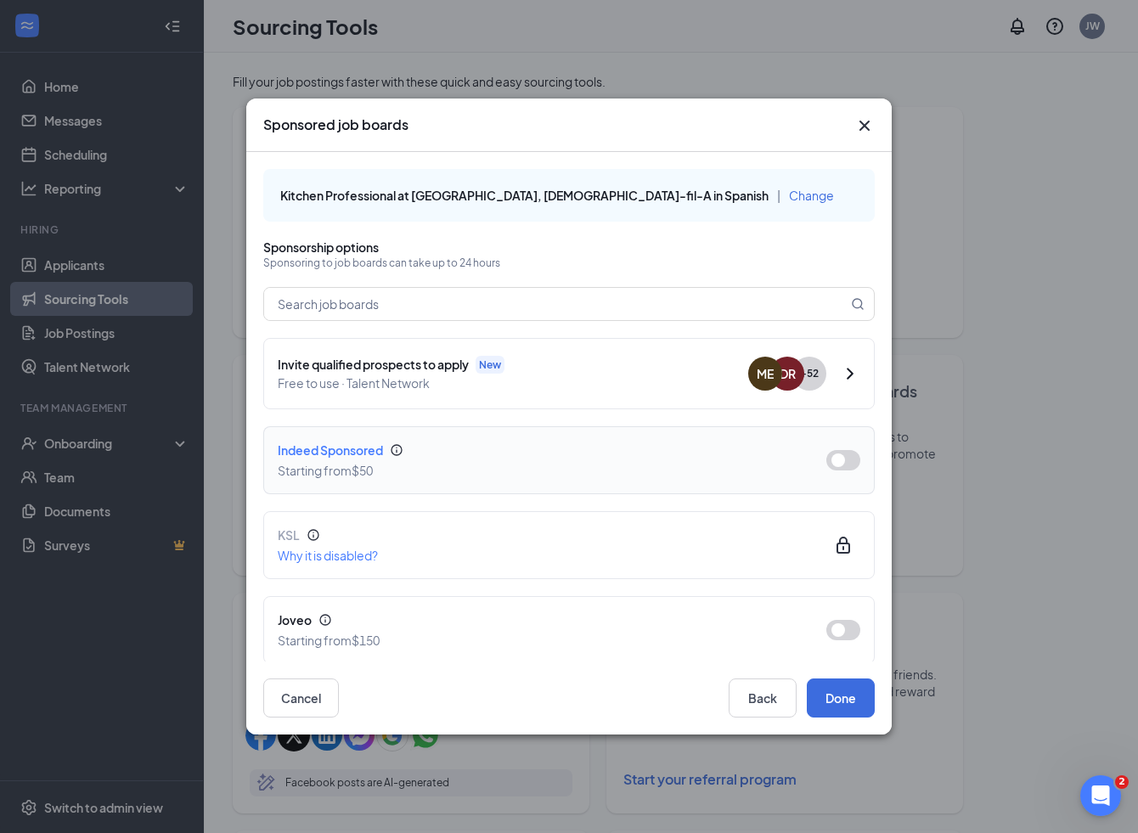
click at [844, 463] on button "button" at bounding box center [843, 460] width 34 height 20
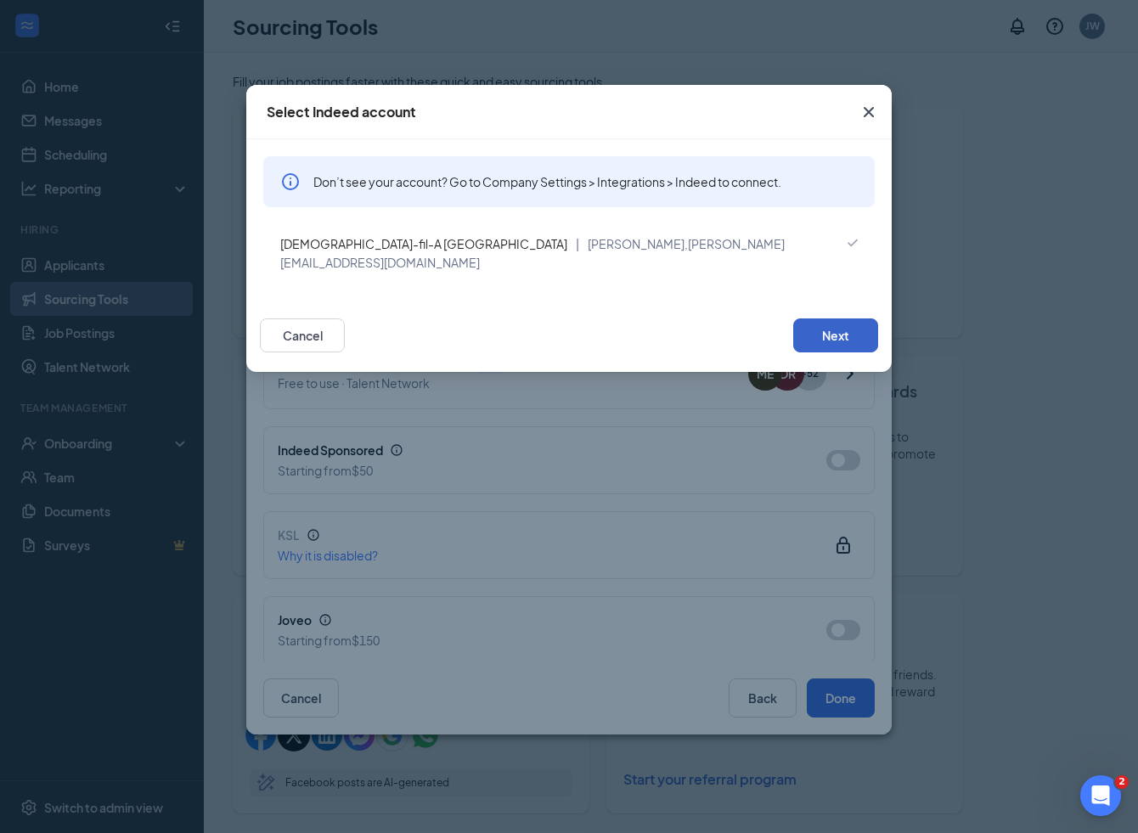
click at [848, 321] on button "Next" at bounding box center [835, 336] width 85 height 34
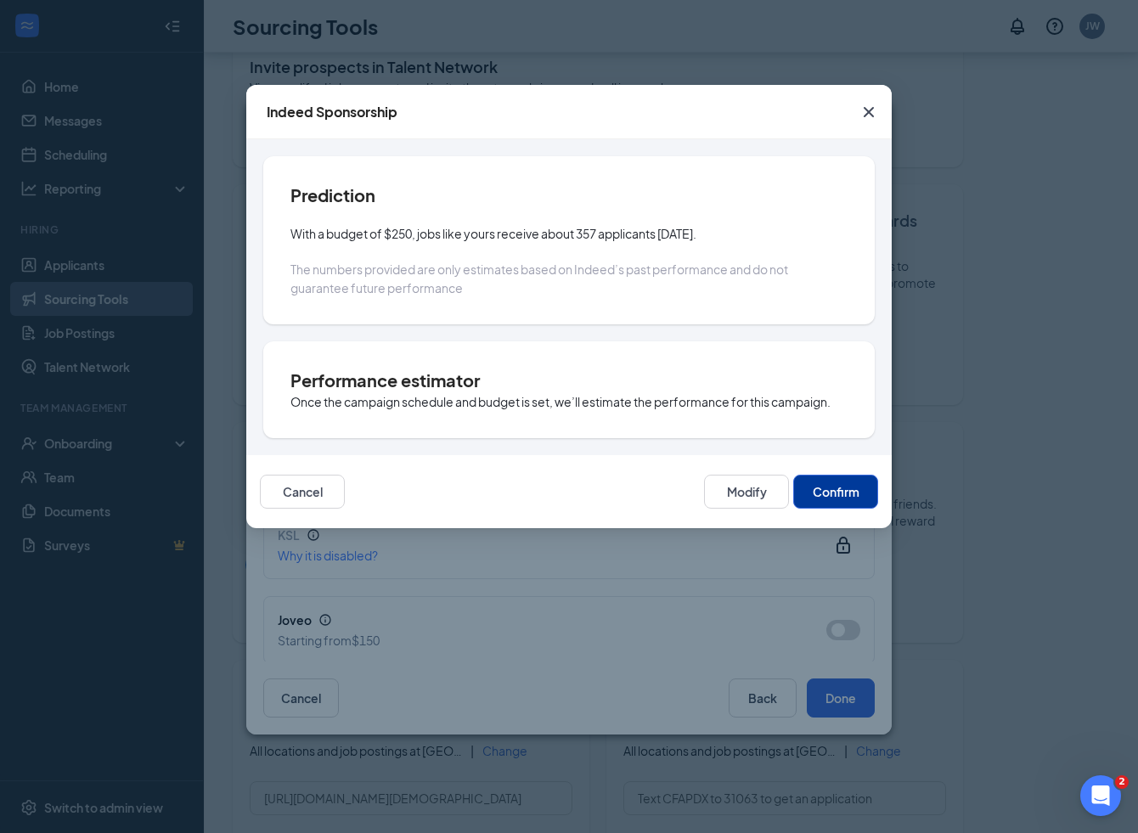
scroll to position [316, 0]
click at [845, 495] on button "Confirm" at bounding box center [835, 492] width 85 height 34
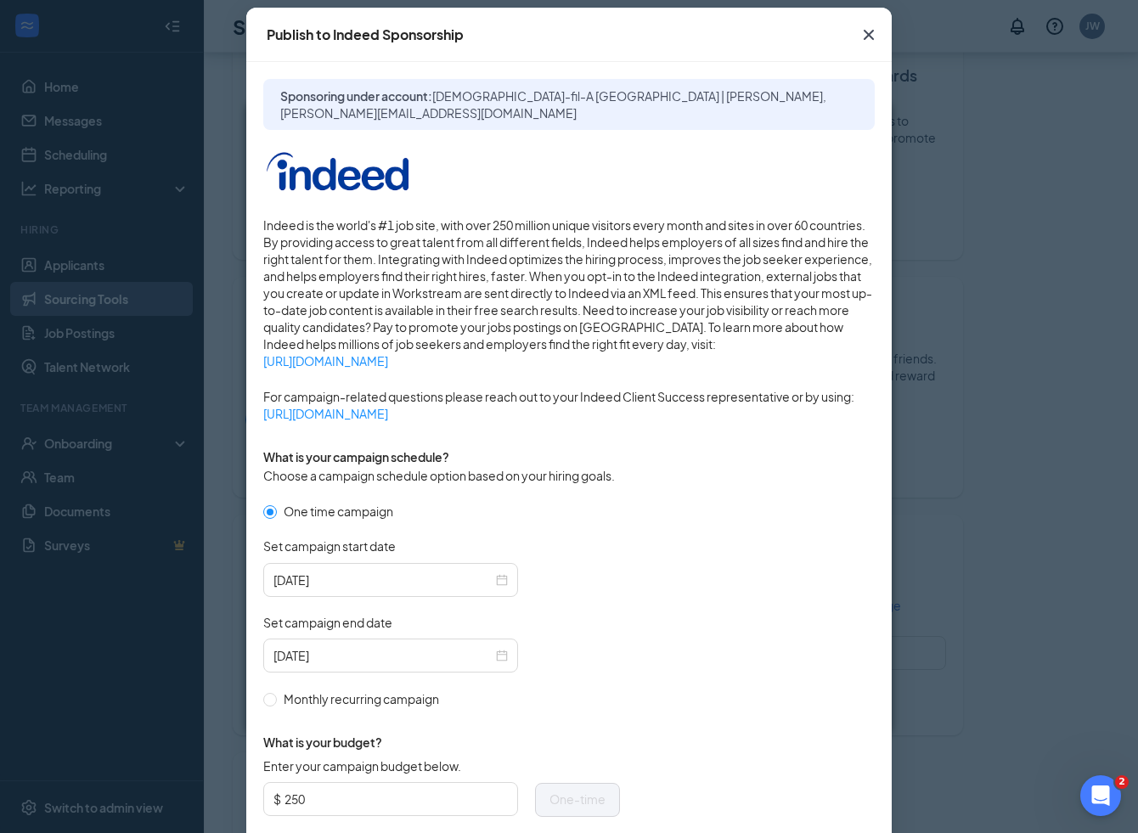
scroll to position [98, 0]
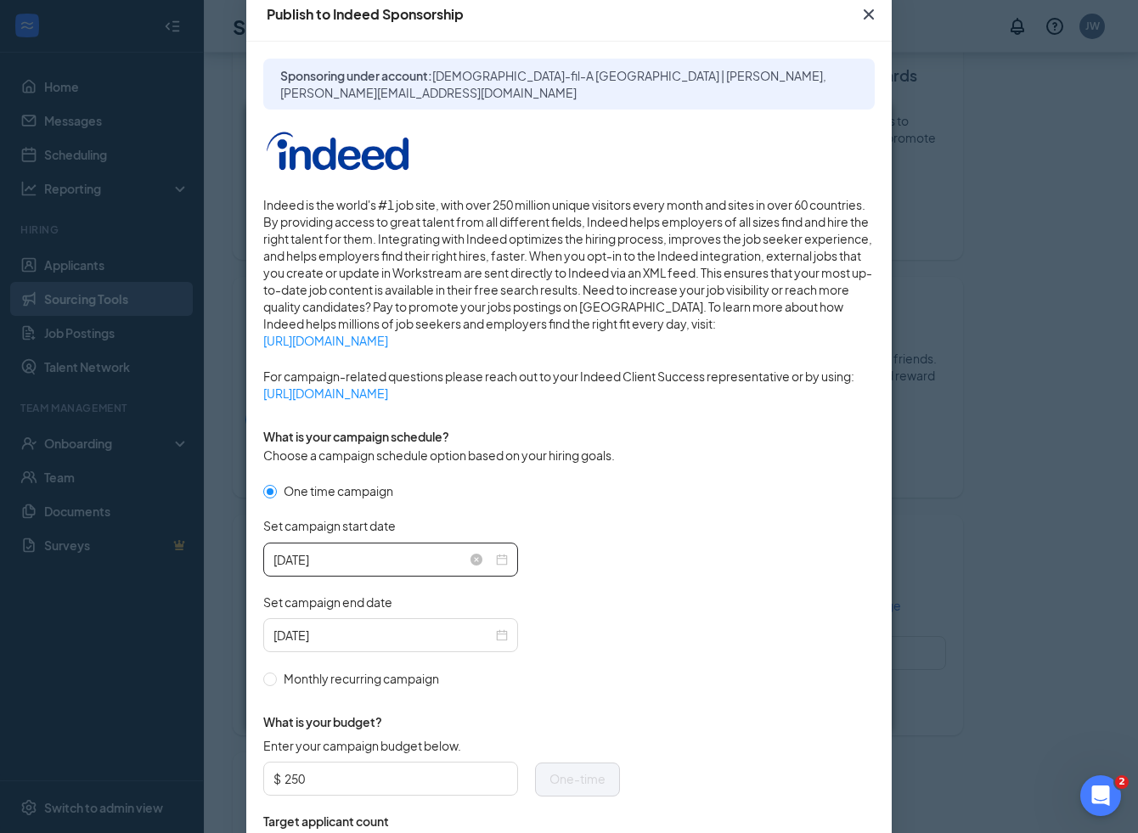
click at [501, 562] on div "2025-08-26" at bounding box center [391, 559] width 234 height 19
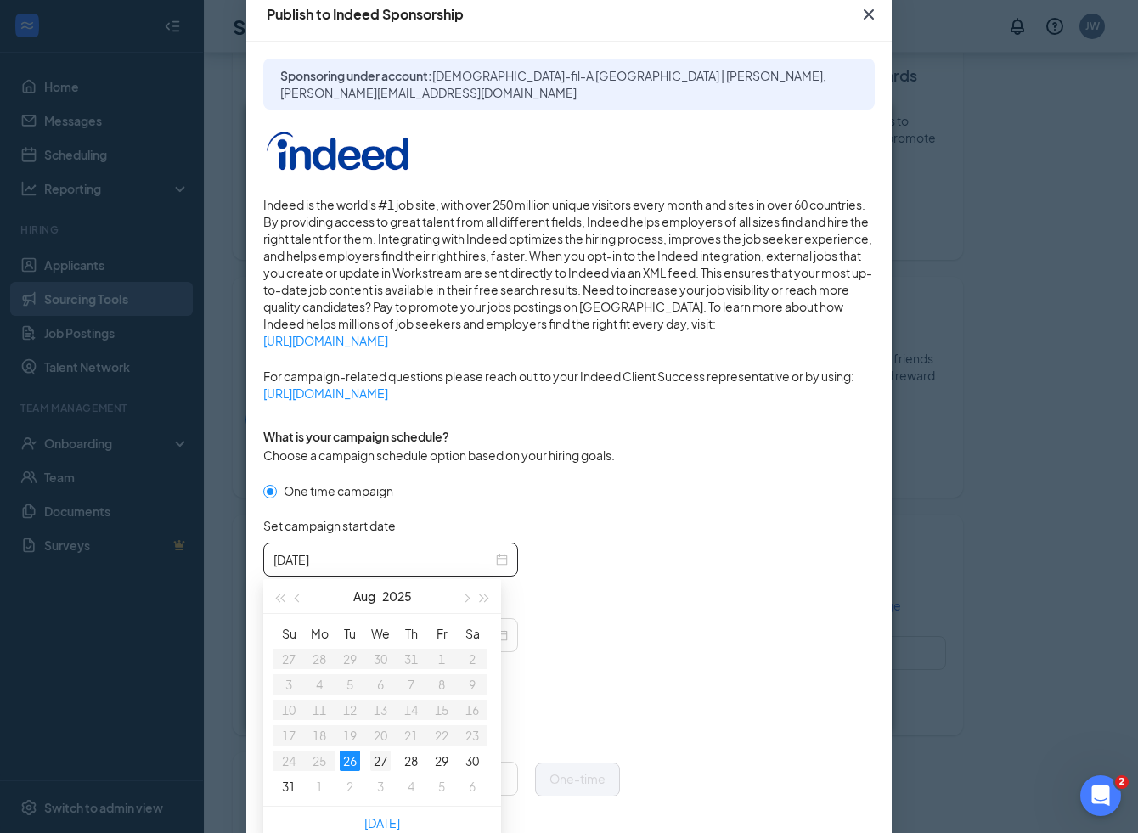
type input "2025-08-27"
click at [379, 764] on div "27" at bounding box center [380, 761] width 20 height 20
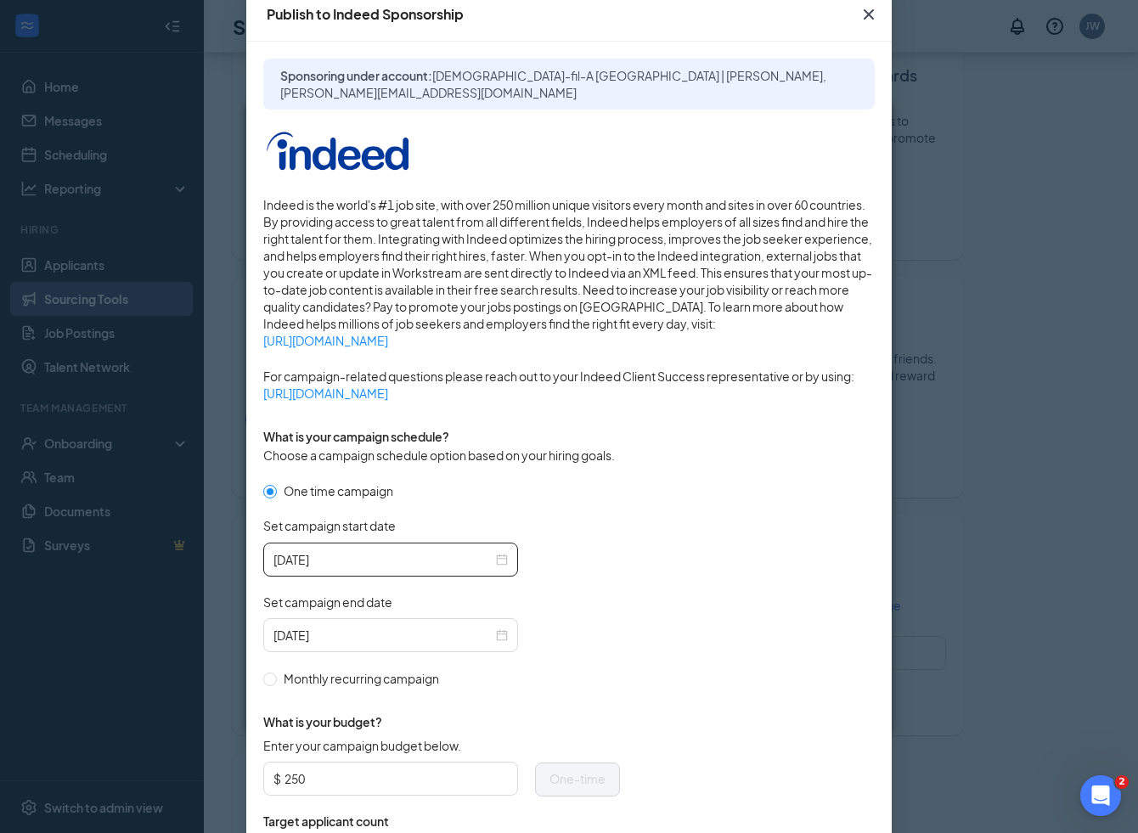
click at [545, 618] on div "2025-09-25" at bounding box center [441, 635] width 357 height 34
click at [506, 637] on div "2025-09-25" at bounding box center [391, 635] width 234 height 19
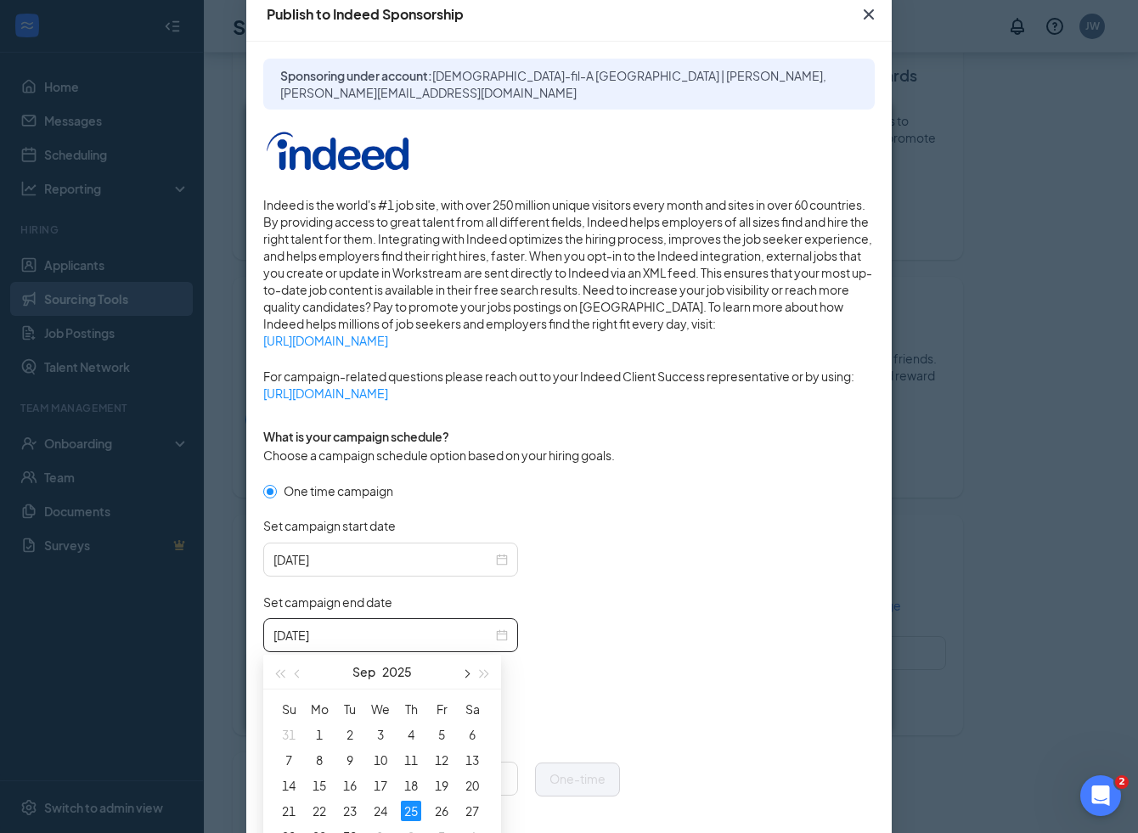
click at [466, 670] on span "button" at bounding box center [465, 674] width 8 height 8
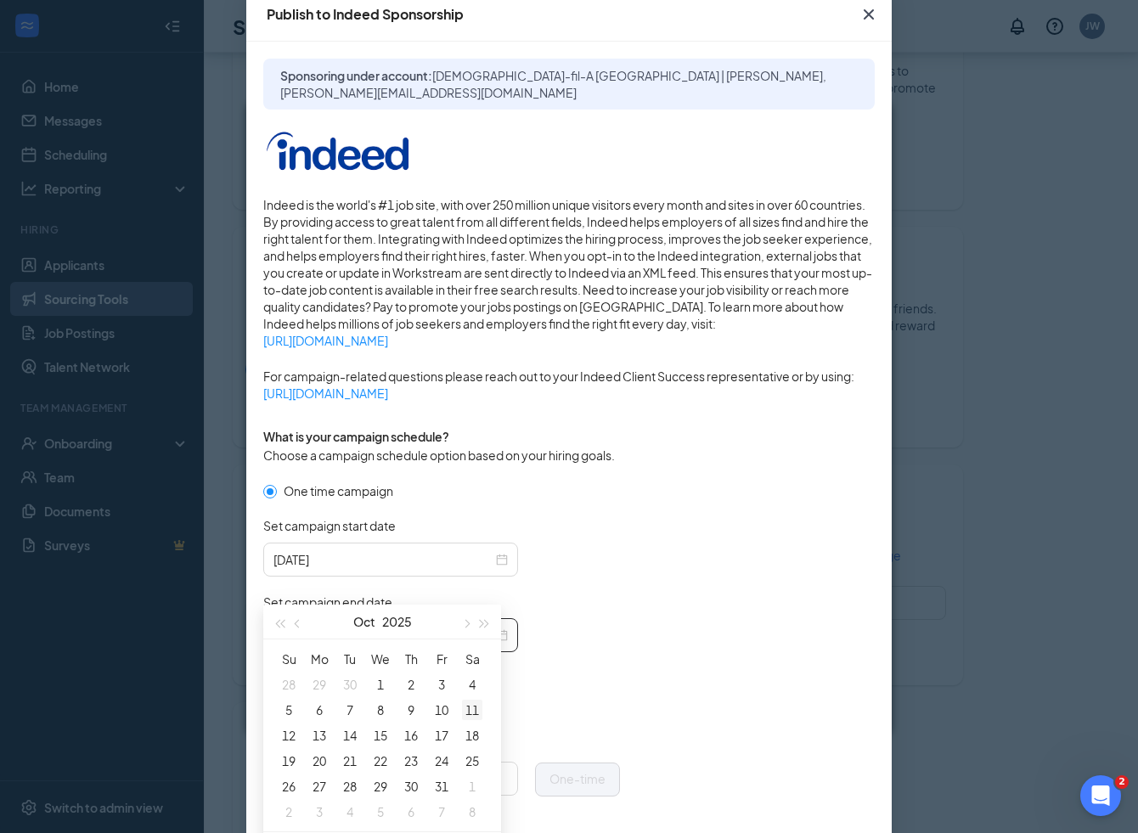
scroll to position [350, 0]
click at [296, 640] on span "button" at bounding box center [299, 640] width 8 height 8
type input "2025-09-20"
click at [476, 753] on div "20" at bounding box center [472, 752] width 20 height 20
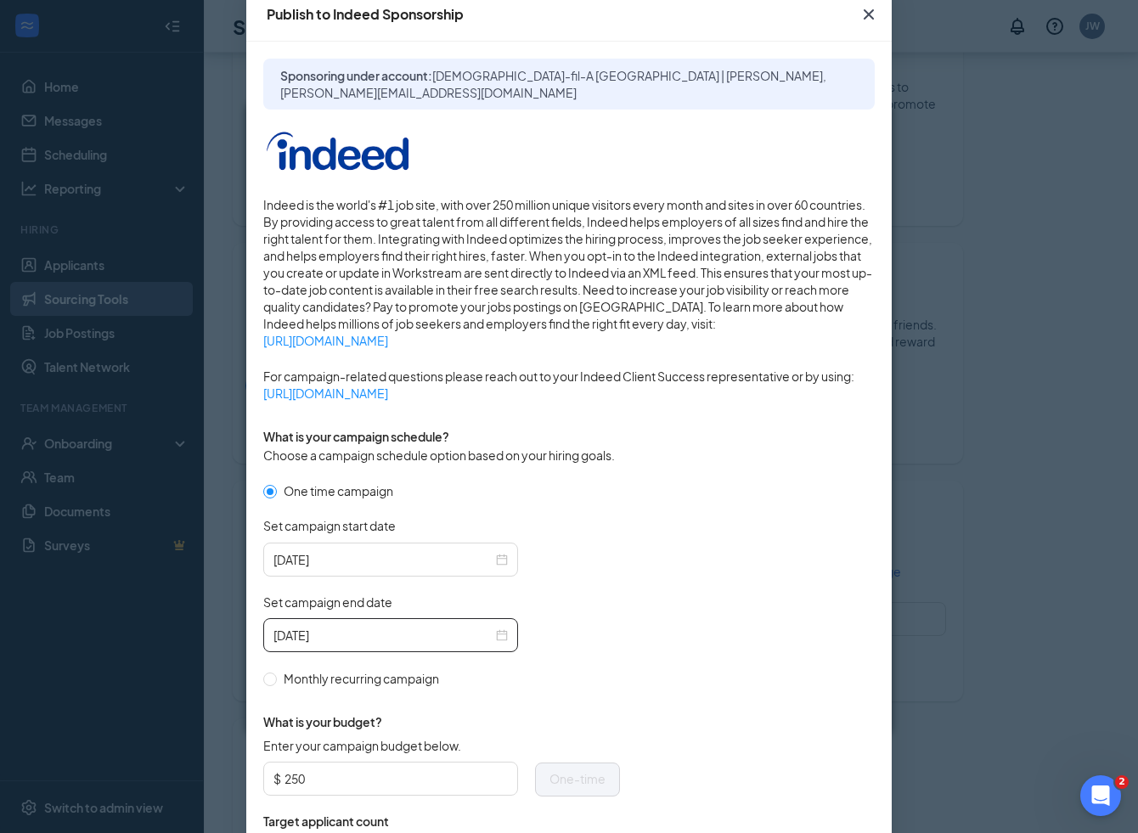
click at [599, 624] on div "2025-09-20" at bounding box center [441, 635] width 357 height 34
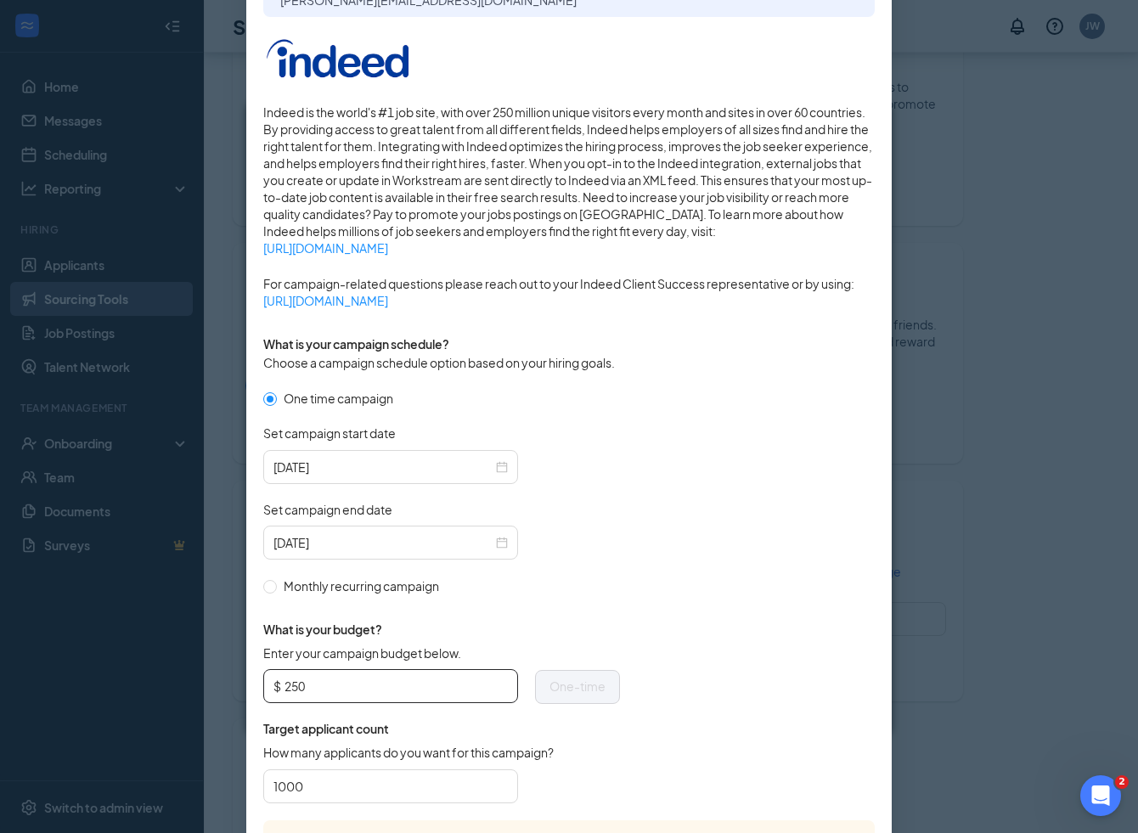
scroll to position [231, 0]
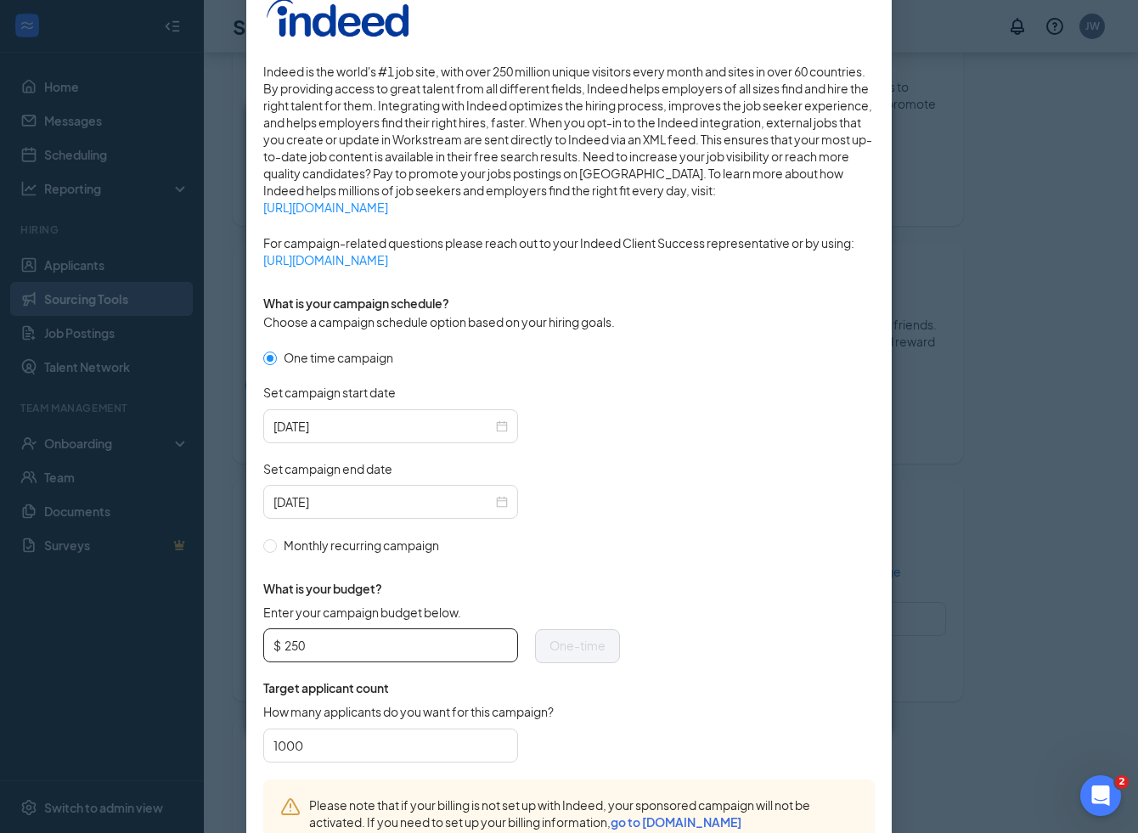
click at [378, 659] on span "$ 250" at bounding box center [390, 646] width 255 height 34
click at [378, 645] on input "250" at bounding box center [396, 645] width 223 height 25
click at [409, 747] on input "1000" at bounding box center [391, 745] width 234 height 25
type input "3"
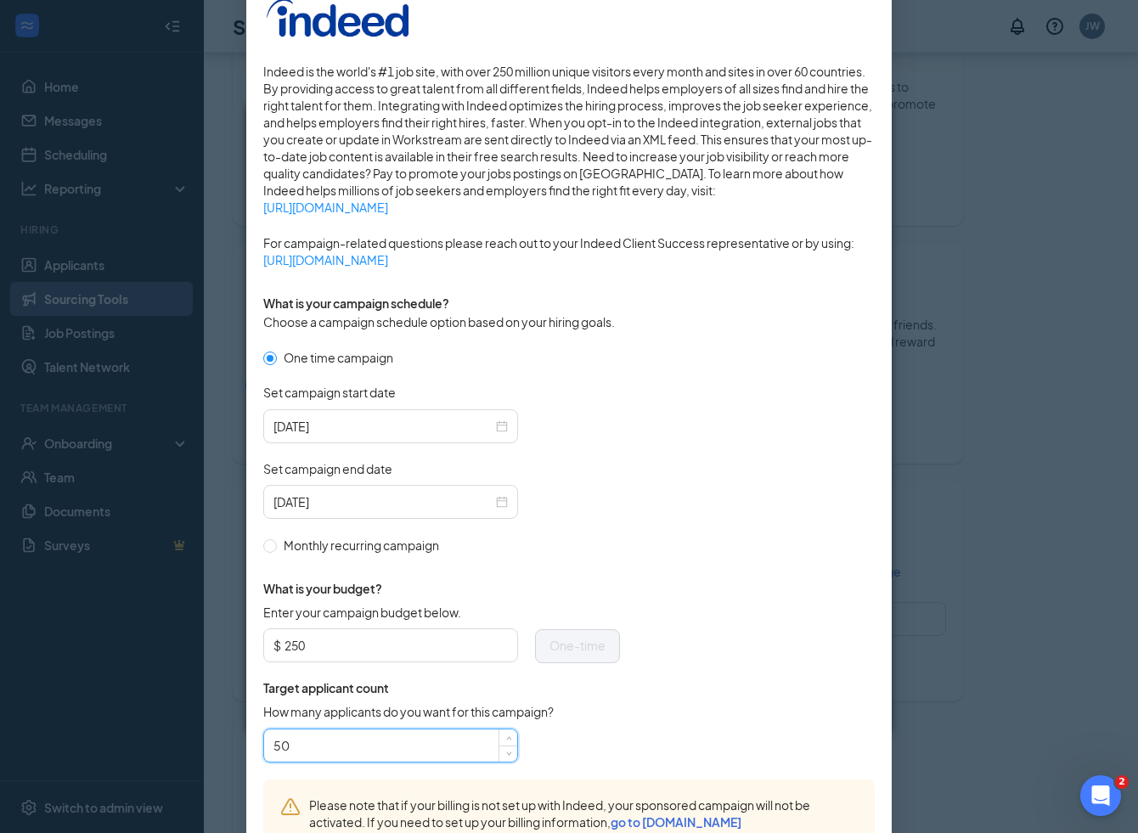
type input "5"
type input "300"
click at [654, 731] on form "One time campaign Set campaign start date 2025-08-27 Set campaign end date 2025…" at bounding box center [569, 563] width 612 height 431
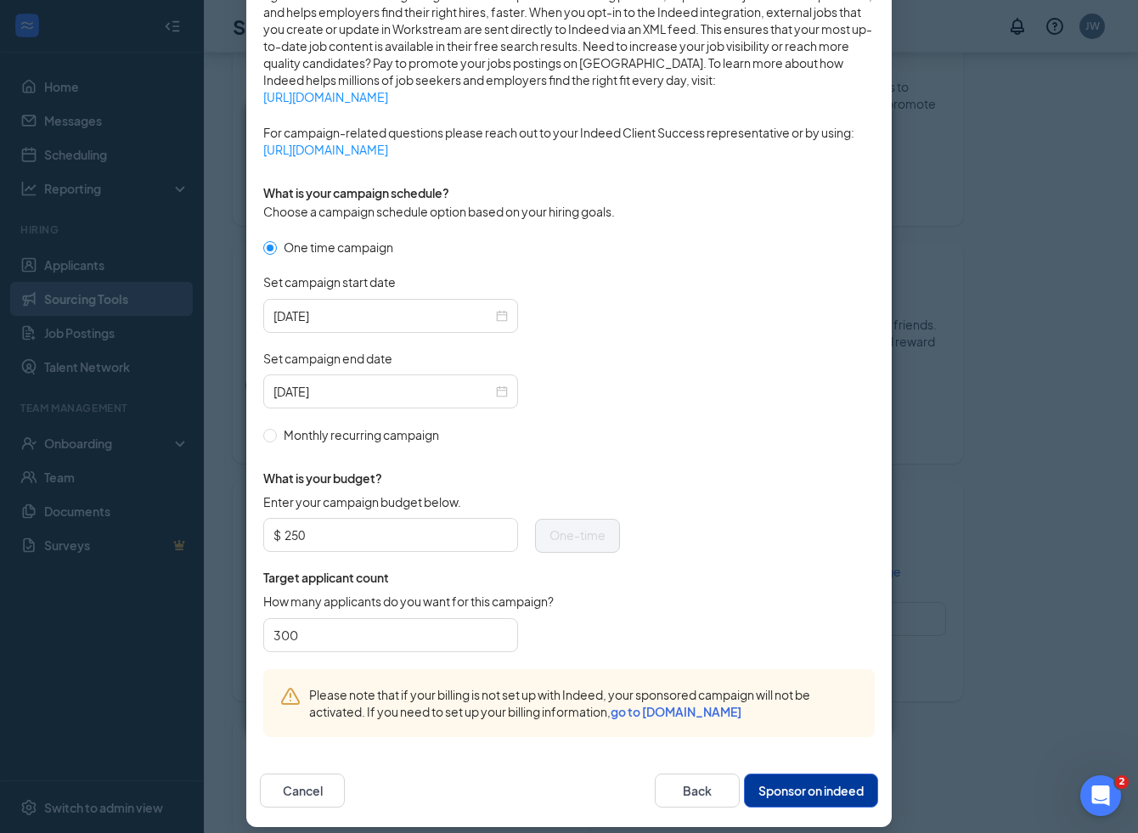
scroll to position [354, 0]
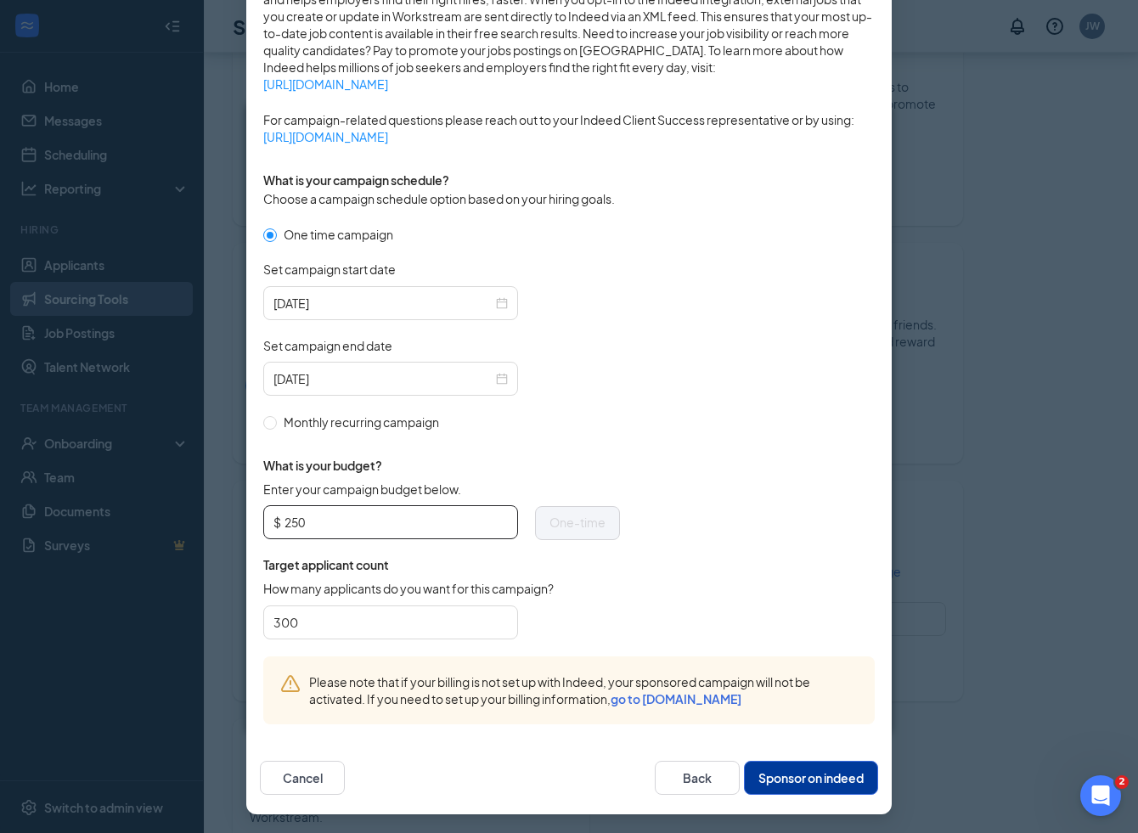
click at [363, 511] on input "250" at bounding box center [396, 522] width 223 height 25
click at [363, 514] on input "250" at bounding box center [396, 522] width 223 height 25
type input "200"
click at [664, 555] on form "One time campaign Set campaign start date 2025-08-27 Set campaign end date 2025…" at bounding box center [569, 440] width 612 height 431
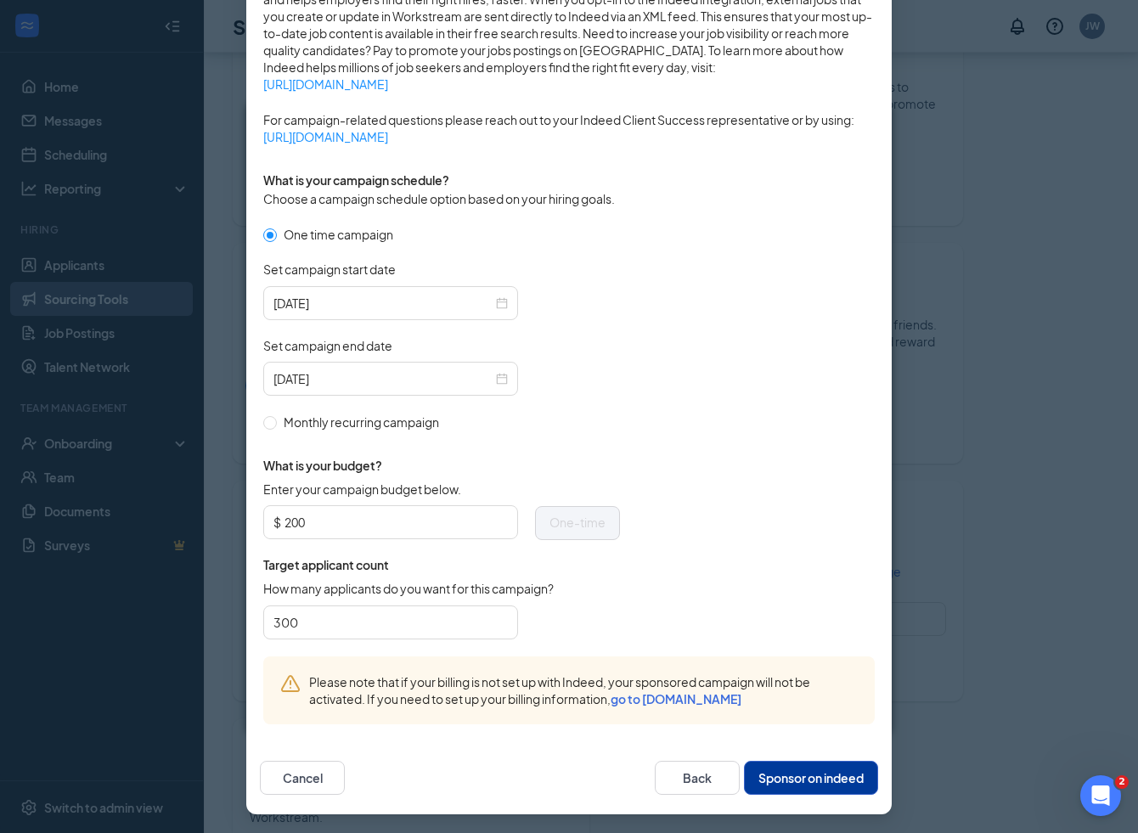
click at [806, 777] on button "Sponsor on indeed" at bounding box center [811, 778] width 134 height 34
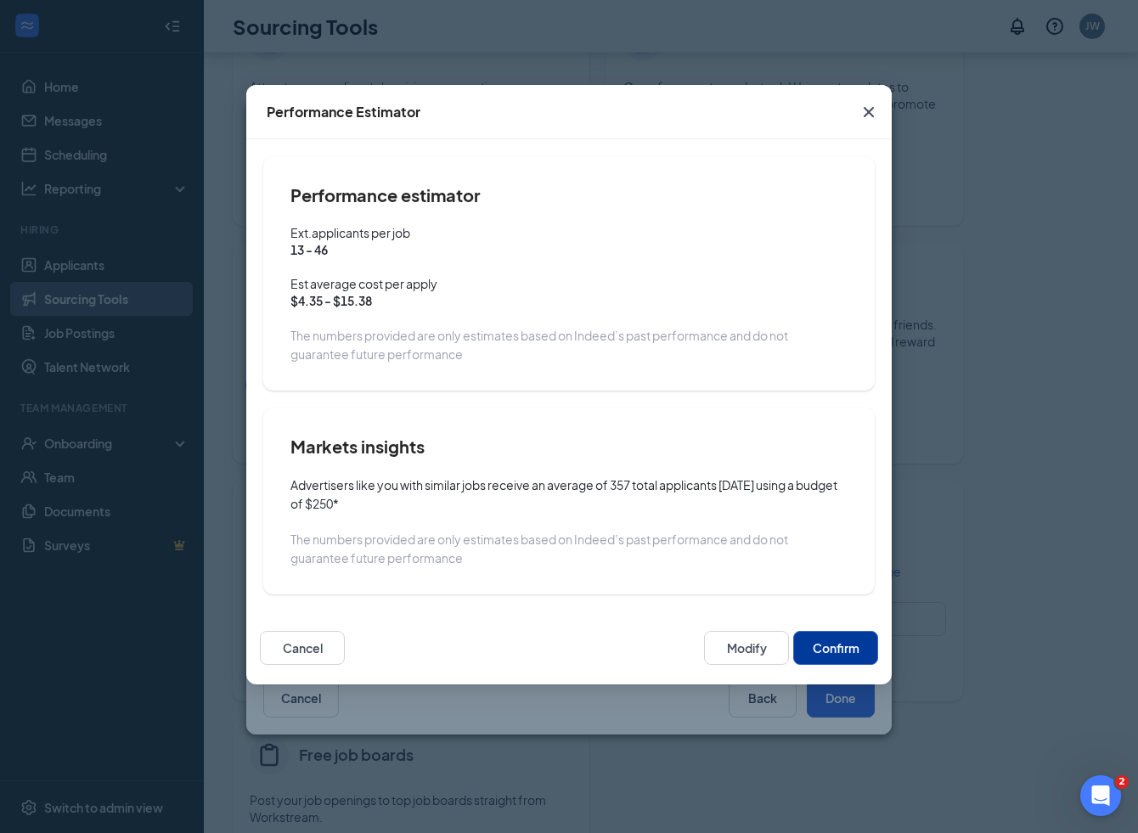
click at [832, 645] on button "Confirm" at bounding box center [835, 648] width 85 height 34
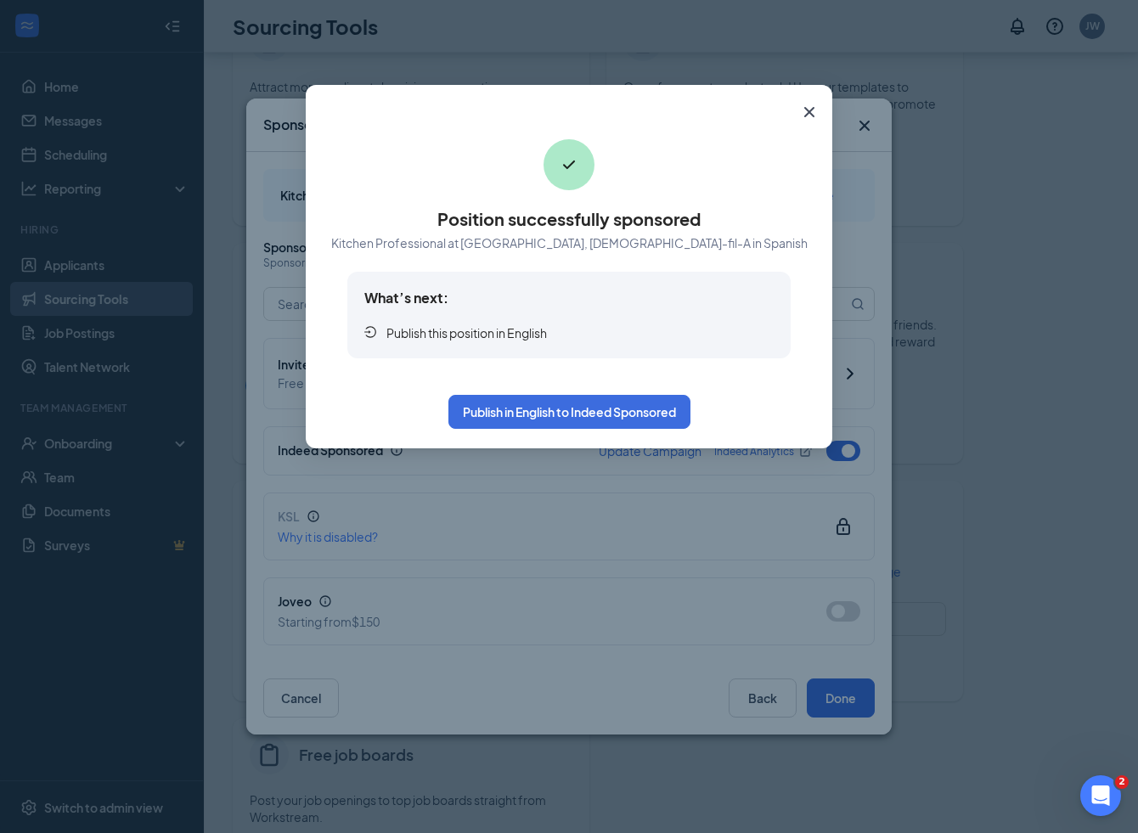
click at [807, 112] on icon "Cross" at bounding box center [809, 112] width 20 height 20
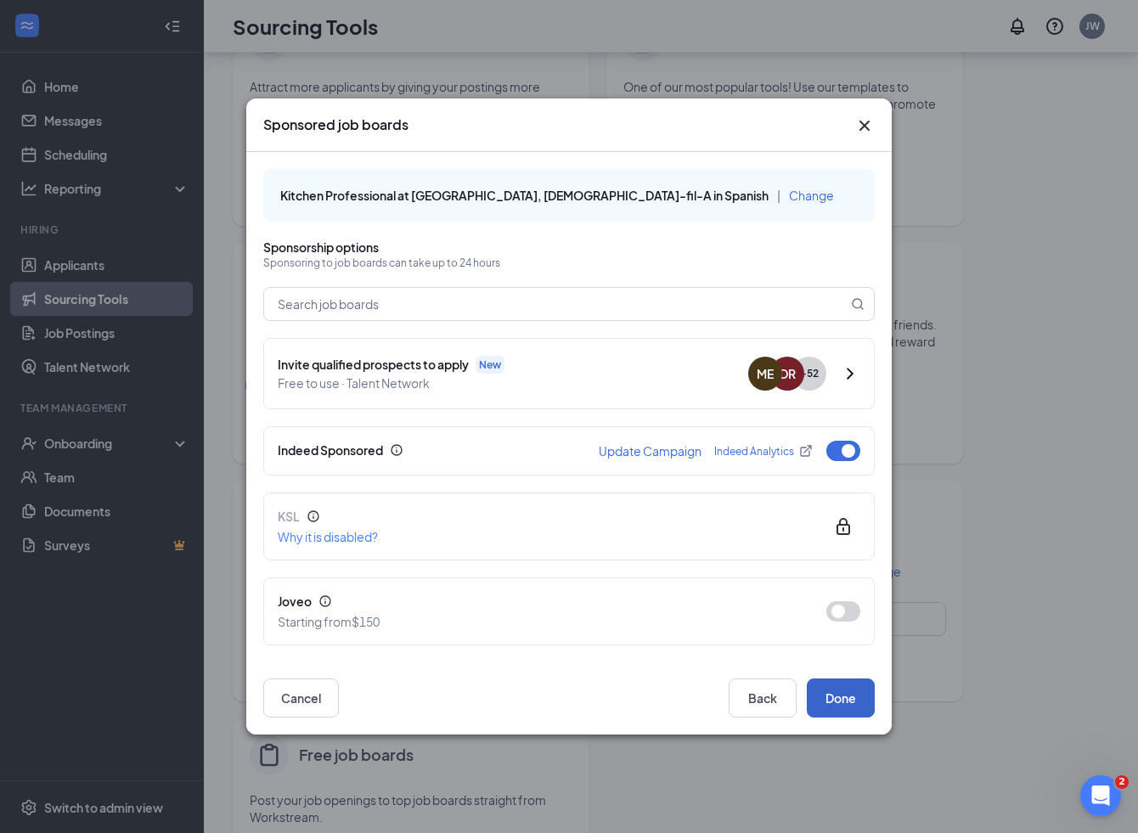
click at [835, 697] on button "Done" at bounding box center [841, 698] width 68 height 39
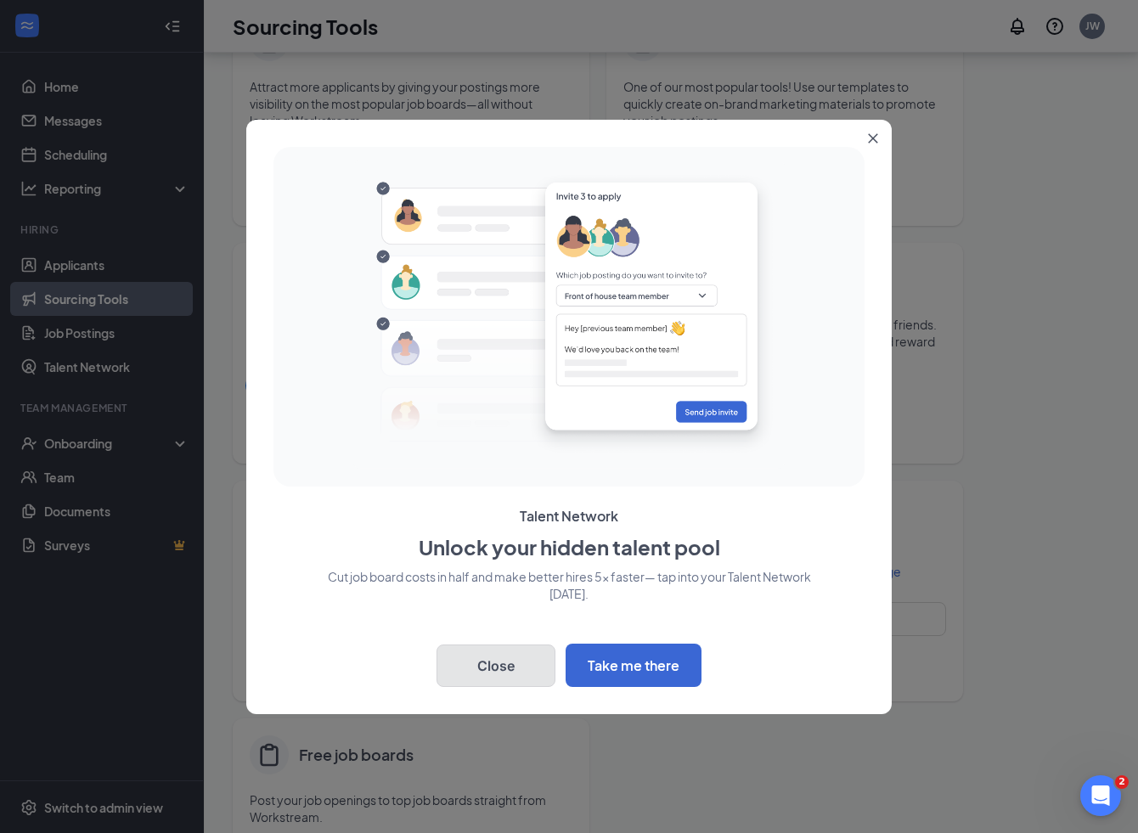
click at [509, 668] on button "Close" at bounding box center [496, 666] width 119 height 42
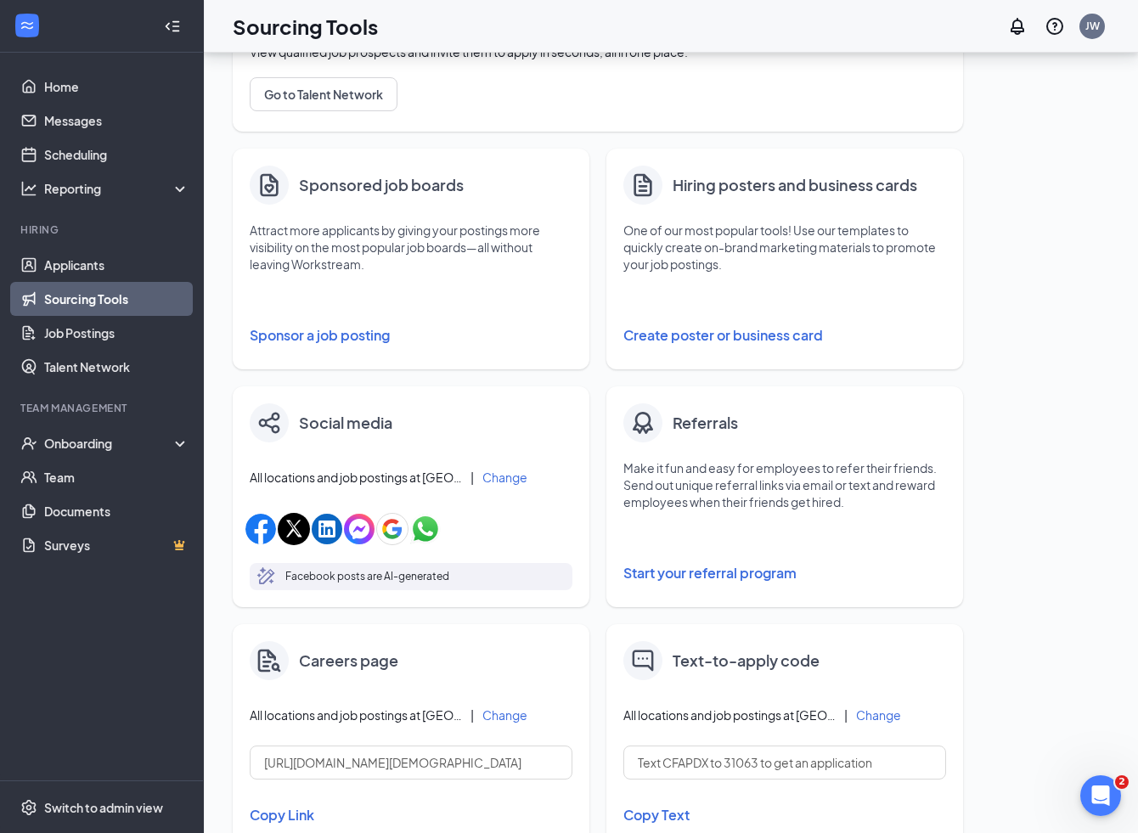
scroll to position [208, 0]
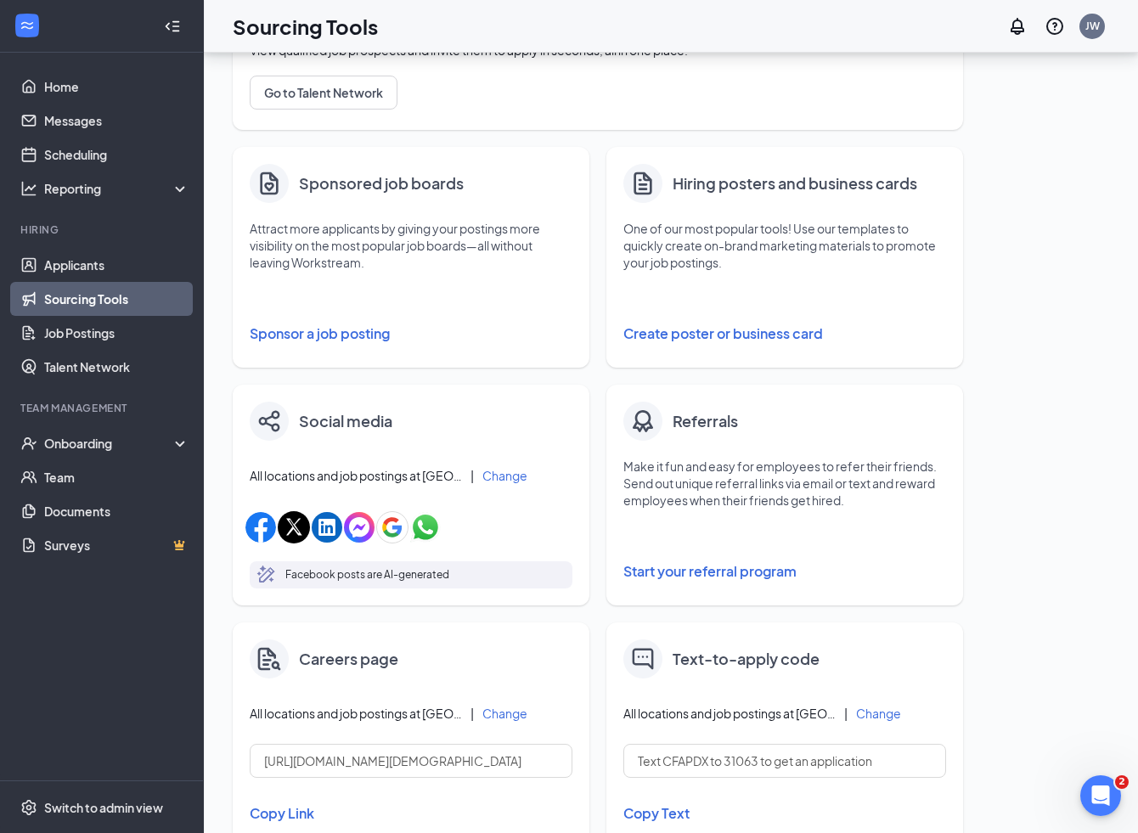
click at [357, 331] on button "Sponsor a job posting" at bounding box center [411, 334] width 323 height 34
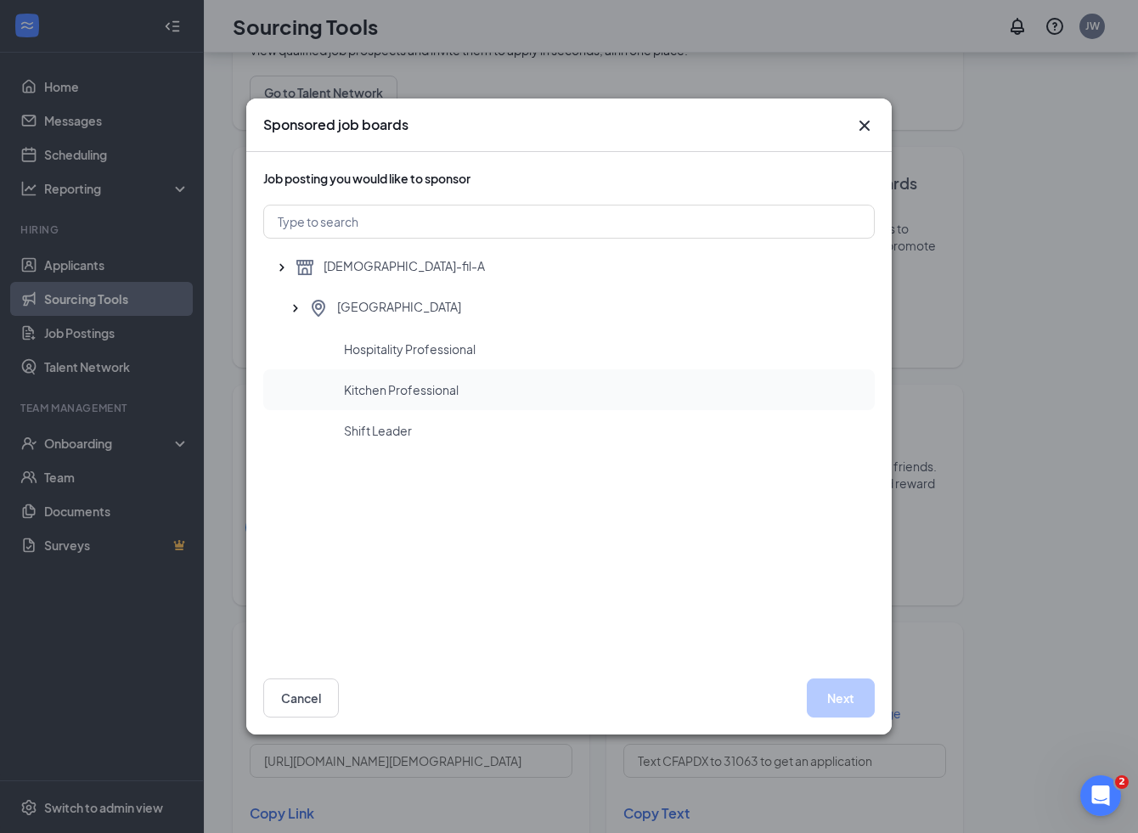
click at [448, 386] on span "Kitchen Professional" at bounding box center [401, 389] width 115 height 17
click at [837, 696] on button "Next" at bounding box center [841, 698] width 68 height 39
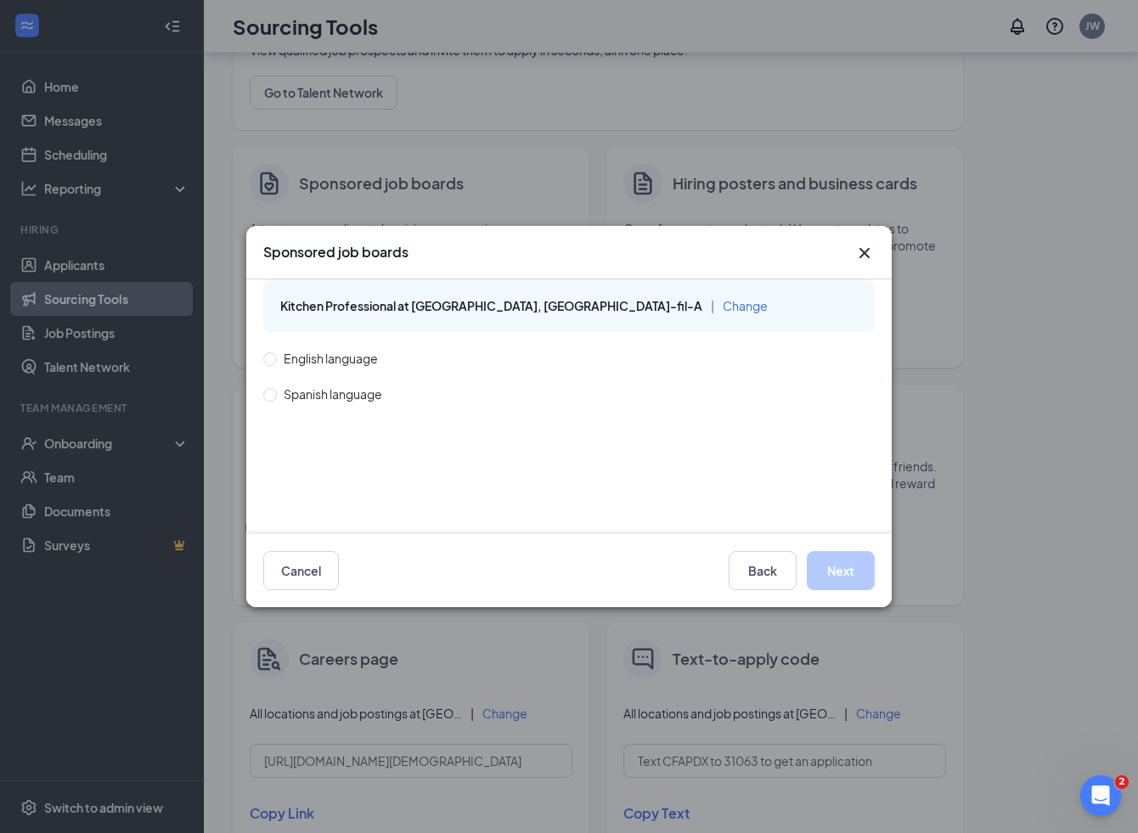
click at [341, 356] on span "English language" at bounding box center [331, 358] width 108 height 19
click at [275, 356] on input "English language" at bounding box center [269, 358] width 12 height 12
radio input "true"
click at [843, 574] on button "Next" at bounding box center [841, 570] width 68 height 39
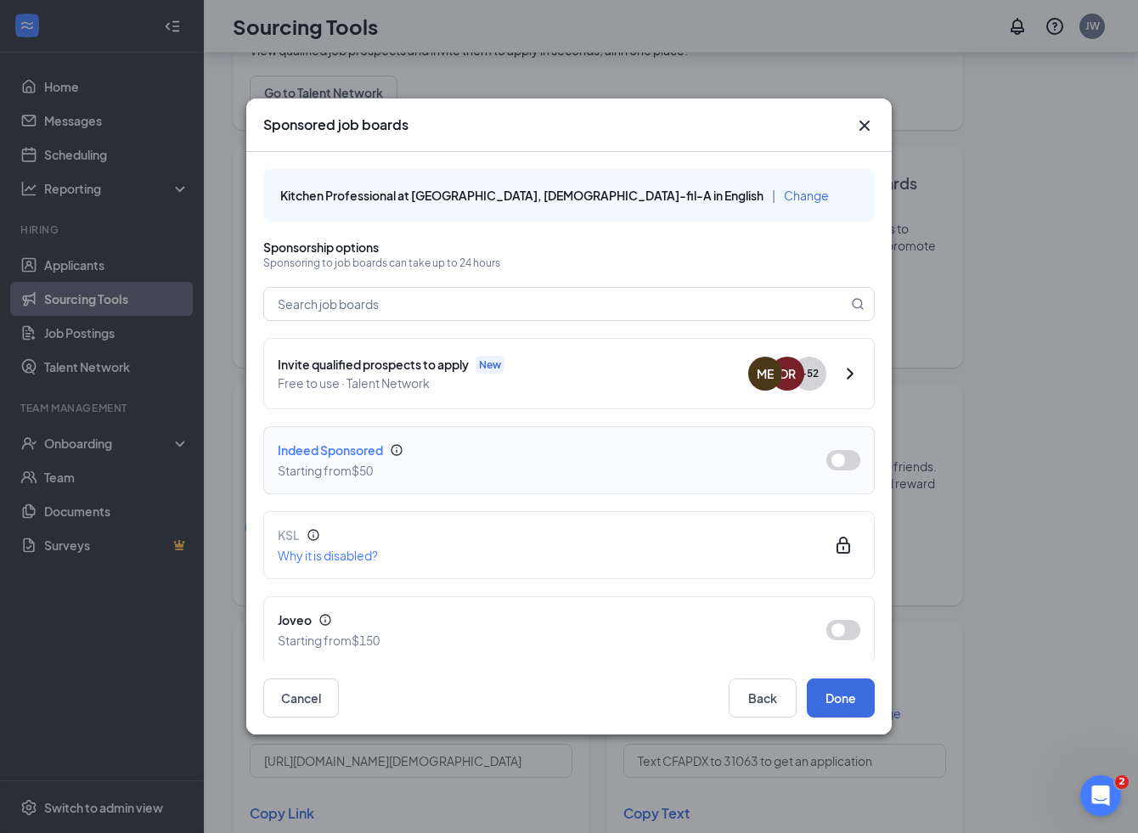
click at [845, 463] on button "button" at bounding box center [843, 460] width 34 height 20
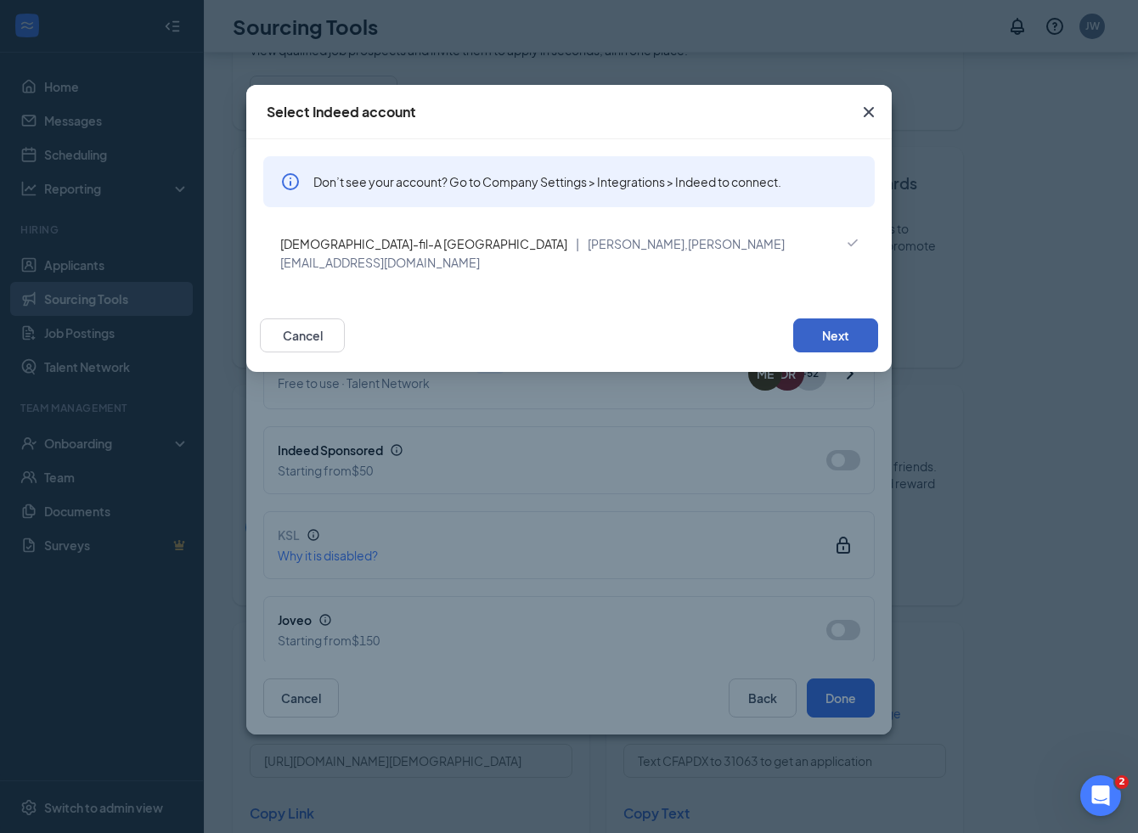
click at [825, 319] on button "Next" at bounding box center [835, 336] width 85 height 34
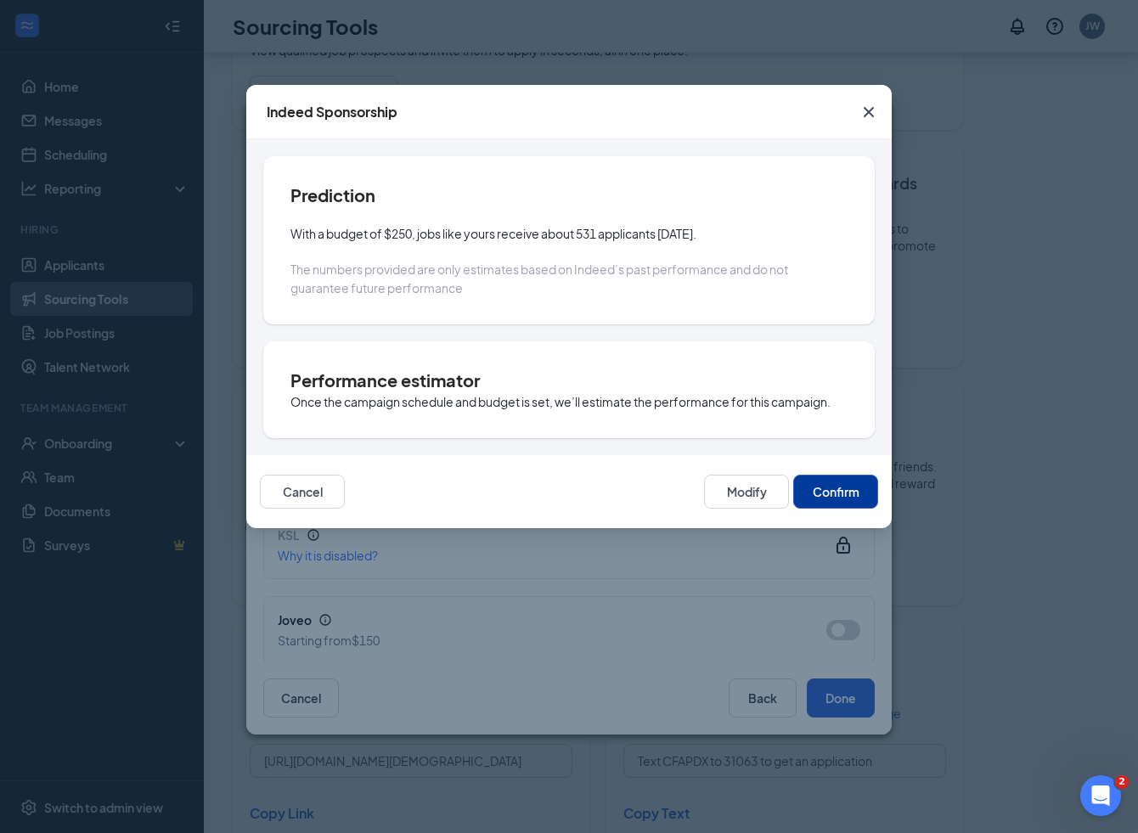
click at [821, 496] on button "Confirm" at bounding box center [835, 492] width 85 height 34
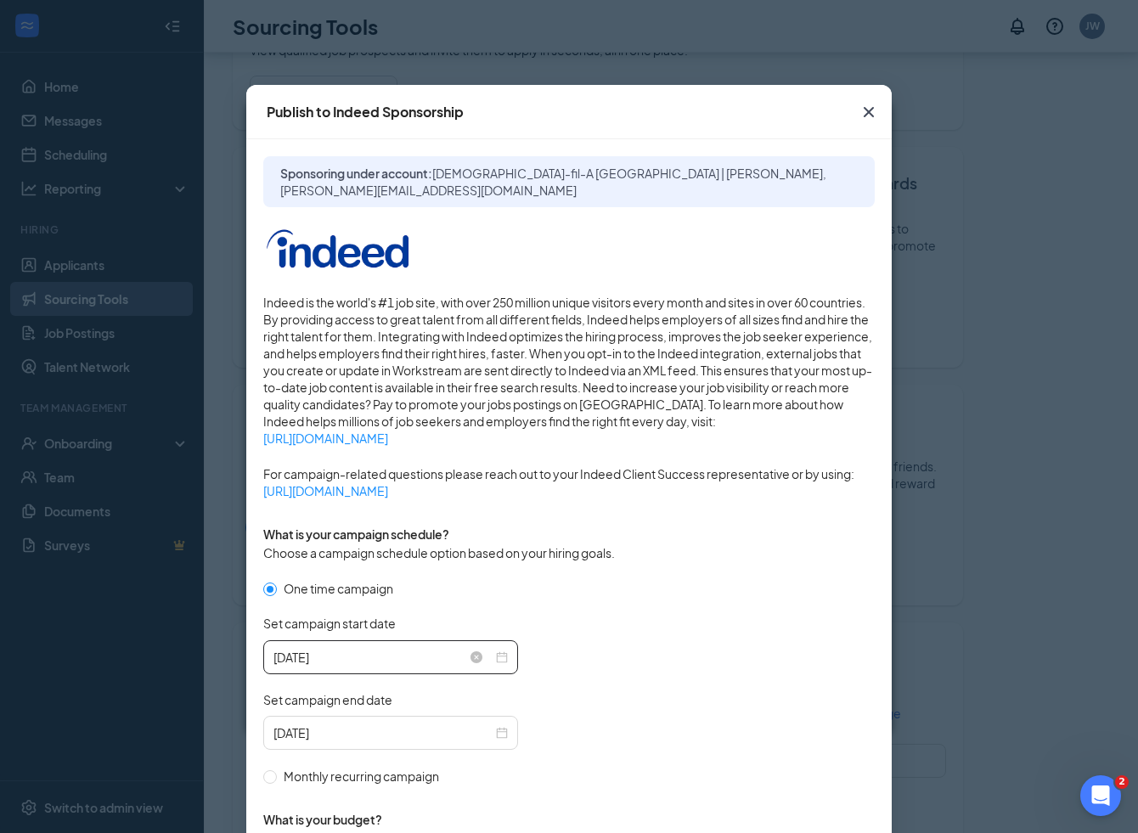
click at [503, 657] on div "2025-08-26" at bounding box center [391, 657] width 234 height 19
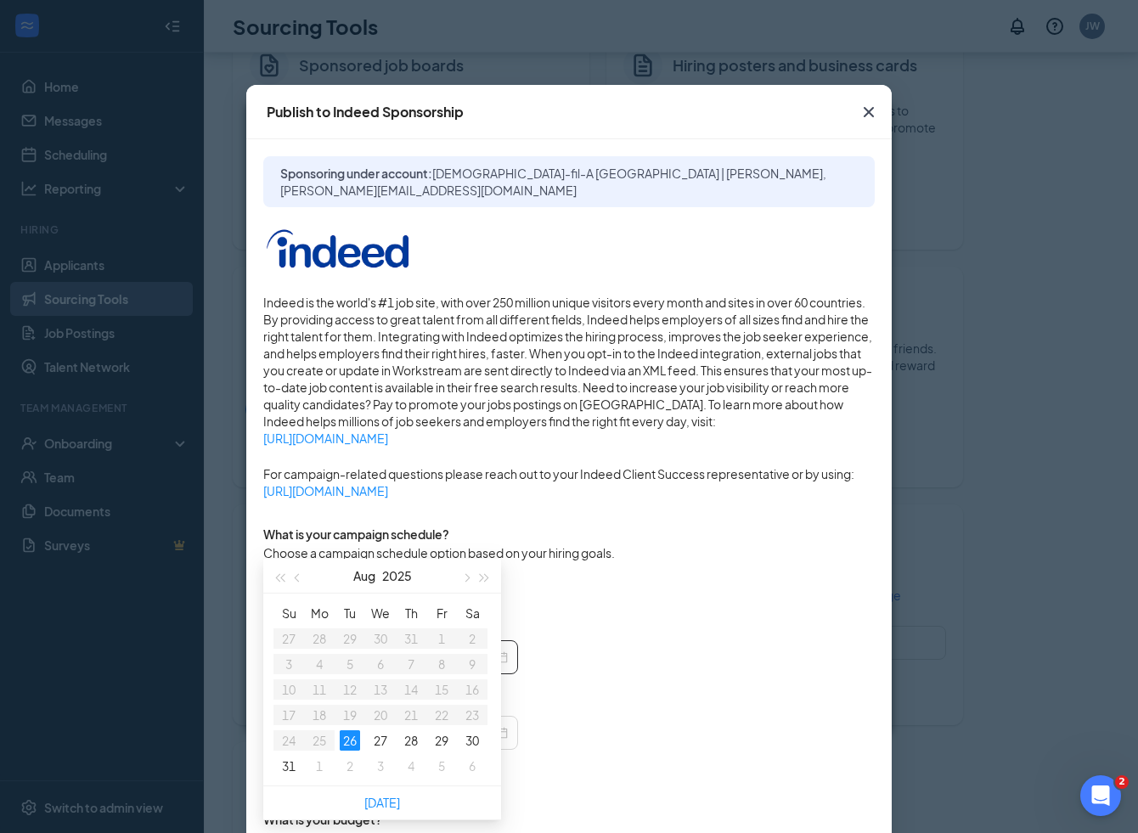
scroll to position [340, 0]
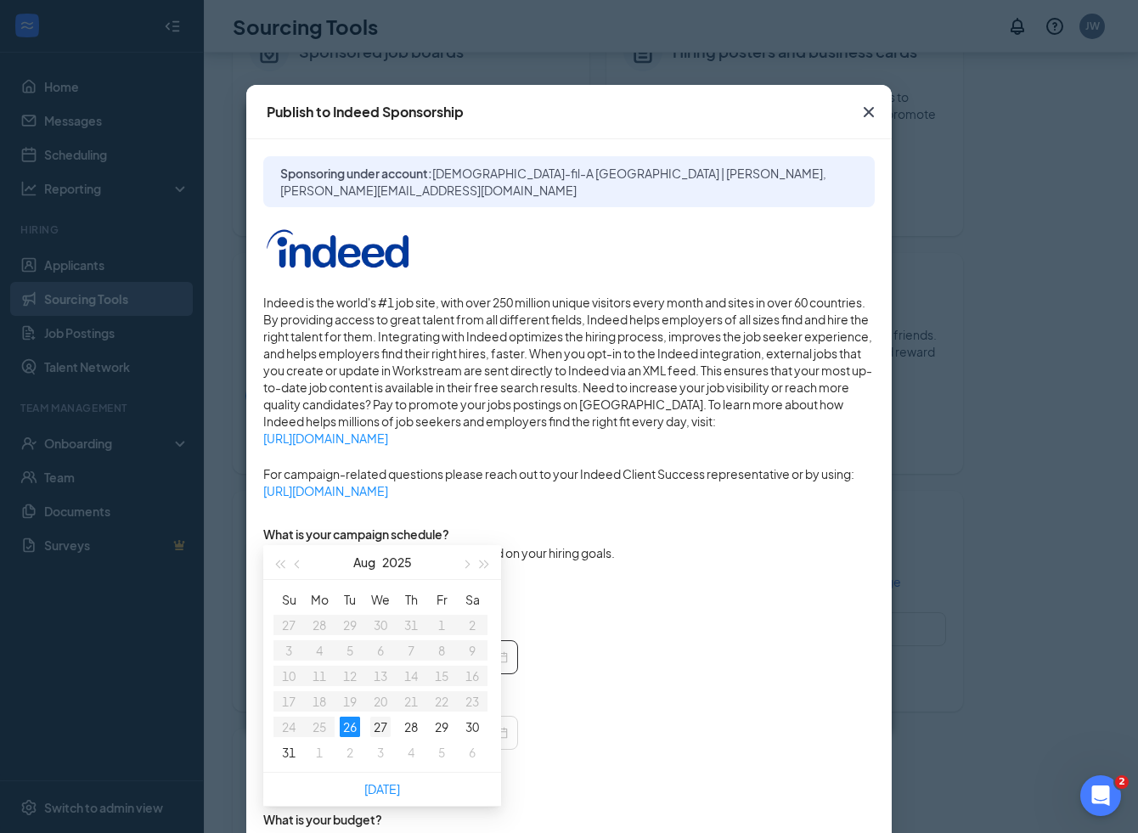
type input "2025-08-27"
click at [382, 727] on div "27" at bounding box center [380, 727] width 20 height 20
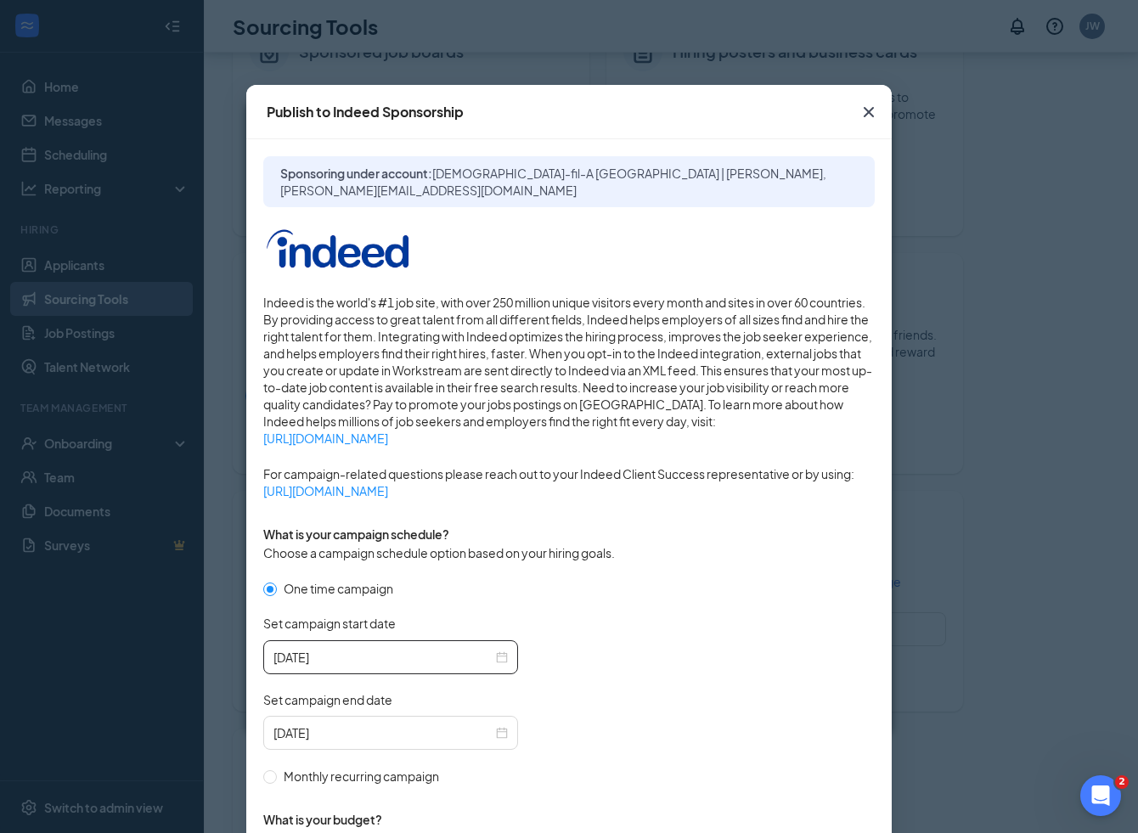
click at [587, 647] on div "2025-08-27" at bounding box center [441, 657] width 357 height 34
click at [501, 730] on div "2025-09-25" at bounding box center [391, 733] width 234 height 19
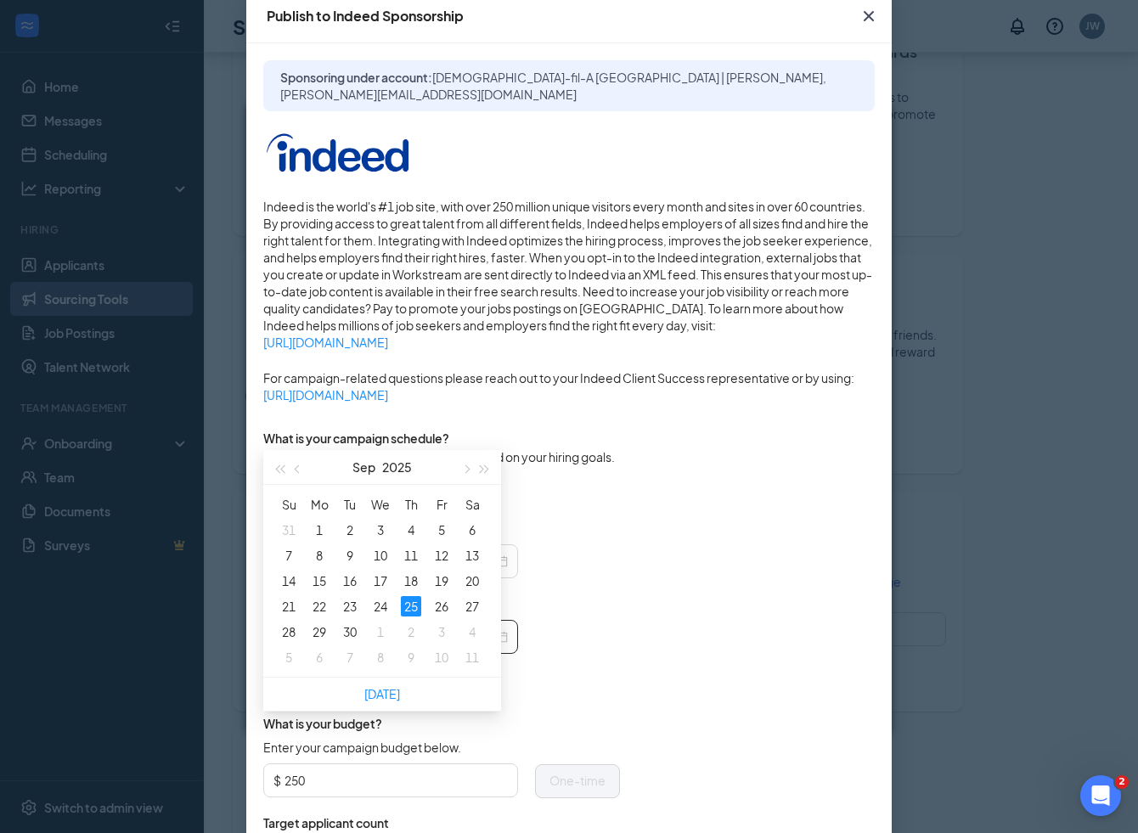
scroll to position [104, 0]
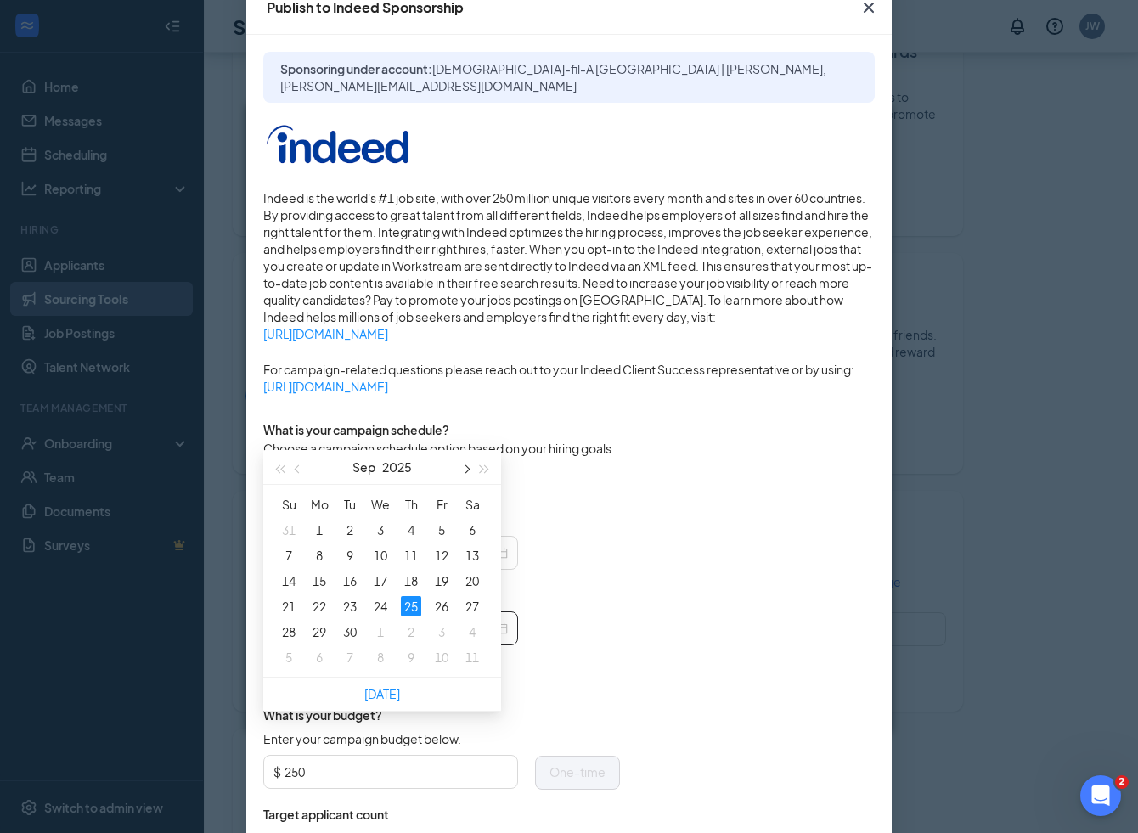
click at [463, 469] on span "button" at bounding box center [465, 469] width 8 height 8
click at [296, 465] on span "button" at bounding box center [299, 469] width 8 height 8
type input "2025-09-20"
click at [470, 582] on div "20" at bounding box center [472, 581] width 20 height 20
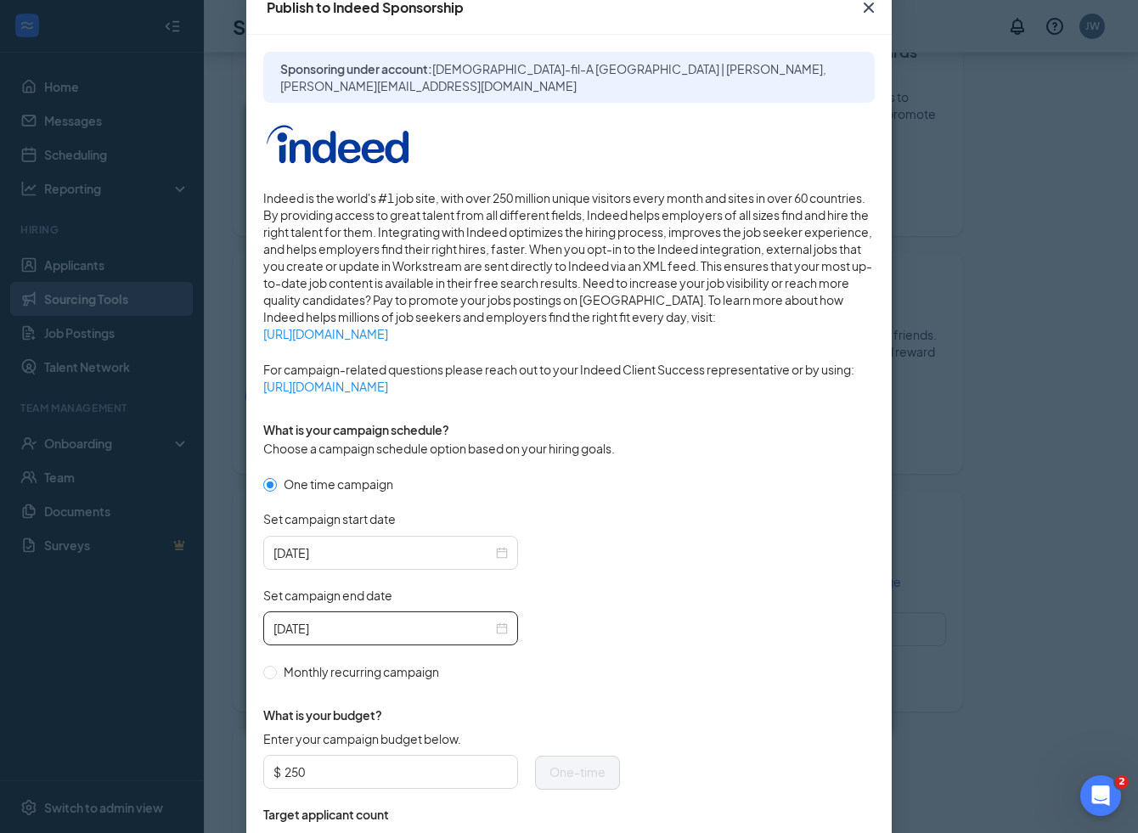
click at [594, 685] on div "What is your budget? Enter your campaign budget below. $ 250 One-time Target ap…" at bounding box center [441, 793] width 357 height 225
click at [343, 770] on input "250" at bounding box center [396, 771] width 223 height 25
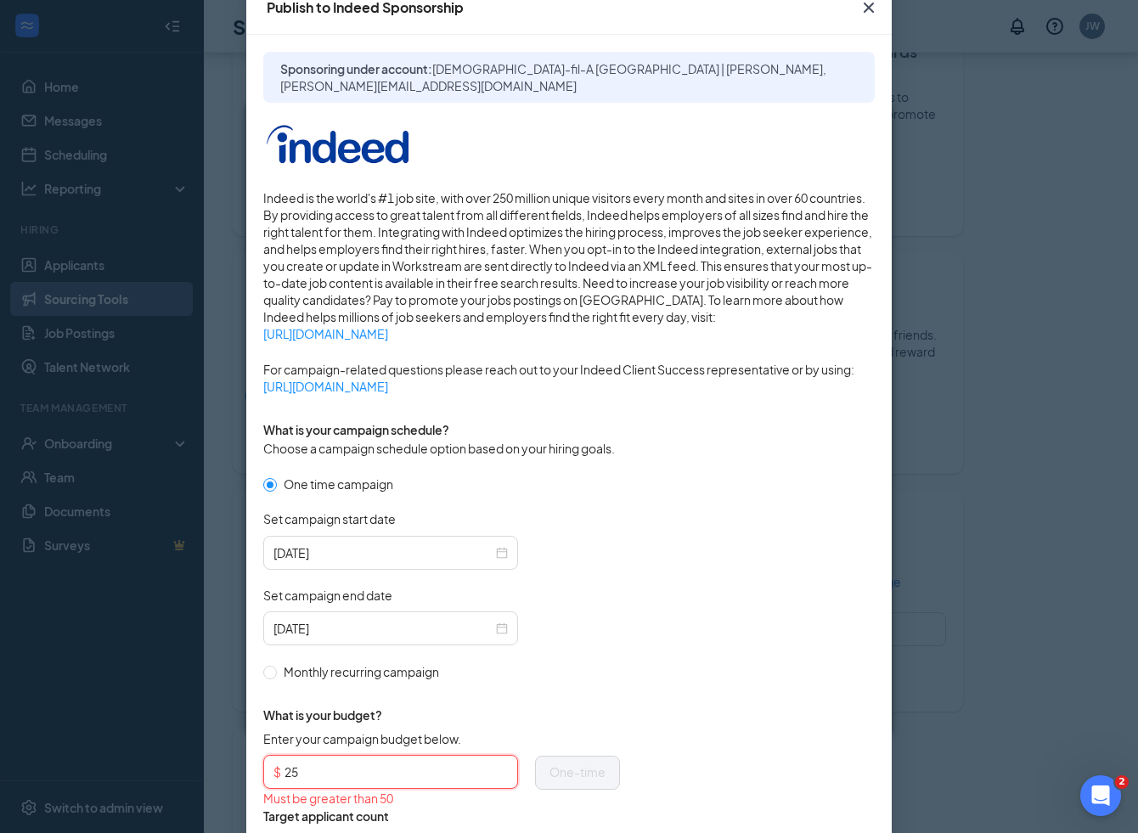
type input "250"
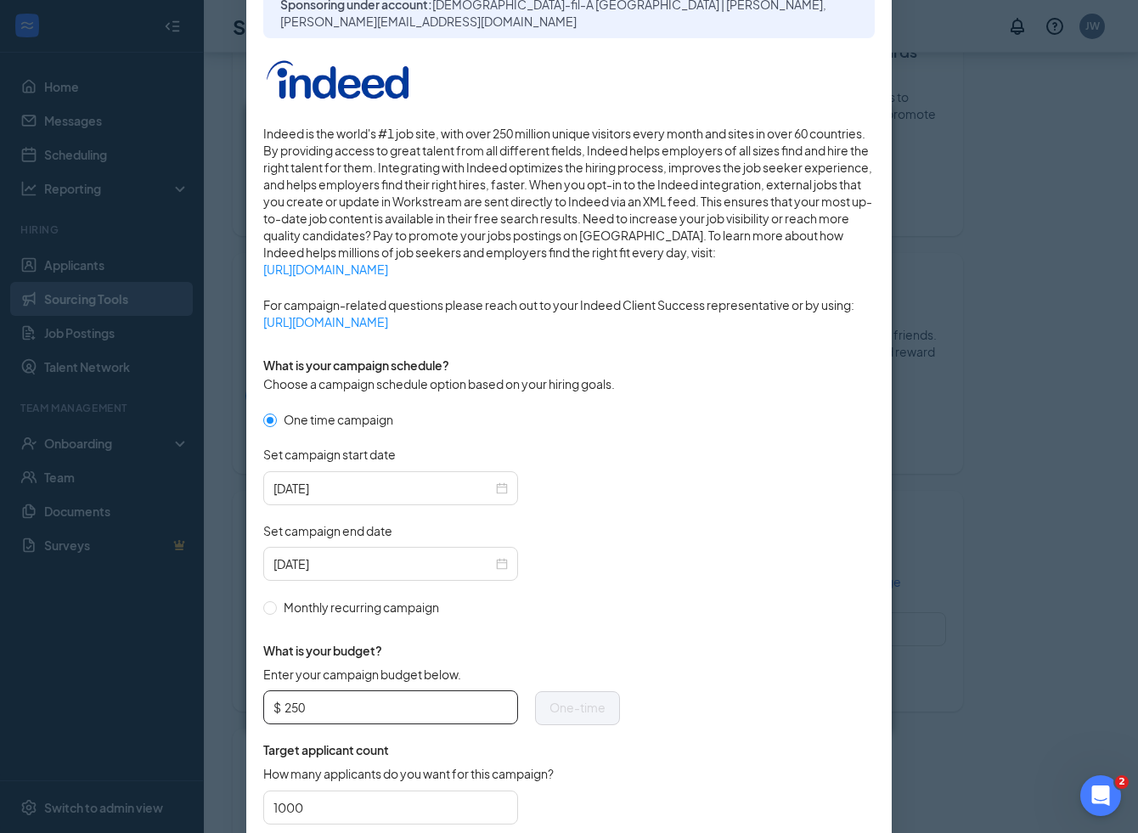
scroll to position [192, 0]
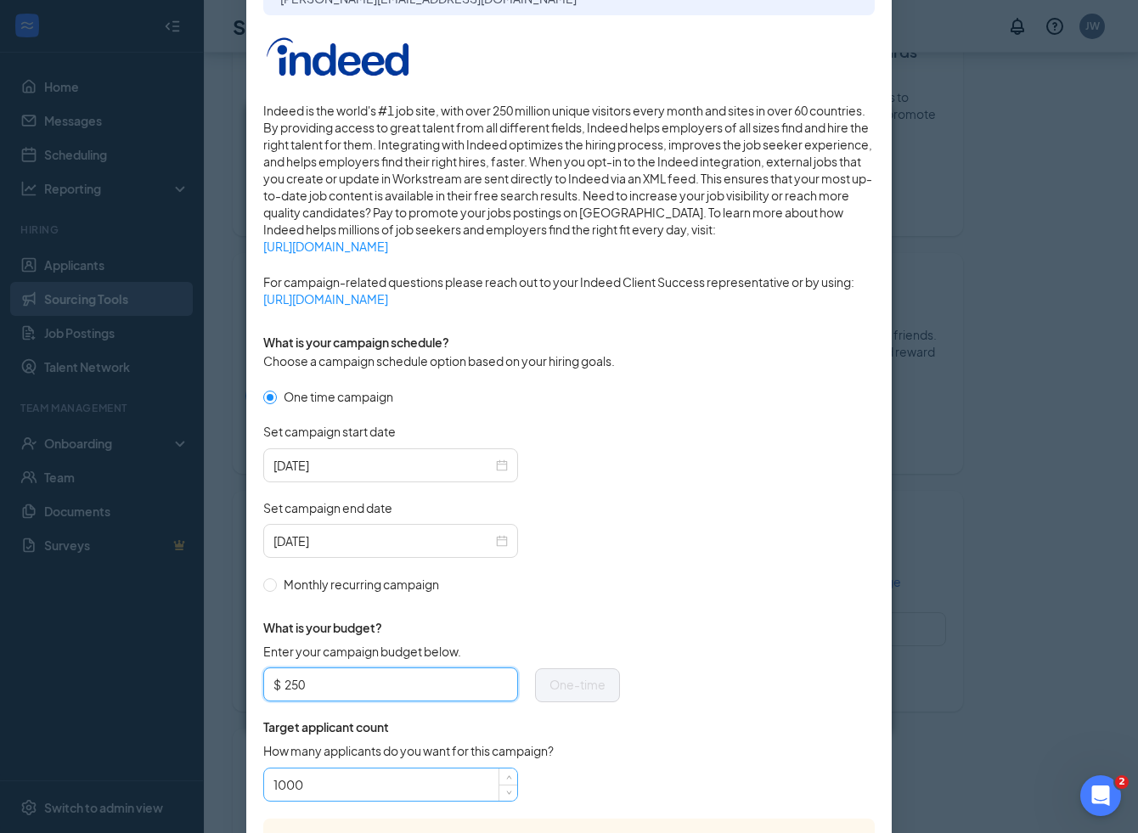
click at [323, 772] on input "1000" at bounding box center [391, 784] width 234 height 25
type input "500"
click at [690, 687] on form "One time campaign Set campaign start date 2025-08-27 Set campaign end date 2025…" at bounding box center [569, 602] width 612 height 431
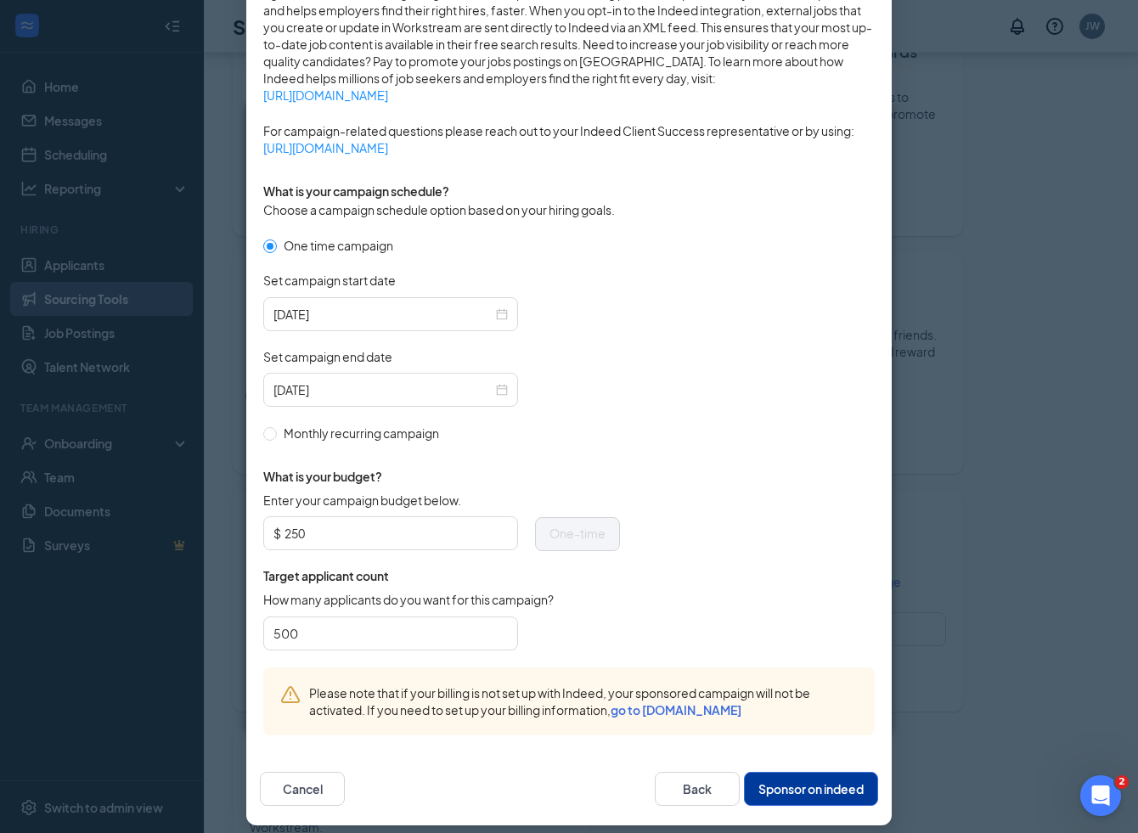
scroll to position [354, 0]
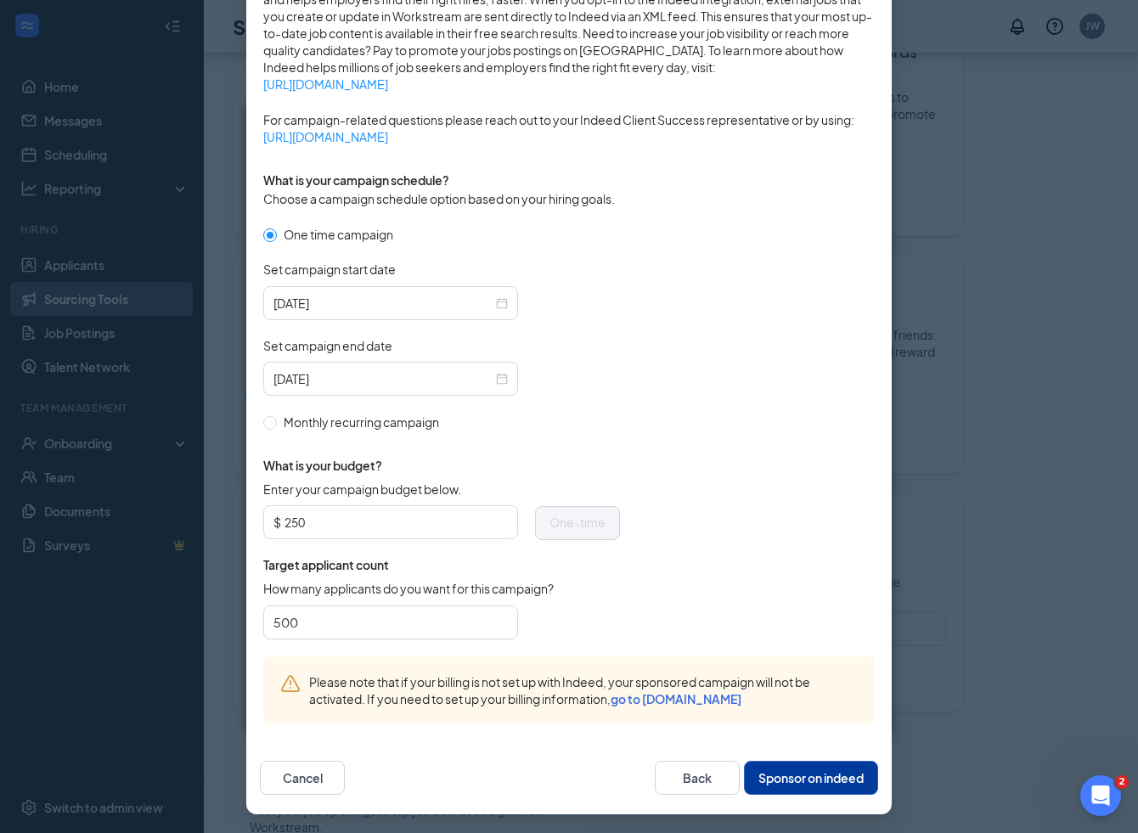
click at [781, 775] on button "Sponsor on indeed" at bounding box center [811, 778] width 134 height 34
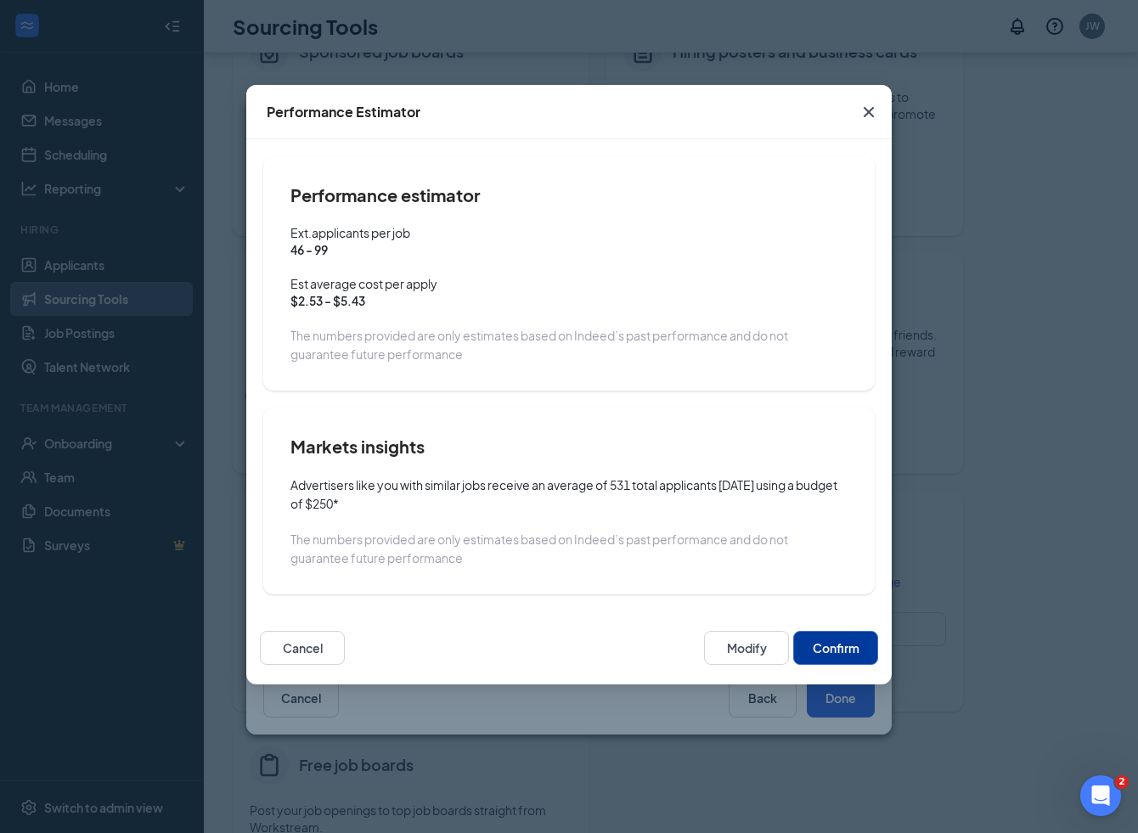
scroll to position [269, 0]
click at [843, 652] on button "Confirm" at bounding box center [835, 648] width 85 height 34
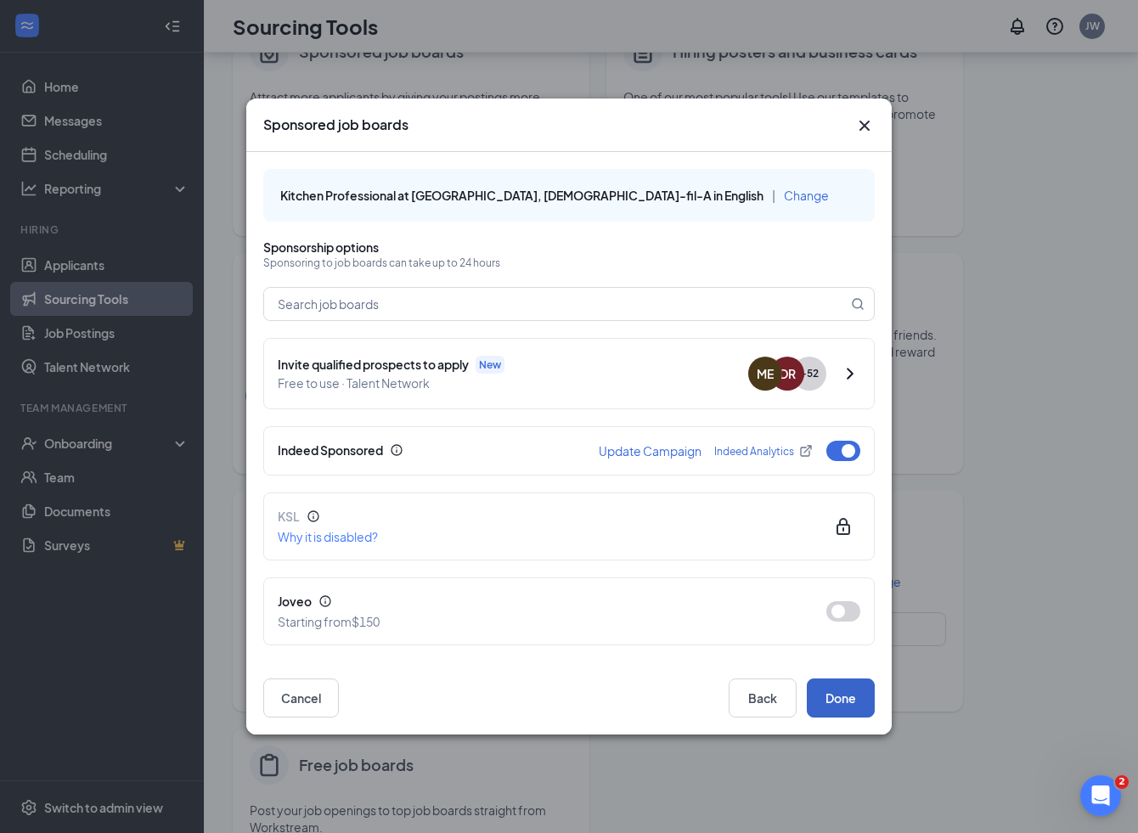
click at [847, 687] on button "Done" at bounding box center [841, 698] width 68 height 39
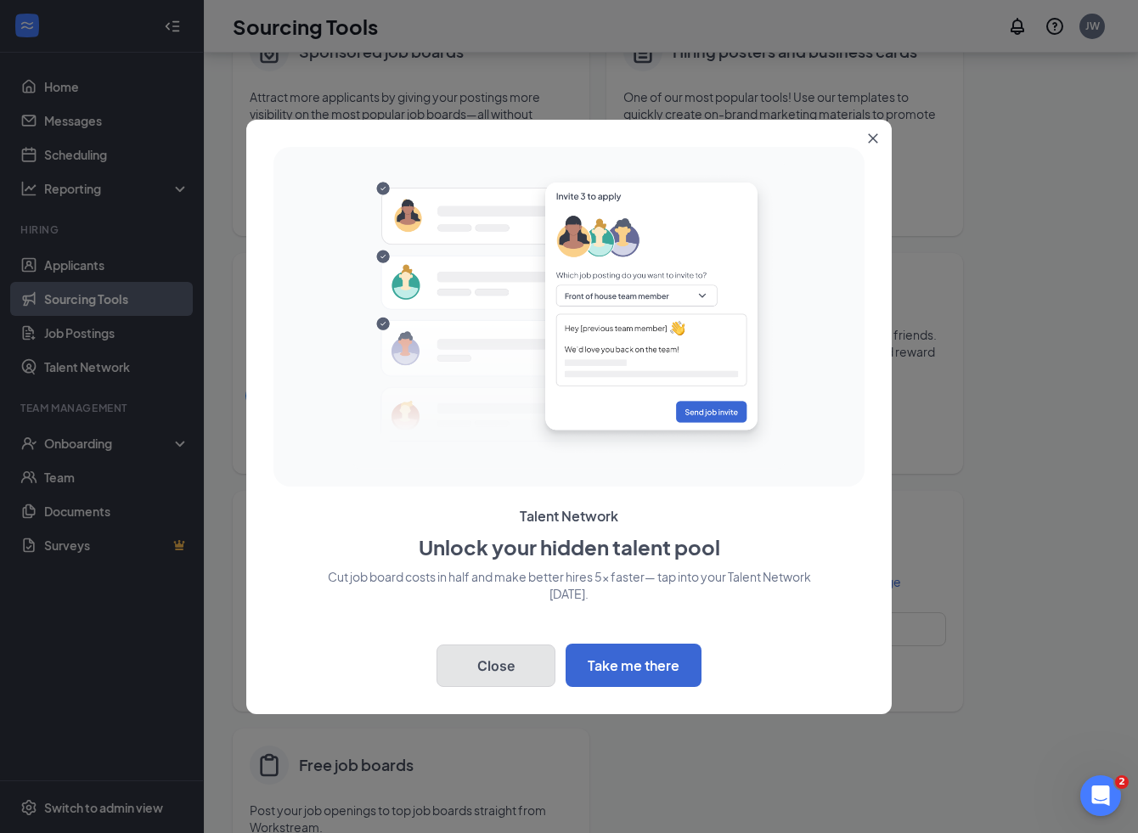
click at [510, 662] on button "Close" at bounding box center [496, 666] width 119 height 42
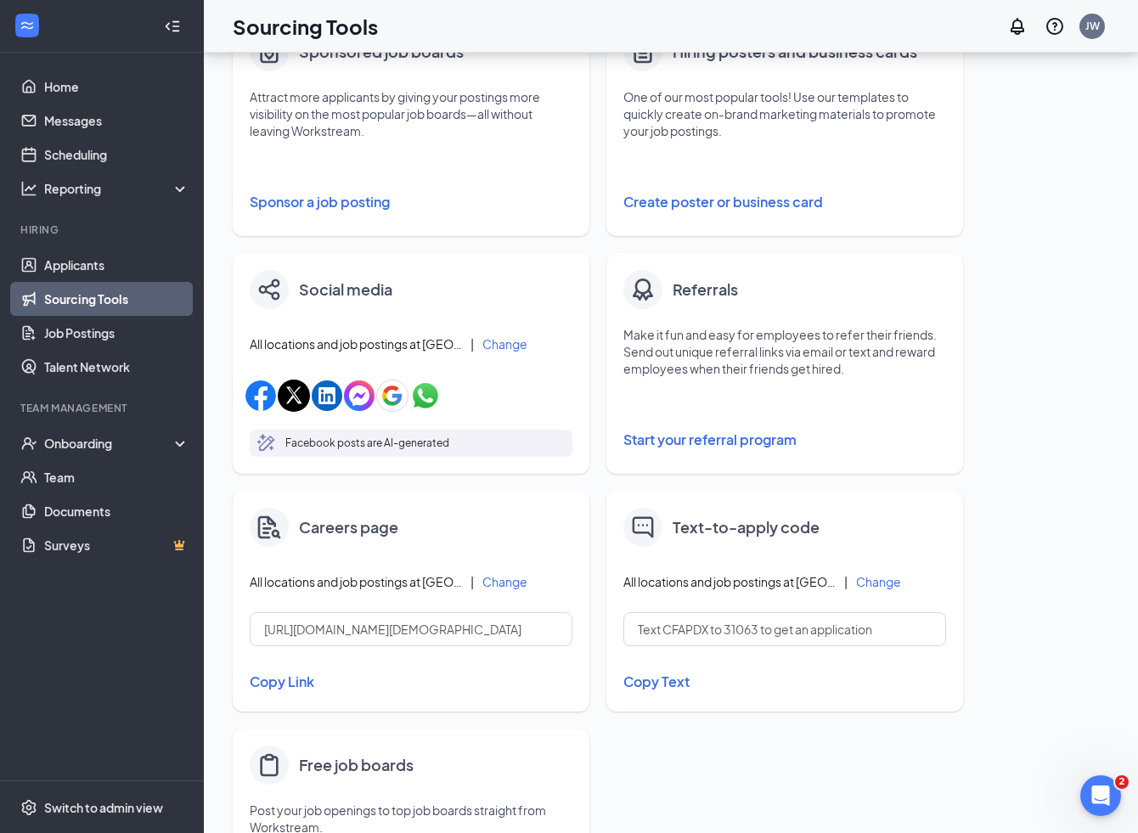
click at [517, 255] on div "Social media All locations and job postings at Chick-fil-A | Change Facebook po…" at bounding box center [411, 363] width 357 height 221
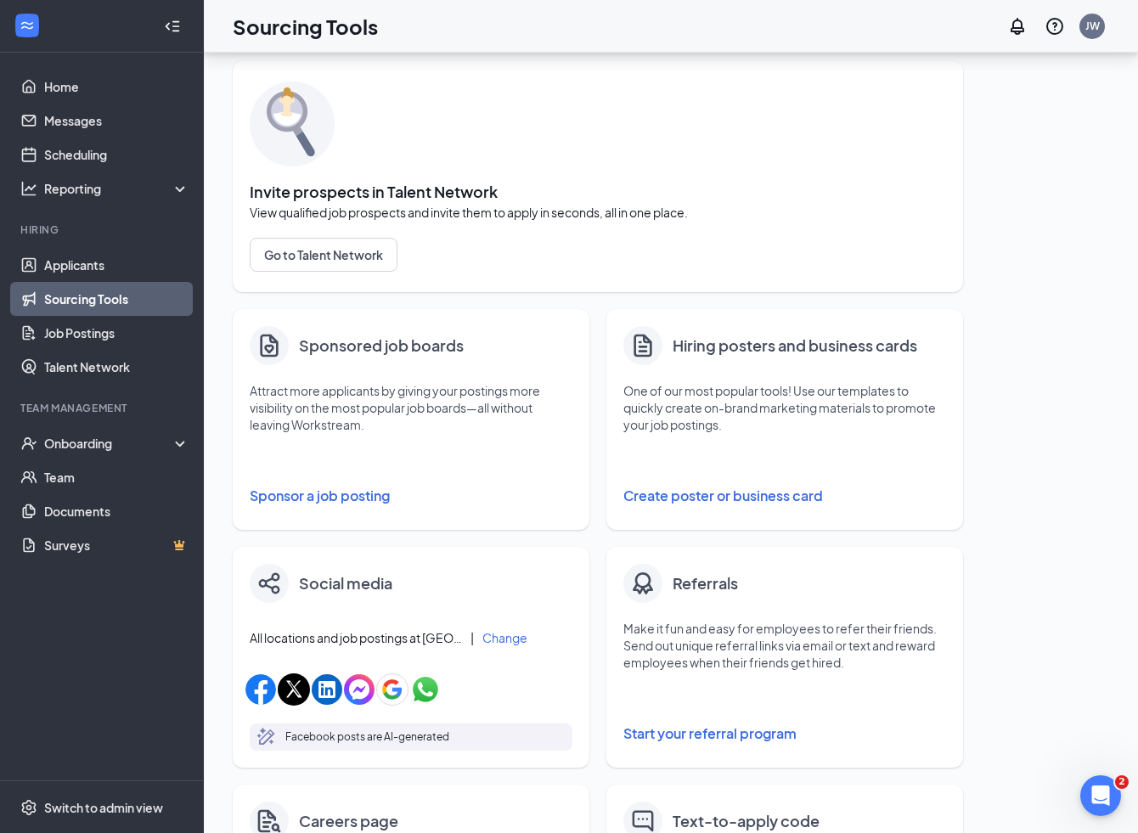
scroll to position [83, 0]
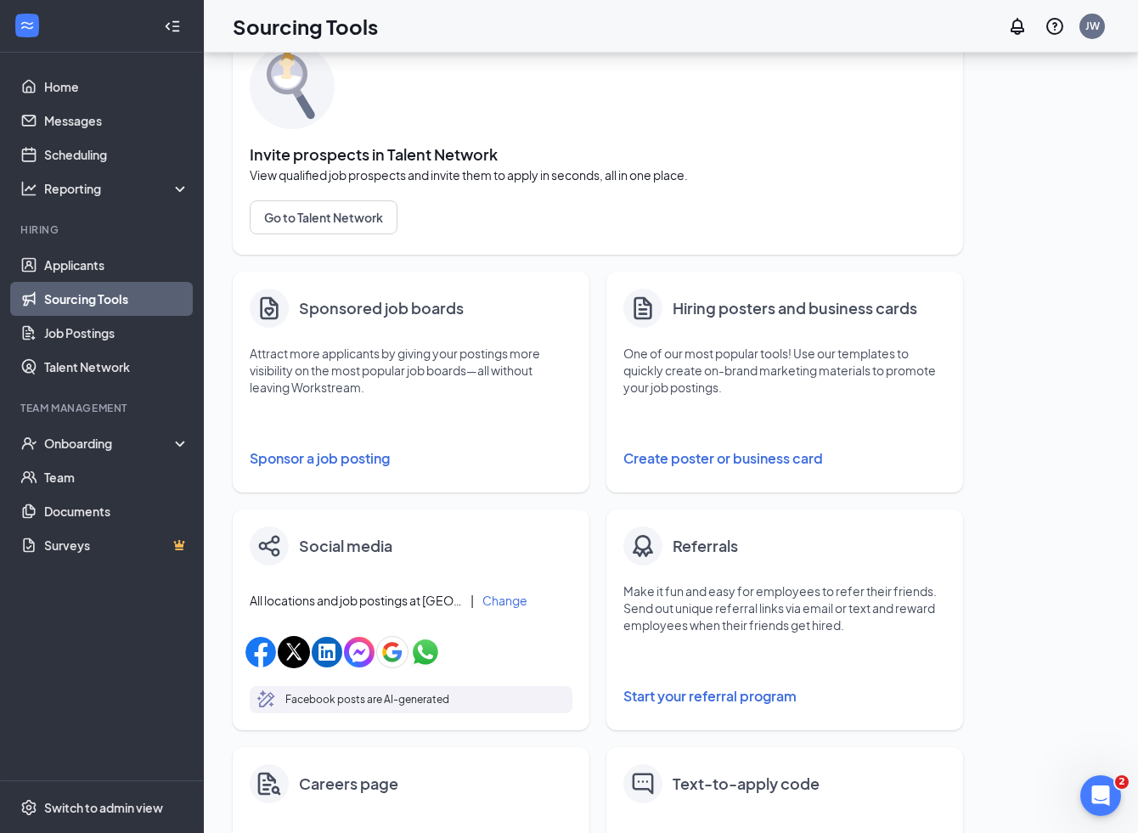
click at [341, 463] on button "Sponsor a job posting" at bounding box center [411, 459] width 323 height 34
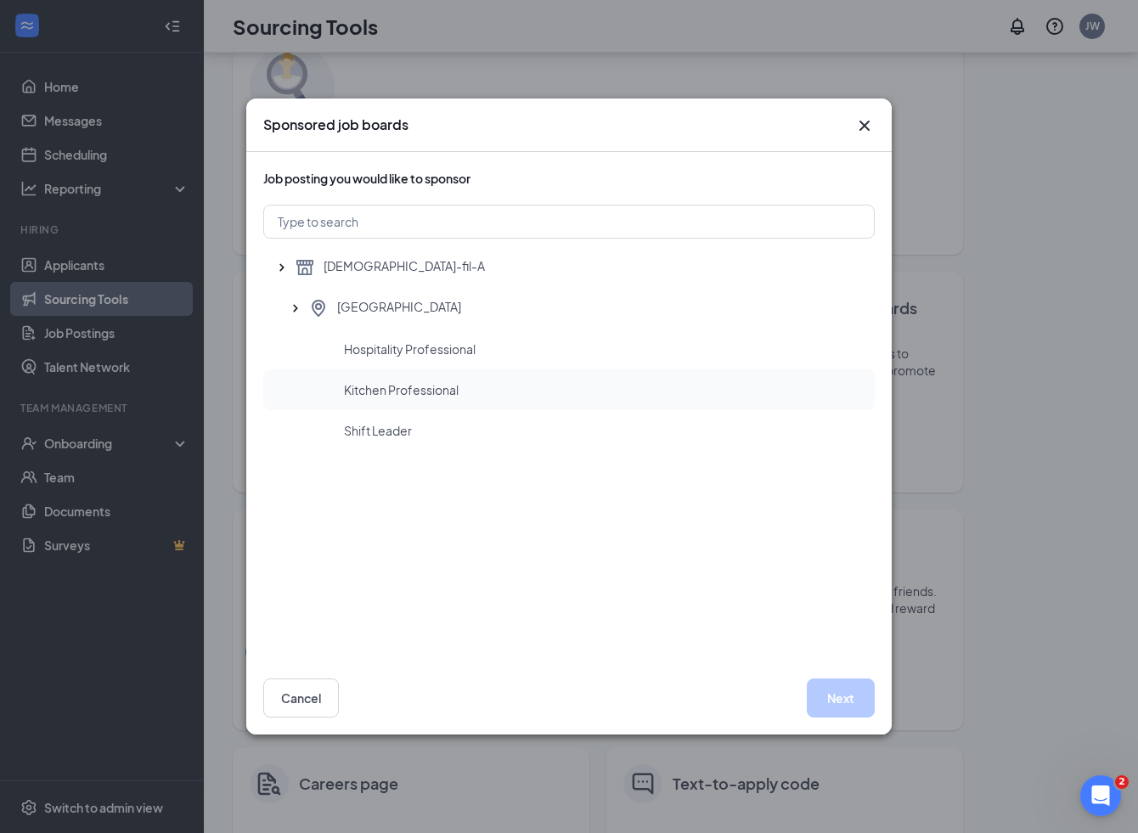
click at [422, 394] on span "Kitchen Professional" at bounding box center [401, 389] width 115 height 17
click at [825, 689] on button "Next" at bounding box center [841, 698] width 68 height 39
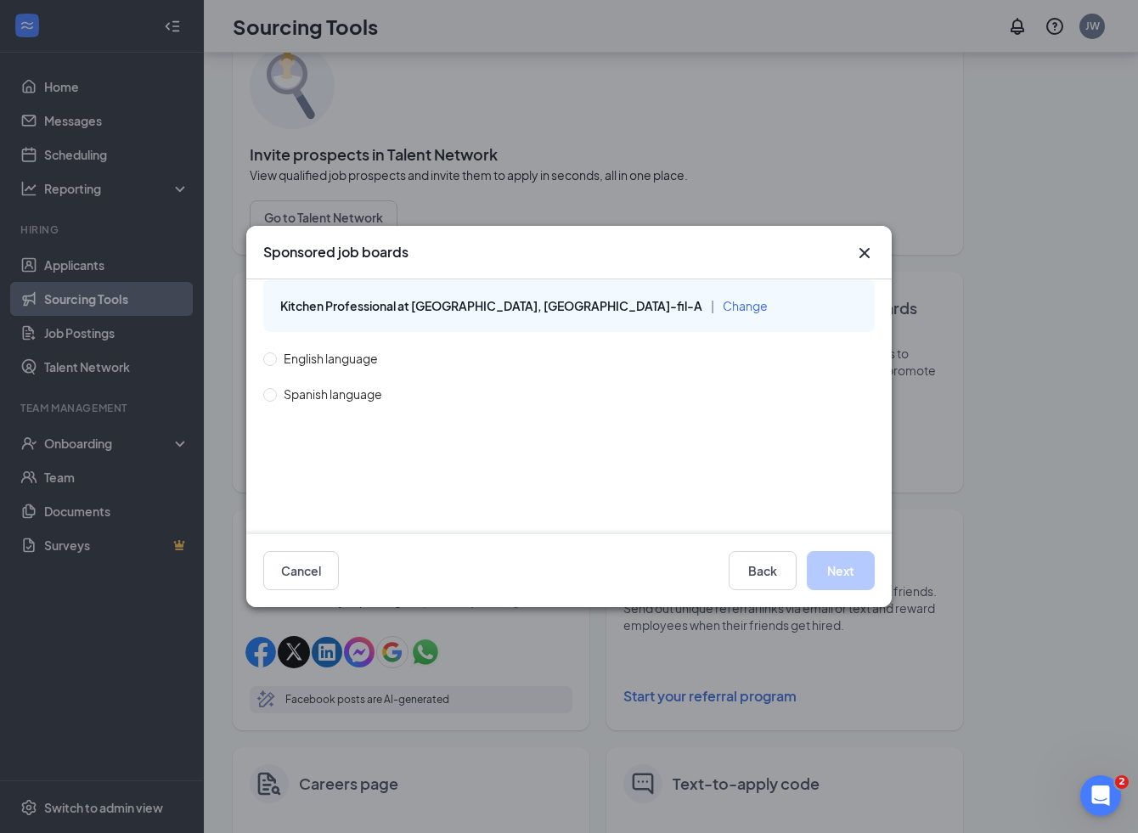
click at [363, 357] on span "English language" at bounding box center [331, 358] width 108 height 19
click at [275, 357] on input "English language" at bounding box center [269, 358] width 12 height 12
radio input "true"
click at [836, 561] on button "Next" at bounding box center [841, 570] width 68 height 39
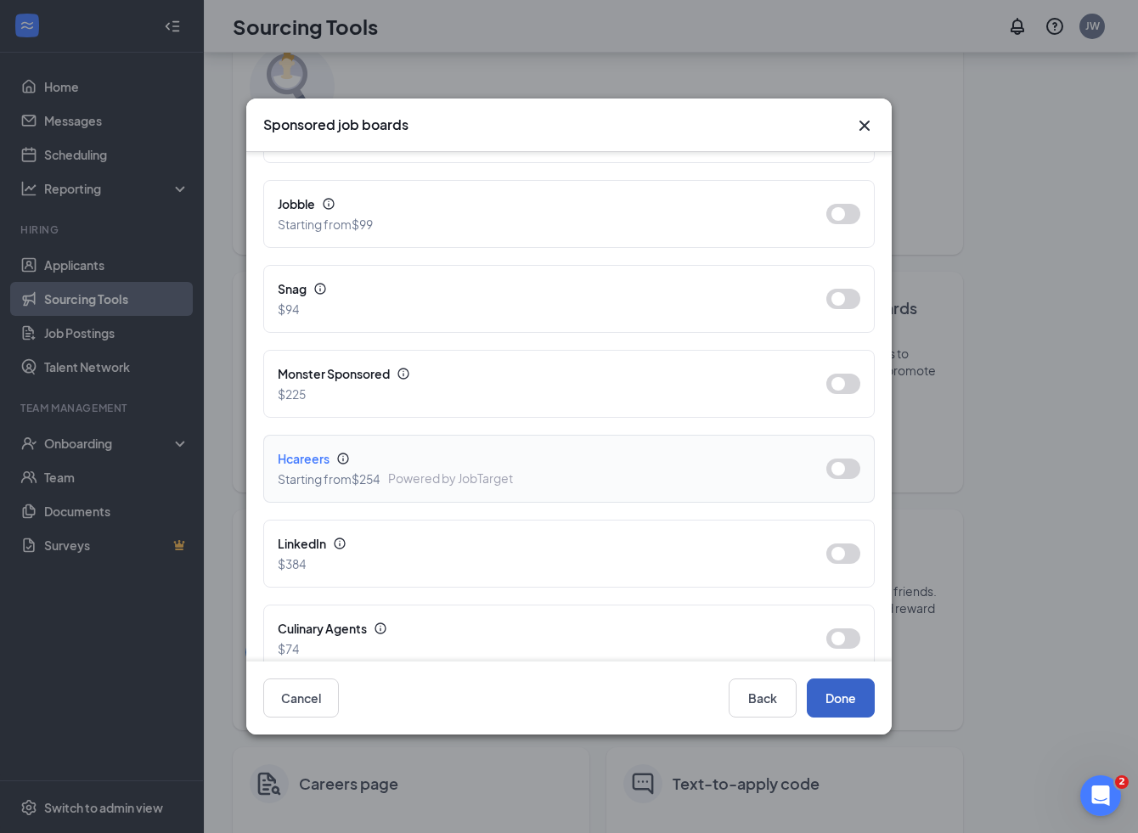
scroll to position [609, 0]
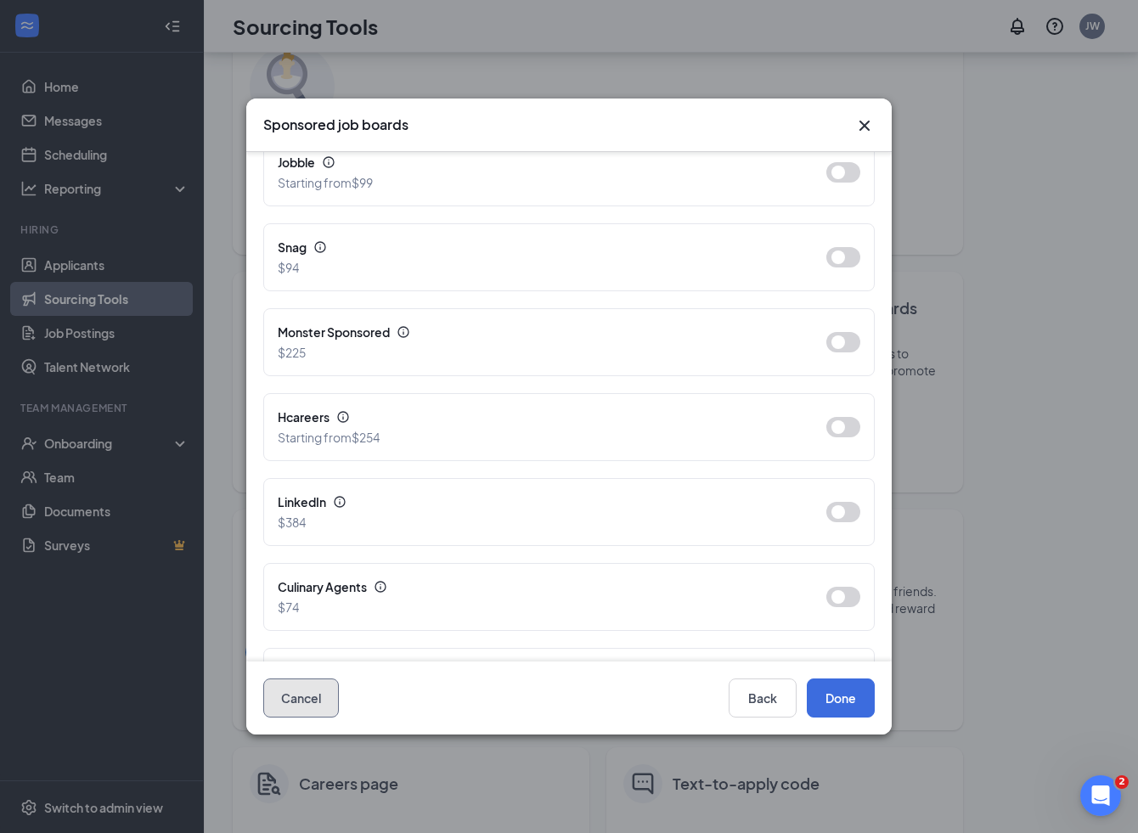
click at [307, 697] on button "Cancel" at bounding box center [301, 698] width 76 height 39
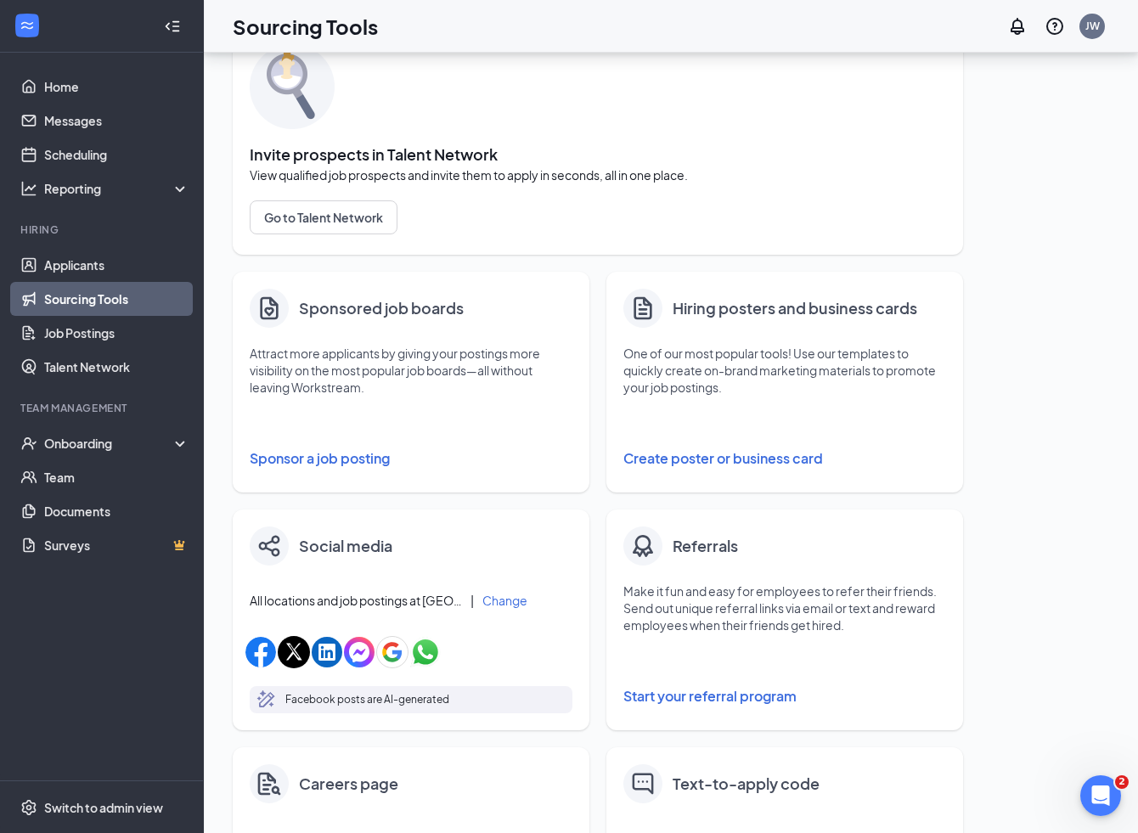
click at [110, 296] on link "Sourcing Tools" at bounding box center [116, 299] width 145 height 34
click at [318, 459] on button "Sponsor a job posting" at bounding box center [411, 459] width 323 height 34
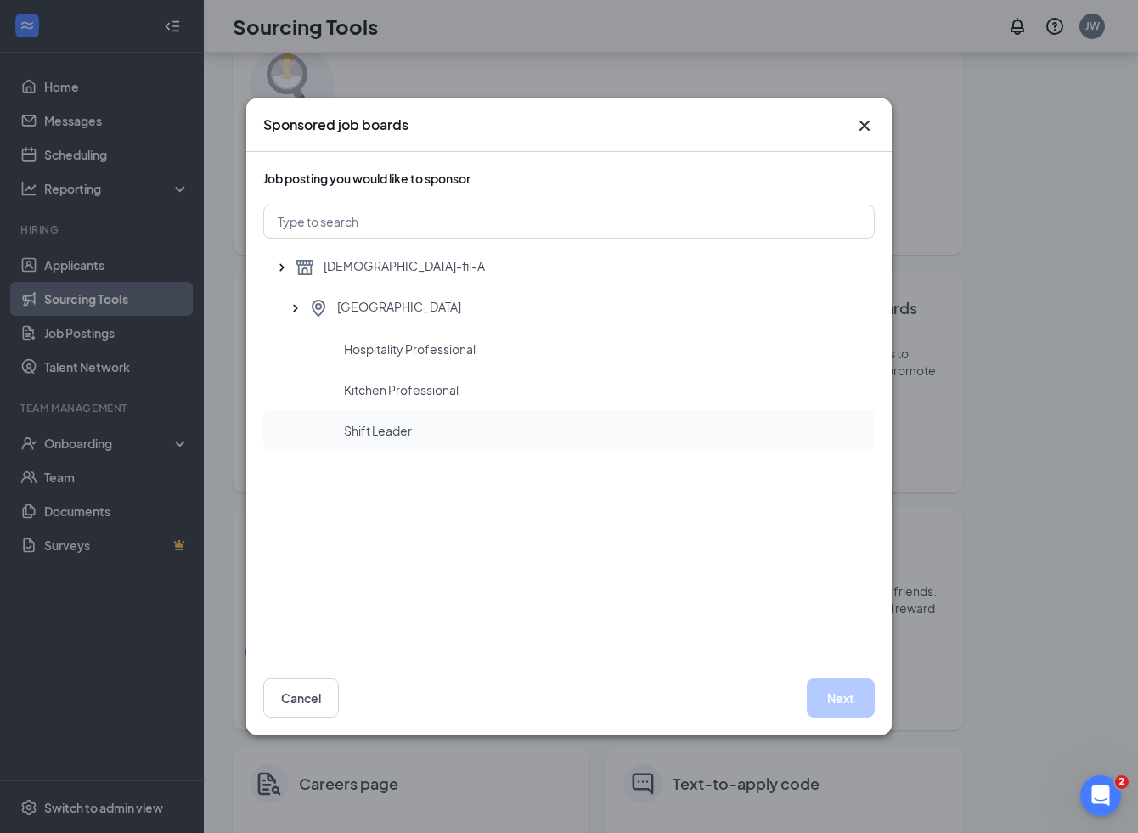
click at [398, 428] on span "Shift Leader" at bounding box center [378, 430] width 68 height 17
click at [837, 696] on button "Next" at bounding box center [841, 698] width 68 height 39
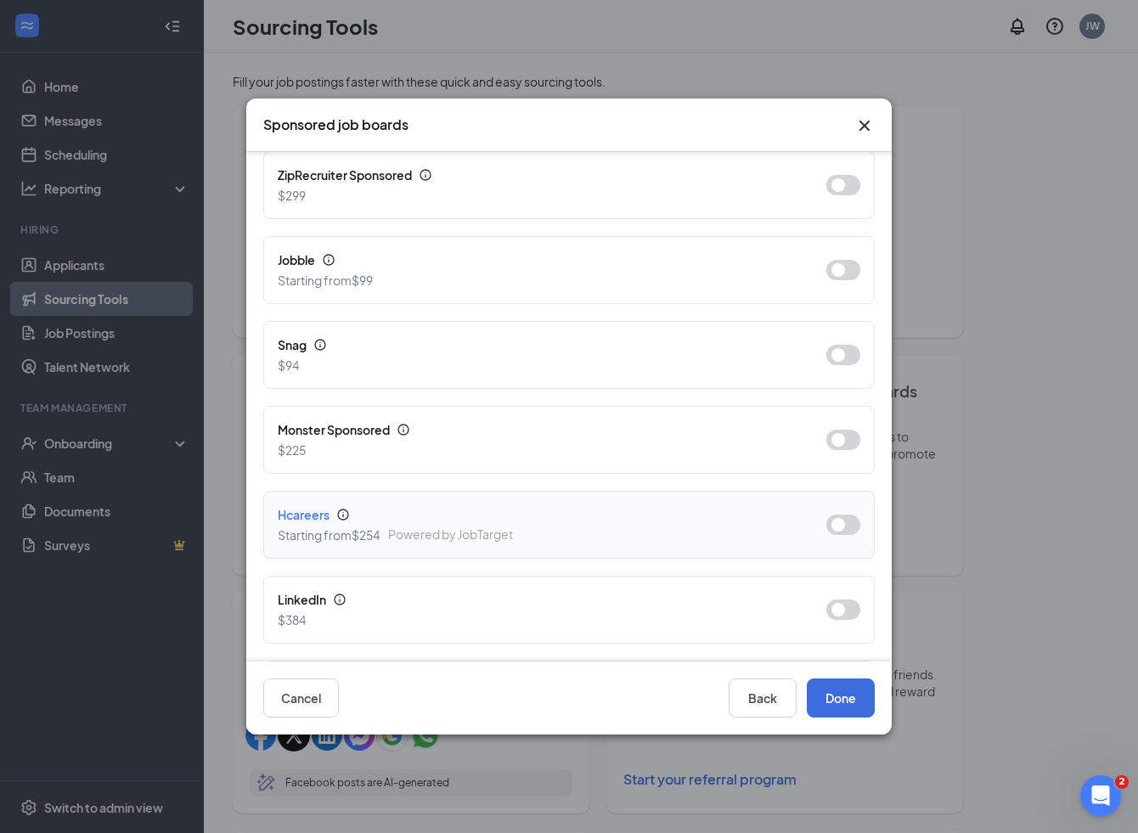
scroll to position [531, 0]
click at [852, 615] on button "button" at bounding box center [843, 609] width 34 height 20
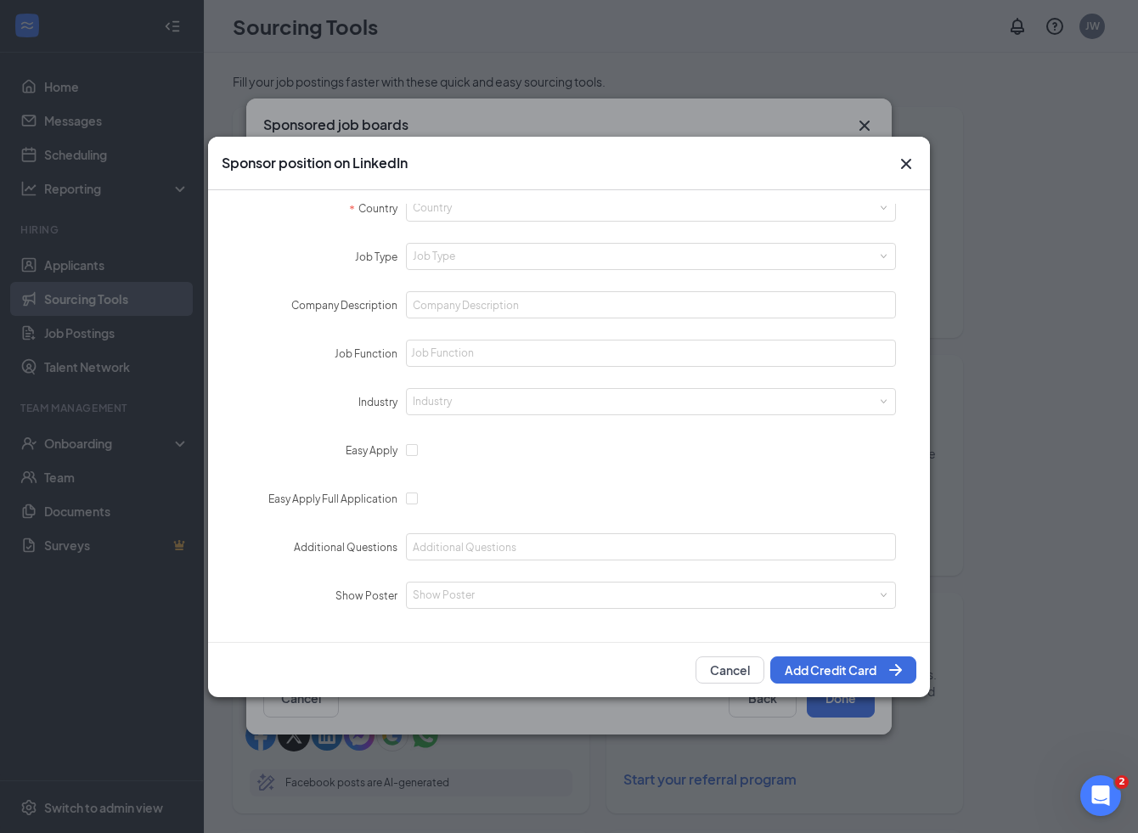
scroll to position [581, 0]
click at [736, 665] on button "Cancel" at bounding box center [730, 670] width 69 height 27
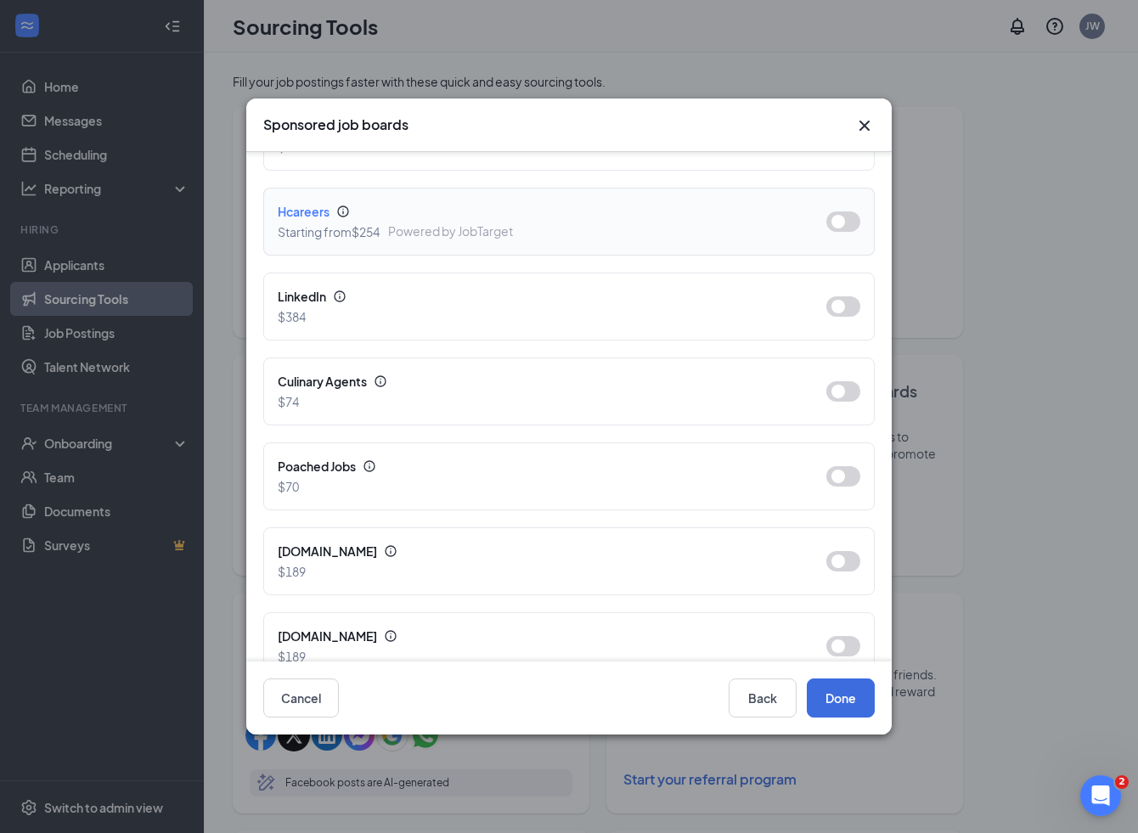
scroll to position [842, 0]
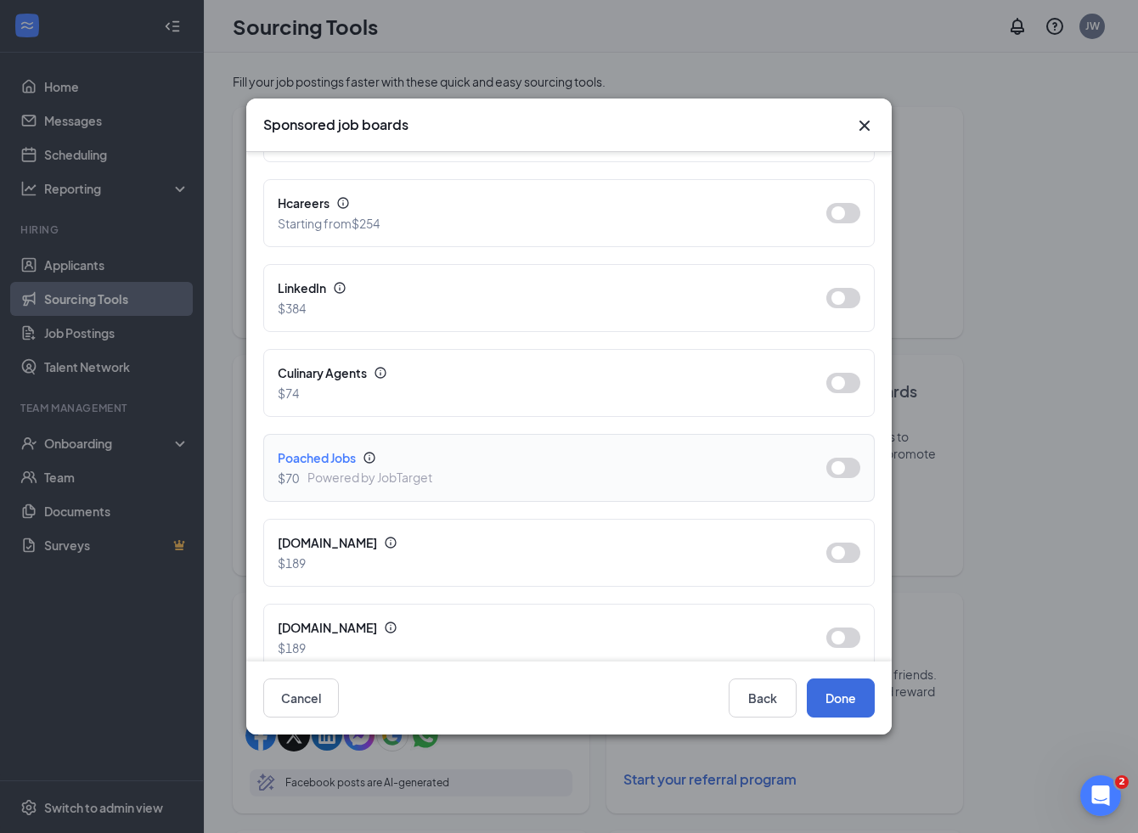
click at [839, 476] on button "button" at bounding box center [843, 468] width 34 height 20
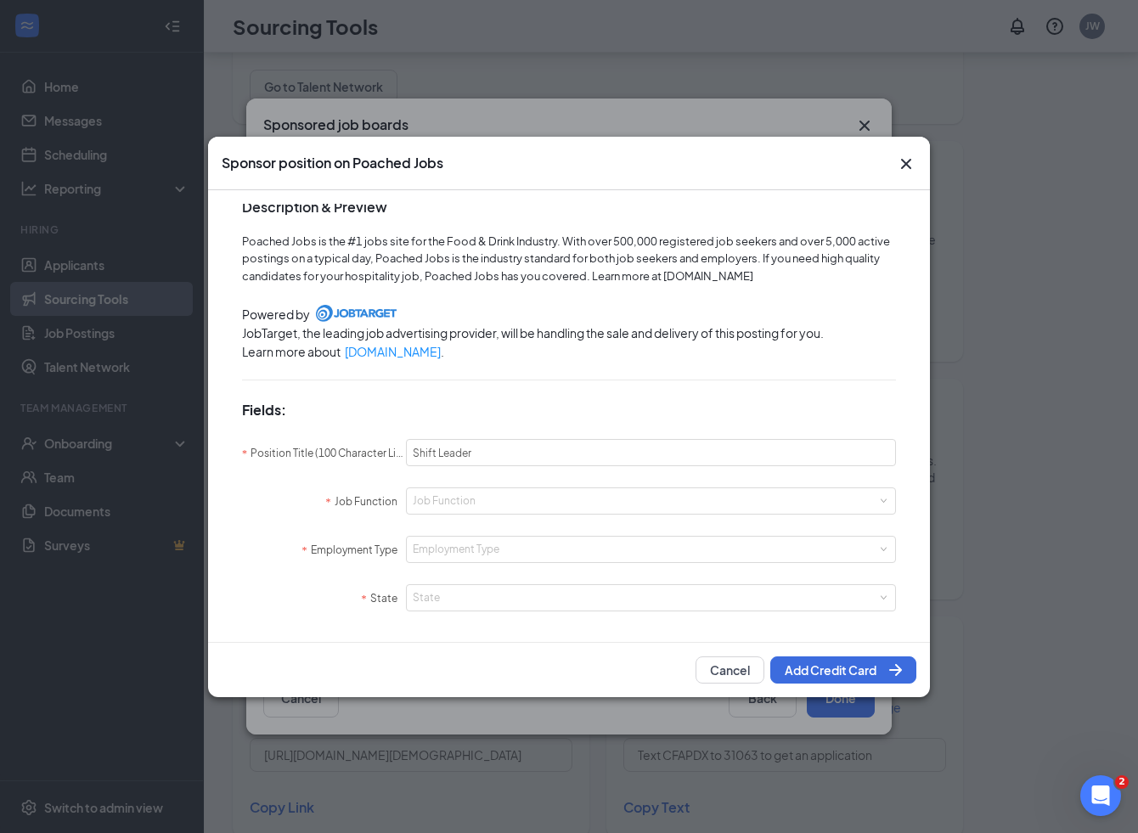
scroll to position [0, 0]
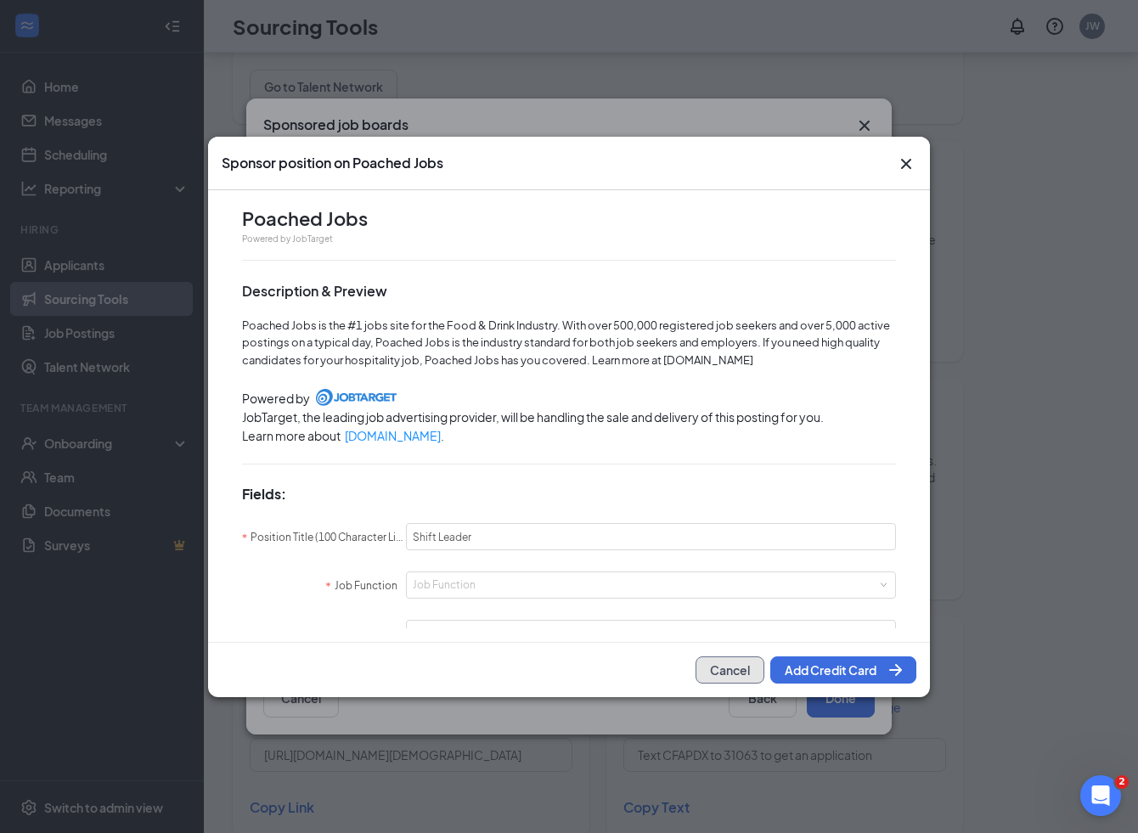
click at [728, 674] on button "Cancel" at bounding box center [730, 670] width 69 height 27
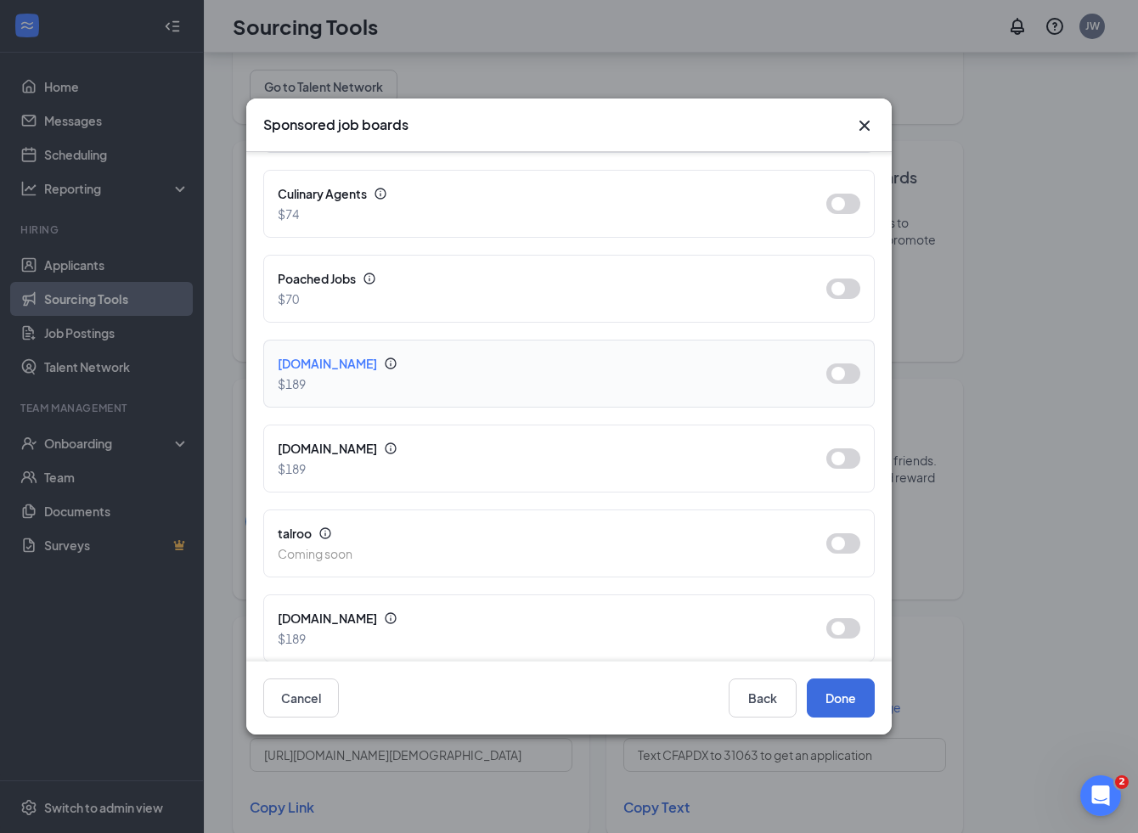
scroll to position [1039, 0]
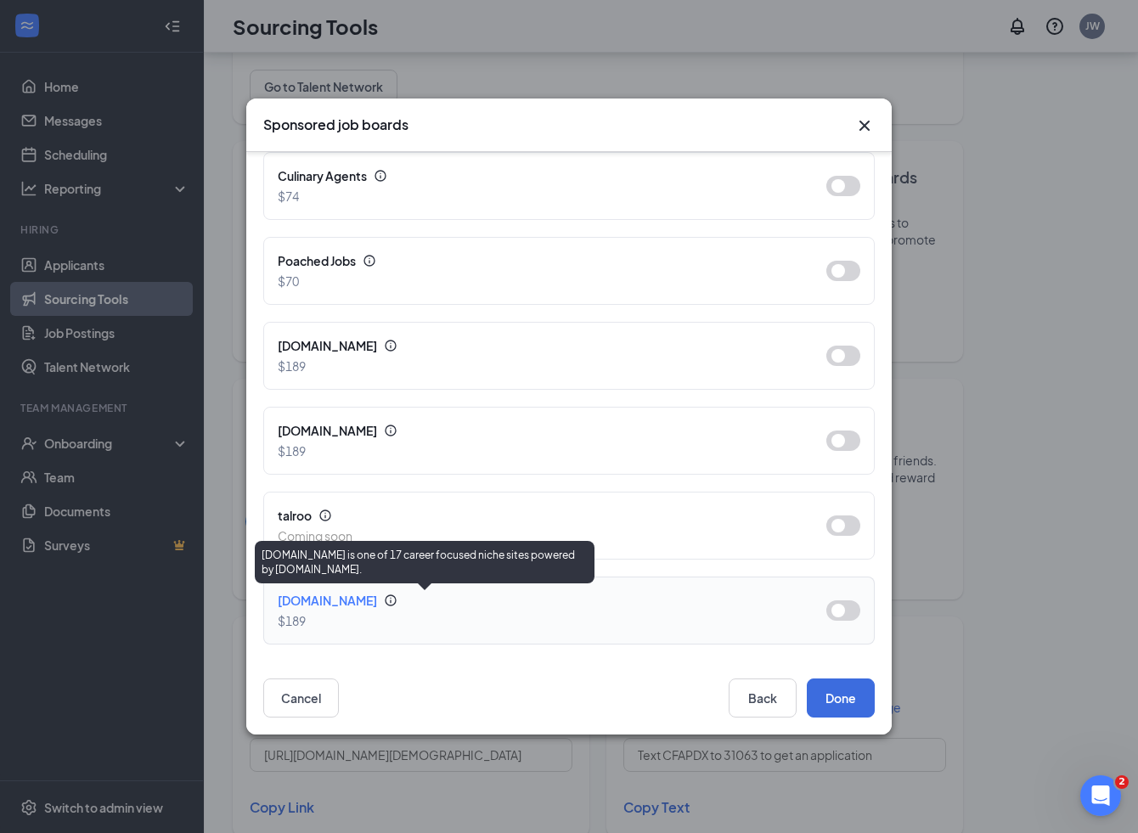
click at [398, 602] on icon "Info" at bounding box center [391, 601] width 14 height 14
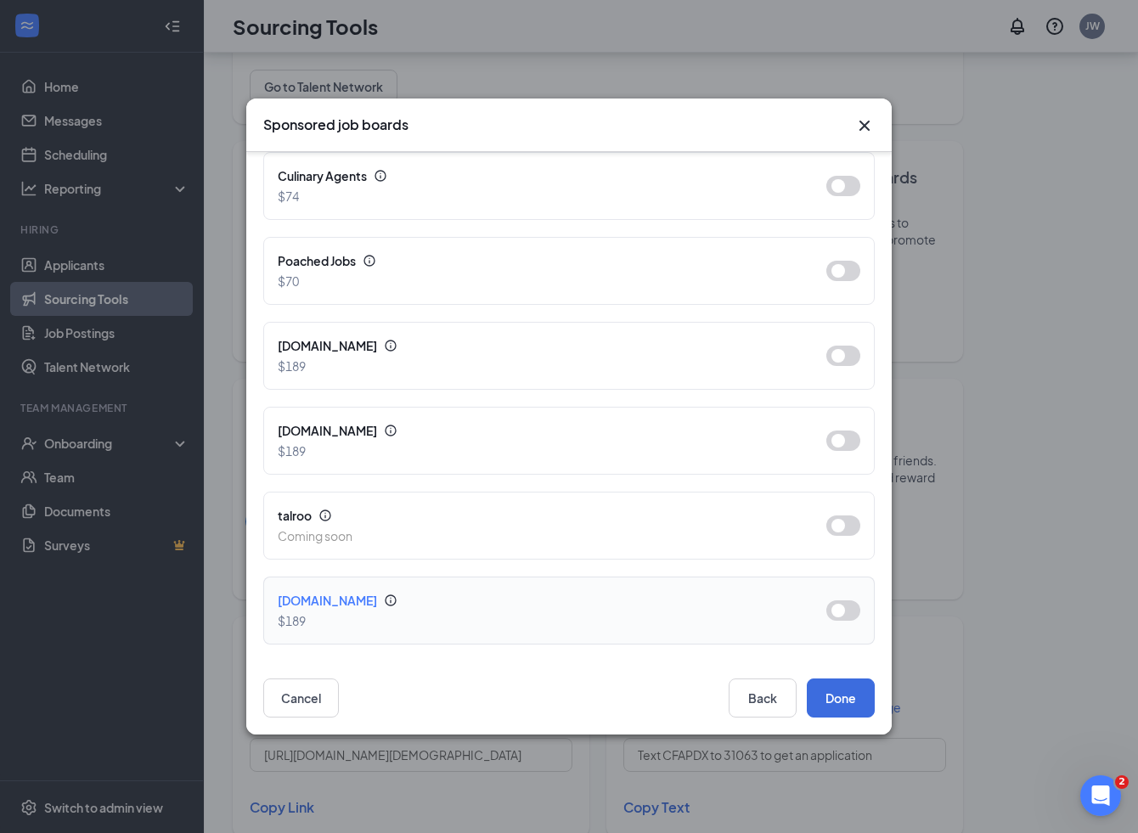
click at [861, 612] on div "HospitalityJobsite.com $189" at bounding box center [569, 611] width 612 height 68
click at [848, 612] on button "button" at bounding box center [843, 611] width 34 height 20
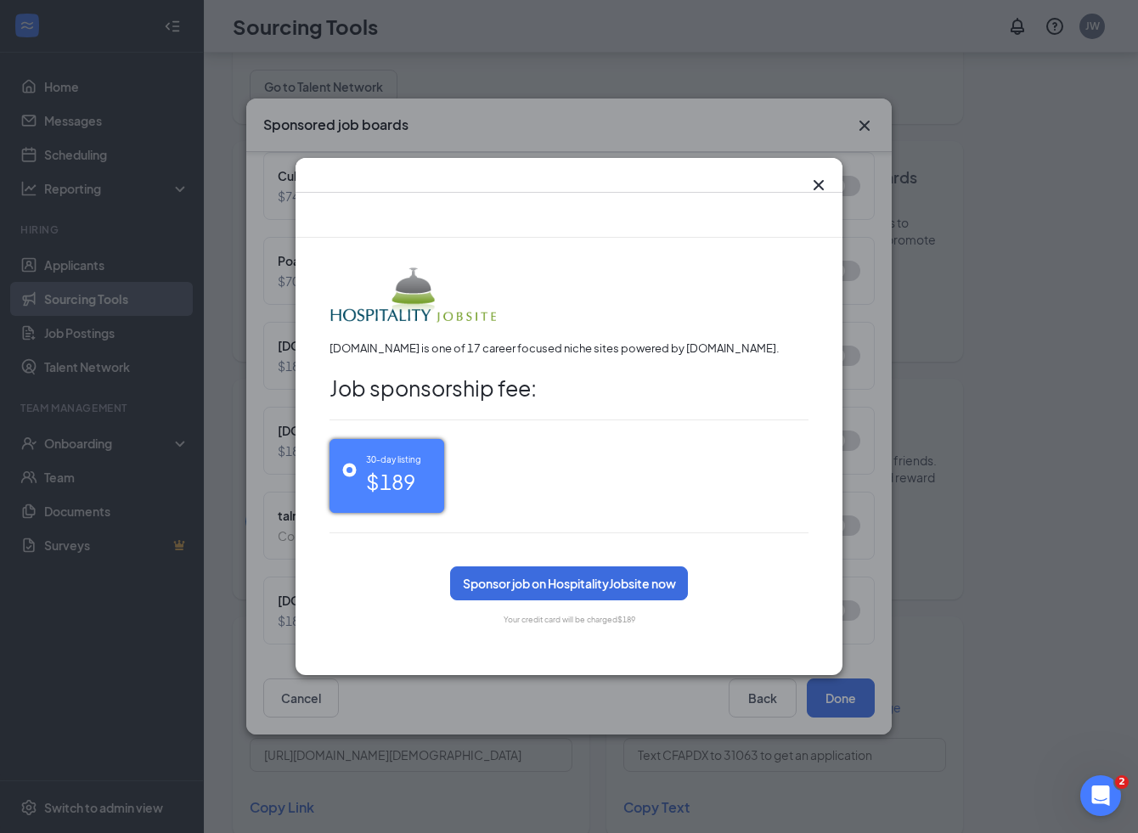
click at [818, 189] on icon "Cross" at bounding box center [819, 185] width 20 height 20
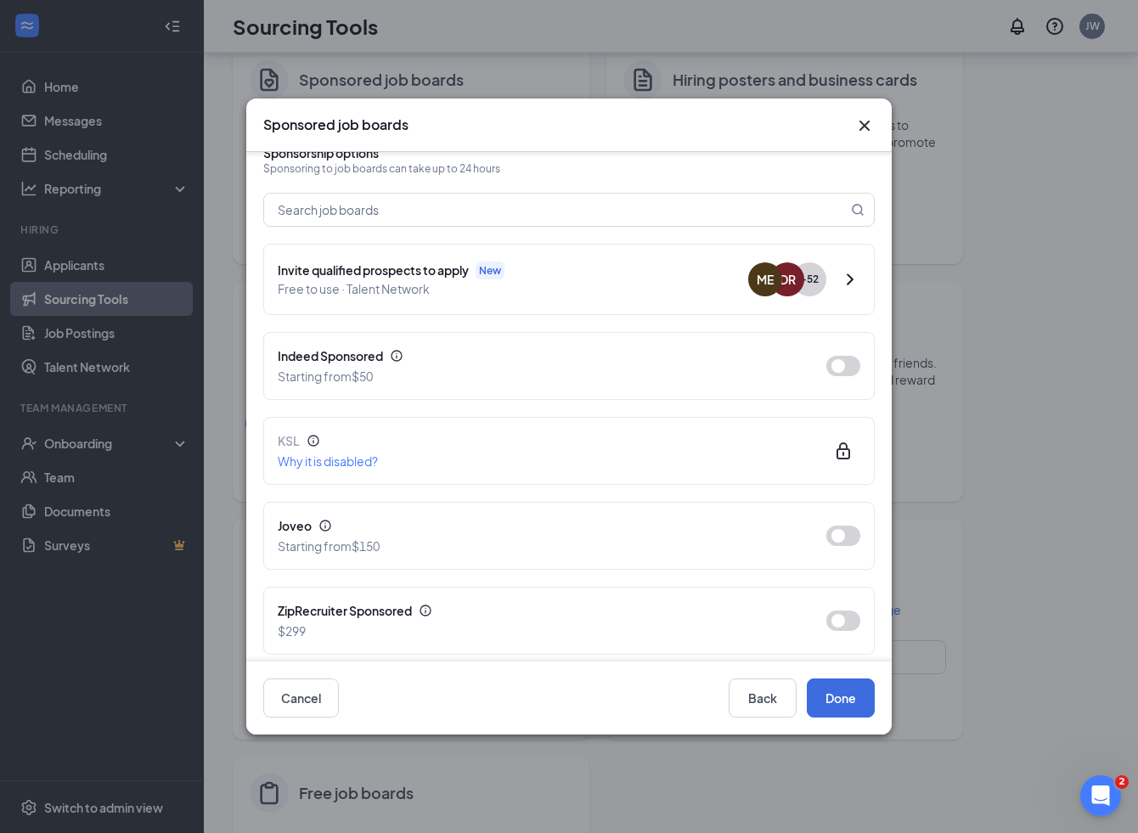
scroll to position [103, 0]
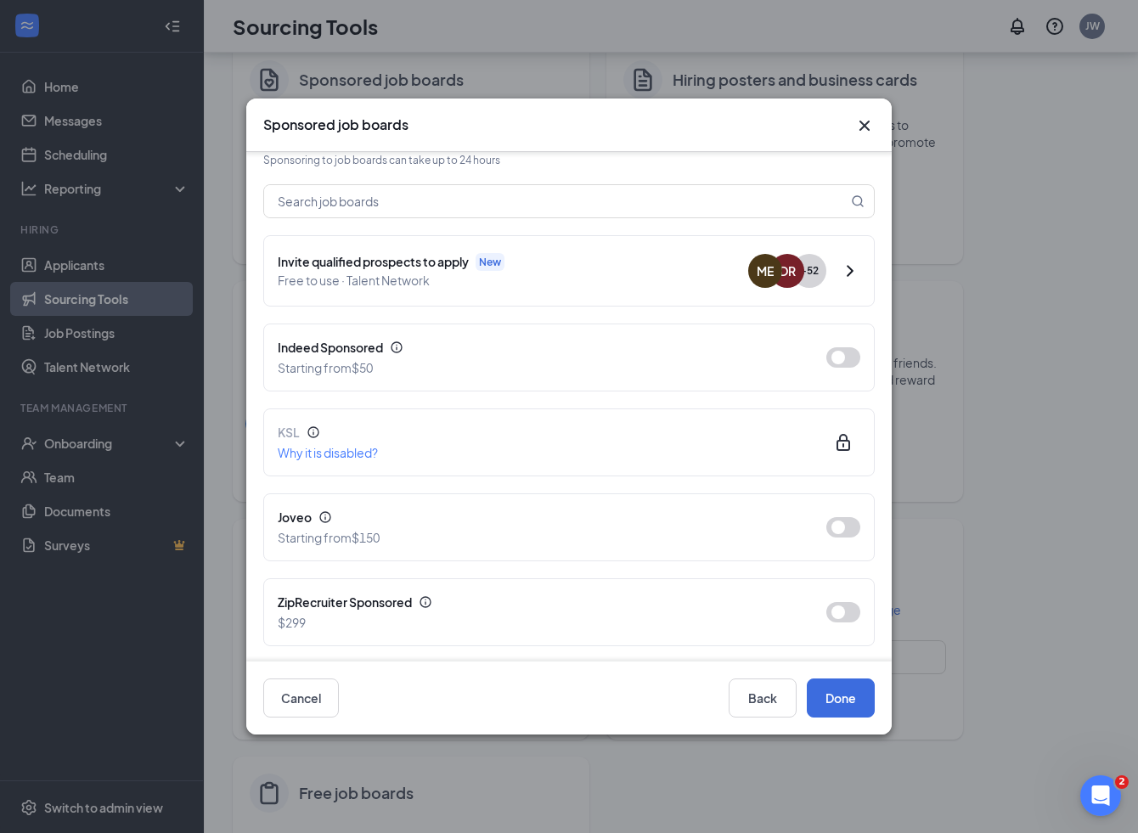
click at [870, 125] on icon "Cross" at bounding box center [864, 126] width 20 height 20
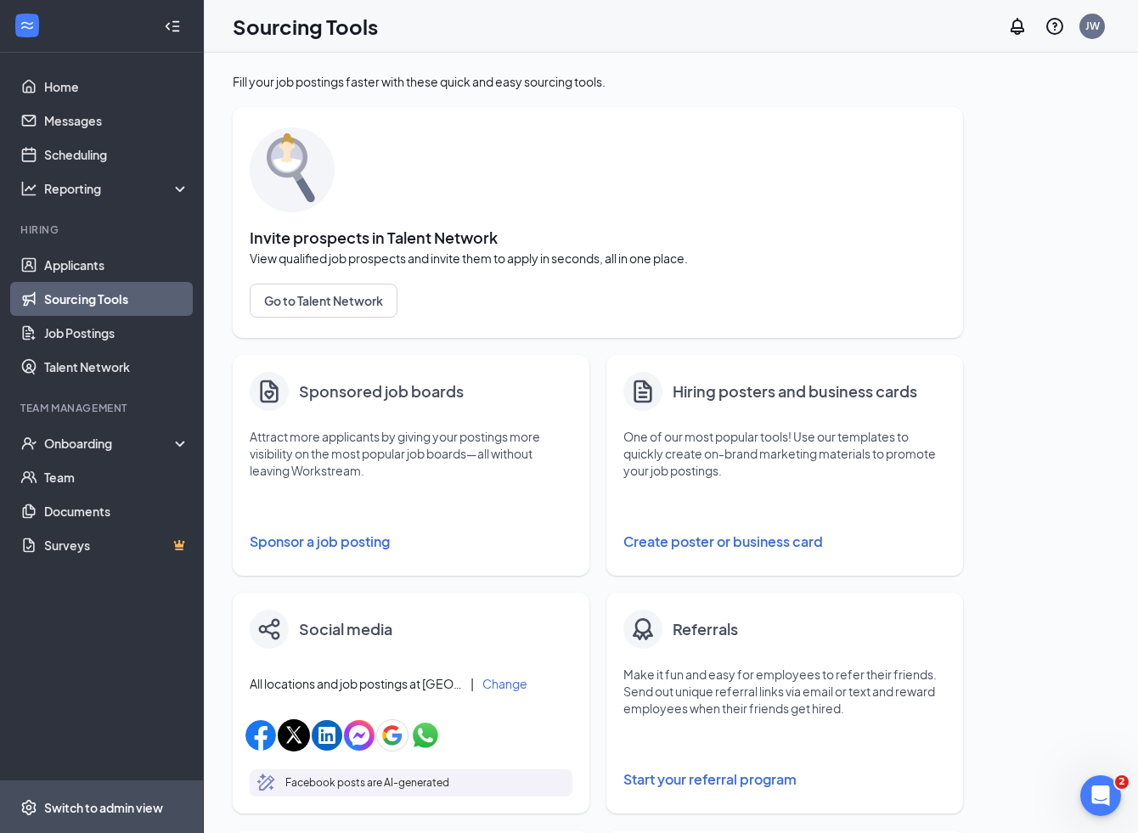
click at [144, 801] on div "Switch to admin view" at bounding box center [103, 807] width 119 height 17
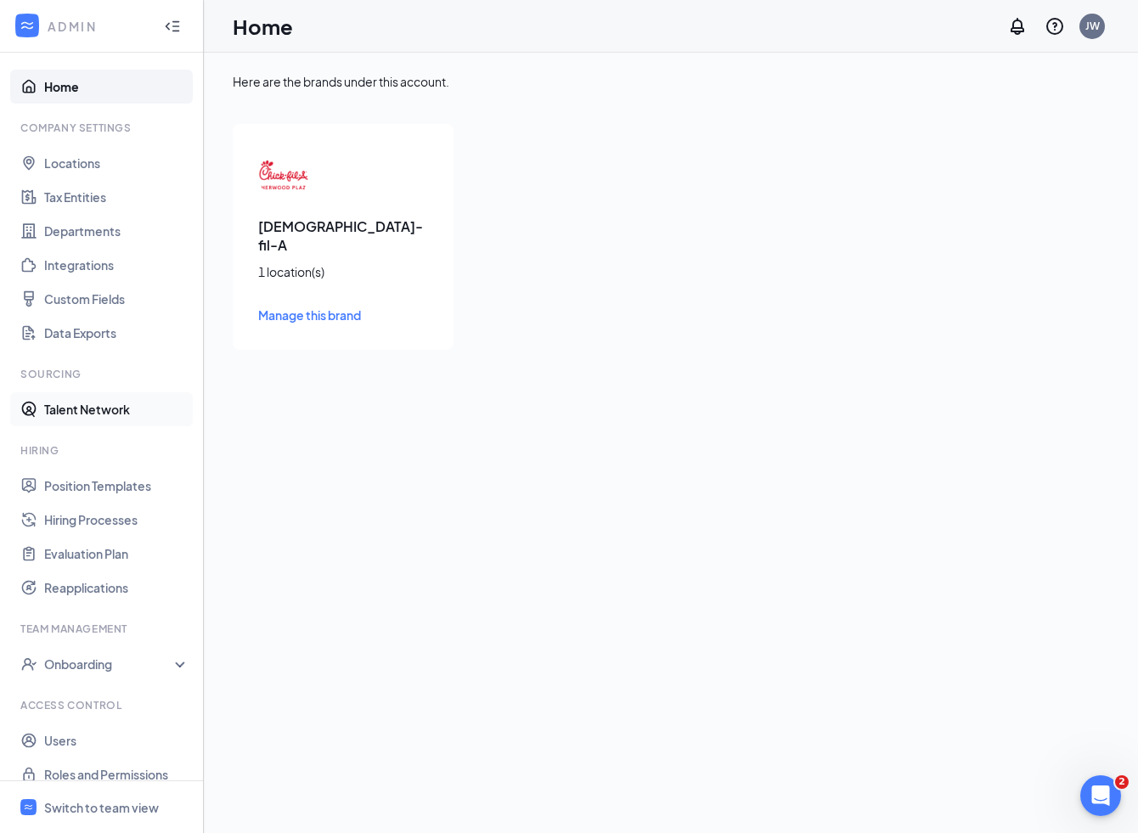
click at [125, 404] on link "Talent Network" at bounding box center [116, 409] width 145 height 34
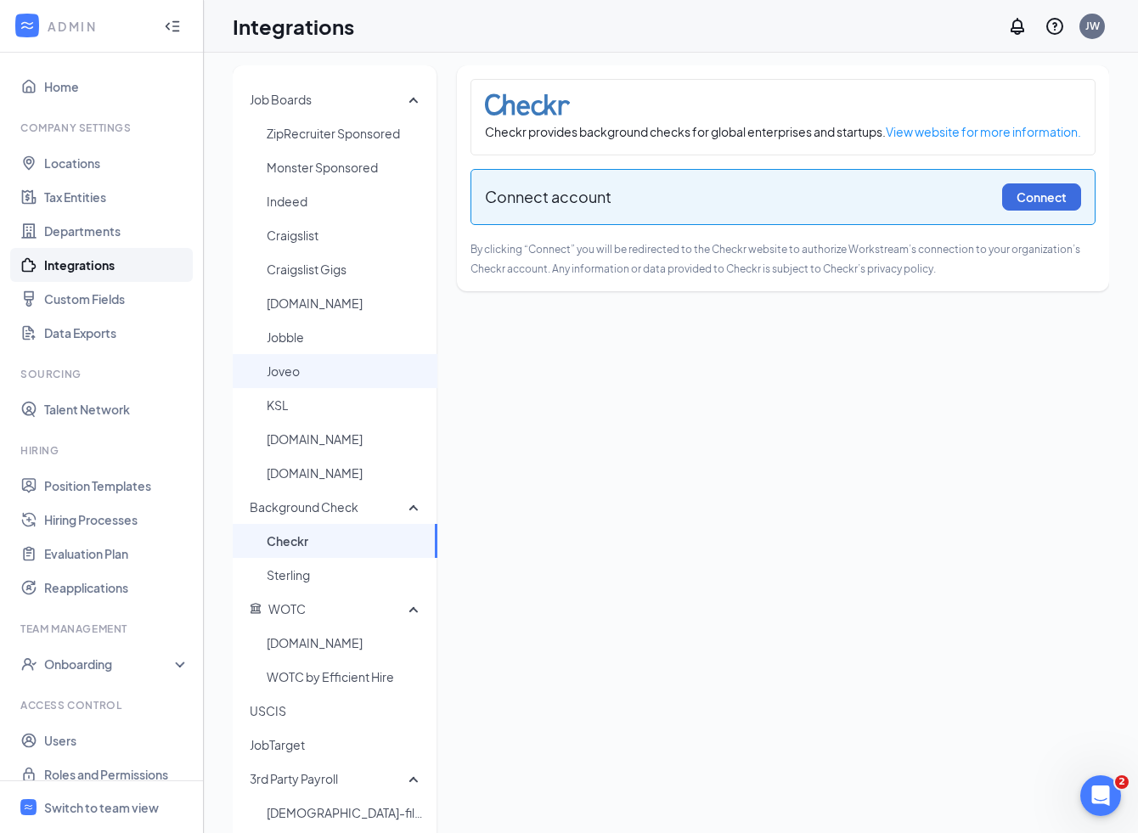
scroll to position [8, 0]
click at [327, 196] on span "Indeed" at bounding box center [345, 200] width 157 height 34
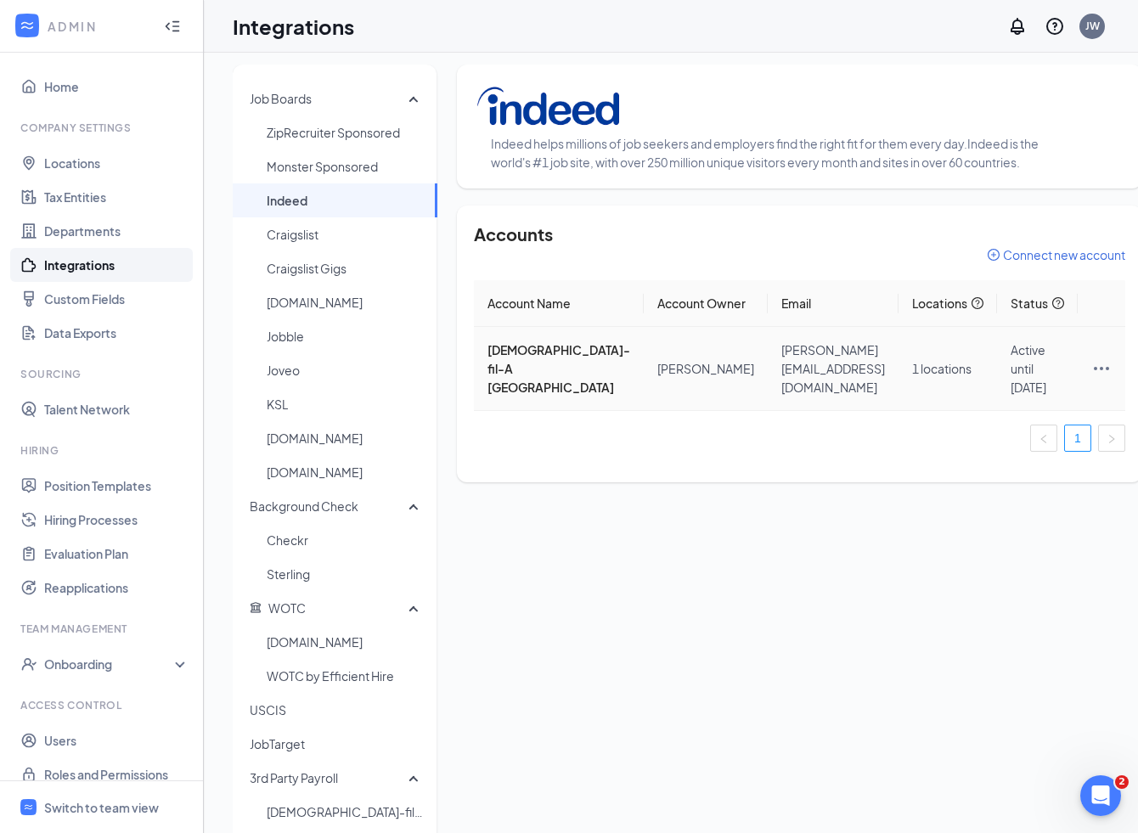
click at [1091, 379] on icon "Ellipses" at bounding box center [1101, 368] width 20 height 20
click at [989, 499] on span "Go to Indeed Account Settings" at bounding box center [976, 492] width 171 height 19
